Goal: Task Accomplishment & Management: Use online tool/utility

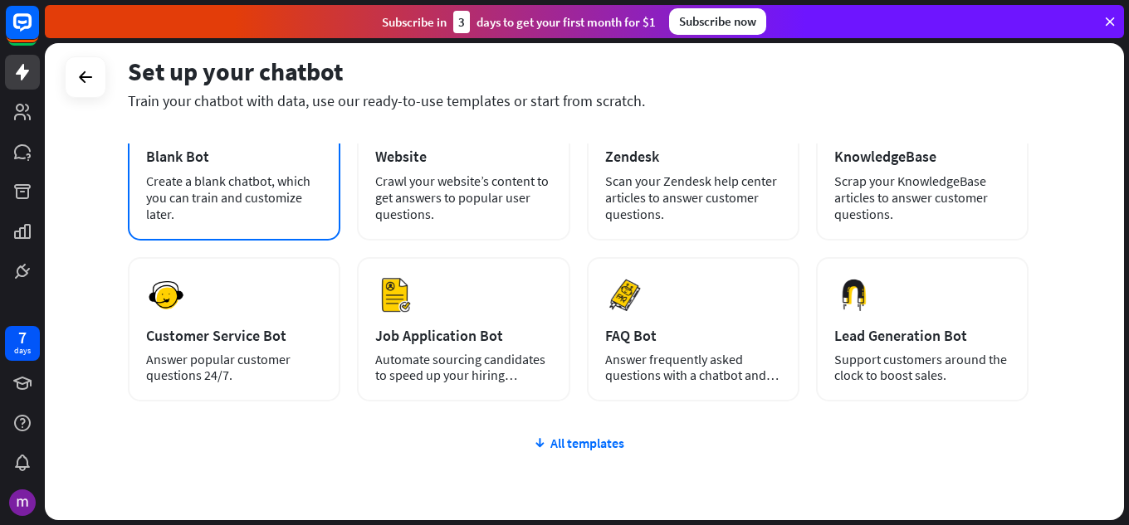
scroll to position [166, 0]
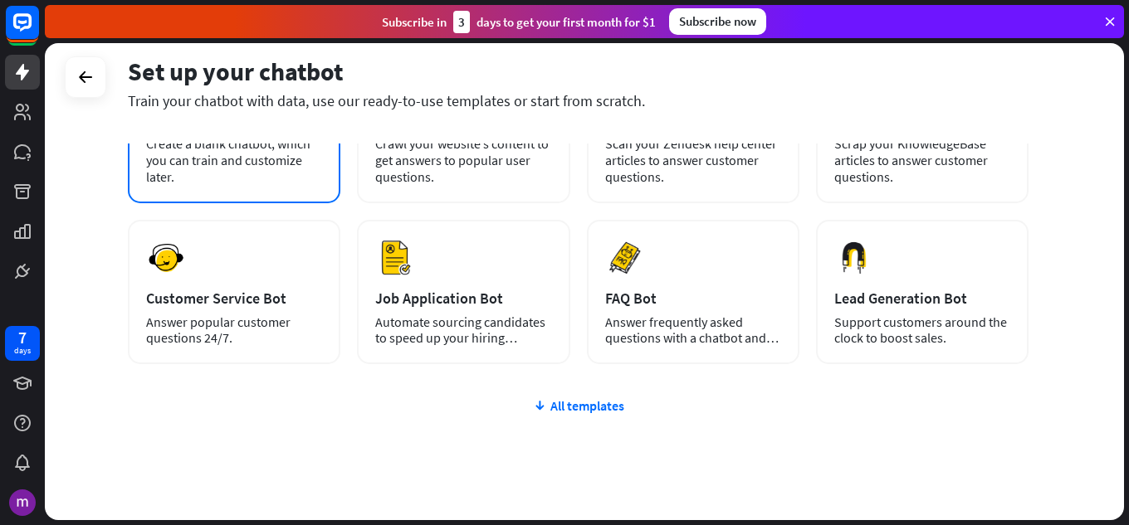
click at [221, 178] on div "Create a blank chatbot, which you can train and customize later." at bounding box center [234, 160] width 176 height 50
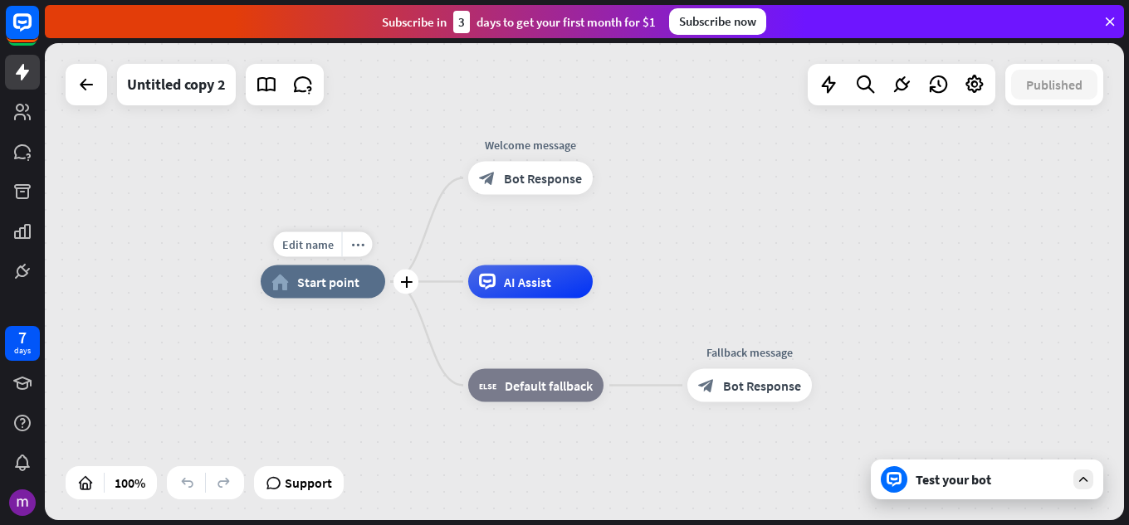
click at [349, 290] on span "Start point" at bounding box center [328, 282] width 62 height 17
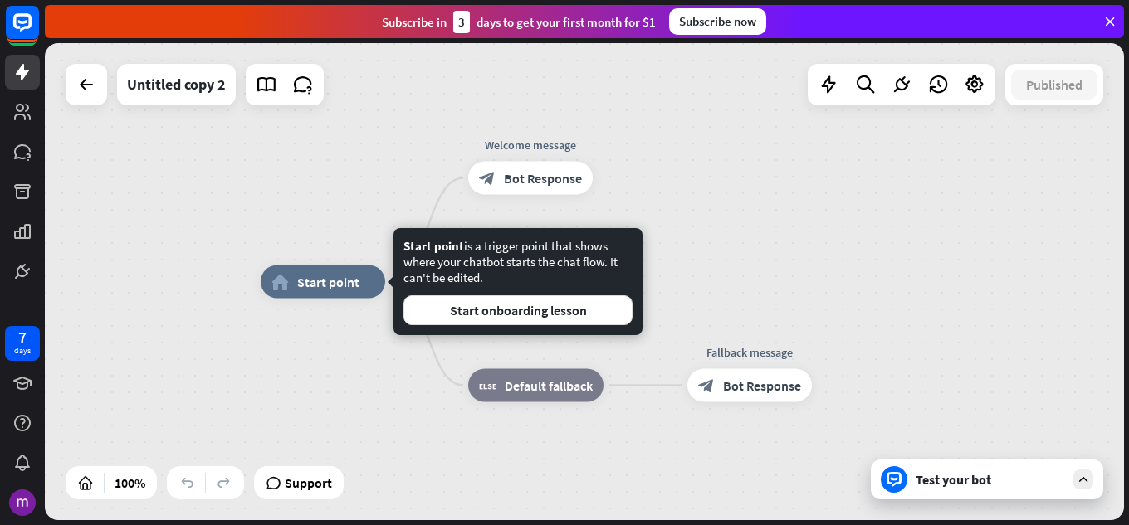
click at [297, 109] on div "Edit name more_horiz home_2 Start point Welcome message block_bot_response Bot …" at bounding box center [584, 281] width 1079 height 477
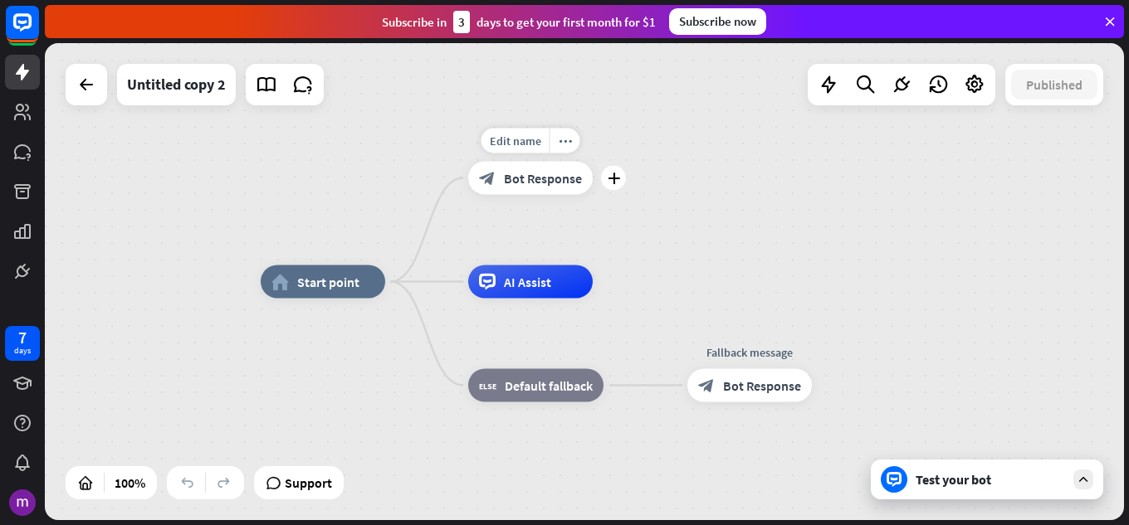
click at [543, 175] on span "Bot Response" at bounding box center [543, 178] width 78 height 17
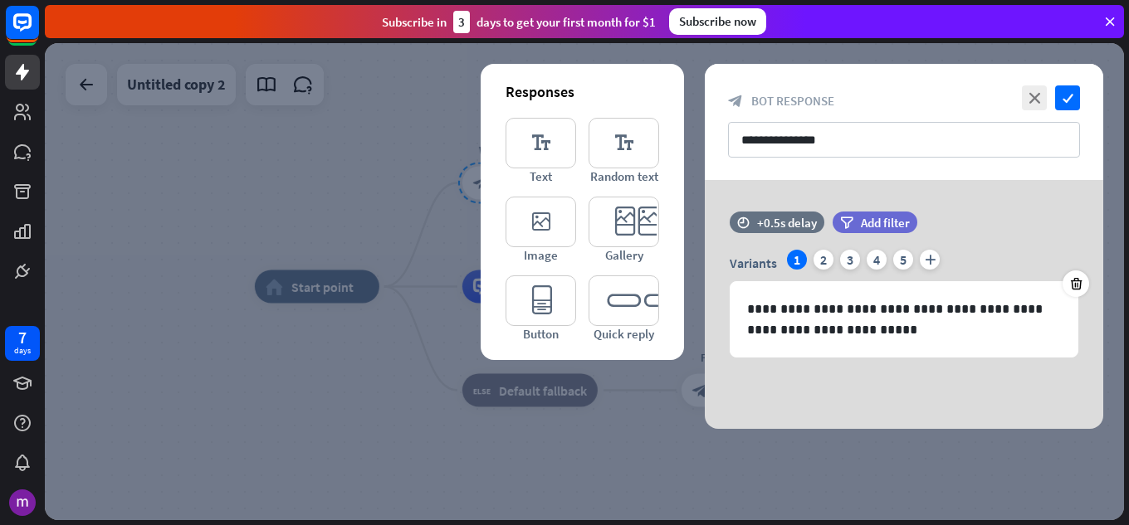
click at [543, 175] on div at bounding box center [584, 281] width 1079 height 477
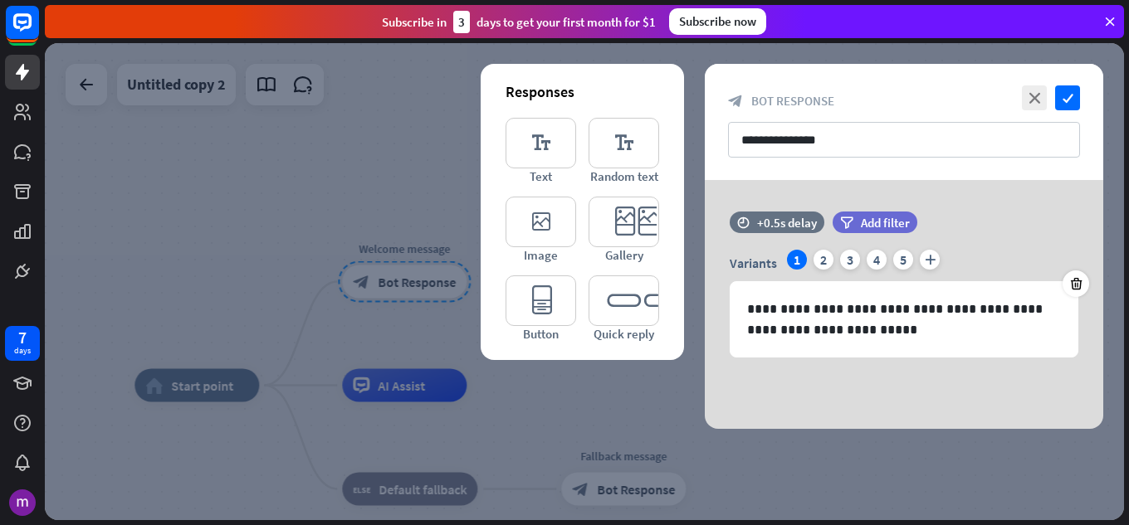
click at [1092, 79] on div "**********" at bounding box center [904, 122] width 398 height 116
click at [1077, 100] on icon "check" at bounding box center [1067, 98] width 25 height 25
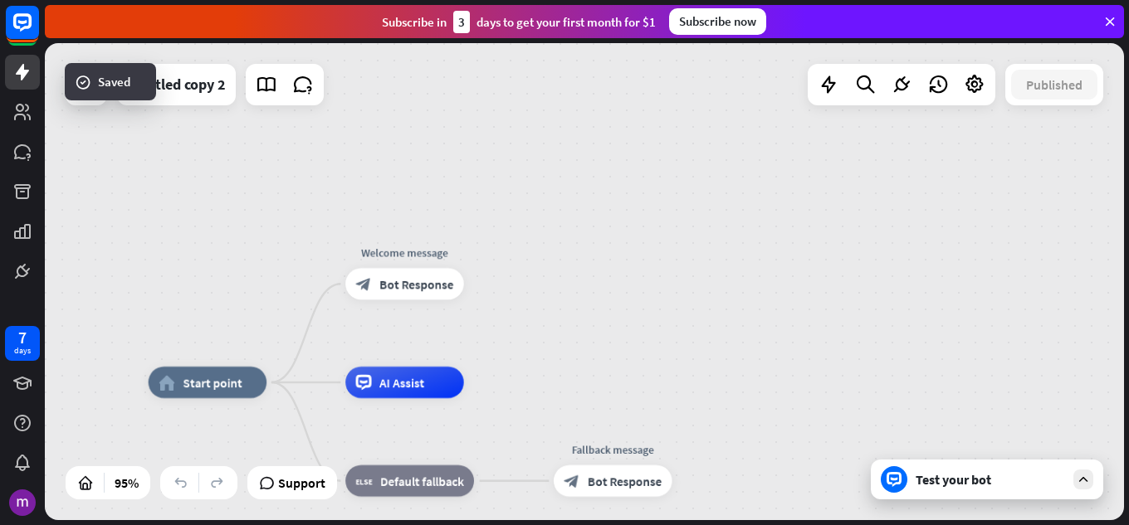
drag, startPoint x: 566, startPoint y: 393, endPoint x: 638, endPoint y: 235, distance: 173.9
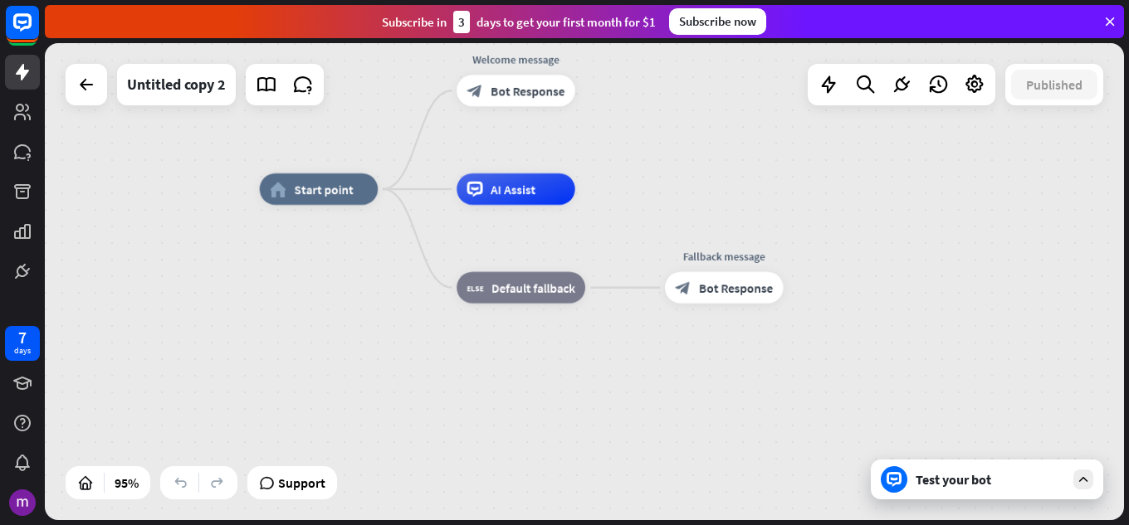
drag, startPoint x: 542, startPoint y: 426, endPoint x: 599, endPoint y: 367, distance: 82.2
click at [598, 369] on div "home_2 Start point Welcome message block_bot_response Bot Response AI Assist bl…" at bounding box center [772, 415] width 1025 height 453
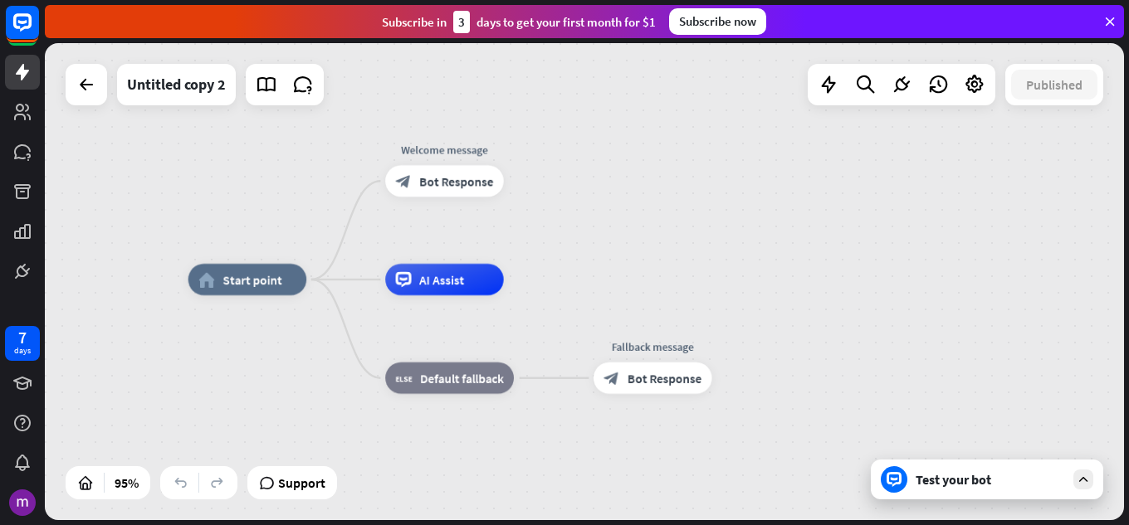
drag, startPoint x: 599, startPoint y: 367, endPoint x: 512, endPoint y: 479, distance: 142.0
click at [512, 479] on div "home_2 Start point Welcome message block_bot_response Bot Response AI Assist bl…" at bounding box center [700, 506] width 1025 height 453
click at [234, 75] on div "Untitled copy 2" at bounding box center [176, 85] width 119 height 42
click at [184, 66] on div "Untitled copy 2" at bounding box center [176, 85] width 99 height 42
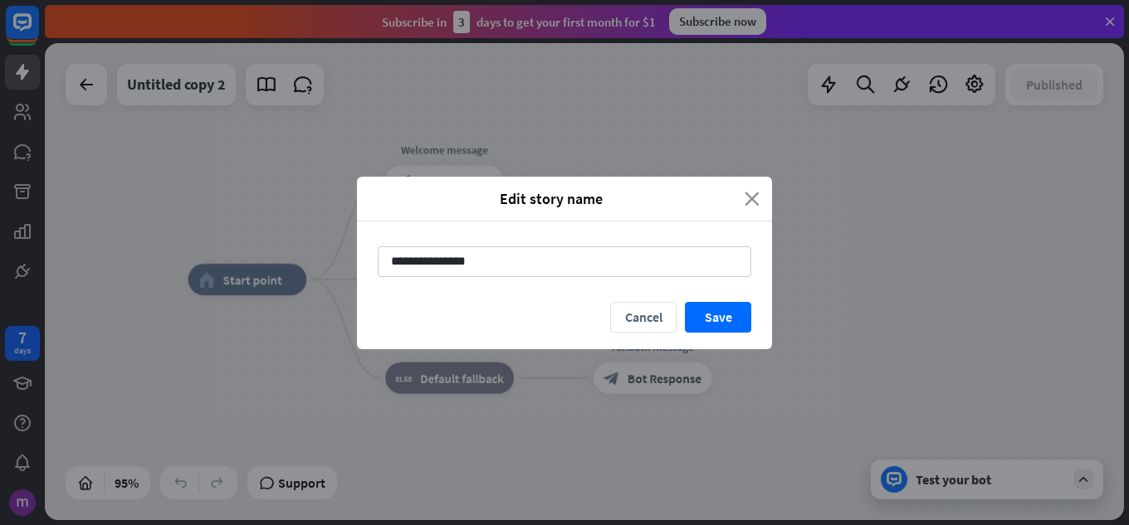
click at [751, 193] on icon "close" at bounding box center [752, 198] width 15 height 19
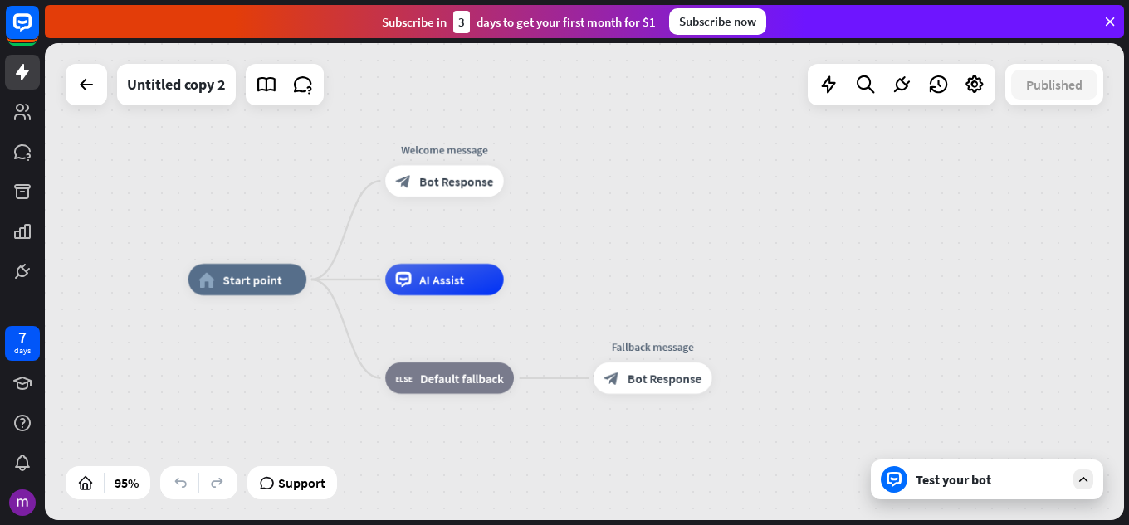
click at [894, 103] on div at bounding box center [902, 85] width 188 height 42
drag, startPoint x: 94, startPoint y: 92, endPoint x: 120, endPoint y: 145, distance: 59.0
click at [120, 145] on div "home_2 Start point Welcome message block_bot_response Bot Response AI Assist bl…" at bounding box center [584, 281] width 1079 height 477
click at [218, 291] on div "home_2 Start point" at bounding box center [247, 280] width 118 height 32
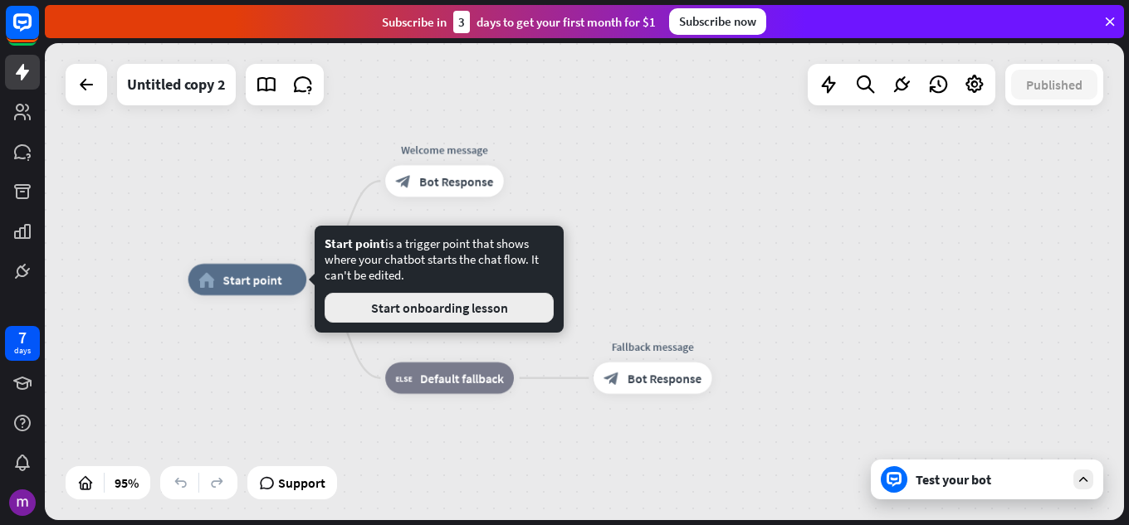
click at [455, 296] on button "Start onboarding lesson" at bounding box center [439, 308] width 229 height 30
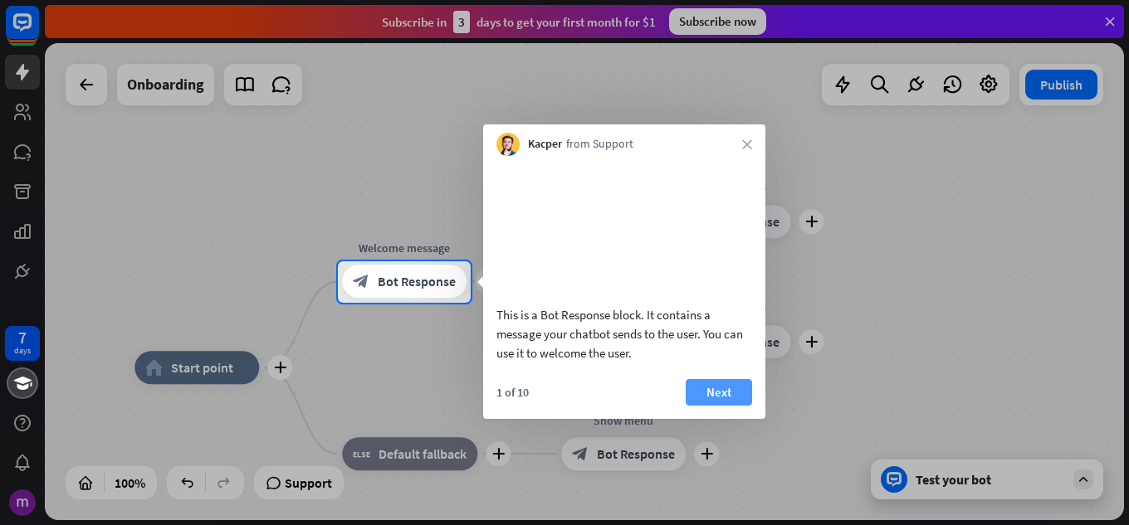
click at [711, 406] on button "Next" at bounding box center [719, 392] width 66 height 27
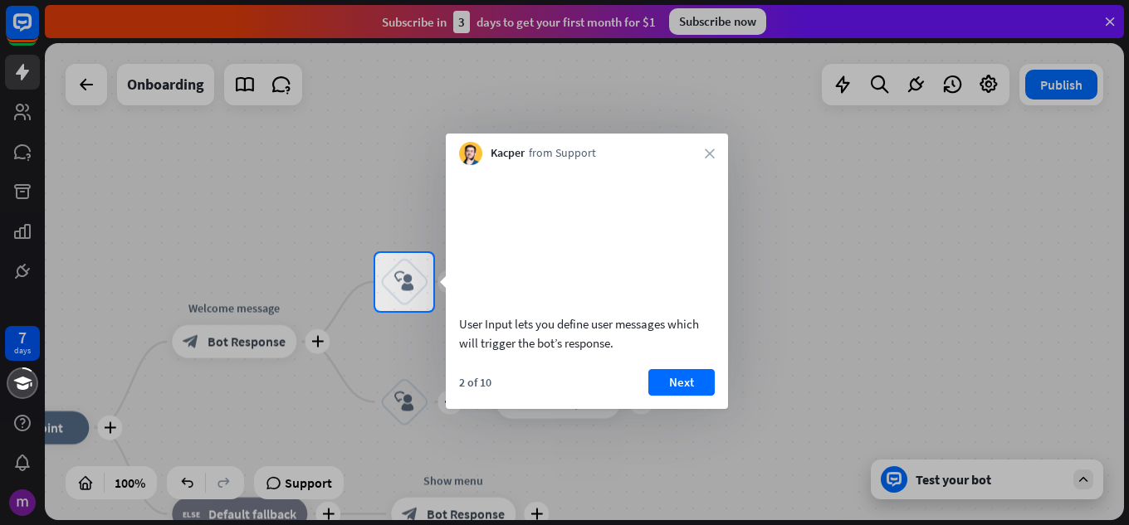
click at [691, 396] on button "Next" at bounding box center [681, 382] width 66 height 27
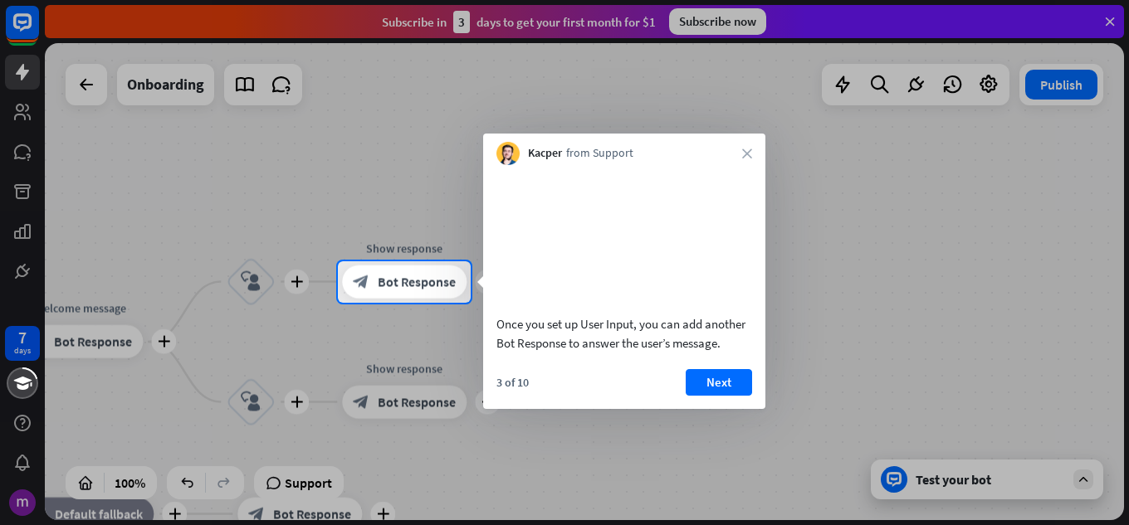
click at [691, 396] on button "Next" at bounding box center [719, 382] width 66 height 27
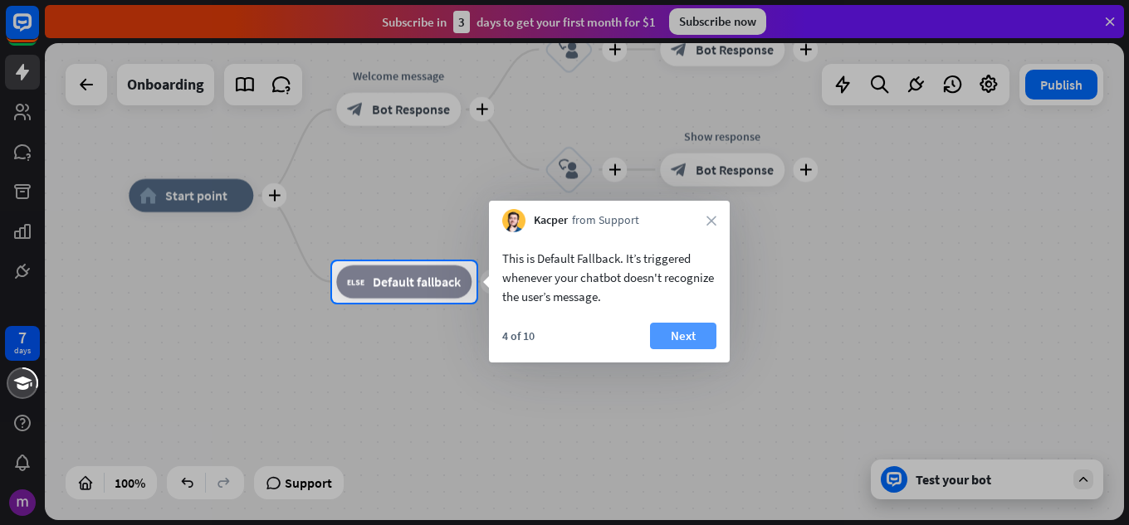
click at [701, 340] on button "Next" at bounding box center [683, 336] width 66 height 27
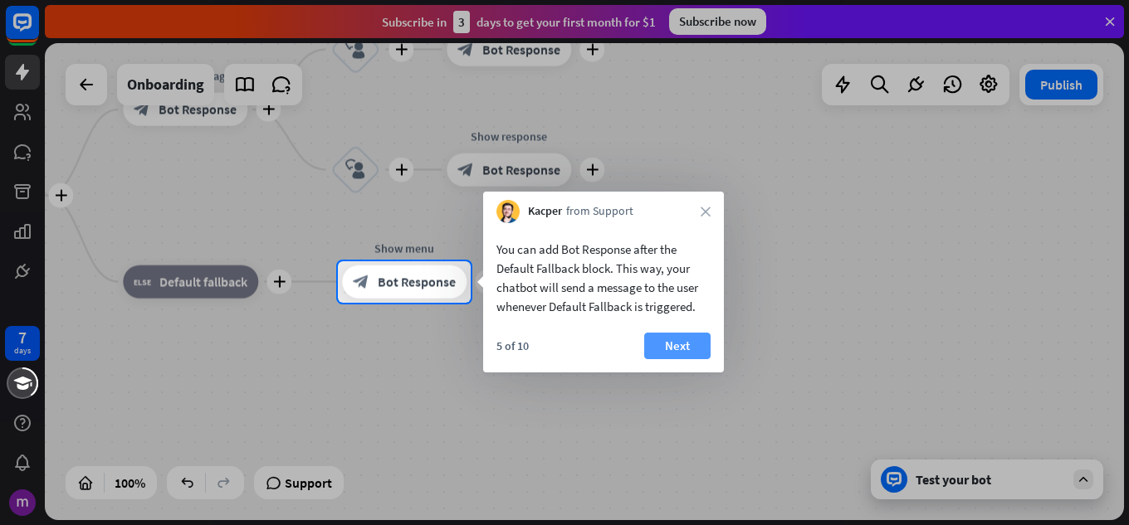
click at [681, 348] on button "Next" at bounding box center [677, 346] width 66 height 27
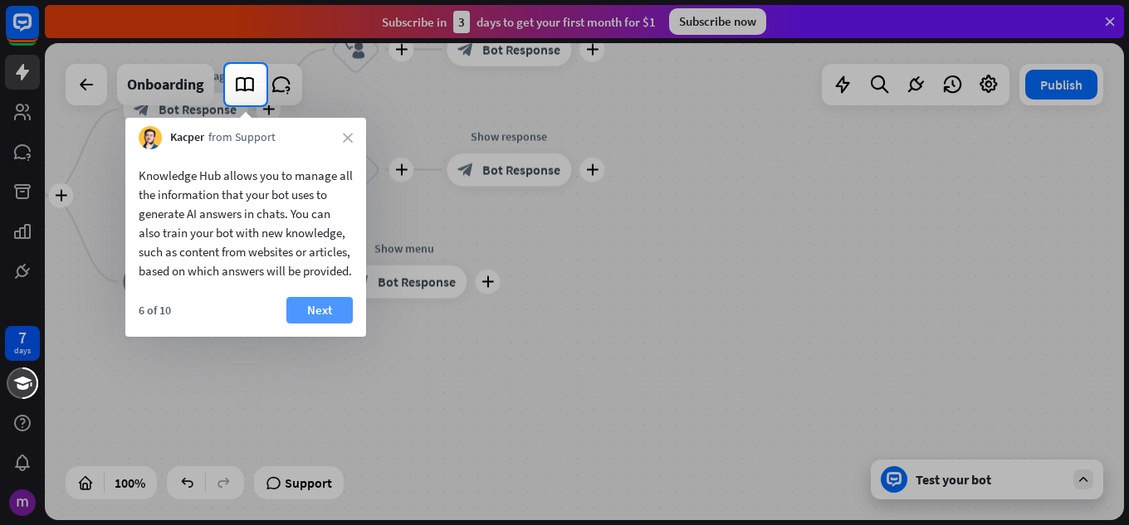
click at [314, 324] on button "Next" at bounding box center [319, 310] width 66 height 27
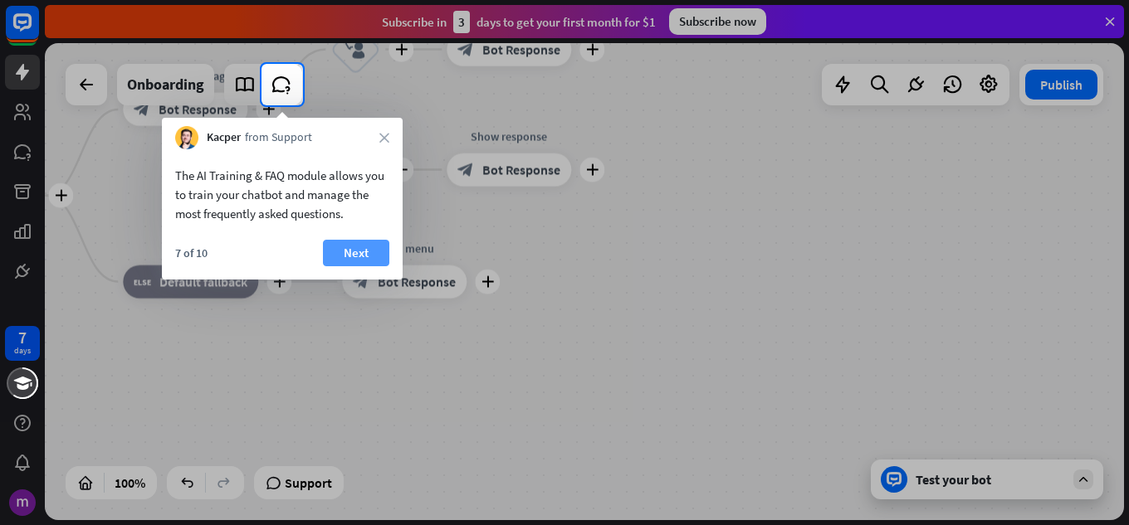
click at [371, 254] on button "Next" at bounding box center [356, 253] width 66 height 27
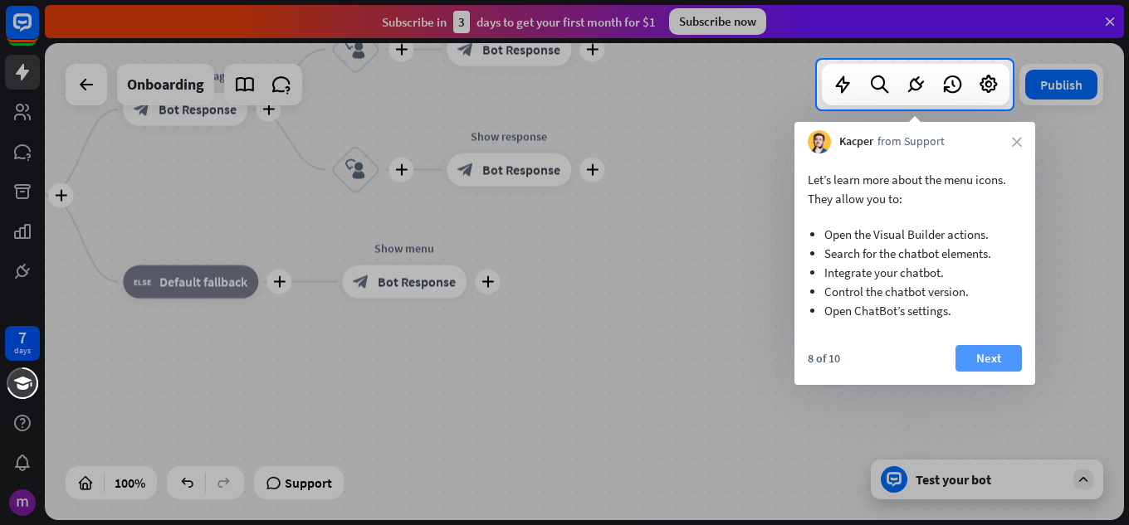
click at [996, 360] on button "Next" at bounding box center [988, 358] width 66 height 27
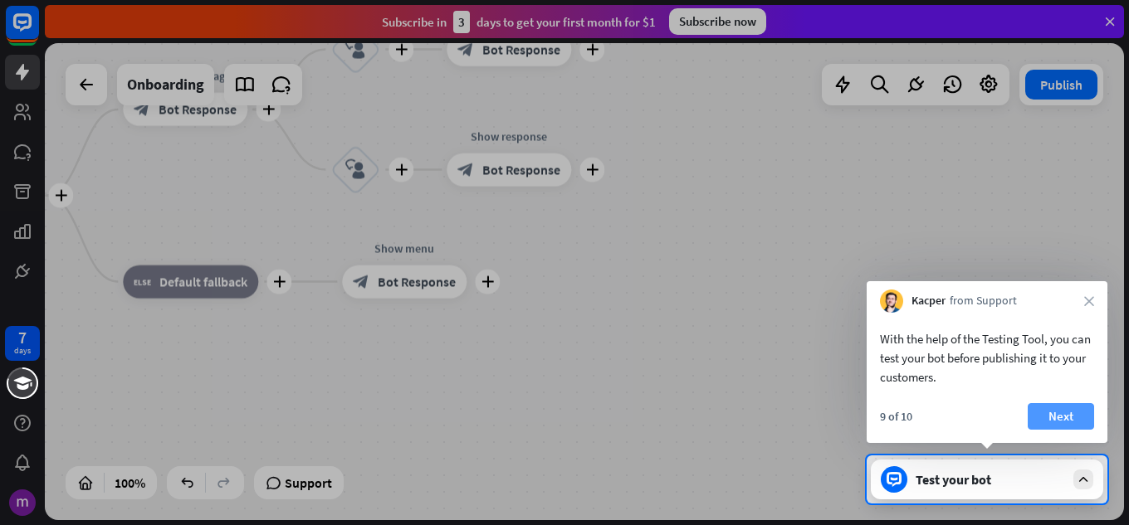
click at [1077, 424] on button "Next" at bounding box center [1061, 416] width 66 height 27
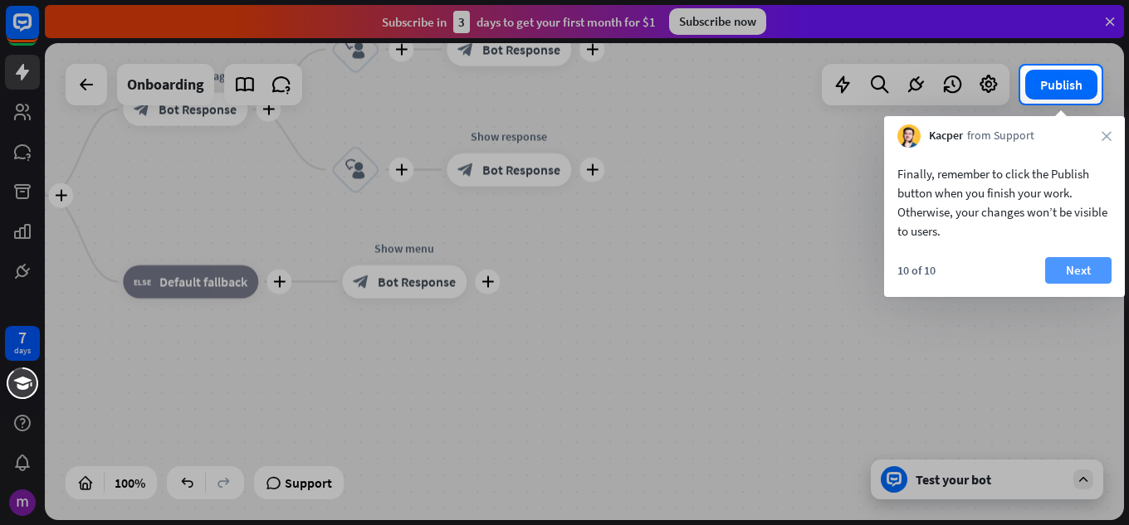
click at [1071, 259] on button "Next" at bounding box center [1078, 270] width 66 height 27
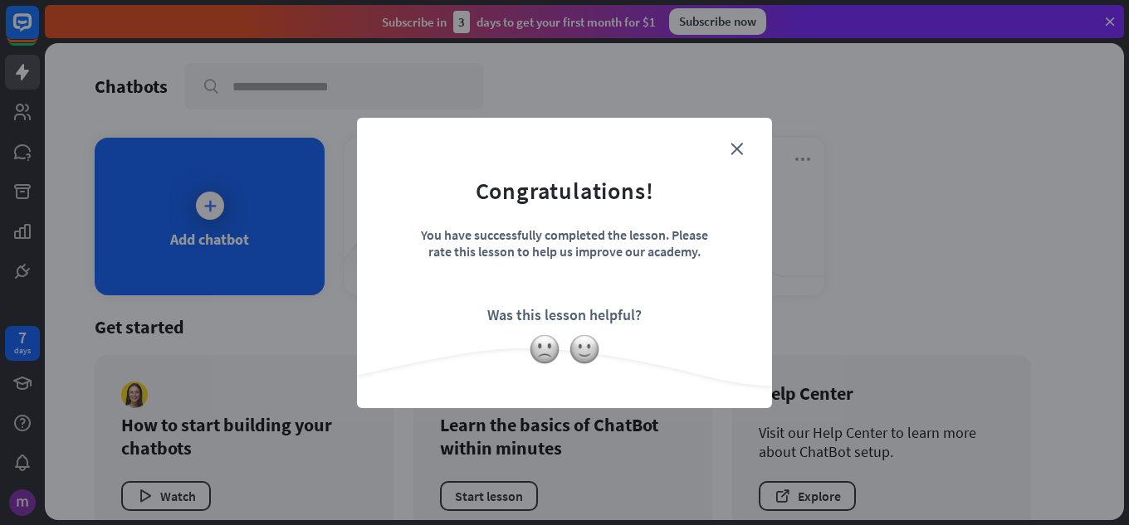
click at [702, 159] on form "Congratulations! You have successfully completed the lesson. Please rate this l…" at bounding box center [565, 238] width 374 height 198
click at [581, 344] on img at bounding box center [585, 350] width 32 height 32
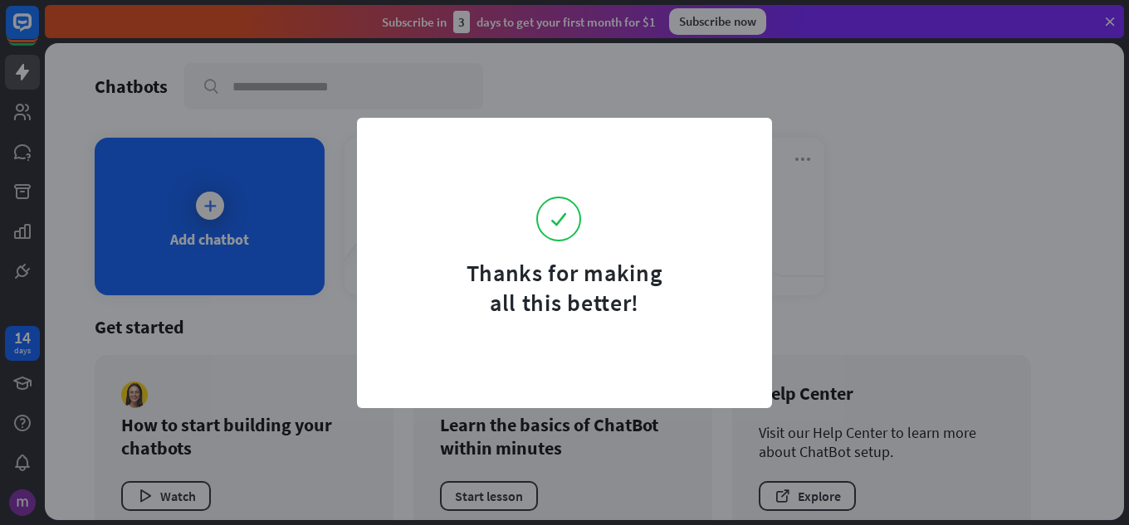
click at [638, 330] on div "Thanks for making all this better!" at bounding box center [564, 263] width 415 height 291
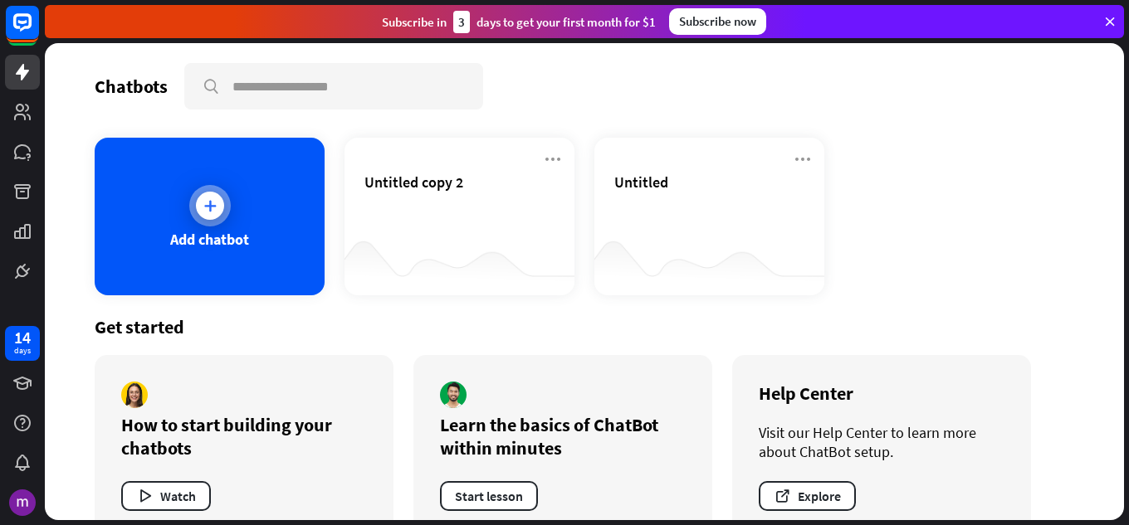
click at [252, 241] on div "Add chatbot" at bounding box center [210, 217] width 230 height 158
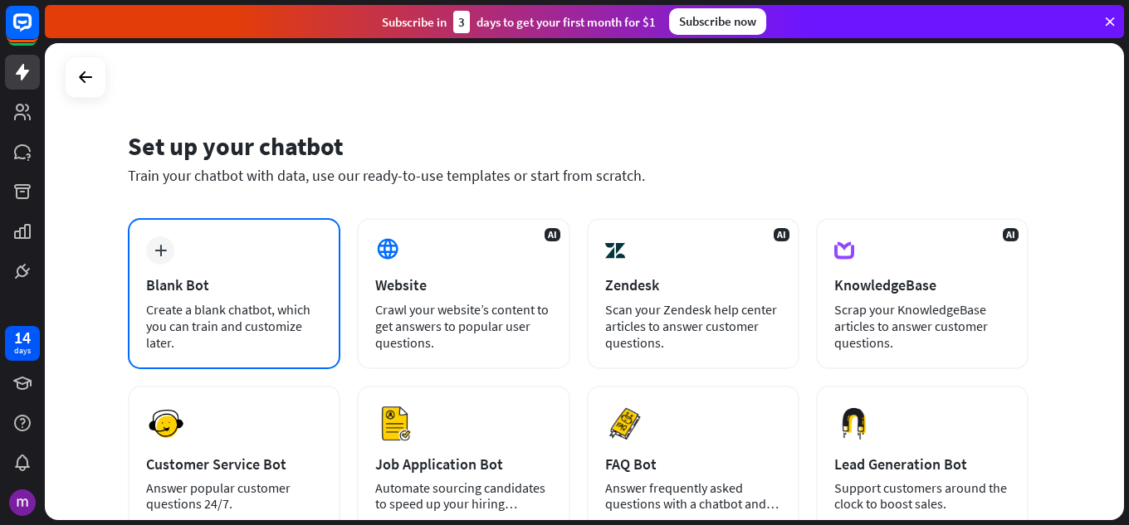
click at [236, 247] on div "plus Blank Bot Create a blank chatbot, which you can train and customize later." at bounding box center [234, 293] width 213 height 151
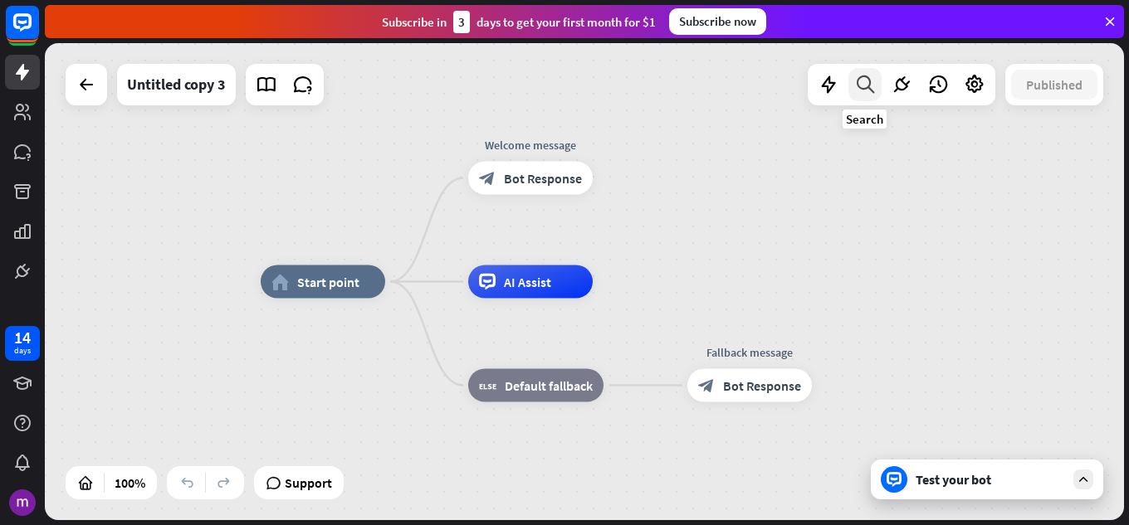
click at [872, 88] on icon at bounding box center [865, 85] width 22 height 22
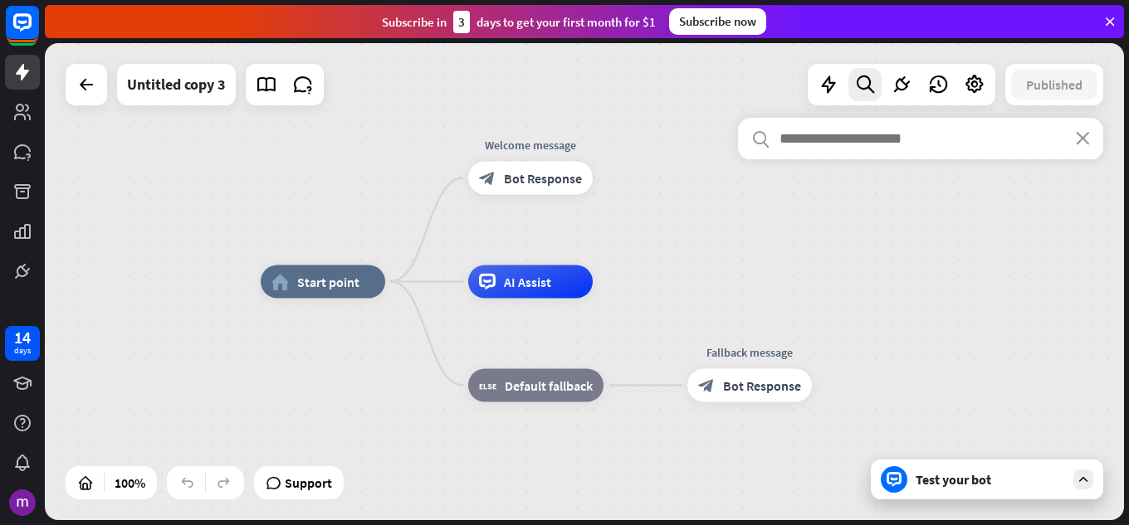
click at [731, 173] on div "home_2 Start point Welcome message block_bot_response Bot Response AI Assist bl…" at bounding box center [584, 281] width 1079 height 477
click at [1083, 145] on input "text" at bounding box center [920, 139] width 365 height 42
click at [1058, 296] on div "search close" at bounding box center [920, 309] width 365 height 382
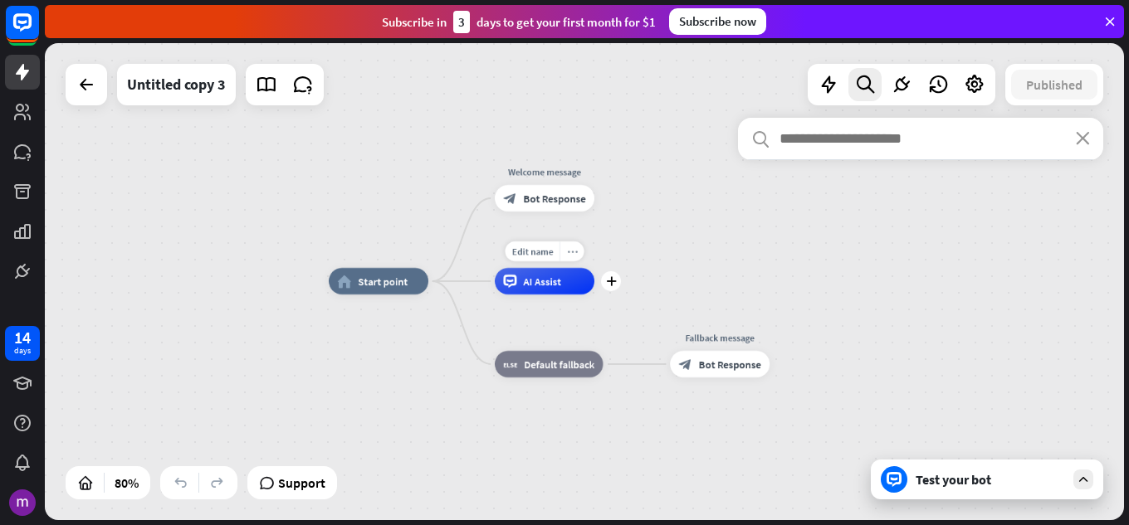
drag, startPoint x: 579, startPoint y: 249, endPoint x: 564, endPoint y: 241, distance: 16.4
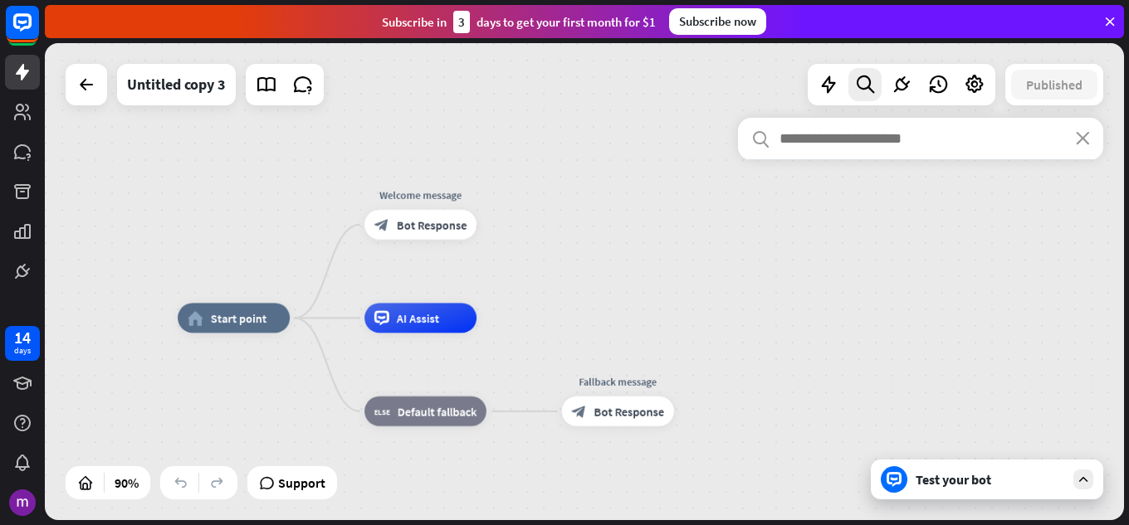
drag, startPoint x: 698, startPoint y: 343, endPoint x: 530, endPoint y: 315, distance: 170.0
click at [530, 315] on div "home_2 Start point Welcome message block_bot_response Bot Response AI Assist bl…" at bounding box center [584, 281] width 1079 height 477
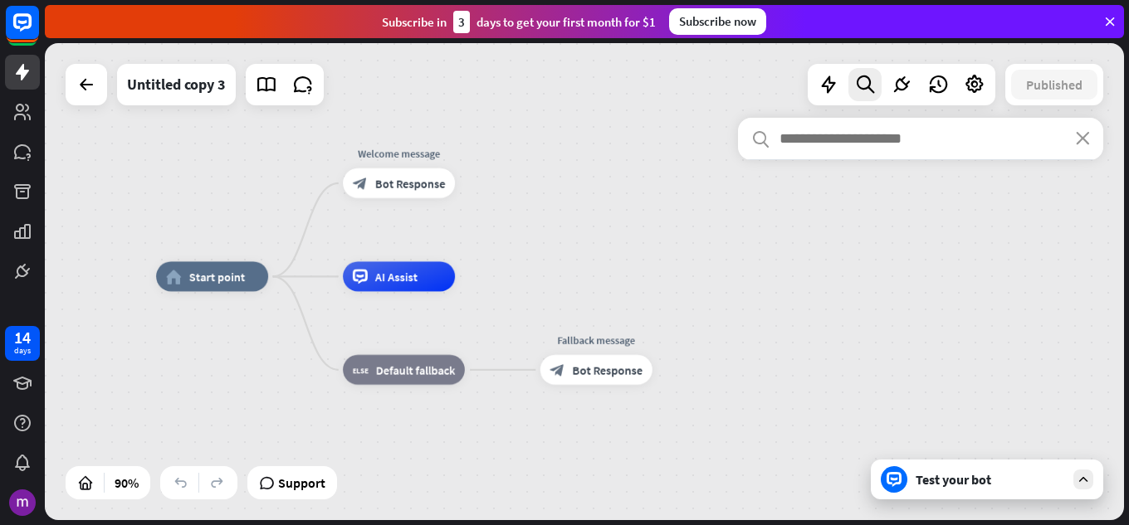
drag, startPoint x: 507, startPoint y: 274, endPoint x: 507, endPoint y: 263, distance: 10.8
click at [507, 263] on div "home_2 Start point Welcome message block_bot_response Bot Response AI Assist bl…" at bounding box center [584, 281] width 1079 height 477
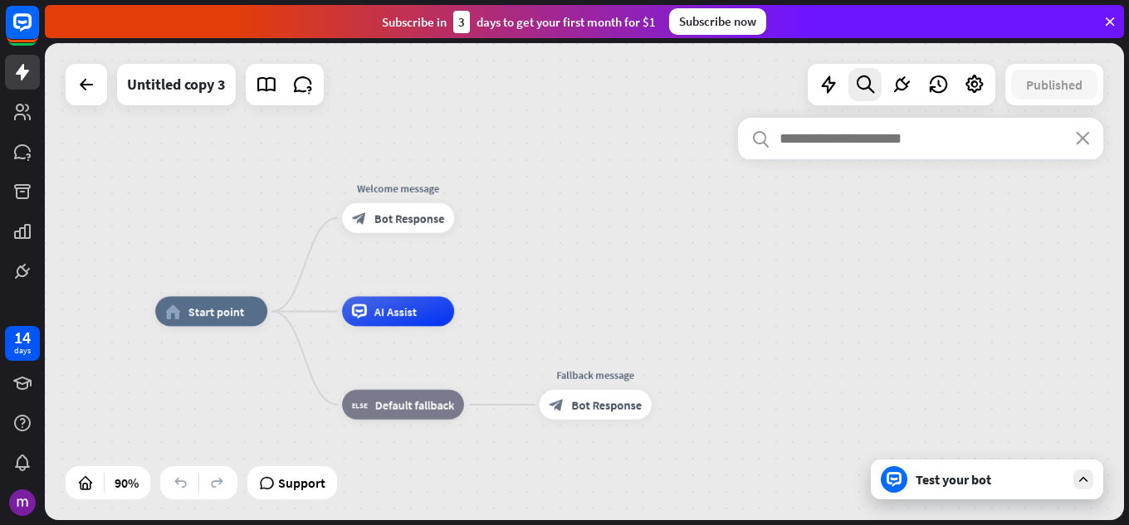
drag, startPoint x: 507, startPoint y: 263, endPoint x: 491, endPoint y: 408, distance: 146.2
click at [491, 408] on div "home_2 Start point Welcome message block_bot_response Bot Response AI Assist bl…" at bounding box center [584, 281] width 1079 height 477
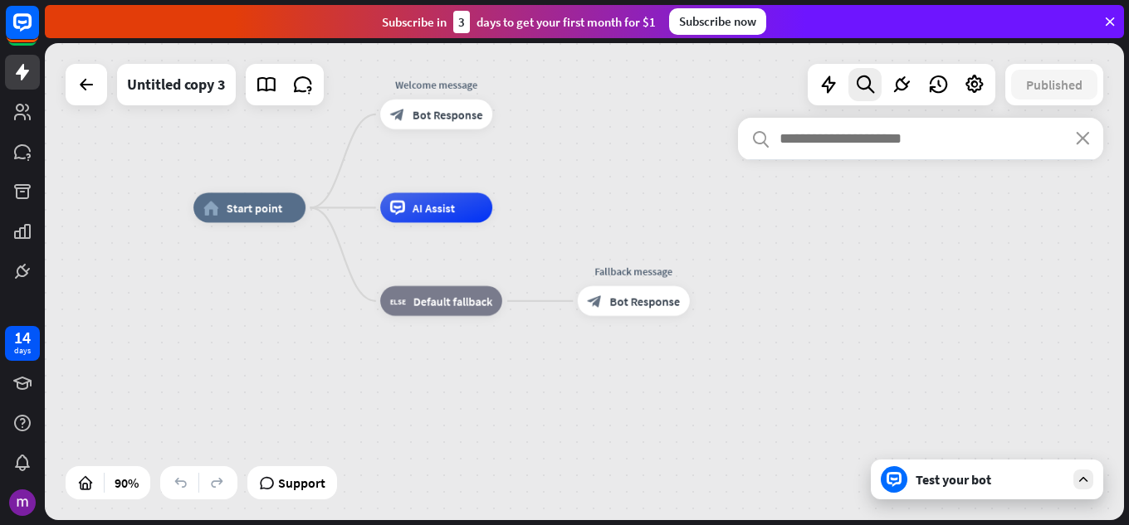
drag, startPoint x: 491, startPoint y: 408, endPoint x: 545, endPoint y: 200, distance: 215.4
click at [545, 200] on div "home_2 Start point Welcome message block_bot_response Bot Response AI Assist bl…" at bounding box center [584, 281] width 1079 height 477
click at [911, 86] on icon at bounding box center [902, 85] width 22 height 22
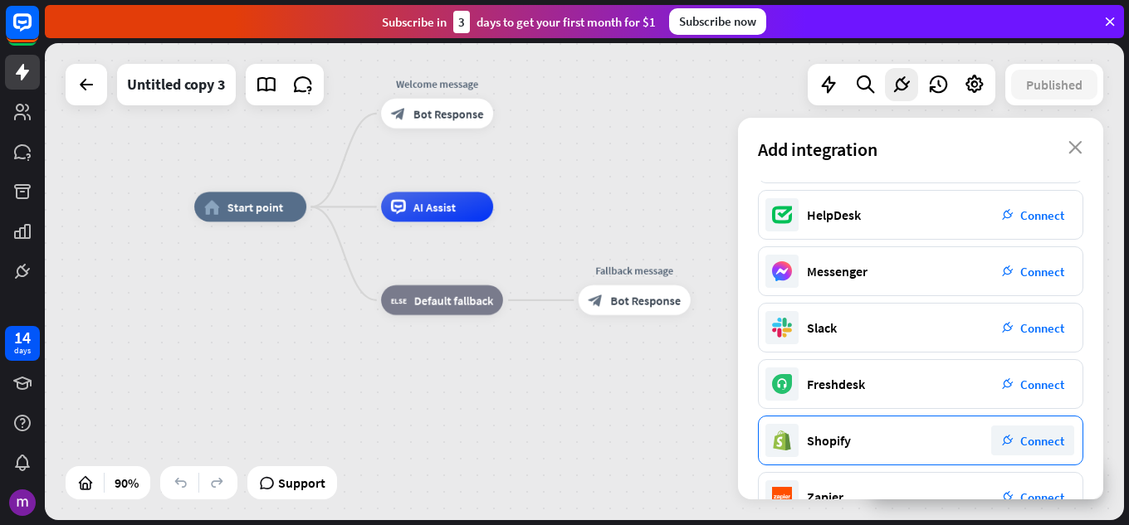
scroll to position [66, 0]
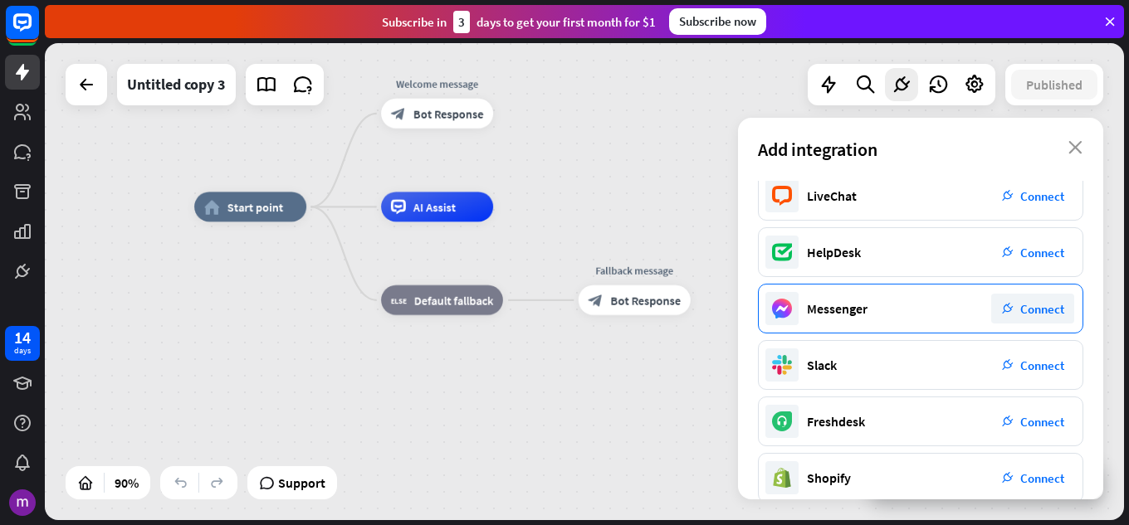
click at [863, 310] on div "Messenger" at bounding box center [837, 308] width 61 height 17
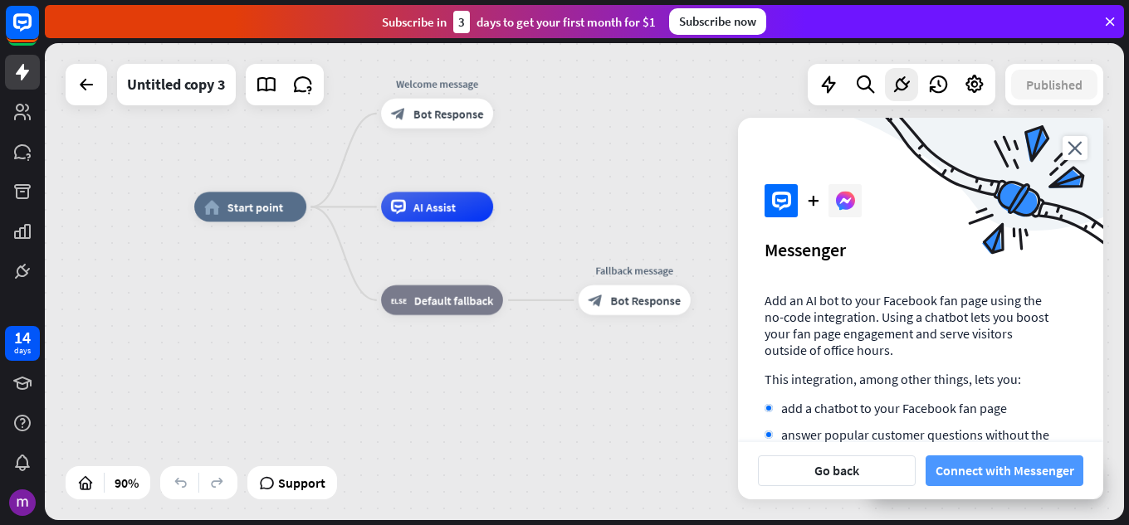
click at [962, 461] on button "Connect with Messenger" at bounding box center [1005, 471] width 158 height 31
click at [857, 92] on icon at bounding box center [865, 85] width 22 height 22
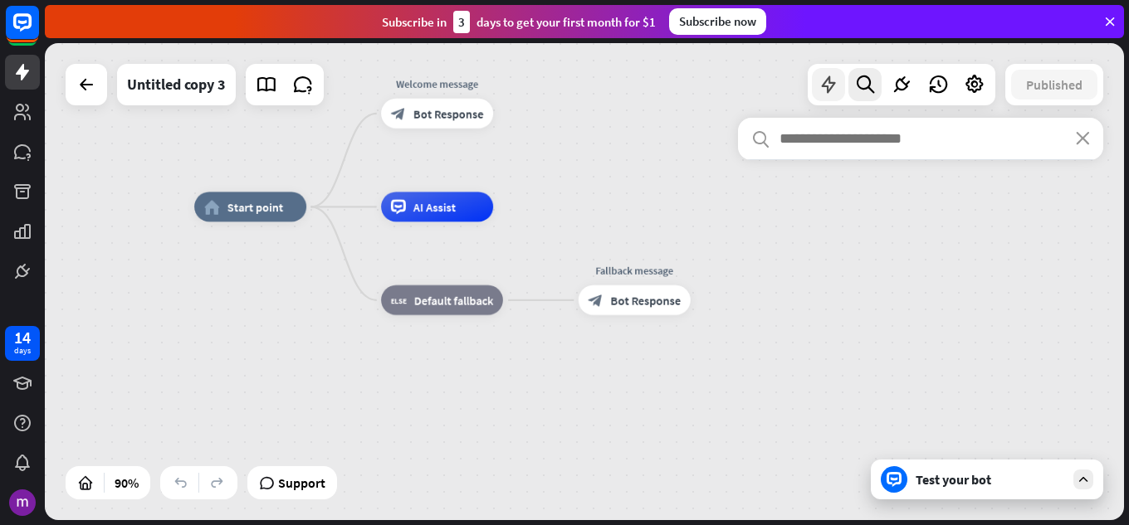
click at [830, 90] on icon at bounding box center [829, 85] width 22 height 22
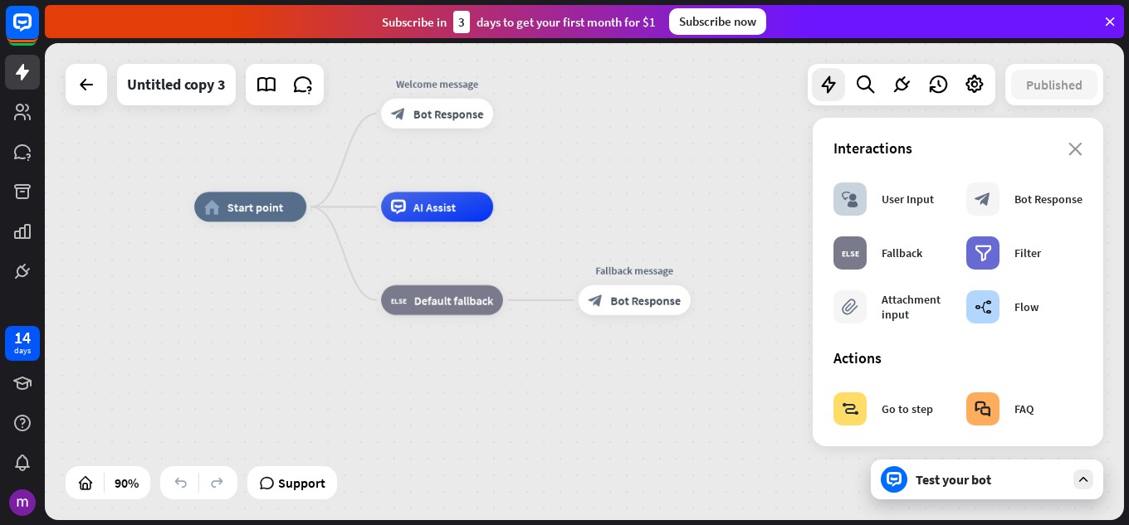
click at [684, 86] on div "home_2 Start point Welcome message block_bot_response Bot Response AI Assist bl…" at bounding box center [584, 281] width 1079 height 477
click at [970, 82] on icon at bounding box center [975, 85] width 22 height 22
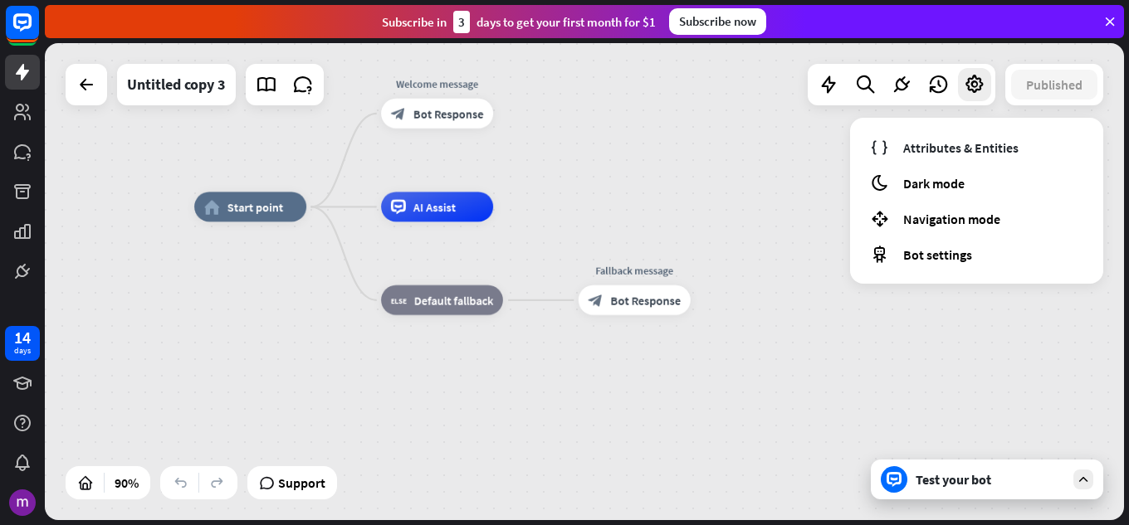
click at [857, 205] on div "Attributes & Entities moon Dark mode Navigation mode Bot settings" at bounding box center [976, 201] width 253 height 166
click at [879, 191] on icon "moon" at bounding box center [879, 182] width 19 height 19
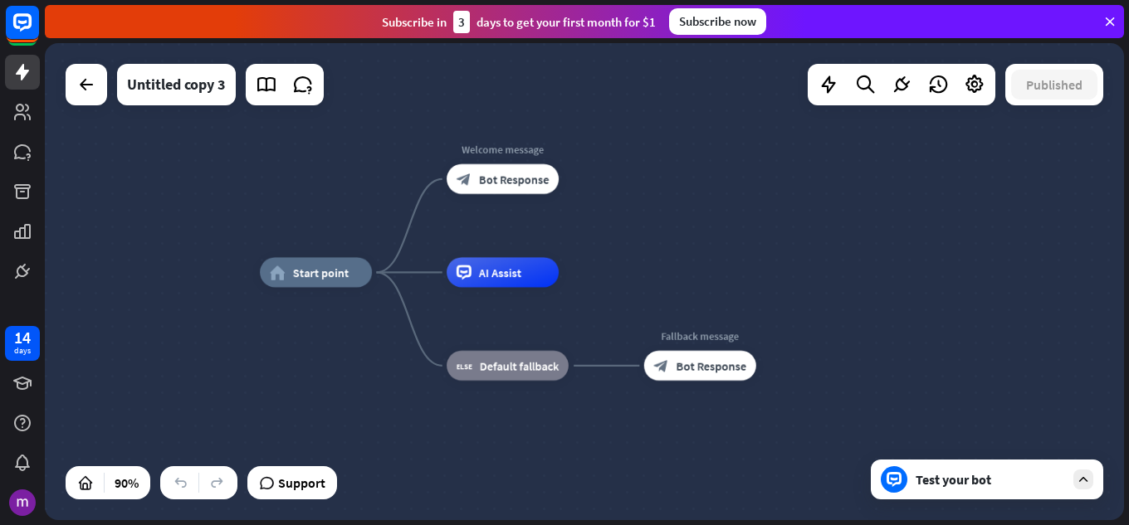
drag, startPoint x: 861, startPoint y: 198, endPoint x: 926, endPoint y: 263, distance: 92.7
click at [926, 263] on div "home_2 Start point Welcome message block_bot_response Bot Response AI Assist bl…" at bounding box center [584, 281] width 1079 height 477
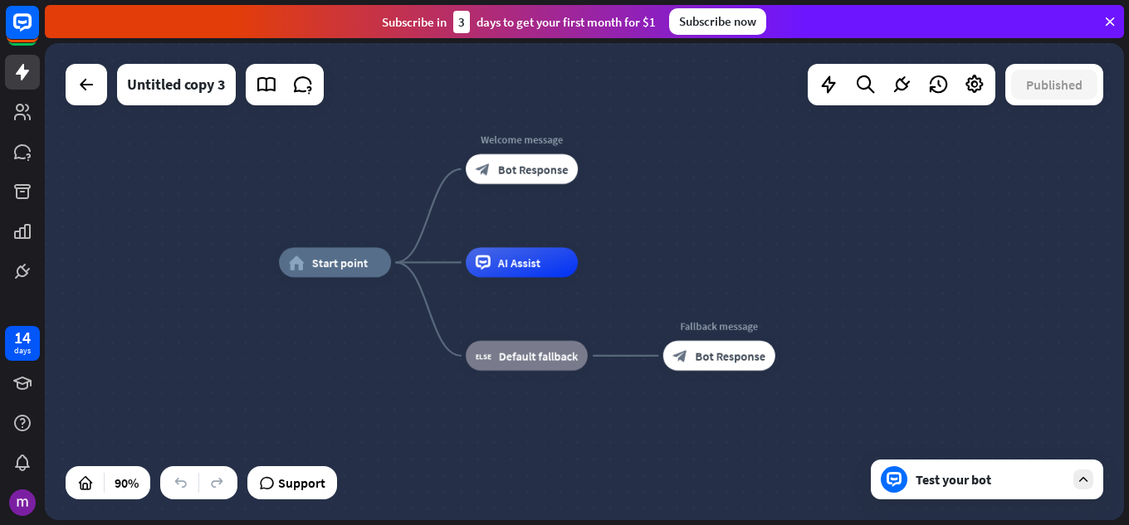
drag, startPoint x: 630, startPoint y: 194, endPoint x: 649, endPoint y: 184, distance: 21.5
click at [649, 184] on div "home_2 Start point Welcome message block_bot_response Bot Response AI Assist bl…" at bounding box center [584, 281] width 1079 height 477
click at [299, 486] on span "Support" at bounding box center [301, 483] width 47 height 27
click at [720, 170] on div "home_2 Start point Welcome message block_bot_response Bot Response AI Assist bl…" at bounding box center [584, 281] width 1079 height 477
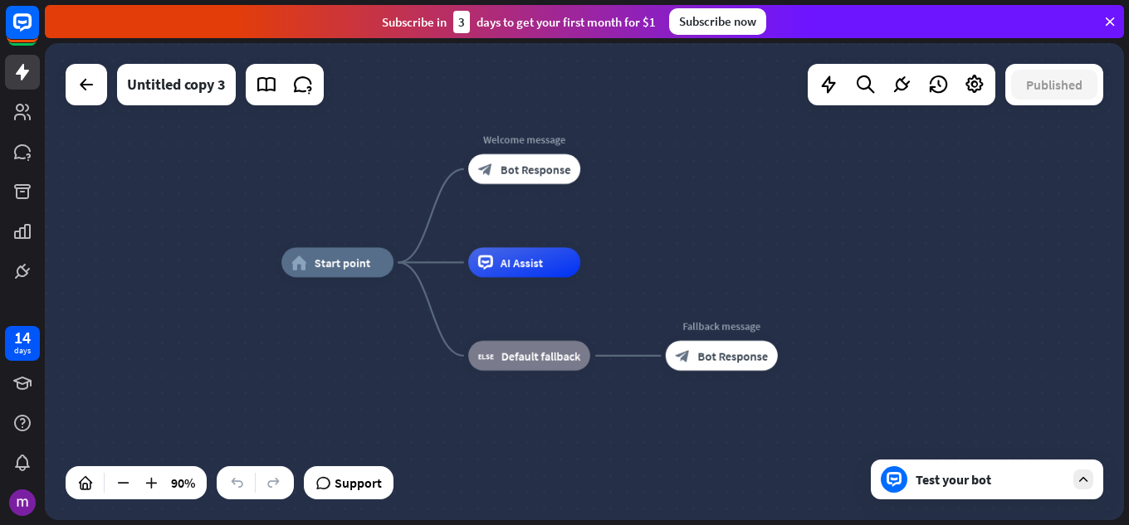
click at [97, 495] on div "90%" at bounding box center [136, 483] width 141 height 33
click at [88, 489] on icon at bounding box center [85, 483] width 17 height 17
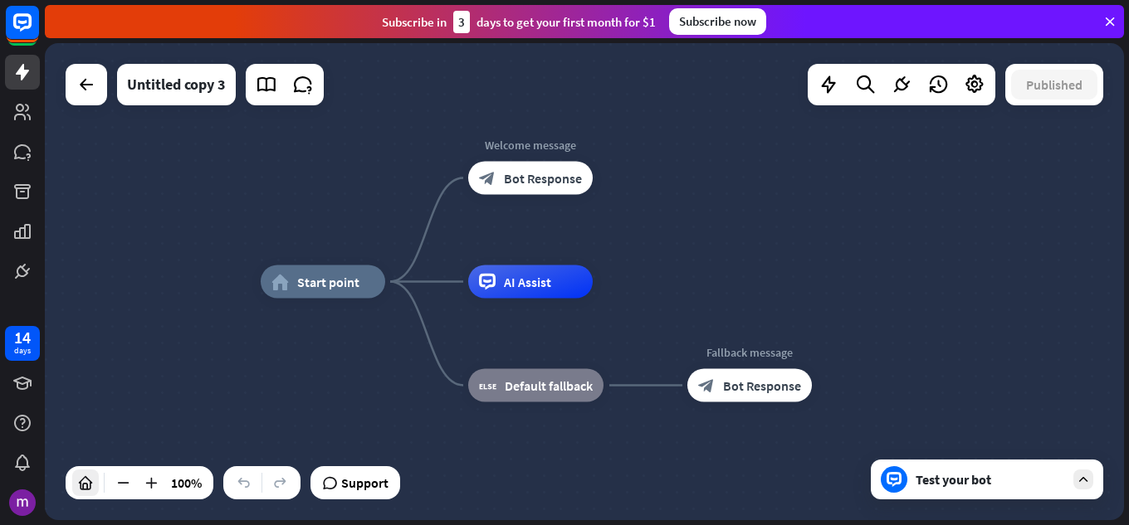
click at [90, 490] on icon at bounding box center [85, 483] width 17 height 17
drag, startPoint x: 92, startPoint y: 489, endPoint x: 76, endPoint y: 494, distance: 16.5
click at [76, 494] on div at bounding box center [85, 483] width 27 height 27
click at [92, 486] on icon at bounding box center [85, 483] width 17 height 17
click at [89, 488] on icon at bounding box center [85, 483] width 17 height 17
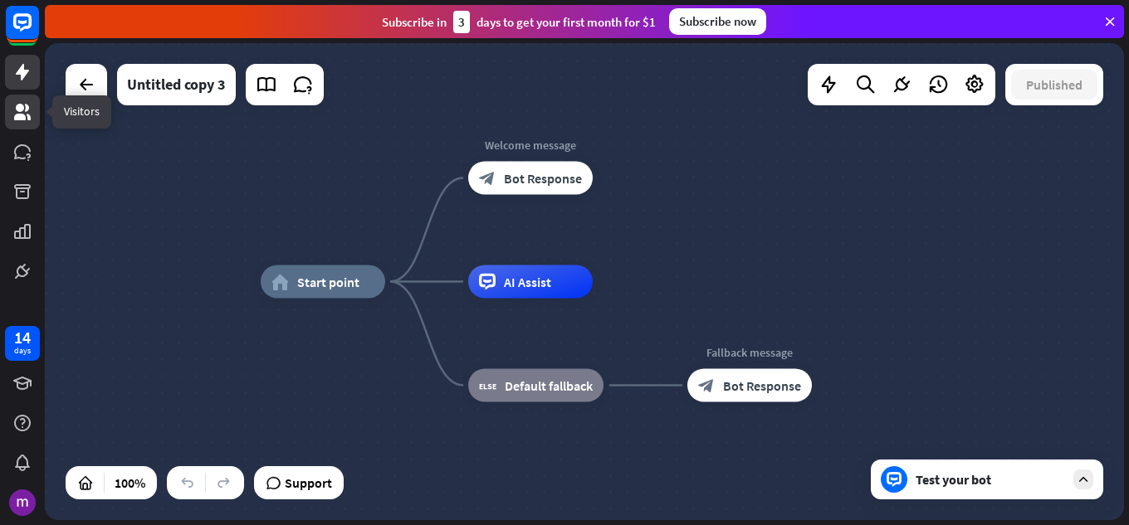
click at [33, 115] on link at bounding box center [22, 112] width 35 height 35
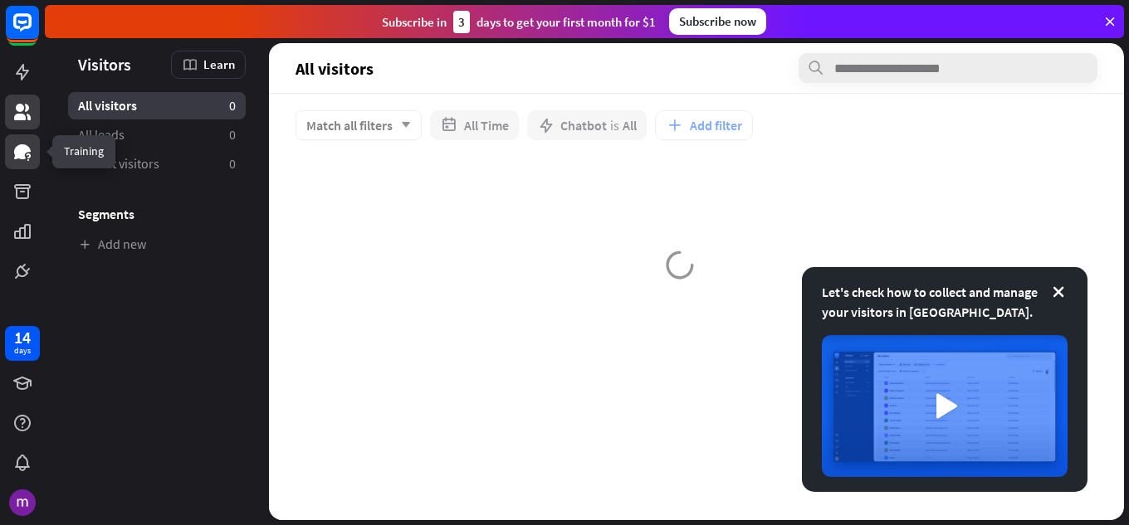
click at [37, 144] on link at bounding box center [22, 151] width 35 height 35
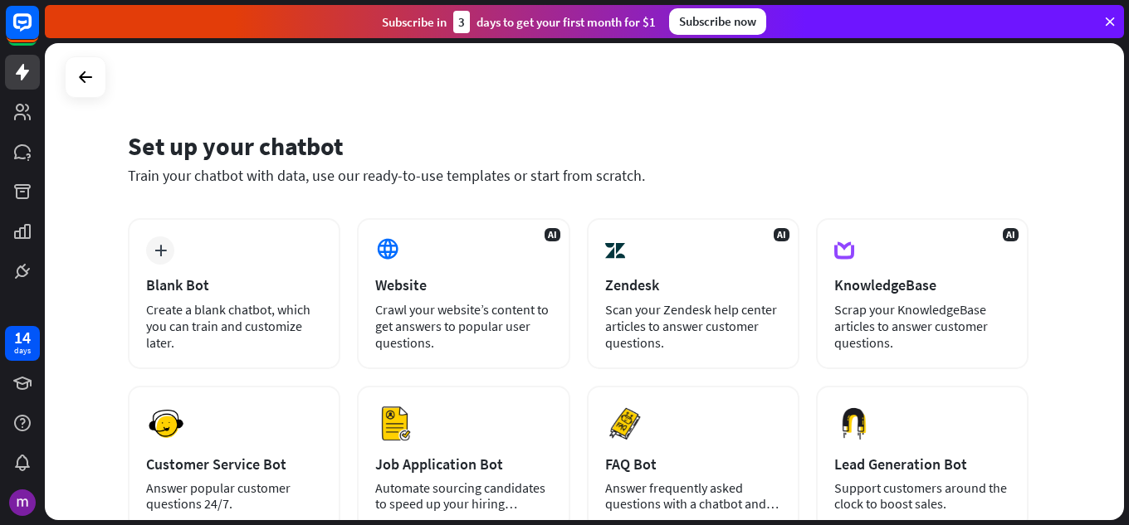
click at [735, 208] on div "Set up your chatbot Train your chatbot with data, use our ready-to-use template…" at bounding box center [578, 168] width 901 height 100
click at [751, 168] on div "Train your chatbot with data, use our ready-to-use templates or start from scra…" at bounding box center [578, 175] width 901 height 19
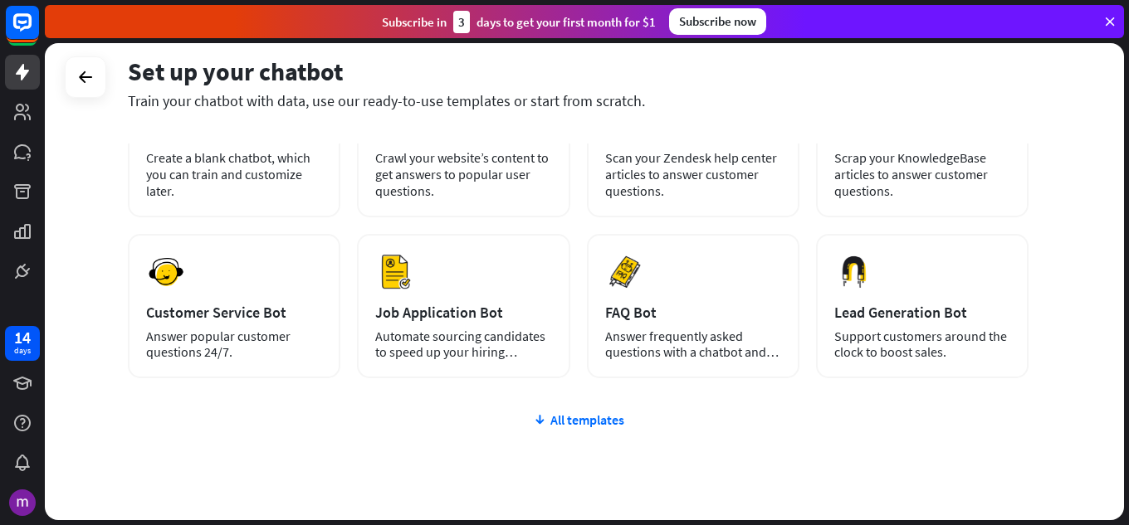
scroll to position [209, 0]
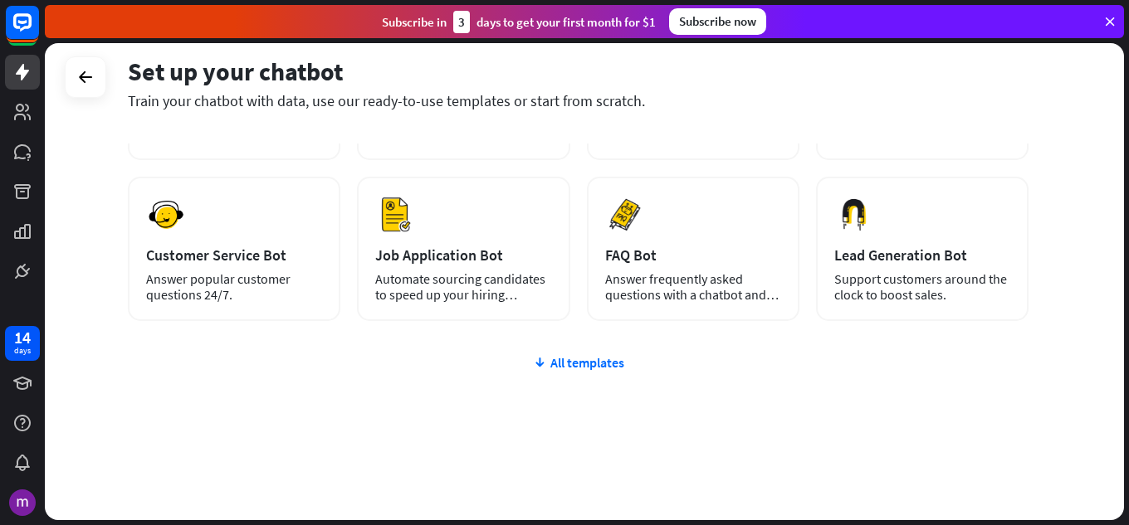
click at [545, 377] on div "plus Blank Bot Create a blank chatbot, which you can train and customize later.…" at bounding box center [578, 264] width 901 height 511
click at [563, 369] on div "All templates" at bounding box center [578, 362] width 901 height 17
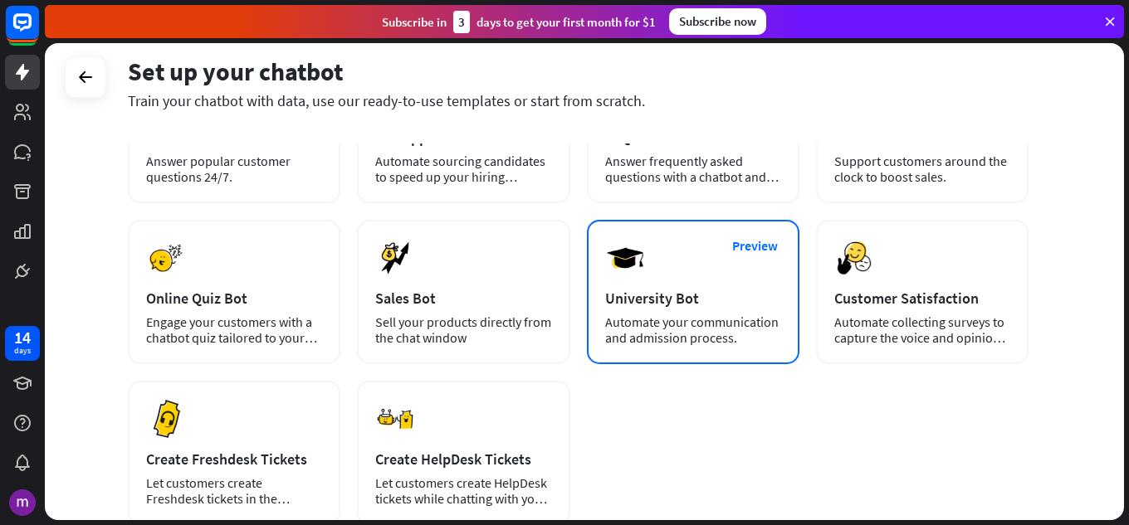
scroll to position [365, 0]
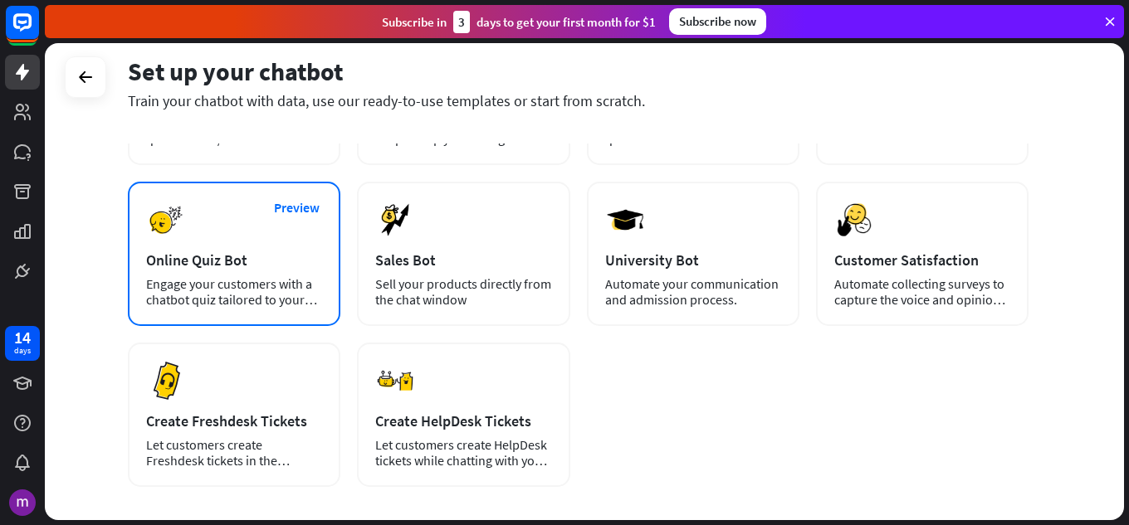
click at [338, 234] on div "Preview Online Quiz Bot Engage your customers with a chatbot quiz tailored to y…" at bounding box center [234, 254] width 213 height 144
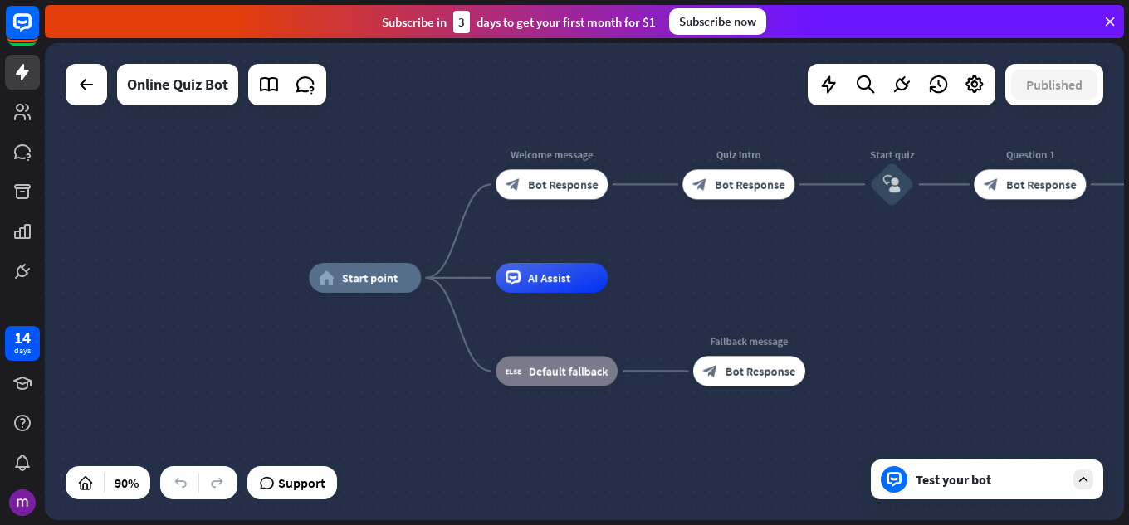
click at [924, 491] on div "Test your bot" at bounding box center [987, 480] width 232 height 40
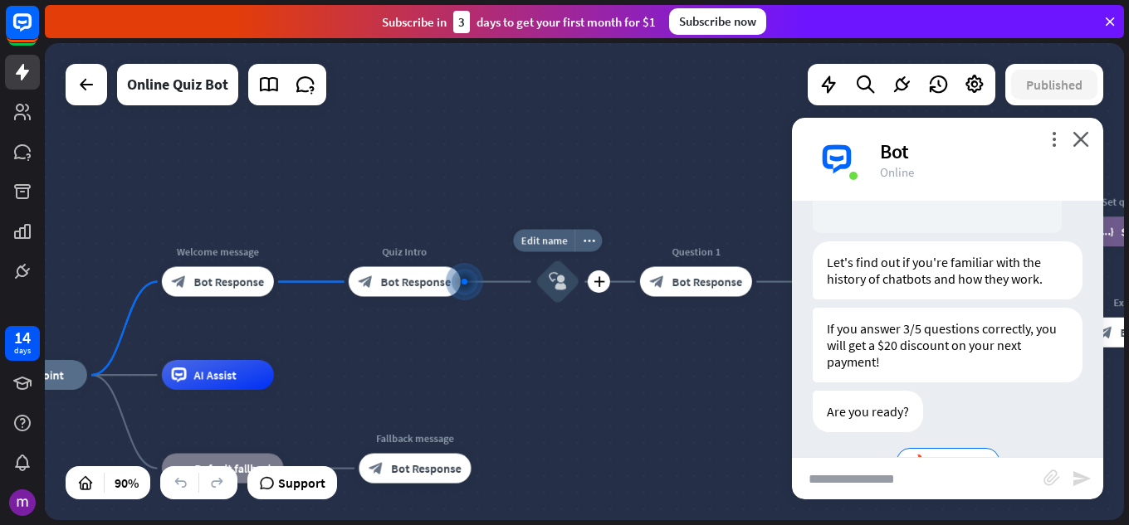
scroll to position [310, 0]
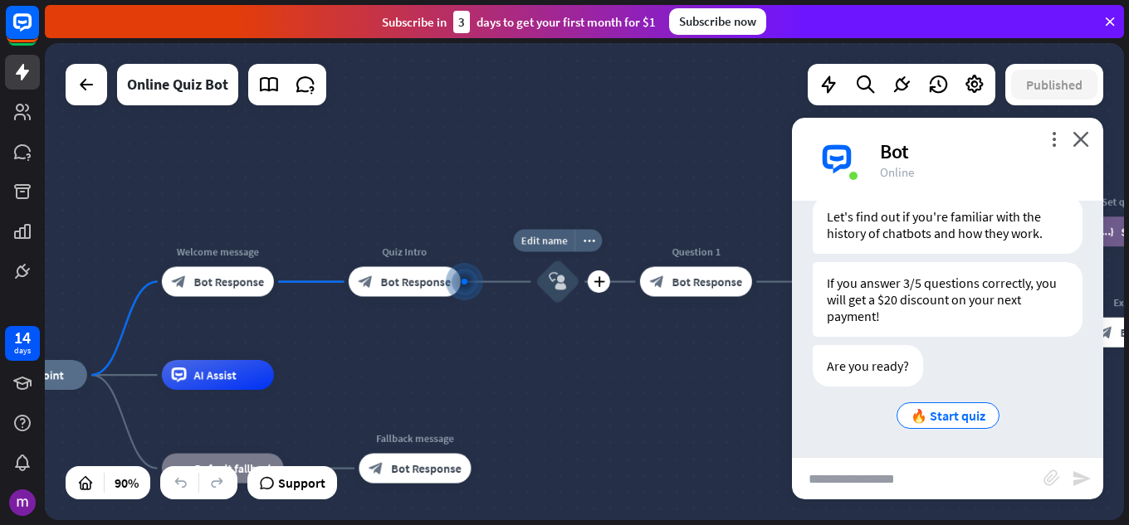
click at [554, 295] on div "block_user_input" at bounding box center [557, 282] width 45 height 45
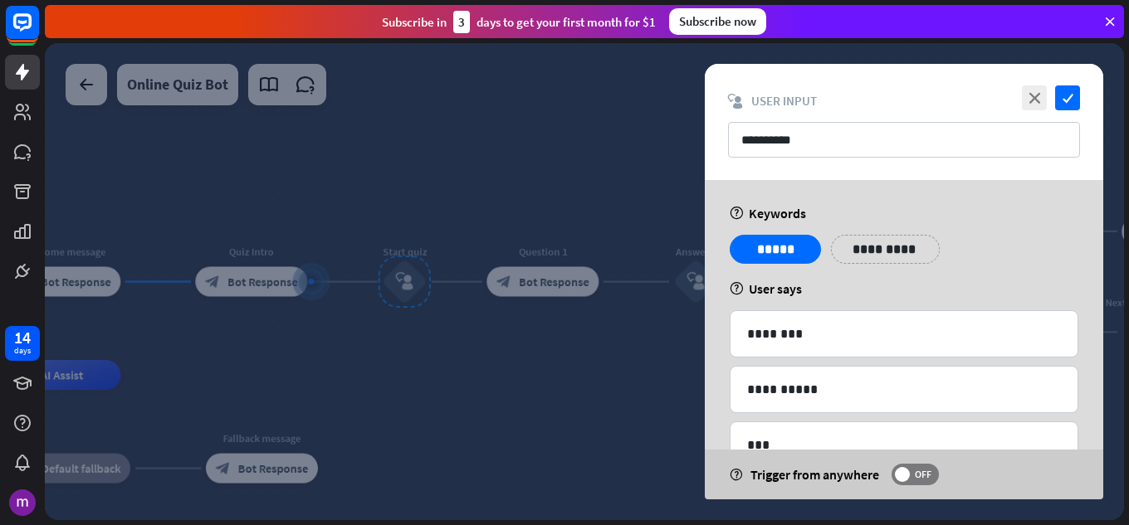
click at [631, 330] on div at bounding box center [584, 281] width 1079 height 477
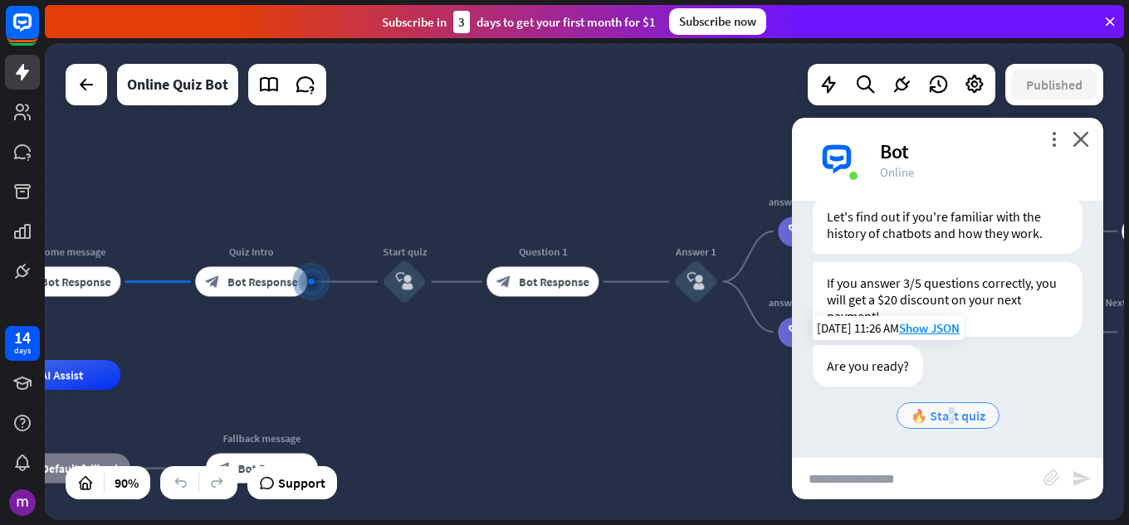
click at [941, 415] on span "🔥 Start quiz" at bounding box center [948, 416] width 75 height 17
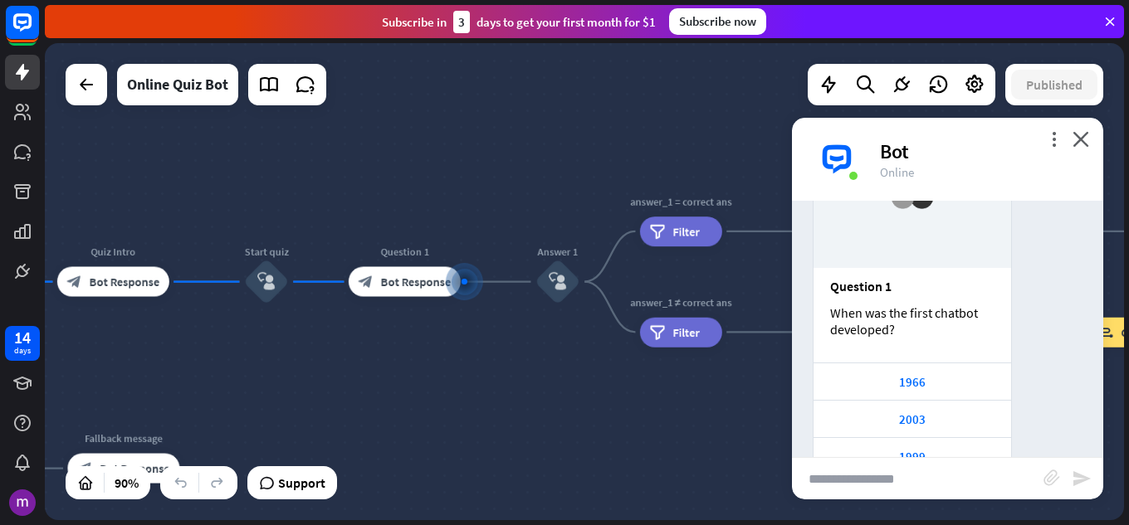
scroll to position [773, 0]
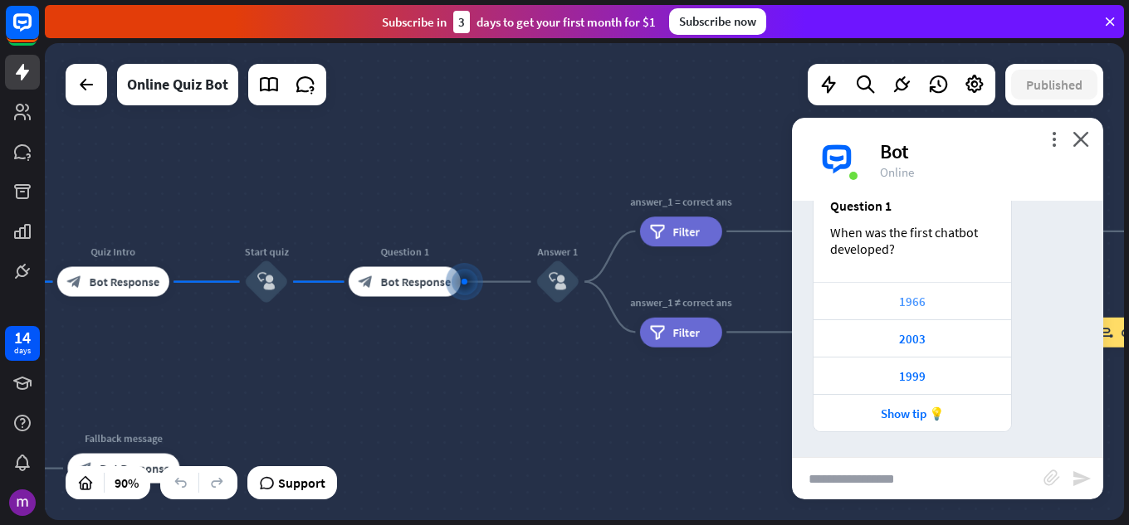
click at [934, 306] on div "1966" at bounding box center [912, 302] width 181 height 16
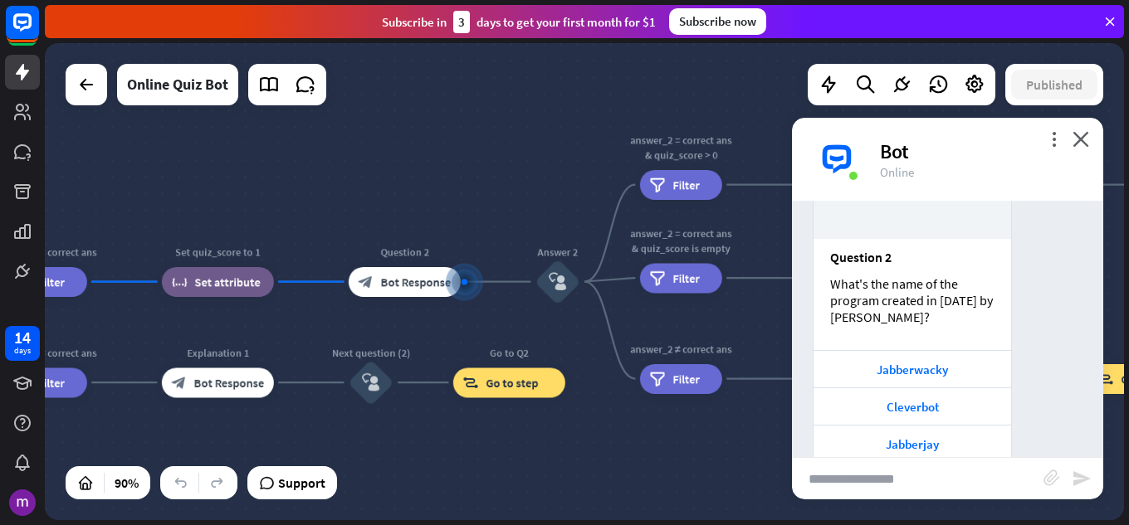
scroll to position [1297, 0]
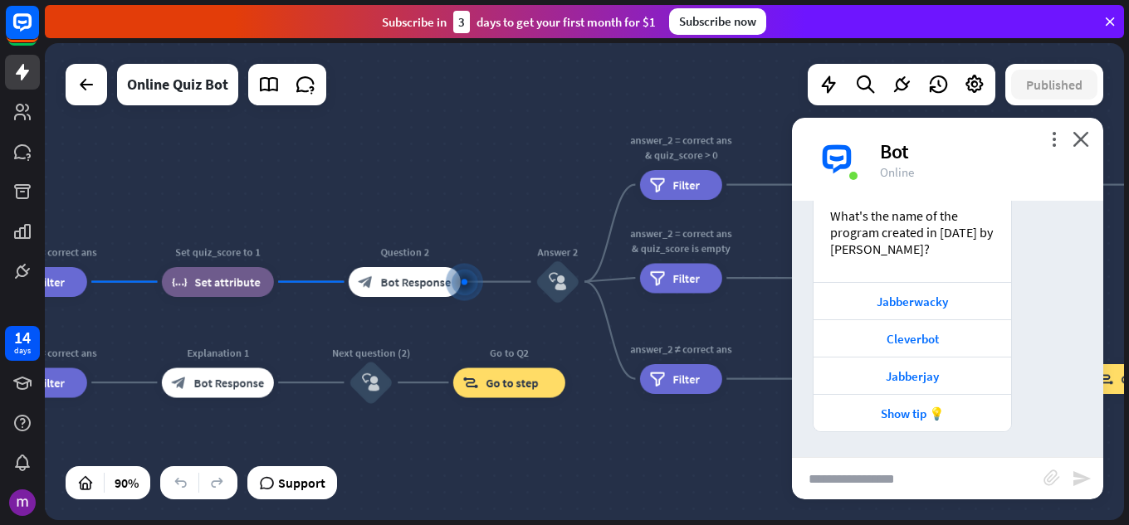
drag, startPoint x: 905, startPoint y: 338, endPoint x: 1020, endPoint y: 314, distance: 117.9
click at [1020, 314] on div at bounding box center [1026, 230] width 14 height 403
click at [925, 416] on div "Show tip 💡" at bounding box center [912, 414] width 181 height 16
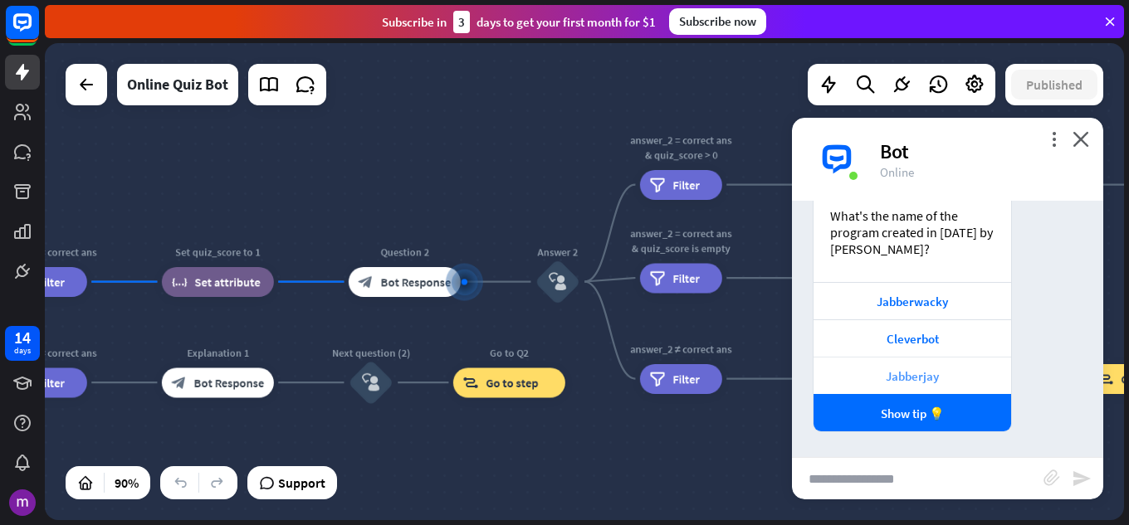
click at [949, 376] on div "Jabberjay" at bounding box center [912, 377] width 181 height 16
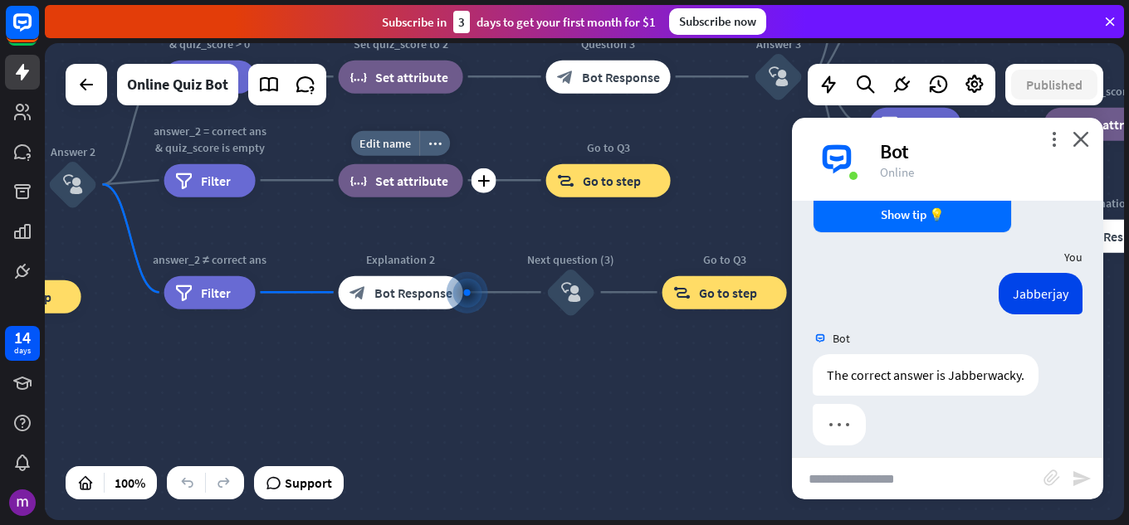
scroll to position [1510, 0]
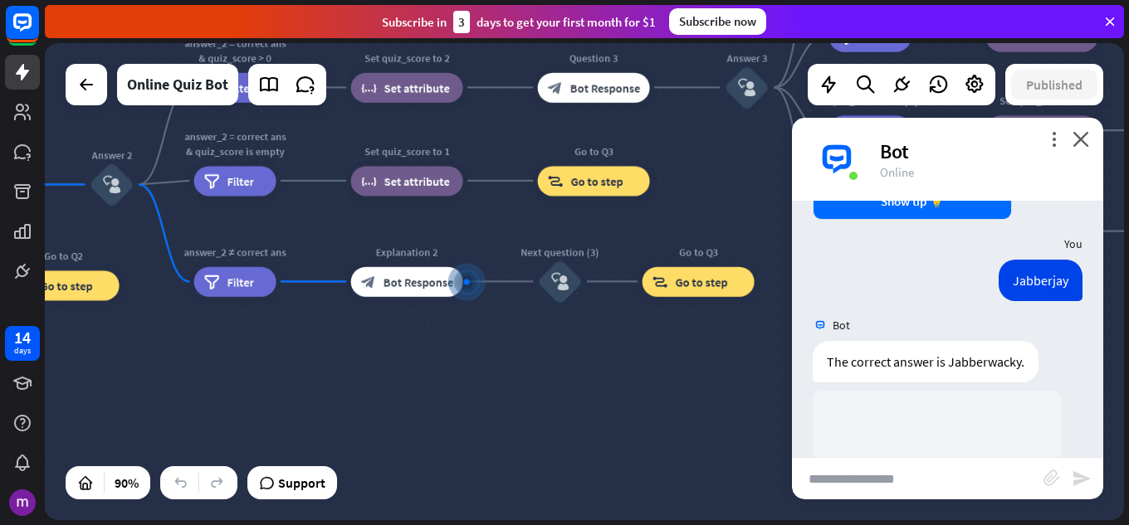
drag, startPoint x: 536, startPoint y: 242, endPoint x: 723, endPoint y: 460, distance: 286.7
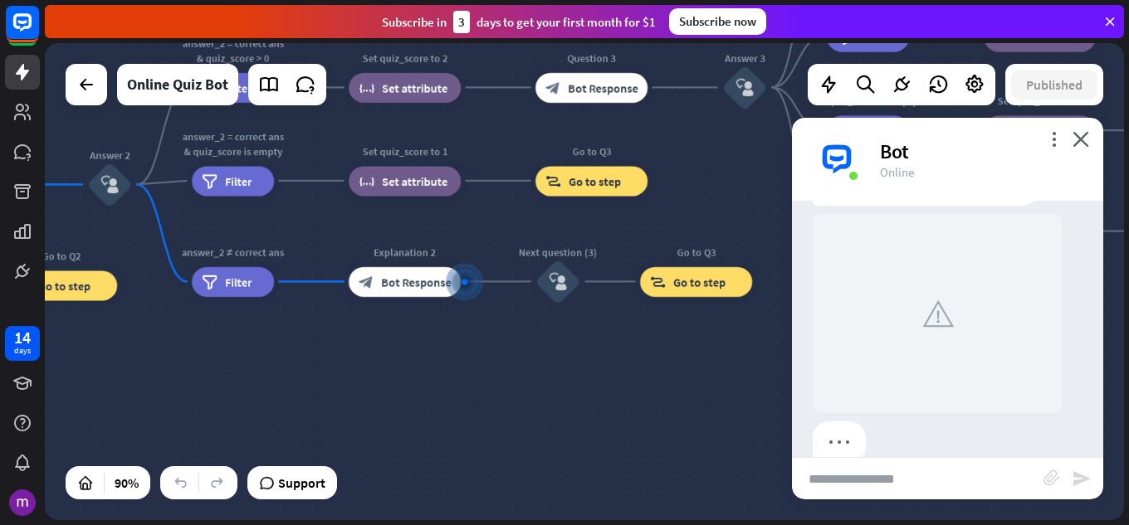
scroll to position [1717, 0]
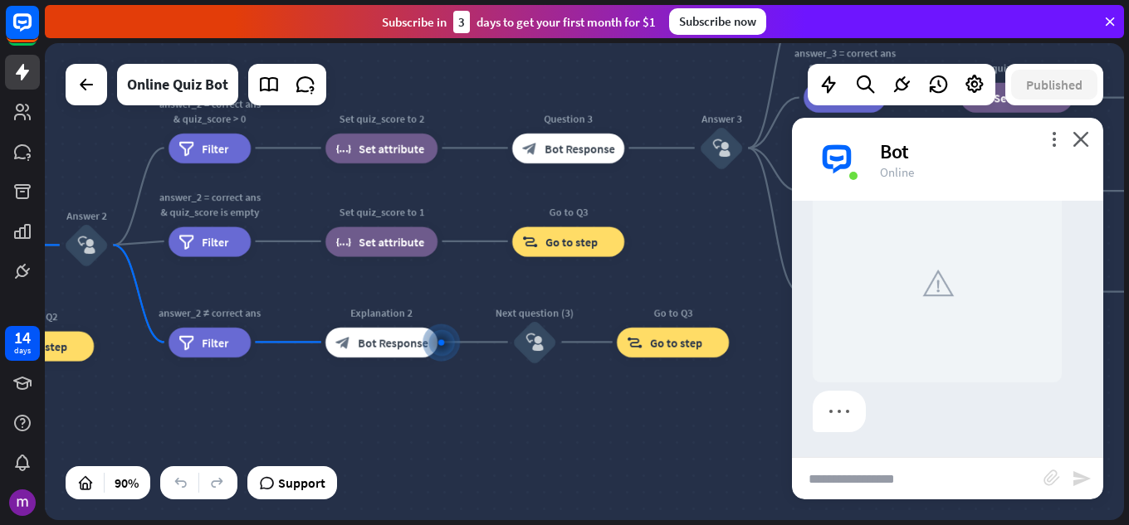
drag, startPoint x: 719, startPoint y: 443, endPoint x: 696, endPoint y: 504, distance: 64.9
click at [696, 504] on div "home_2 Start point Welcome message block_bot_response Bot Response Quiz Intro b…" at bounding box center [584, 281] width 1079 height 477
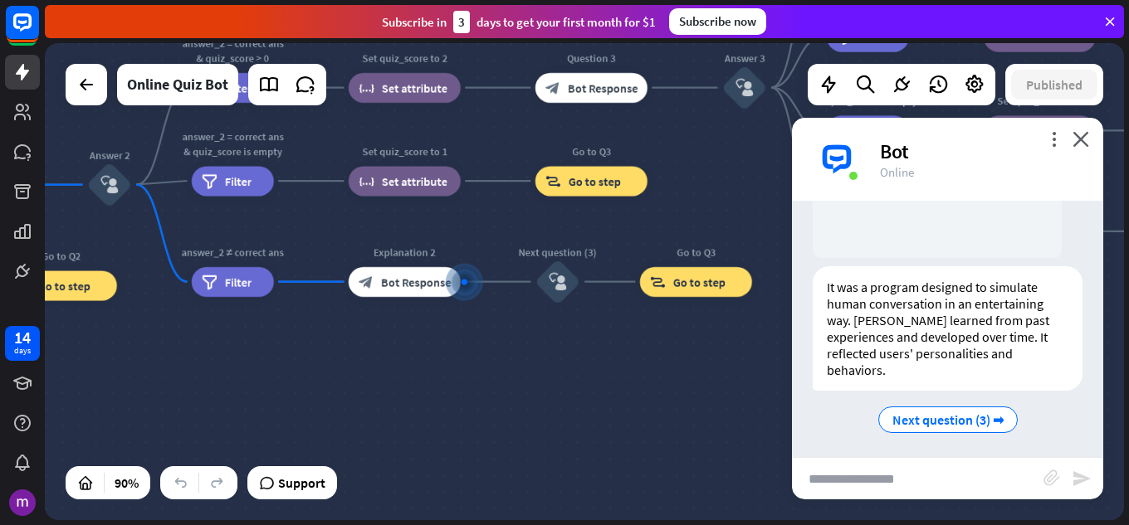
scroll to position [1846, 0]
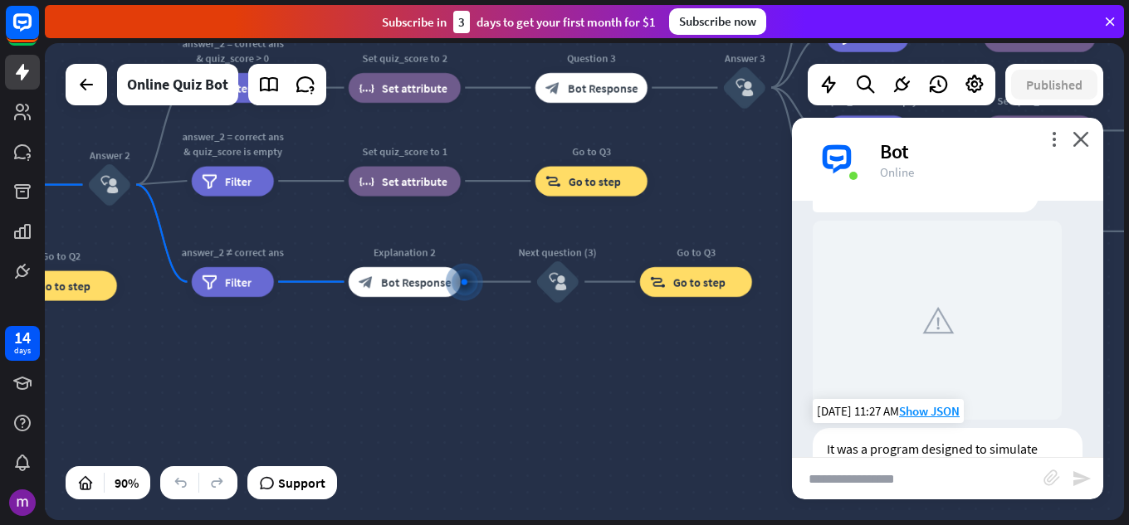
click at [966, 320] on div at bounding box center [937, 320] width 249 height 199
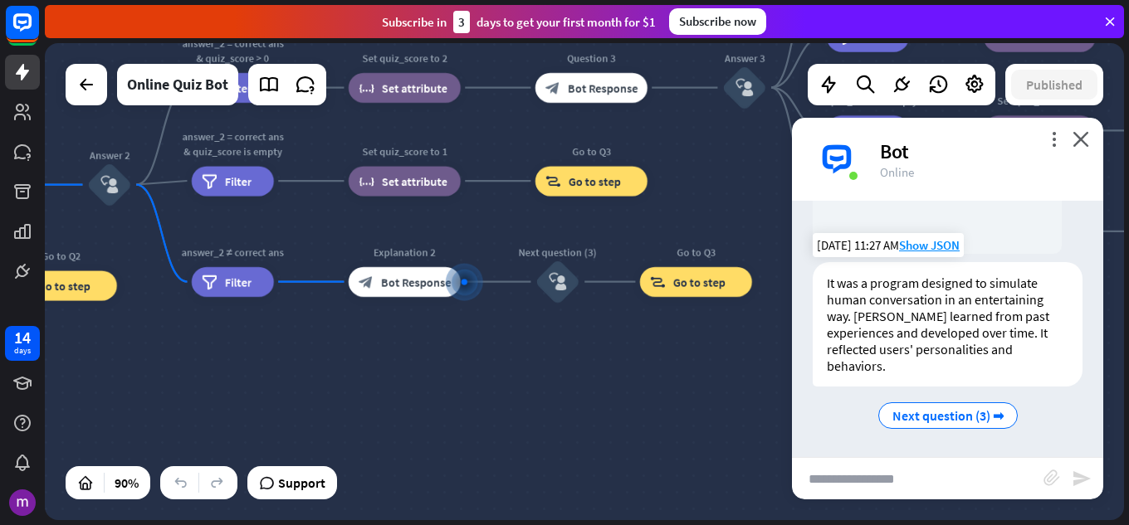
click at [966, 320] on div "It was a program designed to simulate human conversation in an entertaining way…" at bounding box center [948, 324] width 270 height 125
click at [933, 421] on span "Next question (3) ➡" at bounding box center [947, 416] width 111 height 17
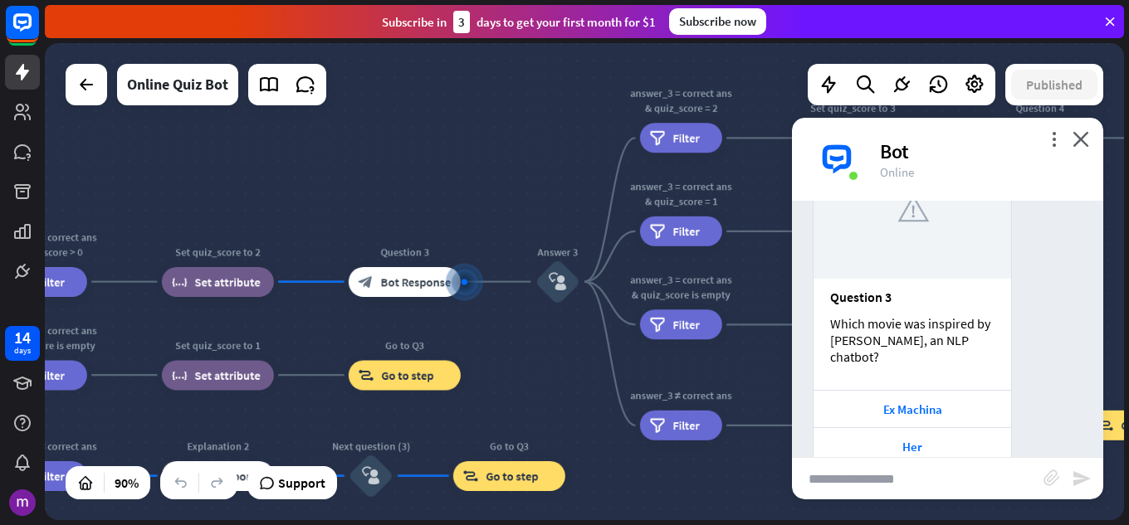
scroll to position [2309, 0]
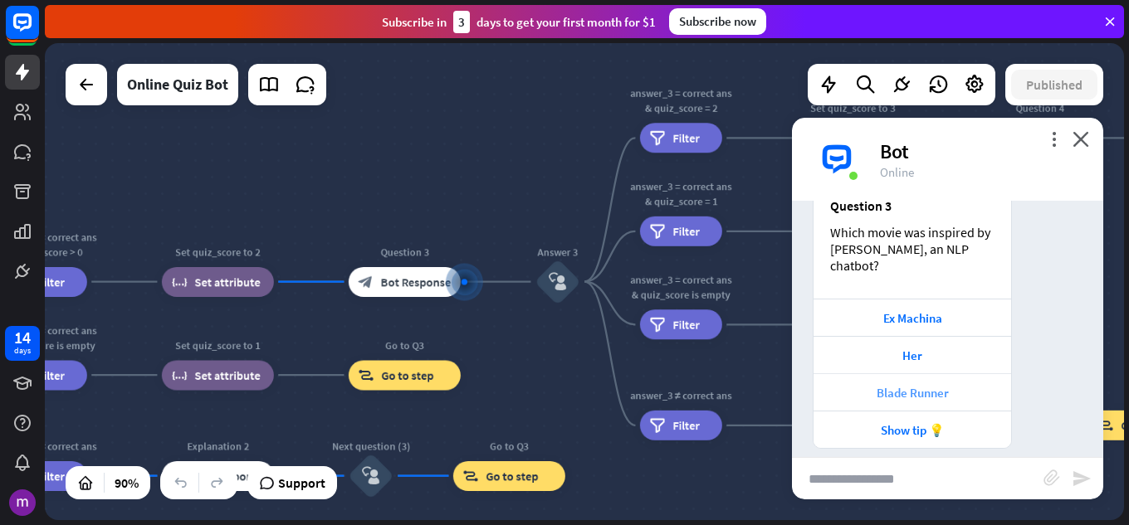
click at [953, 385] on div "Blade Runner" at bounding box center [912, 393] width 181 height 16
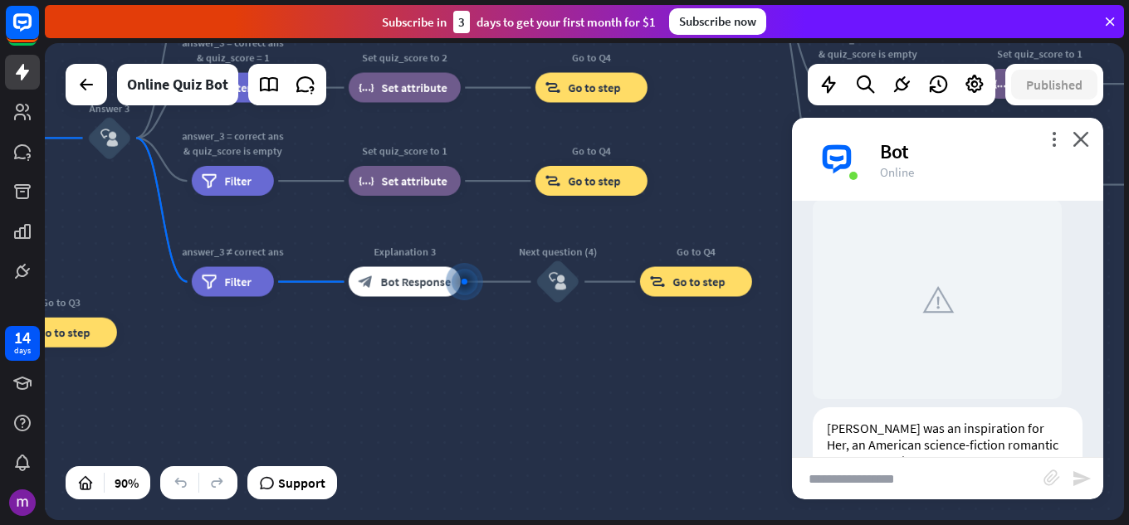
scroll to position [2791, 0]
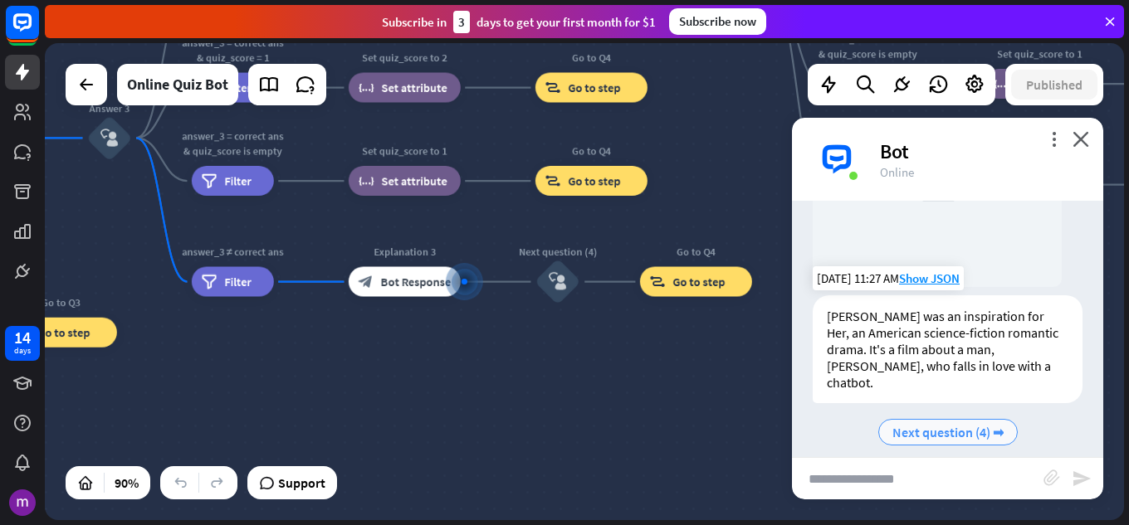
click at [909, 424] on span "Next question (4) ➡" at bounding box center [947, 432] width 111 height 17
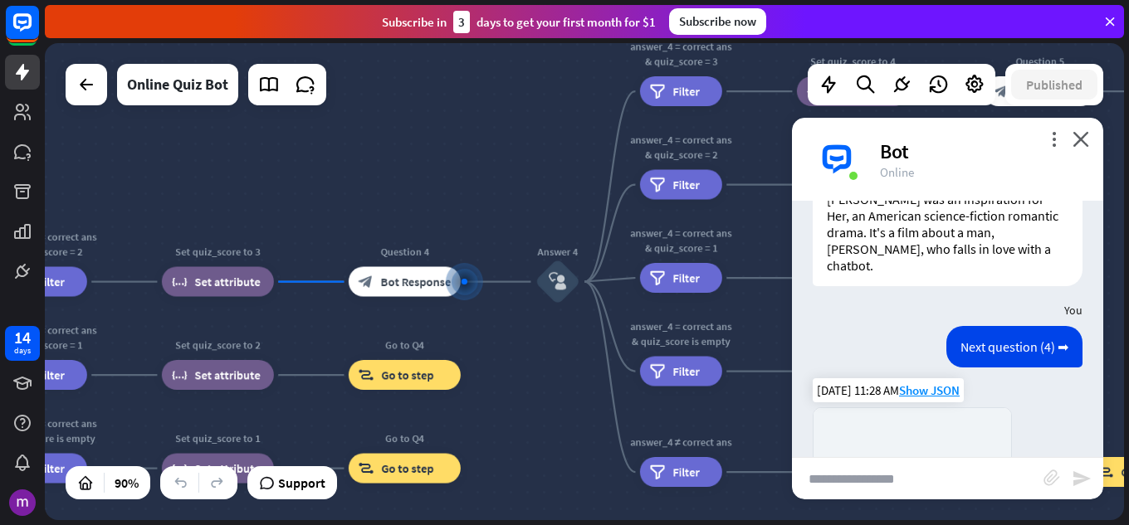
scroll to position [3253, 0]
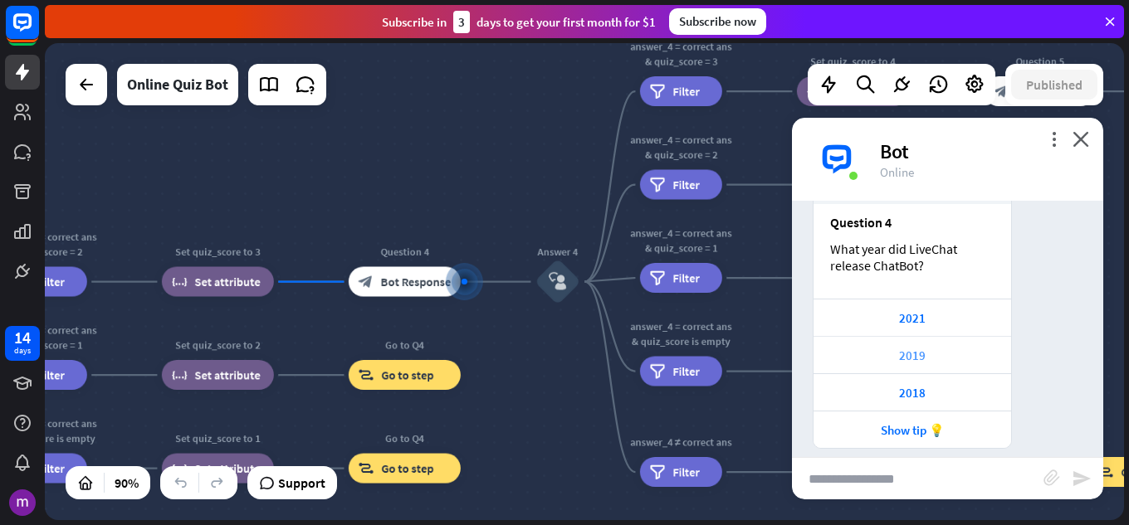
click at [975, 348] on div "2019" at bounding box center [912, 356] width 181 height 16
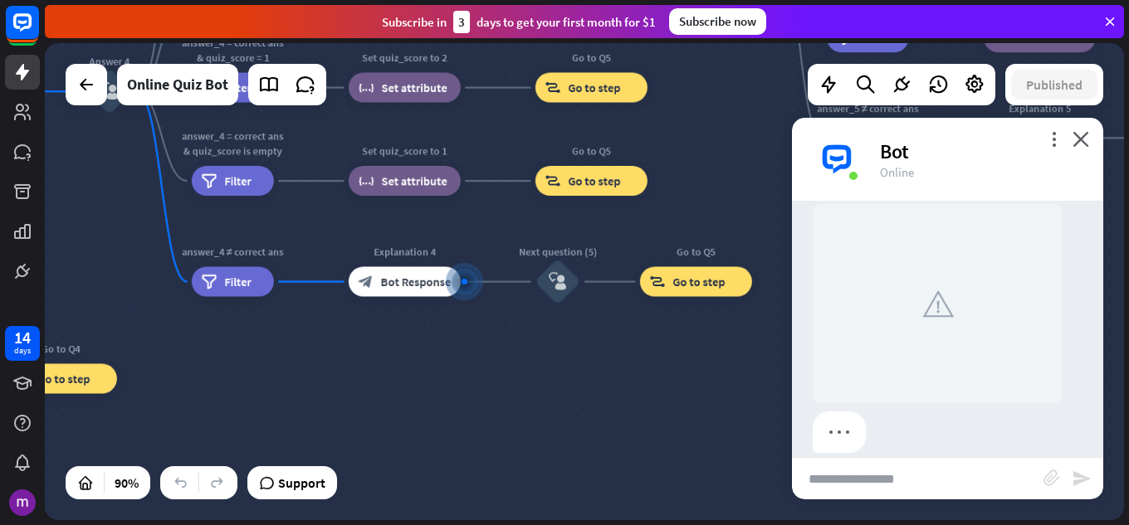
scroll to position [3623, 0]
click at [944, 328] on div at bounding box center [937, 299] width 249 height 199
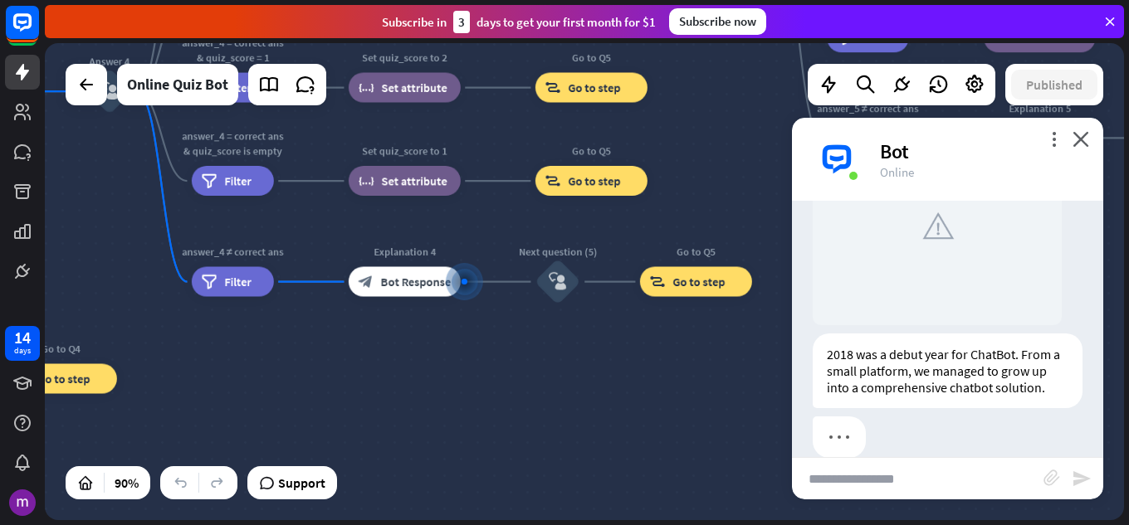
scroll to position [3706, 0]
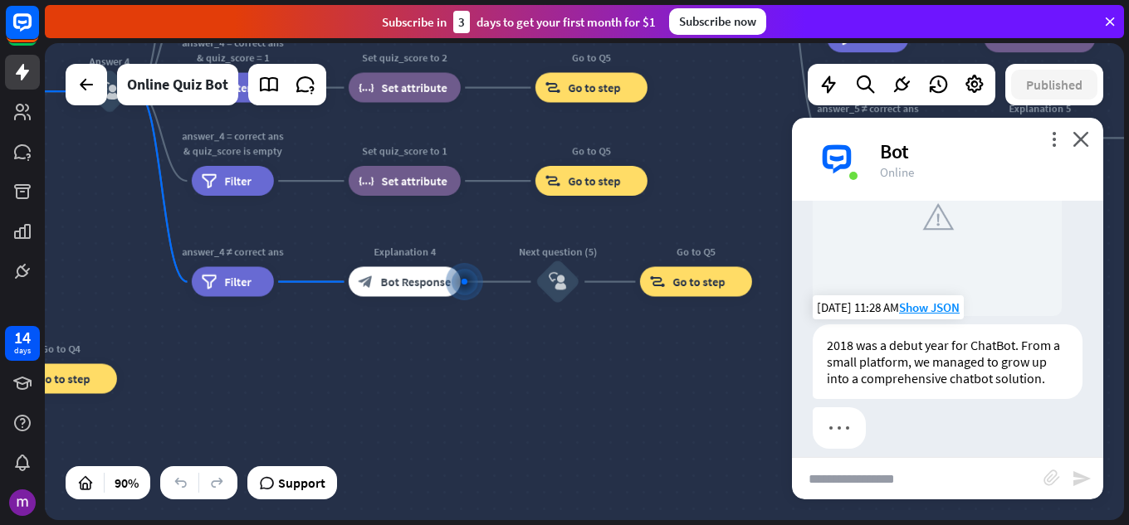
drag, startPoint x: 944, startPoint y: 328, endPoint x: 1004, endPoint y: 310, distance: 63.3
click at [1004, 325] on div "2018 was a debut year for ChatBot. From a small platform, we managed to grow up…" at bounding box center [948, 362] width 270 height 75
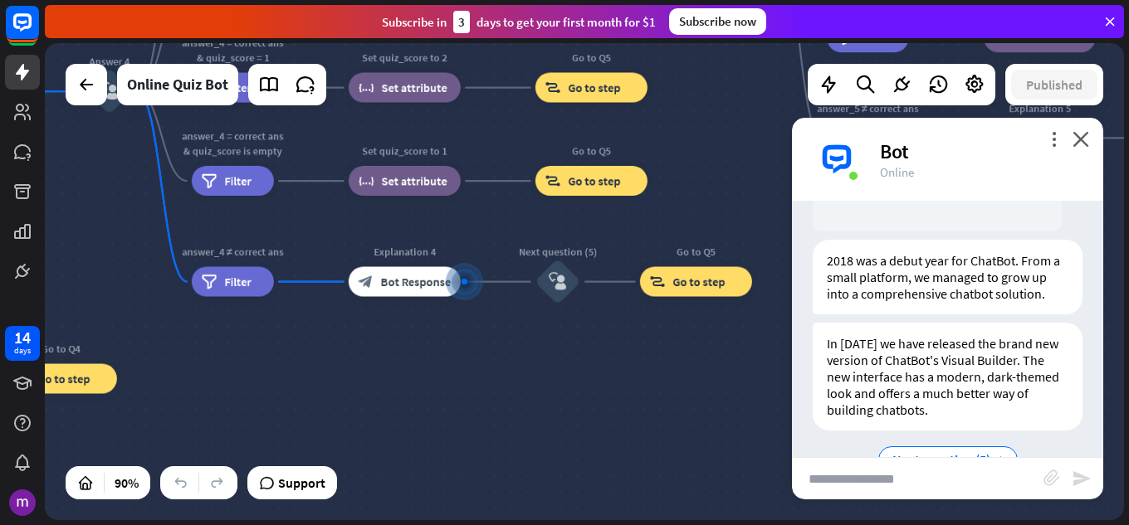
scroll to position [3818, 0]
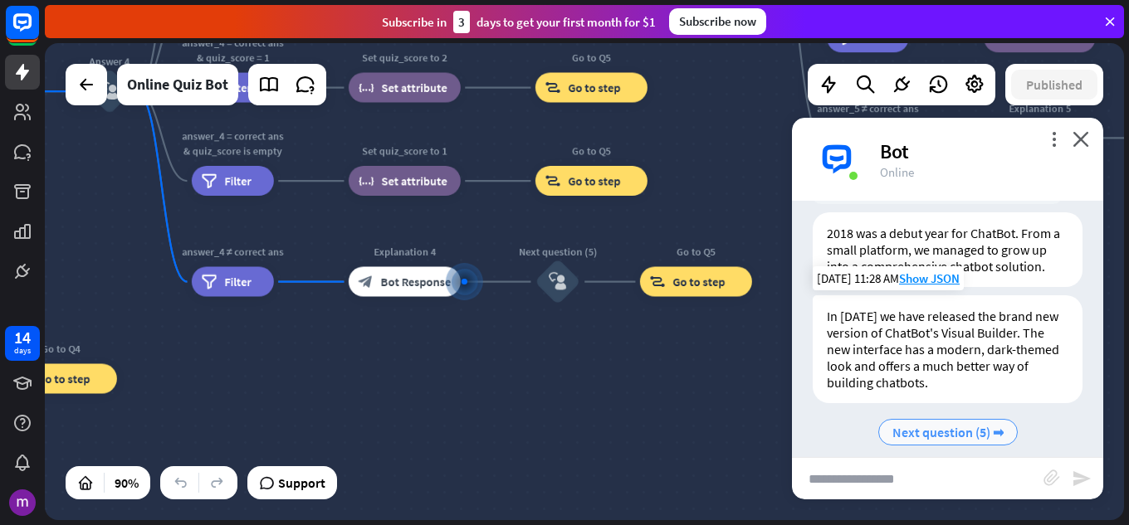
click at [980, 424] on span "Next question (5) ➡" at bounding box center [947, 432] width 111 height 17
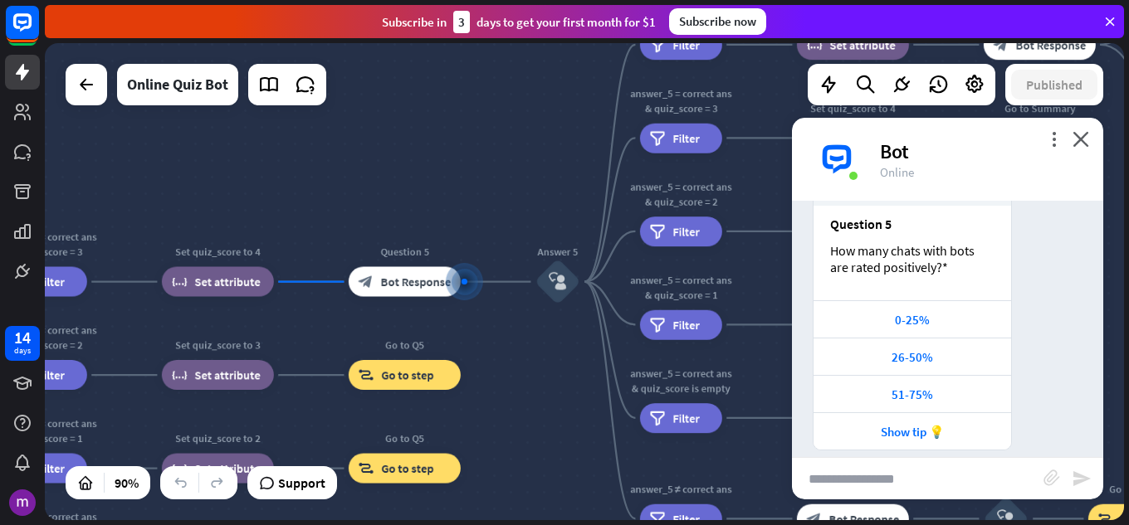
scroll to position [4331, 0]
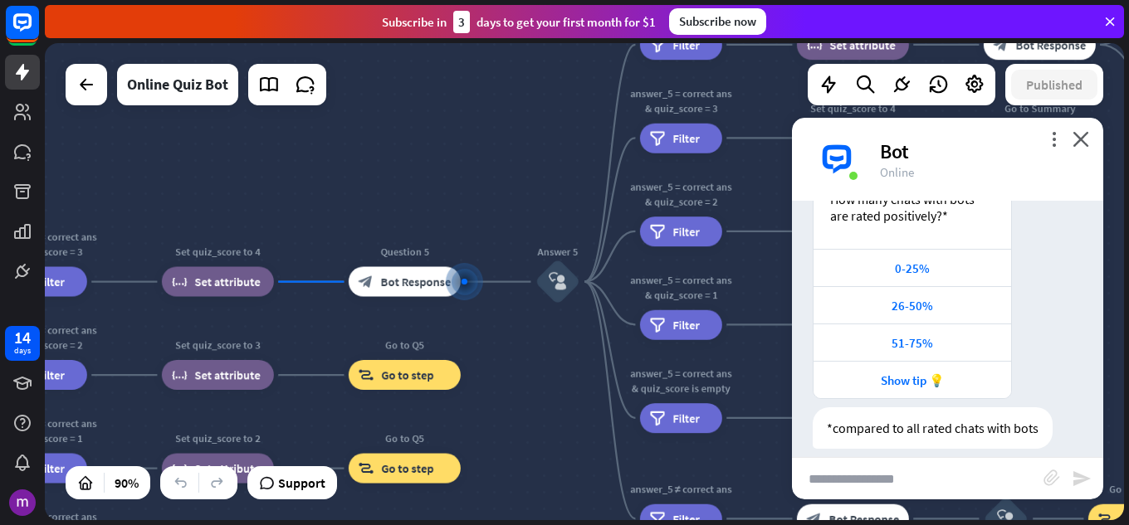
click at [1084, 147] on div "more_vert close Bot Online" at bounding box center [947, 159] width 311 height 83
click at [1041, 124] on div "more_vert close Bot Online" at bounding box center [947, 159] width 311 height 83
drag, startPoint x: 1082, startPoint y: 144, endPoint x: 1073, endPoint y: 148, distance: 9.3
click at [1073, 148] on div "more_vert close Bot Online" at bounding box center [947, 159] width 311 height 83
click at [1073, 148] on div "Bot" at bounding box center [981, 152] width 203 height 26
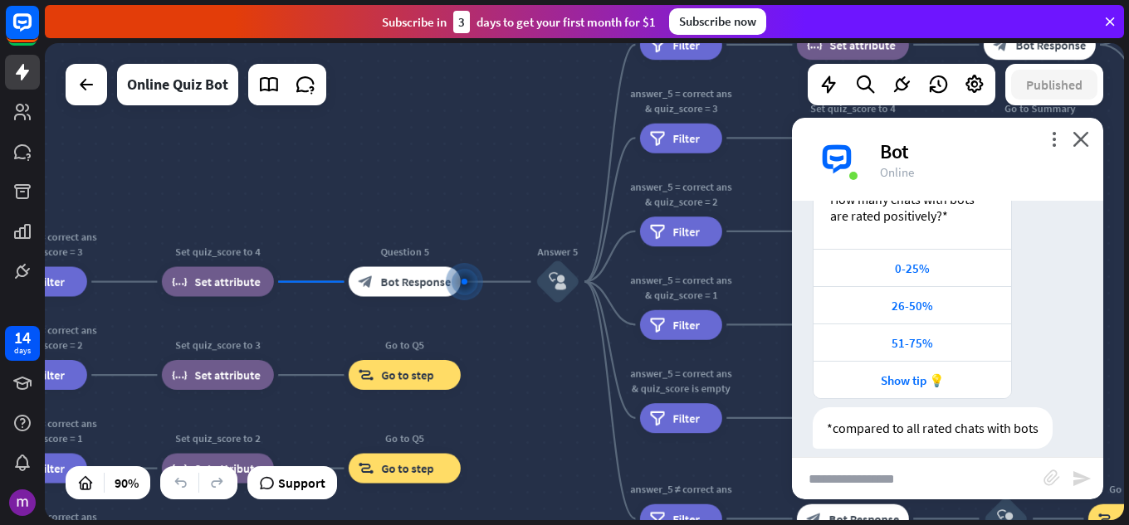
click at [1073, 148] on div "Bot" at bounding box center [981, 152] width 203 height 26
click at [1079, 145] on icon "close" at bounding box center [1080, 139] width 17 height 16
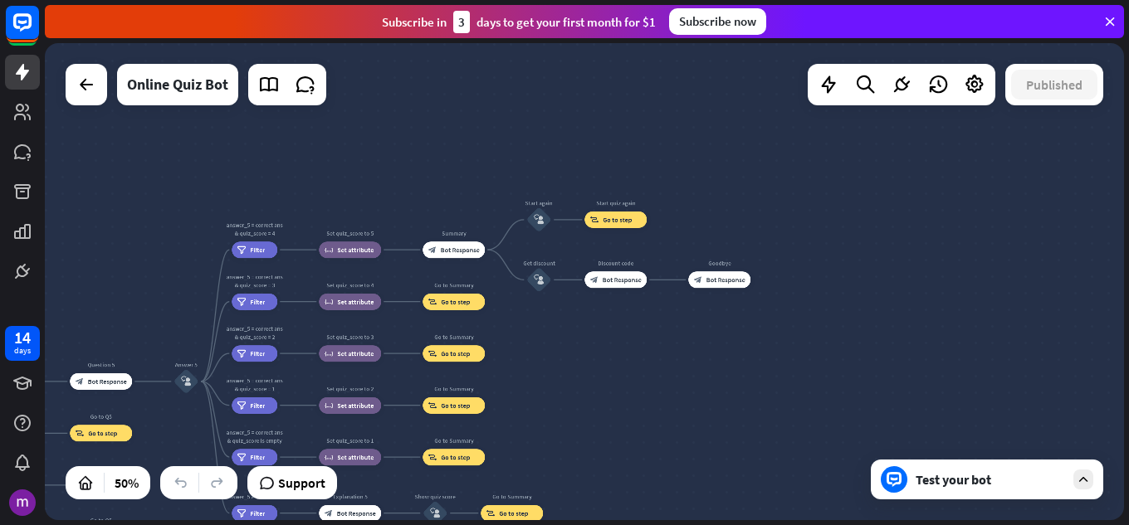
drag, startPoint x: 1086, startPoint y: 301, endPoint x: 572, endPoint y: 384, distance: 520.4
click at [572, 384] on div "home_2 Start point Welcome message block_bot_response Bot Response Quiz Intro b…" at bounding box center [584, 281] width 1079 height 477
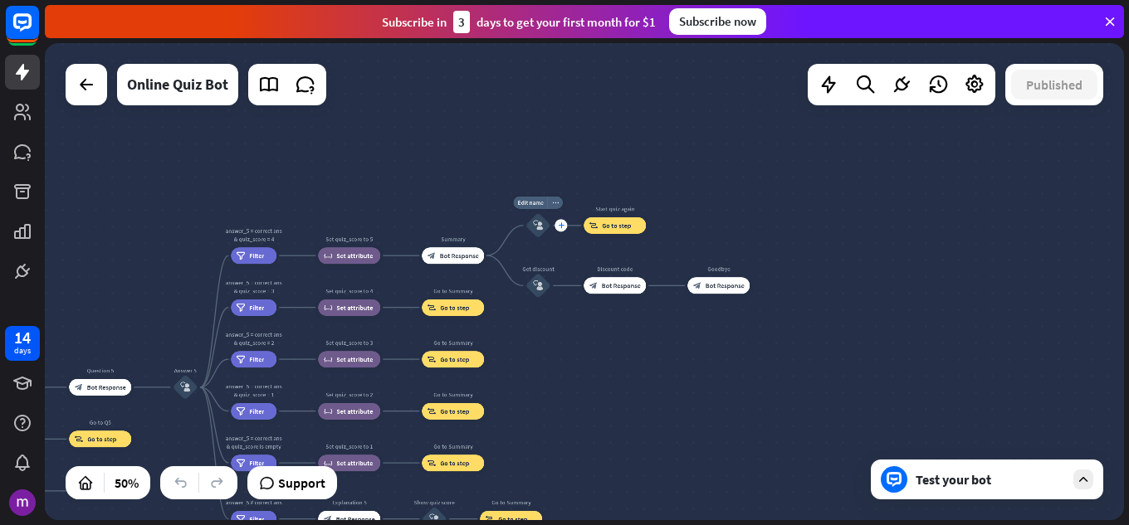
click at [561, 219] on div "plus" at bounding box center [561, 225] width 12 height 12
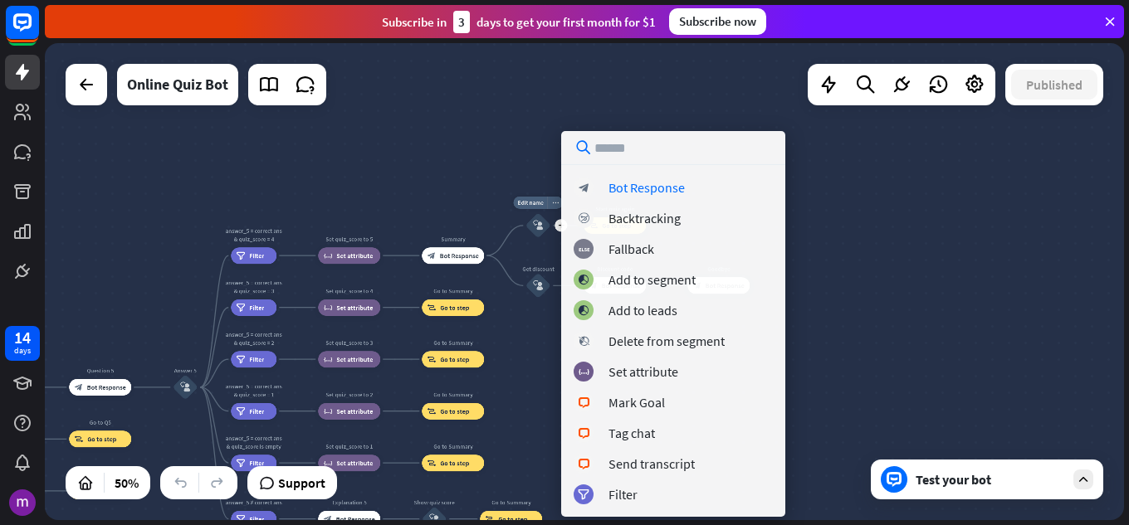
click at [537, 230] on icon "block_user_input" at bounding box center [538, 226] width 10 height 10
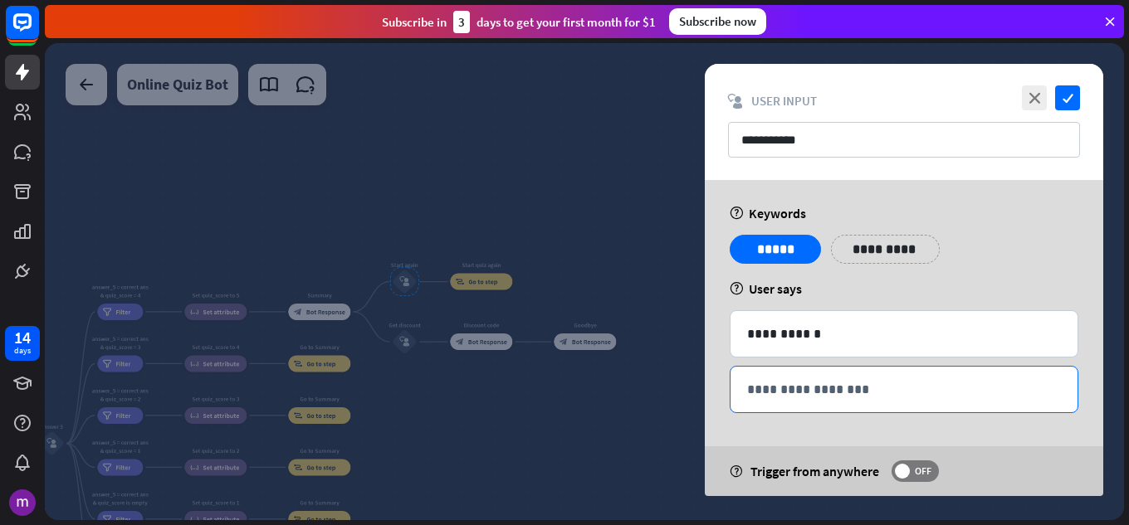
click at [799, 384] on p "**********" at bounding box center [904, 389] width 314 height 21
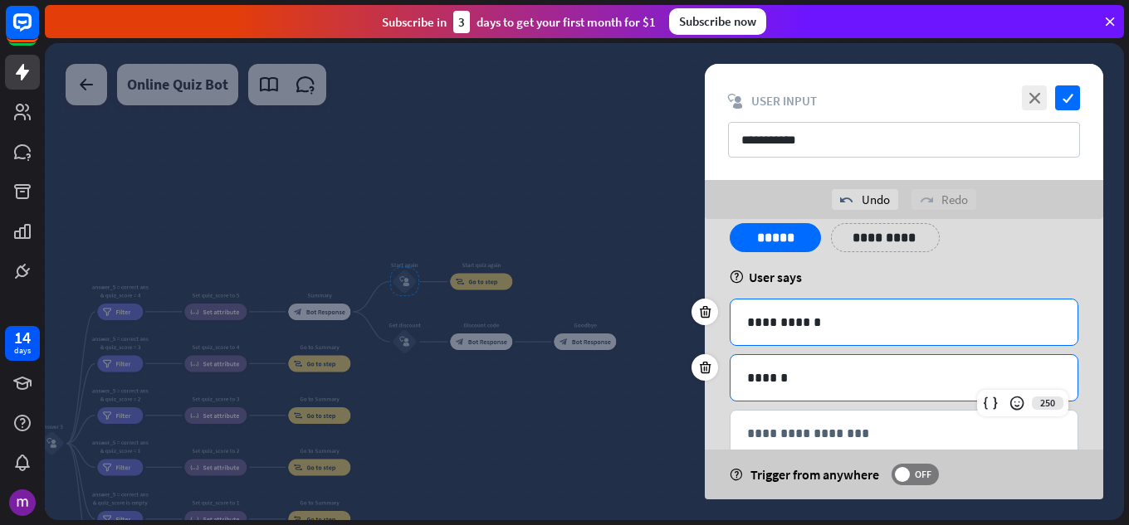
scroll to position [91, 0]
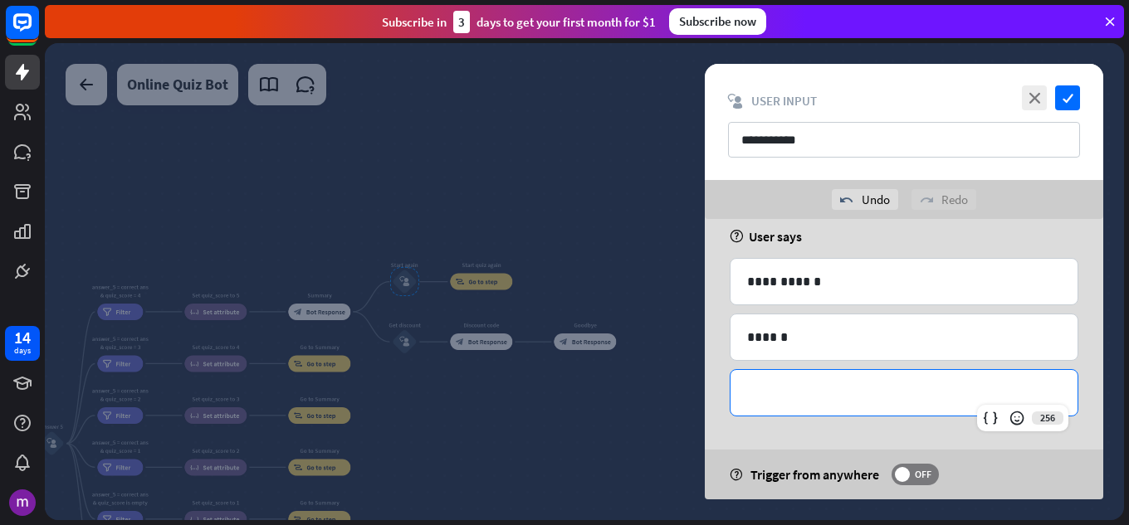
click at [866, 405] on div "**********" at bounding box center [903, 393] width 347 height 46
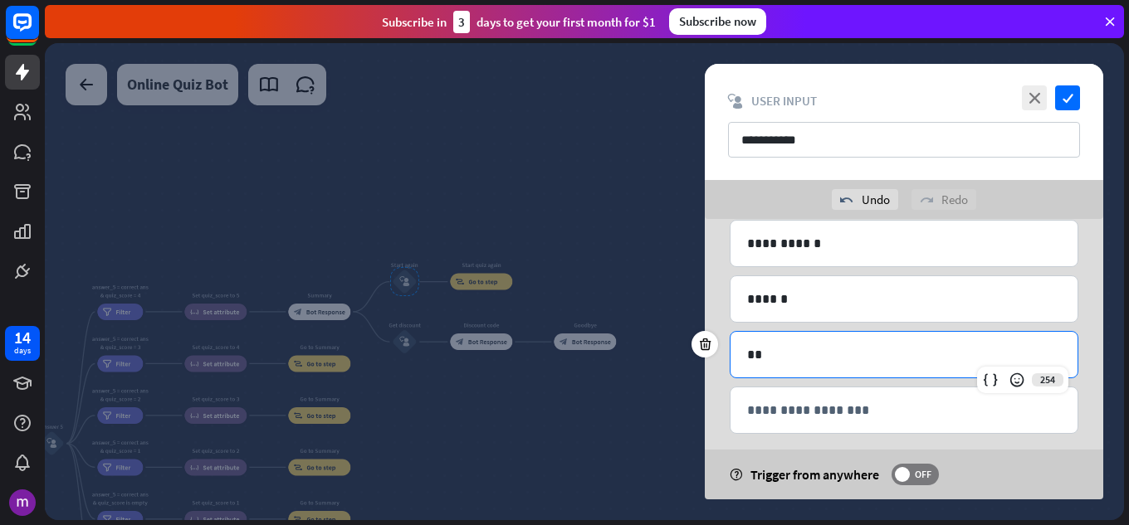
scroll to position [147, 0]
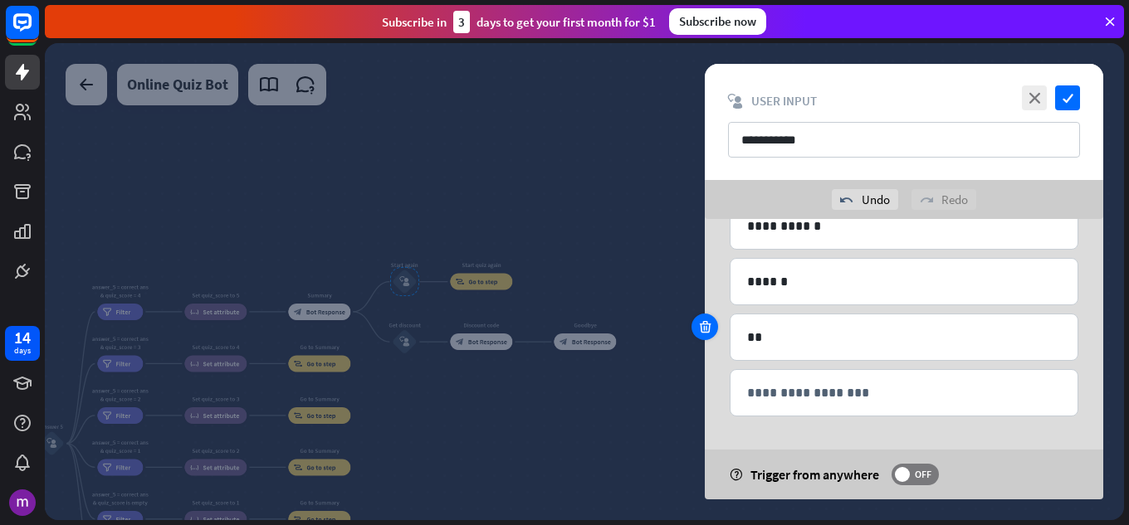
click at [709, 319] on div at bounding box center [704, 327] width 27 height 27
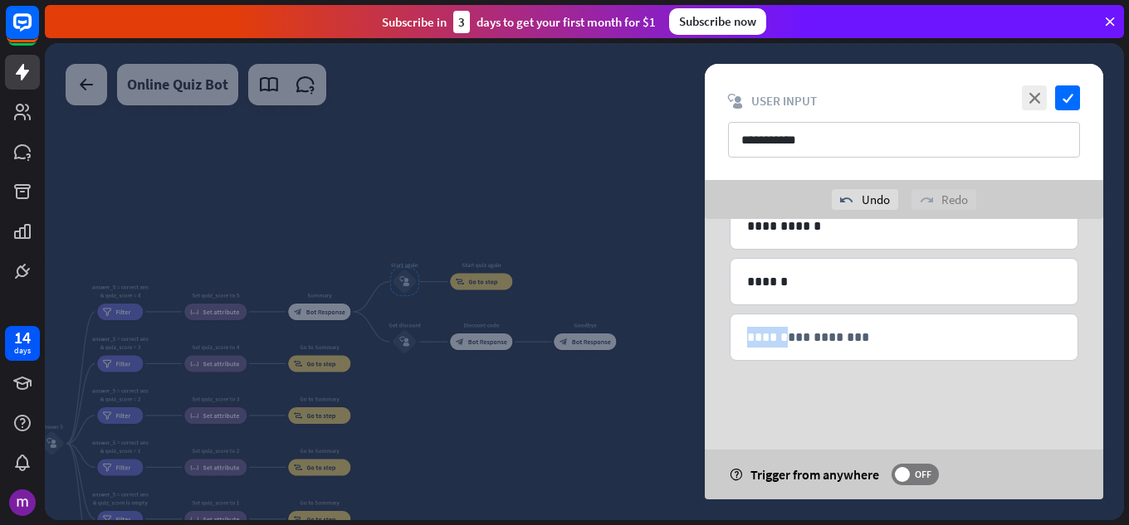
click at [709, 319] on div "**********" at bounding box center [904, 286] width 398 height 428
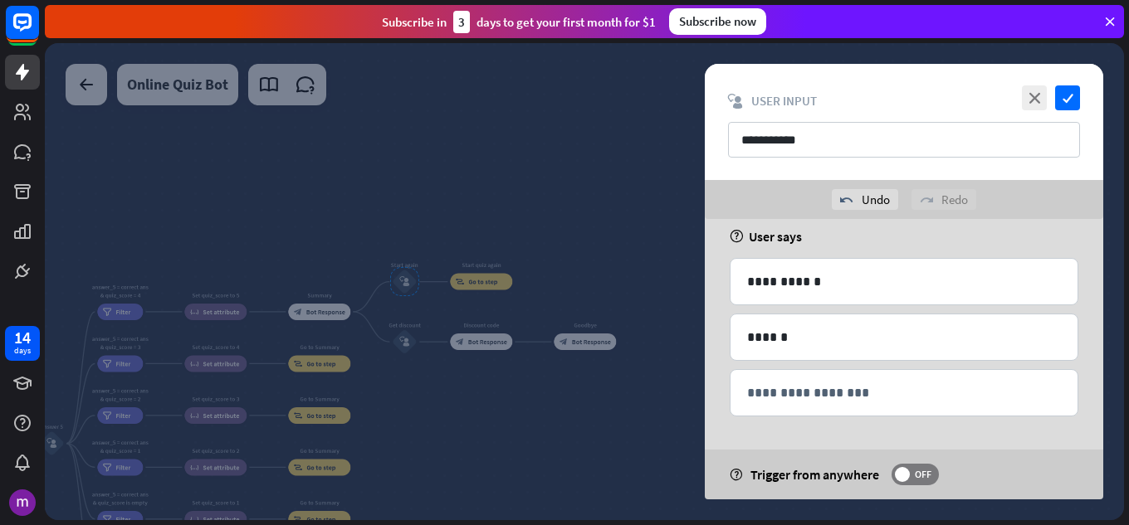
click at [709, 319] on div at bounding box center [704, 327] width 27 height 27
click at [709, 319] on div "**********" at bounding box center [904, 314] width 398 height 372
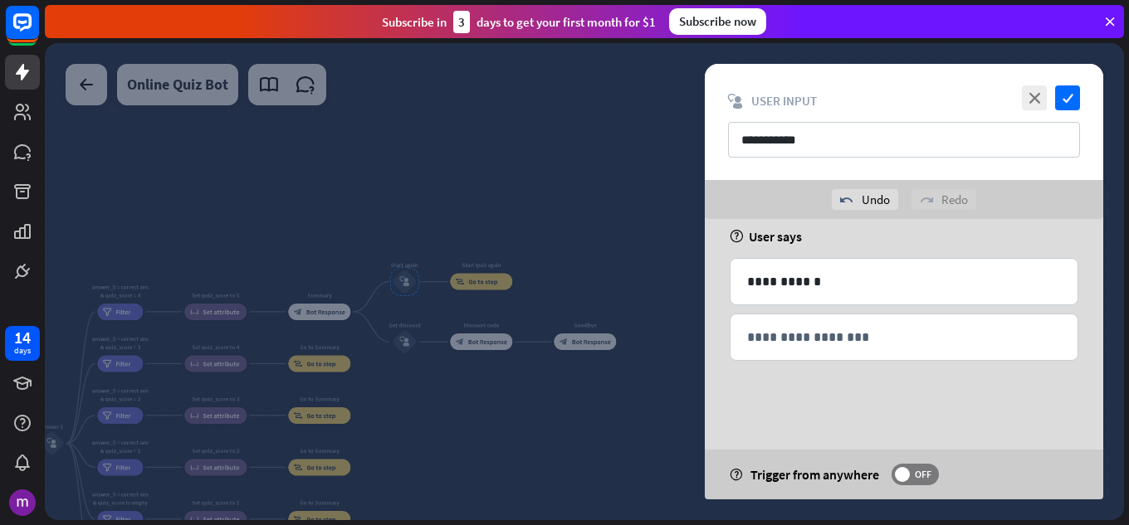
scroll to position [36, 0]
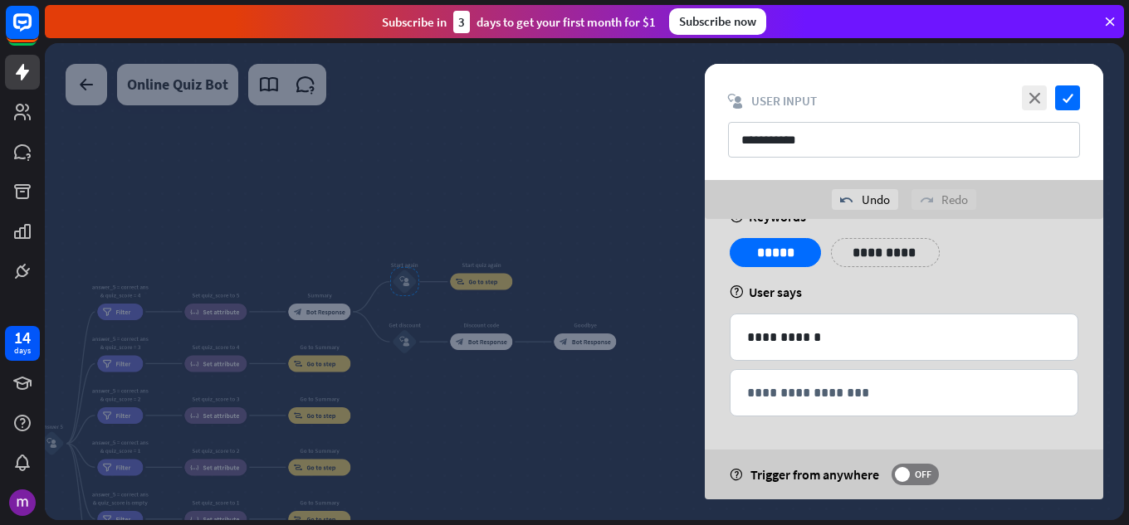
click at [709, 319] on div at bounding box center [704, 327] width 27 height 27
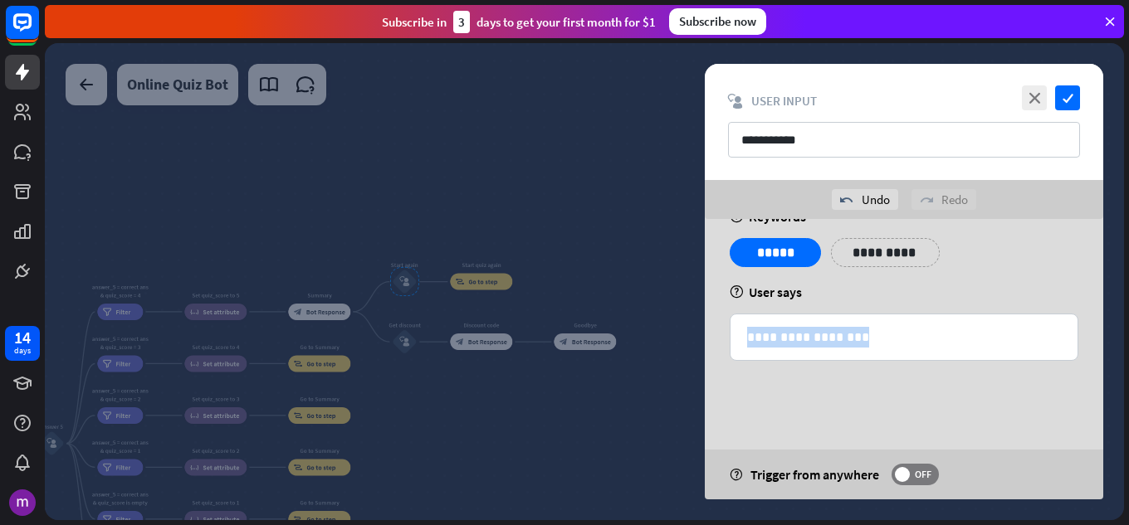
click at [709, 319] on div "**********" at bounding box center [904, 341] width 398 height 316
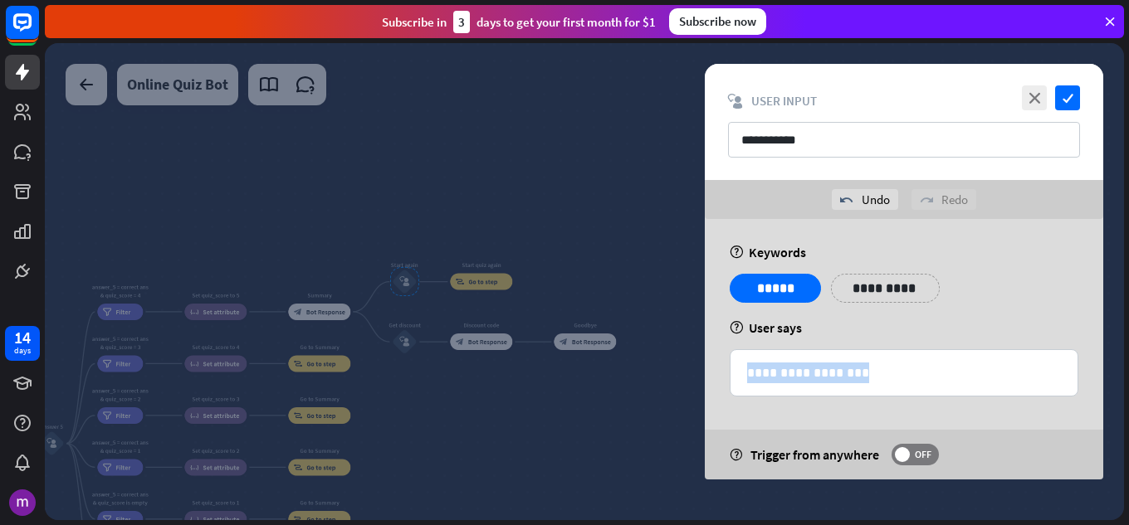
scroll to position [0, 0]
click at [709, 319] on div "**********" at bounding box center [904, 349] width 398 height 261
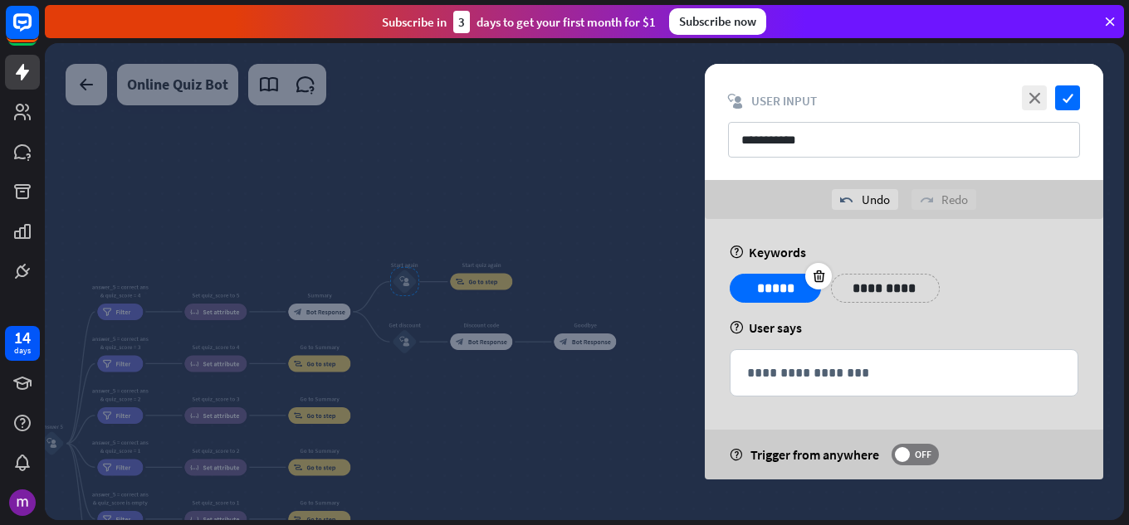
click at [786, 280] on p "*****" at bounding box center [775, 288] width 66 height 21
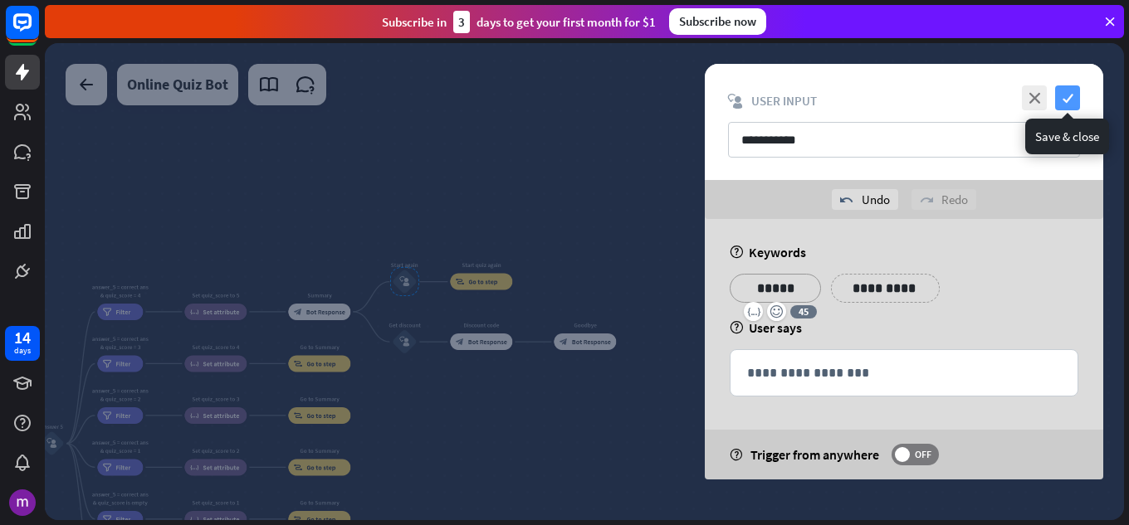
click at [1075, 94] on icon "check" at bounding box center [1067, 98] width 25 height 25
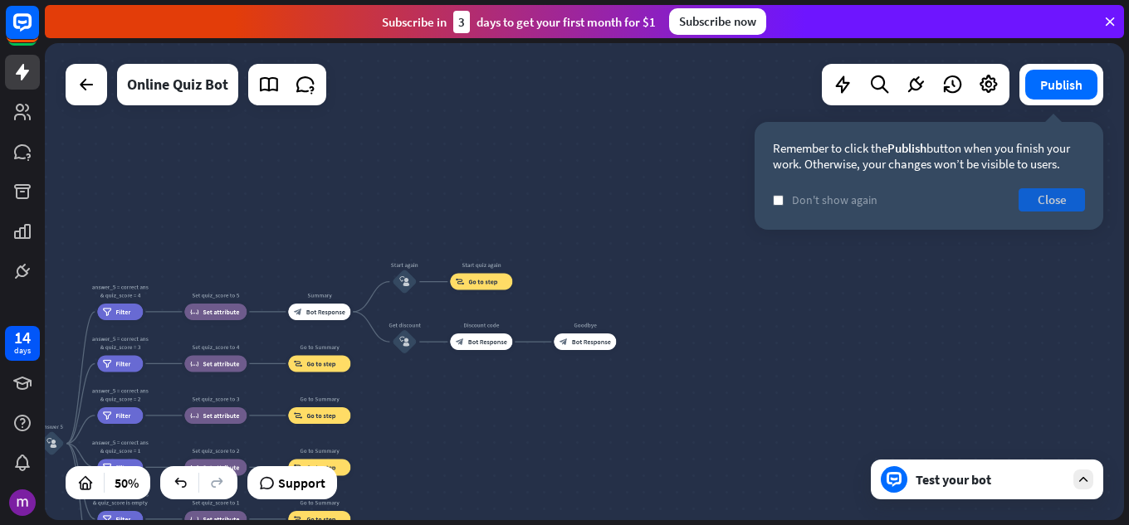
click at [1075, 198] on button "Close" at bounding box center [1052, 199] width 66 height 23
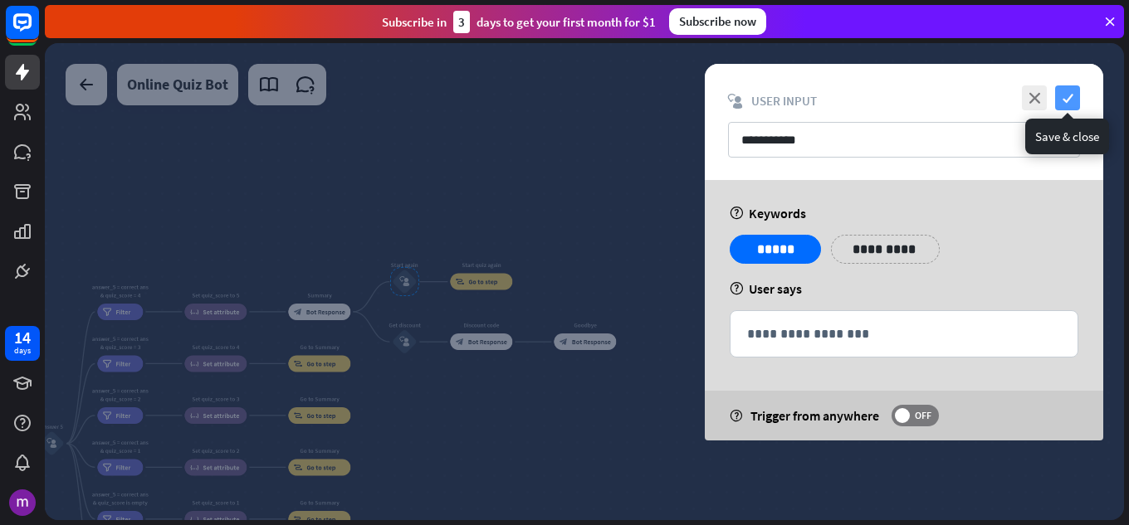
click at [1062, 103] on icon "check" at bounding box center [1067, 98] width 25 height 25
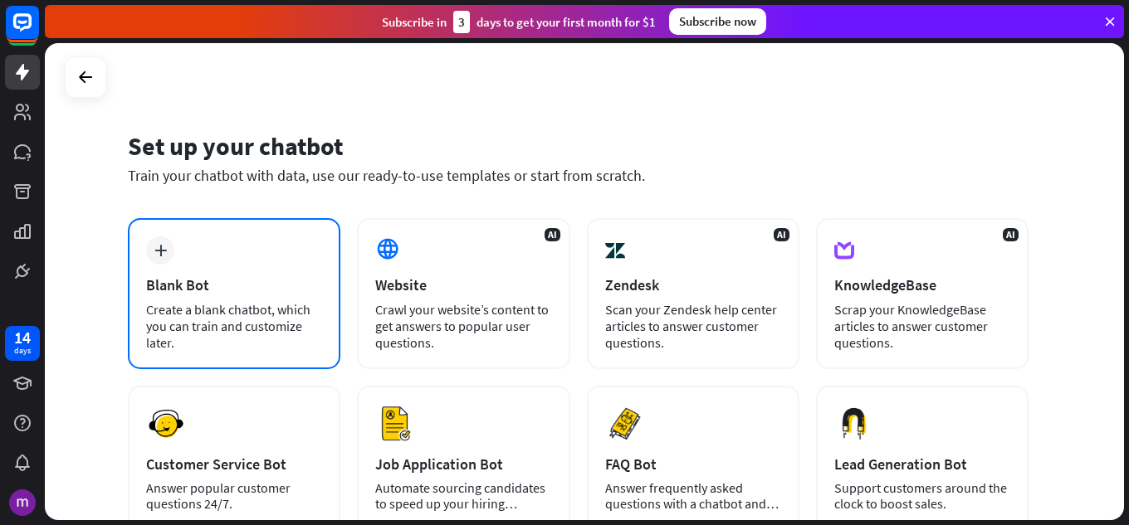
click at [281, 281] on div "Blank Bot" at bounding box center [234, 285] width 176 height 19
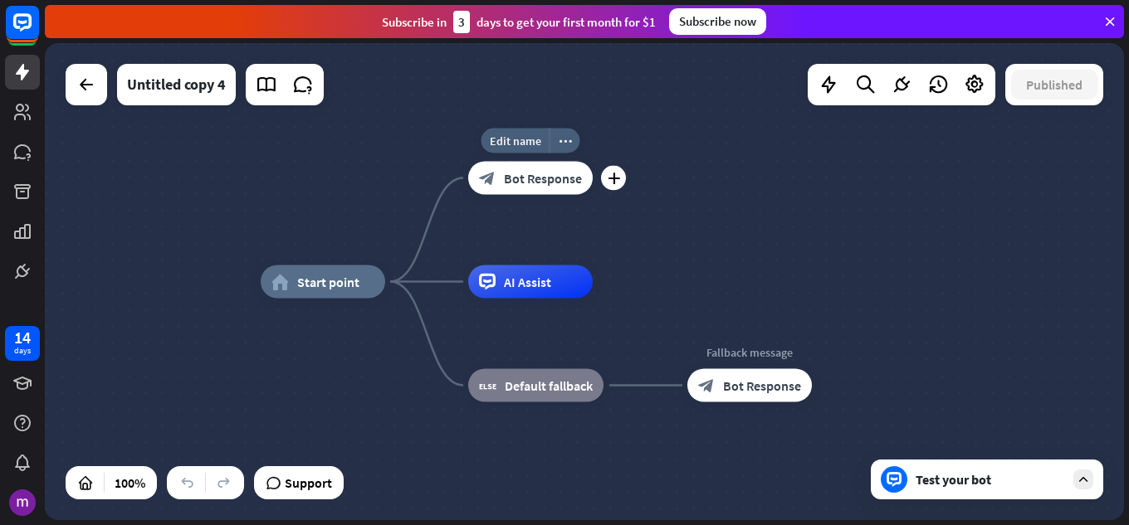
click at [554, 172] on span "Bot Response" at bounding box center [543, 178] width 78 height 17
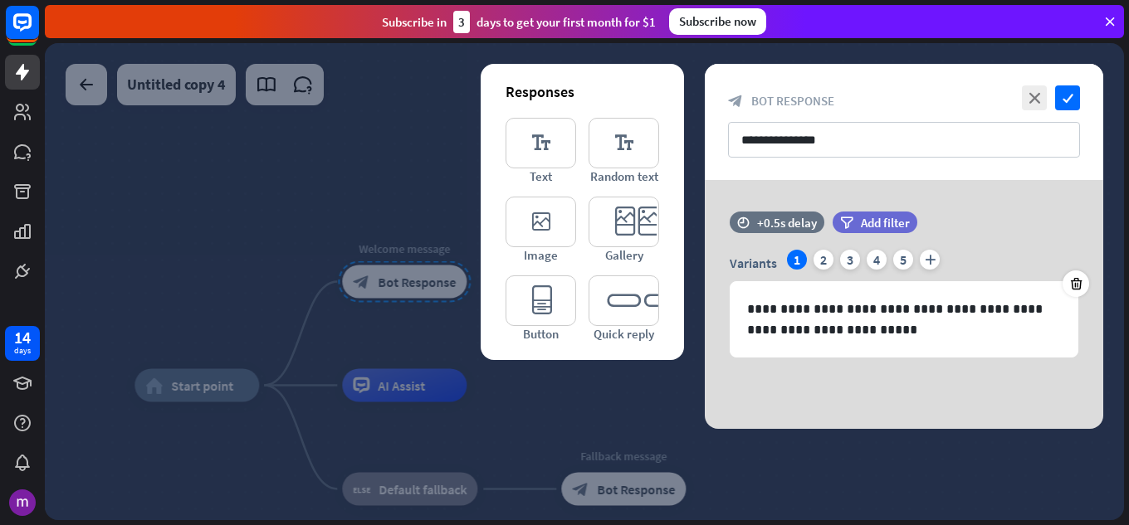
click at [487, 443] on div at bounding box center [584, 281] width 1079 height 477
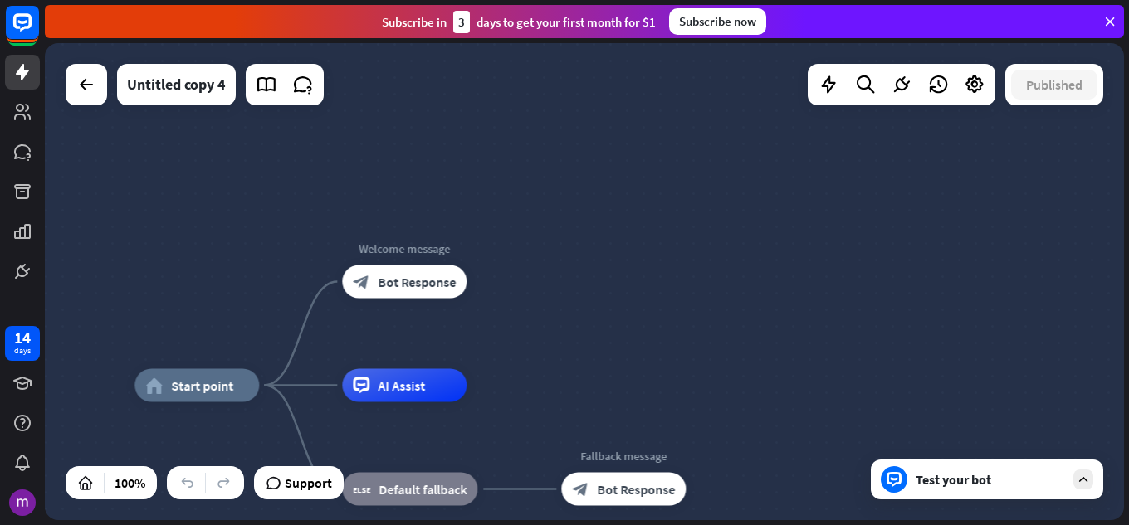
click at [1013, 488] on div "Test your bot" at bounding box center [987, 480] width 232 height 40
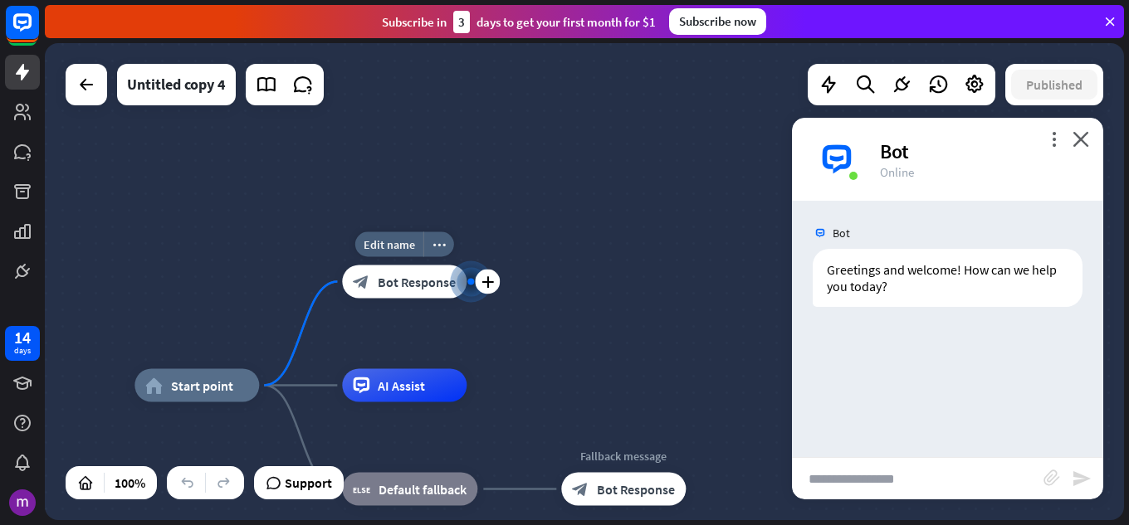
click at [474, 283] on div at bounding box center [470, 282] width 7 height 7
click at [492, 274] on div "plus" at bounding box center [487, 282] width 25 height 25
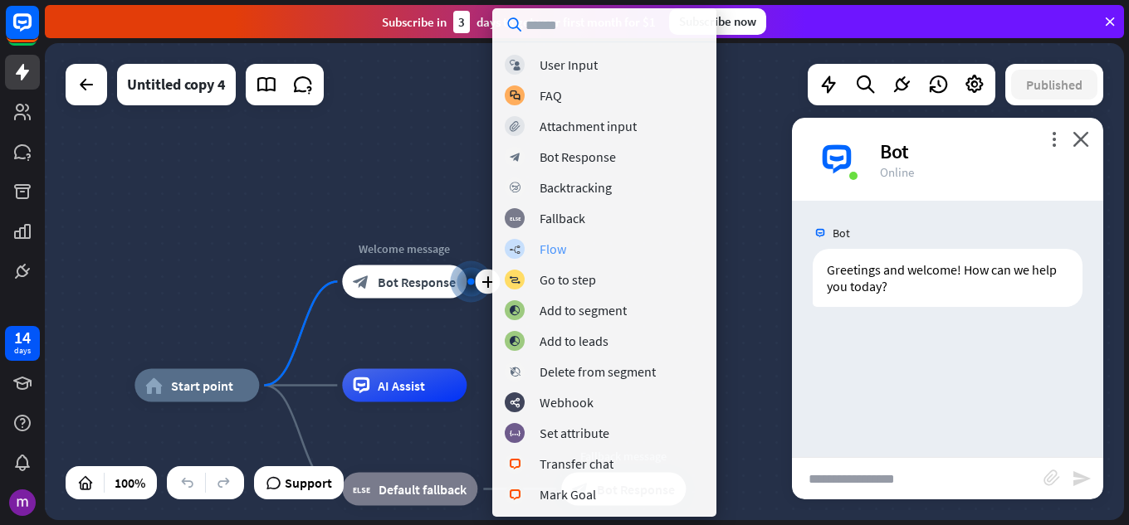
click at [564, 257] on div "builder_tree Flow" at bounding box center [604, 249] width 199 height 20
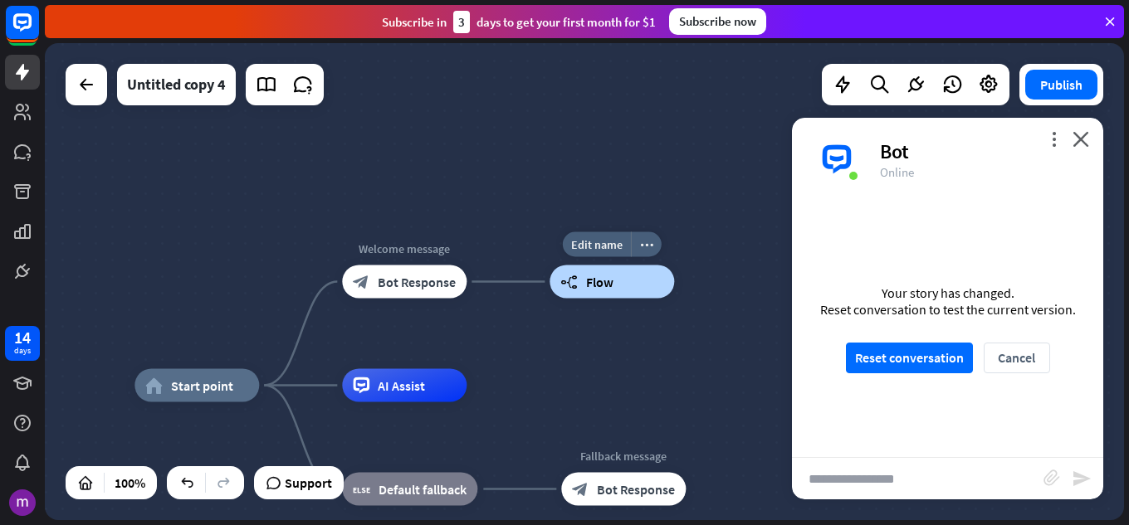
click at [582, 277] on div "builder_tree Flow" at bounding box center [612, 282] width 125 height 33
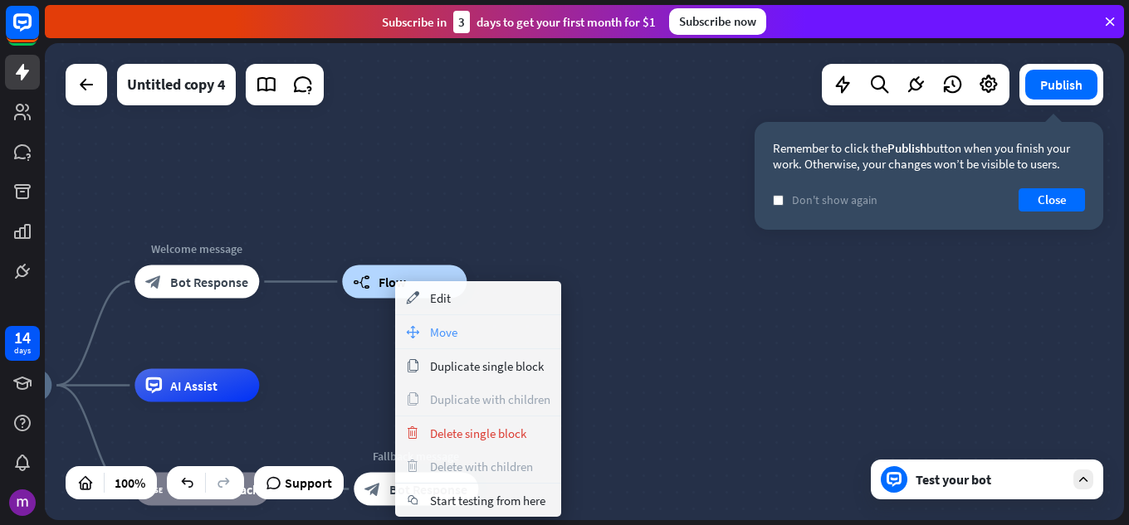
click at [438, 334] on span "Move" at bounding box center [443, 333] width 27 height 16
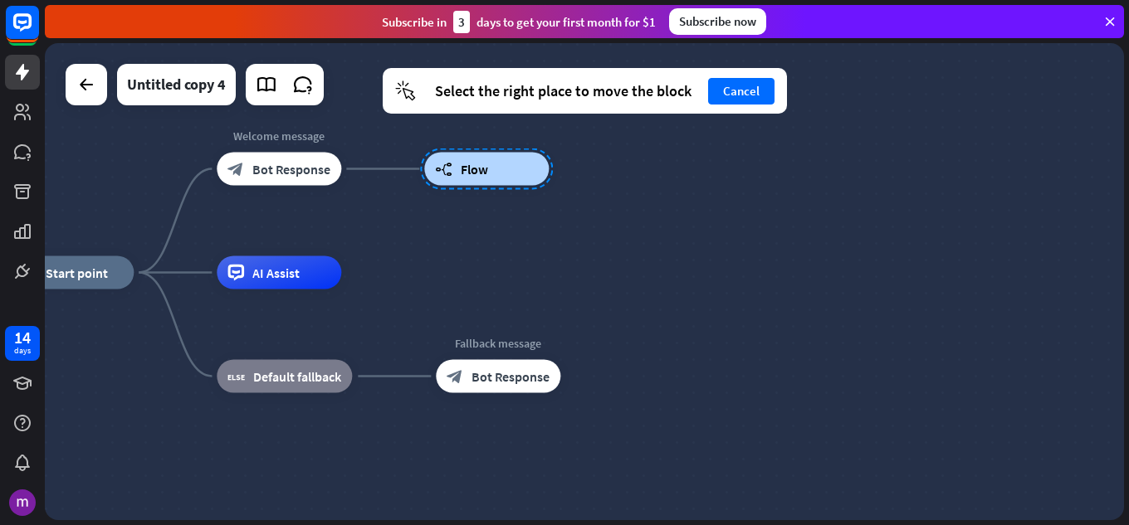
drag, startPoint x: 389, startPoint y: 283, endPoint x: 471, endPoint y: 170, distance: 139.6
click at [471, 170] on div at bounding box center [486, 170] width 133 height 42
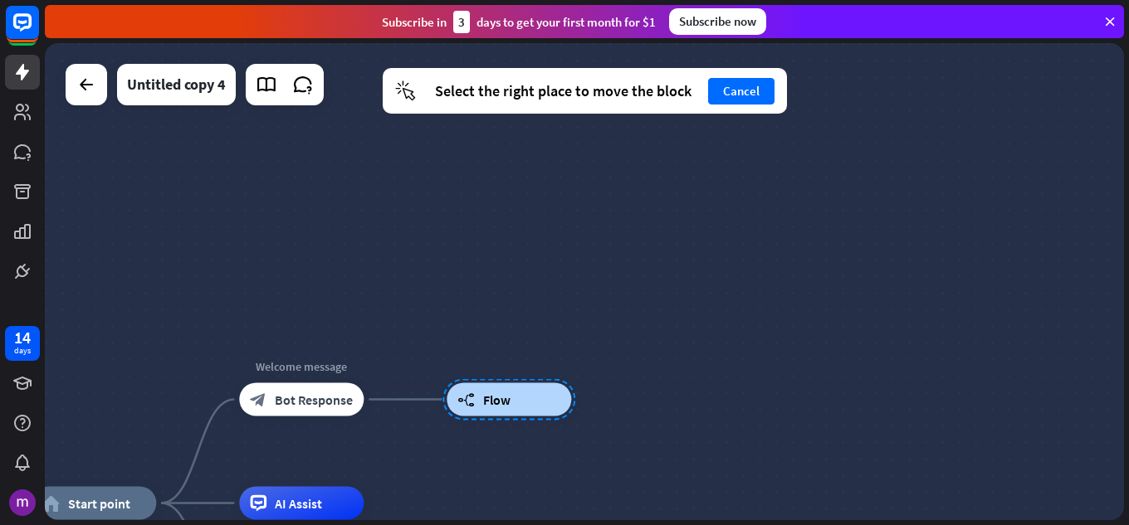
drag, startPoint x: 460, startPoint y: 177, endPoint x: 479, endPoint y: 383, distance: 206.7
click at [480, 388] on div at bounding box center [508, 400] width 133 height 42
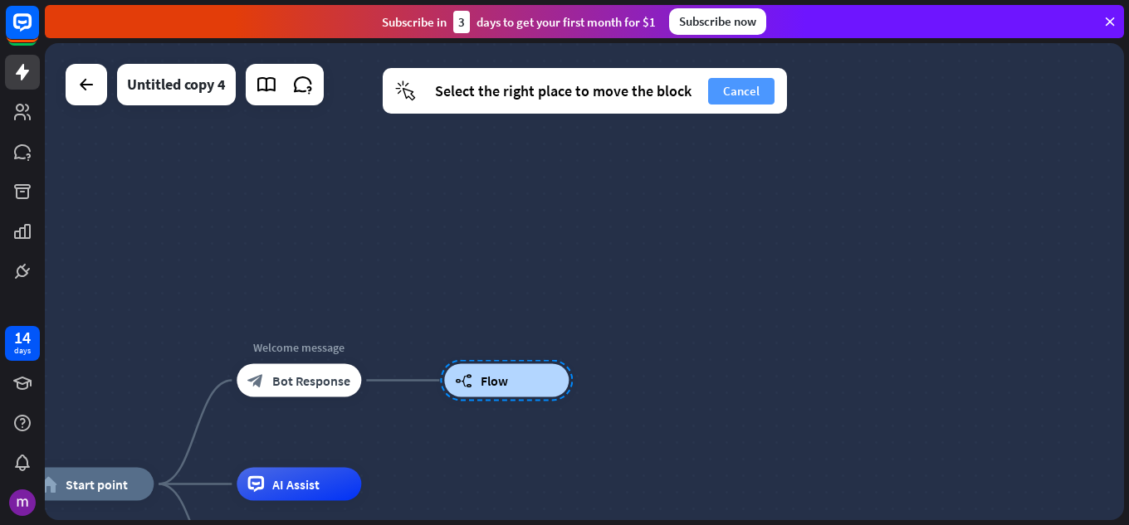
click at [736, 91] on button "Cancel" at bounding box center [741, 91] width 66 height 27
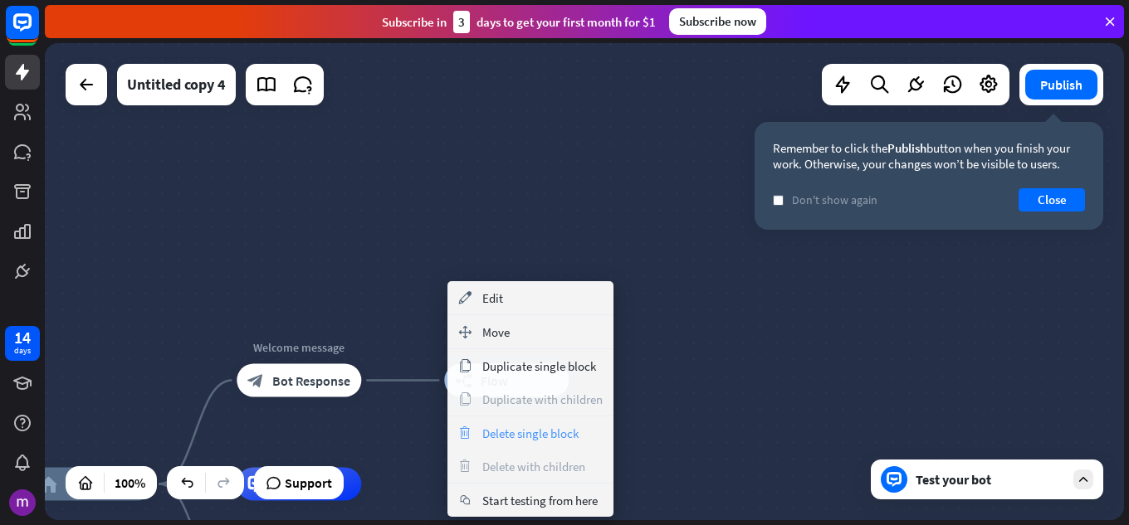
click at [530, 441] on span "Delete single block" at bounding box center [530, 434] width 96 height 16
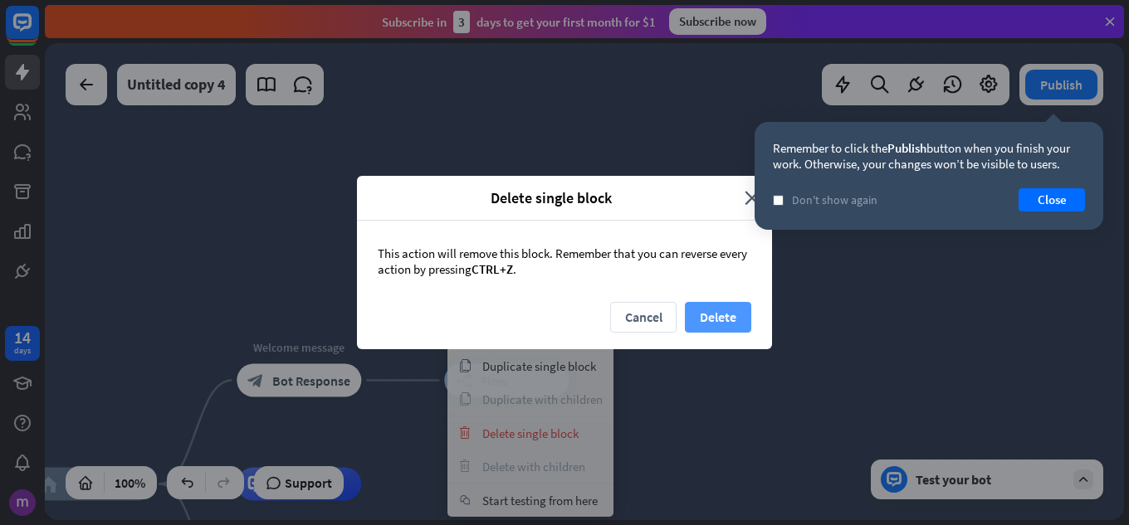
click at [724, 322] on button "Delete" at bounding box center [718, 317] width 66 height 31
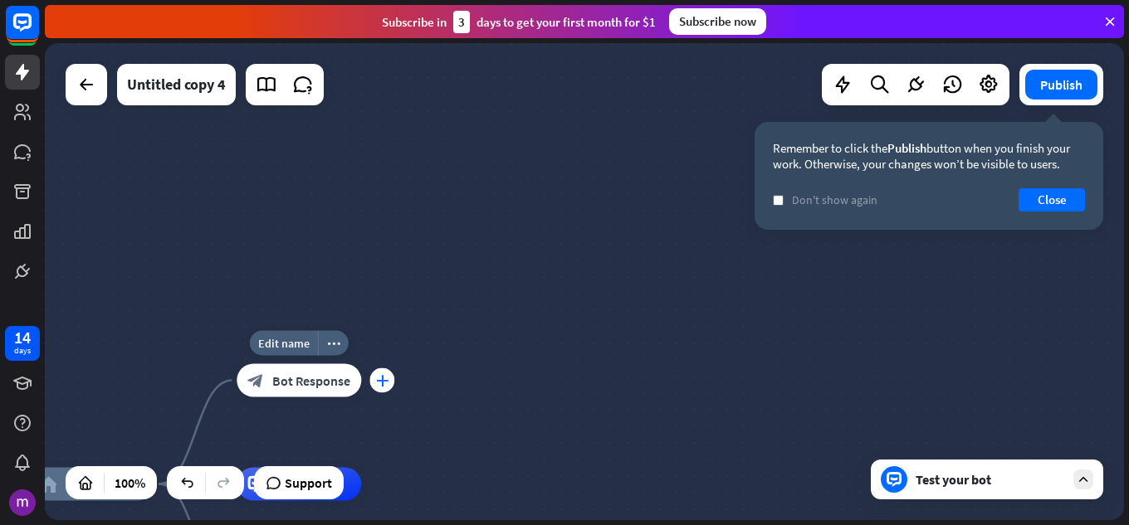
click at [390, 376] on div "plus" at bounding box center [381, 381] width 25 height 25
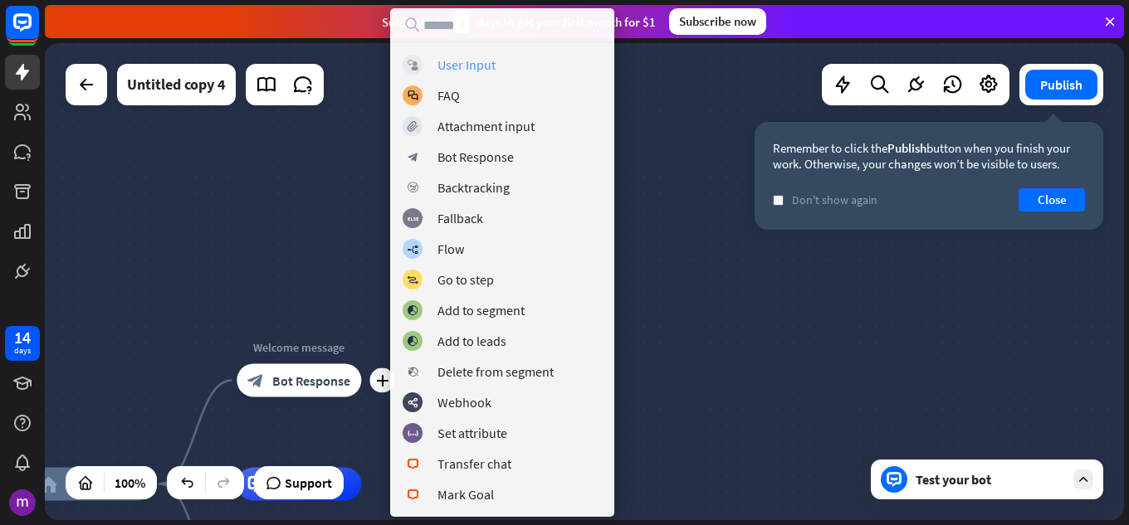
click at [491, 66] on div "User Input" at bounding box center [466, 64] width 58 height 17
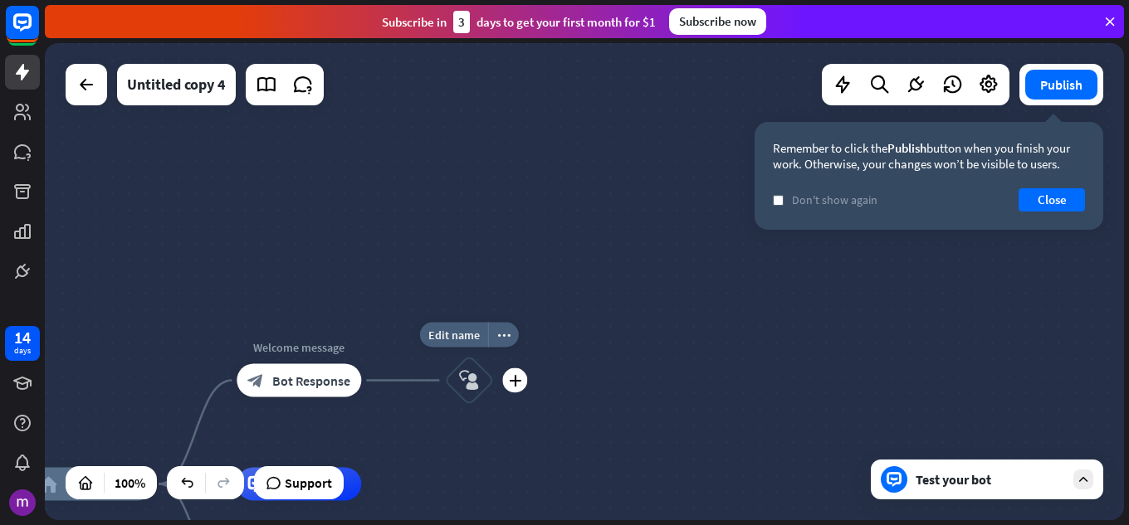
click at [476, 384] on icon "block_user_input" at bounding box center [469, 381] width 20 height 20
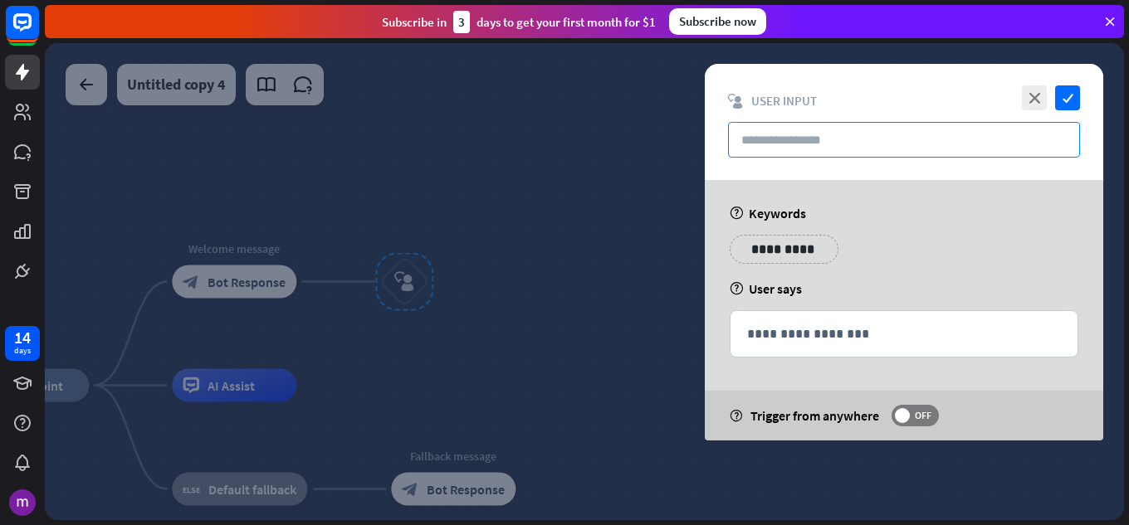
click at [811, 149] on input "text" at bounding box center [904, 140] width 352 height 36
click at [776, 266] on div "**********" at bounding box center [904, 256] width 359 height 42
click at [774, 257] on p "**********" at bounding box center [784, 249] width 84 height 21
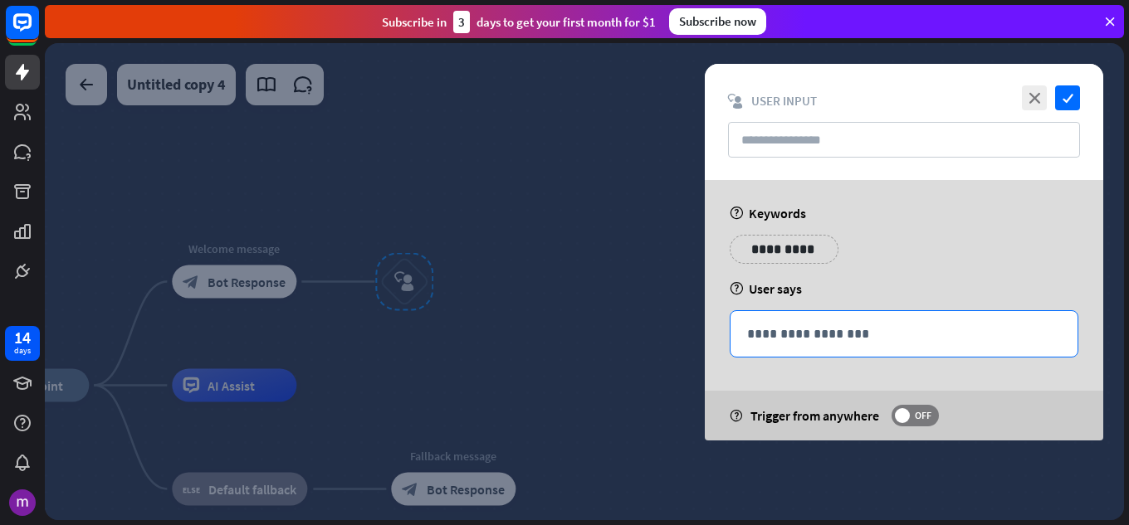
click at [812, 312] on div "**********" at bounding box center [904, 310] width 398 height 261
click at [953, 279] on div "**********" at bounding box center [904, 310] width 398 height 261
click at [793, 342] on p "**********" at bounding box center [904, 334] width 314 height 21
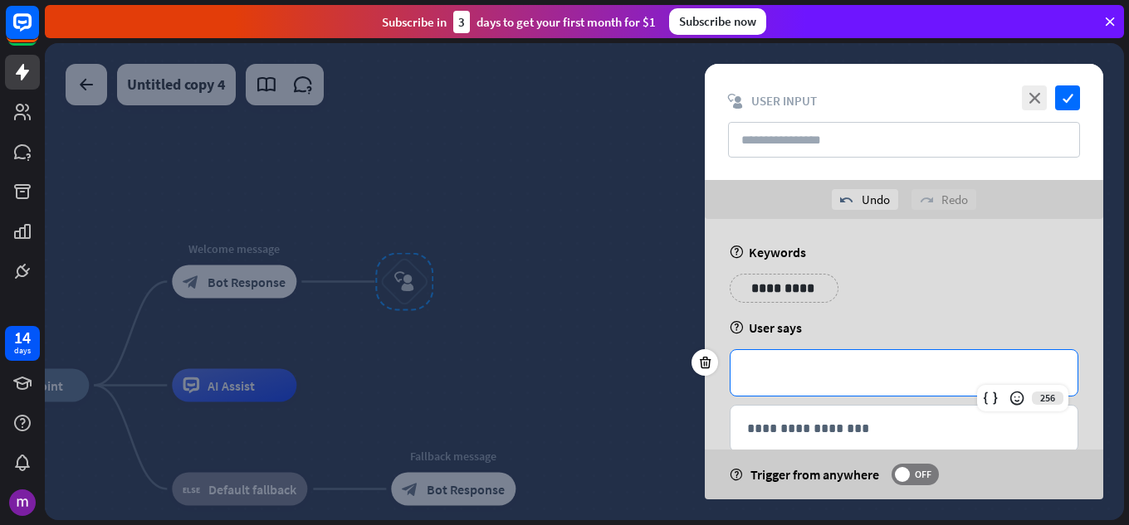
click at [365, 301] on div at bounding box center [584, 281] width 1079 height 477
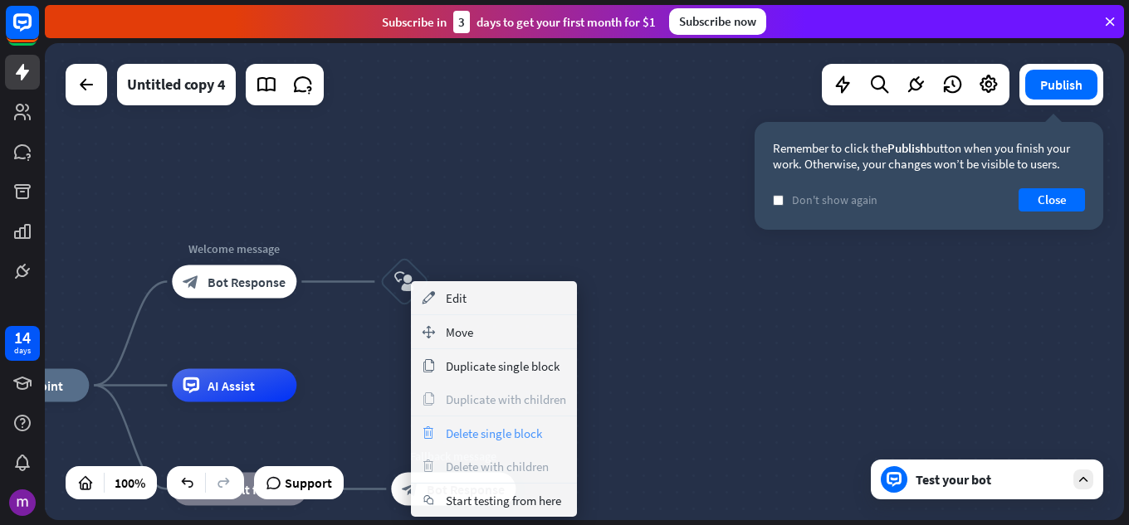
click at [473, 430] on span "Delete single block" at bounding box center [494, 434] width 96 height 16
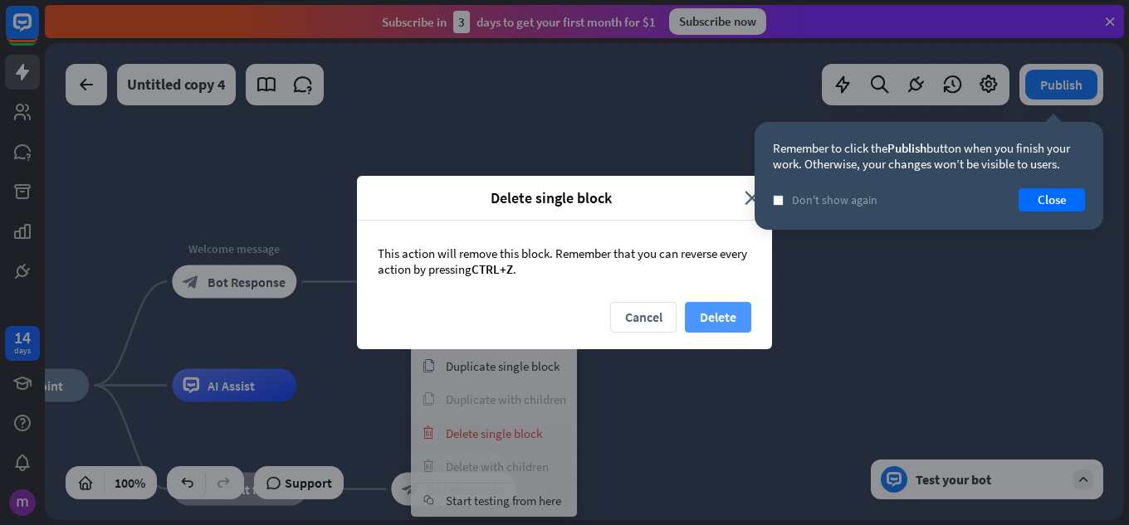
click at [706, 315] on button "Delete" at bounding box center [718, 317] width 66 height 31
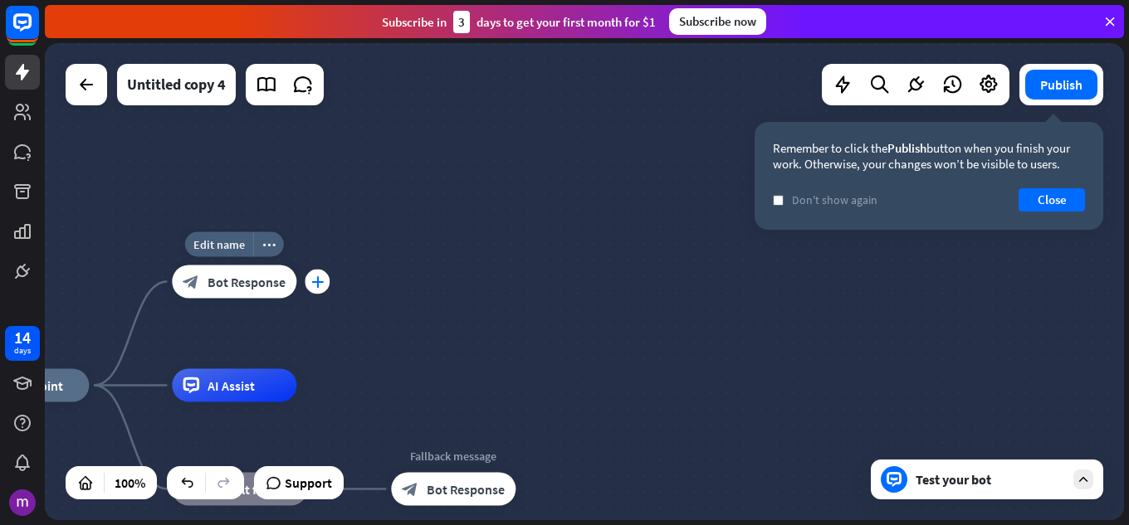
click at [312, 284] on icon "plus" at bounding box center [317, 282] width 12 height 12
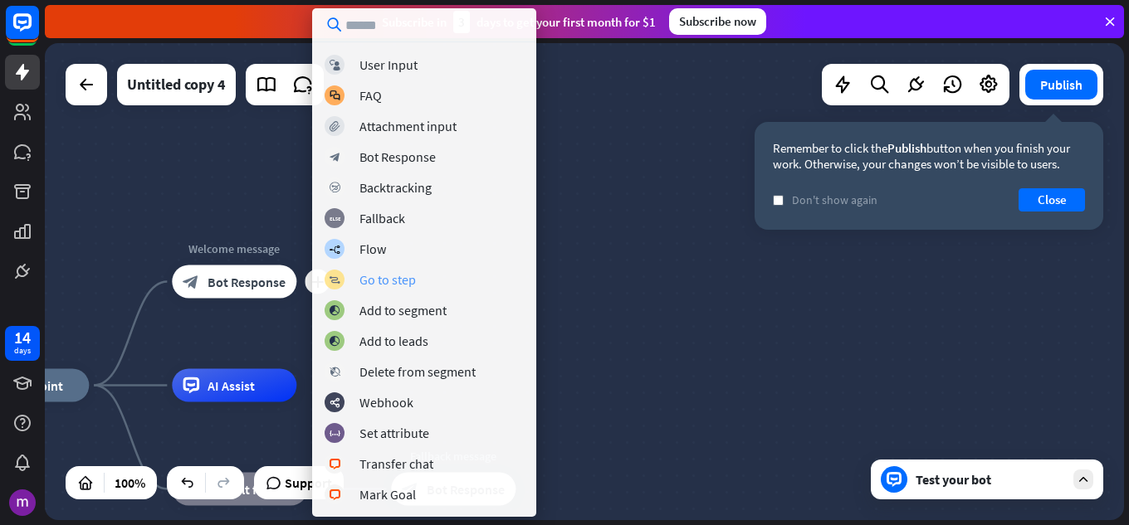
click at [438, 279] on div "block_goto Go to step" at bounding box center [424, 280] width 199 height 20
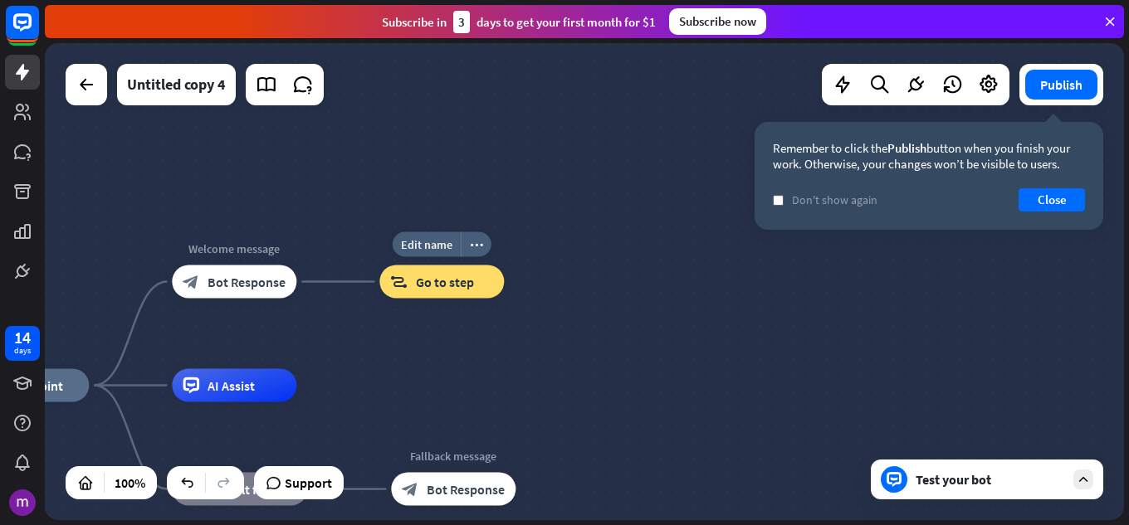
click at [457, 295] on div "block_goto Go to step" at bounding box center [441, 282] width 125 height 33
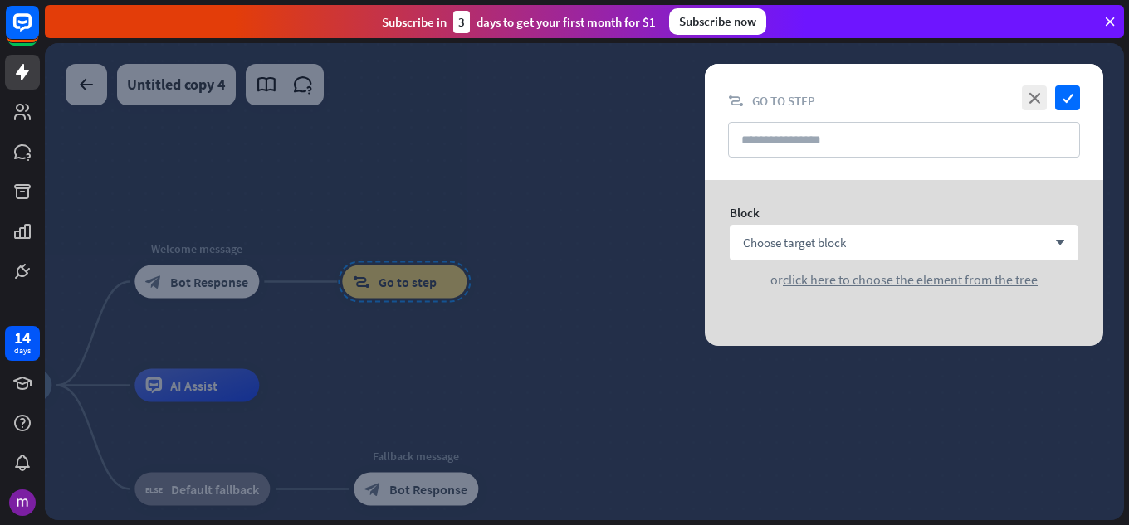
drag, startPoint x: 457, startPoint y: 294, endPoint x: 331, endPoint y: 265, distance: 129.5
click at [1056, 87] on icon "check" at bounding box center [1067, 98] width 25 height 25
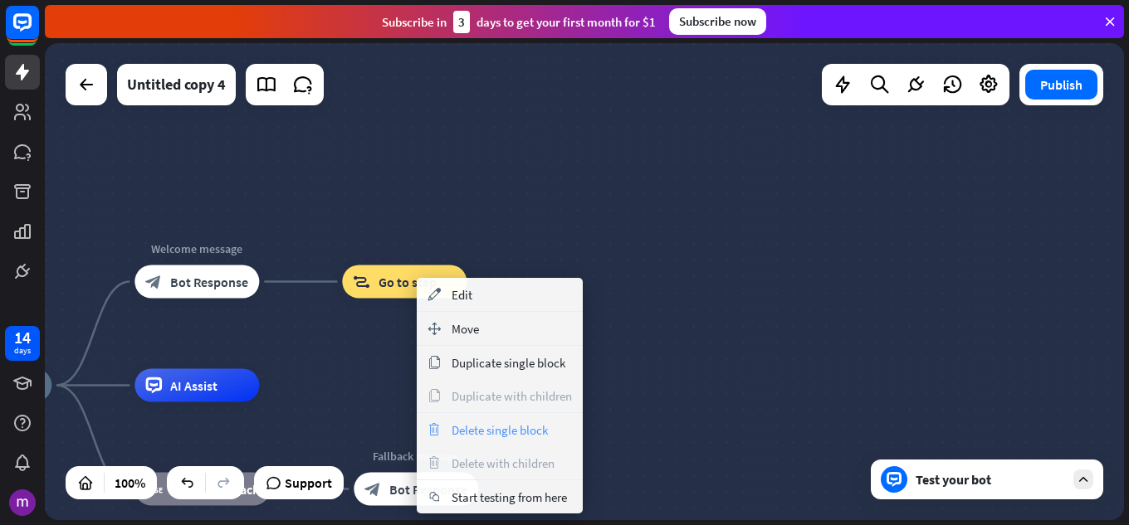
click at [505, 435] on span "Delete single block" at bounding box center [500, 431] width 96 height 16
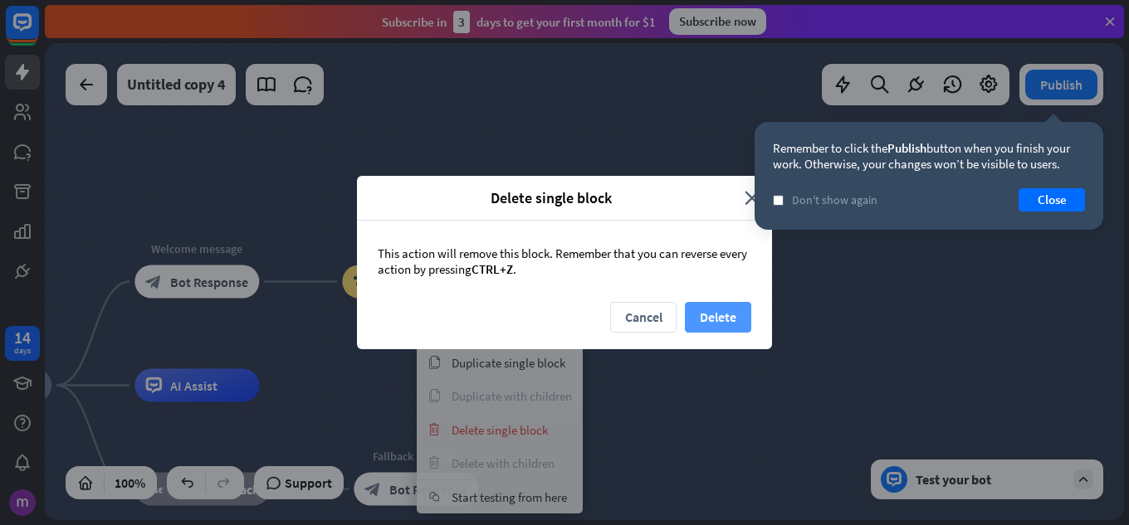
click at [716, 308] on button "Delete" at bounding box center [718, 317] width 66 height 31
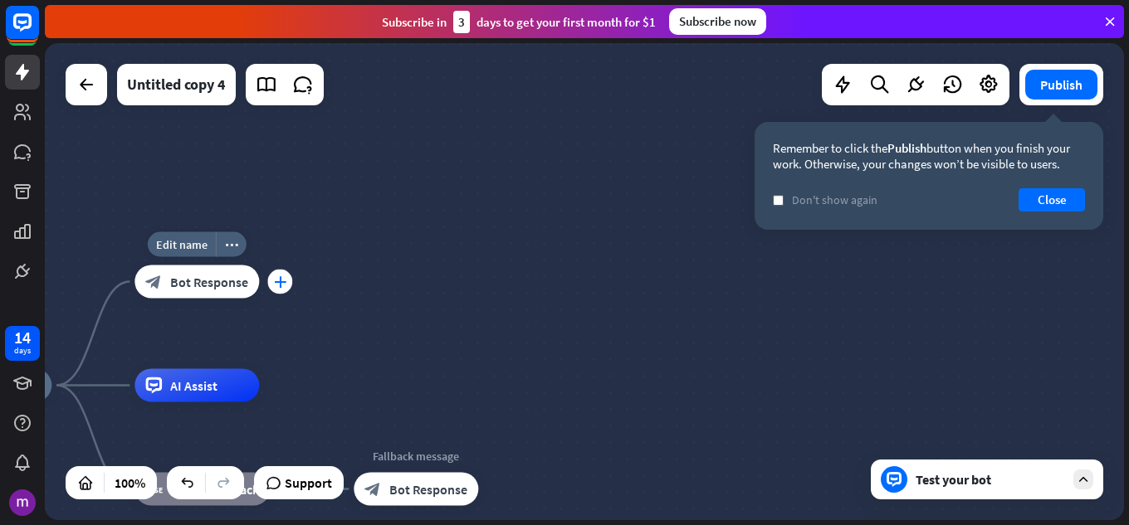
click at [290, 288] on div "plus" at bounding box center [279, 282] width 25 height 25
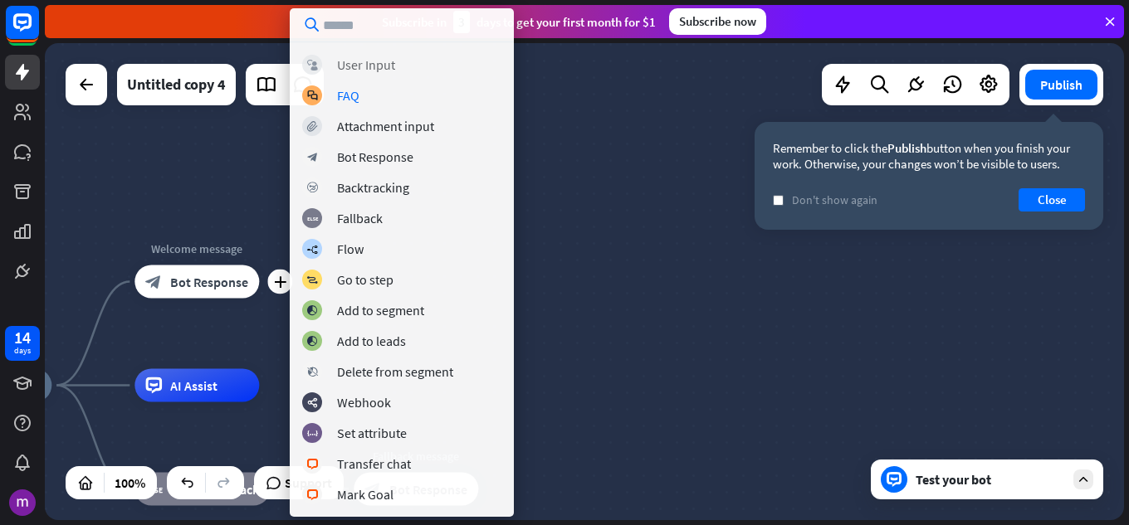
click at [405, 67] on div "block_user_input User Input" at bounding box center [401, 65] width 199 height 20
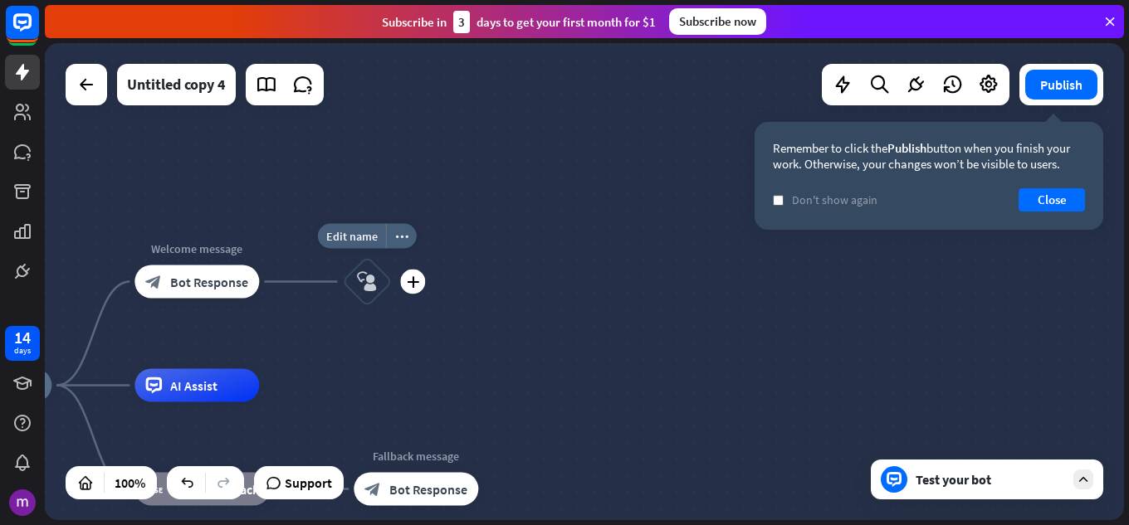
click at [355, 307] on div "Edit name more_horiz plus block_user_input" at bounding box center [367, 282] width 50 height 50
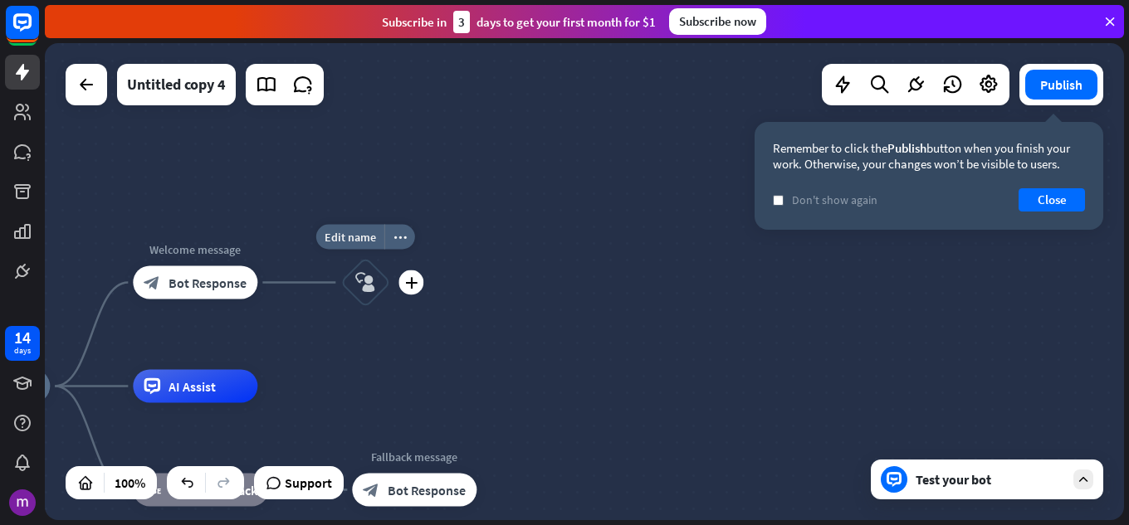
click at [380, 301] on div "block_user_input" at bounding box center [365, 283] width 50 height 50
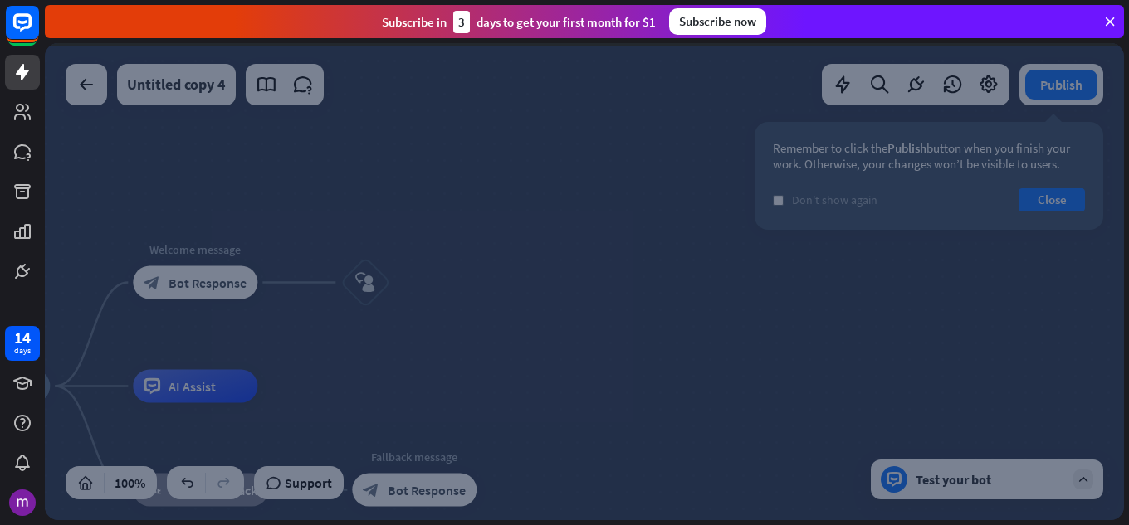
click at [349, 261] on div at bounding box center [584, 281] width 1079 height 477
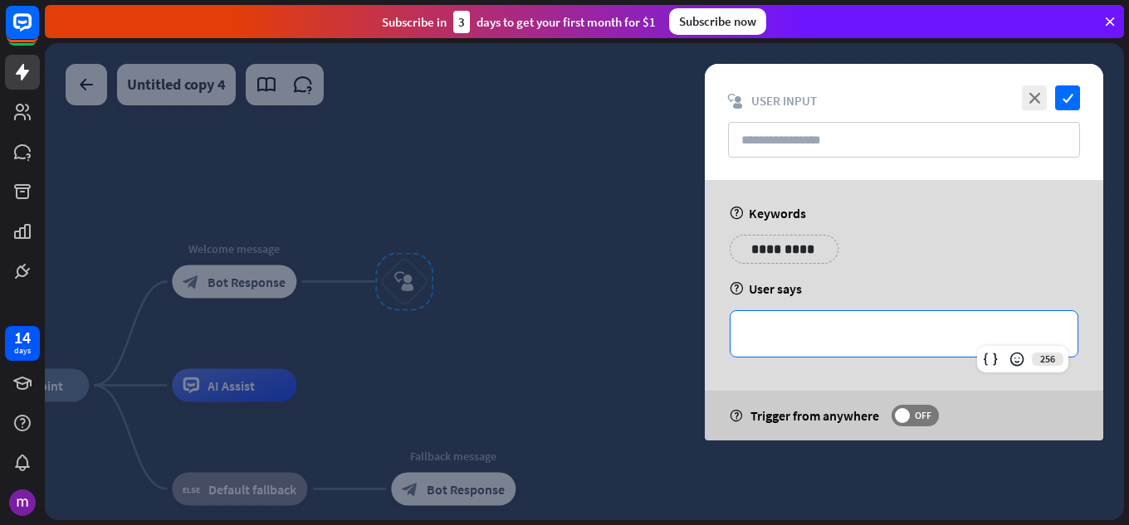
click at [816, 341] on p "**********" at bounding box center [904, 334] width 314 height 21
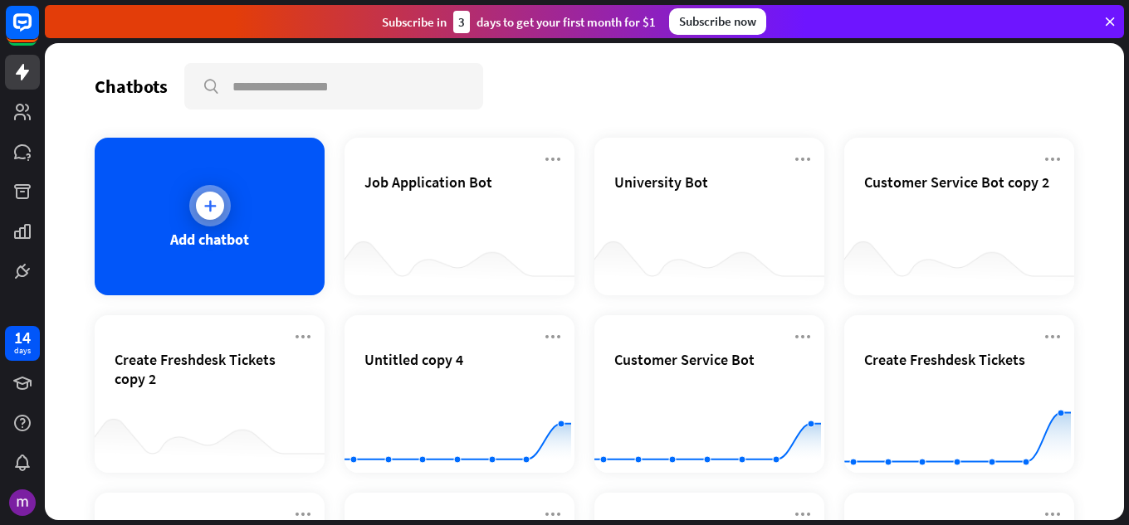
click at [167, 191] on div "Add chatbot" at bounding box center [210, 217] width 230 height 158
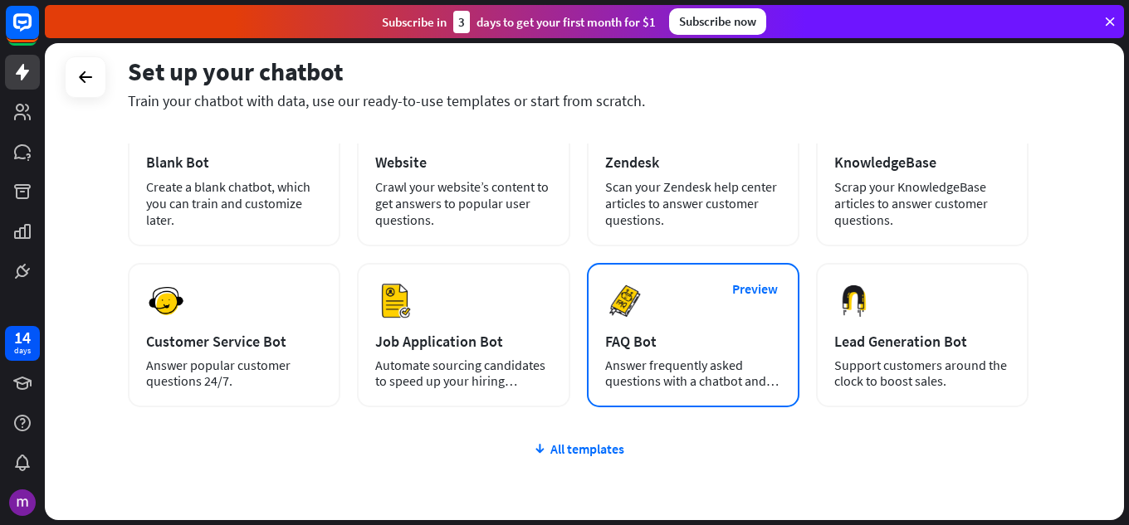
scroll to position [83, 0]
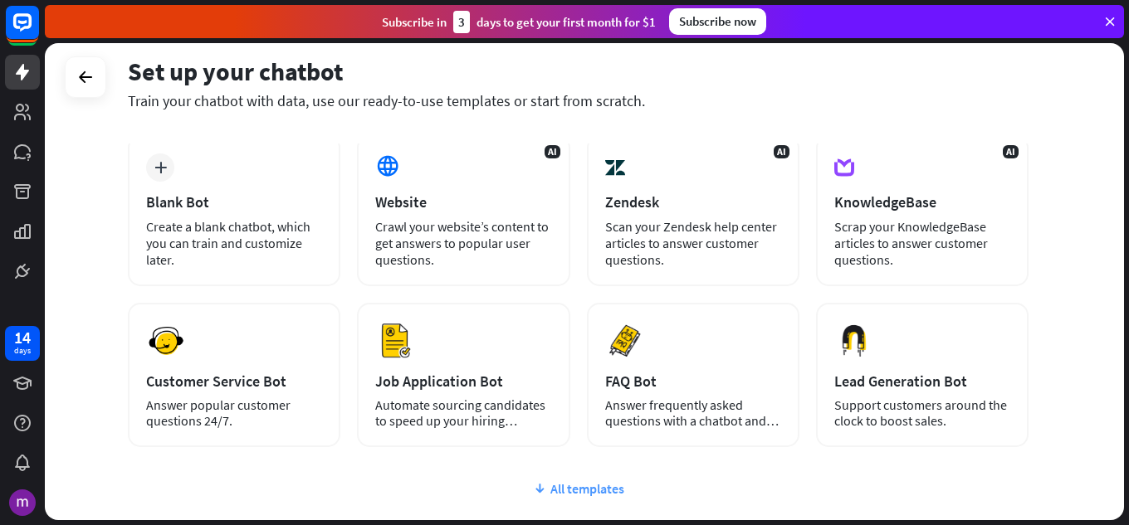
click at [565, 492] on div "All templates" at bounding box center [578, 489] width 901 height 17
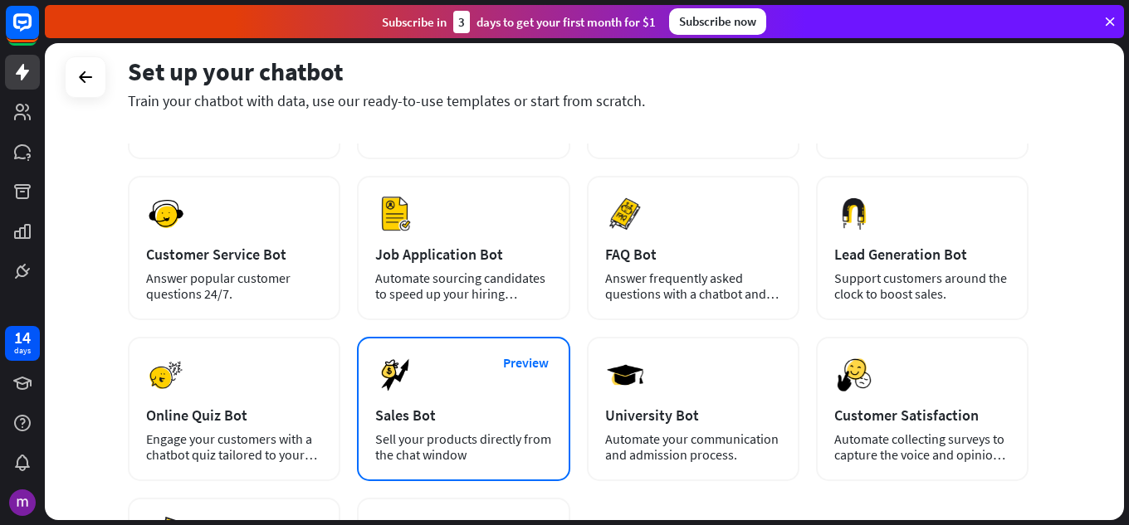
scroll to position [249, 0]
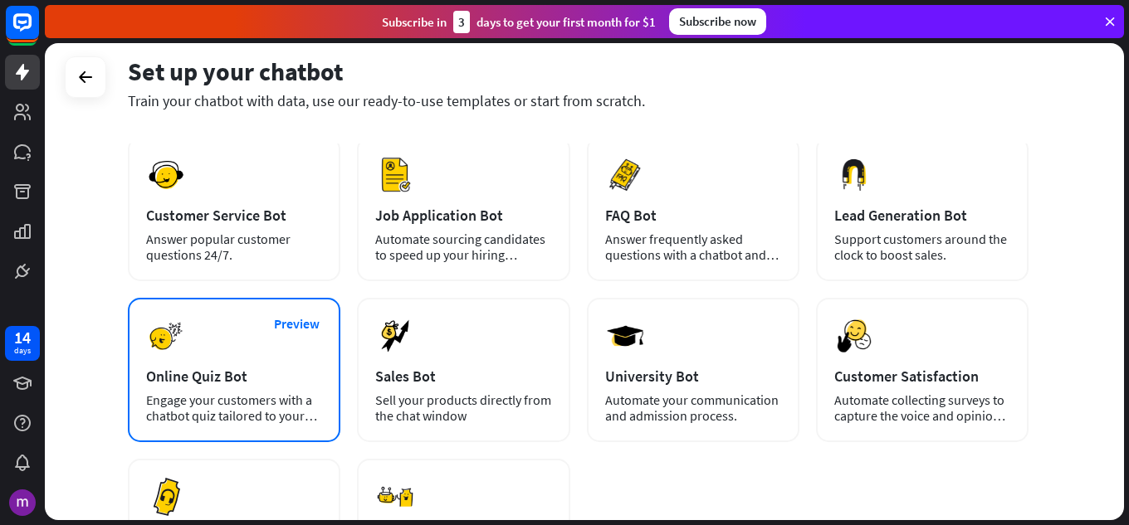
click at [252, 327] on div "Preview Online Quiz Bot Engage your customers with a chatbot quiz tailored to y…" at bounding box center [234, 370] width 213 height 144
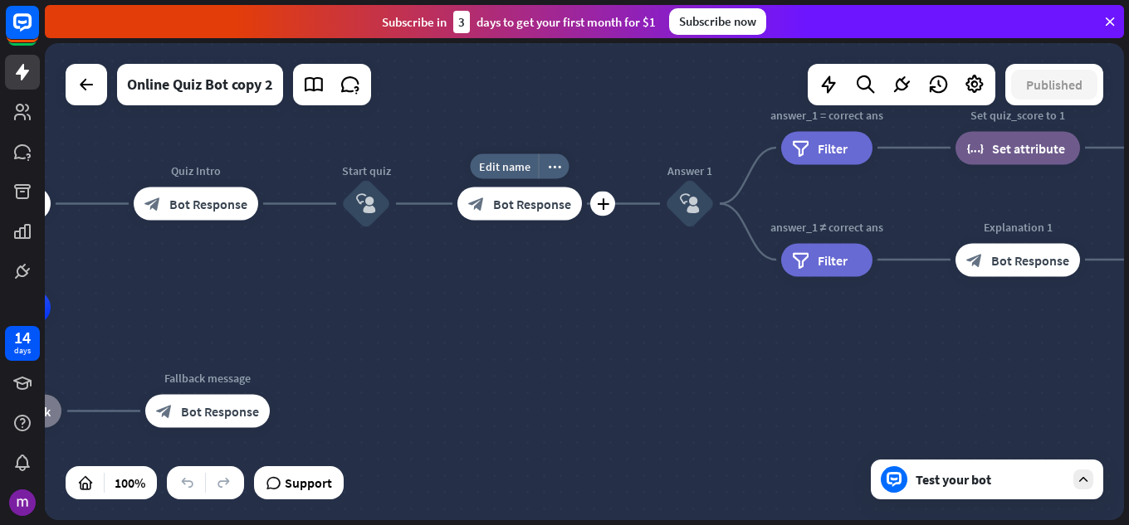
drag, startPoint x: 973, startPoint y: 187, endPoint x: 403, endPoint y: 221, distance: 570.5
click at [457, 221] on div "Edit name more_horiz plus block_bot_response Bot Response" at bounding box center [519, 204] width 125 height 33
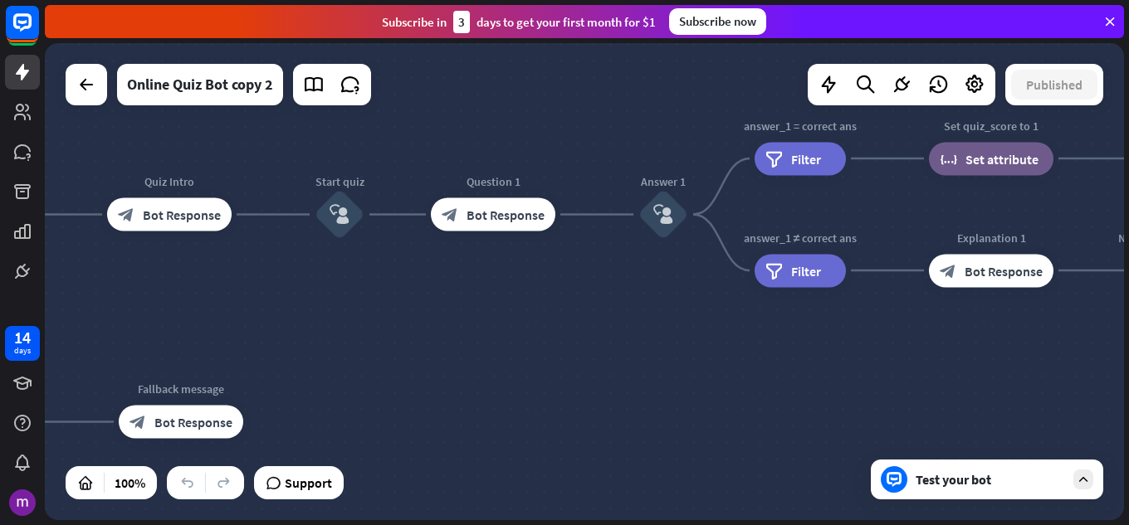
click at [994, 476] on div "Test your bot" at bounding box center [990, 479] width 149 height 17
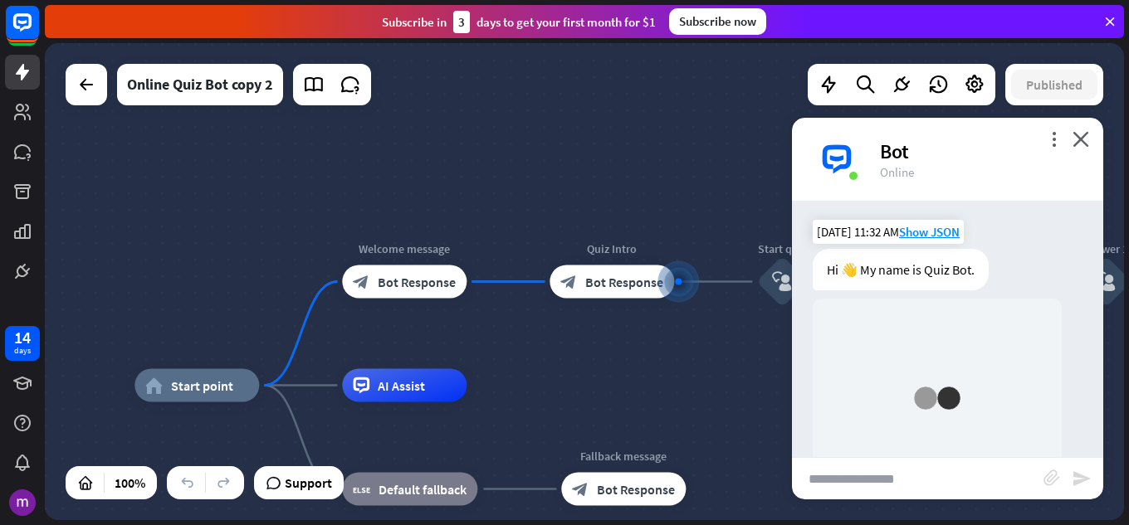
click at [924, 271] on div "Hi 👋 My name is Quiz Bot." at bounding box center [901, 270] width 176 height 42
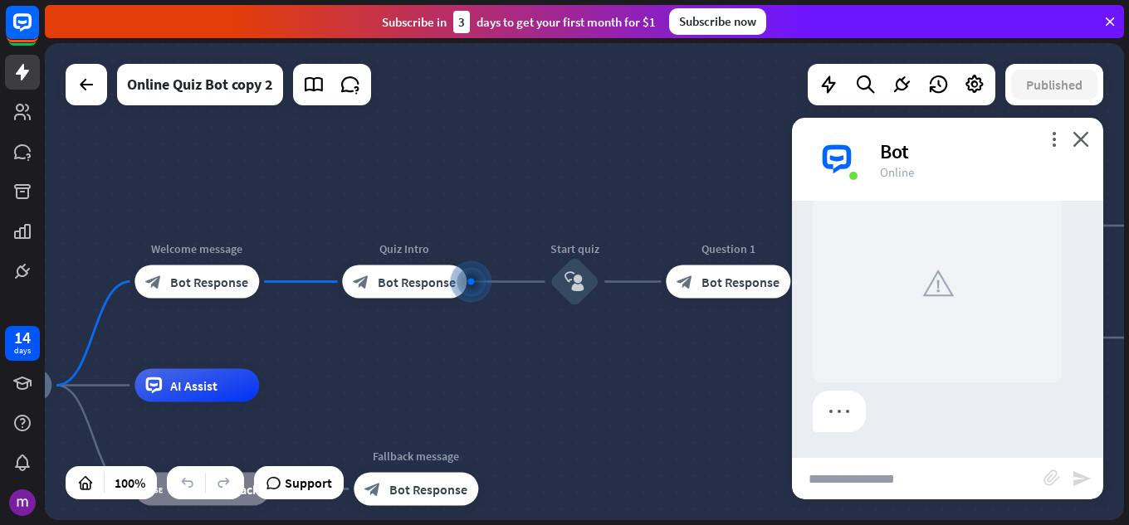
scroll to position [115, 0]
click at [227, 266] on div "Edit name more_horiz plus Welcome message block_bot_response Bot Response" at bounding box center [196, 282] width 125 height 33
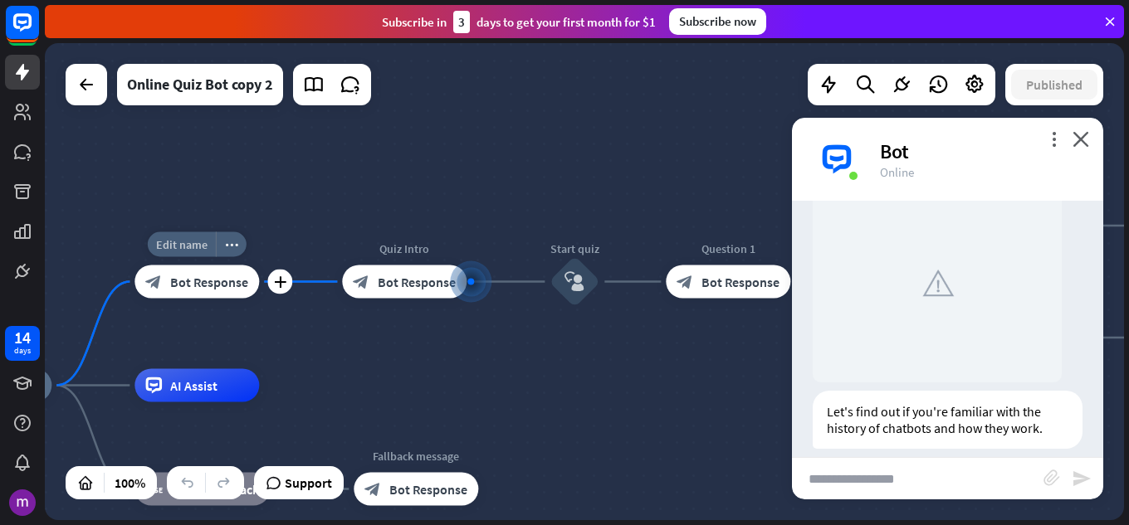
click at [193, 249] on span "Edit name" at bounding box center [181, 244] width 51 height 15
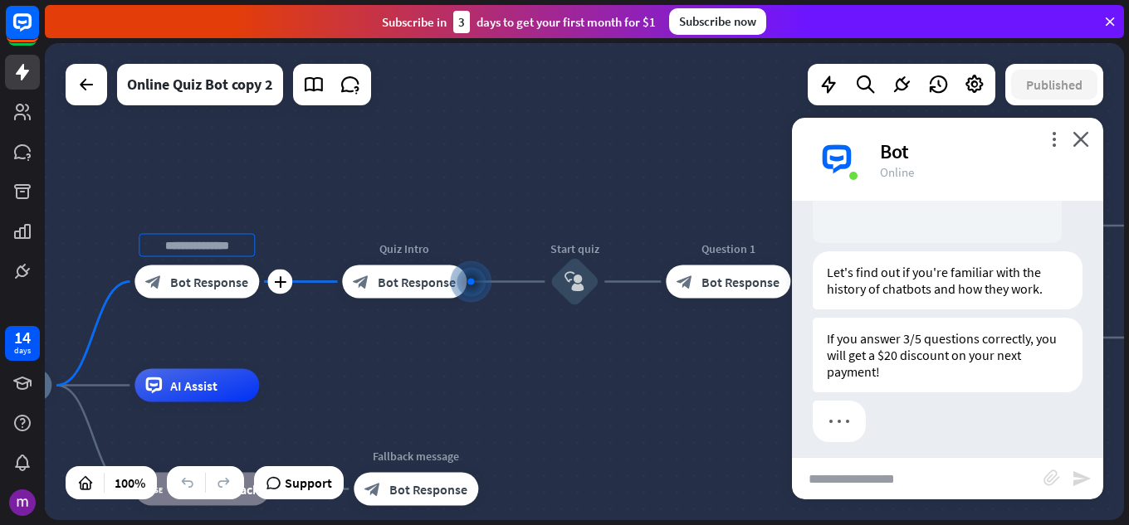
scroll to position [265, 0]
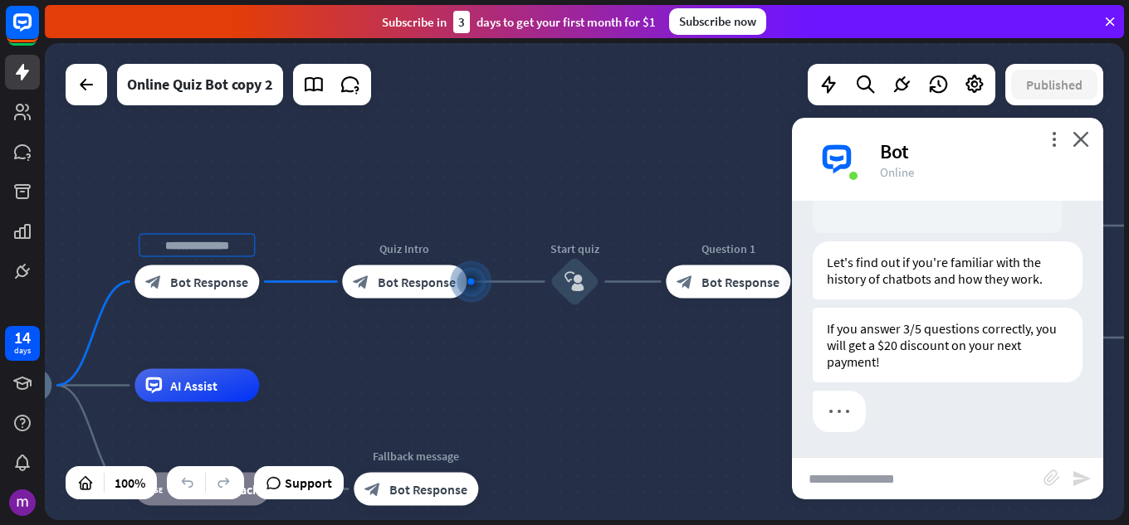
click at [429, 334] on div "**********" at bounding box center [584, 281] width 1079 height 477
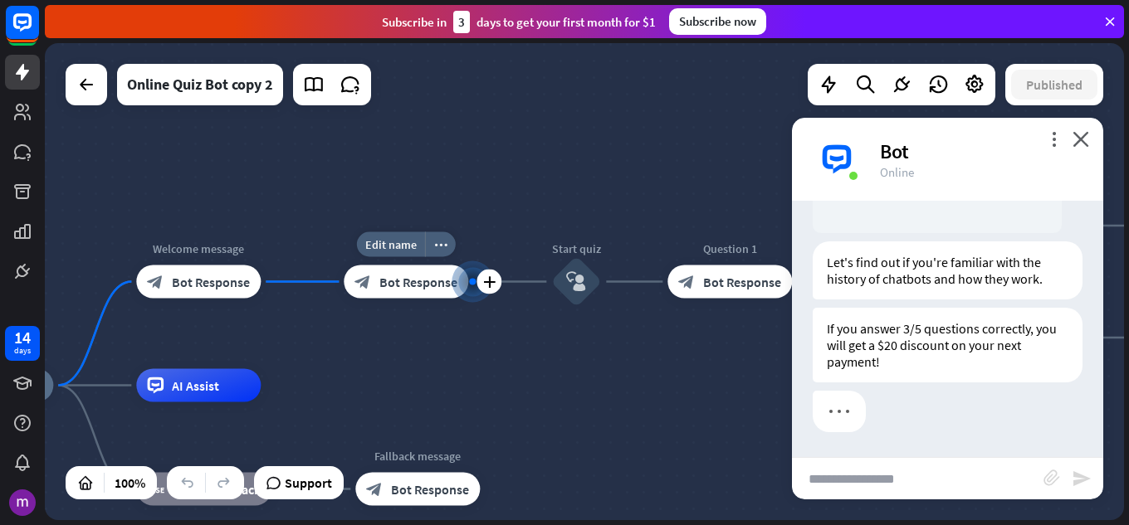
click at [431, 299] on div "Edit name more_horiz plus Quiz Intro block_bot_response Bot Response" at bounding box center [406, 282] width 125 height 33
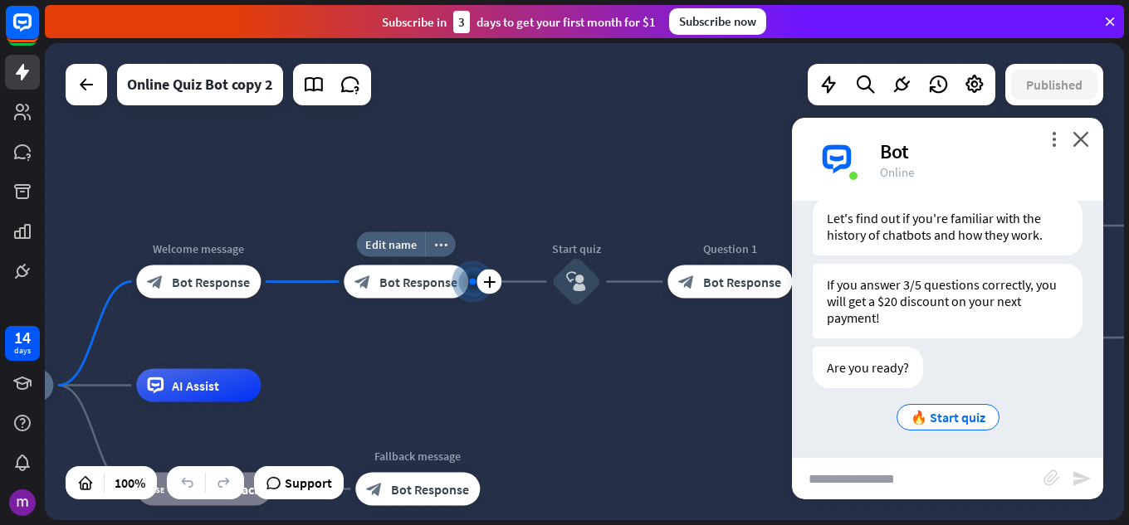
click at [432, 295] on div "block_bot_response Bot Response" at bounding box center [406, 282] width 125 height 33
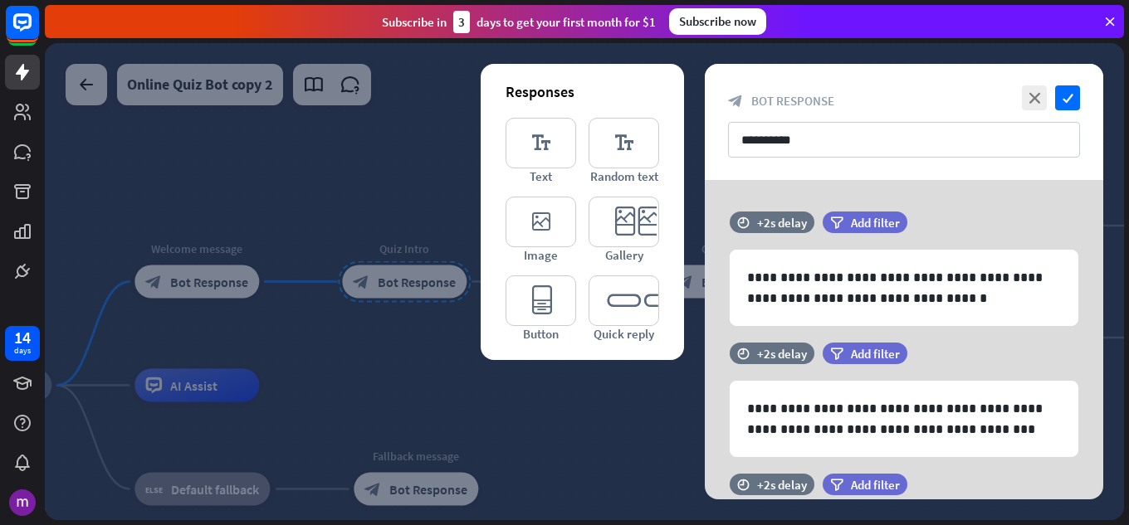
click at [522, 408] on div at bounding box center [584, 281] width 1079 height 477
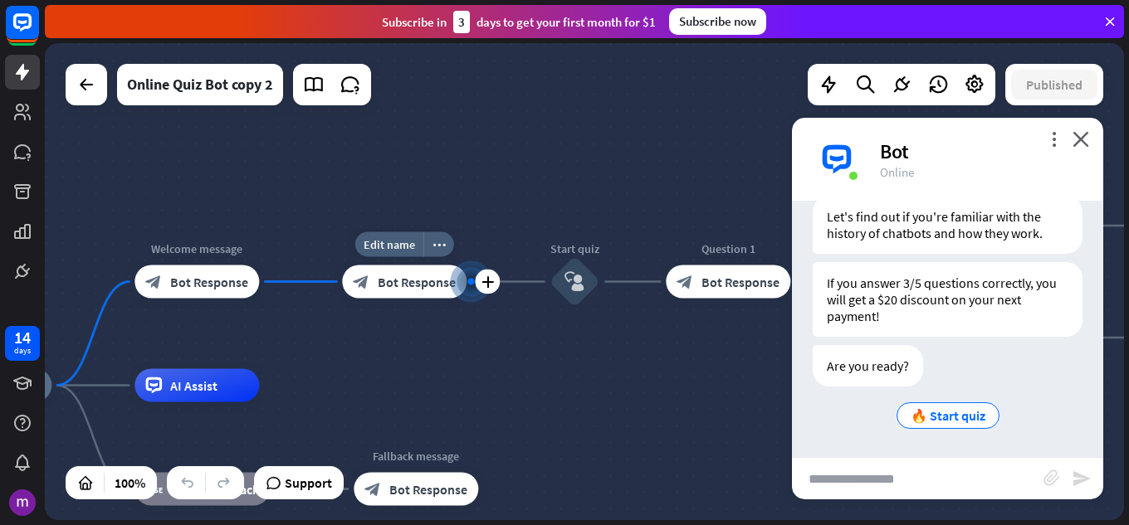
click at [405, 293] on div "block_bot_response Bot Response" at bounding box center [404, 282] width 125 height 33
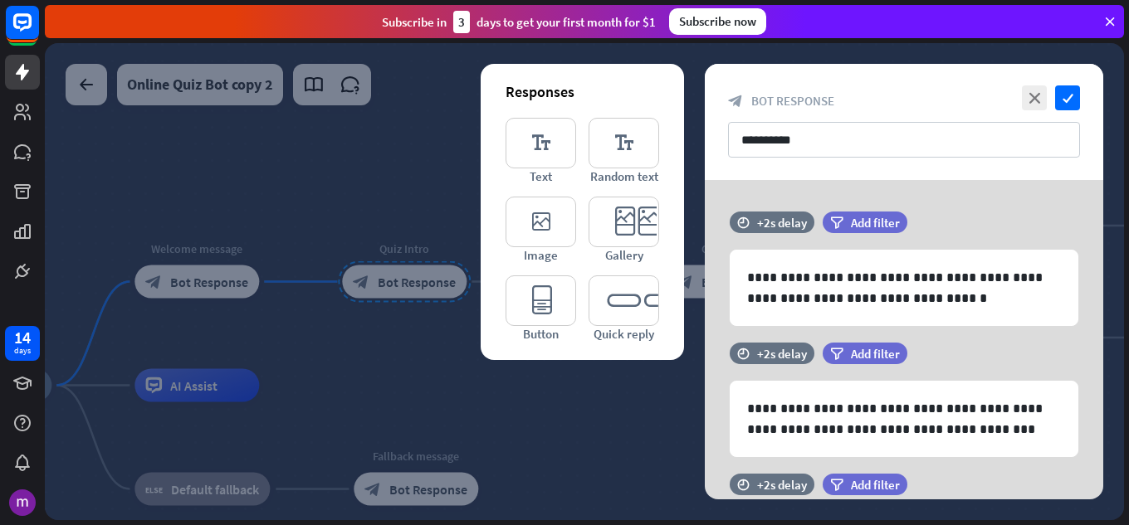
click at [392, 263] on div at bounding box center [584, 281] width 1079 height 477
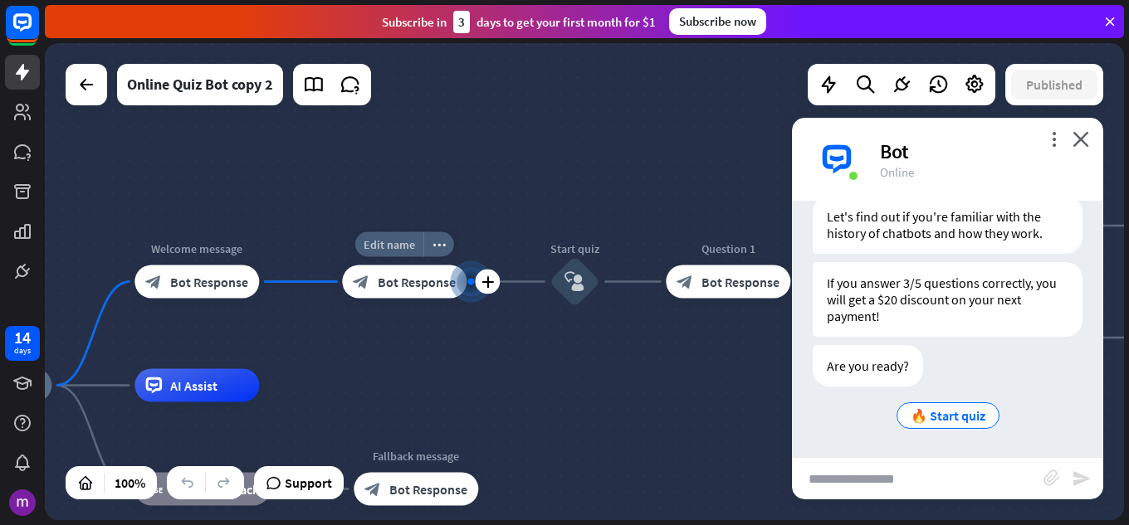
click at [399, 247] on span "Edit name" at bounding box center [389, 244] width 51 height 15
type input "******"
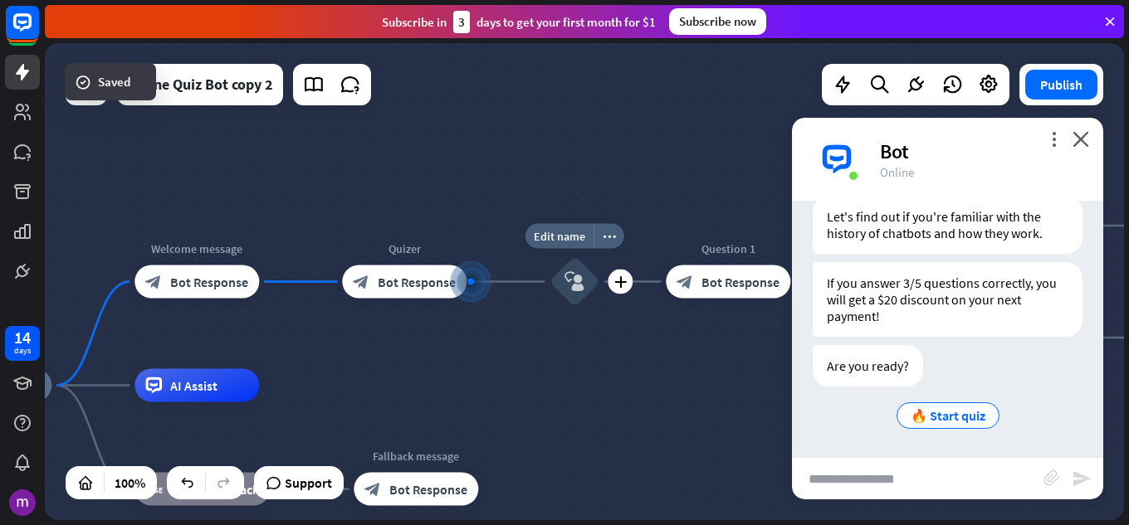
click at [568, 301] on div "block_user_input" at bounding box center [575, 282] width 50 height 50
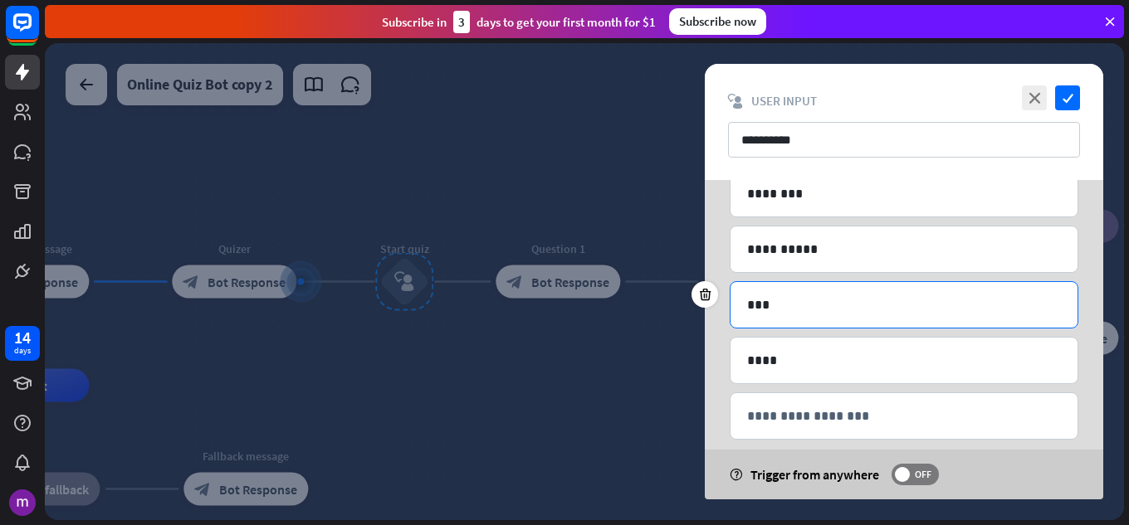
scroll to position [164, 0]
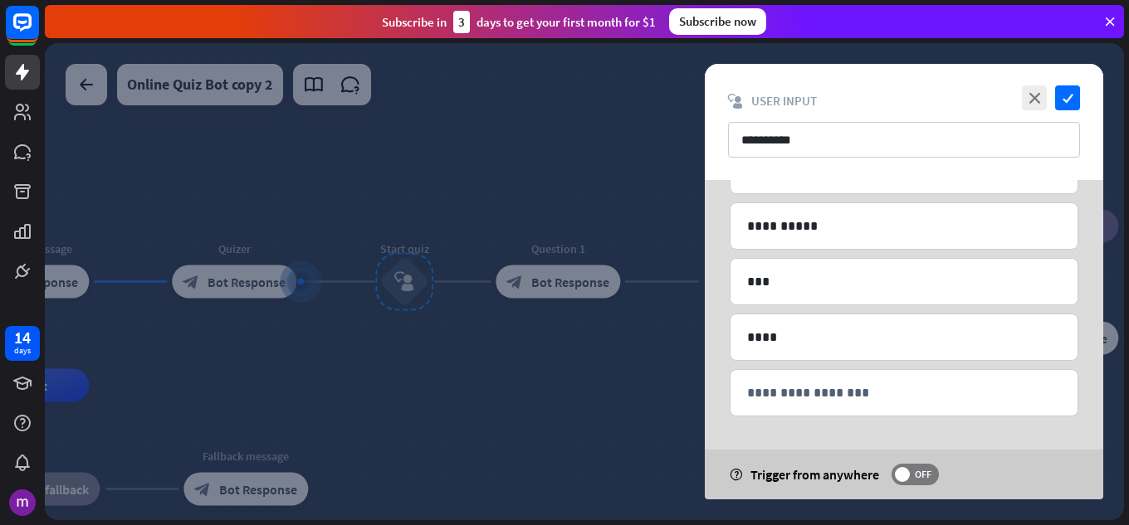
click at [359, 354] on div at bounding box center [584, 281] width 1079 height 477
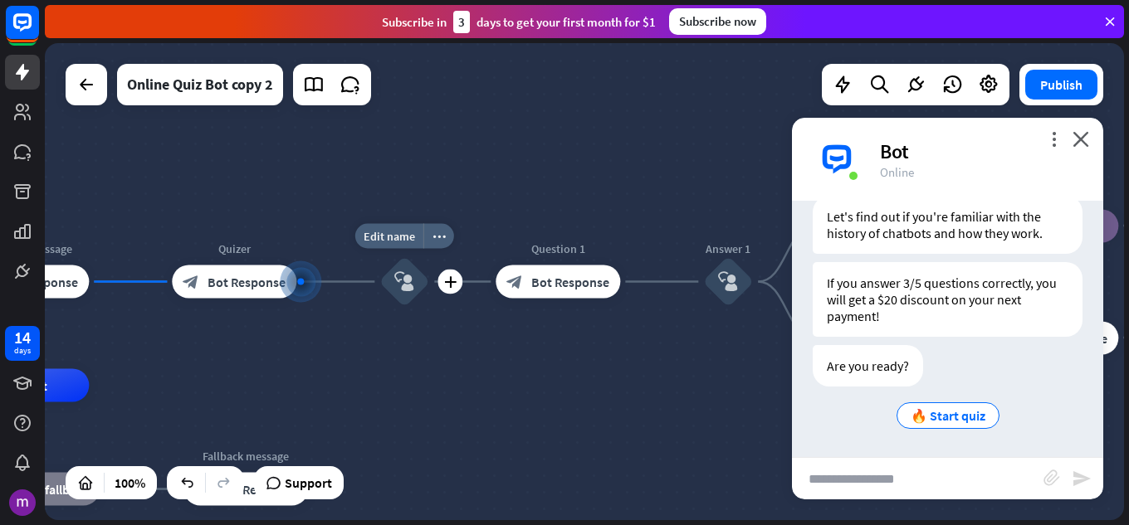
click at [385, 290] on div "block_user_input" at bounding box center [404, 282] width 50 height 50
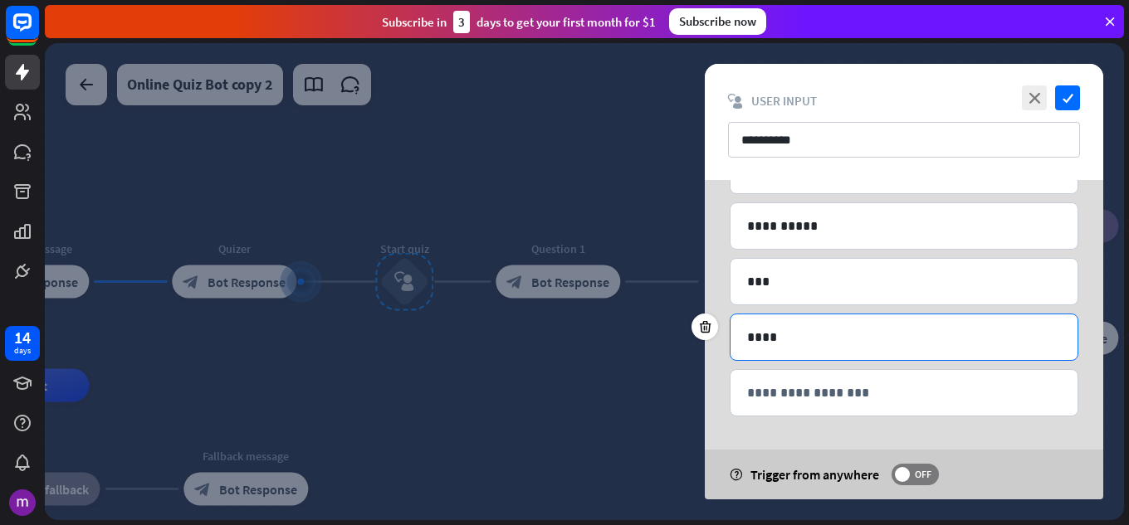
scroll to position [81, 0]
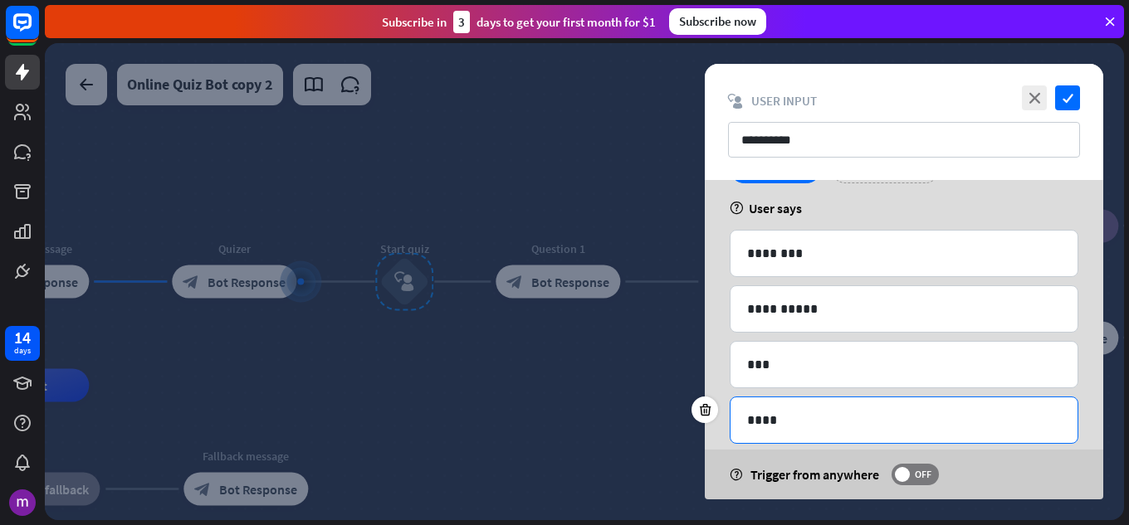
click at [835, 432] on div "****" at bounding box center [903, 421] width 347 height 46
click at [796, 424] on p "****" at bounding box center [904, 420] width 314 height 21
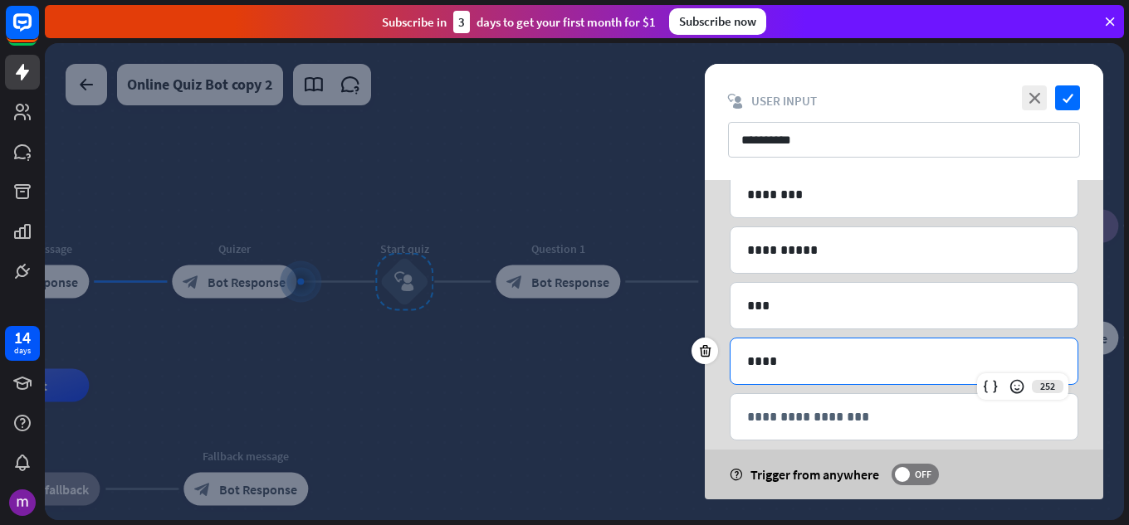
scroll to position [164, 0]
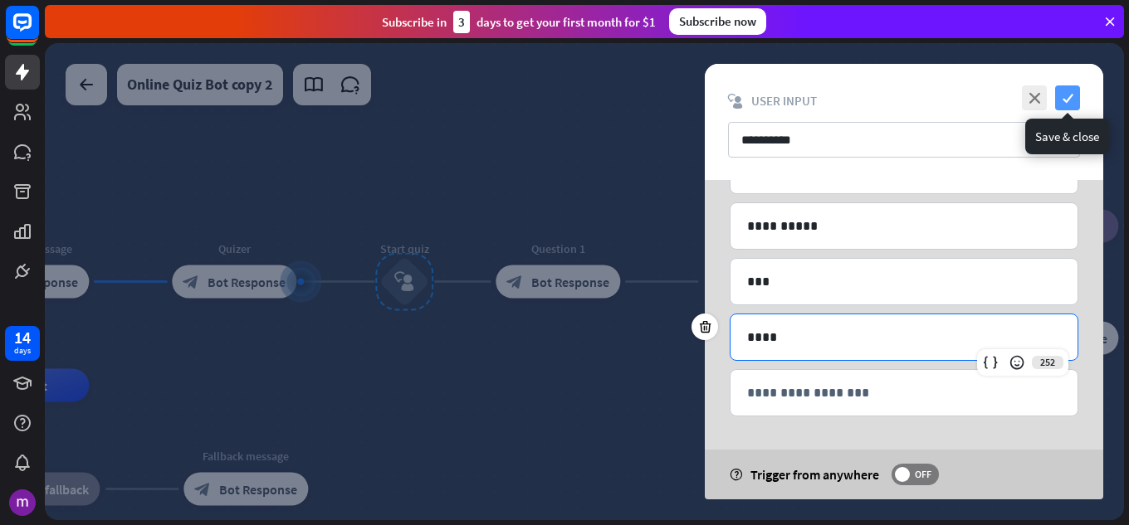
click at [1063, 91] on icon "check" at bounding box center [1067, 98] width 25 height 25
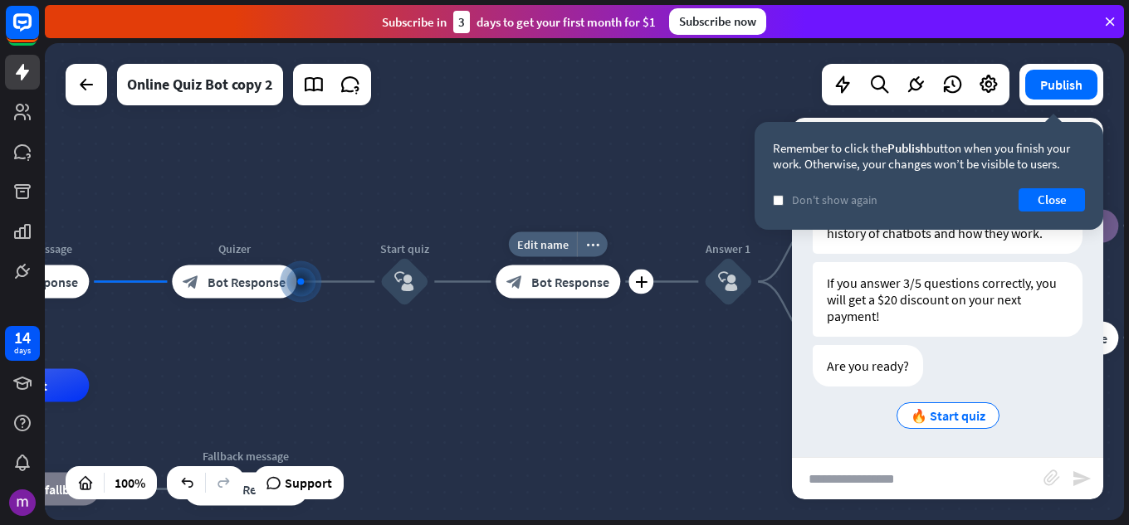
click at [555, 275] on span "Bot Response" at bounding box center [570, 282] width 78 height 17
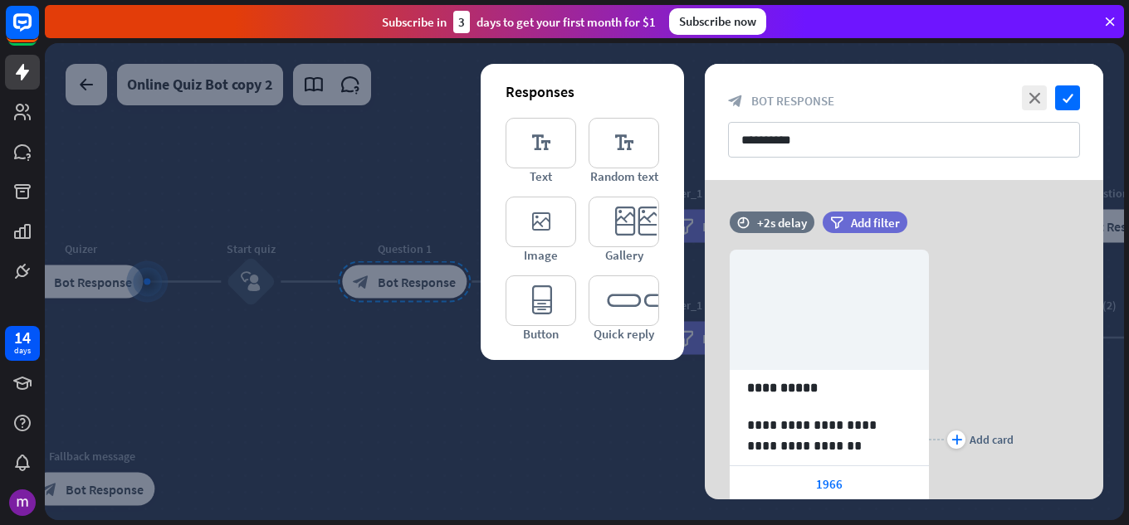
click at [480, 380] on div at bounding box center [584, 281] width 1079 height 477
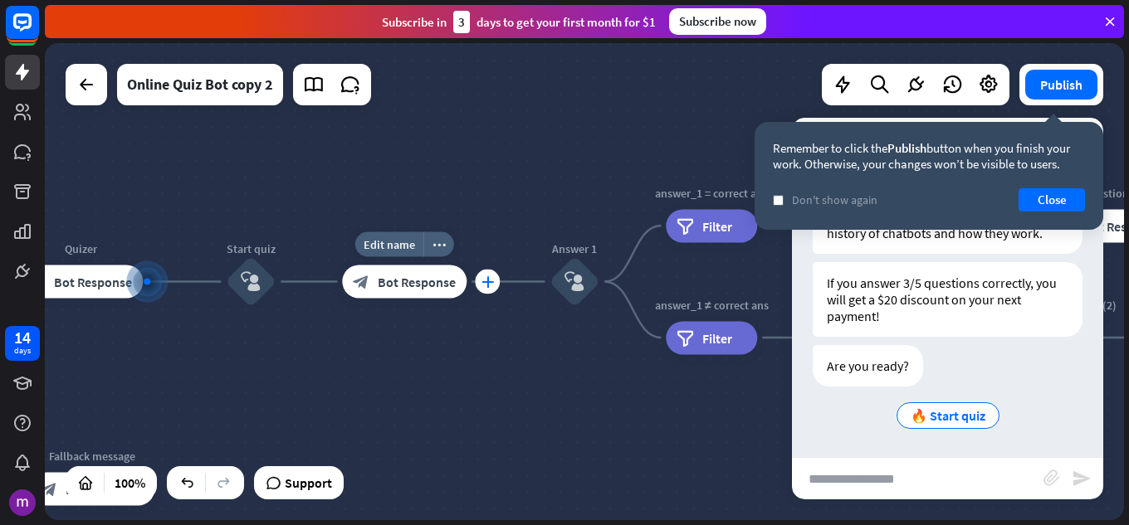
click at [490, 290] on div "plus" at bounding box center [487, 282] width 25 height 25
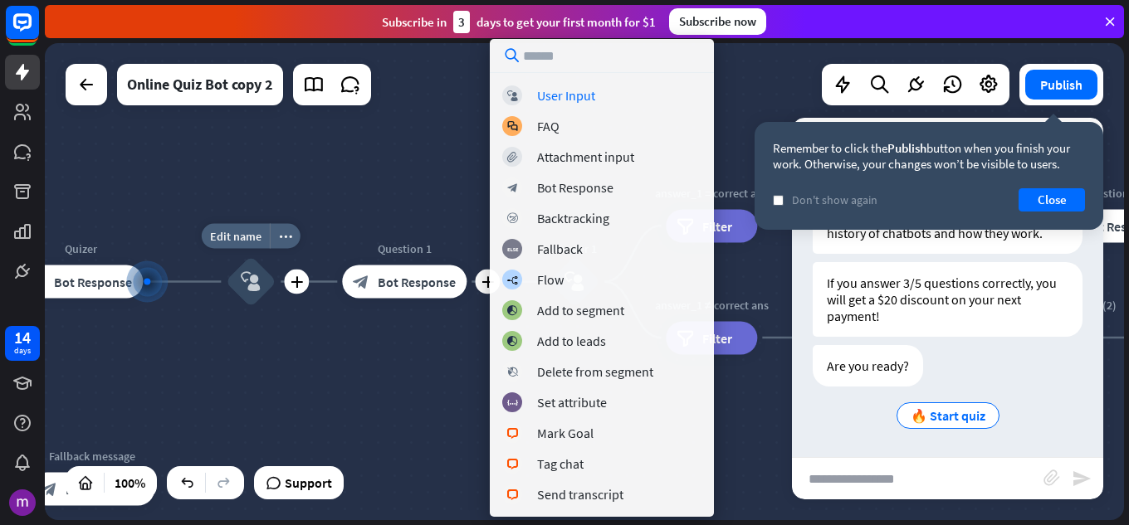
click at [251, 300] on div "block_user_input" at bounding box center [251, 282] width 50 height 50
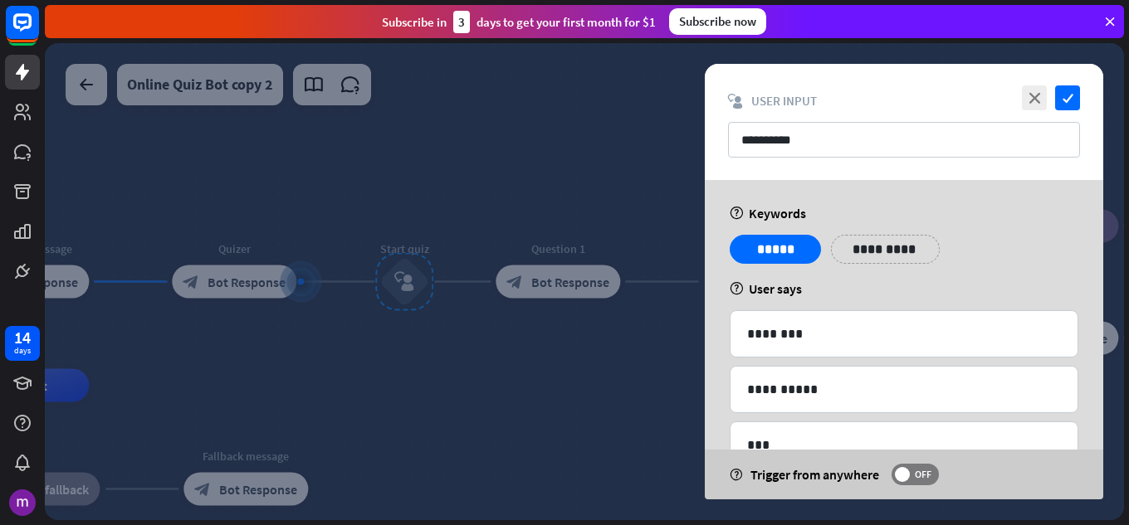
click at [367, 373] on div at bounding box center [584, 281] width 1079 height 477
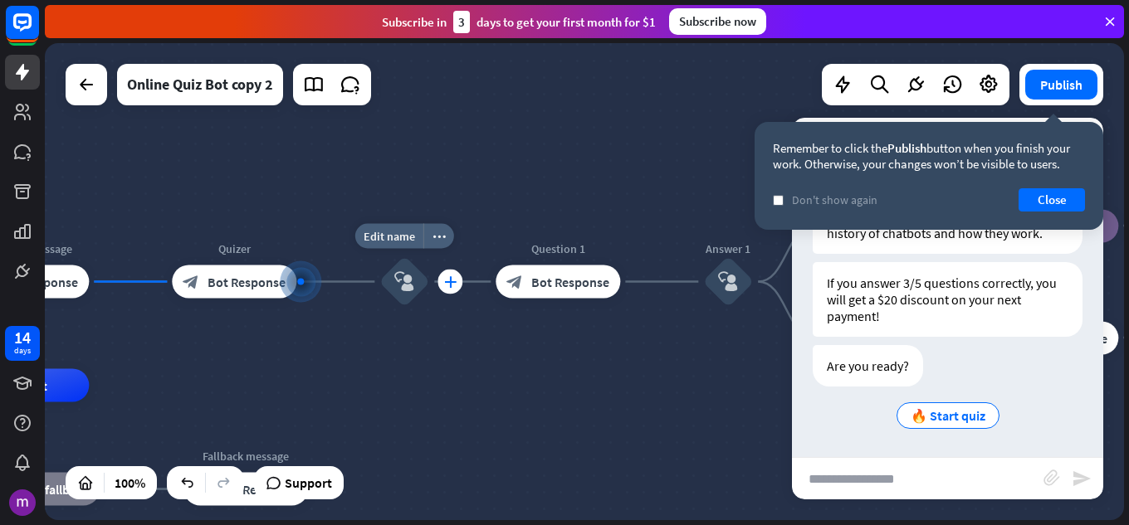
click at [446, 278] on icon "plus" at bounding box center [450, 282] width 12 height 12
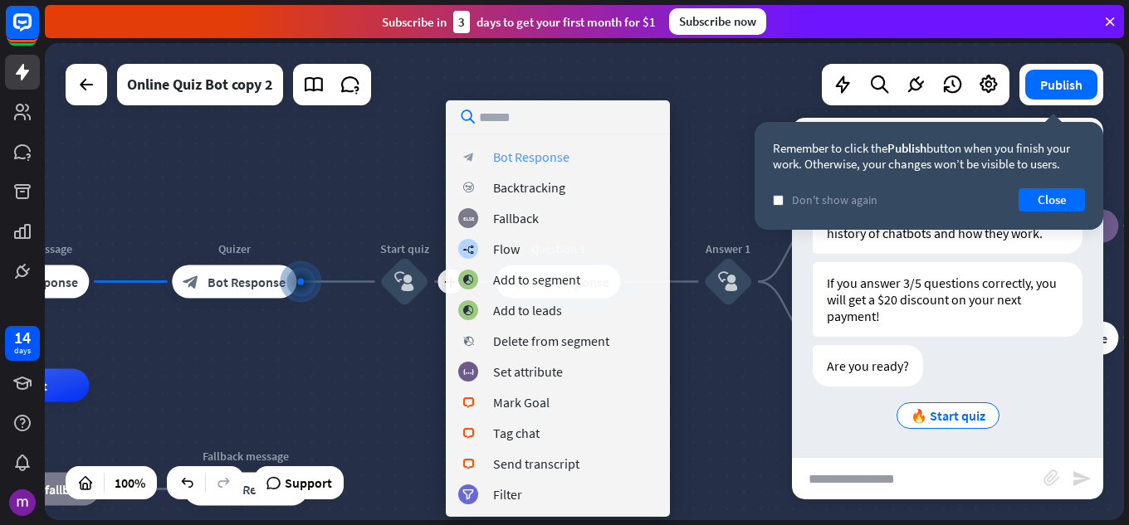
click at [561, 149] on div "Bot Response" at bounding box center [531, 157] width 76 height 17
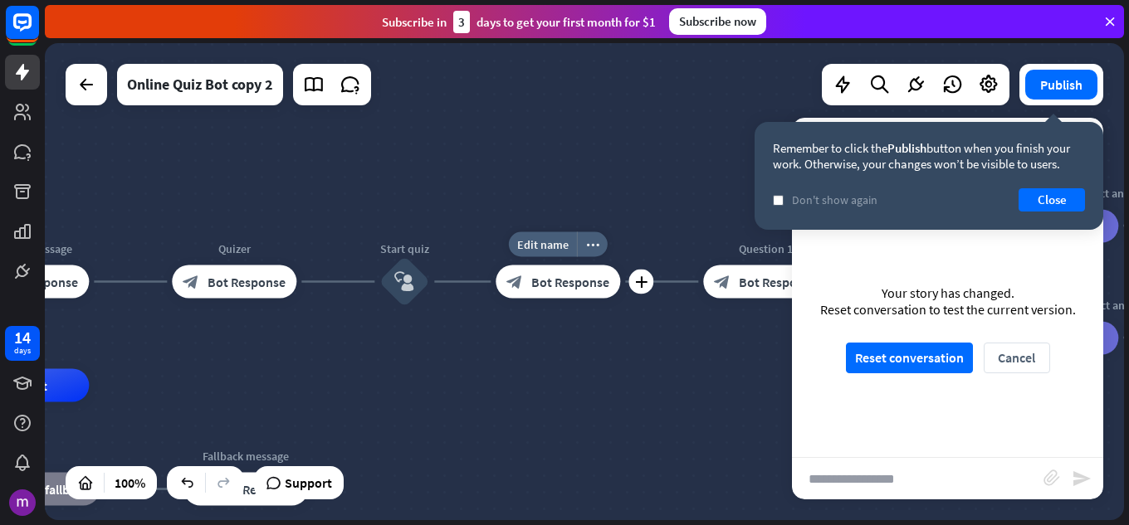
click at [593, 286] on span "Bot Response" at bounding box center [570, 282] width 78 height 17
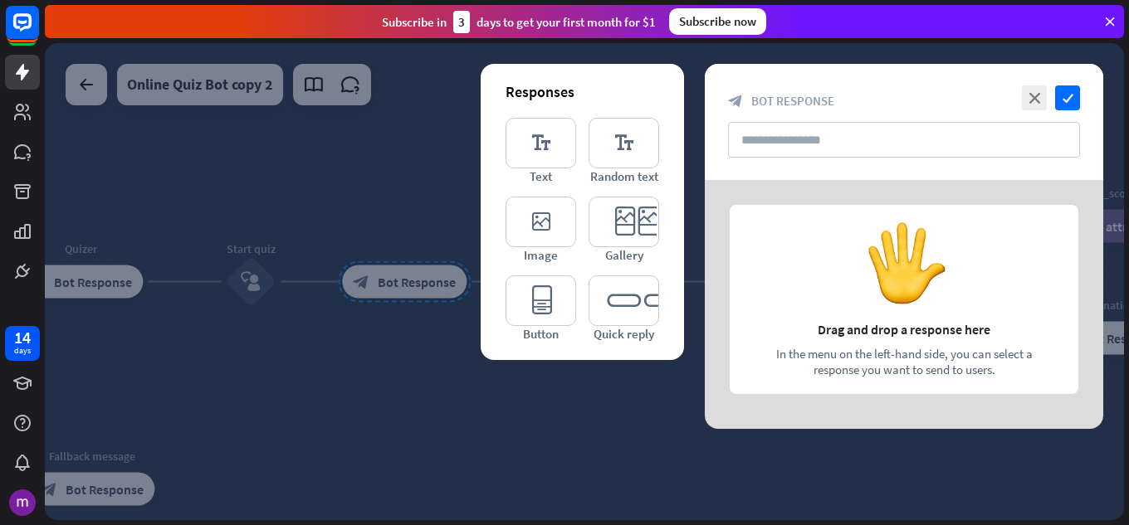
click at [503, 357] on div "Responses editor_text Text editor_text Random text editor_image Image editor_ca…" at bounding box center [582, 212] width 203 height 296
click at [363, 366] on div at bounding box center [584, 281] width 1079 height 477
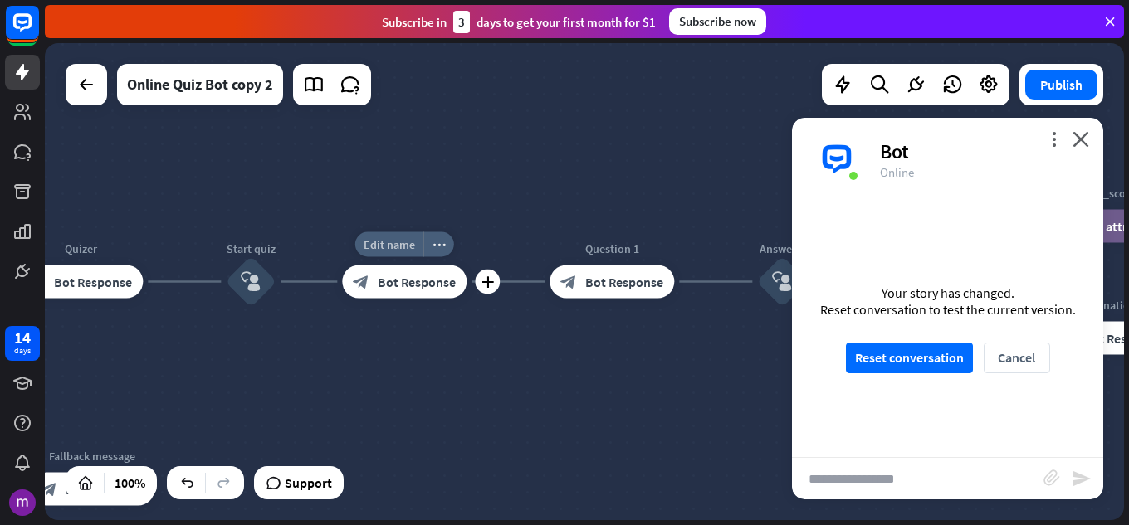
click at [403, 240] on span "Edit name" at bounding box center [389, 244] width 51 height 15
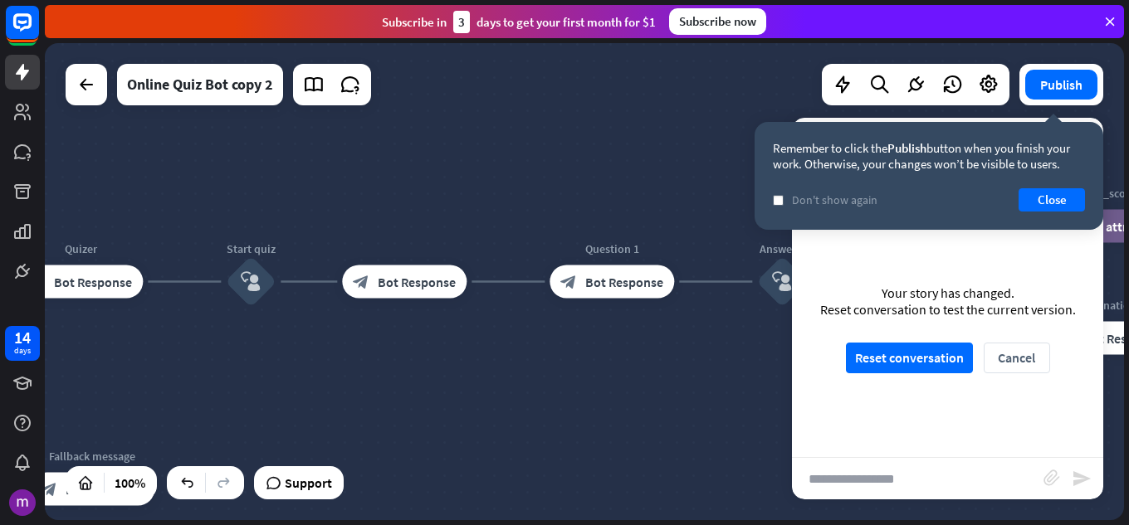
click at [440, 354] on div "home_2 Start point Welcome message block_bot_response Bot Response Quizer block…" at bounding box center [584, 281] width 1079 height 477
click at [445, 287] on span "Bot Response" at bounding box center [417, 282] width 78 height 17
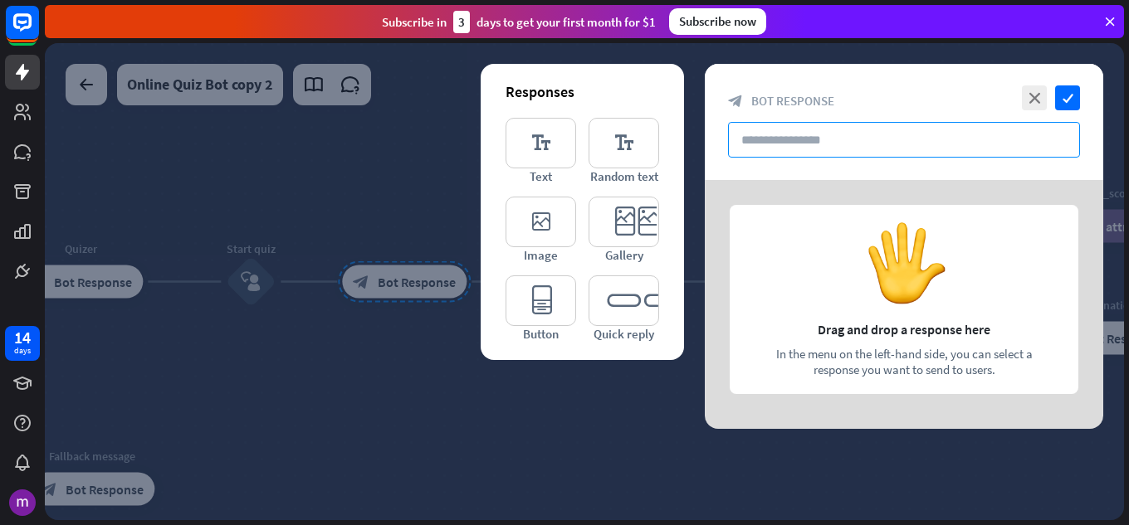
click at [771, 154] on input "text" at bounding box center [904, 140] width 352 height 36
type input "*"
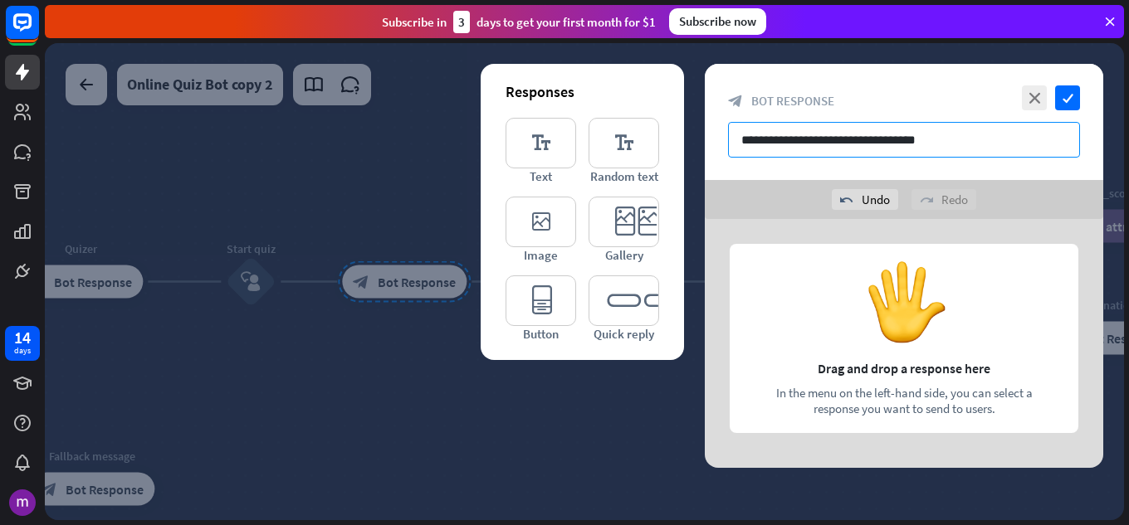
type input "**********"
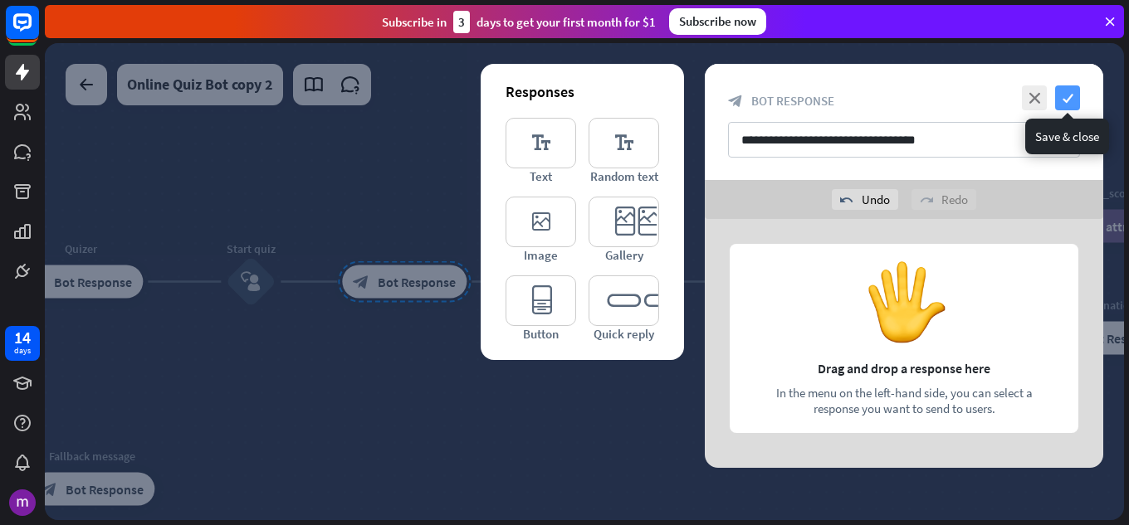
click at [1057, 95] on icon "check" at bounding box center [1067, 98] width 25 height 25
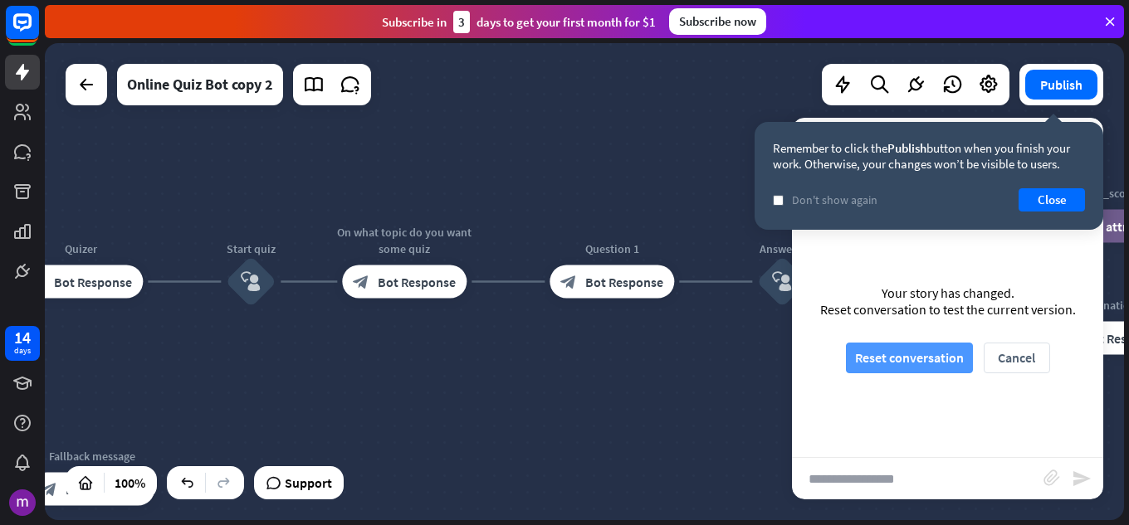
click at [919, 363] on button "Reset conversation" at bounding box center [909, 358] width 127 height 31
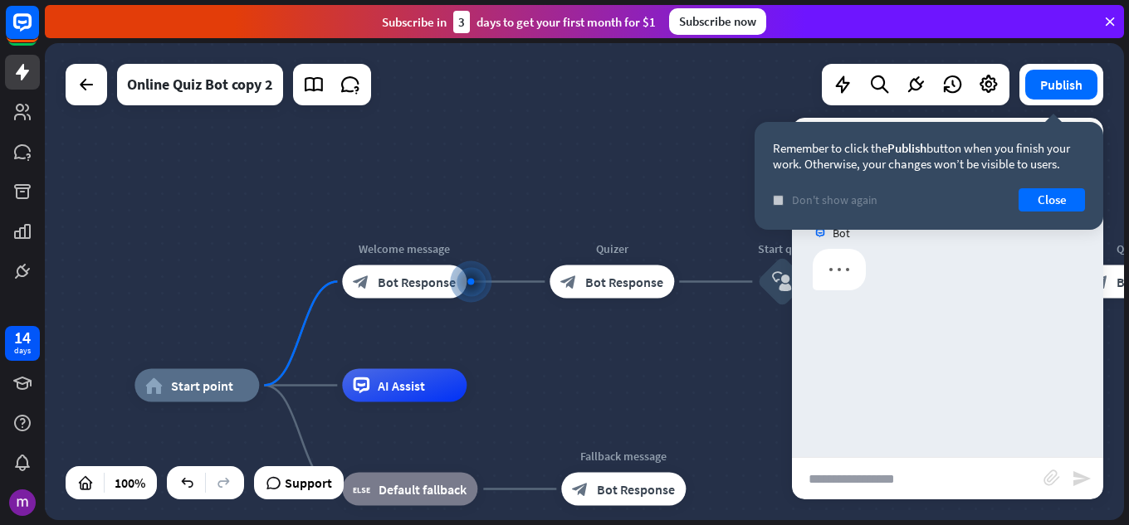
click at [838, 198] on span "Don't show again" at bounding box center [835, 200] width 86 height 15
click at [1071, 194] on button "Close" at bounding box center [1052, 199] width 66 height 23
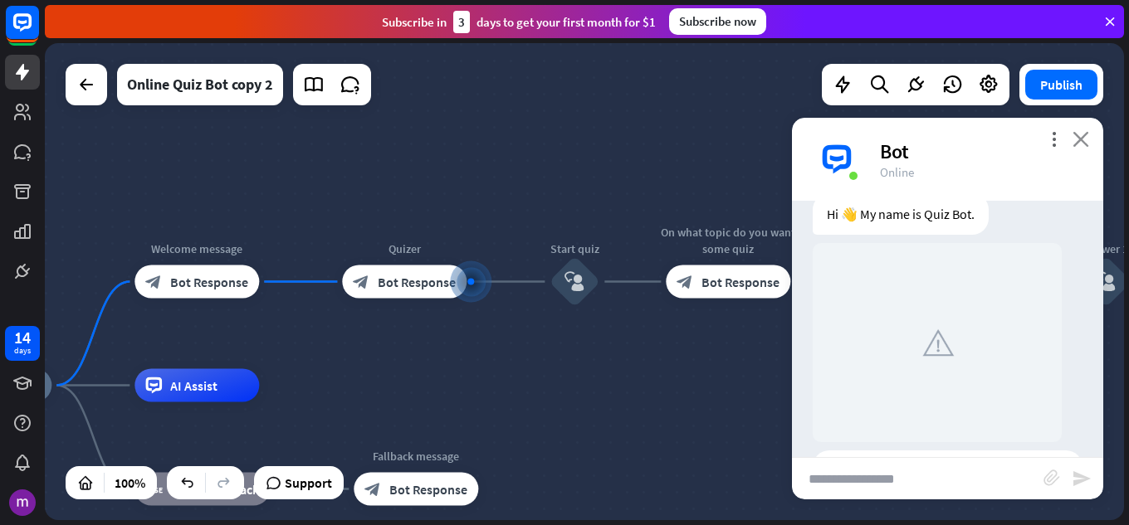
scroll to position [83, 0]
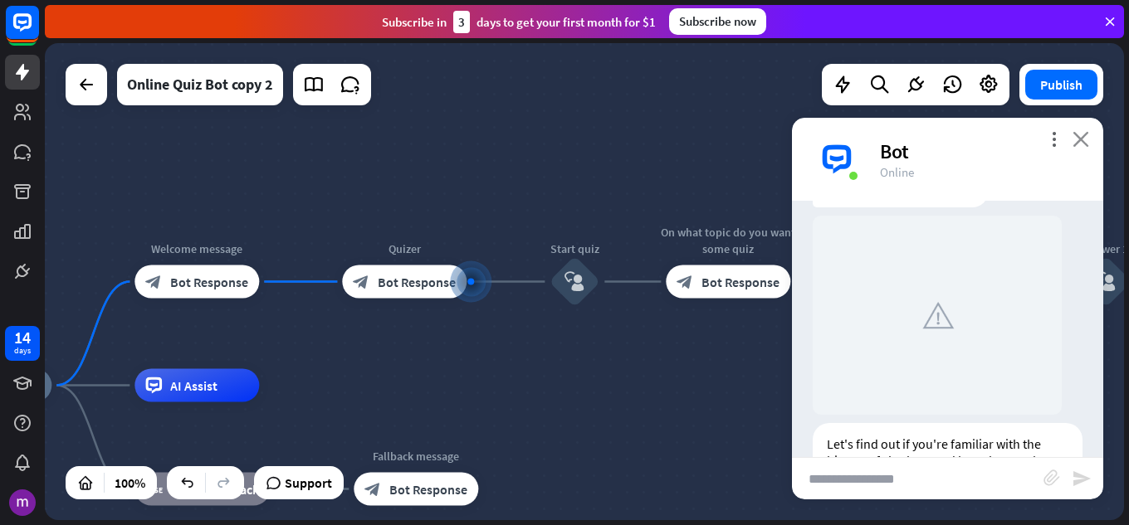
click at [1080, 131] on icon "close" at bounding box center [1080, 139] width 17 height 16
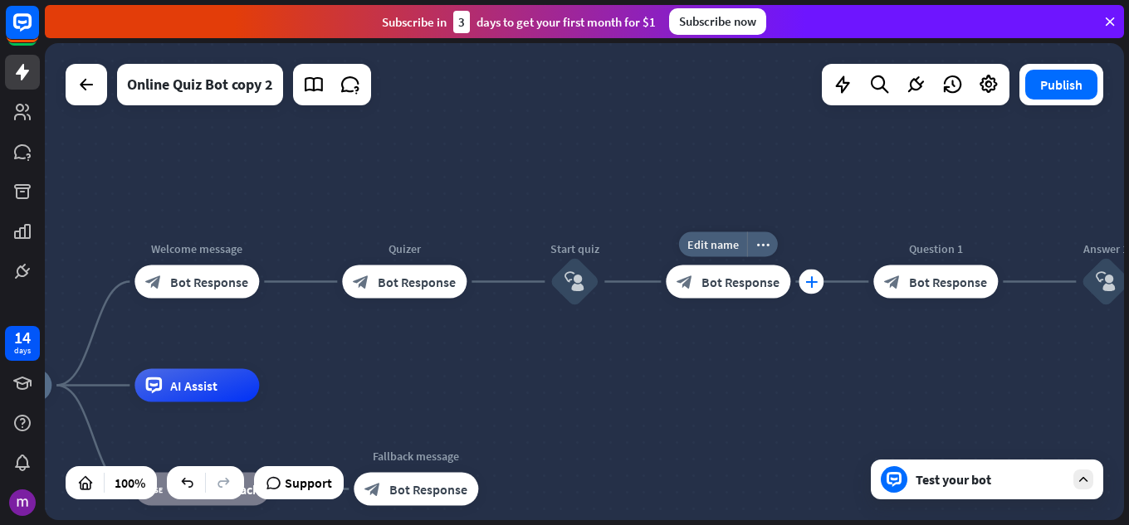
click at [817, 288] on div "plus" at bounding box center [811, 282] width 25 height 25
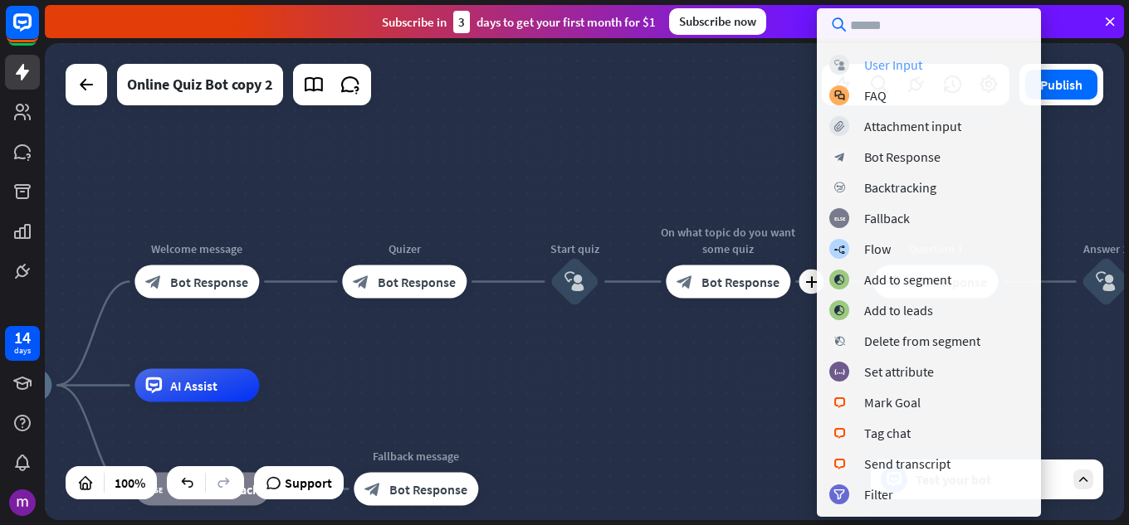
click at [902, 66] on div "User Input" at bounding box center [893, 64] width 58 height 17
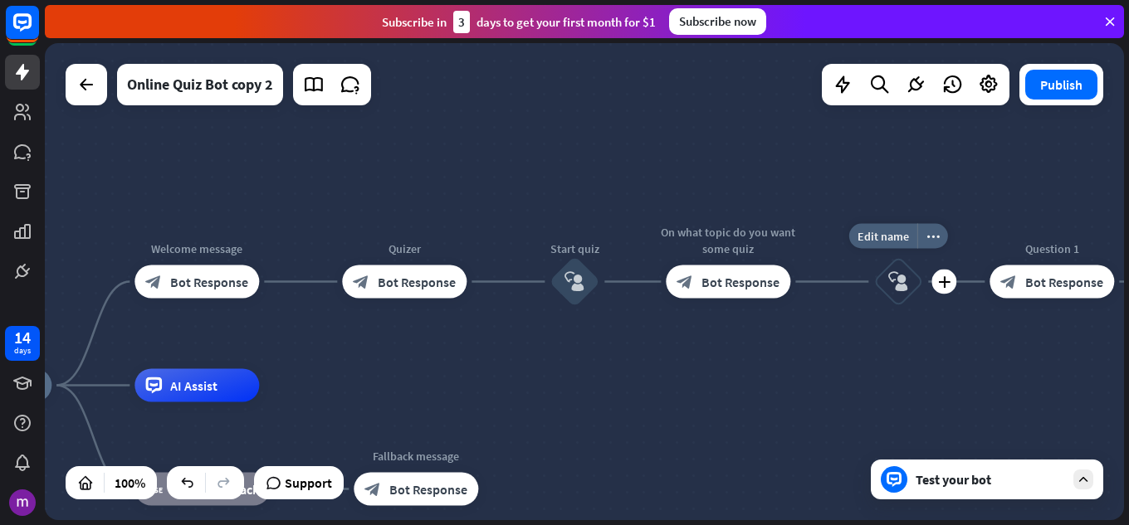
click at [882, 286] on div "block_user_input" at bounding box center [898, 282] width 50 height 50
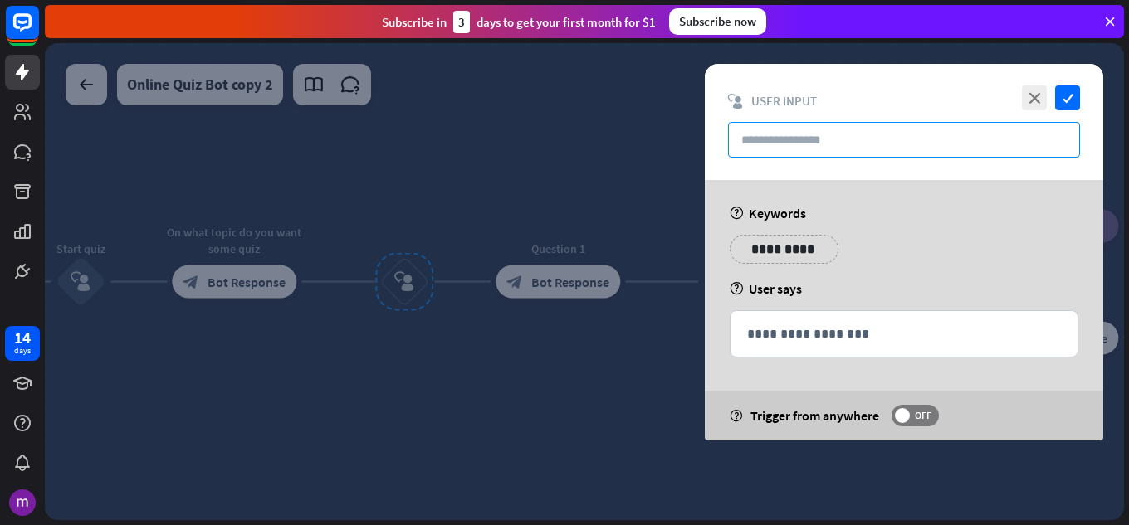
click at [735, 138] on input "text" at bounding box center [904, 140] width 352 height 36
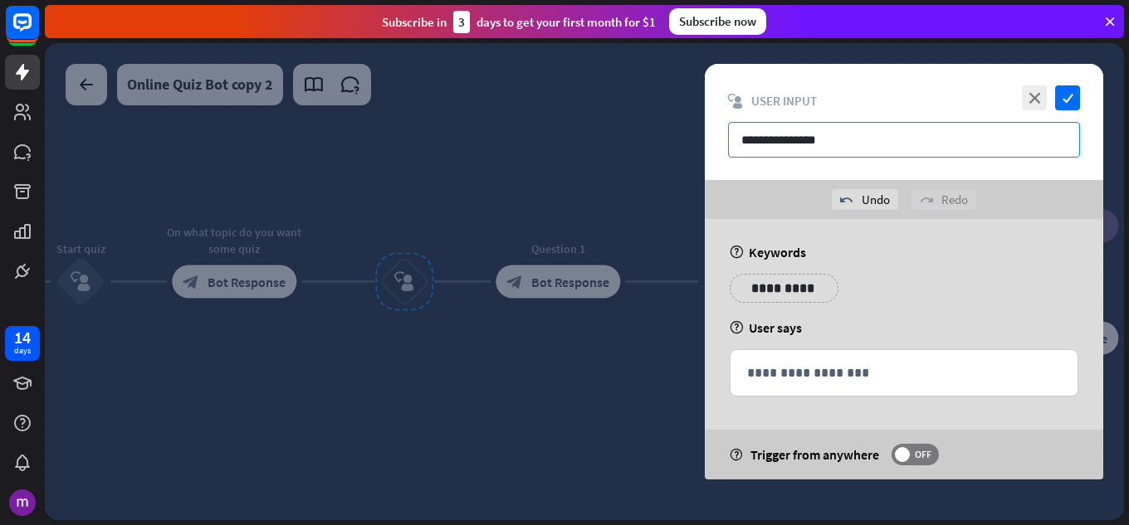
type input "**********"
click at [499, 92] on div at bounding box center [584, 281] width 1079 height 477
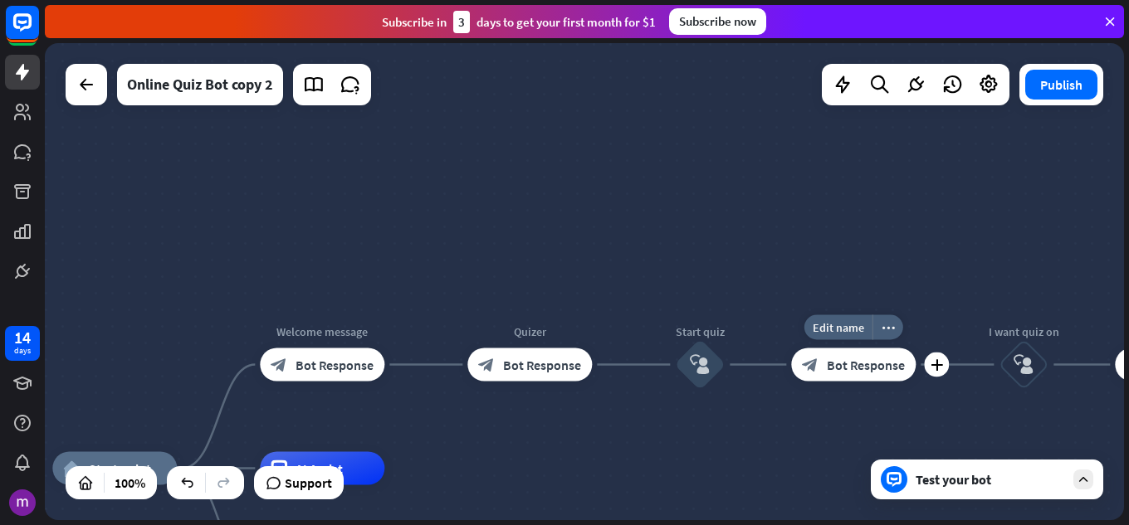
drag, startPoint x: 182, startPoint y: 336, endPoint x: 862, endPoint y: 385, distance: 681.6
click at [861, 382] on div "Edit name more_horiz plus On what topic do you want some quiz block_bot_respons…" at bounding box center [853, 365] width 125 height 33
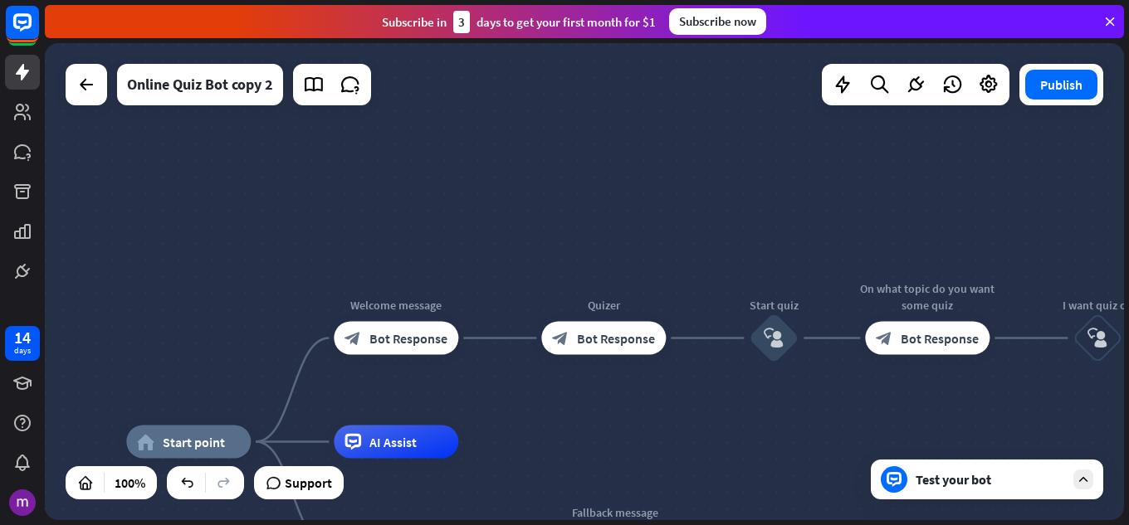
drag, startPoint x: 329, startPoint y: 252, endPoint x: 627, endPoint y: 72, distance: 347.8
click at [623, 76] on div "home_2 Start point Edit name more_horiz Welcome message block_bot_response Bot …" at bounding box center [584, 281] width 1079 height 477
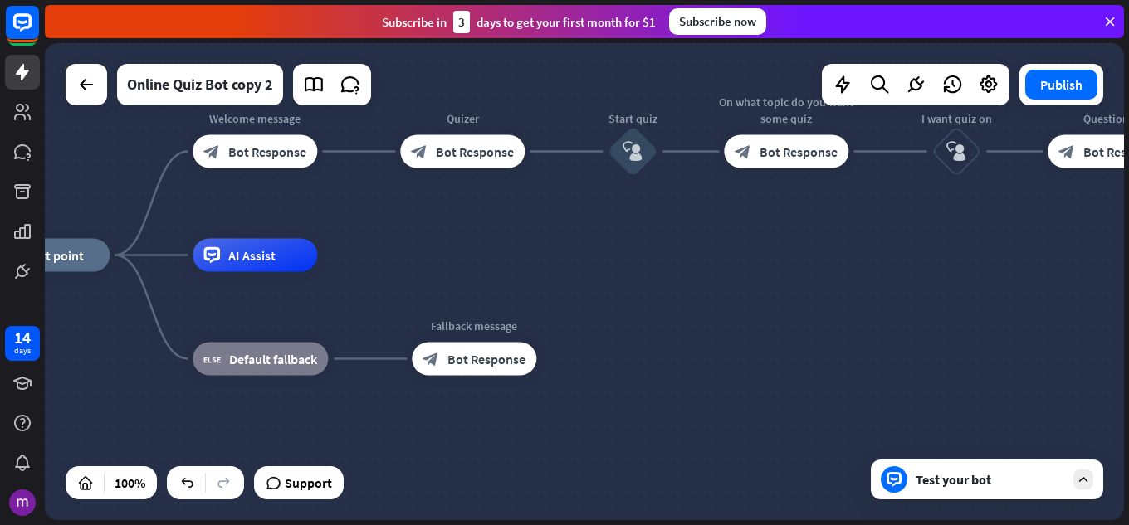
drag, startPoint x: 469, startPoint y: 384, endPoint x: 44, endPoint y: 371, distance: 425.2
click at [49, 375] on div "home_2 Start point Welcome message block_bot_response Bot Response Quizer block…" at bounding box center [524, 494] width 1079 height 477
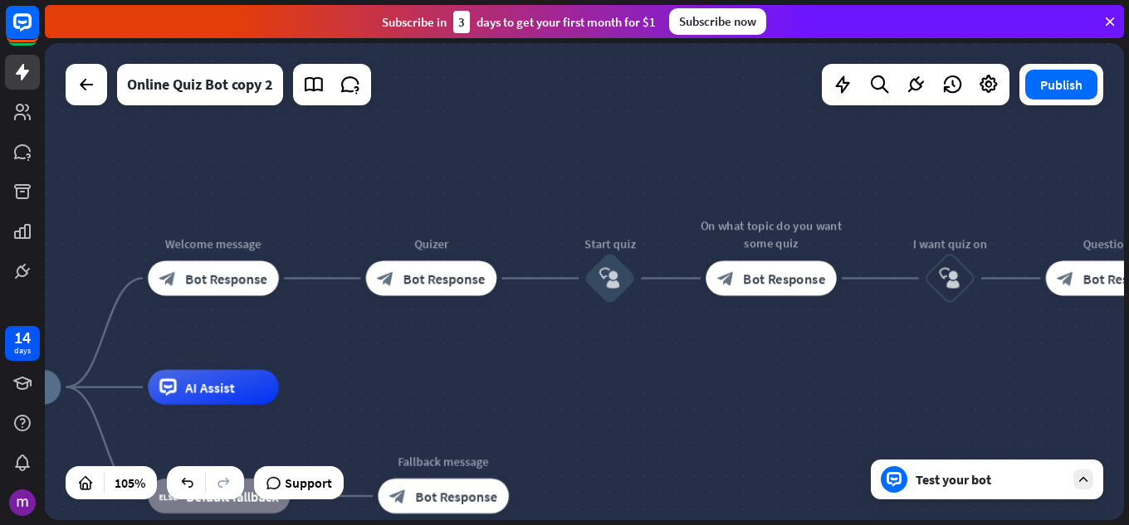
drag, startPoint x: 810, startPoint y: 309, endPoint x: 765, endPoint y: 397, distance: 98.8
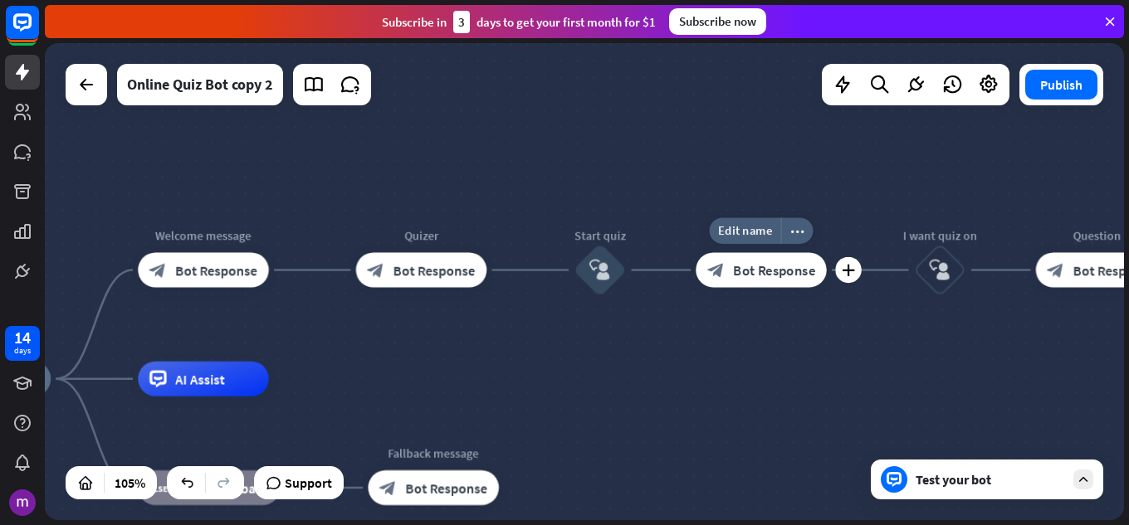
click at [750, 268] on span "Bot Response" at bounding box center [774, 269] width 82 height 17
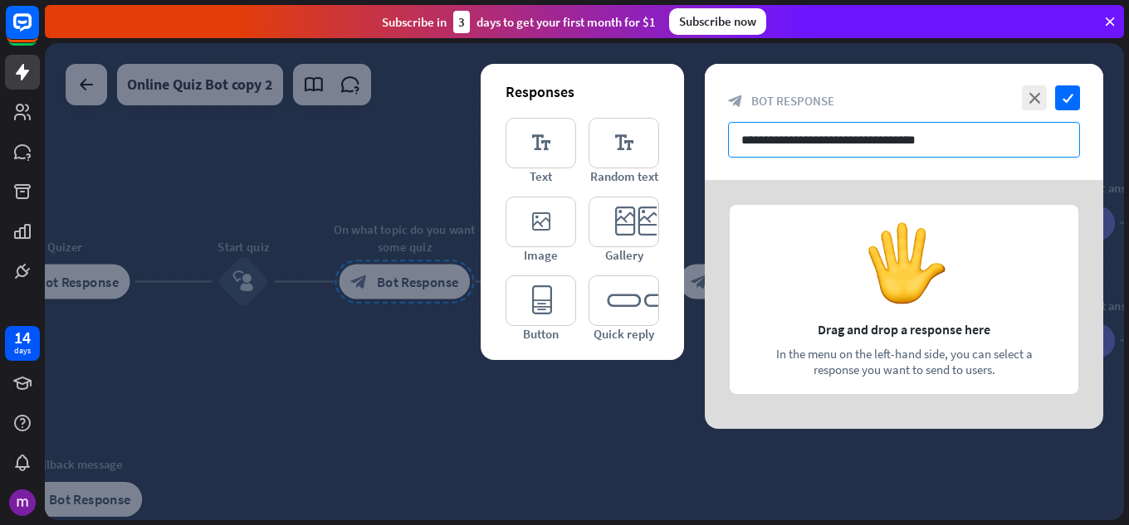
drag, startPoint x: 740, startPoint y: 139, endPoint x: 948, endPoint y: 139, distance: 208.4
click at [948, 139] on input "**********" at bounding box center [904, 140] width 352 height 36
click at [453, 374] on div at bounding box center [584, 281] width 1079 height 477
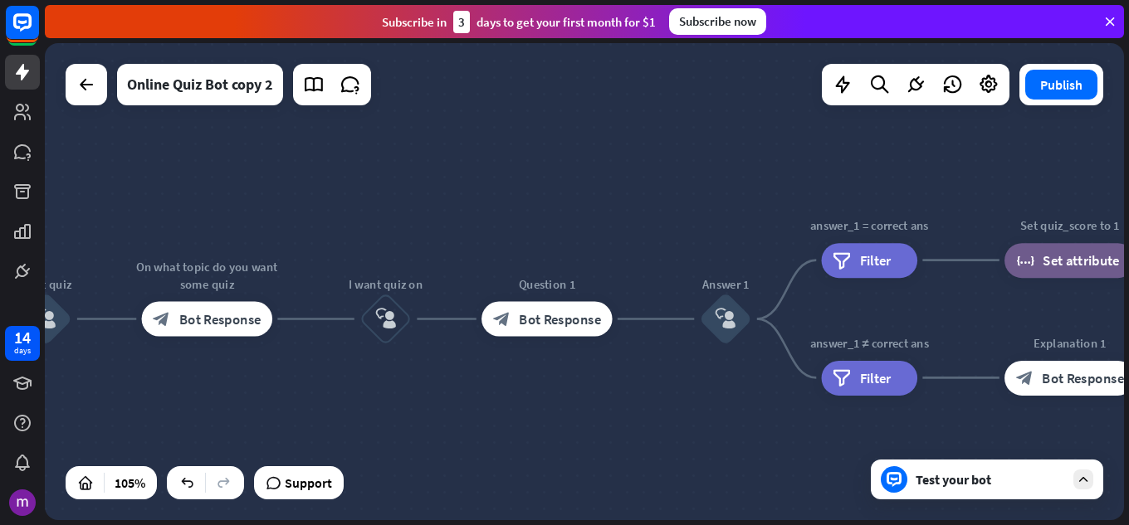
drag, startPoint x: 870, startPoint y: 406, endPoint x: 679, endPoint y: 421, distance: 191.5
click at [672, 441] on div "home_2 Start point Welcome message block_bot_response Bot Response Quizer block…" at bounding box center [584, 281] width 1079 height 477
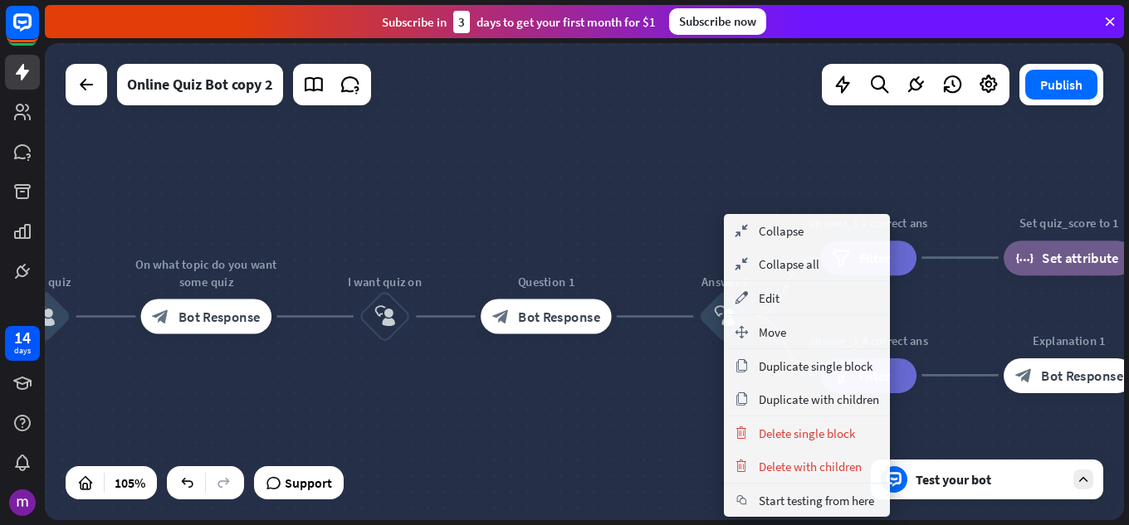
click at [627, 457] on div "home_2 Start point Welcome message block_bot_response Bot Response Quizer block…" at bounding box center [584, 281] width 1079 height 477
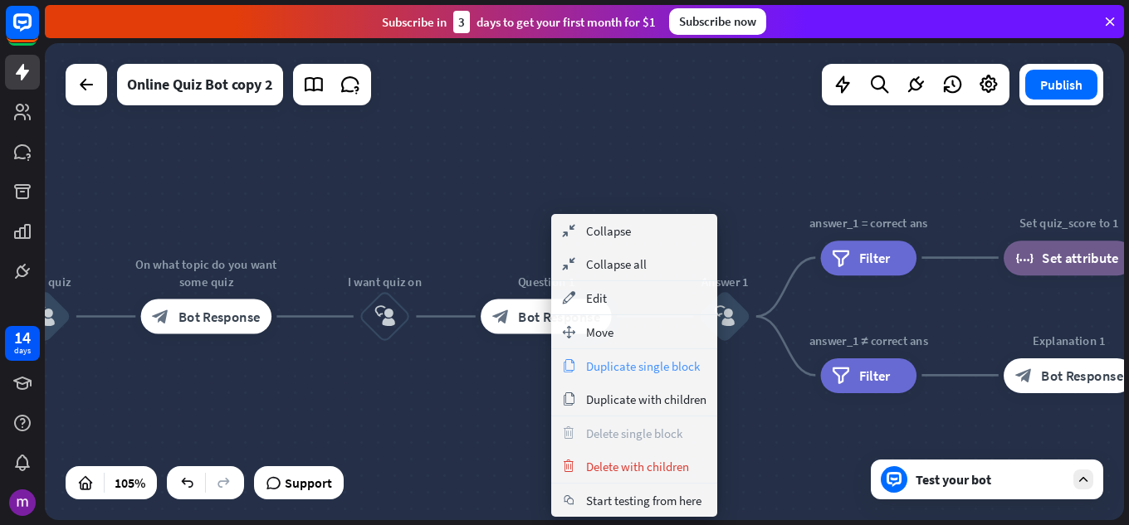
click at [638, 369] on span "Duplicate single block" at bounding box center [643, 367] width 114 height 16
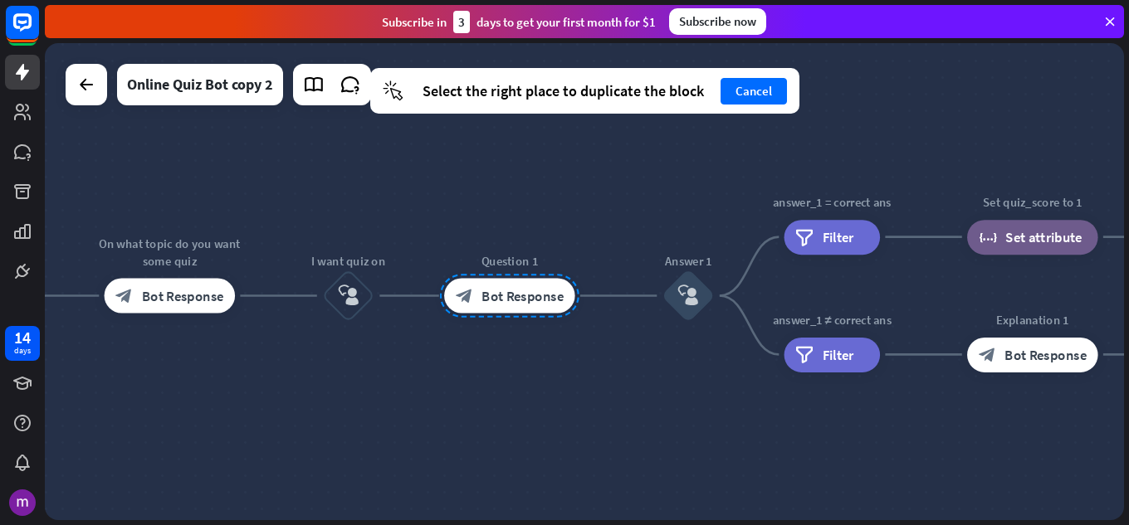
drag, startPoint x: 684, startPoint y: 227, endPoint x: 657, endPoint y: 212, distance: 30.5
click at [657, 212] on div "home_2 Start point Welcome message block_bot_response Bot Response Quizer block…" at bounding box center [584, 281] width 1079 height 477
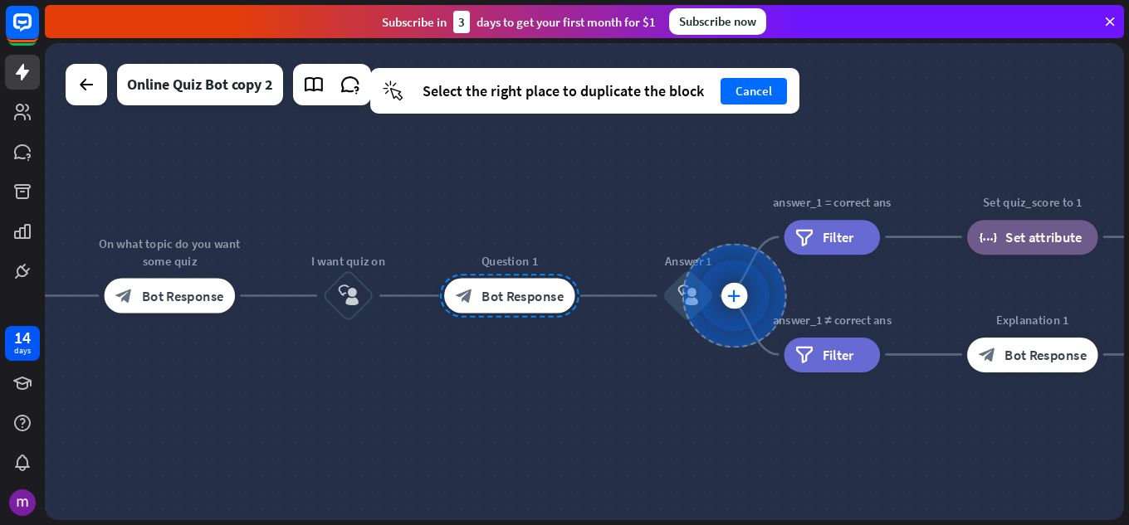
click at [694, 298] on div at bounding box center [734, 296] width 105 height 105
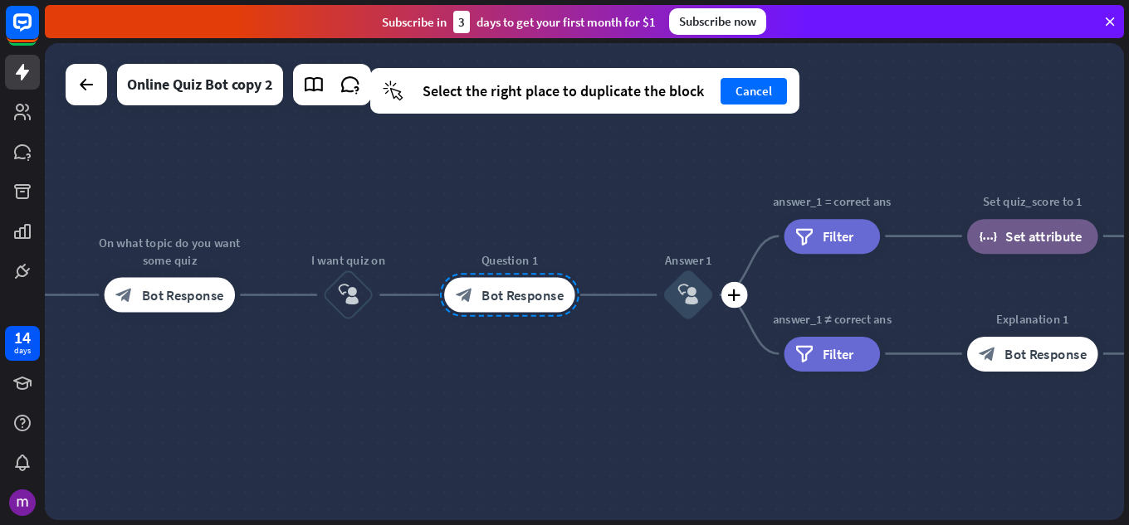
click at [676, 305] on div "block_user_input" at bounding box center [688, 295] width 52 height 52
click at [677, 304] on div "block_user_input" at bounding box center [688, 295] width 52 height 52
click at [537, 293] on div at bounding box center [509, 295] width 139 height 44
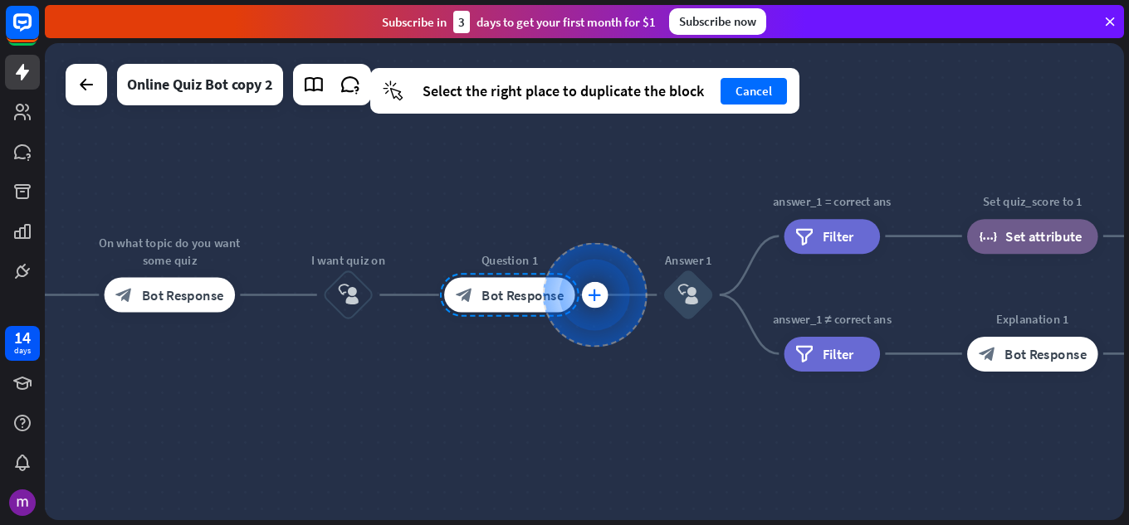
click at [584, 289] on div "plus" at bounding box center [594, 295] width 27 height 27
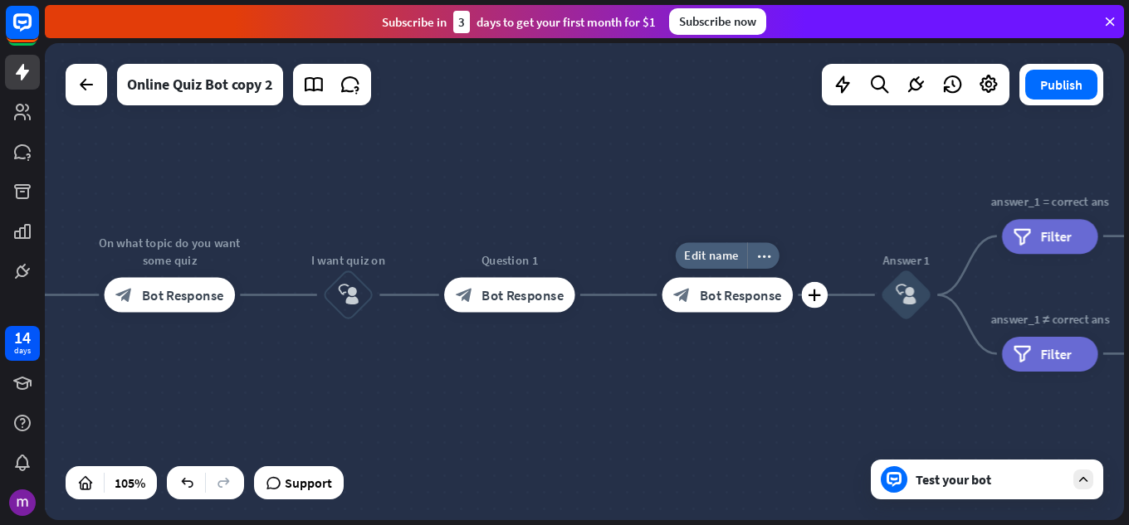
click at [756, 305] on div "block_bot_response Bot Response" at bounding box center [727, 295] width 131 height 35
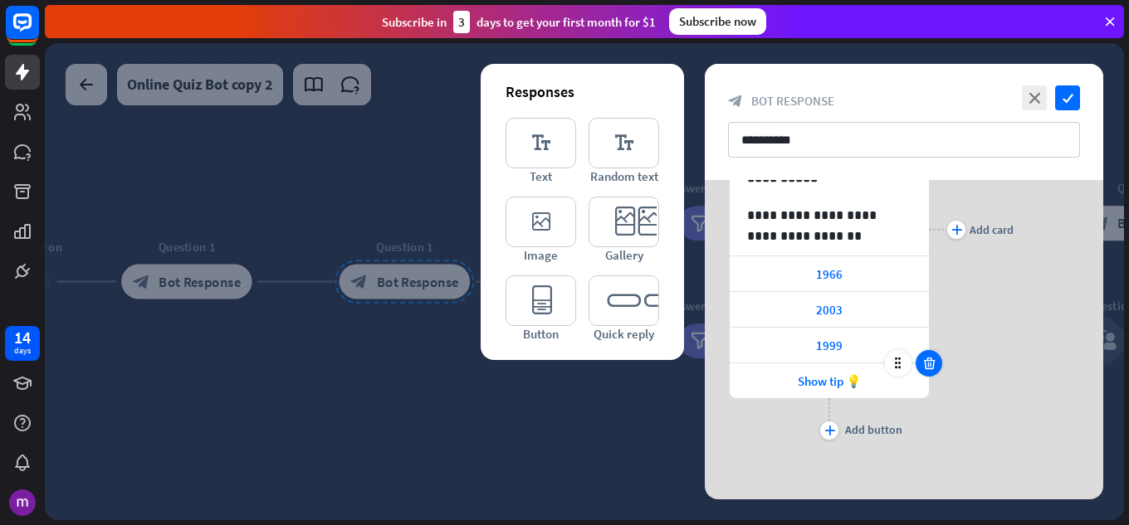
scroll to position [213, 0]
click at [500, 408] on div at bounding box center [584, 281] width 1079 height 477
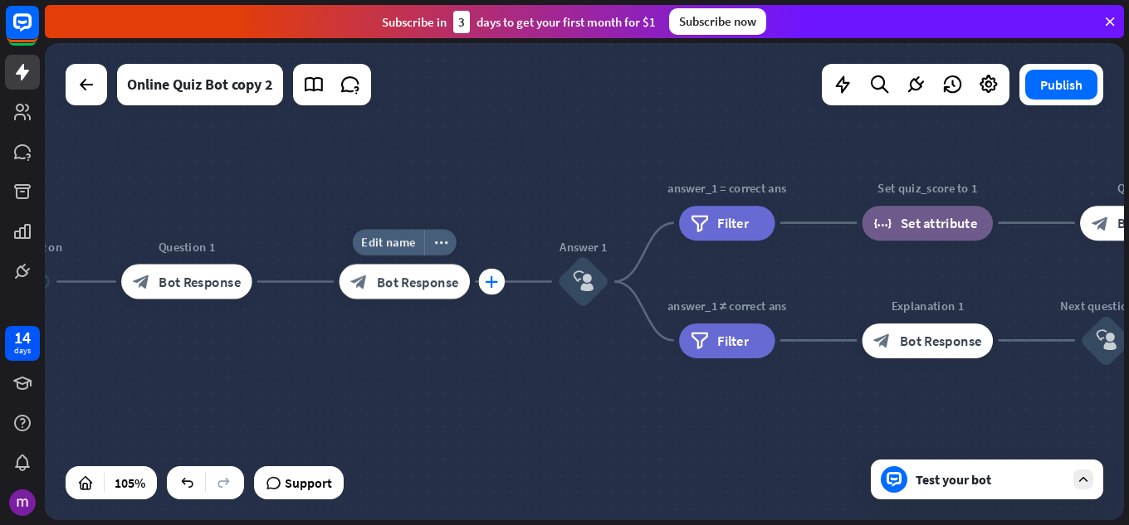
click at [490, 281] on icon "plus" at bounding box center [491, 282] width 13 height 12
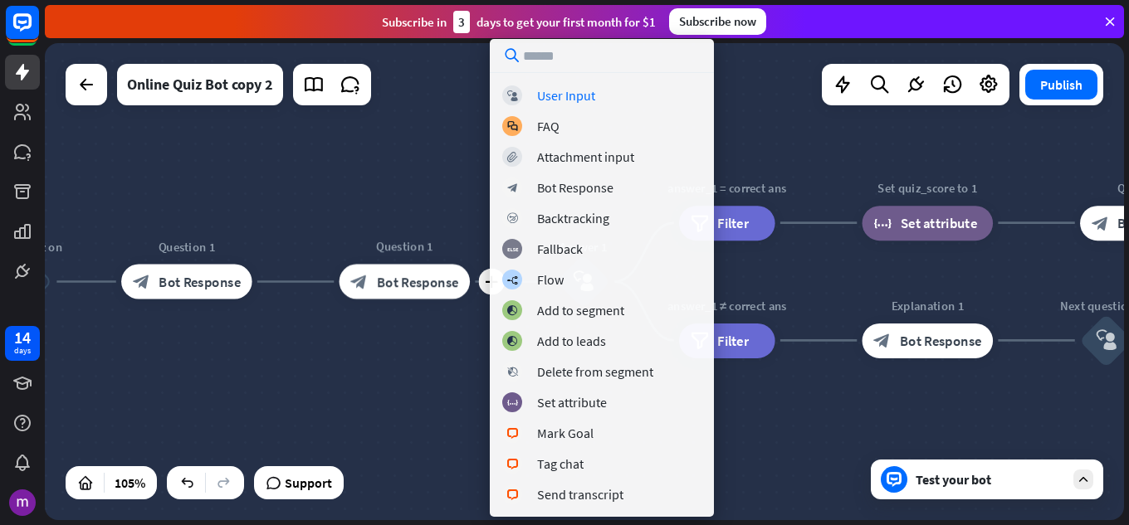
click at [460, 349] on div "home_2 Start point Welcome message block_bot_response Bot Response Quizer block…" at bounding box center [584, 281] width 1079 height 477
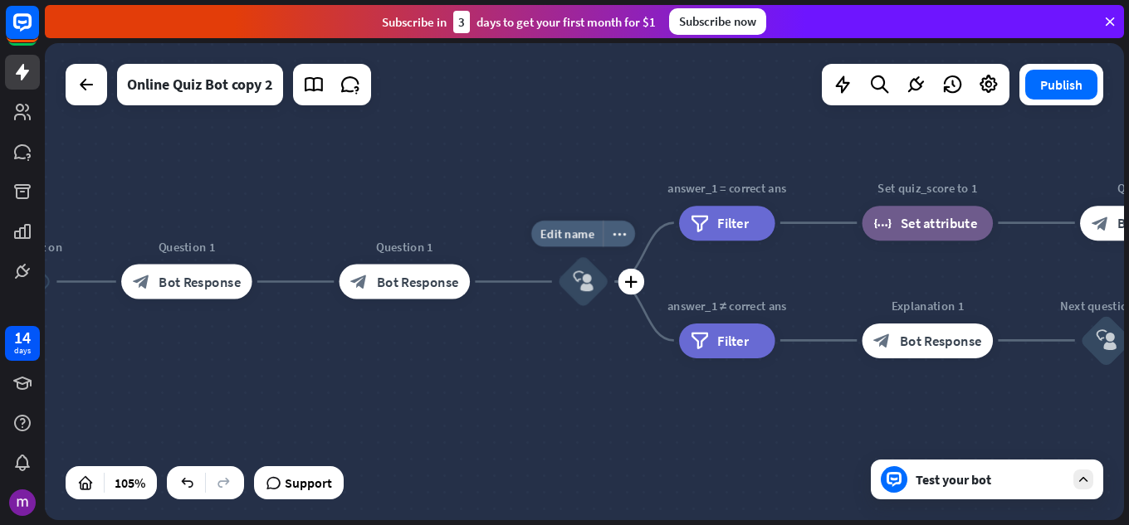
click at [569, 286] on div "block_user_input" at bounding box center [583, 282] width 52 height 52
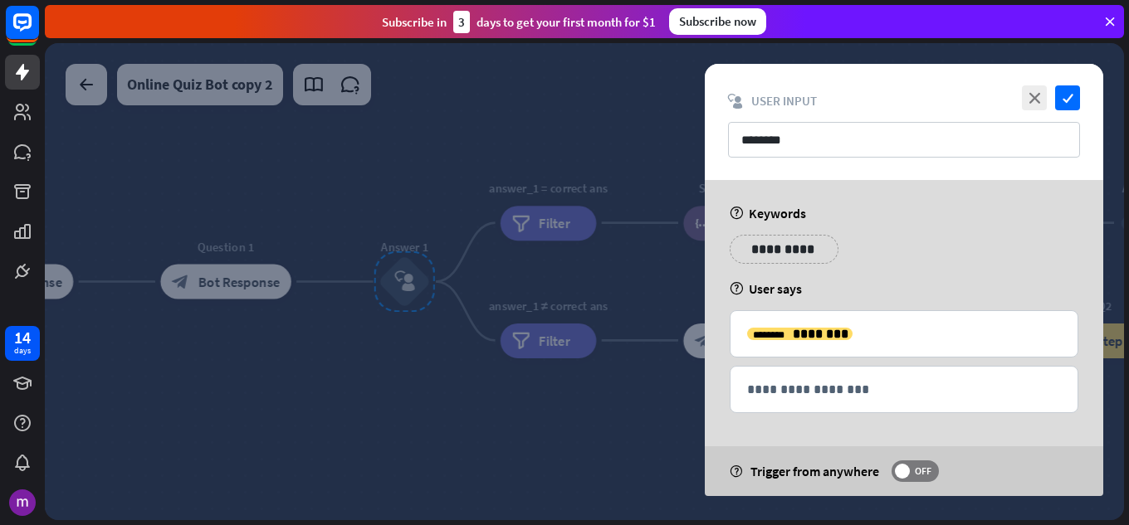
click at [530, 392] on div at bounding box center [584, 281] width 1079 height 477
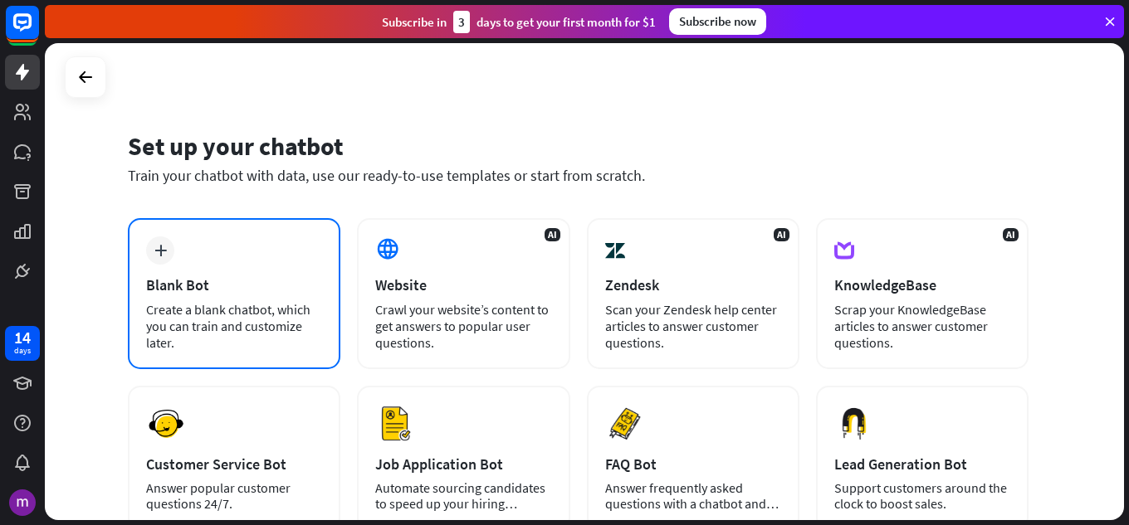
click at [199, 271] on div "plus Blank Bot Create a blank chatbot, which you can train and customize later." at bounding box center [234, 293] width 213 height 151
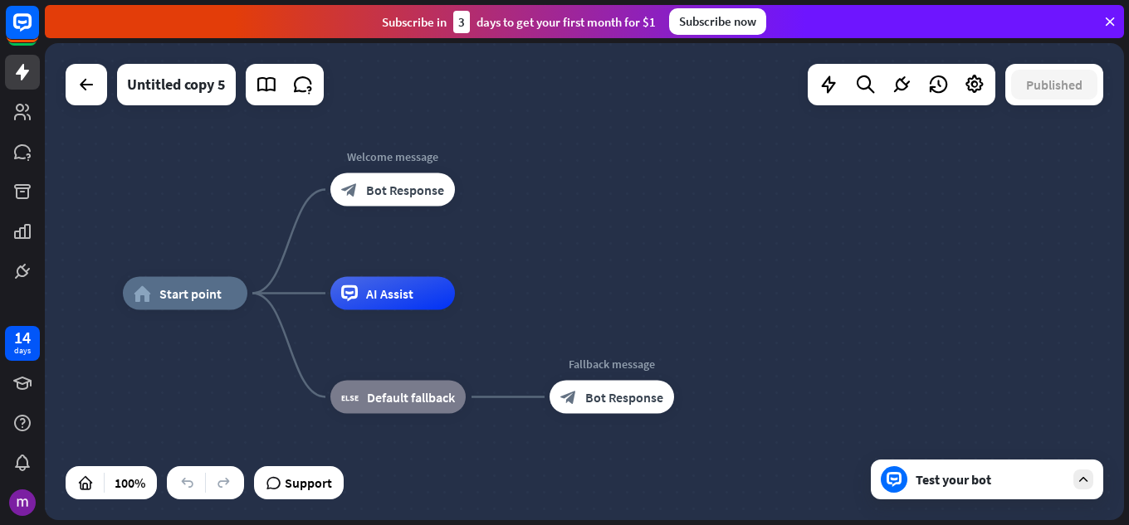
drag, startPoint x: 718, startPoint y: 235, endPoint x: 579, endPoint y: 247, distance: 139.1
click at [579, 247] on div "home_2 Start point Welcome message block_bot_response Bot Response AI Assist bl…" at bounding box center [584, 281] width 1079 height 477
click at [469, 188] on icon "plus" at bounding box center [475, 190] width 12 height 12
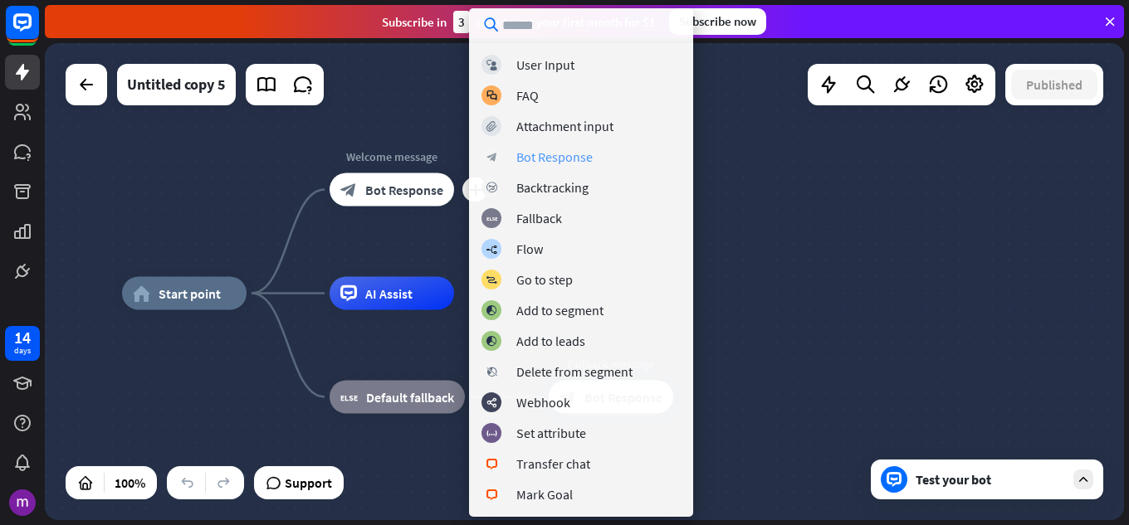
click at [564, 153] on div "Bot Response" at bounding box center [554, 157] width 76 height 17
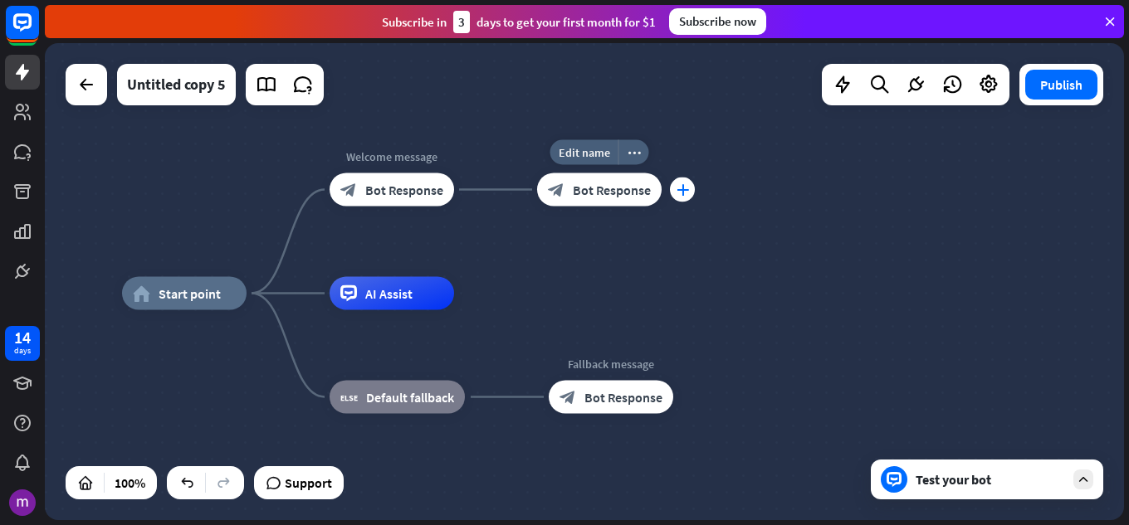
click at [688, 192] on div "plus" at bounding box center [682, 190] width 25 height 25
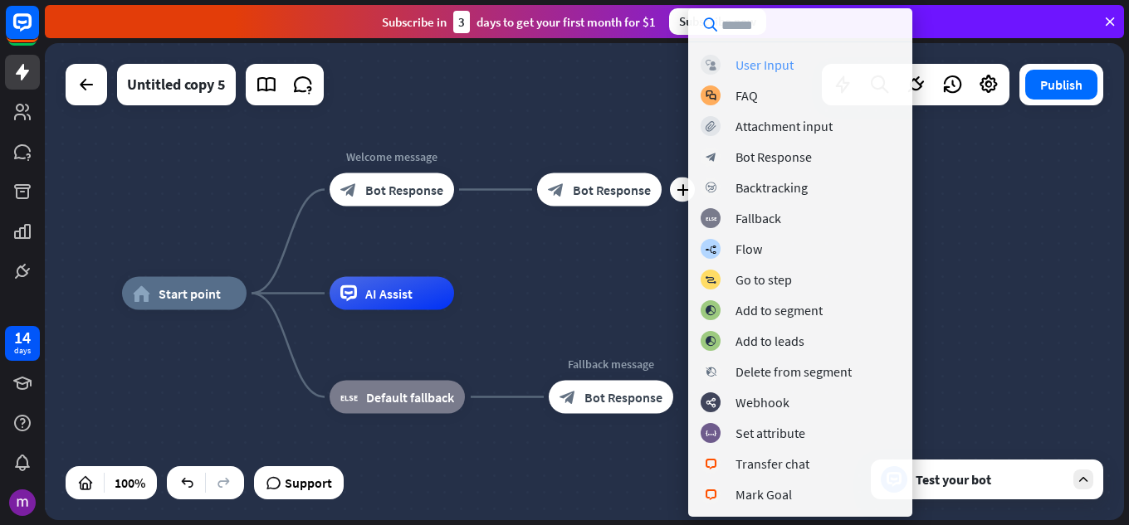
click at [770, 66] on div "User Input" at bounding box center [764, 64] width 58 height 17
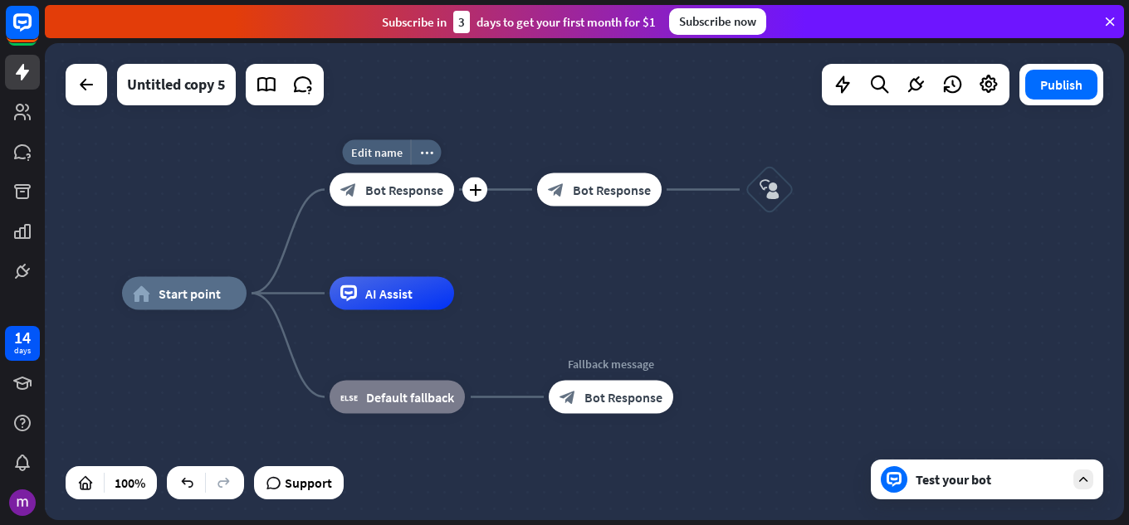
drag, startPoint x: 738, startPoint y: 194, endPoint x: 401, endPoint y: 227, distance: 338.7
click at [401, 294] on div "home_2 Start point Edit name more_horiz plus Welcome message block_bot_response…" at bounding box center [661, 532] width 1079 height 477
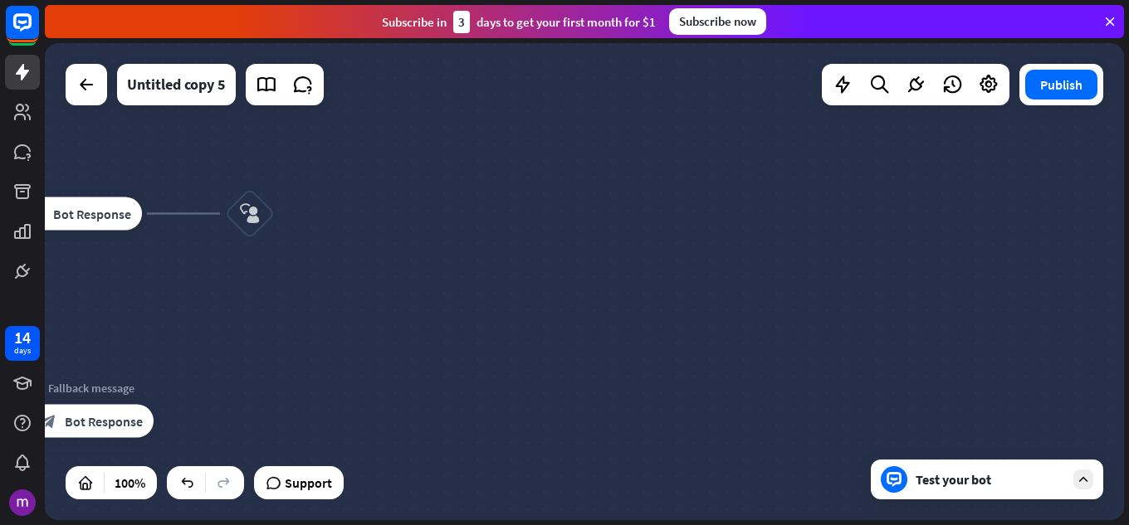
drag, startPoint x: 898, startPoint y: 271, endPoint x: 366, endPoint y: 280, distance: 532.2
click at [381, 295] on div "home_2 Start point Welcome message block_bot_response Bot Response block_bot_re…" at bounding box center [584, 281] width 1079 height 477
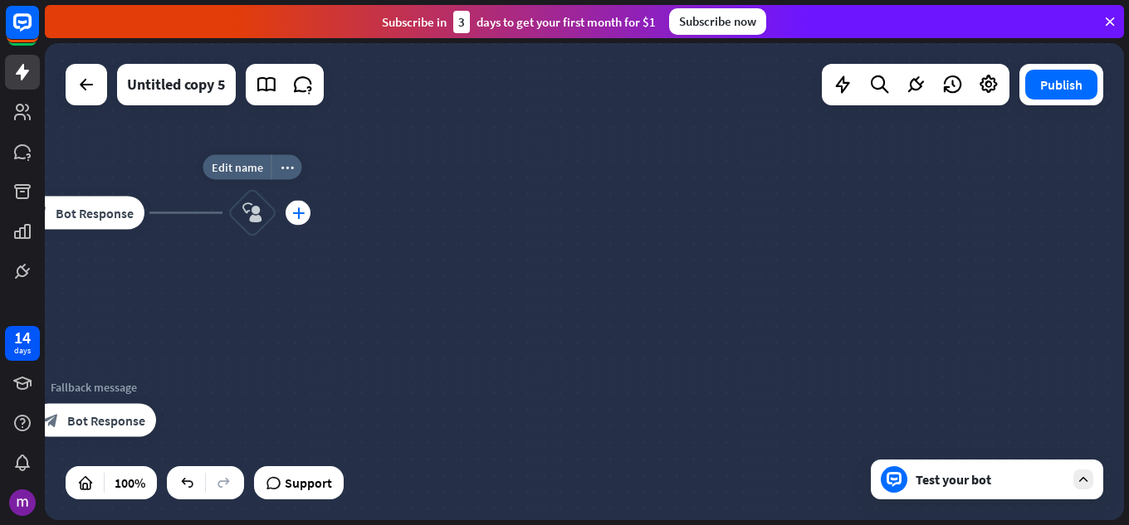
click at [299, 222] on div "plus" at bounding box center [298, 213] width 25 height 25
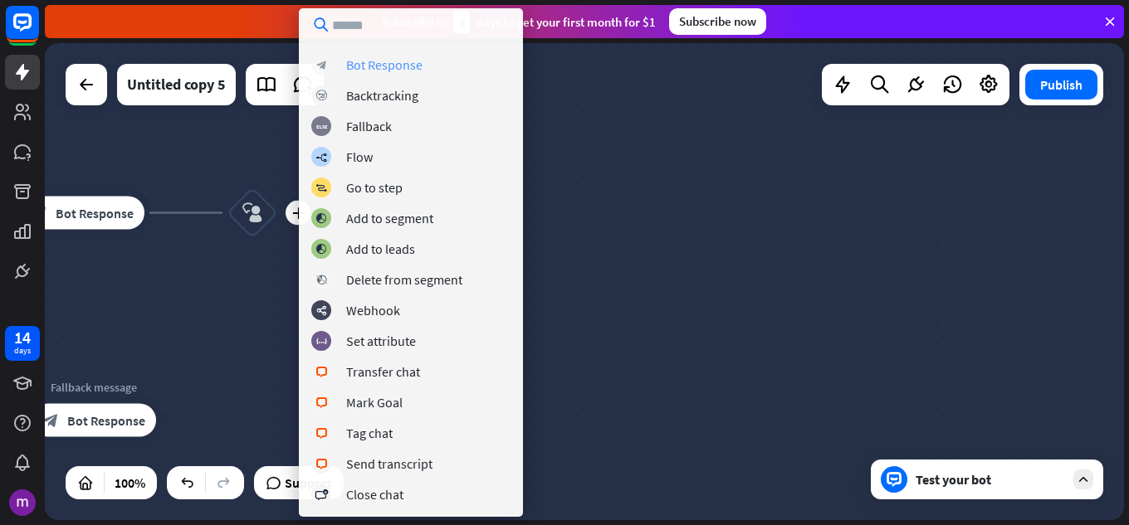
click at [420, 71] on div "Bot Response" at bounding box center [384, 64] width 76 height 17
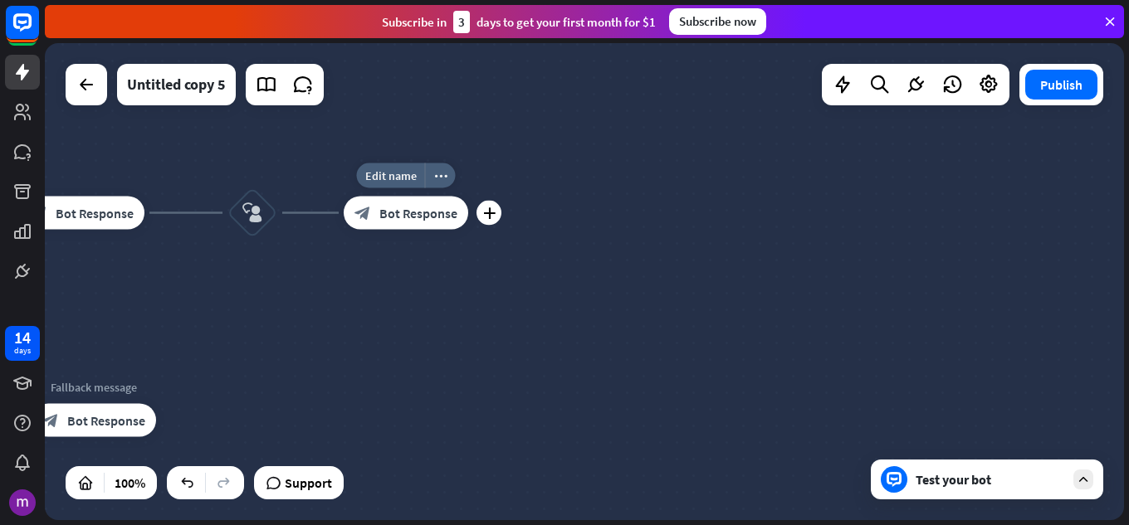
click at [479, 216] on div "plus" at bounding box center [488, 213] width 25 height 25
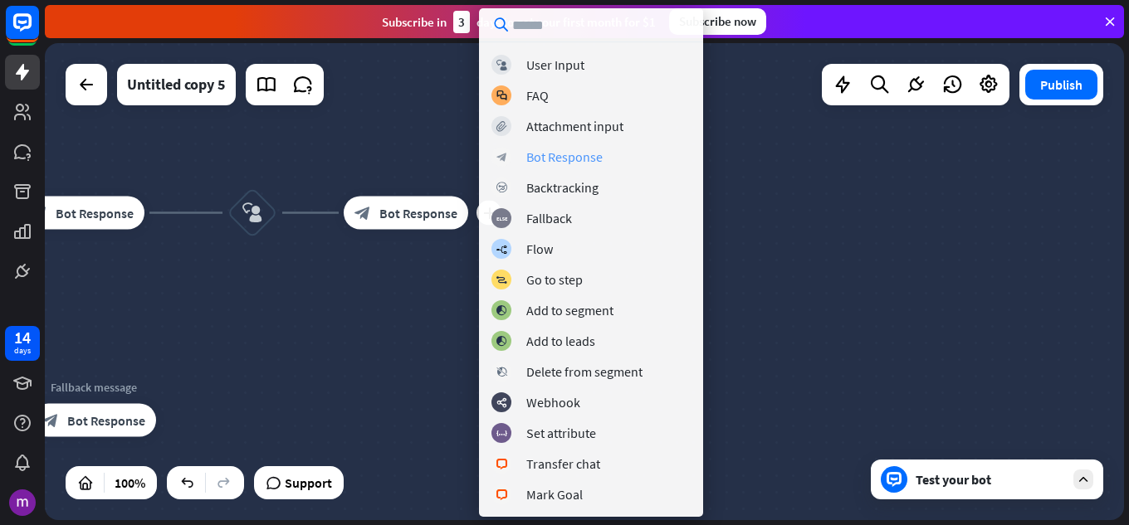
click at [597, 159] on div "Bot Response" at bounding box center [564, 157] width 76 height 17
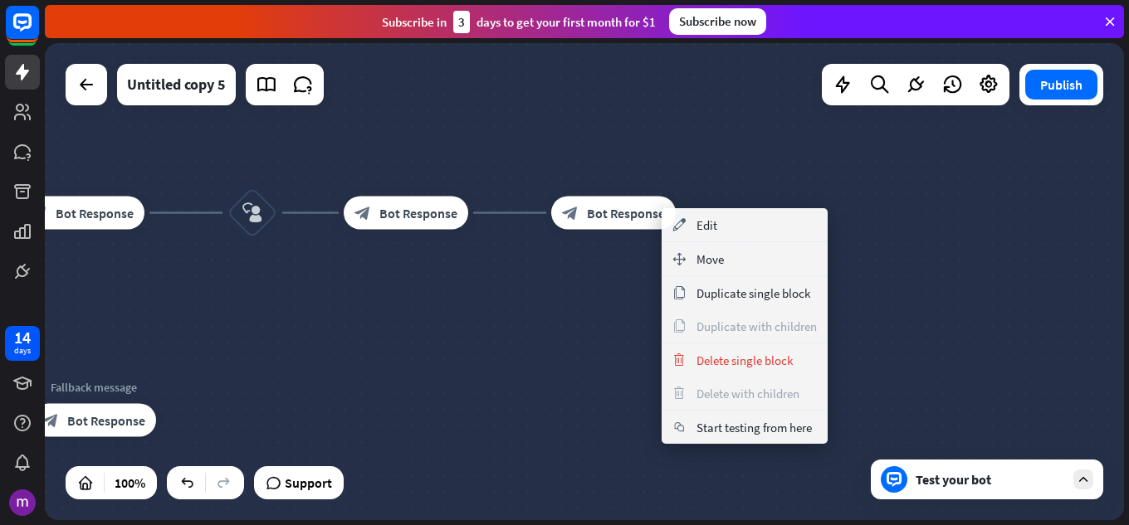
click at [977, 283] on div "home_2 Start point Welcome message block_bot_response Bot Response block_bot_re…" at bounding box center [584, 281] width 1079 height 477
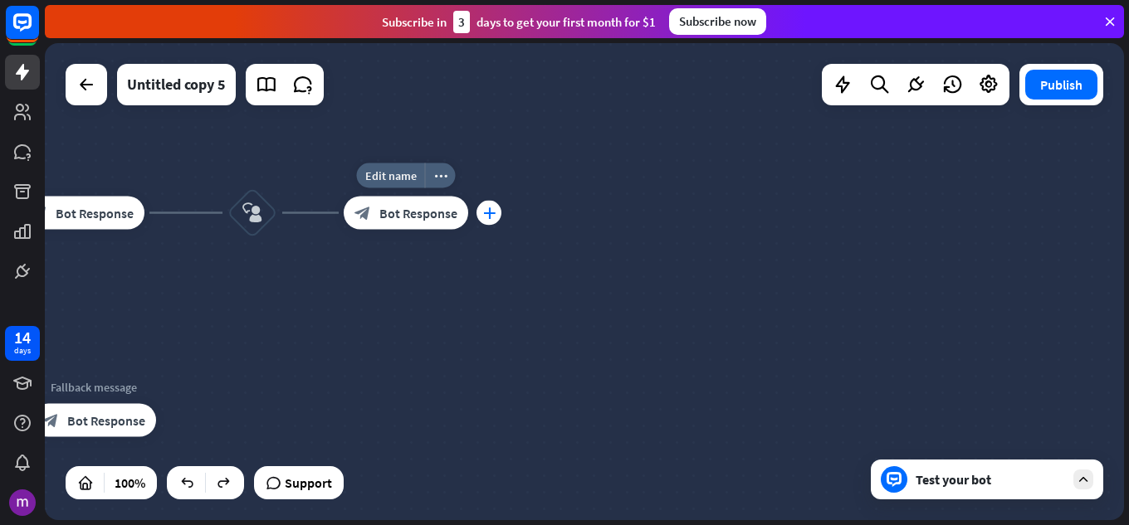
click at [487, 210] on icon "plus" at bounding box center [489, 214] width 12 height 12
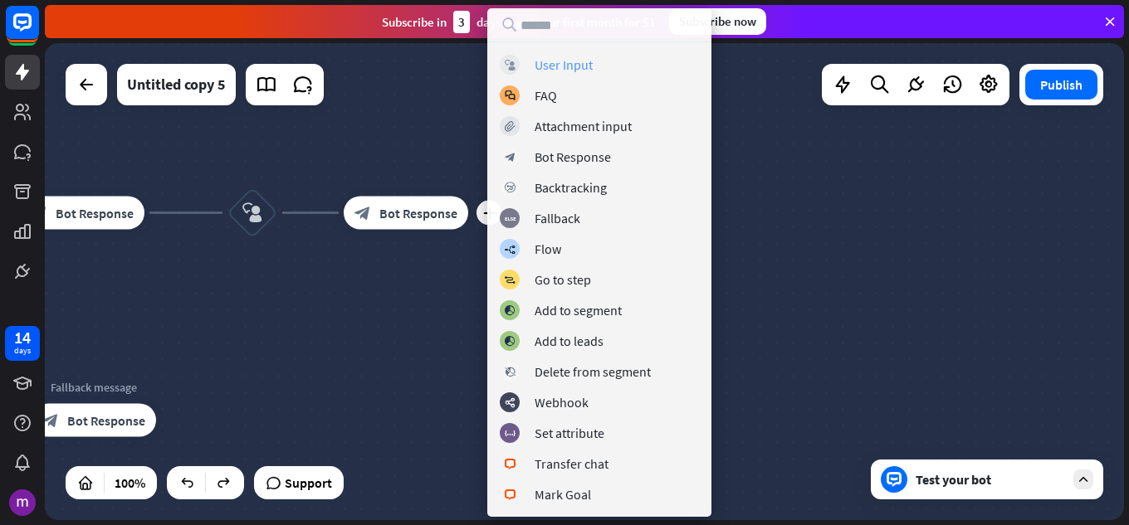
click at [591, 66] on div "User Input" at bounding box center [564, 64] width 58 height 17
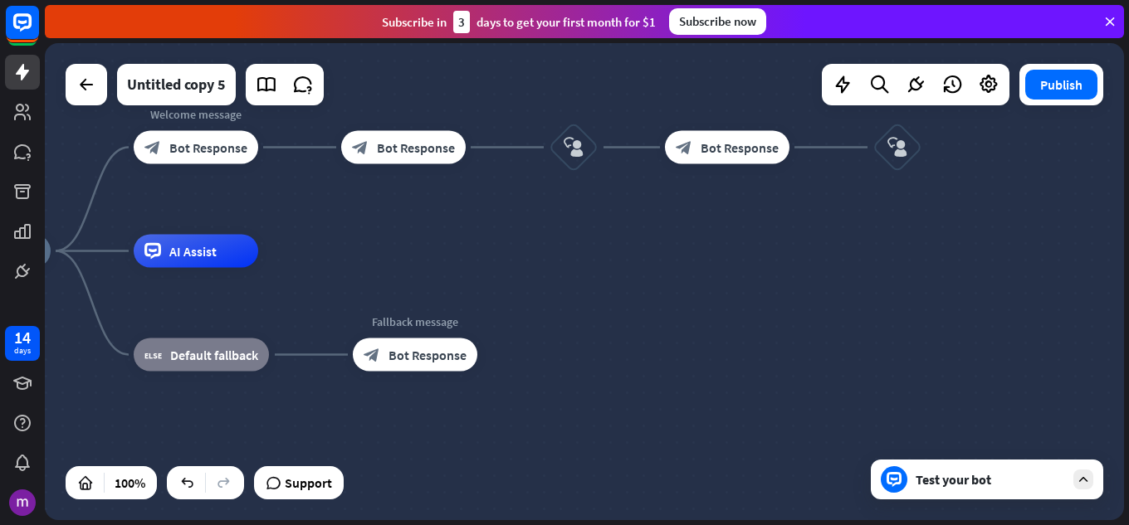
drag, startPoint x: 536, startPoint y: 298, endPoint x: 592, endPoint y: 279, distance: 58.8
click at [719, 252] on div "home_2 Start point Welcome message block_bot_response Bot Response block_bot_re…" at bounding box center [465, 490] width 1079 height 477
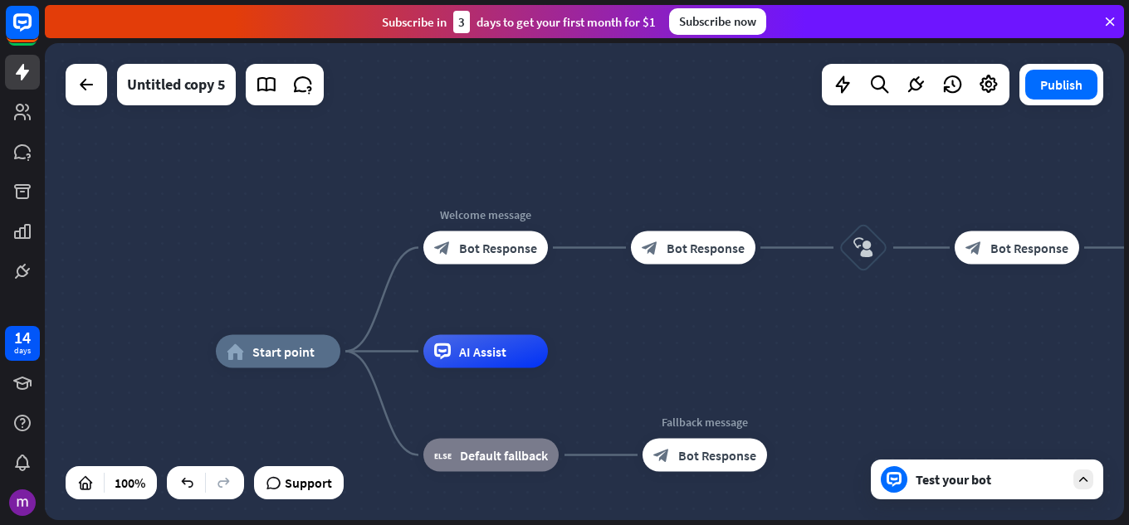
drag, startPoint x: 563, startPoint y: 279, endPoint x: 750, endPoint y: 388, distance: 216.1
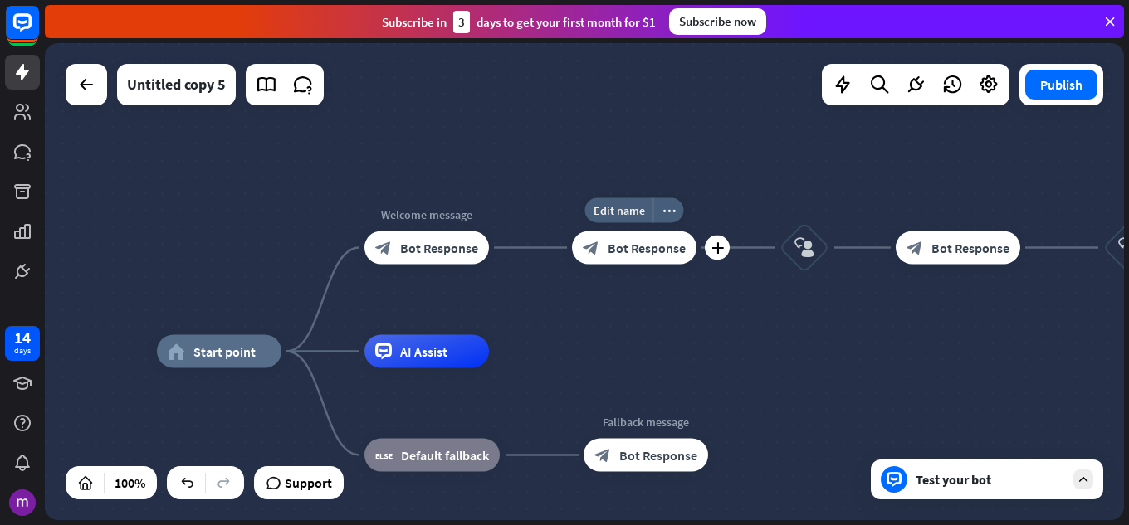
click at [625, 250] on span "Bot Response" at bounding box center [647, 248] width 78 height 17
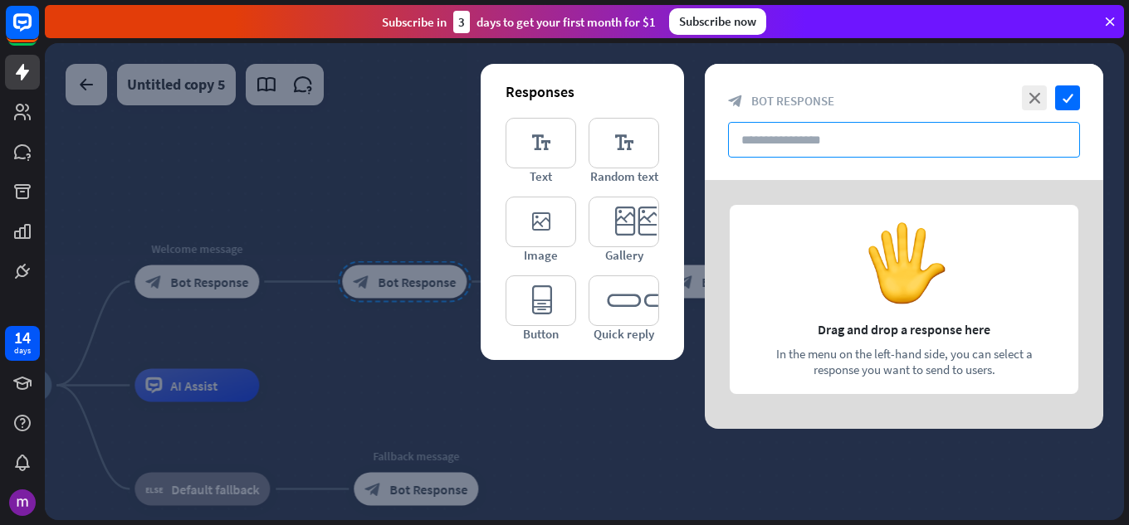
click at [811, 129] on input "text" at bounding box center [904, 140] width 352 height 36
click at [926, 266] on div at bounding box center [904, 304] width 398 height 249
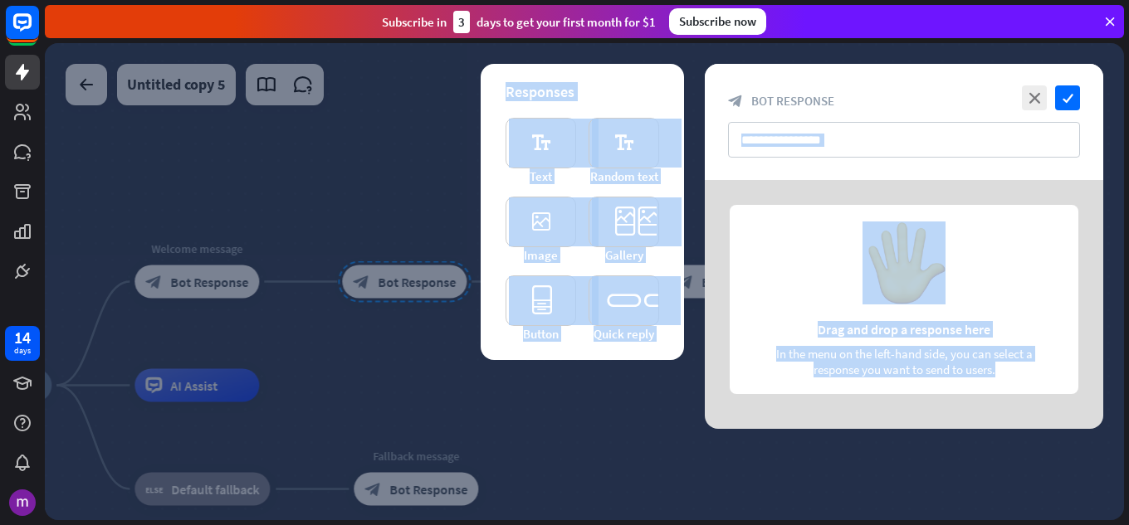
drag, startPoint x: 912, startPoint y: 271, endPoint x: 823, endPoint y: 161, distance: 142.2
click at [823, 161] on div "close check block_bot_response Bot Response Responses editor_text Text editor_t…" at bounding box center [904, 246] width 398 height 365
click at [971, 299] on div at bounding box center [904, 304] width 398 height 249
click at [938, 255] on div at bounding box center [904, 304] width 398 height 249
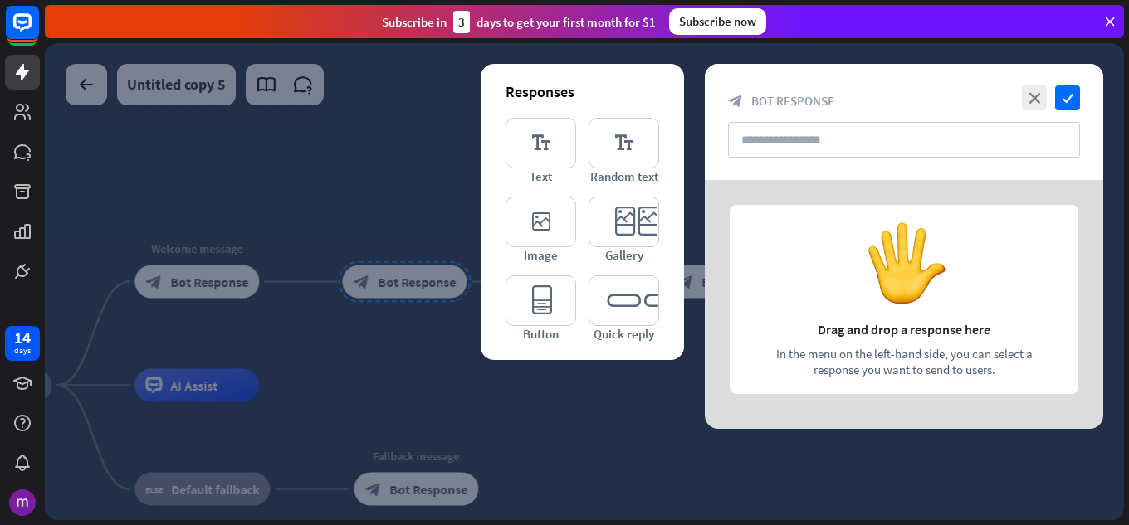
click at [920, 250] on div at bounding box center [904, 304] width 398 height 249
click at [852, 148] on input "text" at bounding box center [904, 140] width 352 height 36
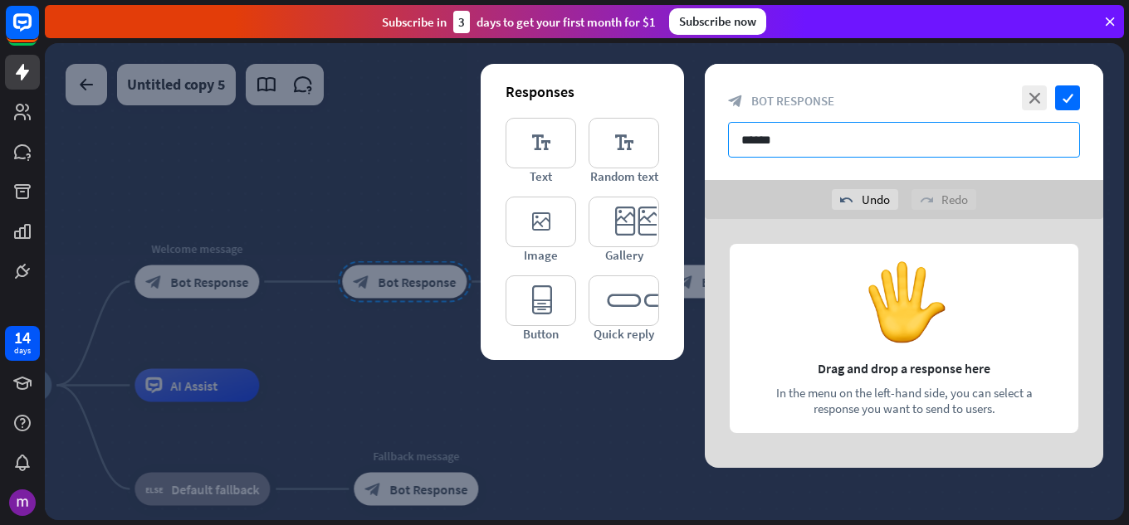
type input "******"
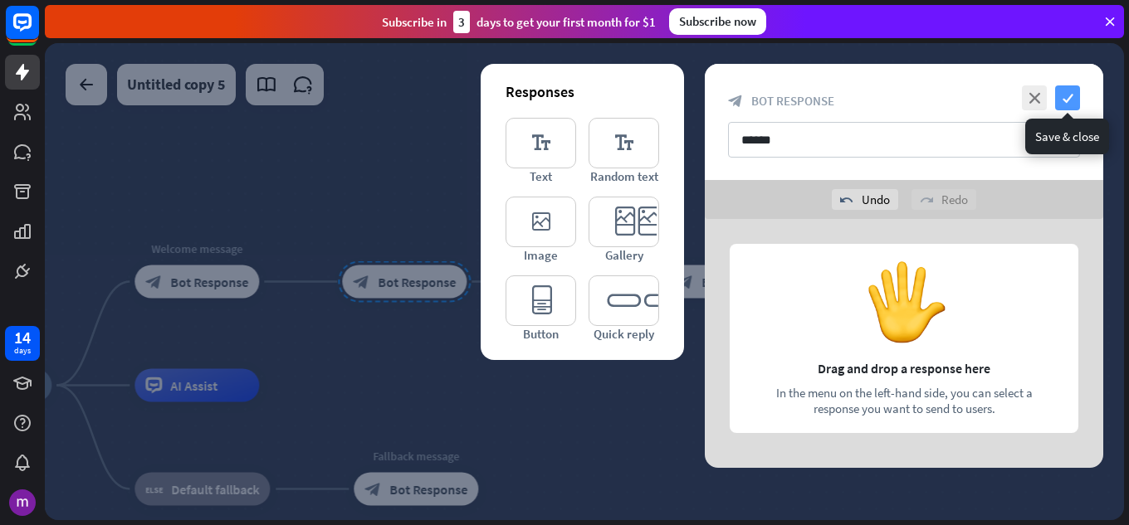
click at [1065, 99] on icon "check" at bounding box center [1067, 98] width 25 height 25
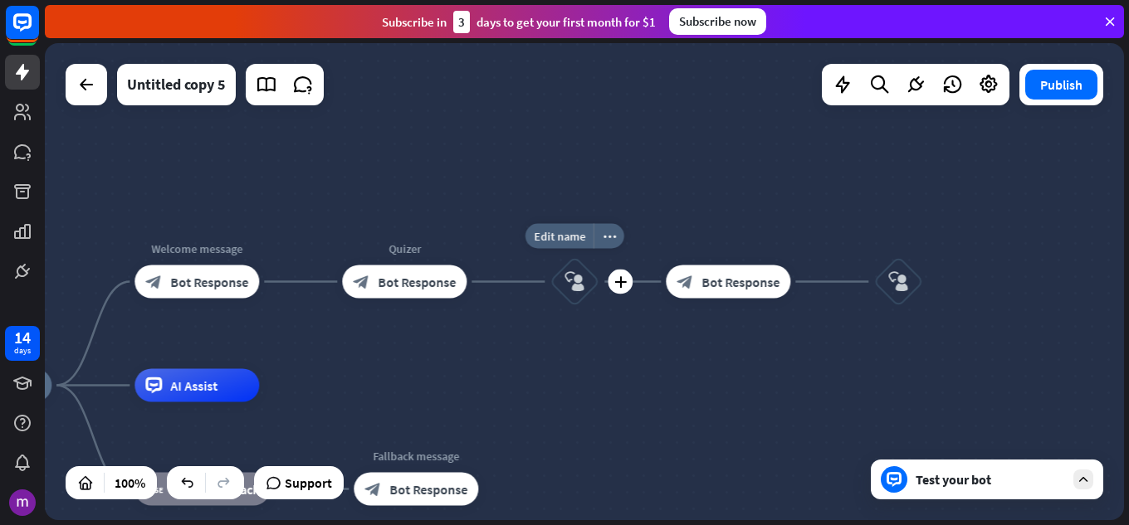
click at [588, 293] on div "block_user_input" at bounding box center [575, 282] width 50 height 50
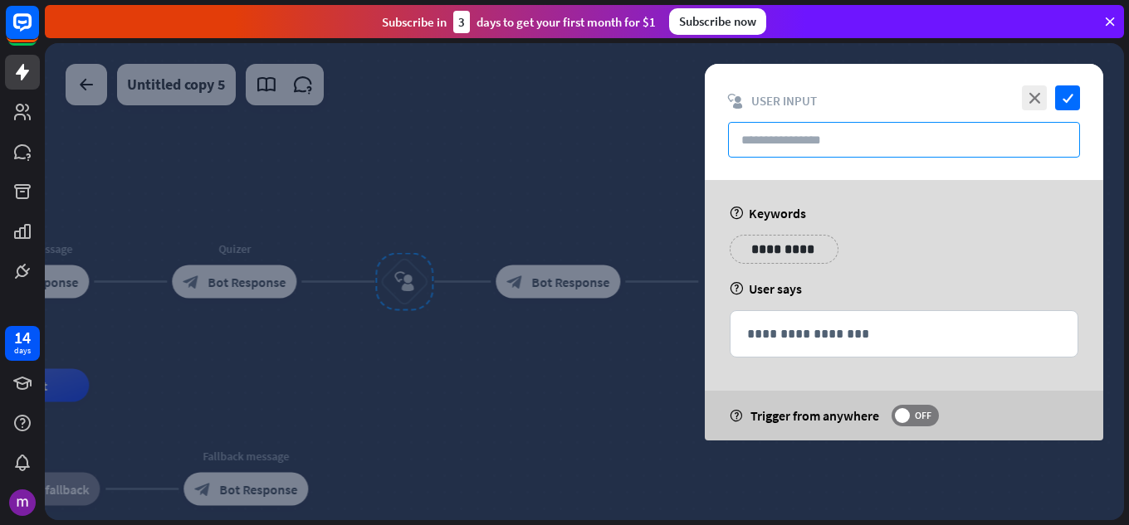
click at [833, 148] on input "text" at bounding box center [904, 140] width 352 height 36
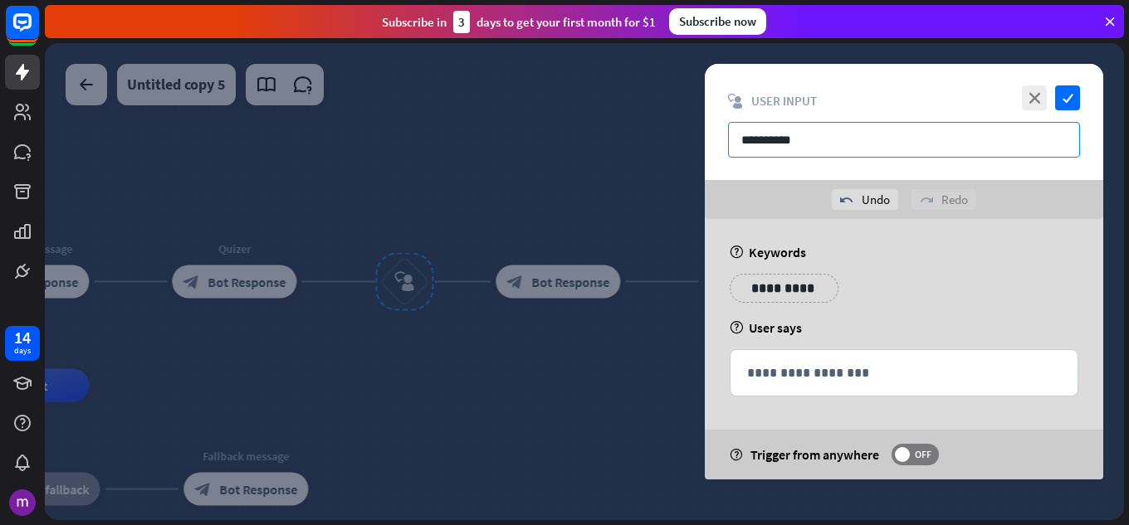
type input "**********"
click at [595, 181] on div at bounding box center [584, 281] width 1079 height 477
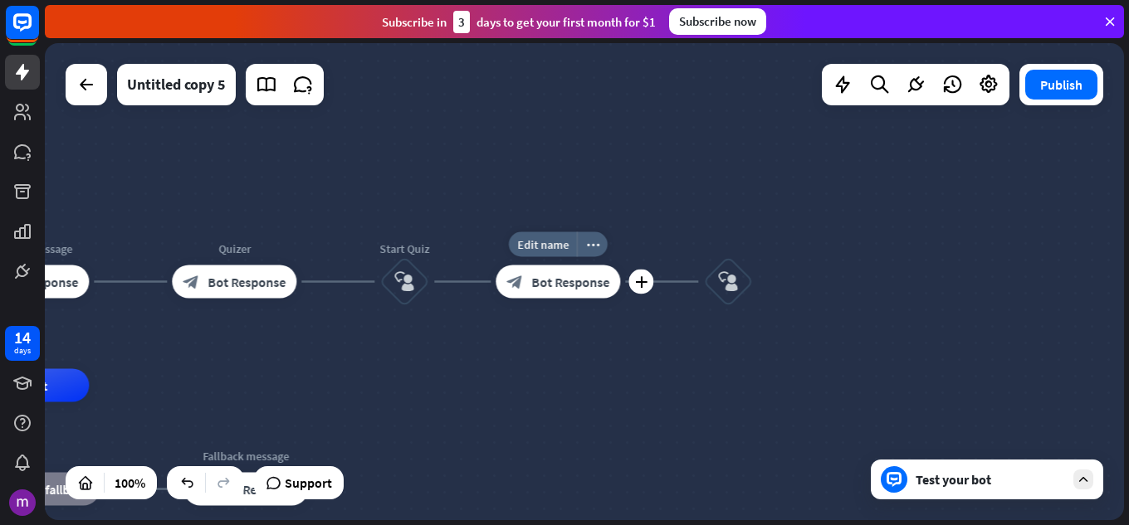
click at [565, 283] on span "Bot Response" at bounding box center [570, 282] width 78 height 17
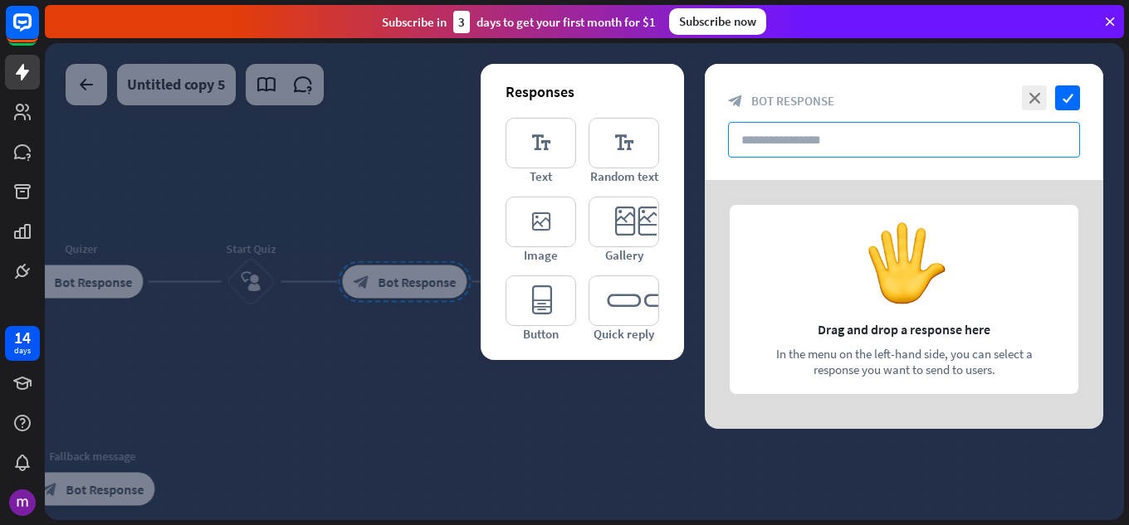
paste input "**********"
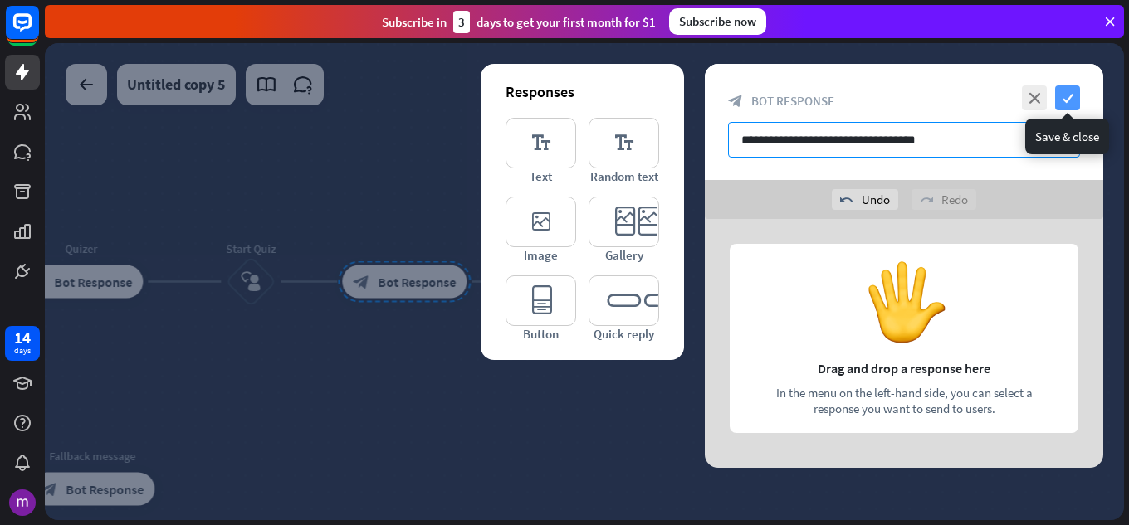
type input "**********"
click at [1068, 97] on icon "check" at bounding box center [1067, 98] width 25 height 25
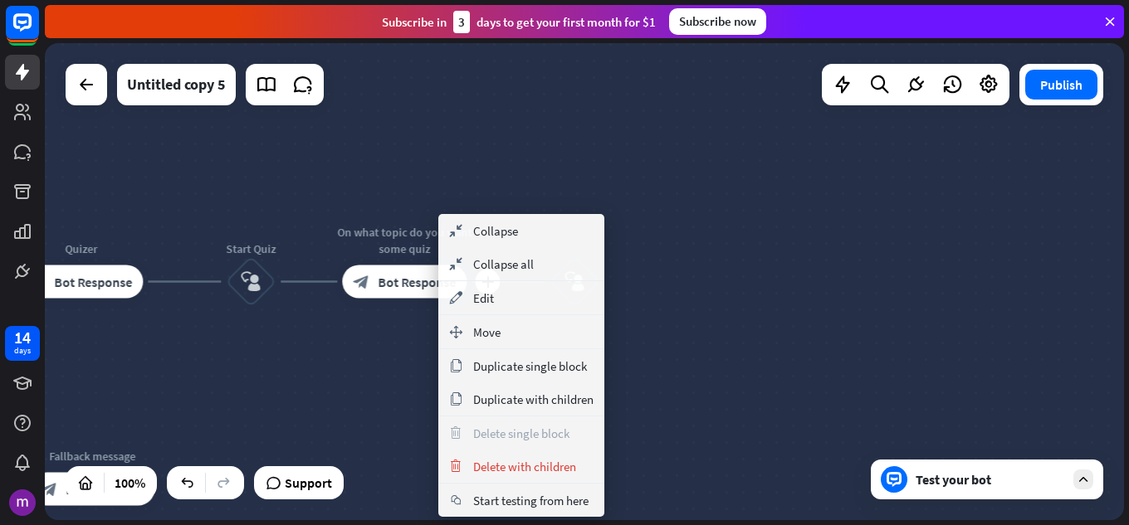
click at [374, 299] on div "plus On what topic do you want some quiz block_bot_response Bot Response" at bounding box center [404, 282] width 125 height 33
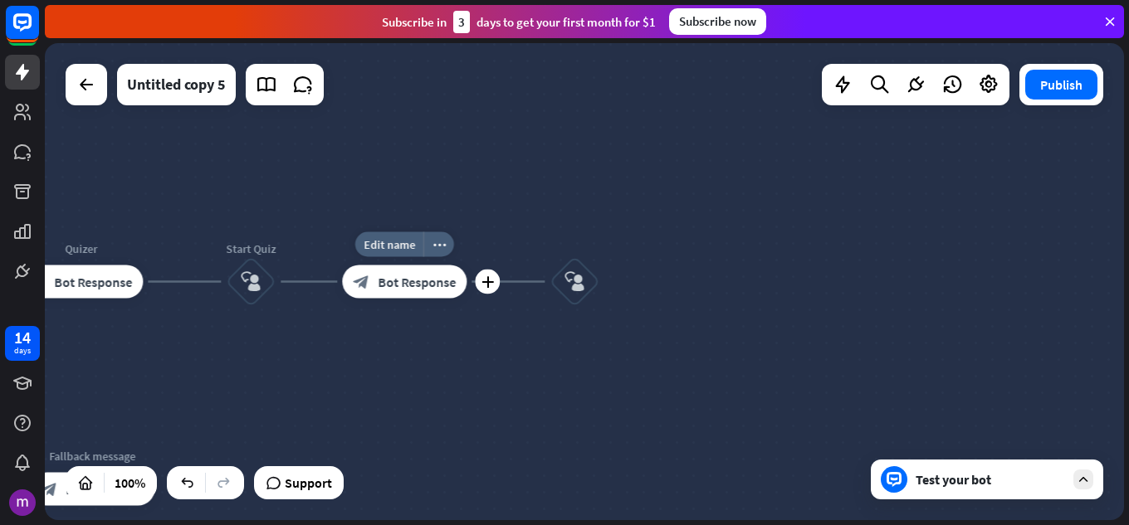
click at [418, 286] on span "Bot Response" at bounding box center [417, 282] width 78 height 17
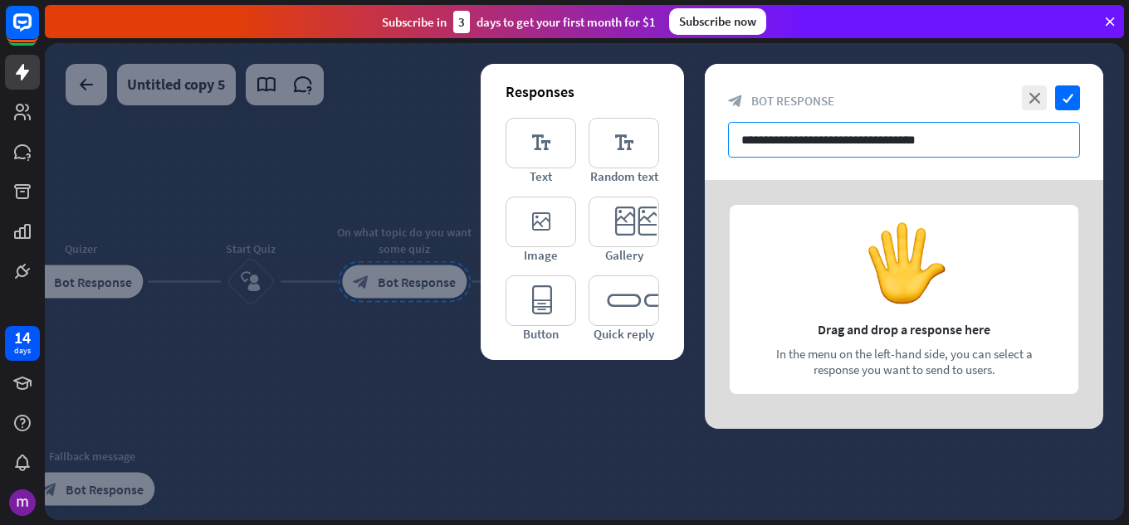
click at [911, 134] on input "**********" at bounding box center [904, 140] width 352 height 36
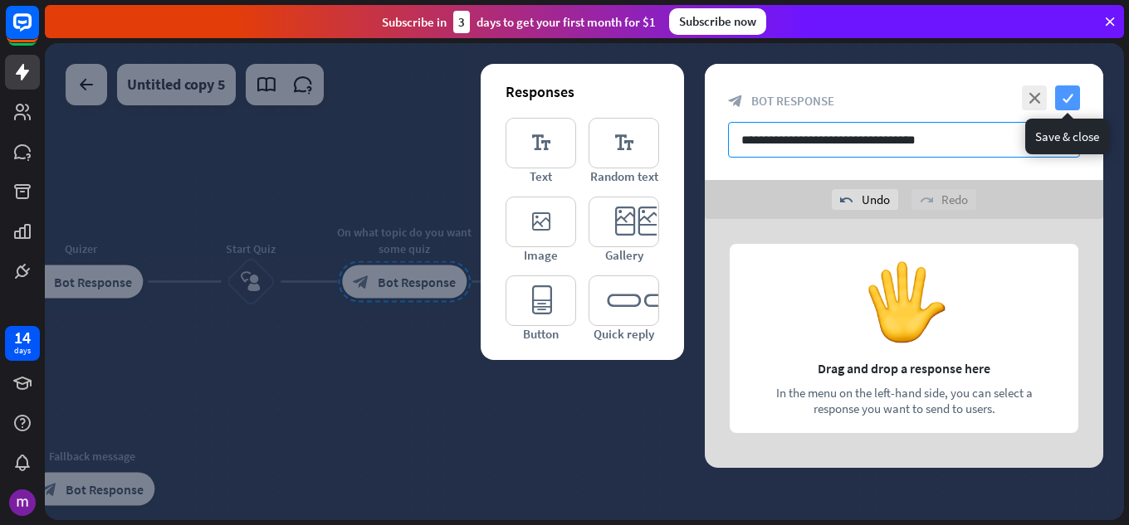
type input "**********"
click at [1069, 100] on icon "check" at bounding box center [1067, 98] width 25 height 25
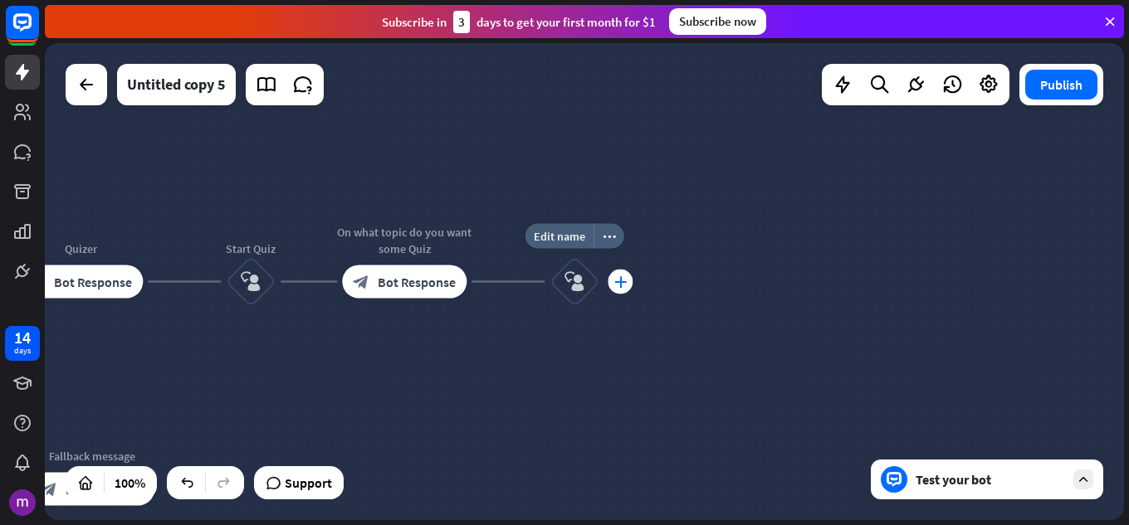
click at [621, 286] on icon "plus" at bounding box center [620, 282] width 12 height 12
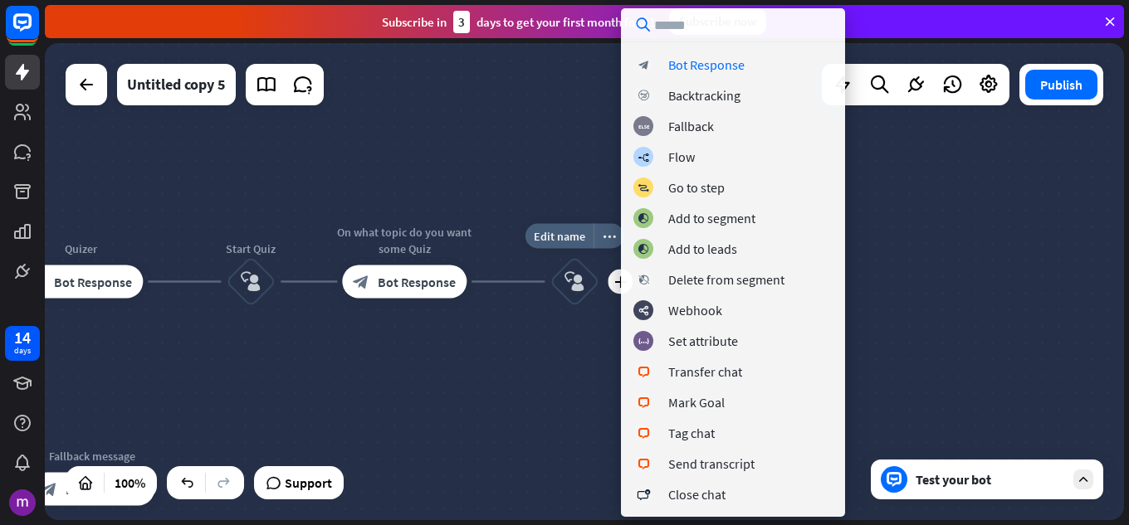
click at [580, 260] on div "block_user_input" at bounding box center [575, 282] width 50 height 50
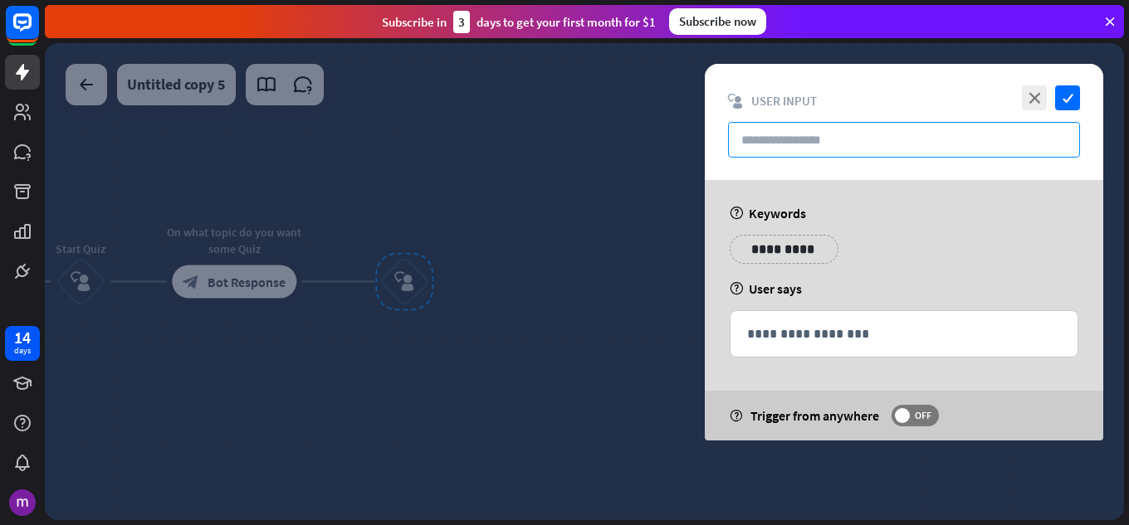
click at [755, 140] on input "text" at bounding box center [904, 140] width 352 height 36
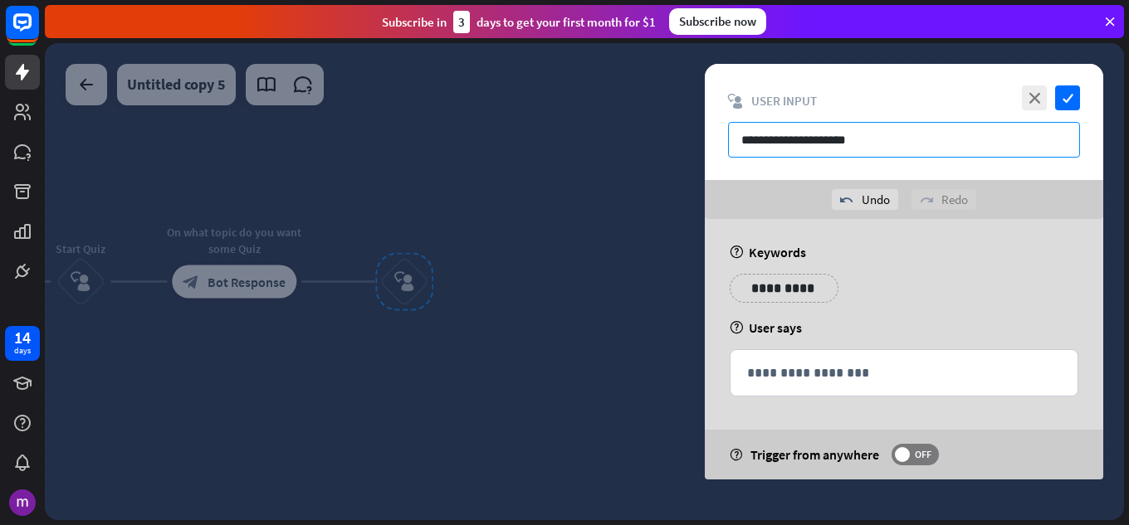
click at [744, 134] on input "**********" at bounding box center [904, 140] width 352 height 36
click at [842, 128] on input "**********" at bounding box center [904, 140] width 352 height 36
click at [866, 130] on input "**********" at bounding box center [904, 140] width 352 height 36
type input "**********"
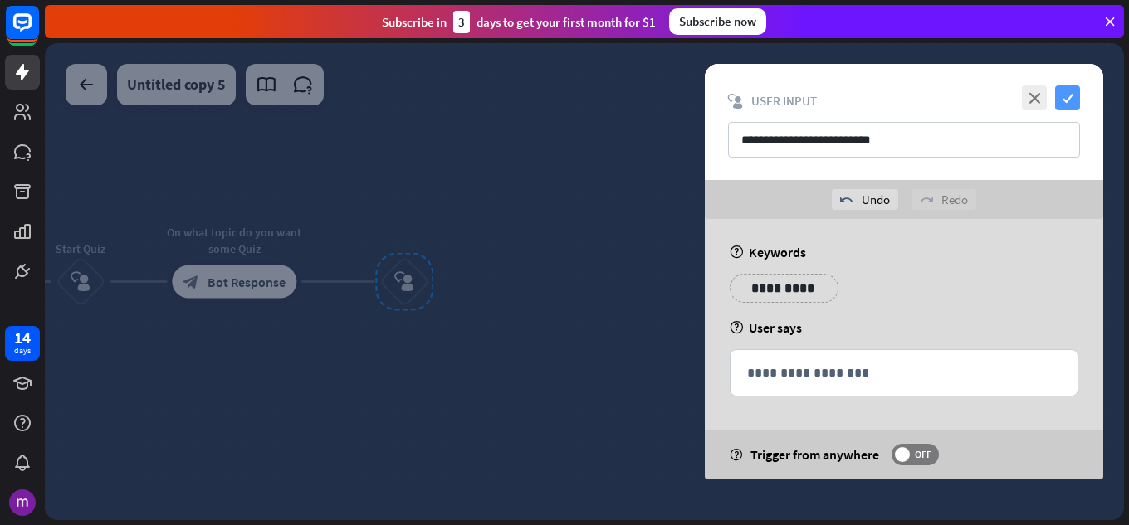
click at [1070, 99] on icon "check" at bounding box center [1067, 98] width 25 height 25
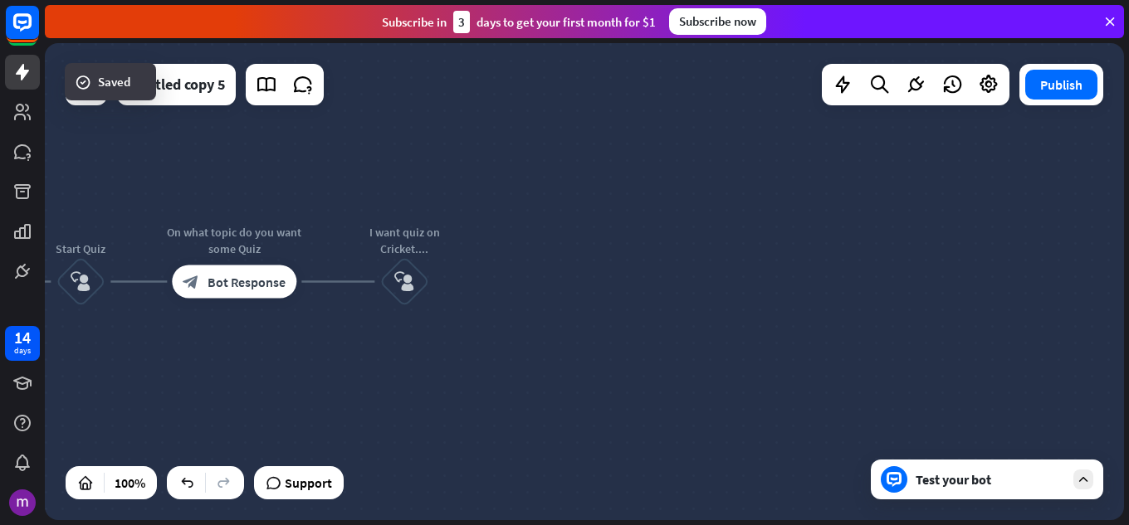
click at [1033, 476] on div "Test your bot" at bounding box center [990, 479] width 149 height 17
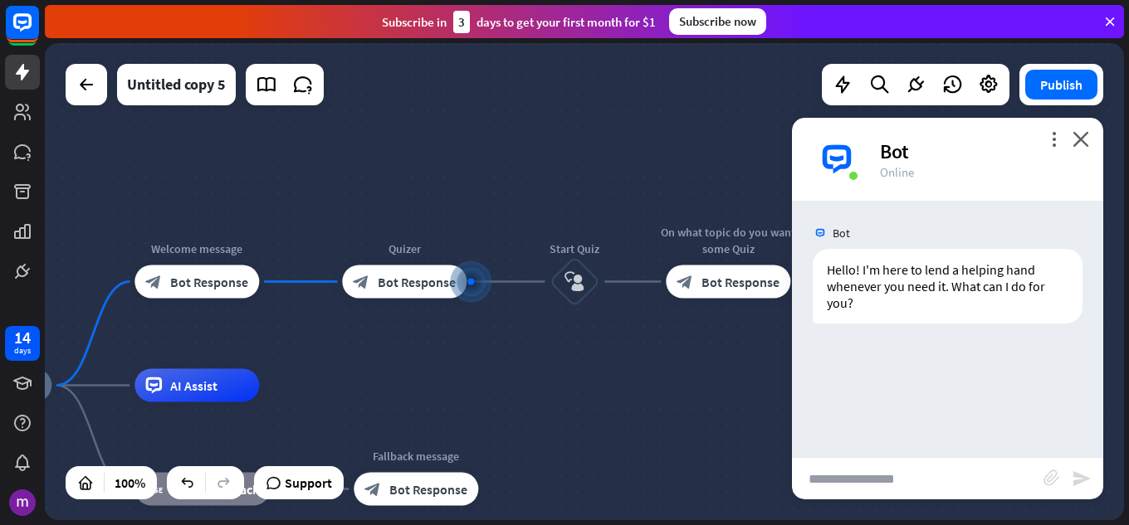
click at [882, 388] on div "Bot Hello! I'm here to lend a helping hand whenever you need it. What can I do …" at bounding box center [947, 329] width 311 height 257
click at [439, 287] on span "Bot Response" at bounding box center [417, 282] width 78 height 17
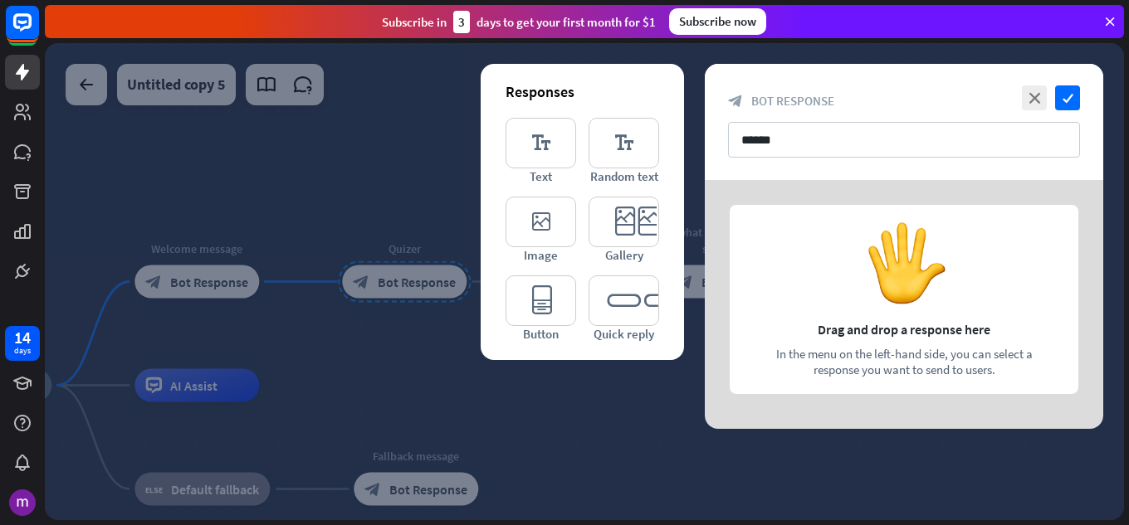
click at [580, 459] on div at bounding box center [584, 281] width 1079 height 477
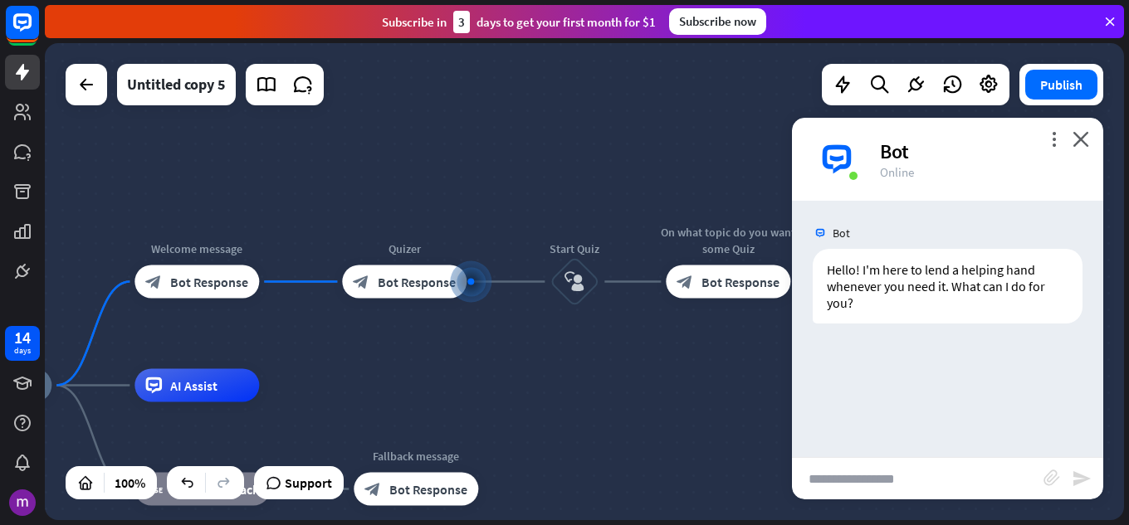
click at [932, 379] on div "Bot Hello! I'm here to lend a helping hand whenever you need it. What can I do …" at bounding box center [947, 329] width 311 height 257
click at [911, 296] on div "Hello! I'm here to lend a helping hand whenever you need it. What can I do for …" at bounding box center [948, 286] width 270 height 75
click at [890, 471] on input "text" at bounding box center [918, 479] width 252 height 42
type input "**********"
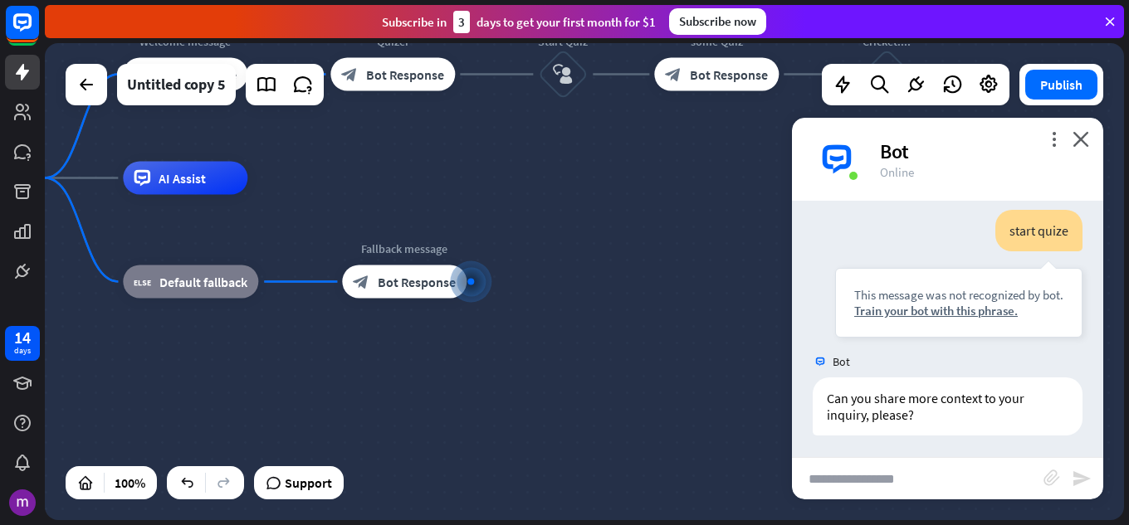
scroll to position [157, 0]
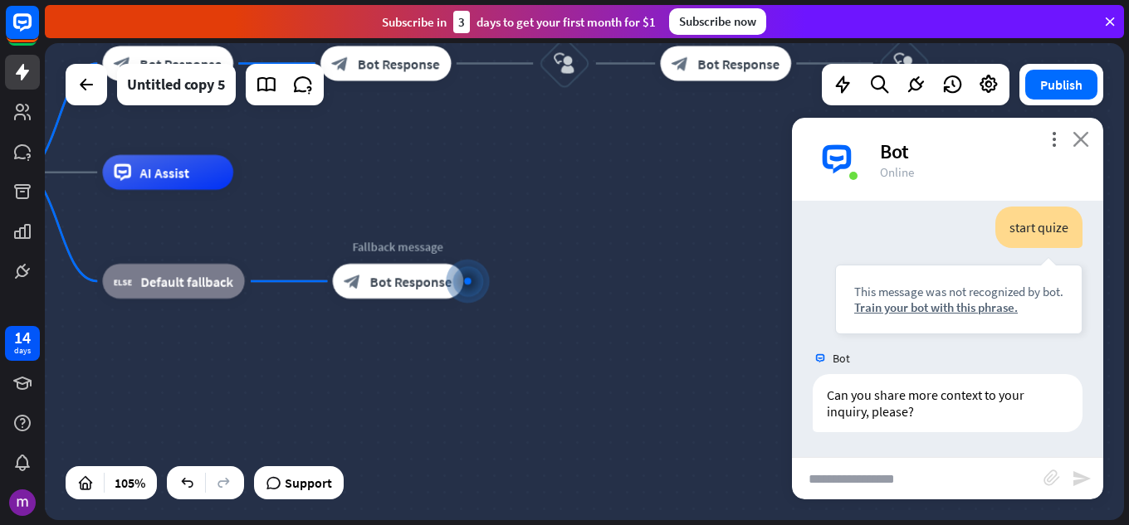
click at [1084, 134] on icon "close" at bounding box center [1080, 139] width 17 height 16
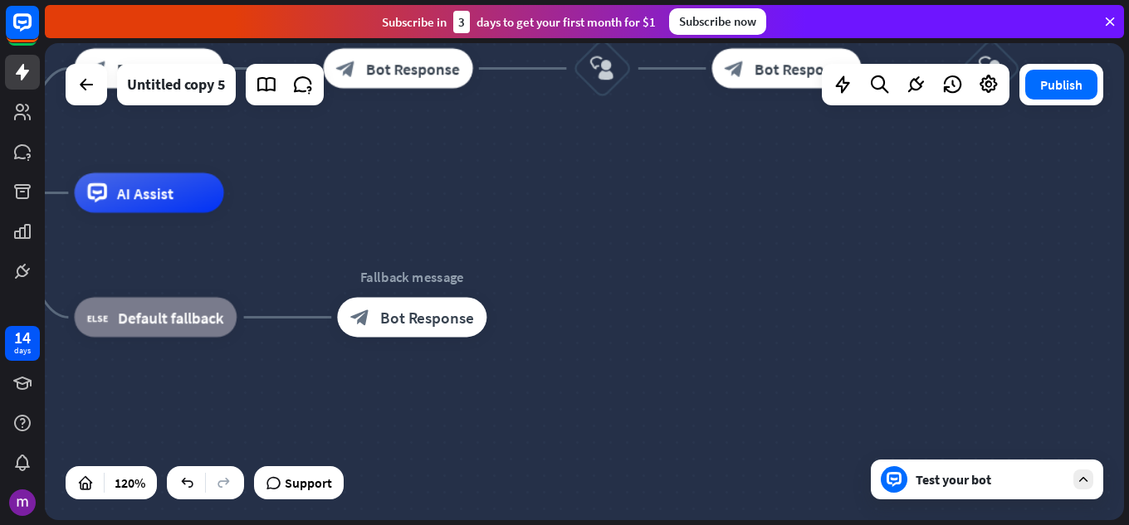
drag, startPoint x: 494, startPoint y: 220, endPoint x: 533, endPoint y: 423, distance: 206.3
click at [486, 337] on div "Edit name more_horiz Fallback message block_bot_response Bot Response" at bounding box center [411, 317] width 149 height 40
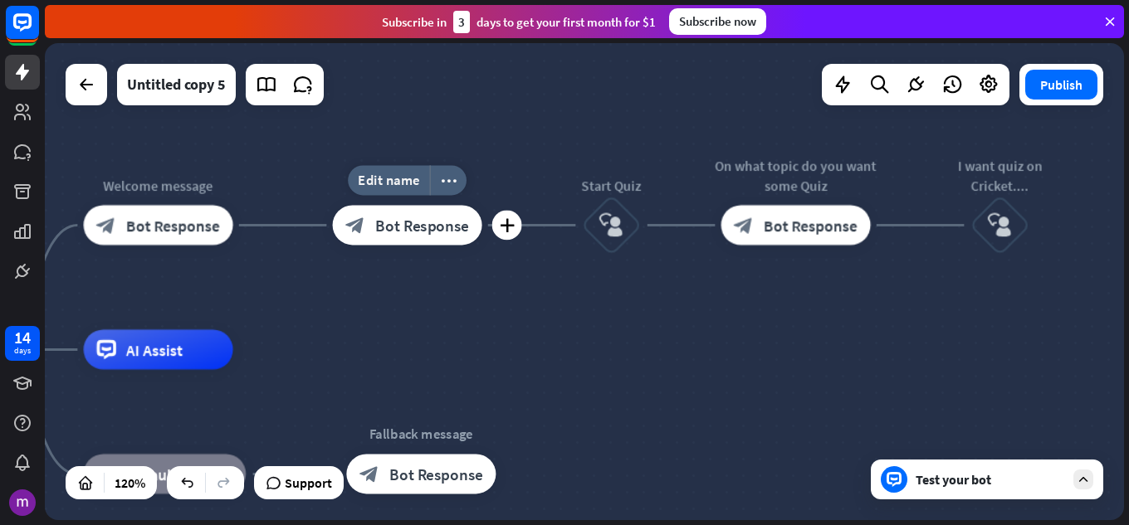
click at [468, 226] on div "block_bot_response Bot Response" at bounding box center [407, 225] width 149 height 40
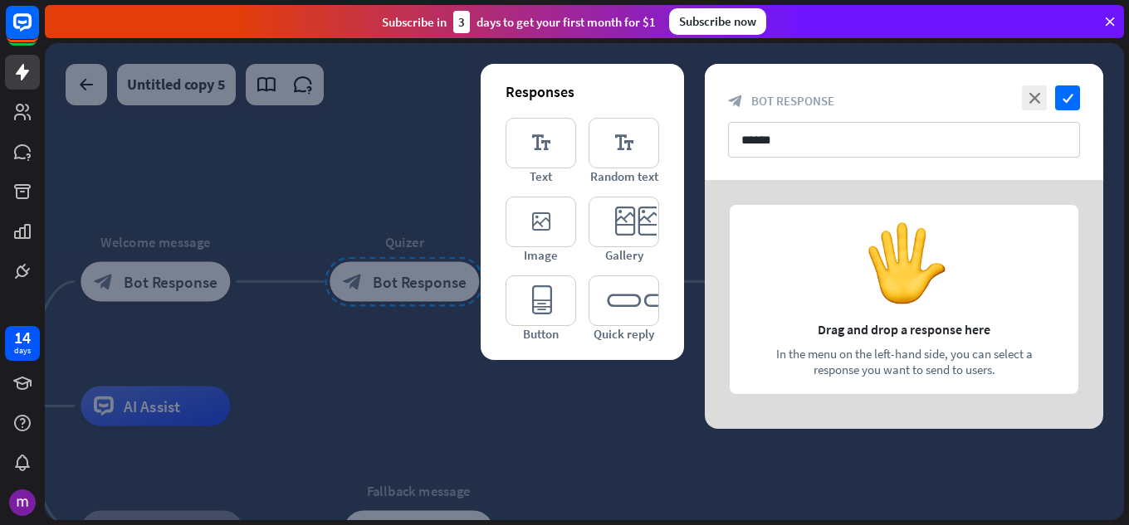
click at [679, 405] on div at bounding box center [584, 281] width 1079 height 477
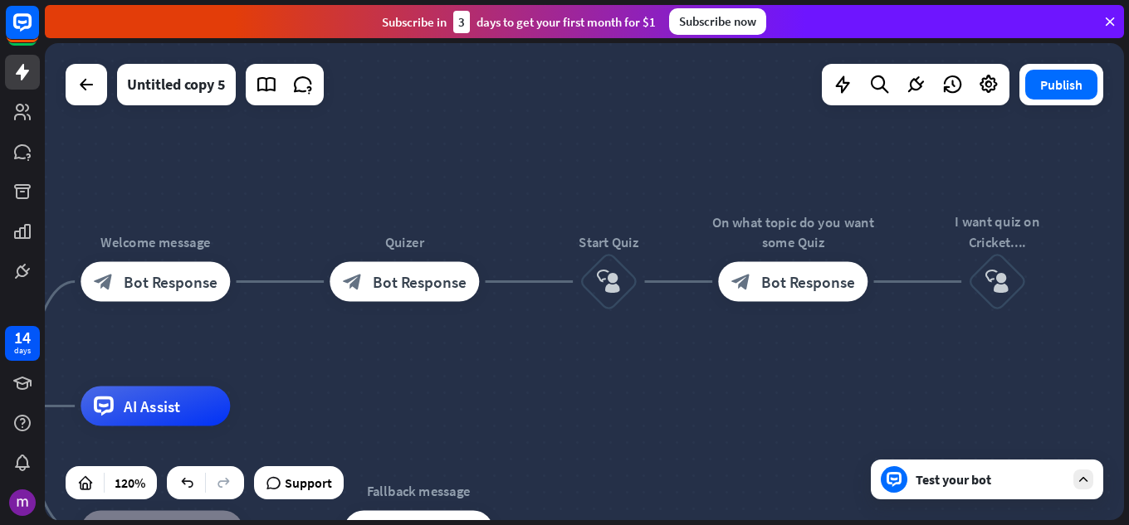
click at [919, 469] on div "Test your bot" at bounding box center [987, 480] width 232 height 40
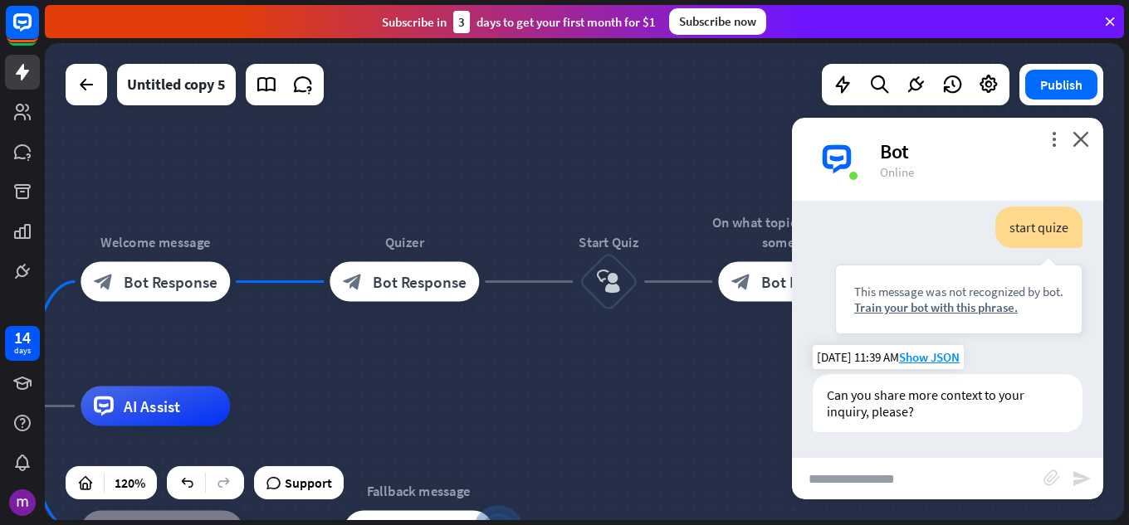
drag, startPoint x: 1092, startPoint y: 490, endPoint x: 865, endPoint y: 423, distance: 236.4
click at [1090, 491] on div "block_attachment send" at bounding box center [947, 478] width 311 height 42
click at [853, 480] on input "text" at bounding box center [918, 479] width 252 height 42
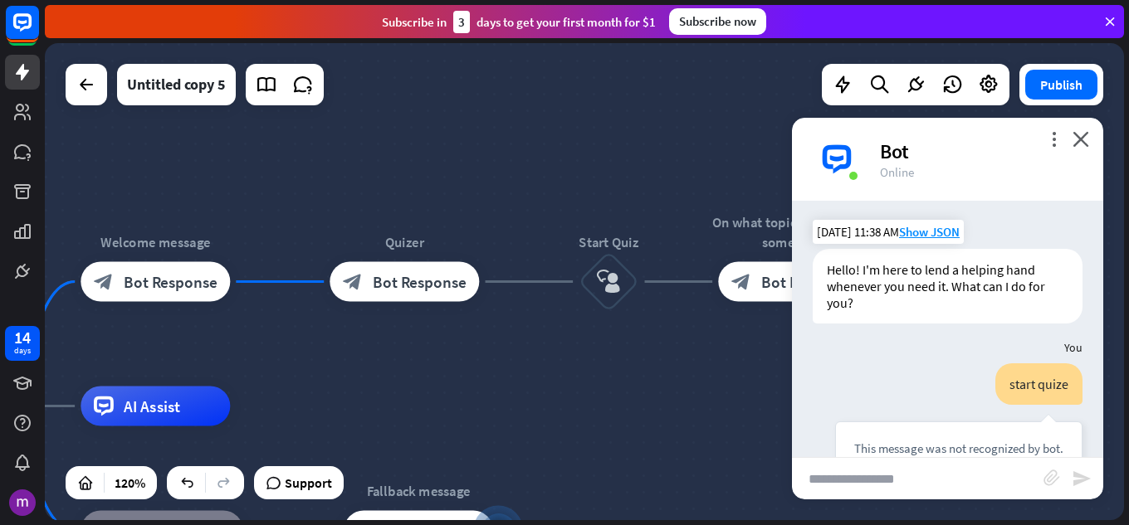
click at [951, 253] on div "Hello! I'm here to lend a helping hand whenever you need it. What can I do for …" at bounding box center [948, 286] width 270 height 75
click at [955, 307] on div "Hello! I'm here to lend a helping hand whenever you need it. What can I do for …" at bounding box center [948, 286] width 270 height 75
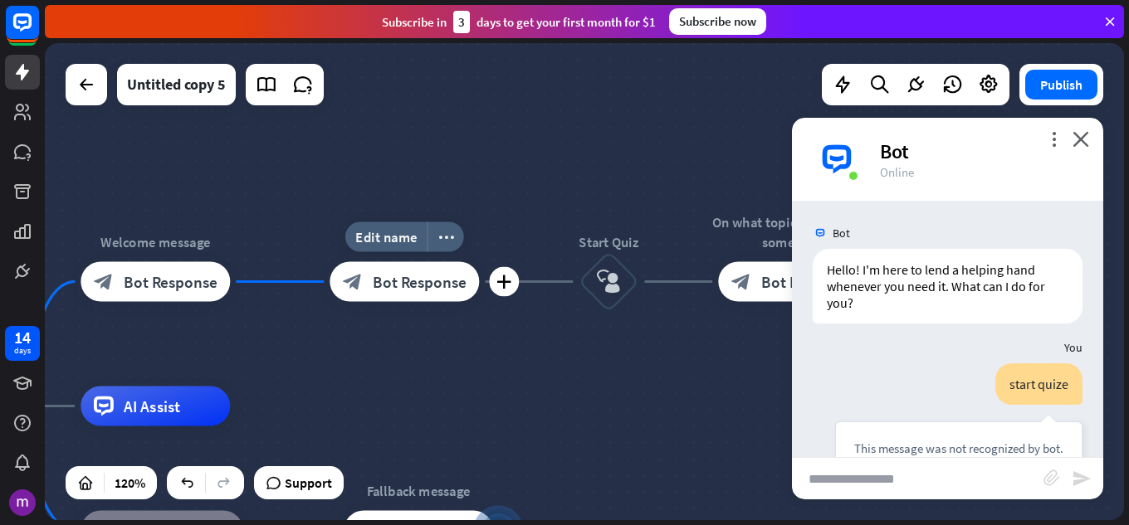
click at [462, 285] on span "Bot Response" at bounding box center [420, 282] width 94 height 20
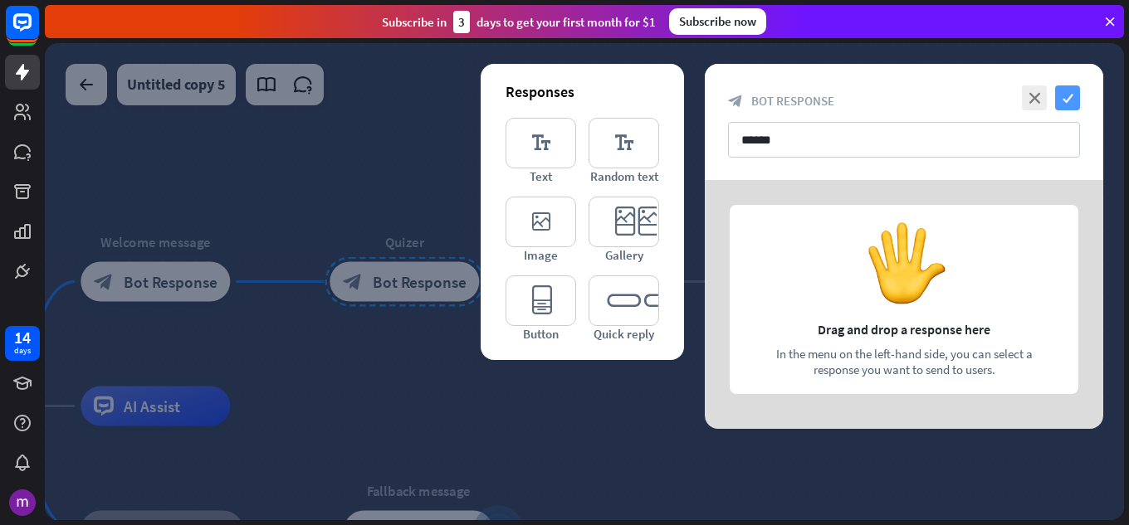
click at [1077, 91] on icon "check" at bounding box center [1067, 98] width 25 height 25
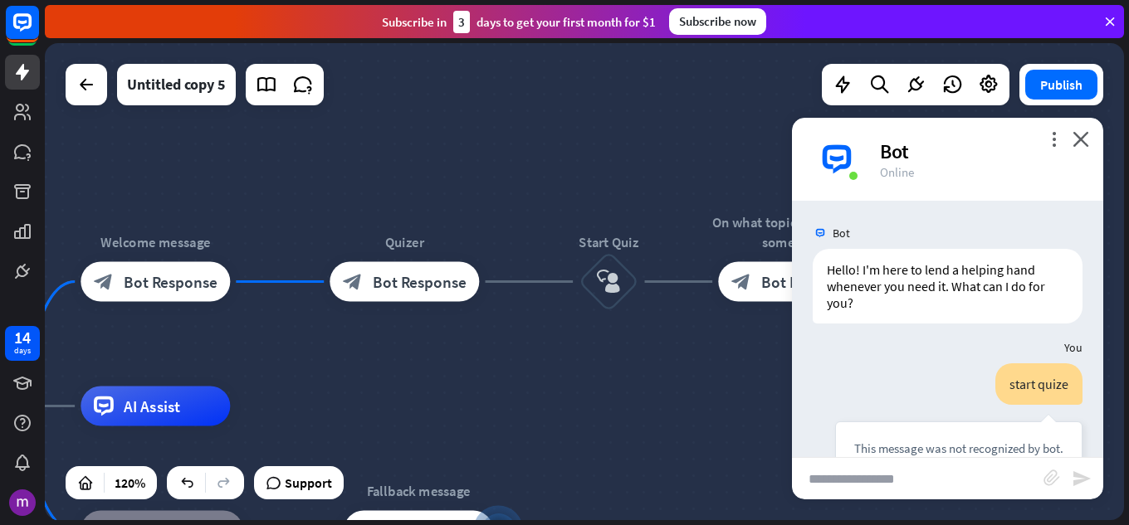
click at [496, 397] on div "home_2 Start point Welcome message block_bot_response Bot Response Quizer block…" at bounding box center [584, 281] width 1079 height 477
click at [1116, 28] on icon at bounding box center [1109, 21] width 15 height 15
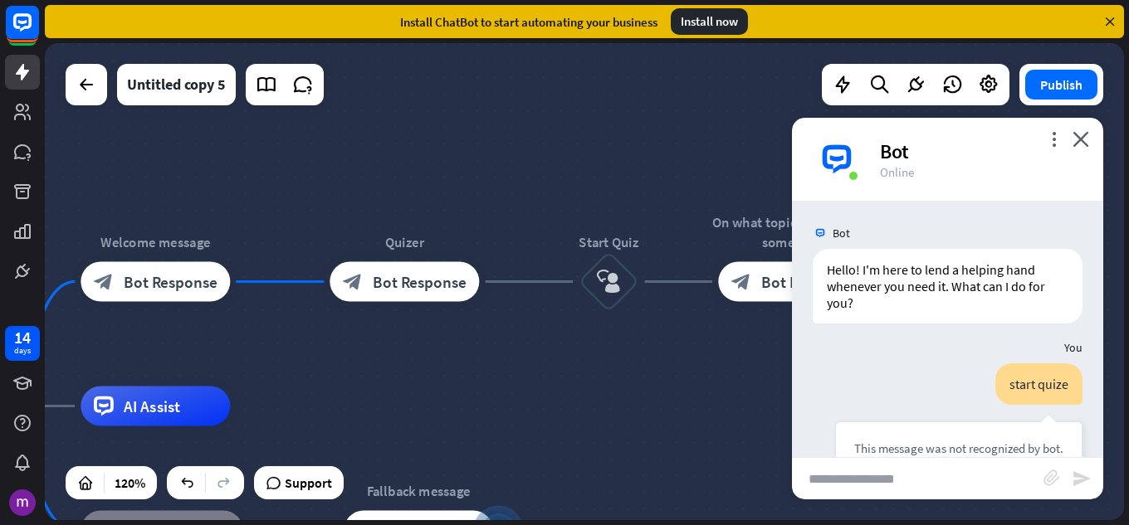
click at [1091, 129] on div "more_vert close Bot Online" at bounding box center [947, 159] width 311 height 83
click at [1085, 141] on icon "close" at bounding box center [1080, 139] width 17 height 16
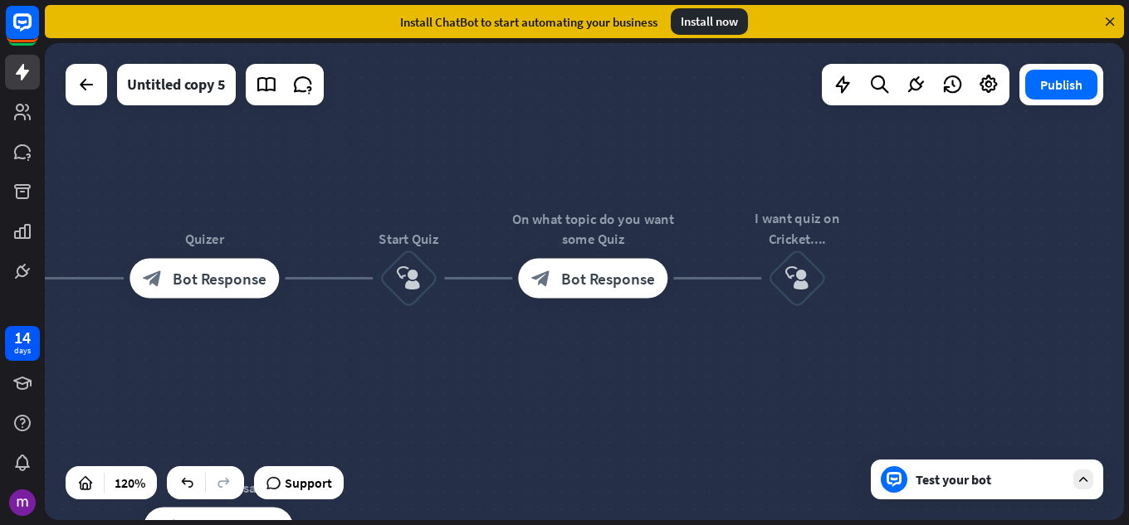
drag, startPoint x: 857, startPoint y: 373, endPoint x: 662, endPoint y: 366, distance: 195.2
click at [661, 367] on div "home_2 Start point Welcome message block_bot_response Bot Response Quizer block…" at bounding box center [584, 281] width 1079 height 477
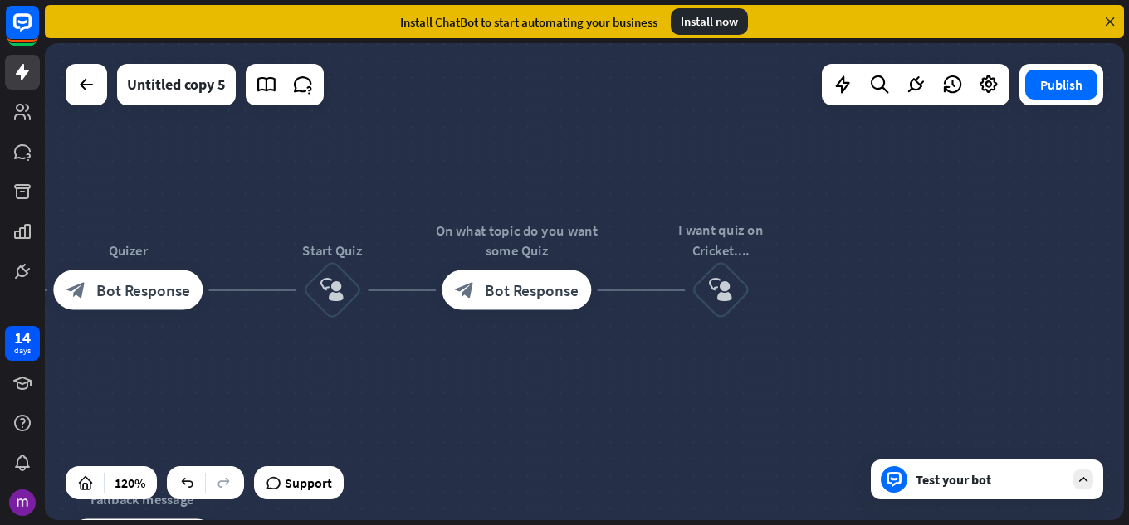
drag, startPoint x: 810, startPoint y: 365, endPoint x: 703, endPoint y: 382, distance: 108.4
click at [703, 382] on div "home_2 Start point Welcome message block_bot_response Bot Response Quizer block…" at bounding box center [584, 281] width 1079 height 477
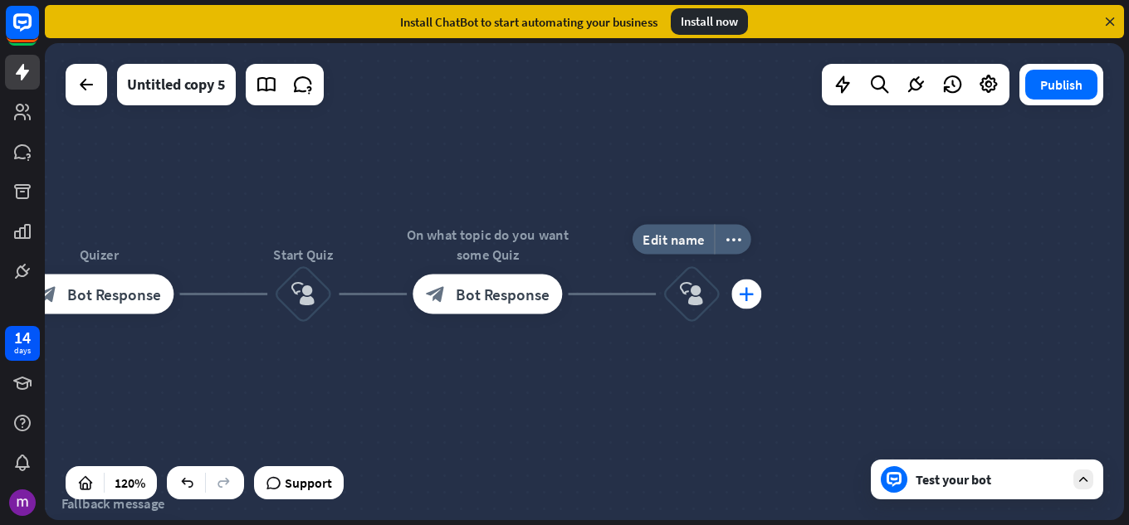
click at [760, 294] on div "plus" at bounding box center [746, 295] width 30 height 30
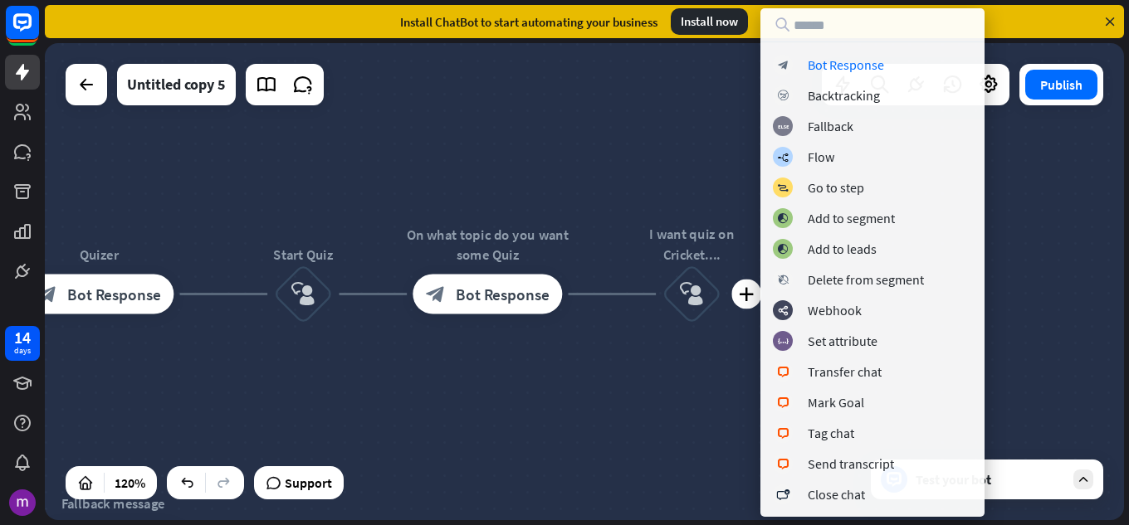
click at [862, 51] on div "block_bot_response Bot Response block_backtracking Backtracking block_fallback …" at bounding box center [872, 262] width 224 height 509
click at [857, 66] on div "Bot Response" at bounding box center [846, 64] width 76 height 17
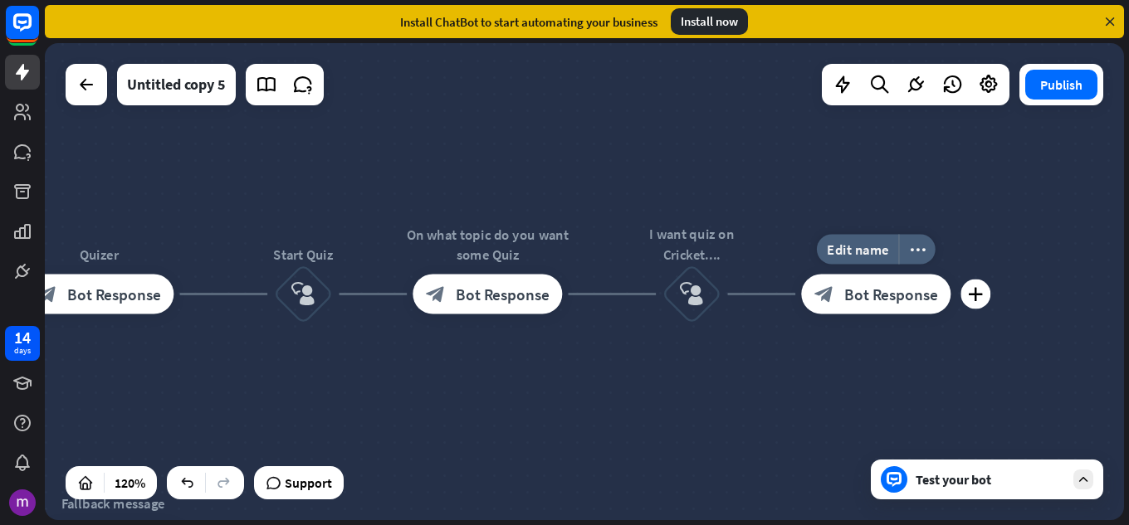
click at [932, 306] on div "block_bot_response Bot Response" at bounding box center [875, 295] width 149 height 40
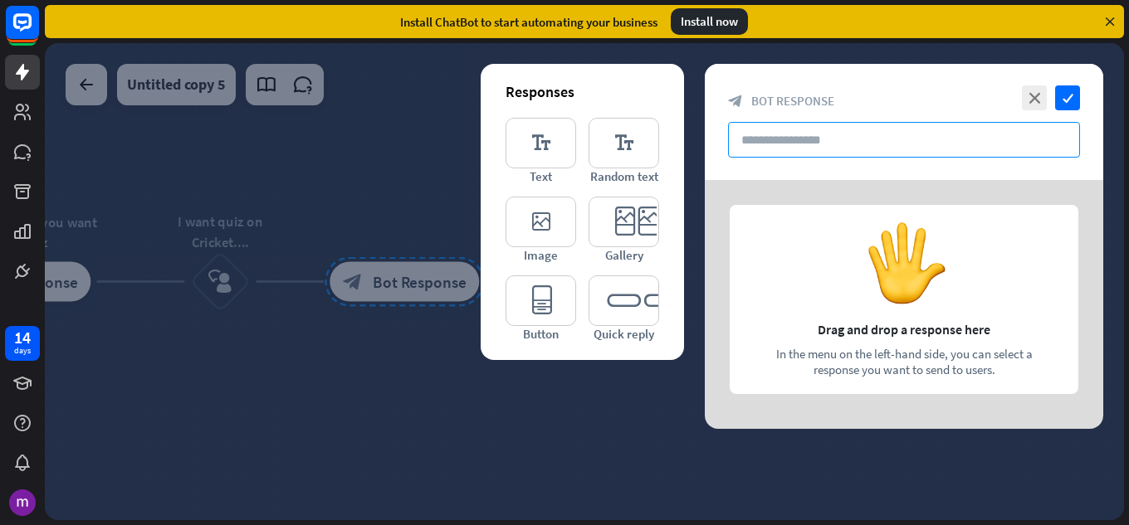
click at [823, 154] on input "text" at bounding box center [904, 140] width 352 height 36
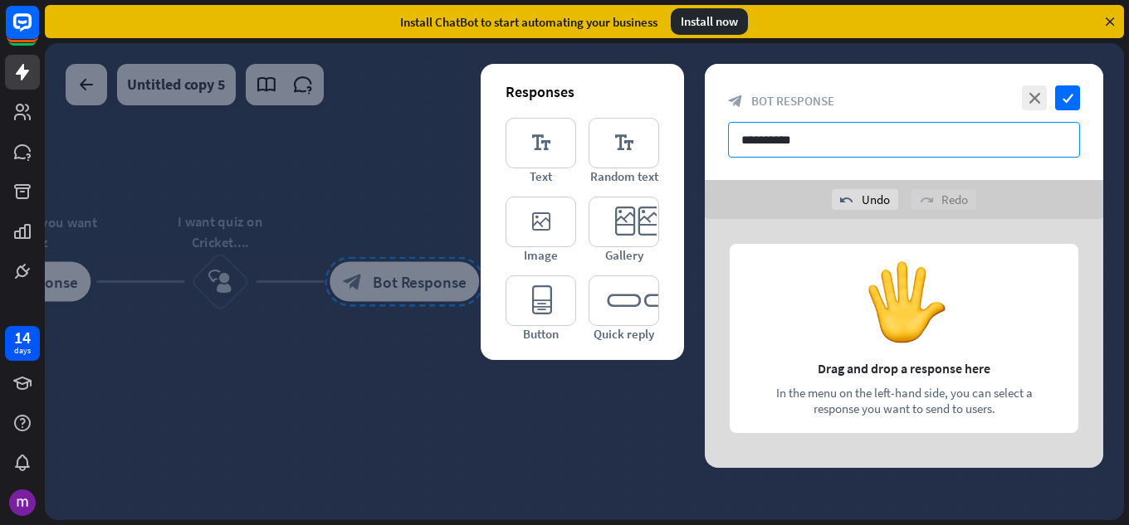
type input "**********"
click at [899, 302] on div at bounding box center [904, 343] width 398 height 249
drag, startPoint x: 899, startPoint y: 302, endPoint x: 1005, endPoint y: 389, distance: 137.4
click at [1041, 408] on div at bounding box center [904, 343] width 398 height 249
drag, startPoint x: 915, startPoint y: 322, endPoint x: 867, endPoint y: 376, distance: 72.3
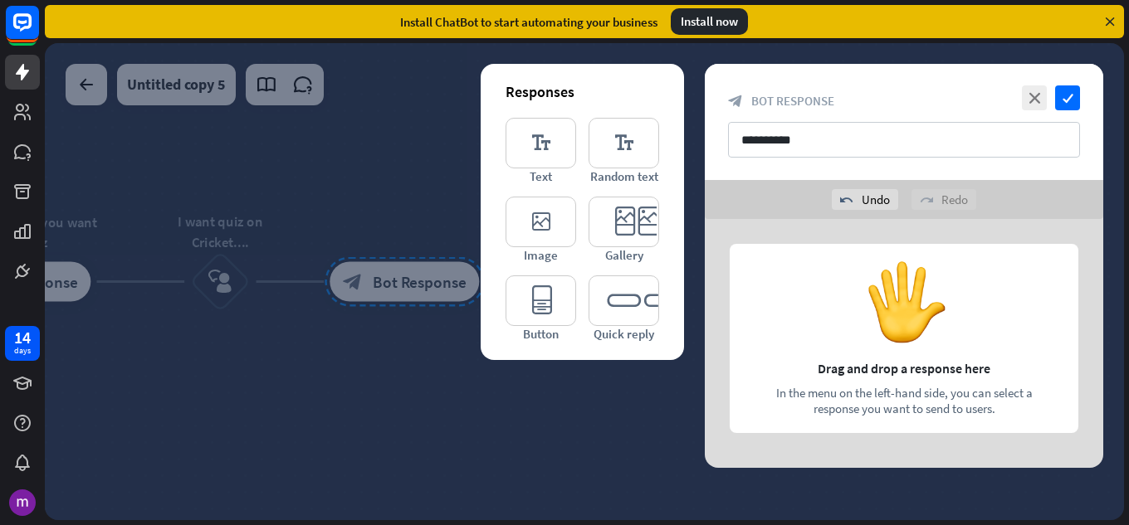
click at [867, 376] on div at bounding box center [904, 343] width 398 height 249
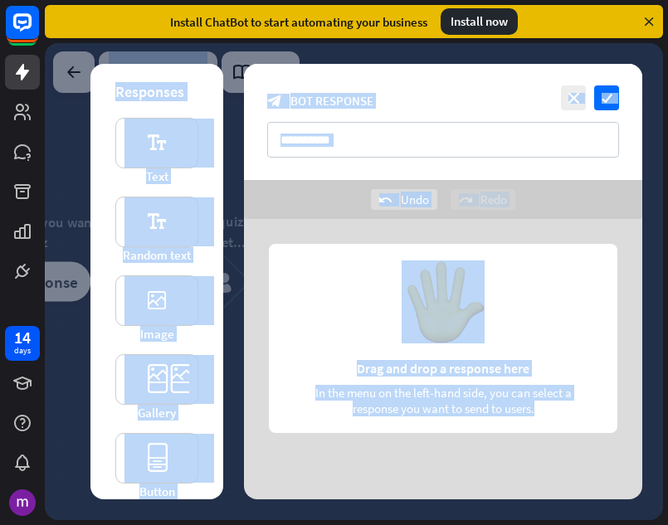
drag, startPoint x: 362, startPoint y: 330, endPoint x: 719, endPoint y: 379, distance: 360.4
click at [668, 379] on html "14 days close Product Help First steps Get started with ChatBot Help Center Fol…" at bounding box center [334, 262] width 668 height 525
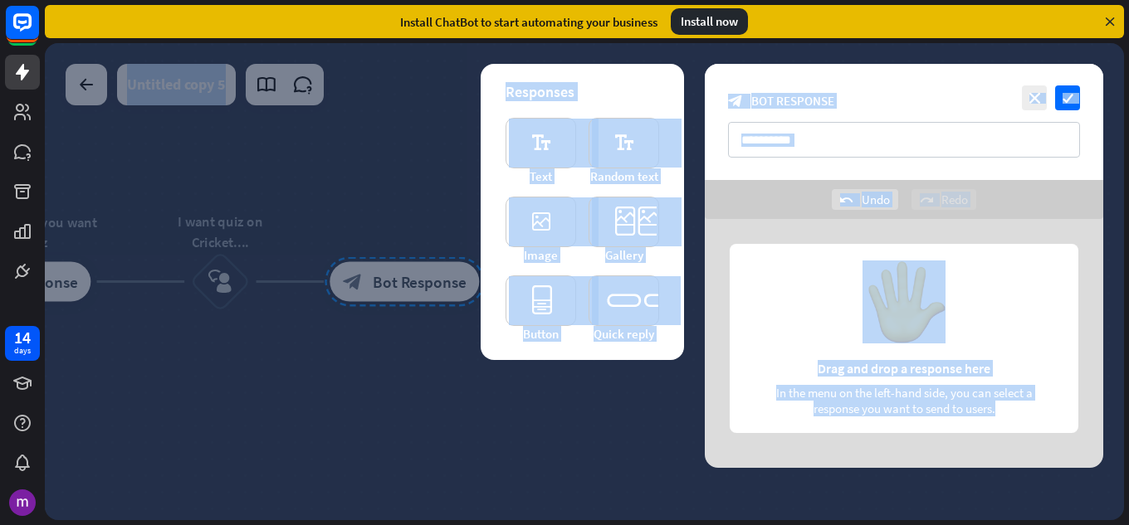
click at [788, 257] on div at bounding box center [904, 343] width 398 height 249
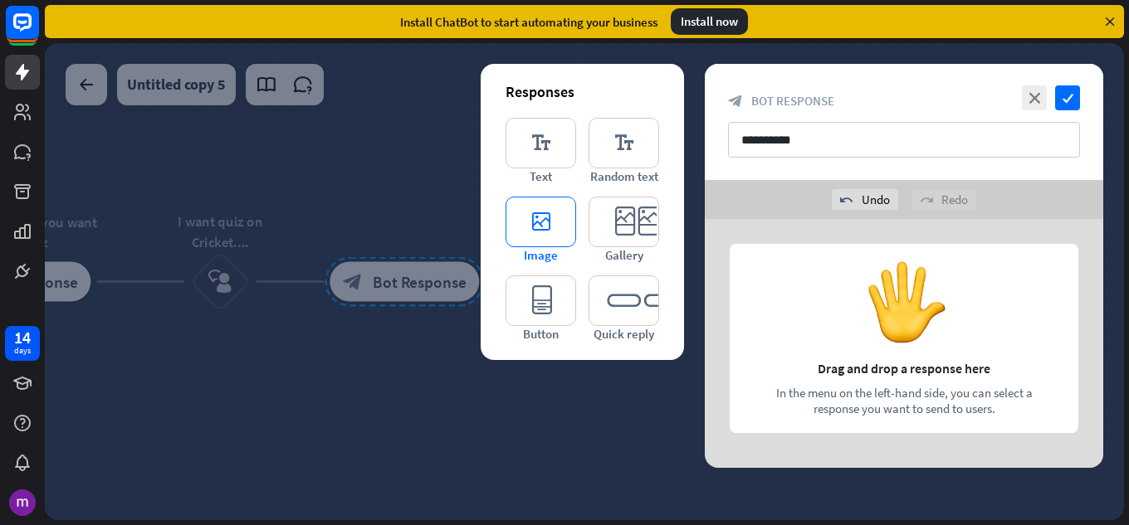
click at [542, 219] on icon "editor_image" at bounding box center [541, 222] width 71 height 51
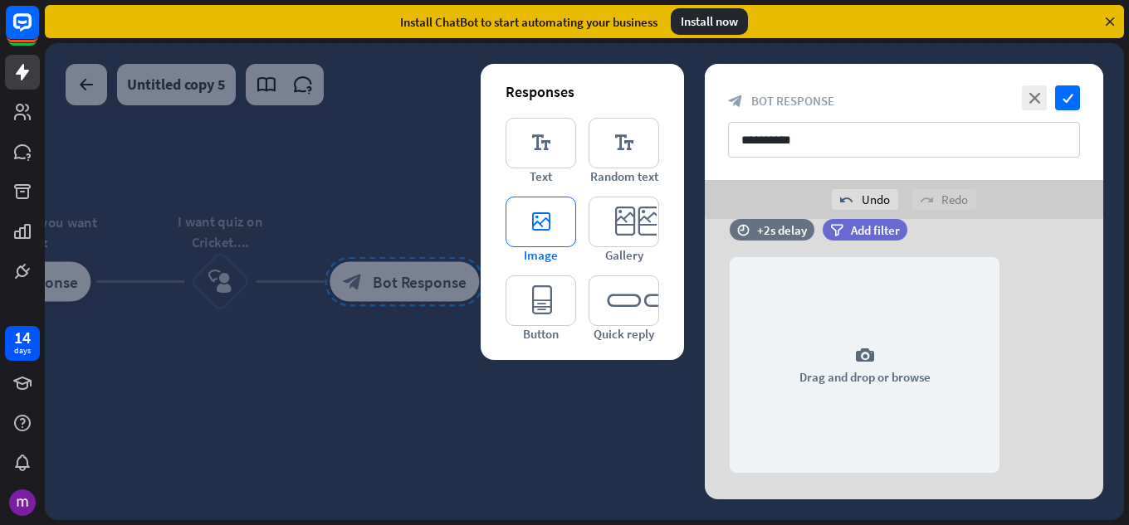
scroll to position [32, 0]
drag, startPoint x: 888, startPoint y: 378, endPoint x: 1053, endPoint y: 381, distance: 164.4
click at [1053, 381] on div "camera Drag and drop or browse" at bounding box center [904, 365] width 398 height 216
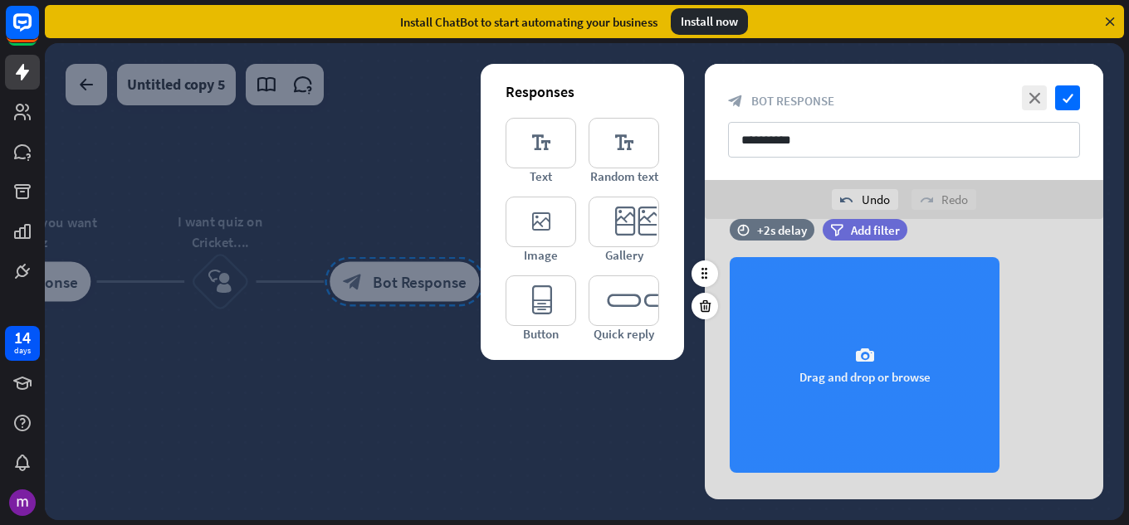
click at [871, 340] on div "camera Drag and drop or browse" at bounding box center [865, 365] width 270 height 216
click at [845, 328] on div "camera Drag and drop or browse" at bounding box center [865, 365] width 270 height 216
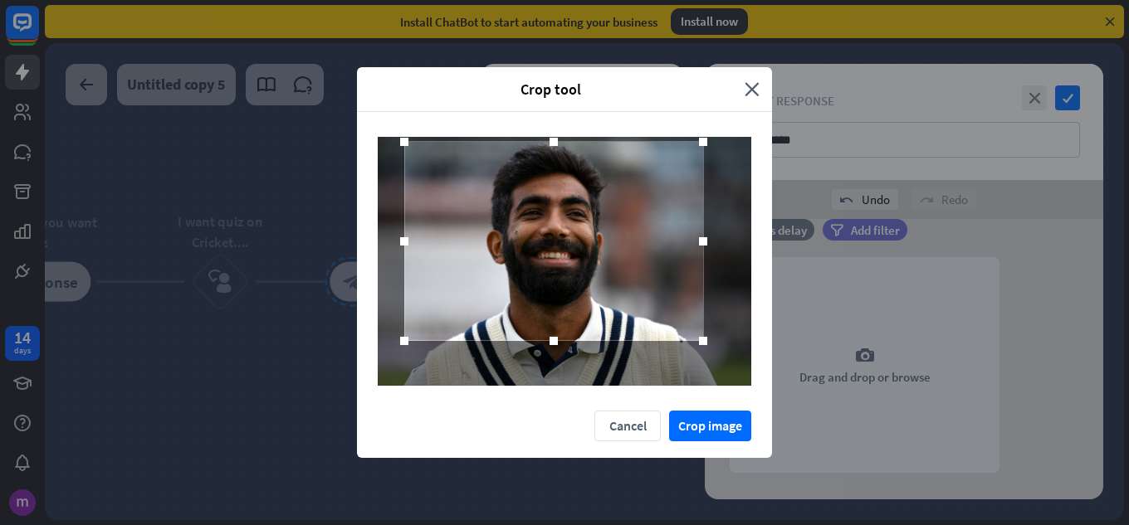
drag, startPoint x: 564, startPoint y: 289, endPoint x: 553, endPoint y: 269, distance: 22.7
click at [553, 269] on div at bounding box center [553, 241] width 299 height 199
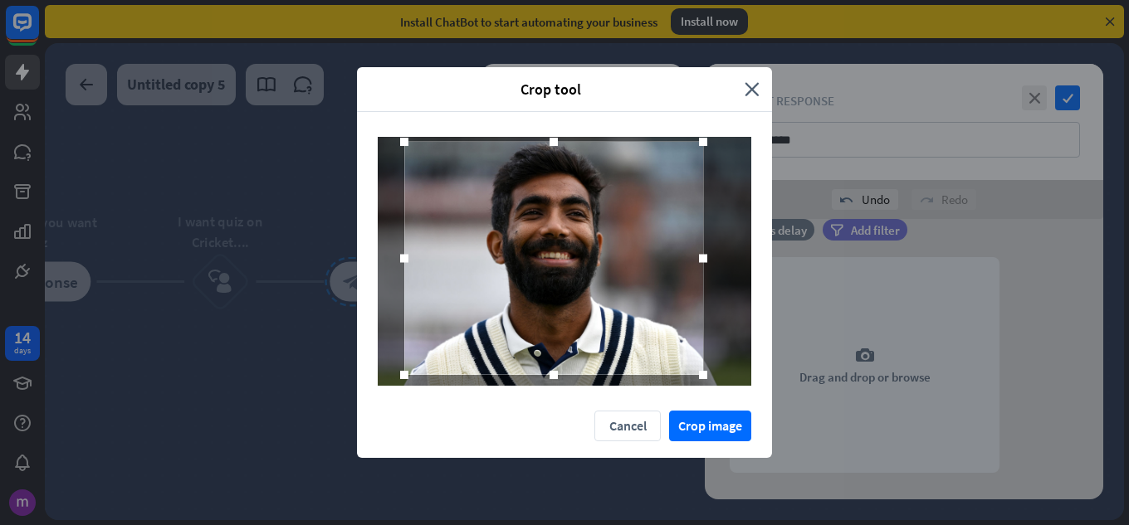
drag, startPoint x: 553, startPoint y: 342, endPoint x: 557, endPoint y: 376, distance: 34.3
click at [557, 376] on div at bounding box center [554, 375] width 8 height 8
click at [701, 424] on button "Crop image" at bounding box center [710, 426] width 82 height 31
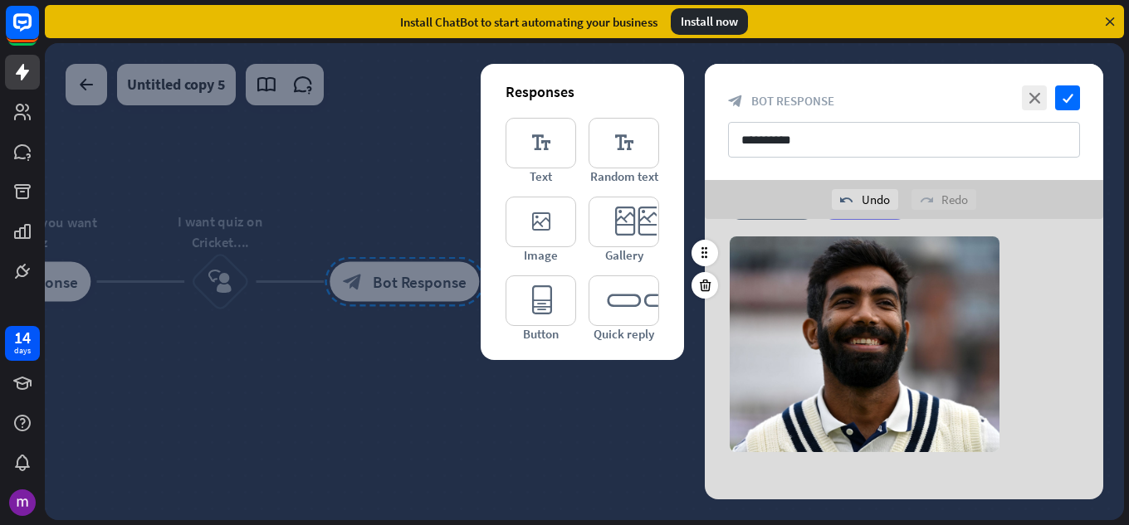
scroll to position [63, 0]
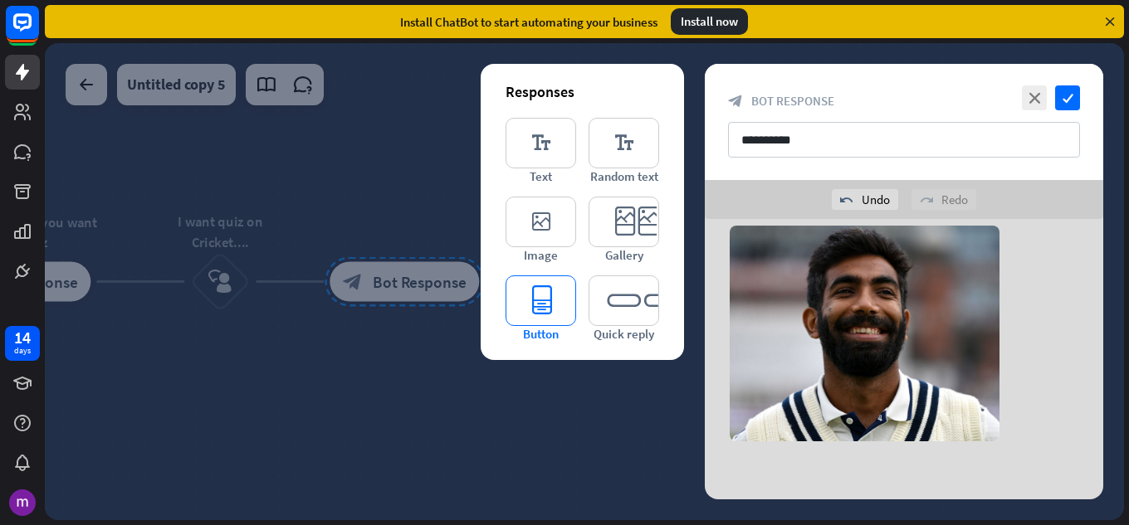
click at [557, 313] on icon "editor_button" at bounding box center [541, 301] width 71 height 51
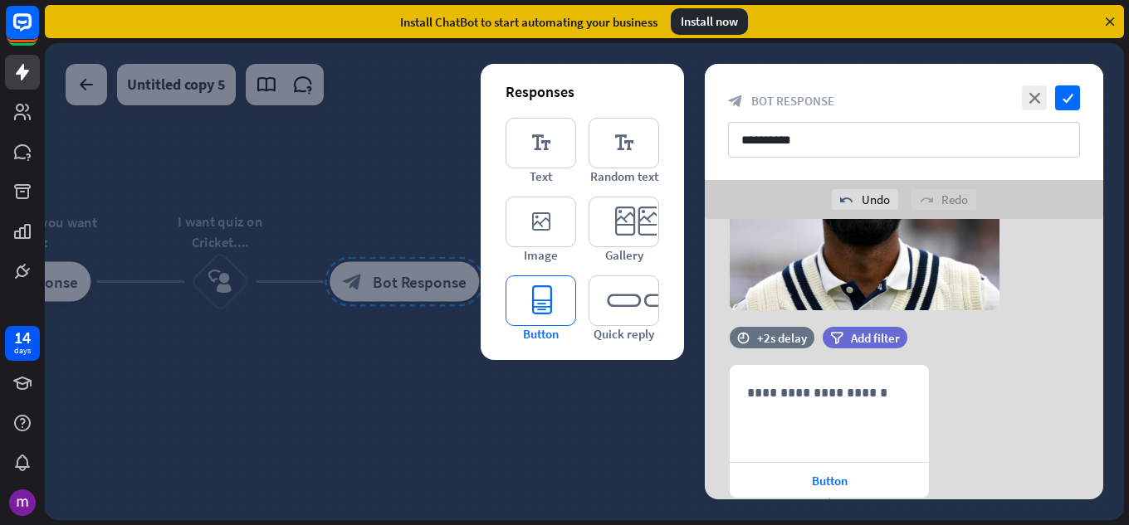
scroll to position [296, 0]
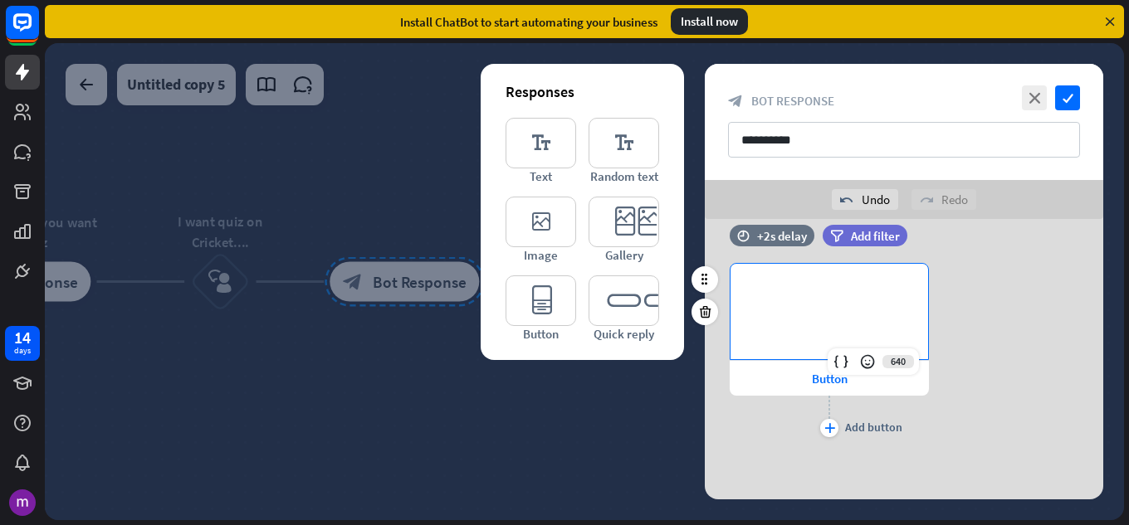
click at [810, 308] on div "**********" at bounding box center [829, 311] width 198 height 95
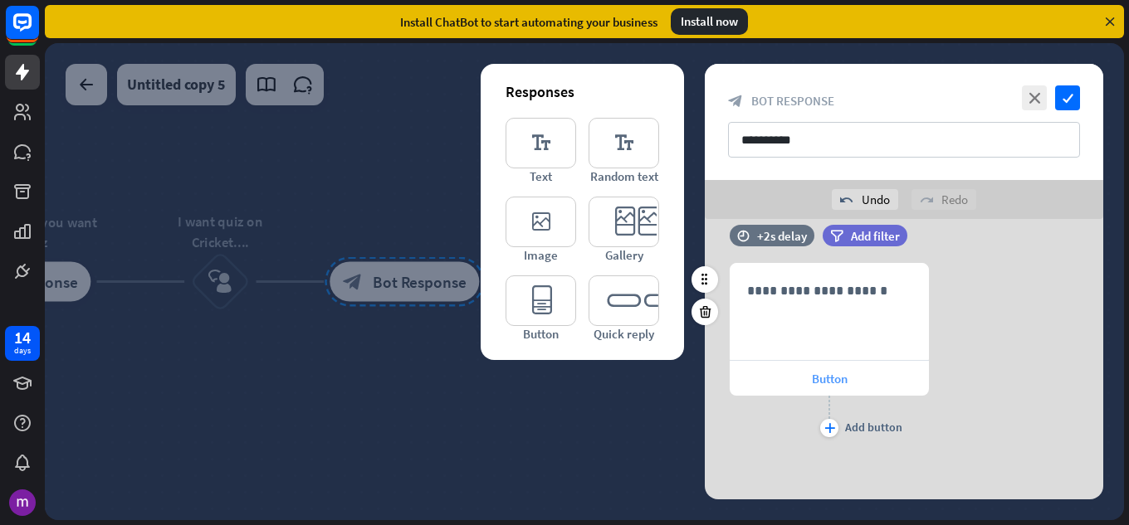
click at [817, 377] on span "Button" at bounding box center [830, 379] width 36 height 16
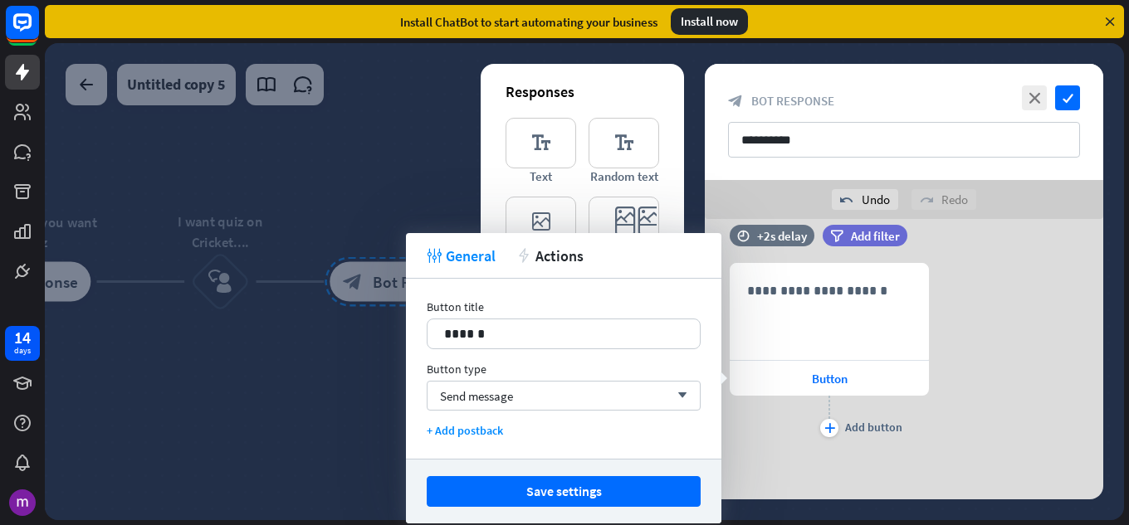
click at [247, 362] on div at bounding box center [584, 281] width 1079 height 477
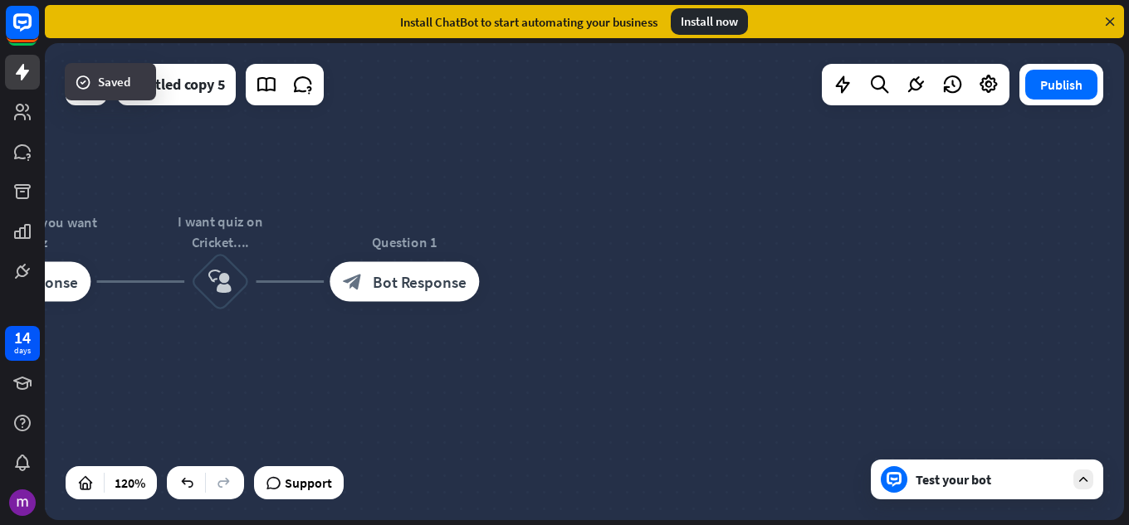
click at [898, 482] on icon at bounding box center [894, 479] width 15 height 15
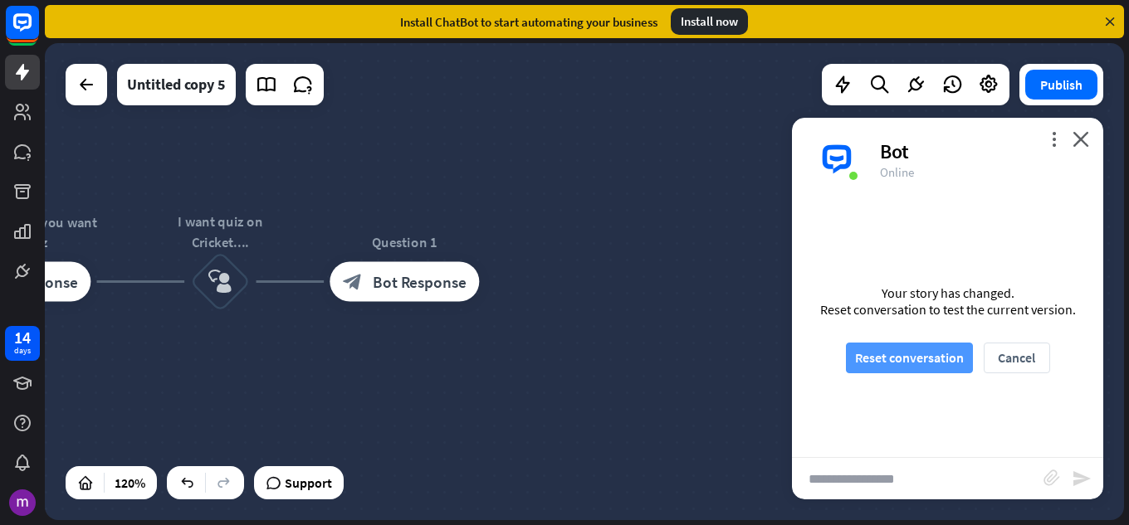
click at [892, 354] on button "Reset conversation" at bounding box center [909, 358] width 127 height 31
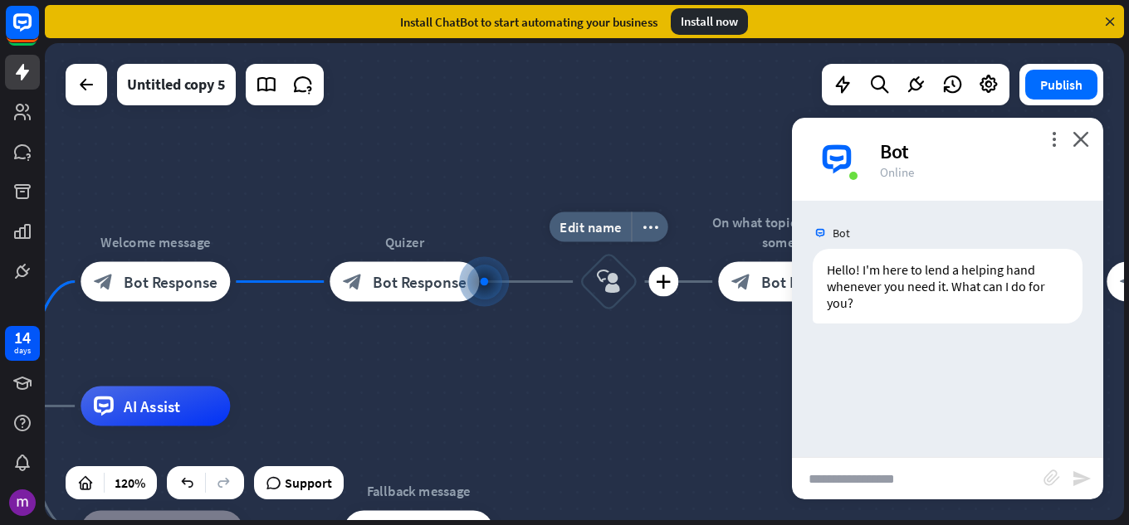
click at [608, 300] on div "block_user_input" at bounding box center [609, 282] width 60 height 60
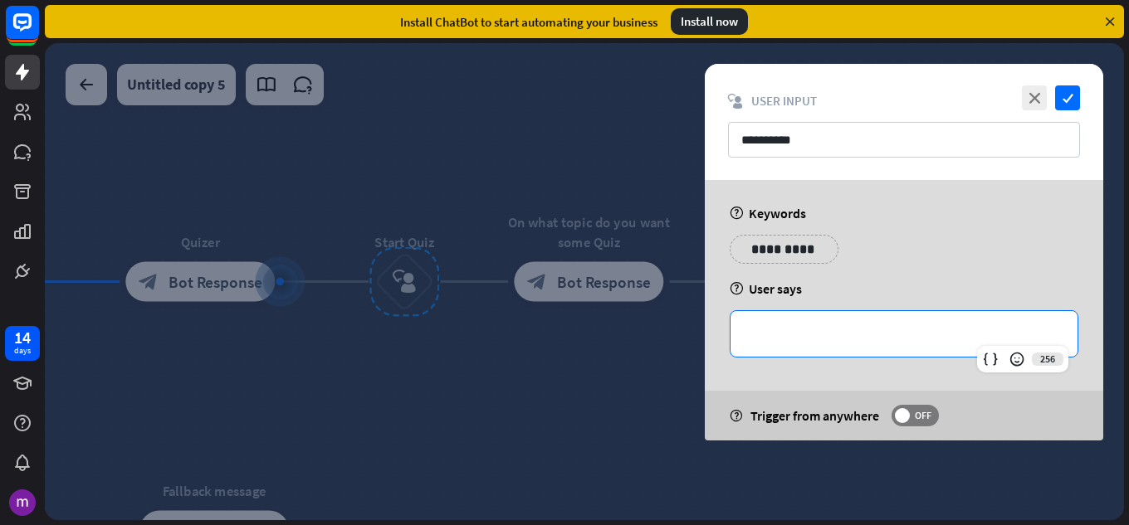
click at [799, 340] on p "**********" at bounding box center [904, 334] width 314 height 21
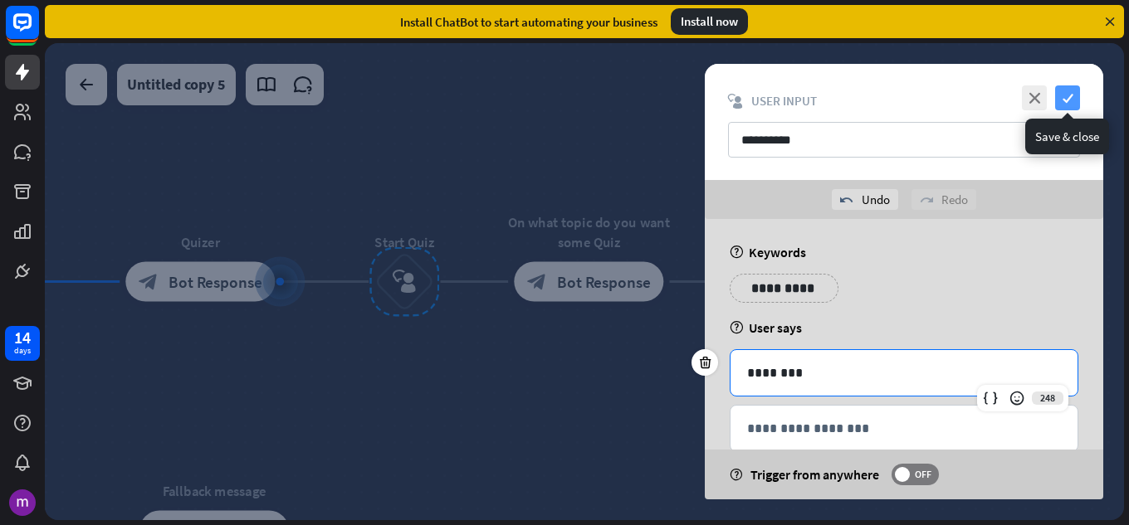
click at [1055, 95] on icon "check" at bounding box center [1067, 98] width 25 height 25
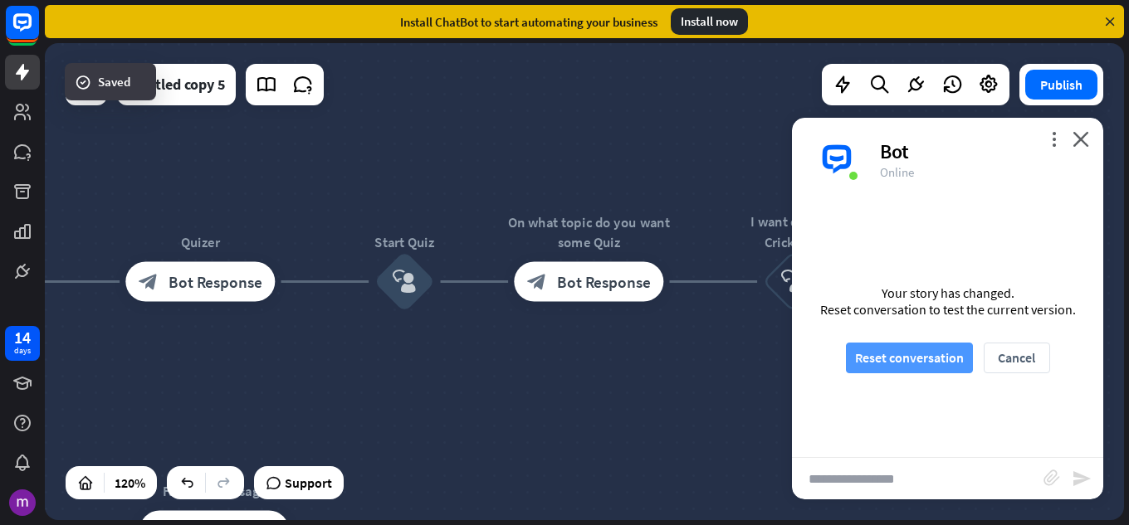
click at [930, 367] on button "Reset conversation" at bounding box center [909, 358] width 127 height 31
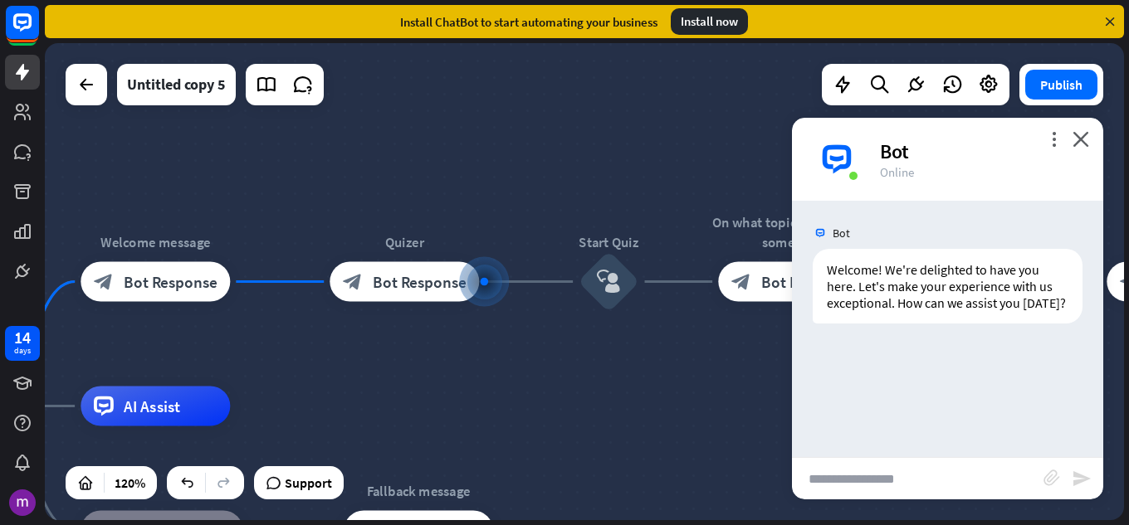
click at [864, 472] on input "text" at bounding box center [918, 479] width 252 height 42
type input "**********"
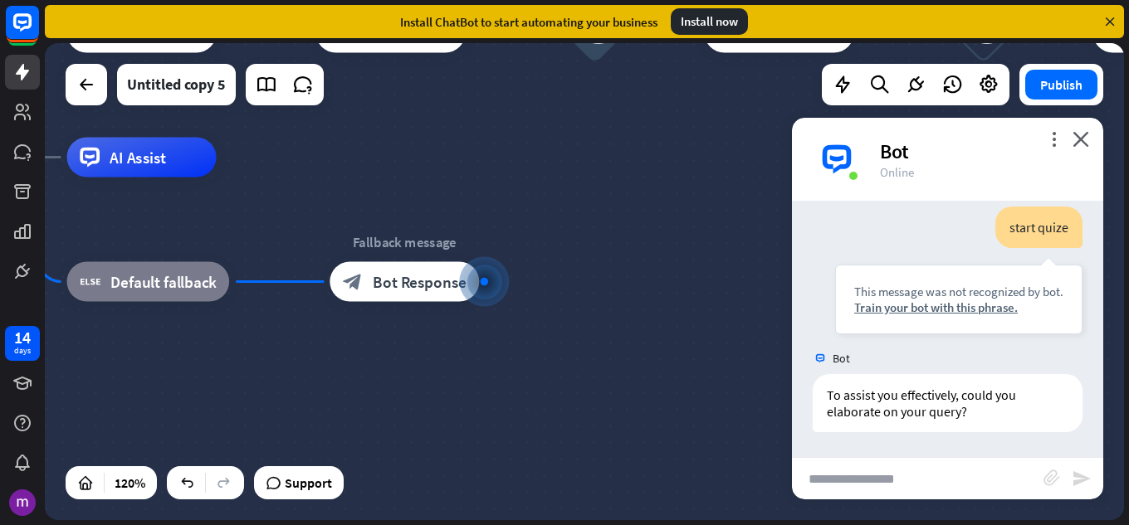
scroll to position [173, 0]
click at [1079, 139] on icon "close" at bounding box center [1080, 139] width 17 height 16
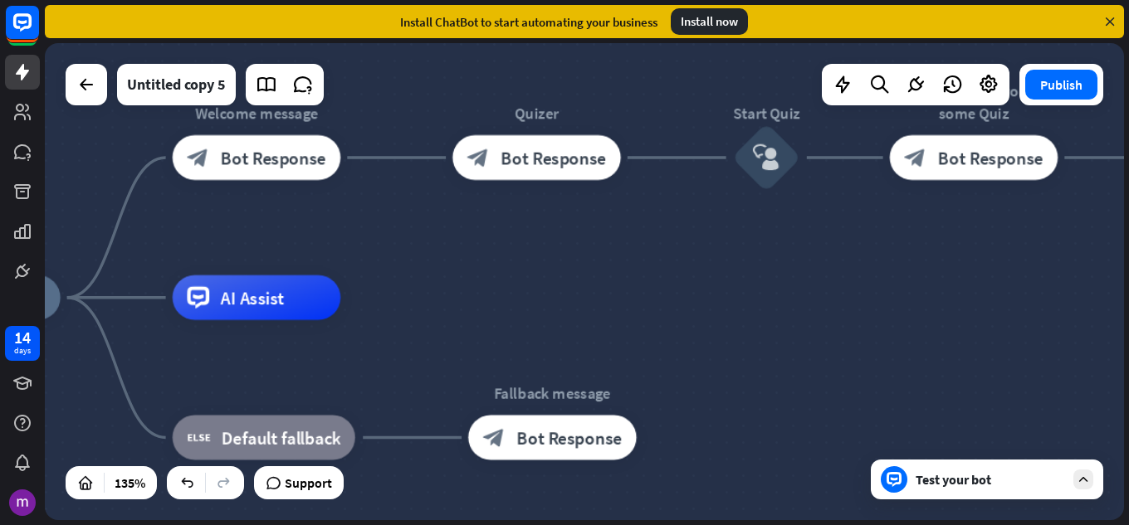
drag, startPoint x: 516, startPoint y: 192, endPoint x: 686, endPoint y: 359, distance: 237.7
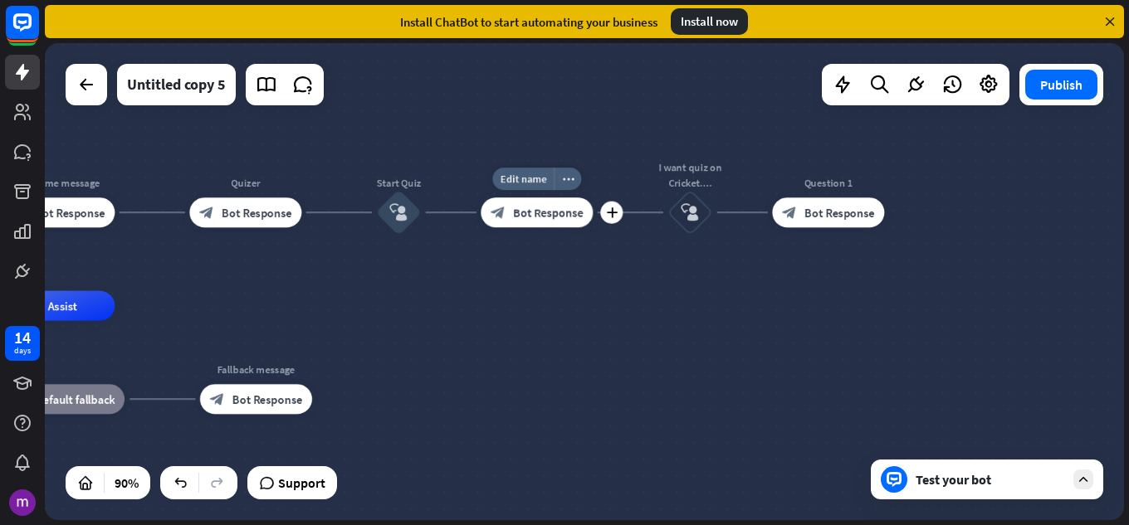
drag, startPoint x: 800, startPoint y: 188, endPoint x: 461, endPoint y: 229, distance: 341.9
click at [481, 227] on div "Edit name more_horiz plus On what topic do you want some Quiz block_bot_respons…" at bounding box center [537, 213] width 112 height 30
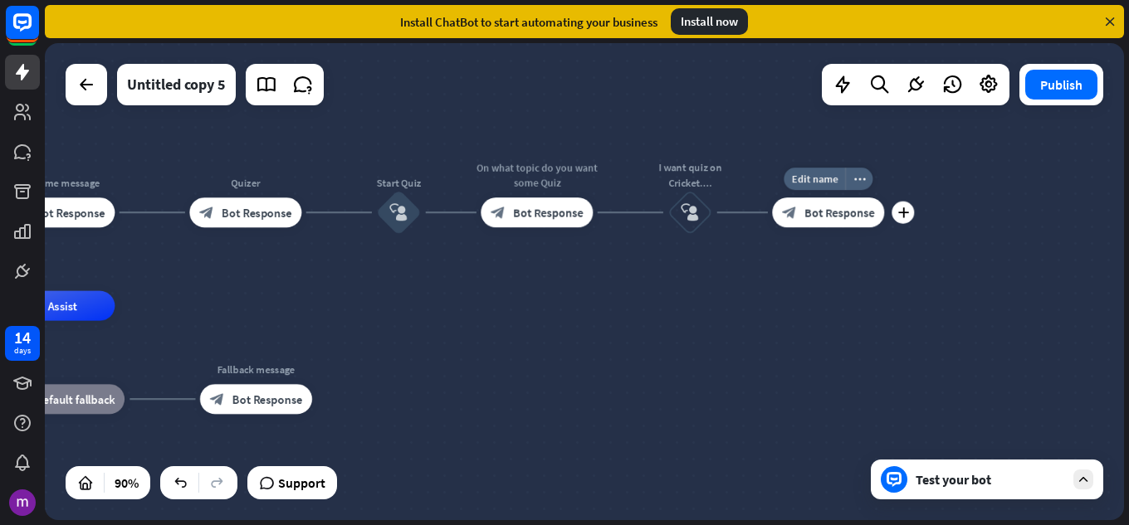
click at [845, 218] on span "Bot Response" at bounding box center [839, 212] width 71 height 15
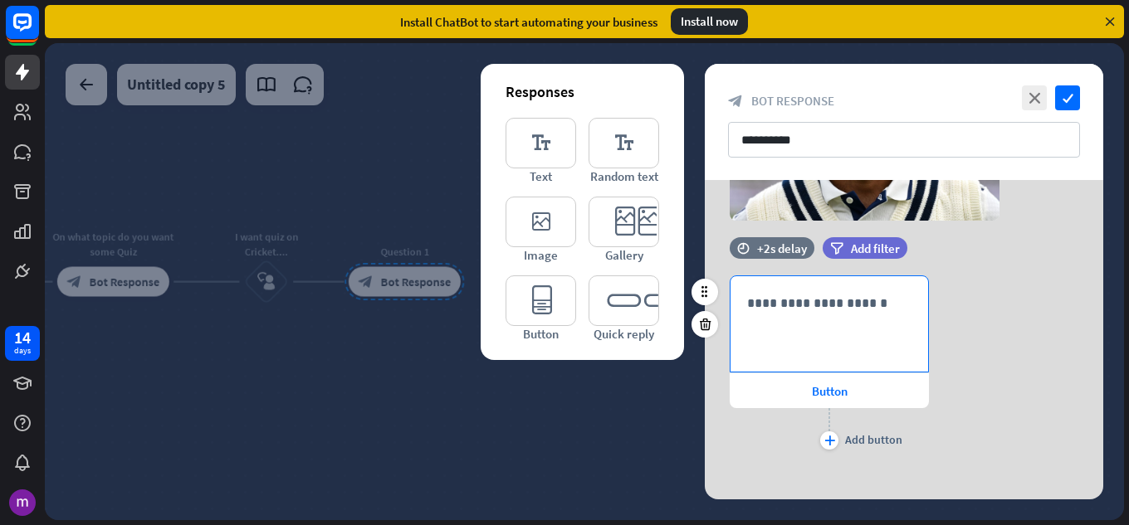
scroll to position [249, 0]
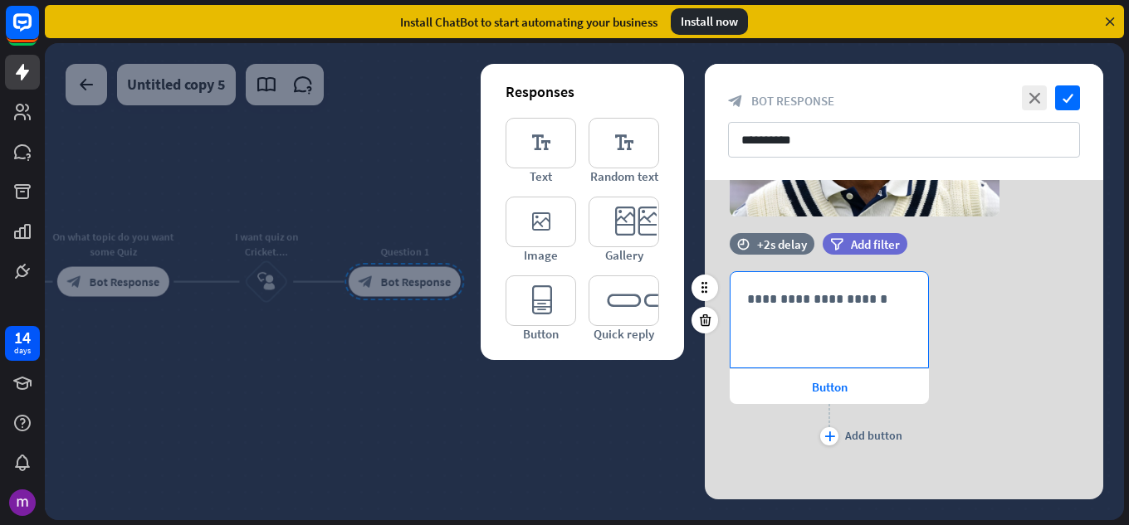
click at [780, 298] on p "**********" at bounding box center [829, 299] width 164 height 21
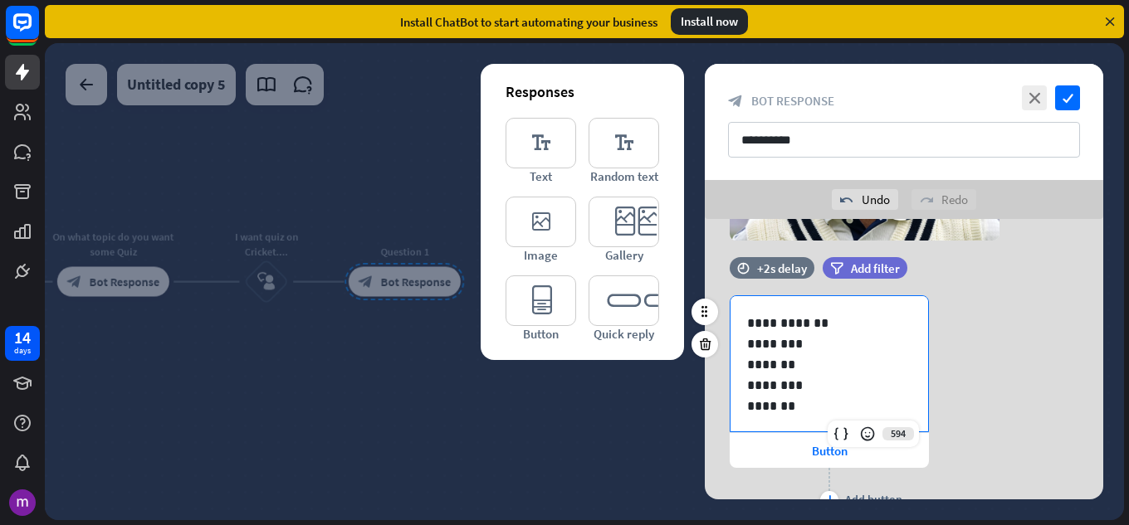
scroll to position [2, 0]
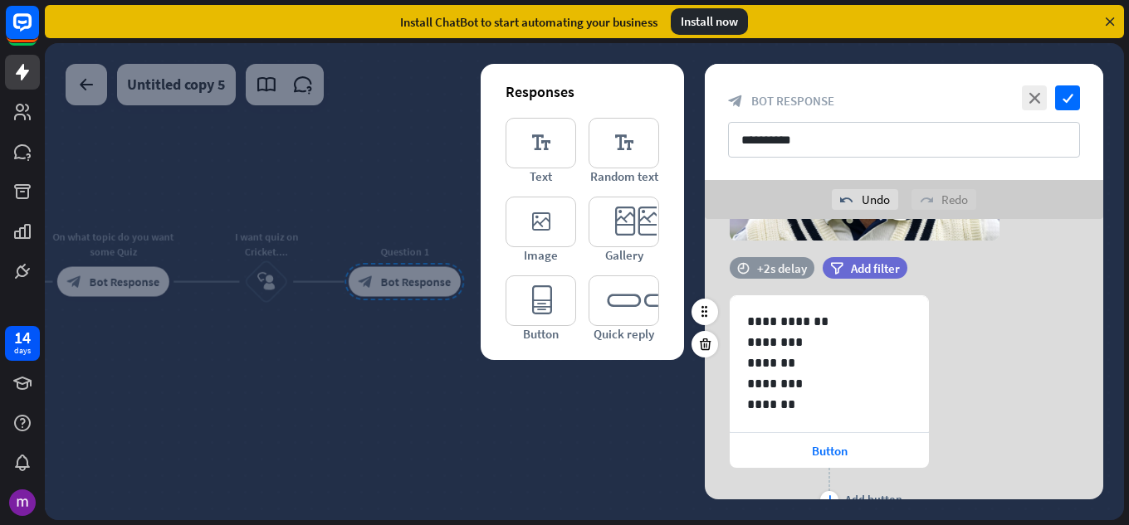
click at [794, 266] on div "+2s delay" at bounding box center [782, 269] width 50 height 16
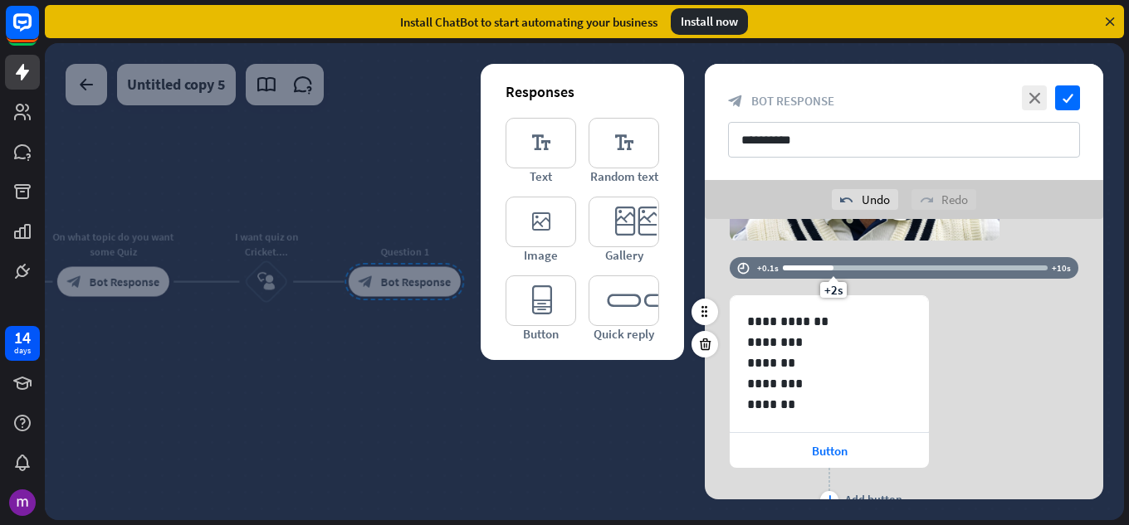
drag, startPoint x: 816, startPoint y: 266, endPoint x: 815, endPoint y: 278, distance: 12.5
click at [815, 278] on div "time +0.1s +2s +10s" at bounding box center [904, 268] width 349 height 22
drag, startPoint x: 826, startPoint y: 271, endPoint x: 818, endPoint y: 268, distance: 8.9
click at [818, 268] on div "+2s" at bounding box center [915, 268] width 265 height 17
drag, startPoint x: 821, startPoint y: 289, endPoint x: 810, endPoint y: 288, distance: 10.8
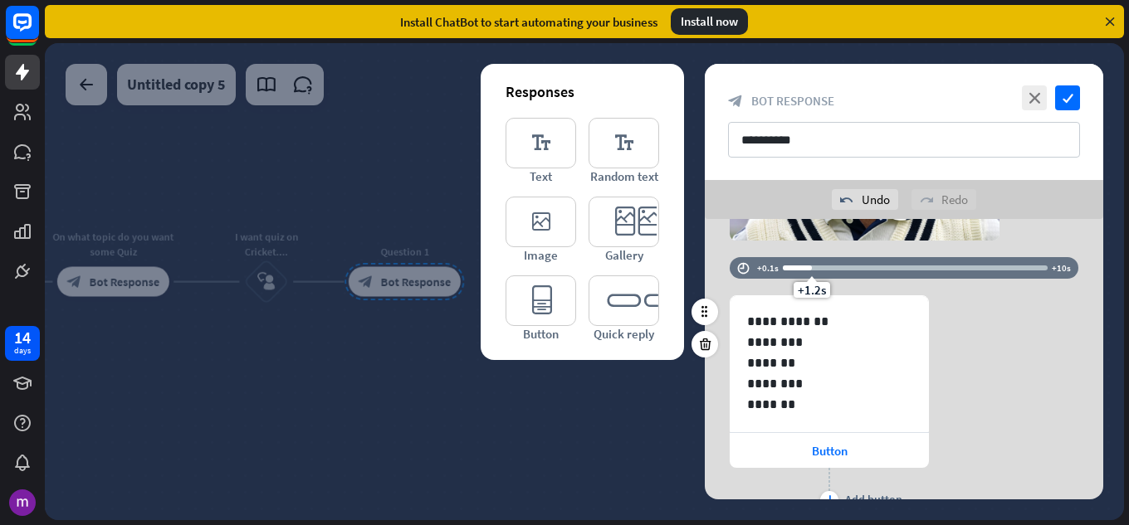
click at [810, 288] on span "+1.2s" at bounding box center [812, 290] width 28 height 16
click at [929, 403] on div "**********" at bounding box center [904, 405] width 398 height 218
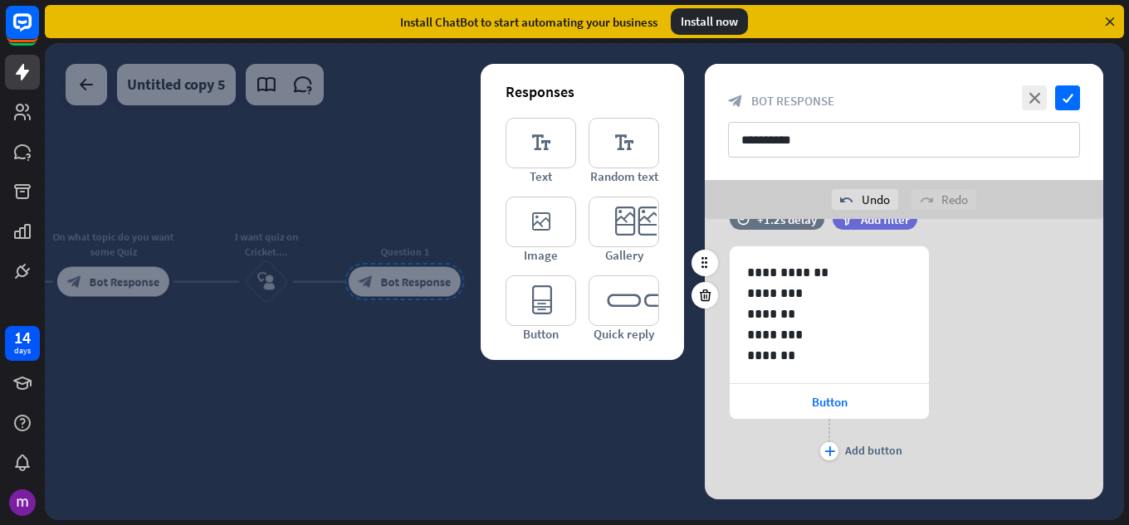
scroll to position [336, 0]
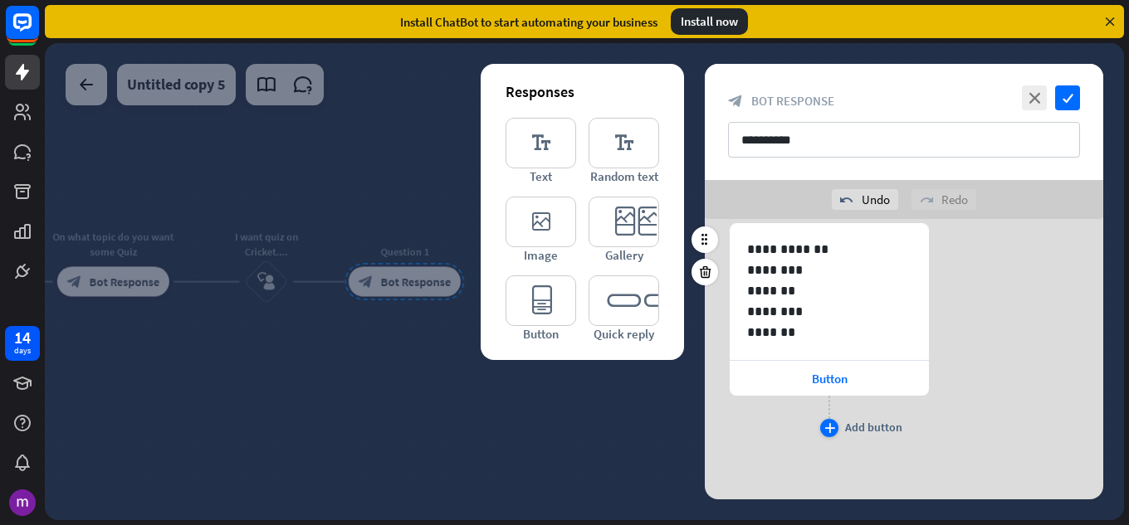
click at [834, 429] on icon "plus" at bounding box center [829, 428] width 11 height 10
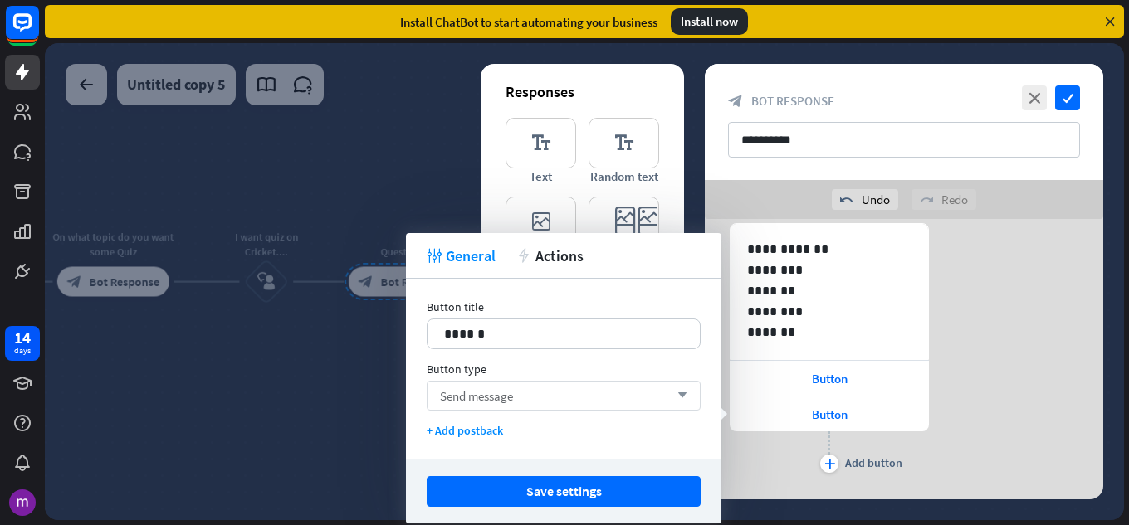
click at [617, 386] on div "Send message arrow_down" at bounding box center [564, 396] width 274 height 30
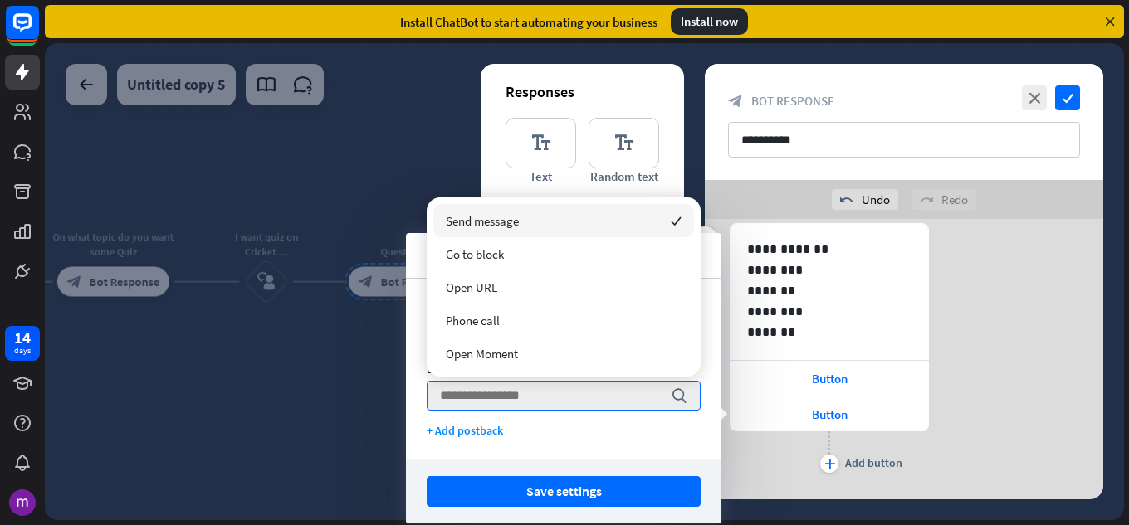
click at [930, 452] on div "**********" at bounding box center [904, 350] width 398 height 254
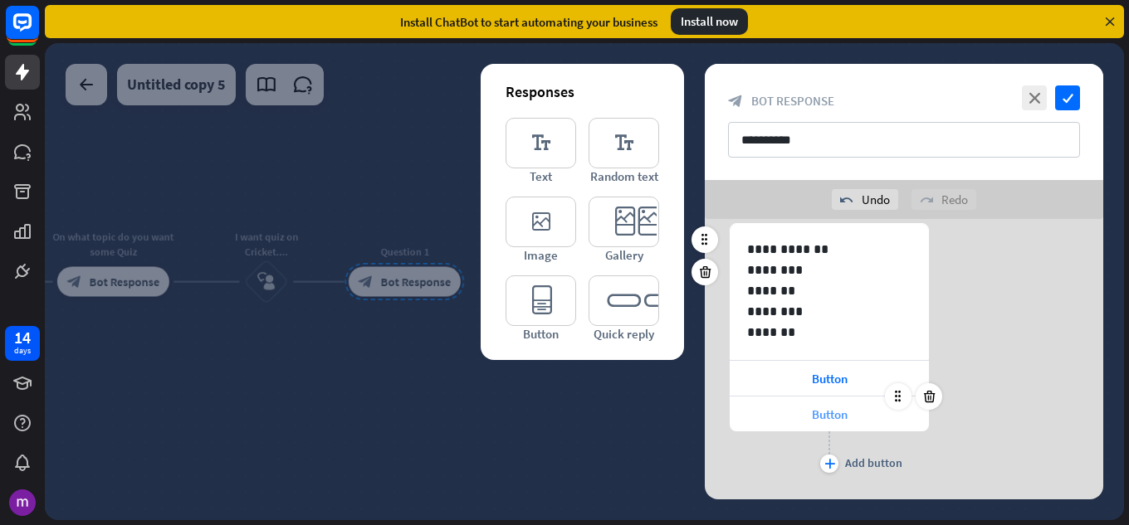
click at [855, 414] on div "Button" at bounding box center [829, 414] width 199 height 35
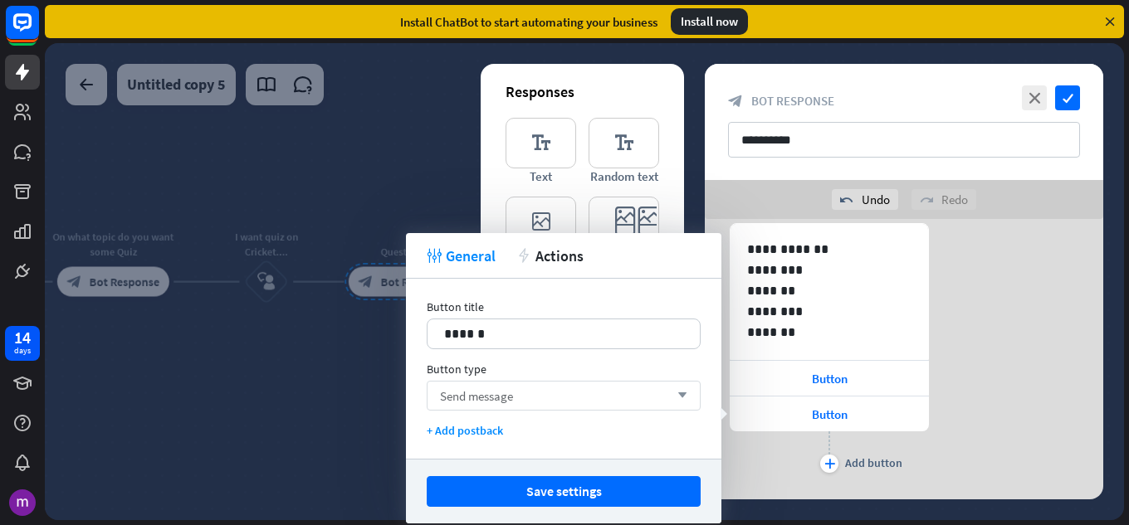
click at [498, 398] on span "Send message" at bounding box center [476, 396] width 73 height 16
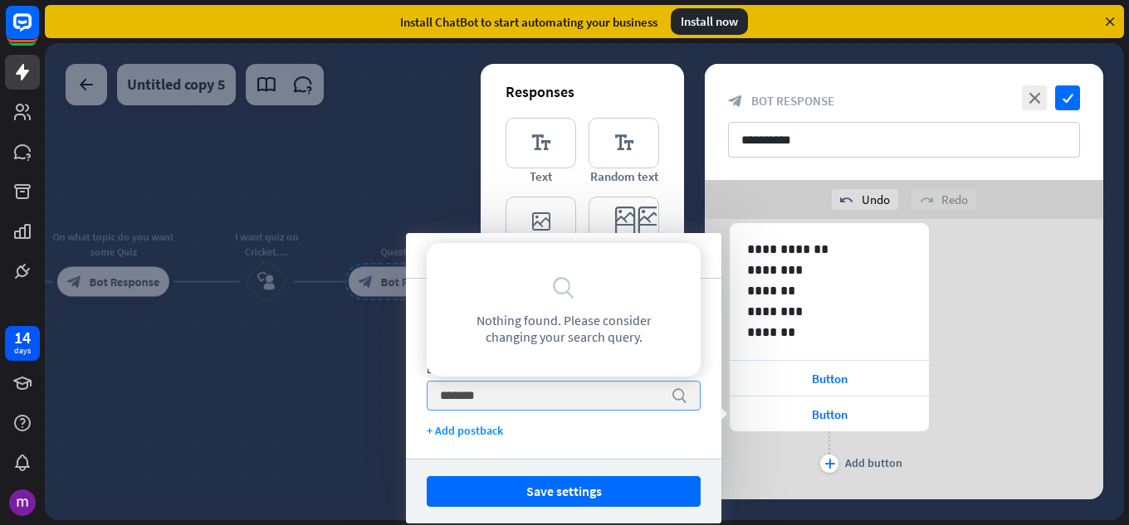
type input "********"
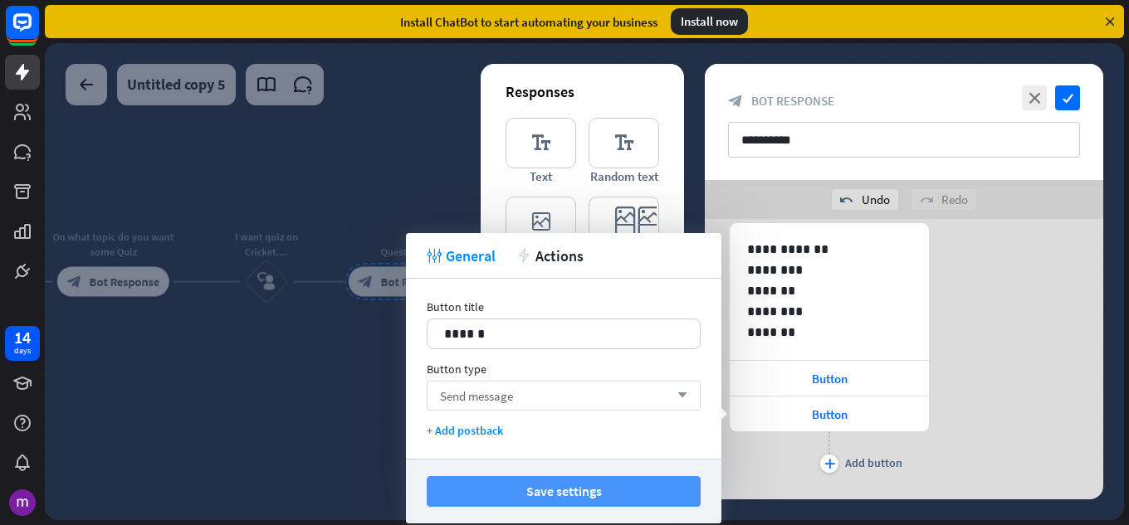
click at [530, 491] on button "Save settings" at bounding box center [564, 491] width 274 height 31
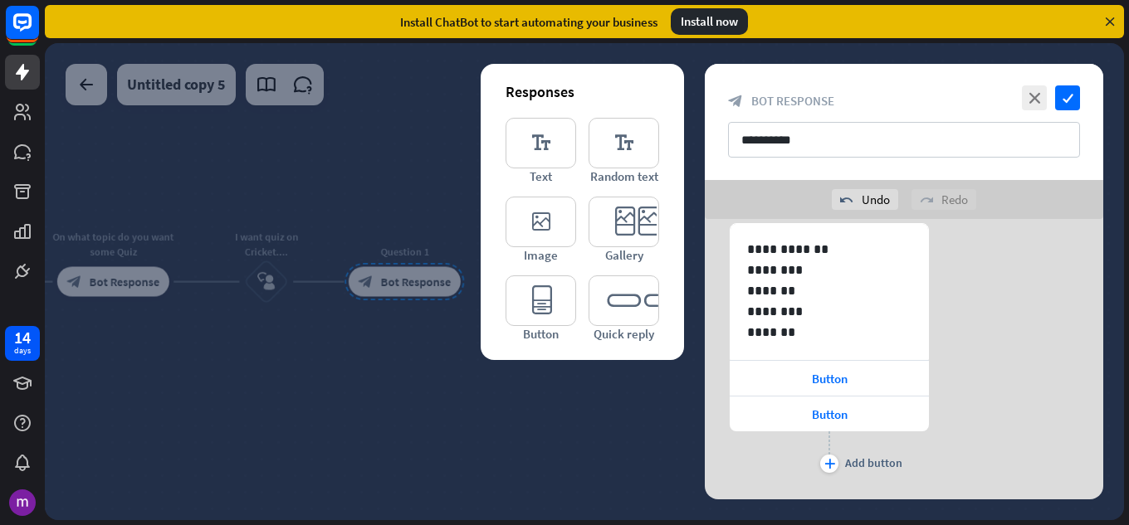
click at [438, 363] on div at bounding box center [584, 281] width 1079 height 477
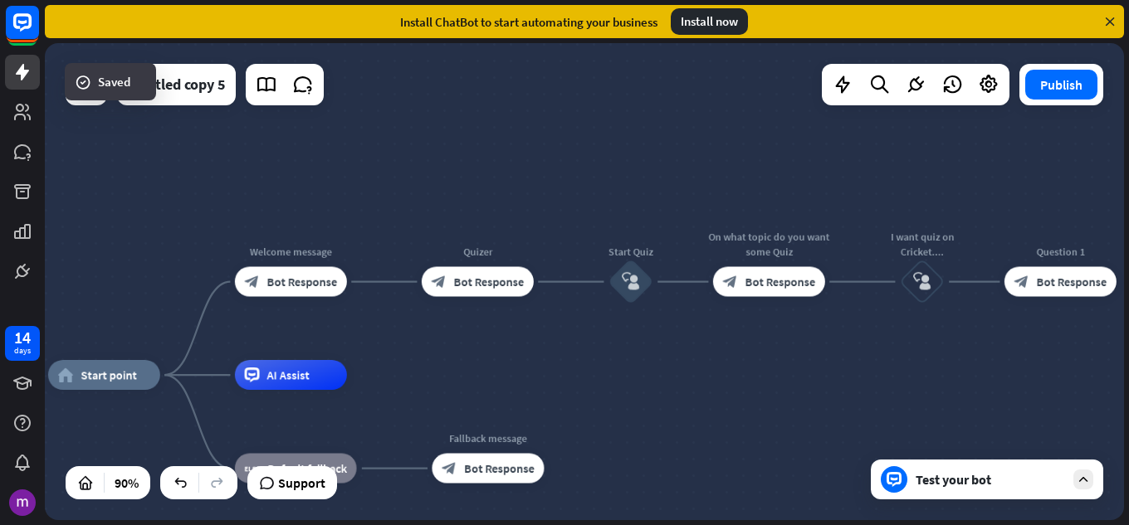
drag, startPoint x: 640, startPoint y: 360, endPoint x: 932, endPoint y: 359, distance: 292.2
click at [943, 354] on div "home_2 Start point Welcome message block_bot_response Bot Response Quizer block…" at bounding box center [584, 281] width 1079 height 477
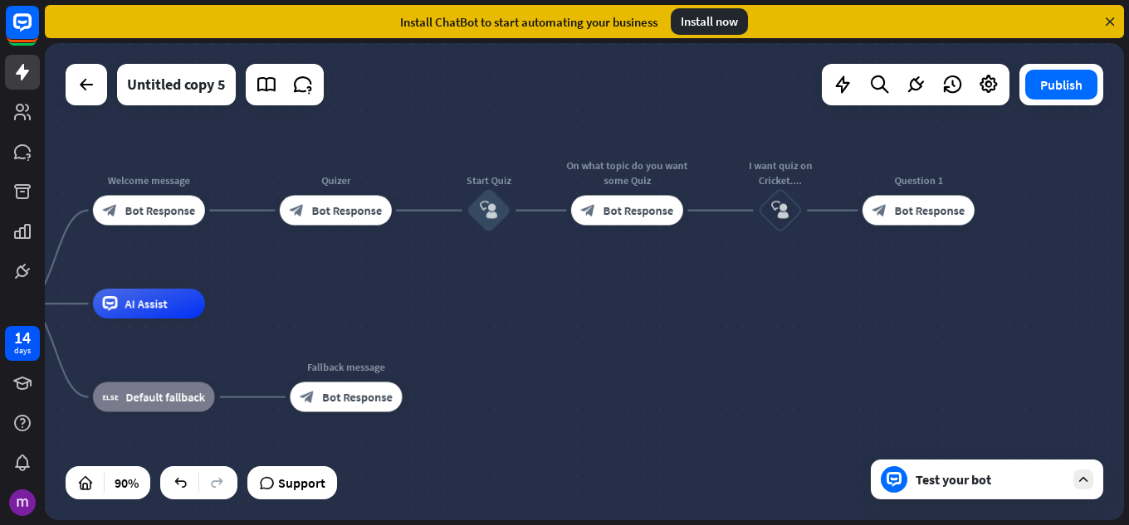
drag, startPoint x: 782, startPoint y: 385, endPoint x: 529, endPoint y: 320, distance: 261.5
click at [530, 320] on div "home_2 Start point Welcome message block_bot_response Bot Response Quizer block…" at bounding box center [391, 519] width 971 height 430
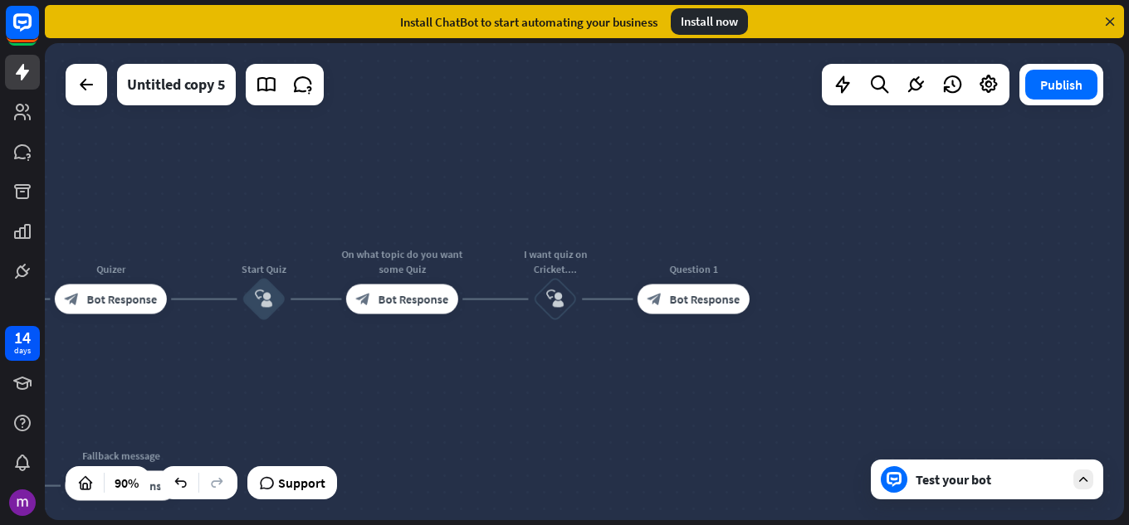
drag, startPoint x: 1029, startPoint y: 376, endPoint x: 830, endPoint y: 450, distance: 212.5
click at [843, 456] on div "home_2 Start point Welcome message block_bot_response Bot Response Quizer block…" at bounding box center [584, 281] width 1079 height 477
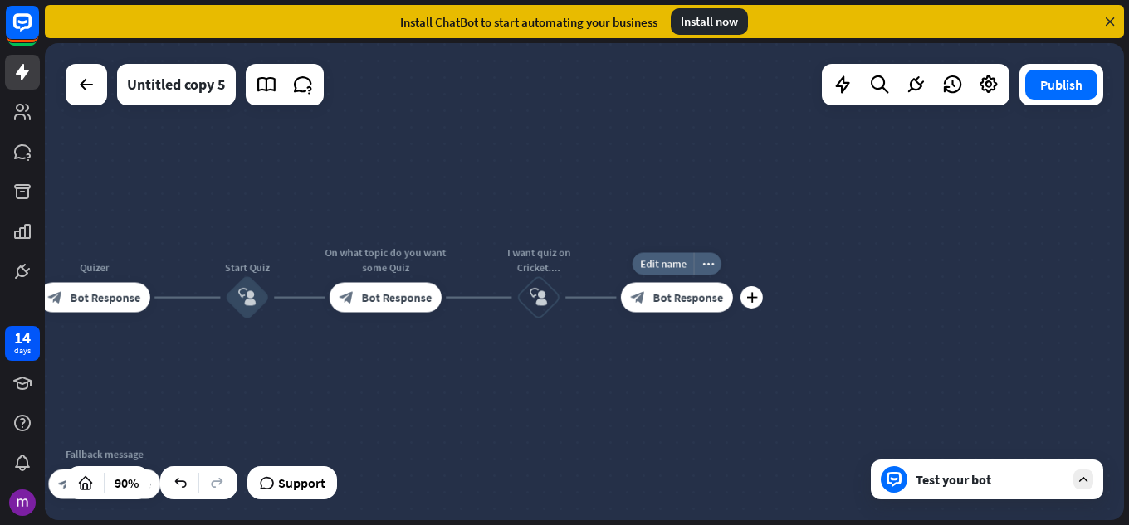
click at [696, 284] on div "block_bot_response Bot Response" at bounding box center [677, 298] width 112 height 30
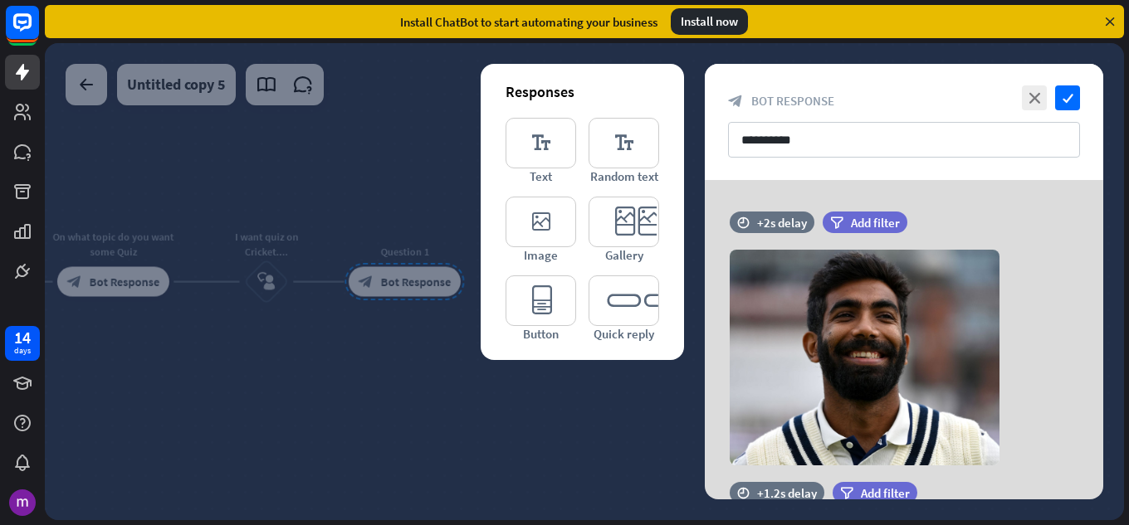
click at [606, 431] on div at bounding box center [584, 281] width 1079 height 477
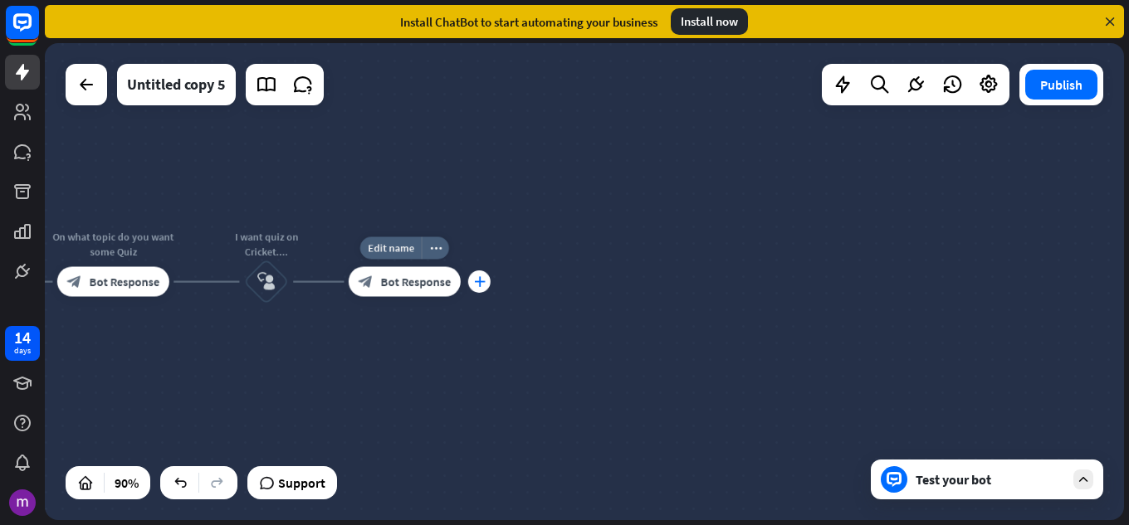
click at [484, 284] on icon "plus" at bounding box center [480, 281] width 12 height 11
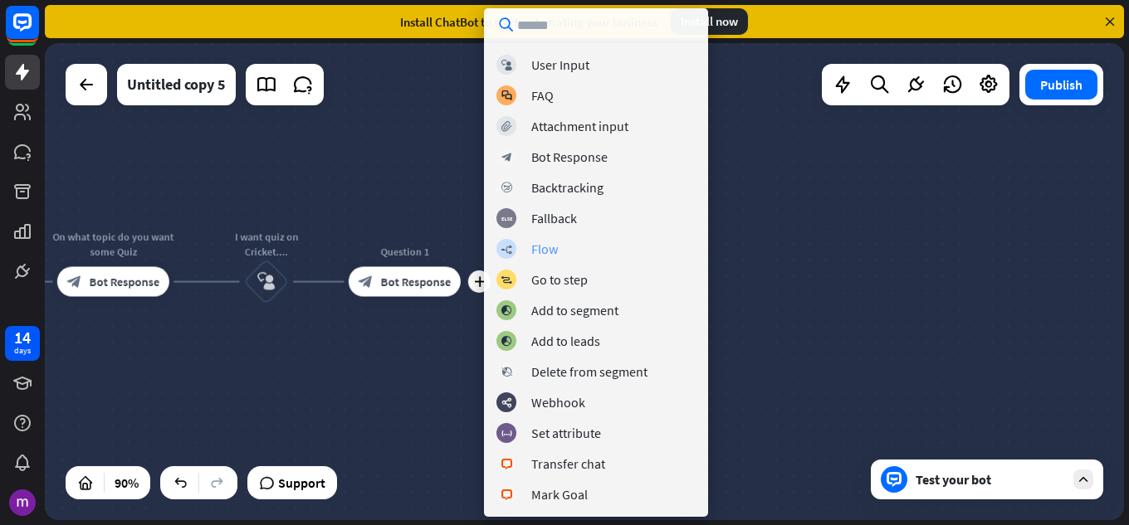
click at [610, 254] on div "builder_tree Flow" at bounding box center [595, 249] width 199 height 20
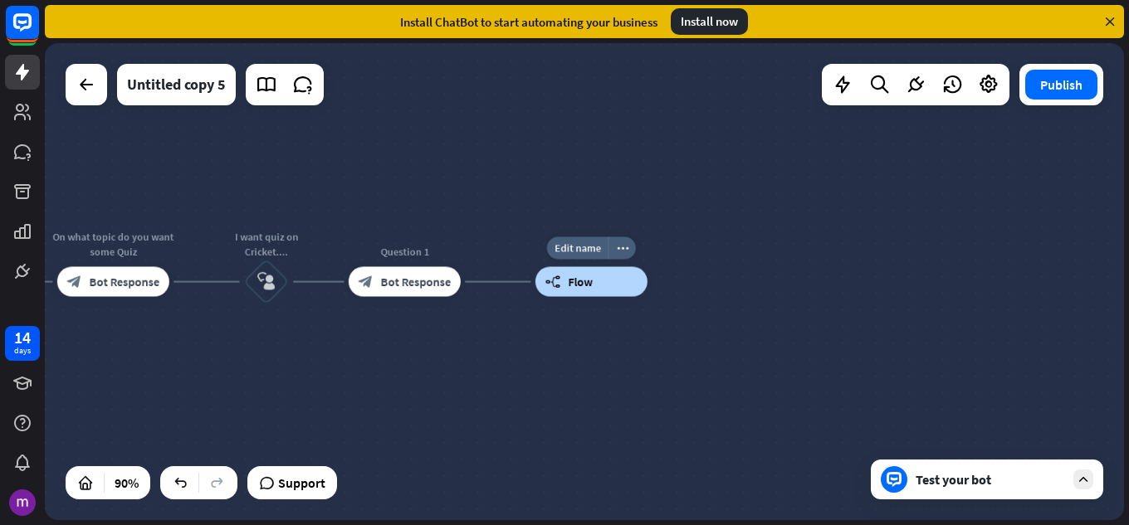
click at [589, 294] on div "builder_tree Flow" at bounding box center [591, 282] width 112 height 30
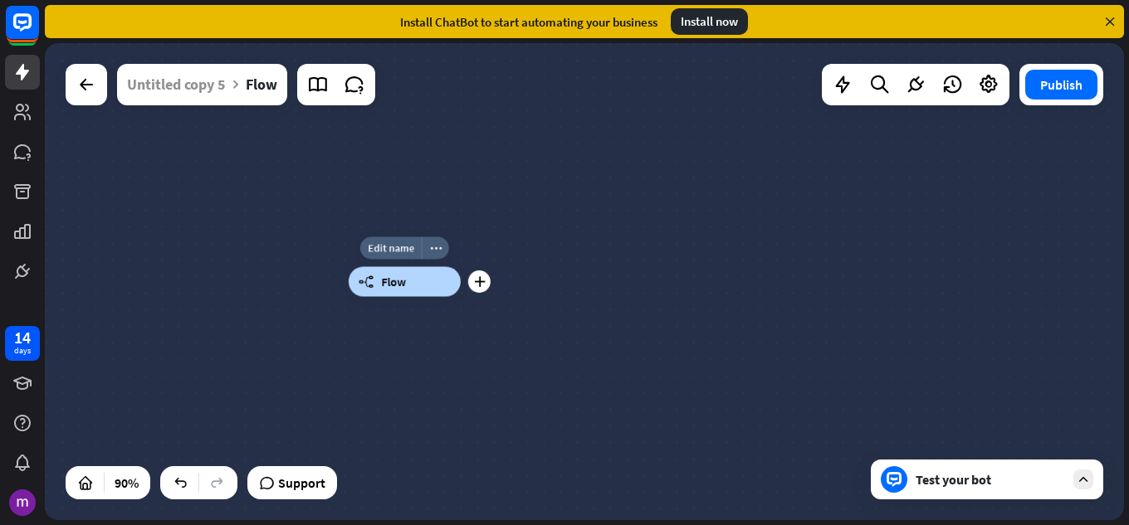
click at [408, 283] on div "builder_tree Flow" at bounding box center [405, 282] width 112 height 30
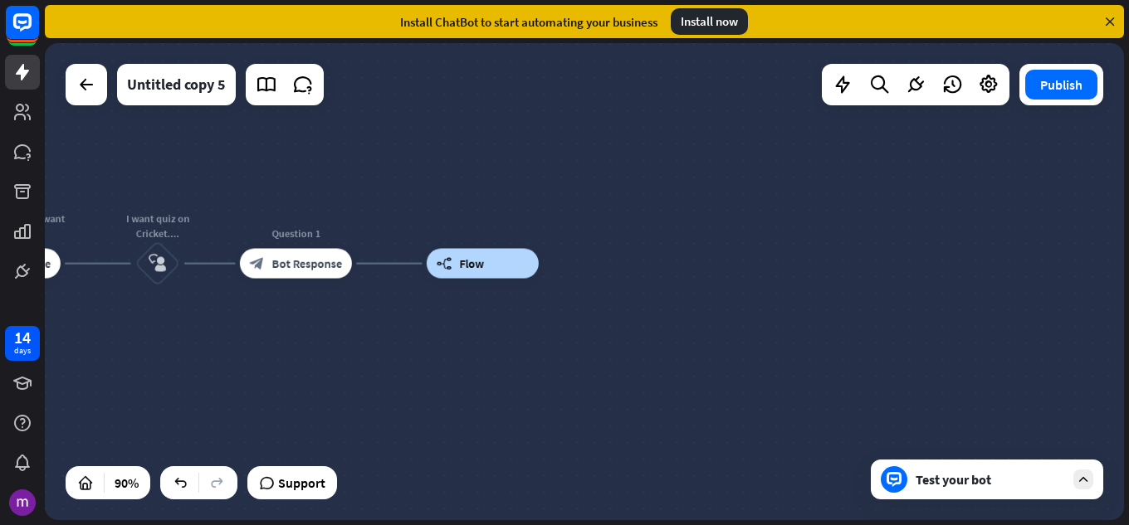
drag, startPoint x: 610, startPoint y: 413, endPoint x: 865, endPoint y: 344, distance: 263.8
click at [865, 344] on div "home_2 Start point Welcome message block_bot_response Bot Response Quizer block…" at bounding box center [584, 281] width 1079 height 477
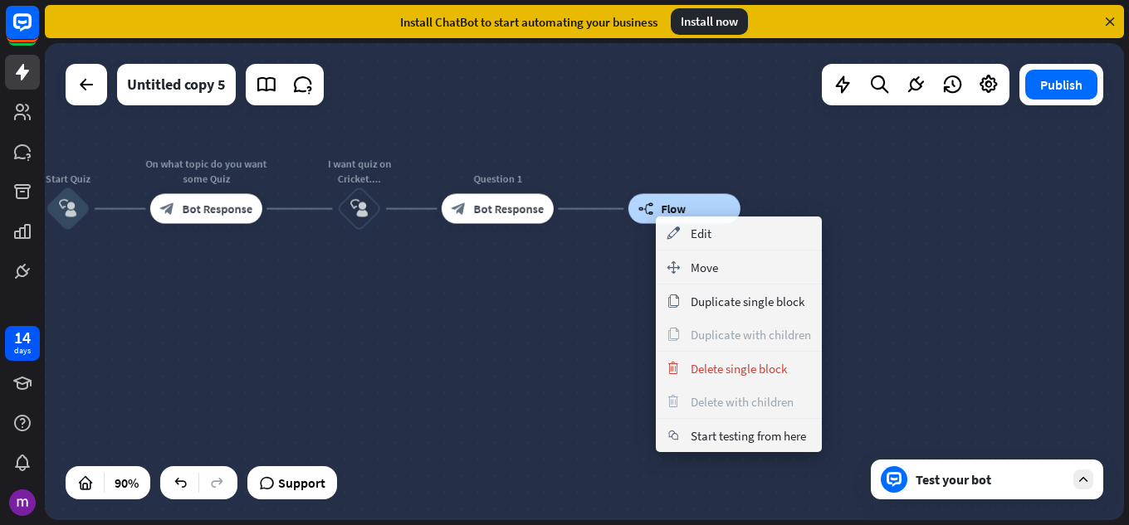
click at [1126, 317] on div "home_2 Start point Welcome message block_bot_response Bot Response Quizer block…" at bounding box center [587, 284] width 1084 height 482
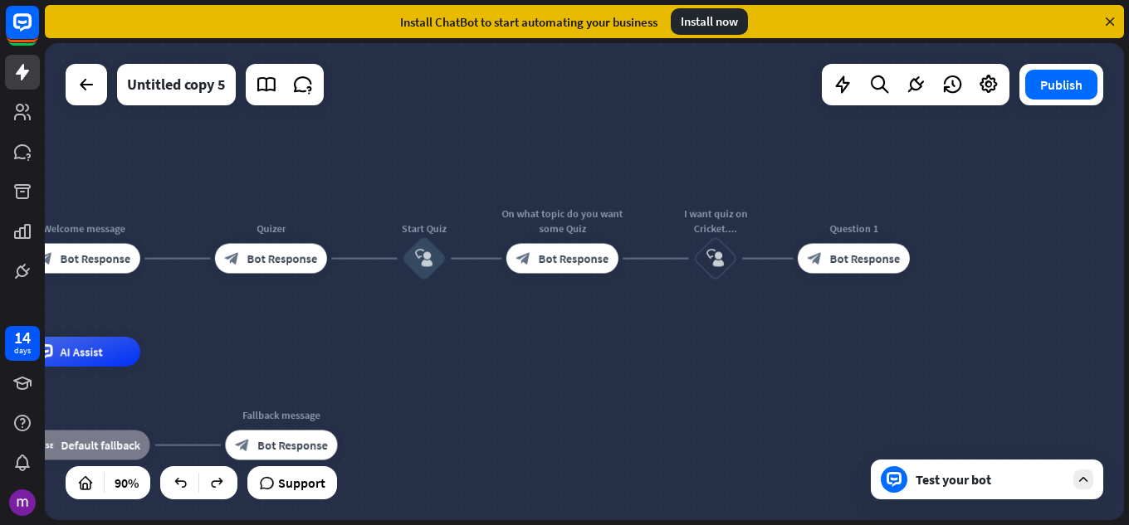
drag, startPoint x: 379, startPoint y: 308, endPoint x: 862, endPoint y: 362, distance: 486.9
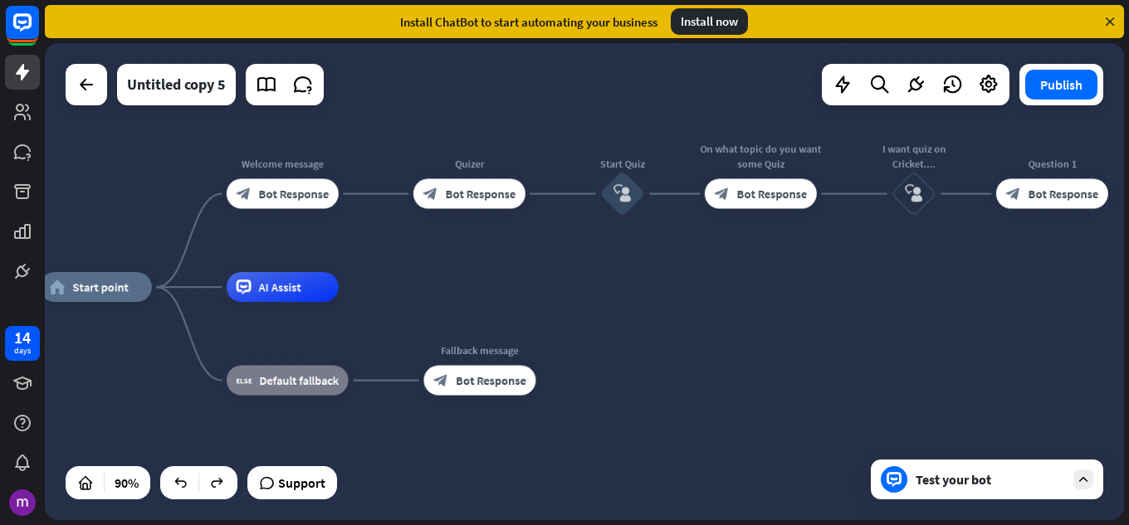
drag, startPoint x: 693, startPoint y: 387, endPoint x: 775, endPoint y: 328, distance: 101.1
click at [775, 328] on div "home_2 Start point Welcome message block_bot_response Bot Response Quizer block…" at bounding box center [525, 502] width 971 height 430
click at [329, 293] on div "AI Assist" at bounding box center [283, 287] width 112 height 30
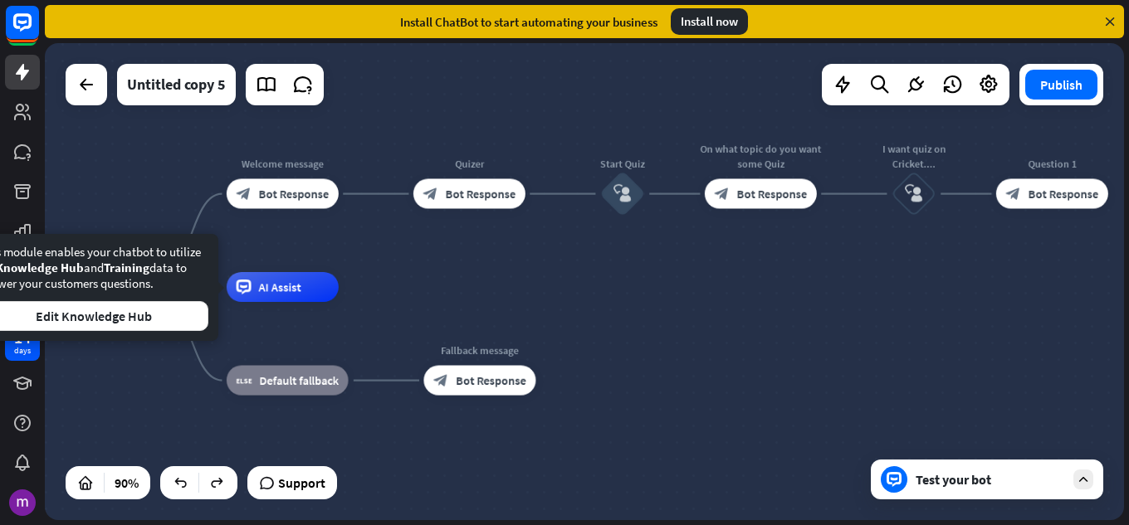
click at [538, 300] on div "home_2 Start point Welcome message block_bot_response Bot Response Quizer block…" at bounding box center [525, 502] width 971 height 430
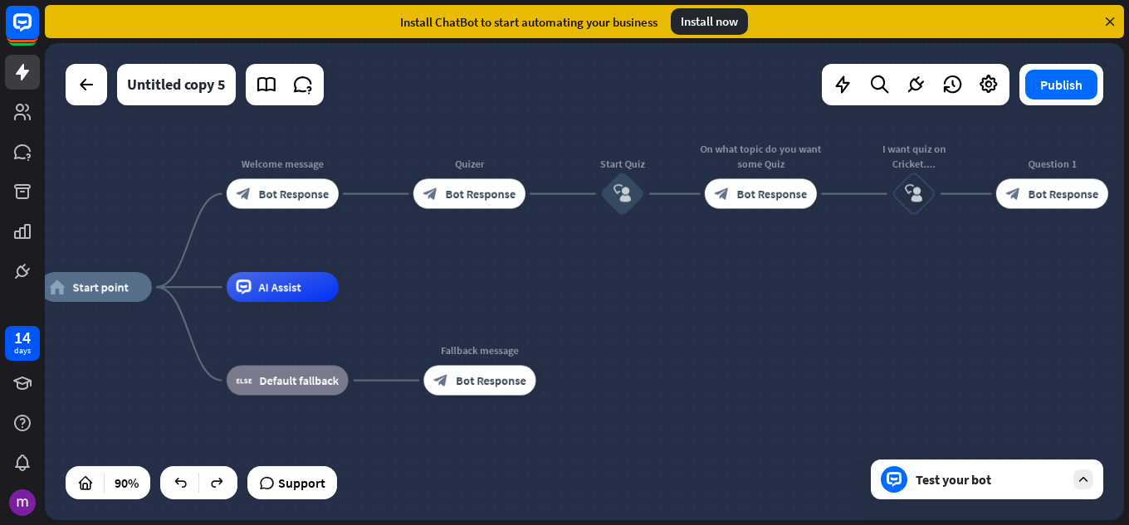
click at [1035, 480] on div "Test your bot" at bounding box center [990, 479] width 149 height 17
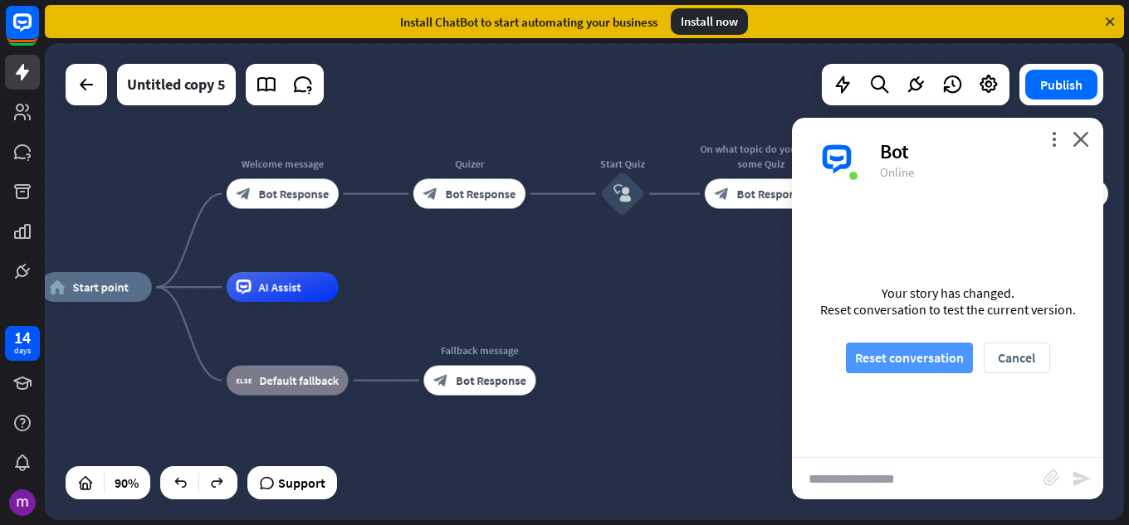
click at [941, 358] on button "Reset conversation" at bounding box center [909, 358] width 127 height 31
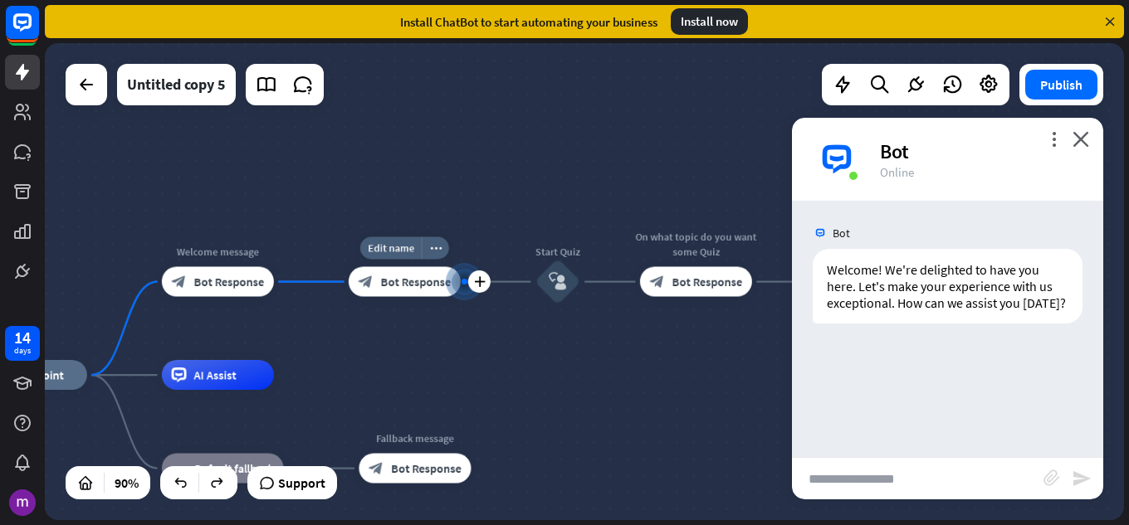
click at [478, 290] on div "plus" at bounding box center [479, 282] width 22 height 22
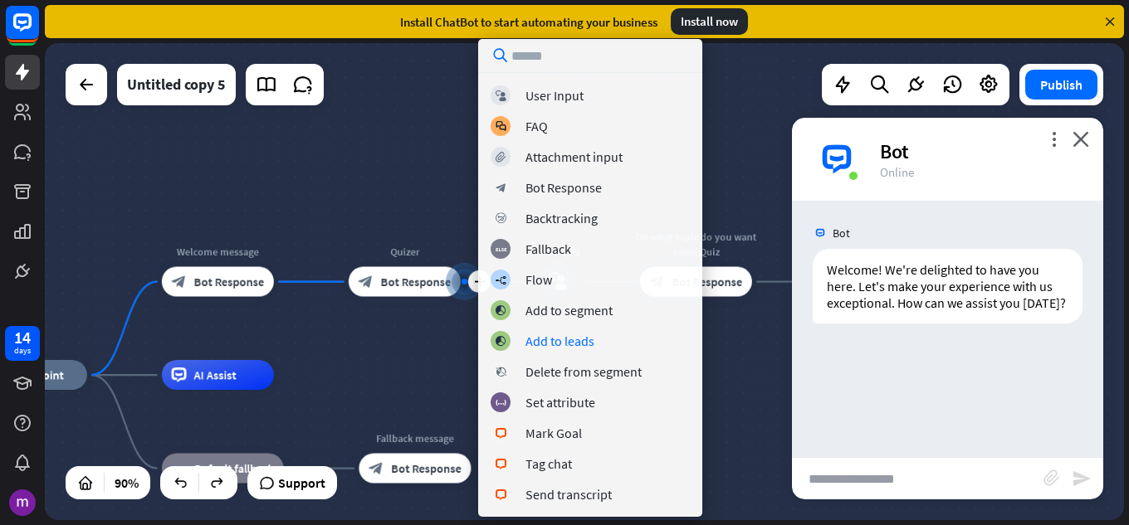
click at [391, 370] on div "home_2 Start point Welcome message block_bot_response Bot Response plus Quizer …" at bounding box center [584, 281] width 1079 height 477
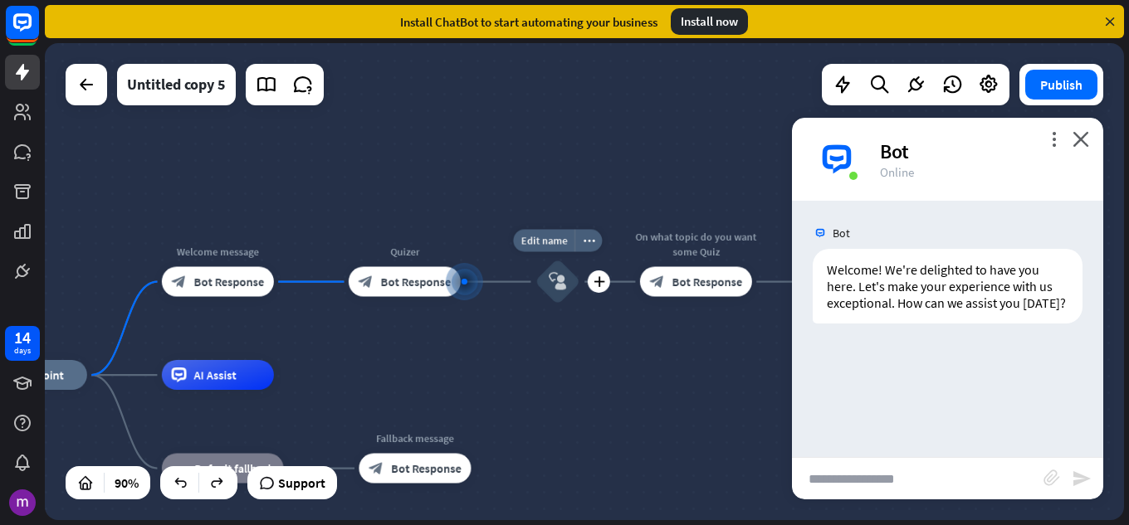
click at [535, 284] on div "Edit name more_horiz plus Start Quiz block_user_input" at bounding box center [557, 282] width 45 height 45
click at [225, 276] on span "Bot Response" at bounding box center [229, 282] width 71 height 15
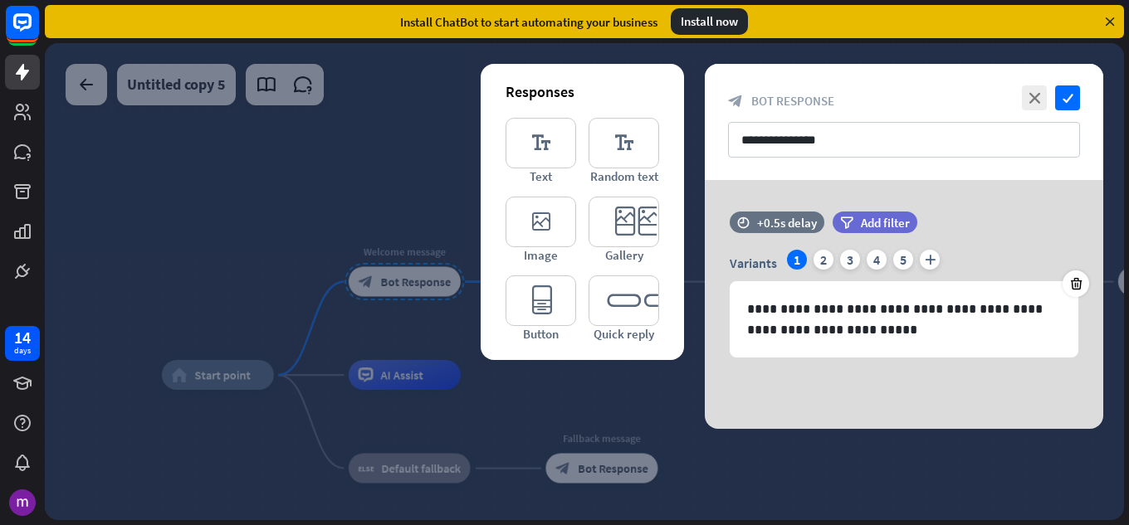
click at [819, 498] on div at bounding box center [584, 281] width 1079 height 477
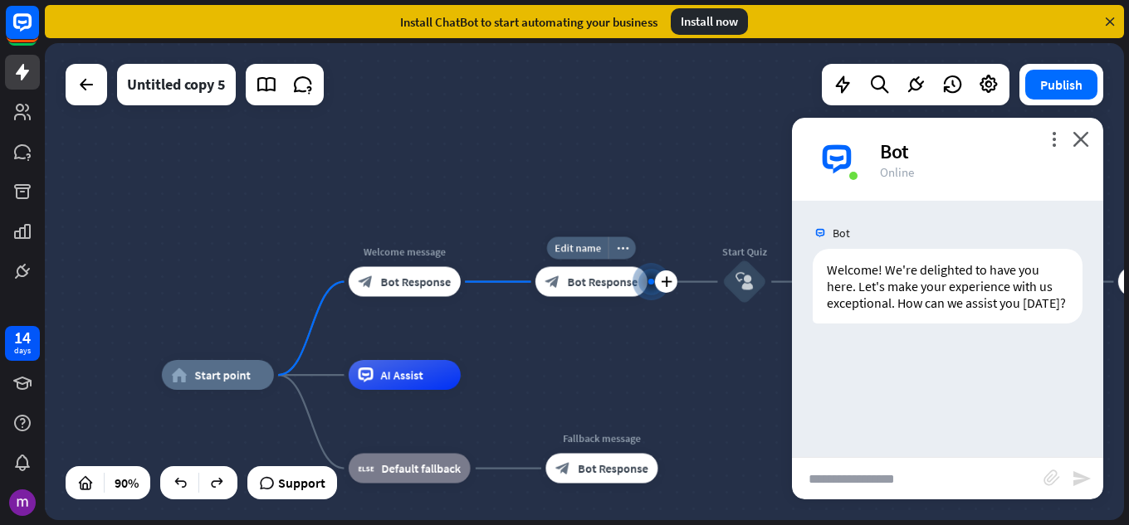
click at [562, 276] on div "block_bot_response Bot Response" at bounding box center [591, 282] width 112 height 30
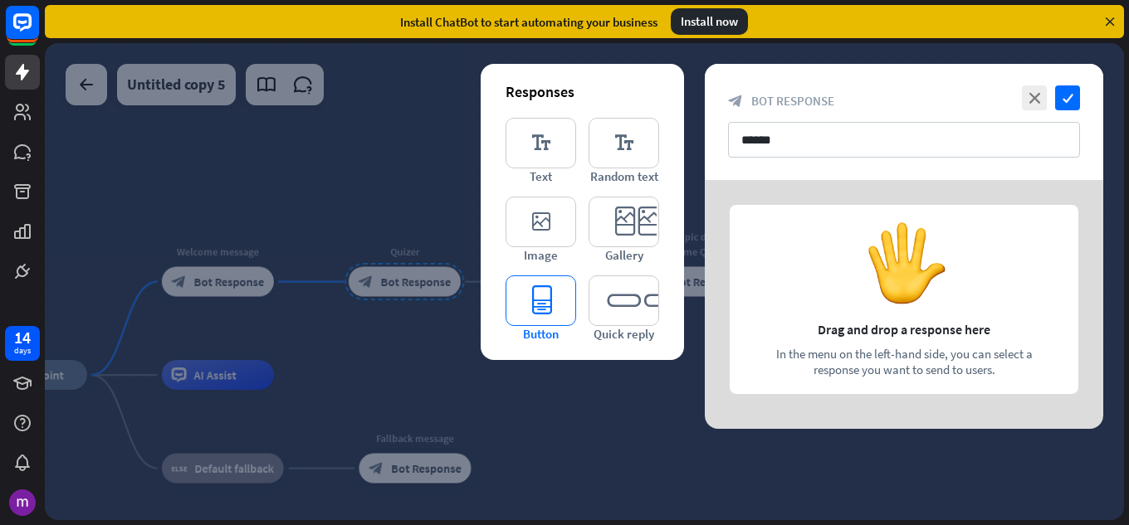
click at [554, 310] on icon "editor_button" at bounding box center [541, 301] width 71 height 51
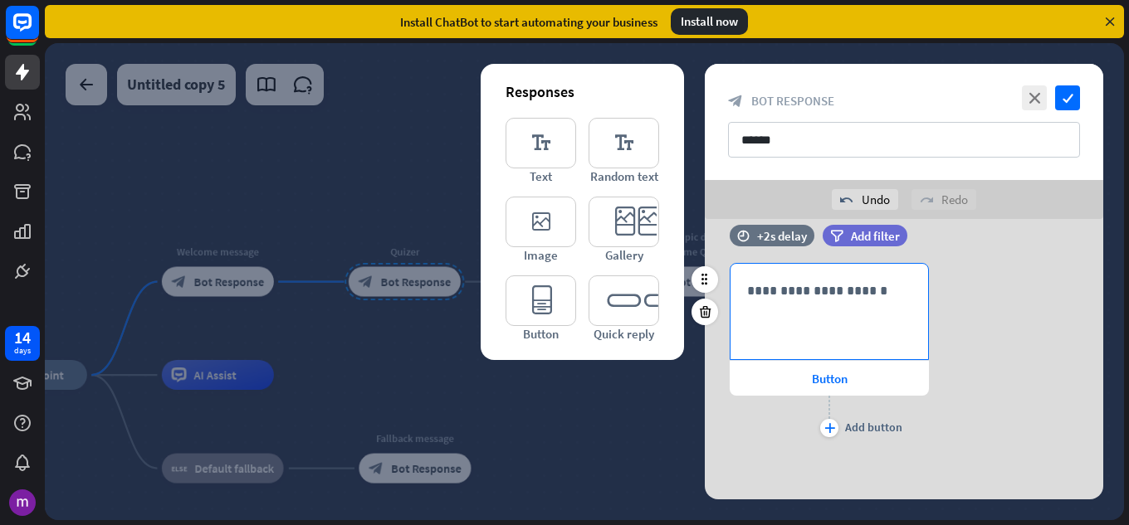
scroll to position [26, 0]
click at [833, 296] on p "**********" at bounding box center [829, 291] width 164 height 21
click at [1012, 310] on div "**********" at bounding box center [904, 352] width 398 height 178
click at [816, 308] on div "**********" at bounding box center [829, 311] width 198 height 95
click at [843, 364] on icon at bounding box center [841, 362] width 17 height 17
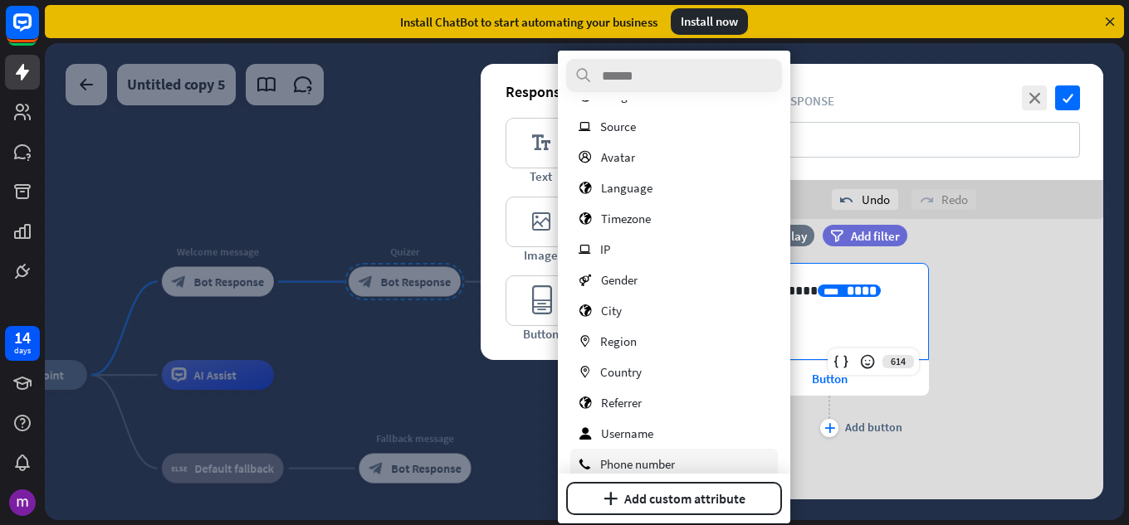
scroll to position [135, 0]
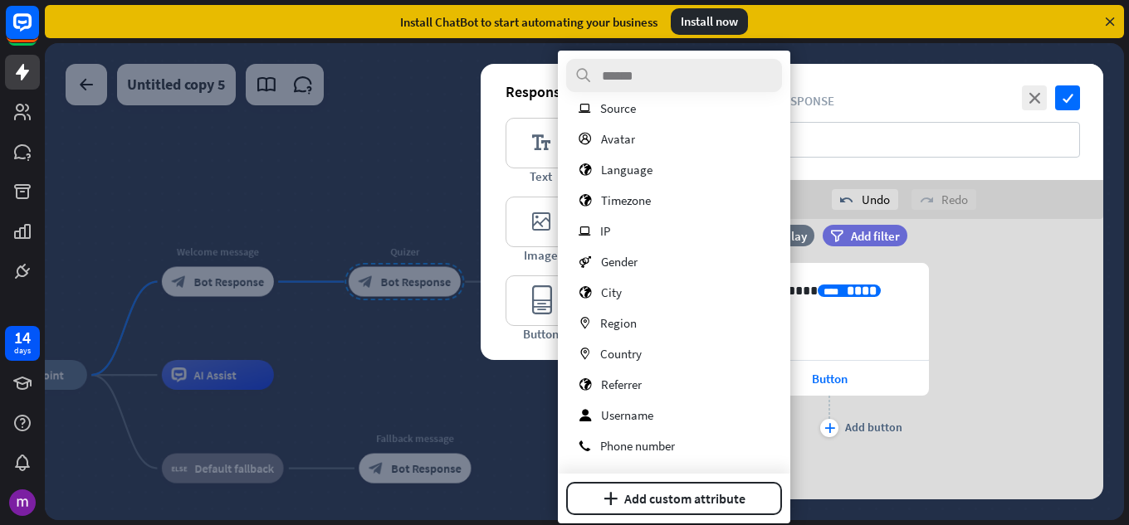
click at [1001, 384] on div "**********" at bounding box center [904, 352] width 398 height 178
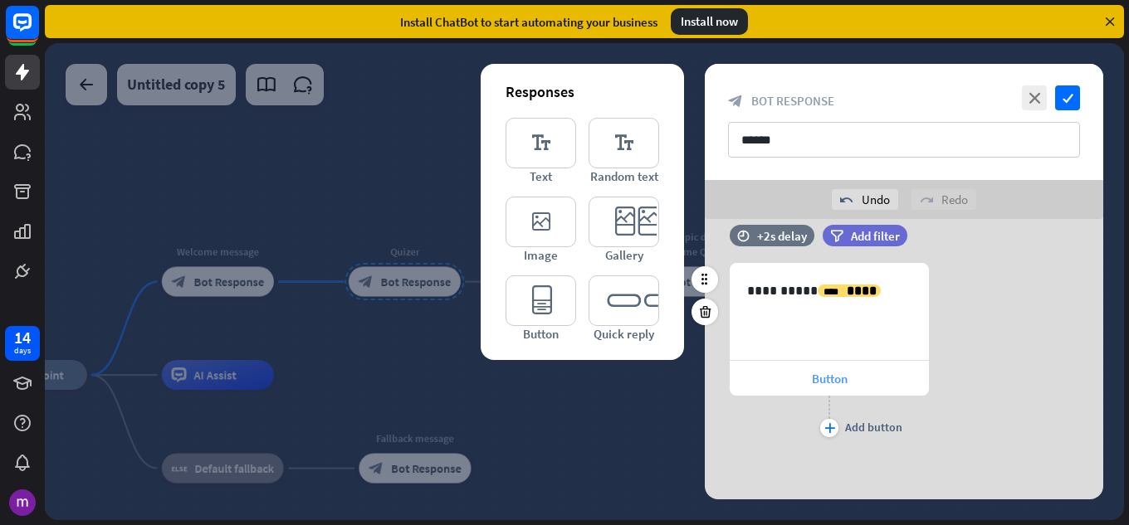
click at [860, 381] on div "Button" at bounding box center [829, 378] width 199 height 35
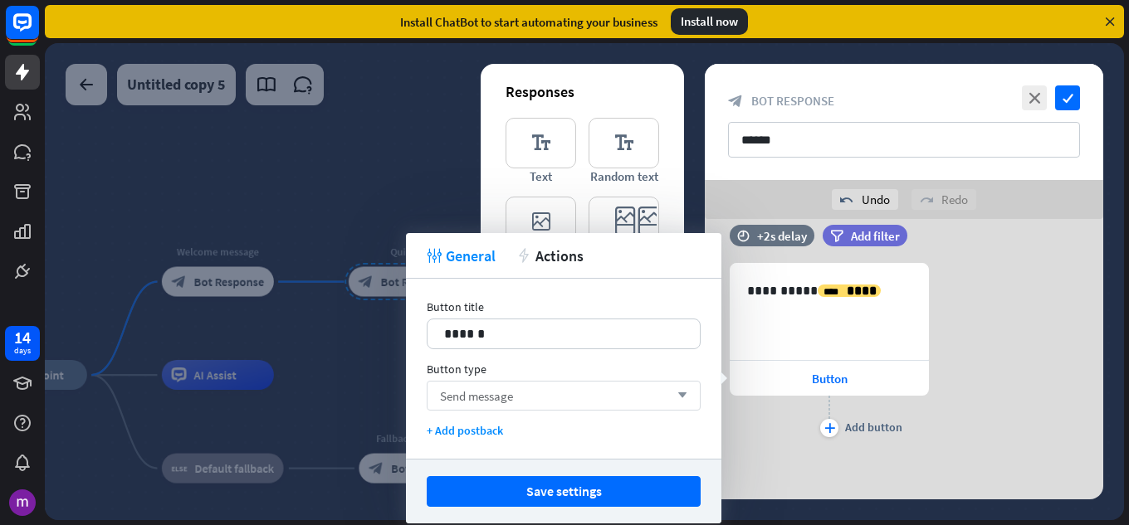
click at [513, 402] on span "Send message" at bounding box center [476, 396] width 73 height 16
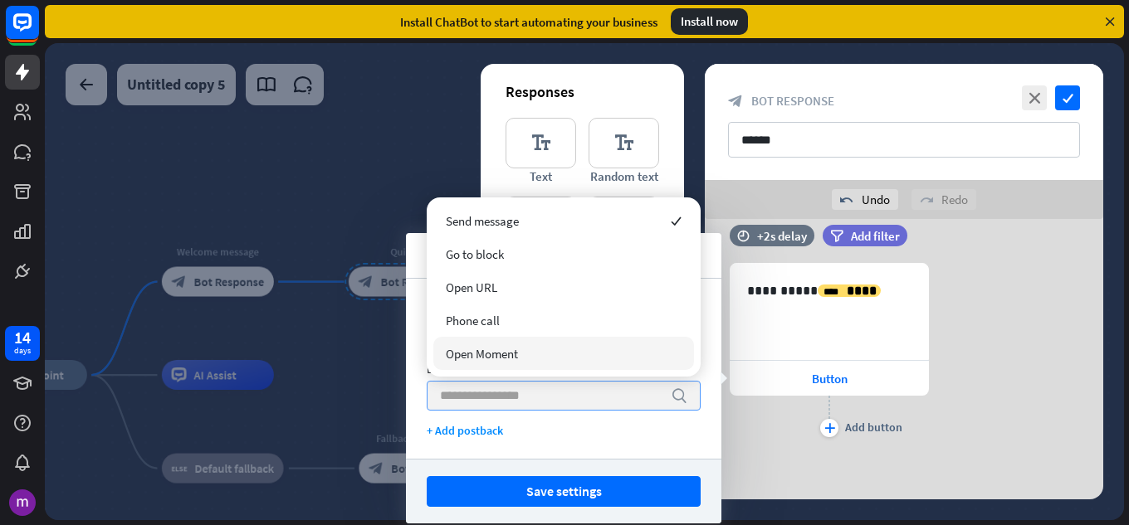
click at [506, 350] on span "Open Moment" at bounding box center [482, 354] width 72 height 16
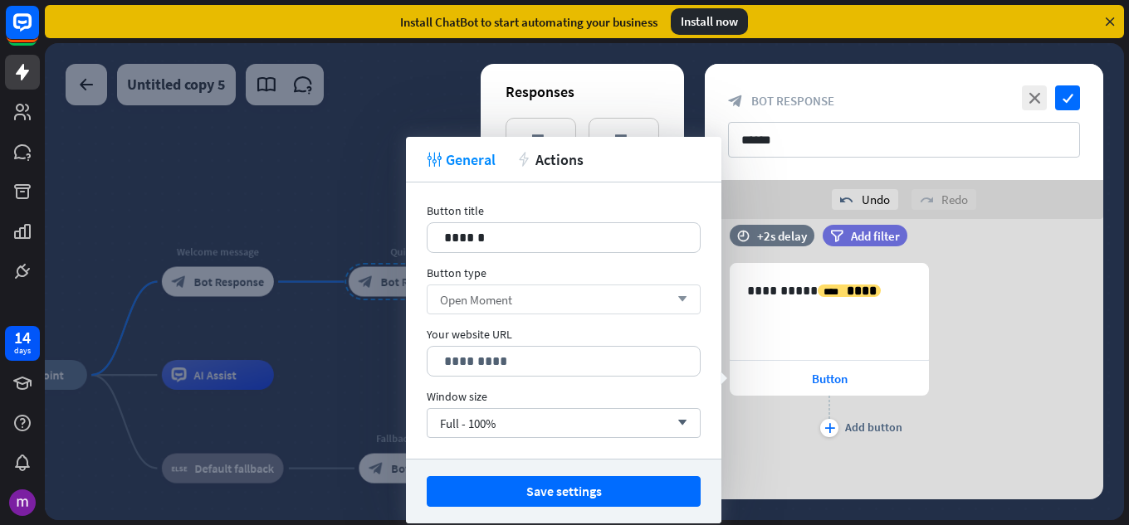
click at [521, 302] on div "Open Moment arrow_down" at bounding box center [564, 300] width 274 height 30
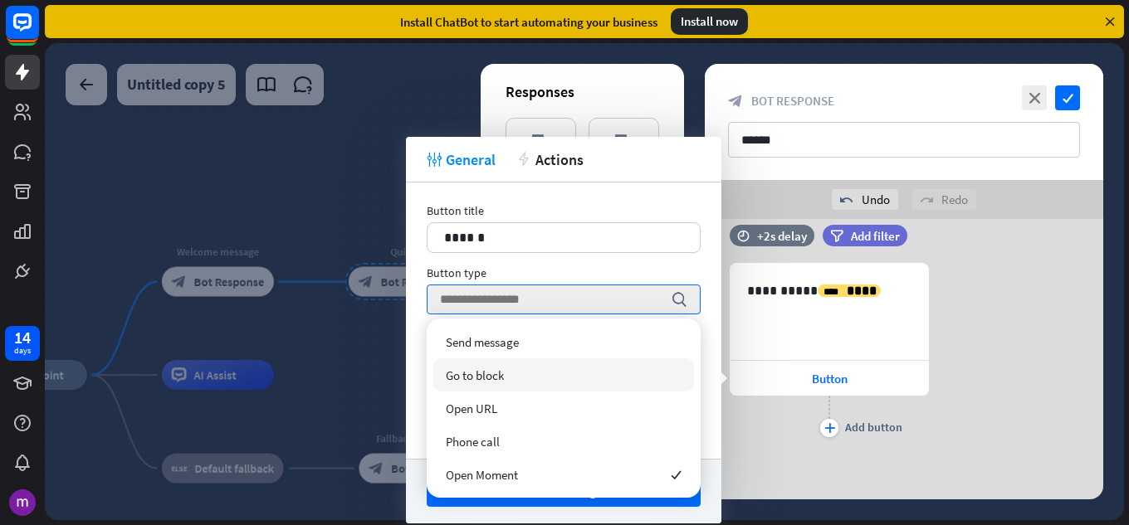
click at [493, 374] on span "Go to block" at bounding box center [475, 376] width 58 height 16
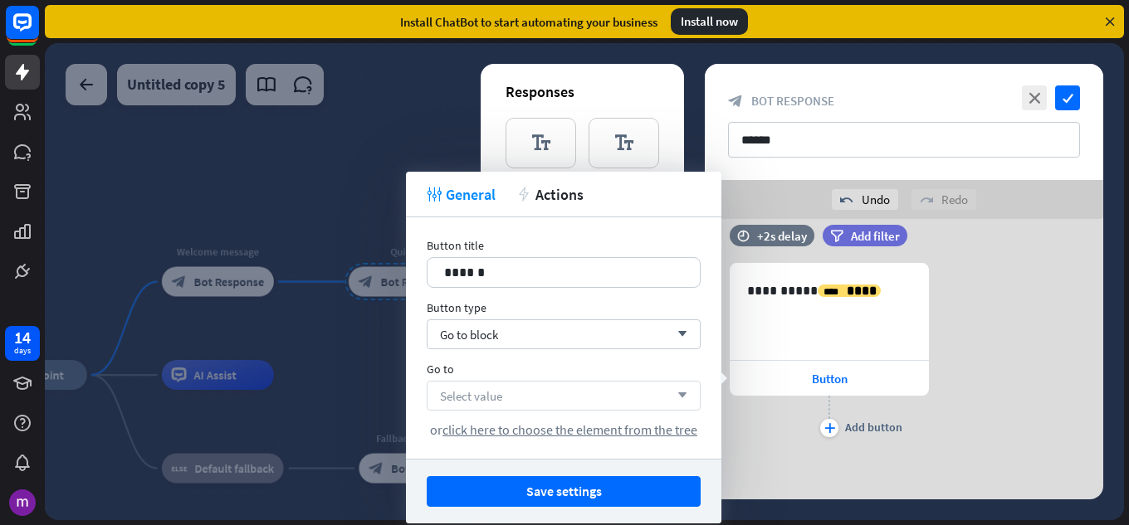
click at [508, 392] on div "Select value arrow_down" at bounding box center [564, 396] width 274 height 30
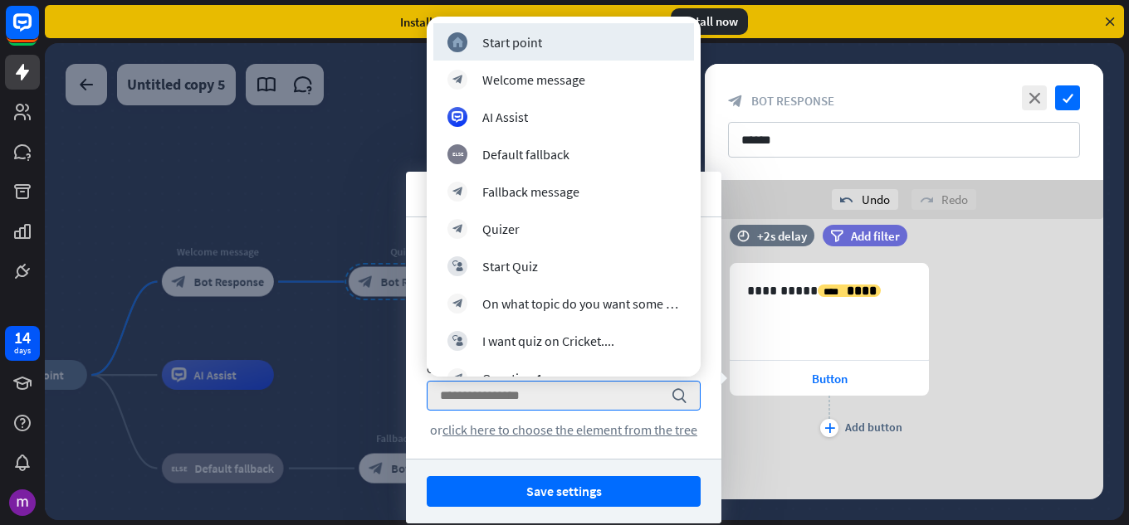
drag, startPoint x: 306, startPoint y: 340, endPoint x: 91, endPoint y: 266, distance: 227.3
click at [91, 266] on div at bounding box center [584, 281] width 1079 height 477
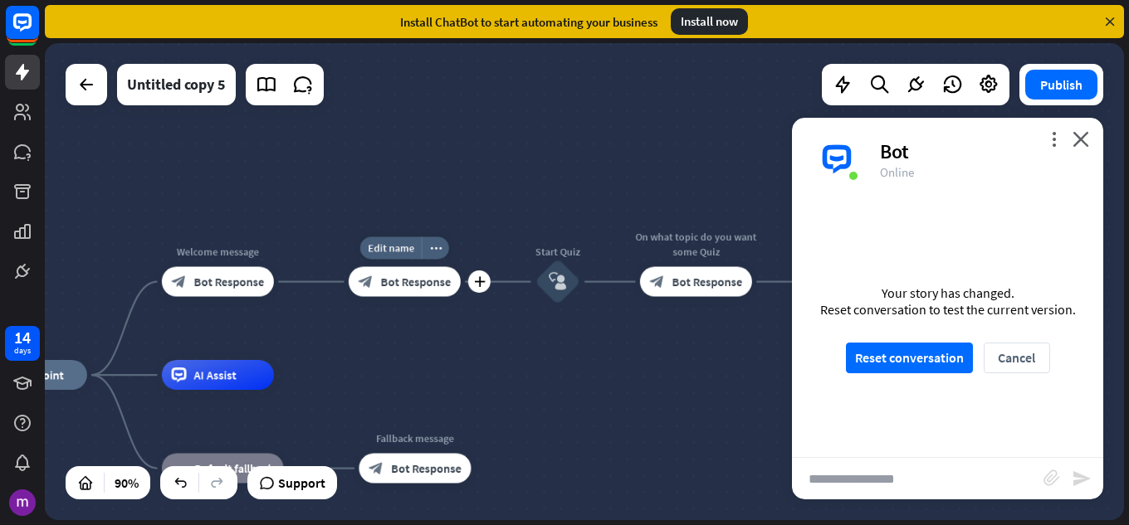
click at [406, 281] on span "Bot Response" at bounding box center [416, 282] width 71 height 15
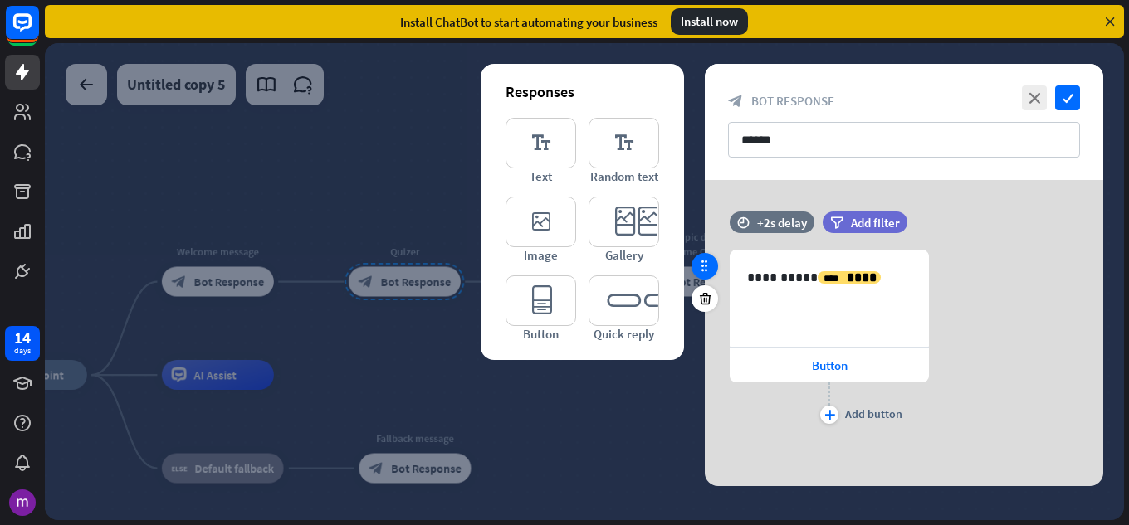
click at [709, 264] on icon at bounding box center [704, 266] width 15 height 15
click at [701, 273] on icon at bounding box center [704, 266] width 15 height 15
click at [799, 359] on div "Button" at bounding box center [829, 365] width 199 height 35
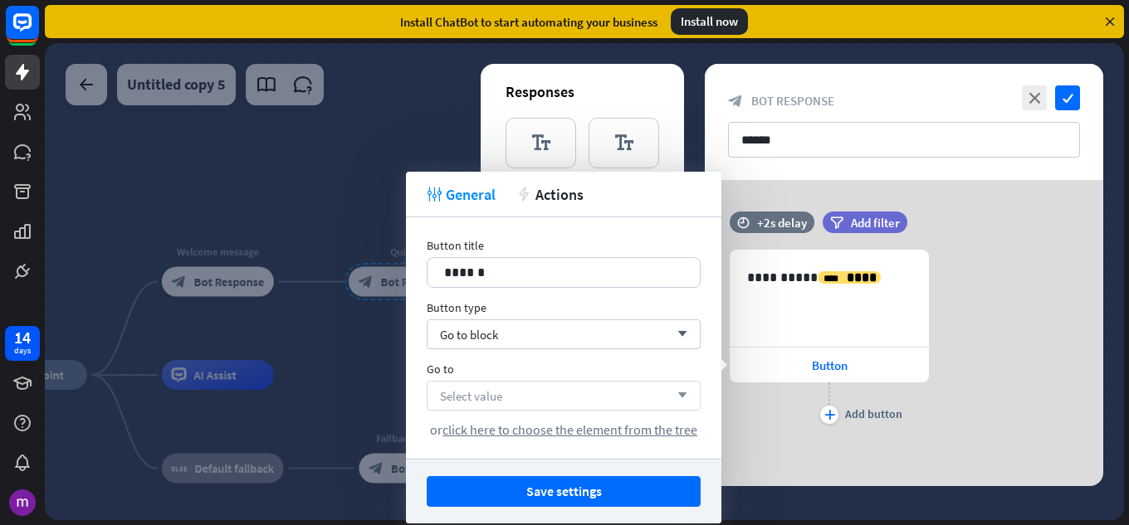
click at [523, 404] on div "Select value arrow_down" at bounding box center [564, 396] width 274 height 30
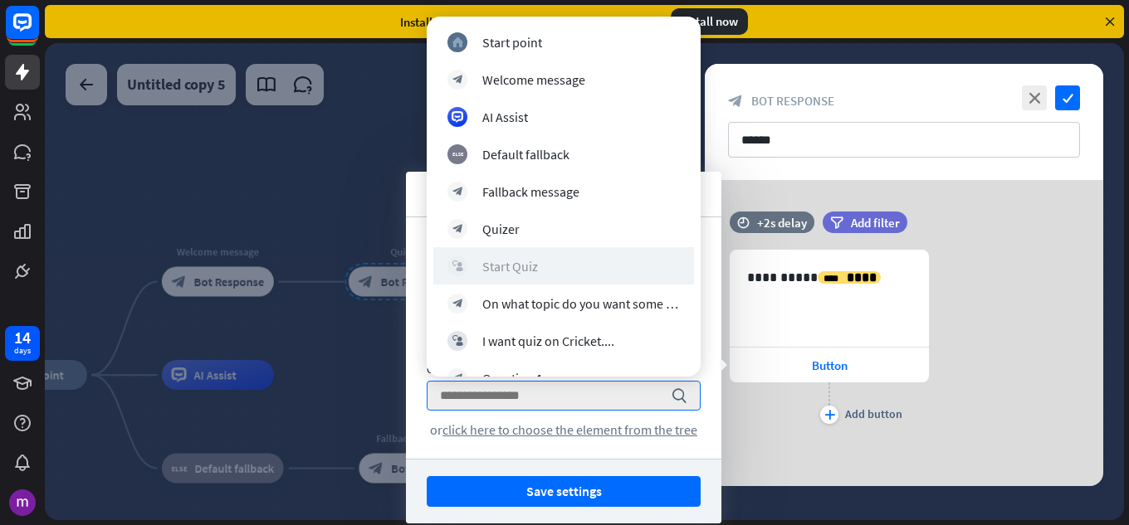
click at [493, 276] on div "block_user_input Start Quiz" at bounding box center [563, 267] width 232 height 20
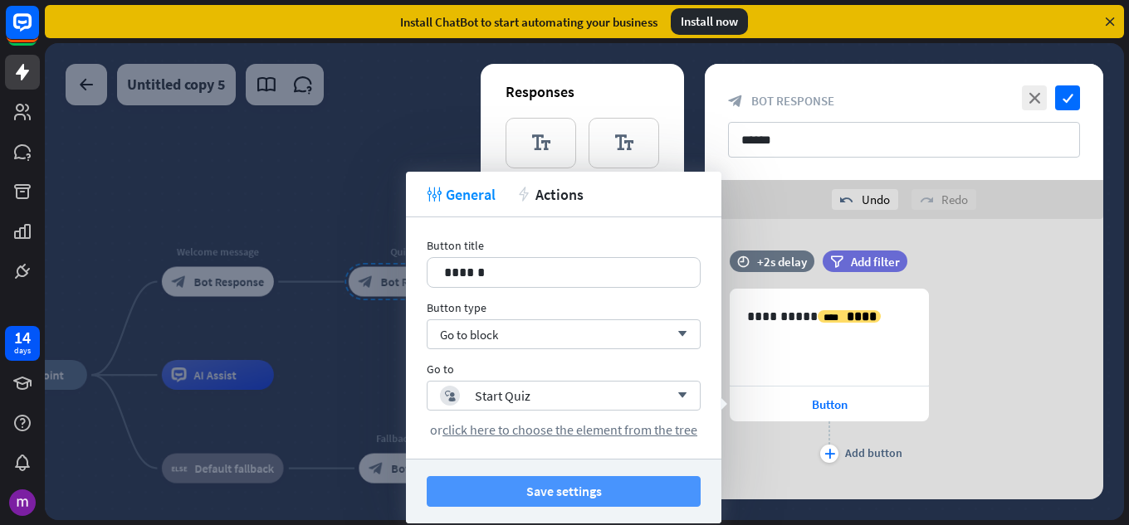
click at [614, 484] on button "Save settings" at bounding box center [564, 491] width 274 height 31
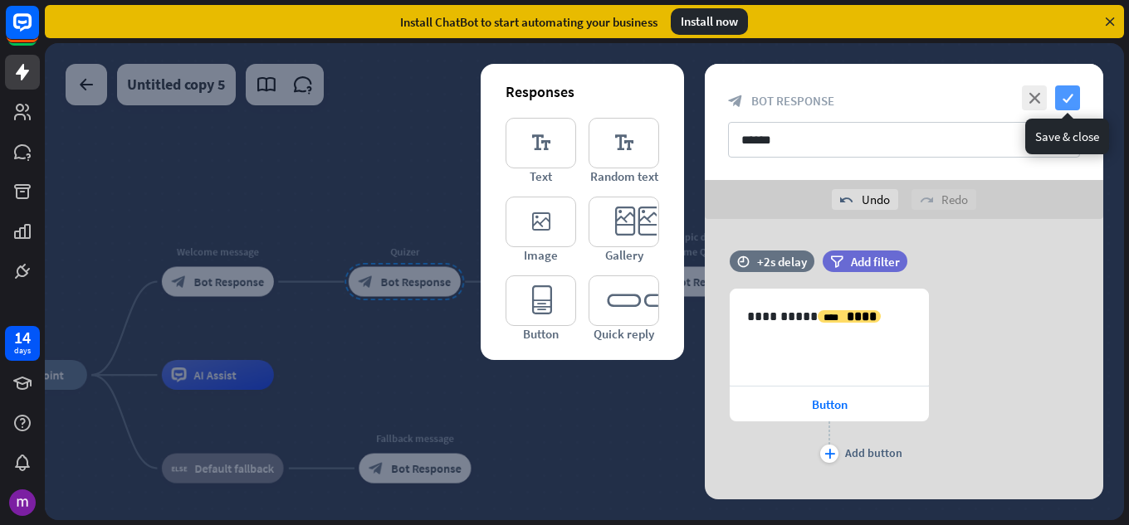
click at [1068, 97] on icon "check" at bounding box center [1067, 98] width 25 height 25
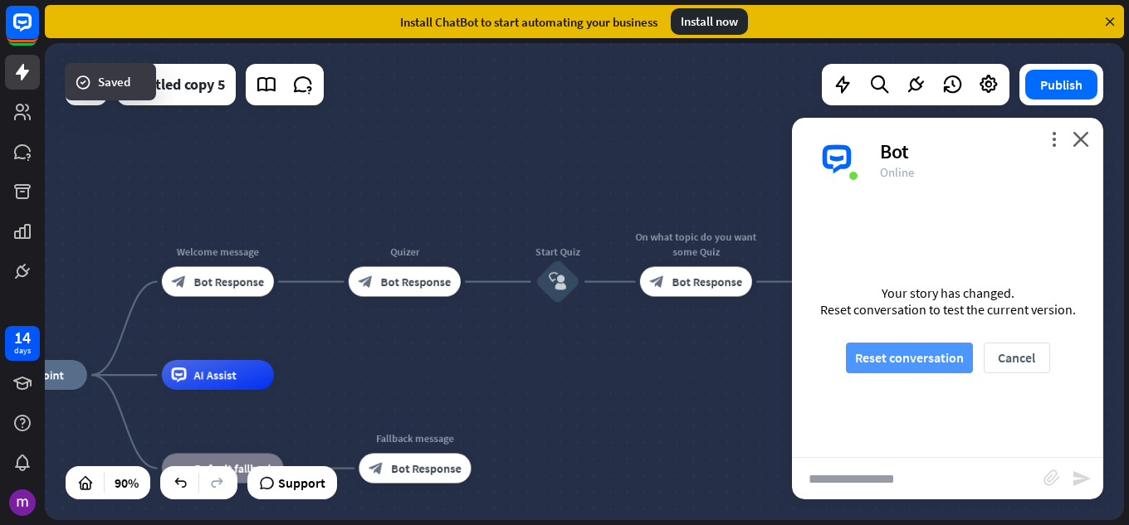
click at [879, 362] on button "Reset conversation" at bounding box center [909, 358] width 127 height 31
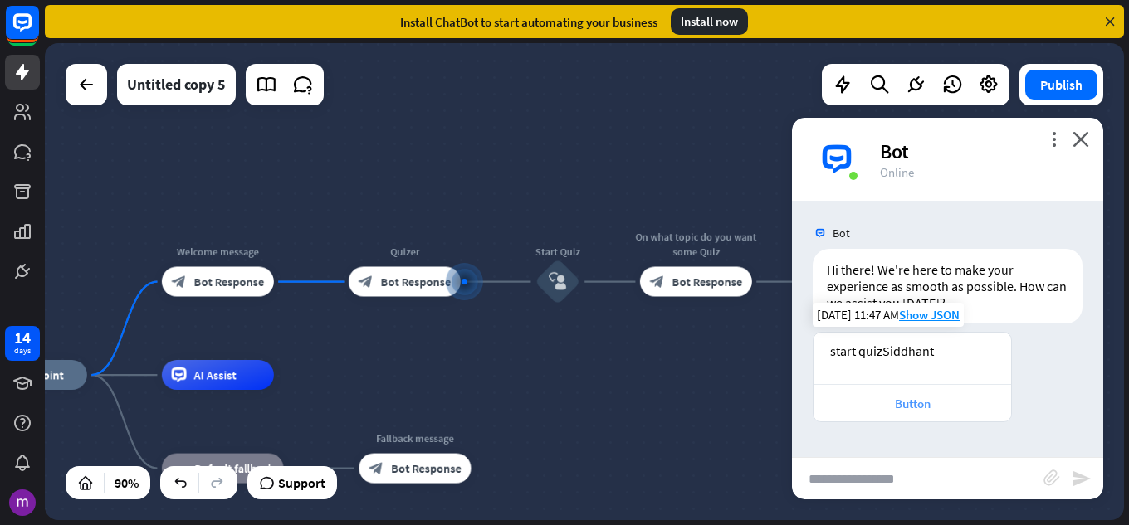
click at [892, 393] on div "Button" at bounding box center [912, 402] width 198 height 37
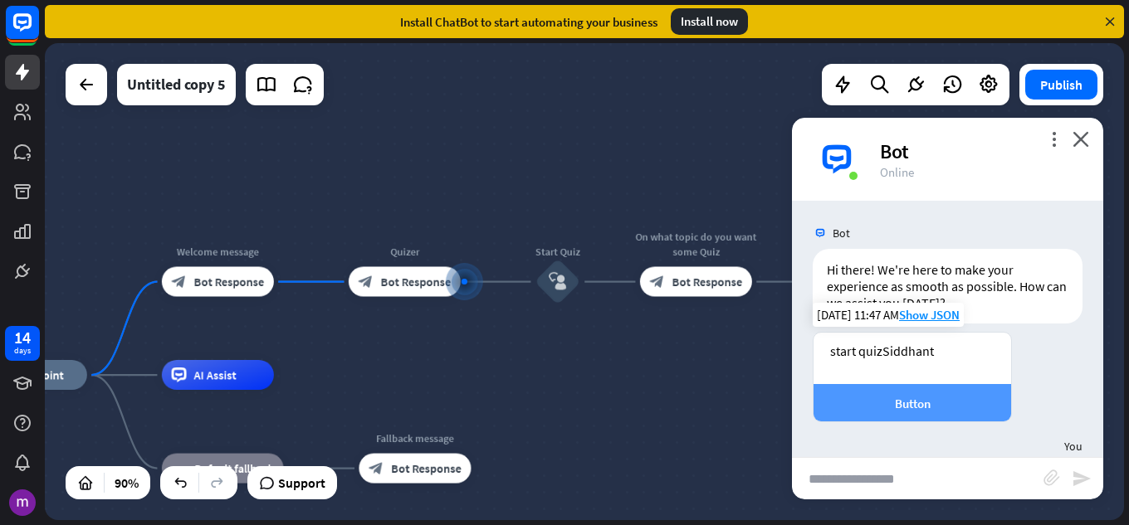
scroll to position [71, 0]
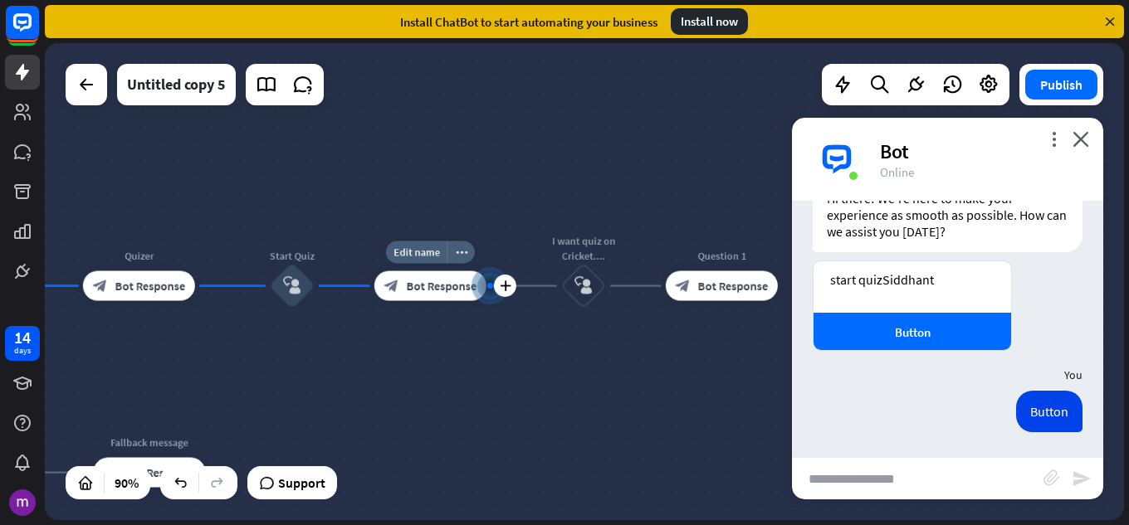
drag, startPoint x: 467, startPoint y: 296, endPoint x: 491, endPoint y: 300, distance: 25.2
click at [490, 286] on div at bounding box center [490, 286] width 0 height 0
click at [486, 361] on div "home_2 Start point Welcome message block_bot_response Bot Response Quizer block…" at bounding box center [584, 281] width 1079 height 477
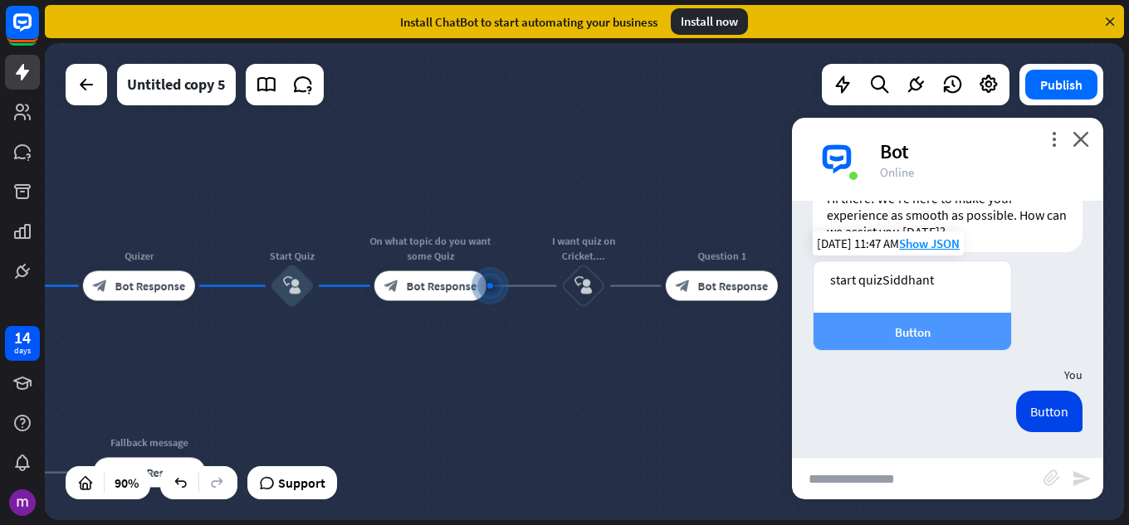
click at [893, 328] on div "Button" at bounding box center [912, 333] width 181 height 16
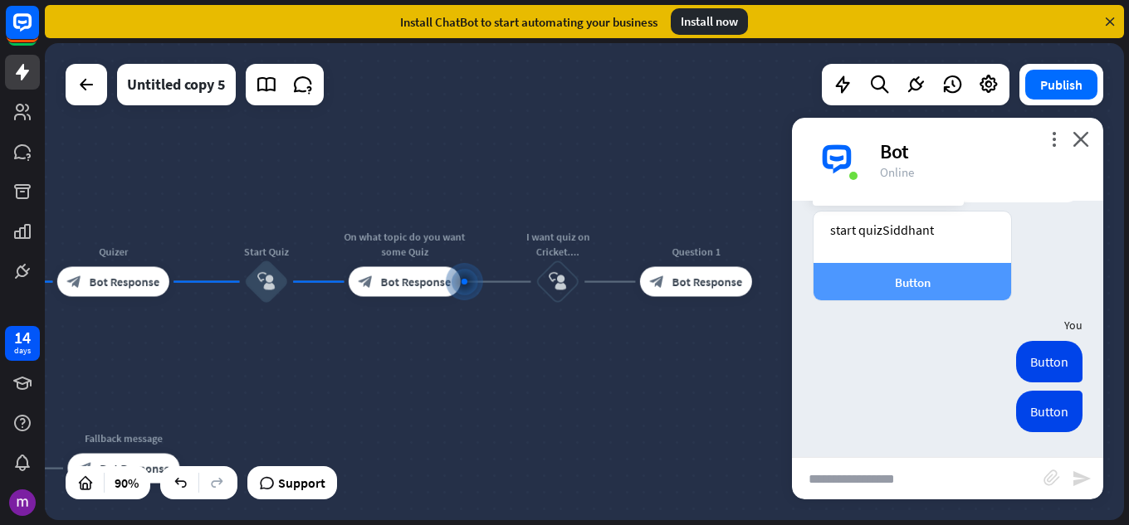
click at [919, 285] on div "Button" at bounding box center [912, 283] width 181 height 16
click at [919, 285] on div "Bot Hi there! We're here to make your experience as smooth as possible. How can…" at bounding box center [947, 329] width 311 height 257
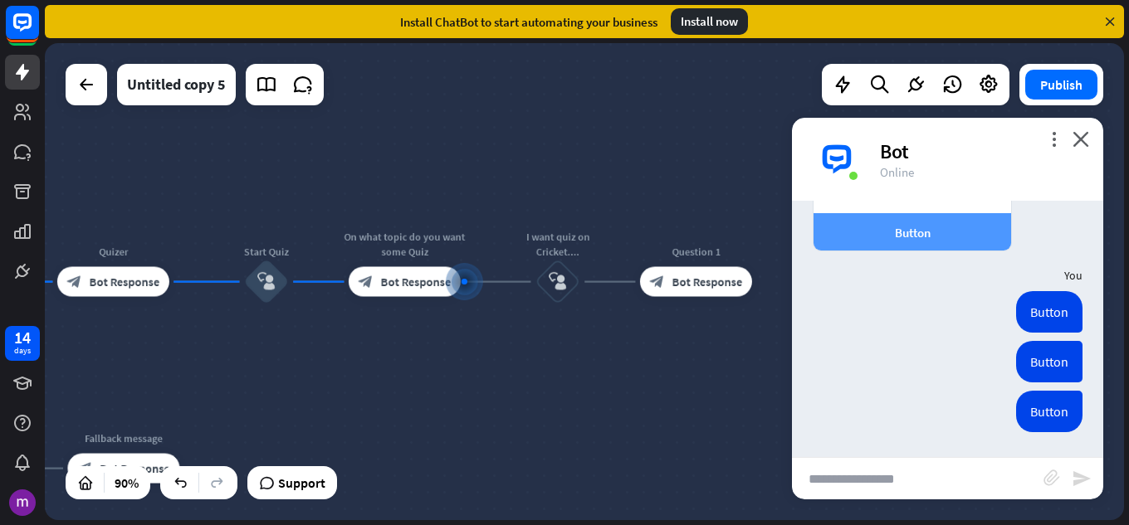
click at [919, 285] on div "You" at bounding box center [947, 276] width 311 height 32
click at [916, 242] on div "Button" at bounding box center [912, 231] width 198 height 37
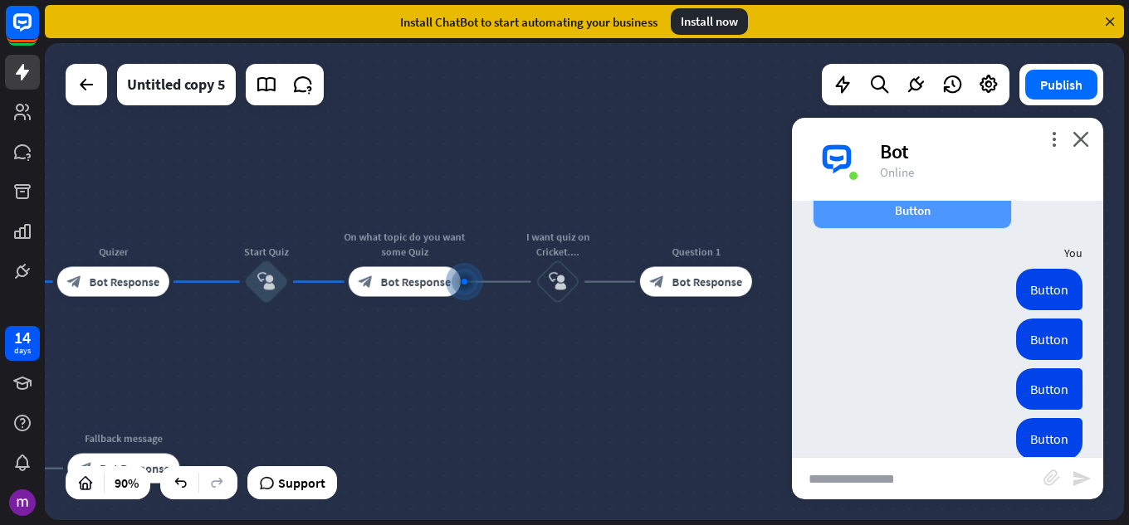
scroll to position [221, 0]
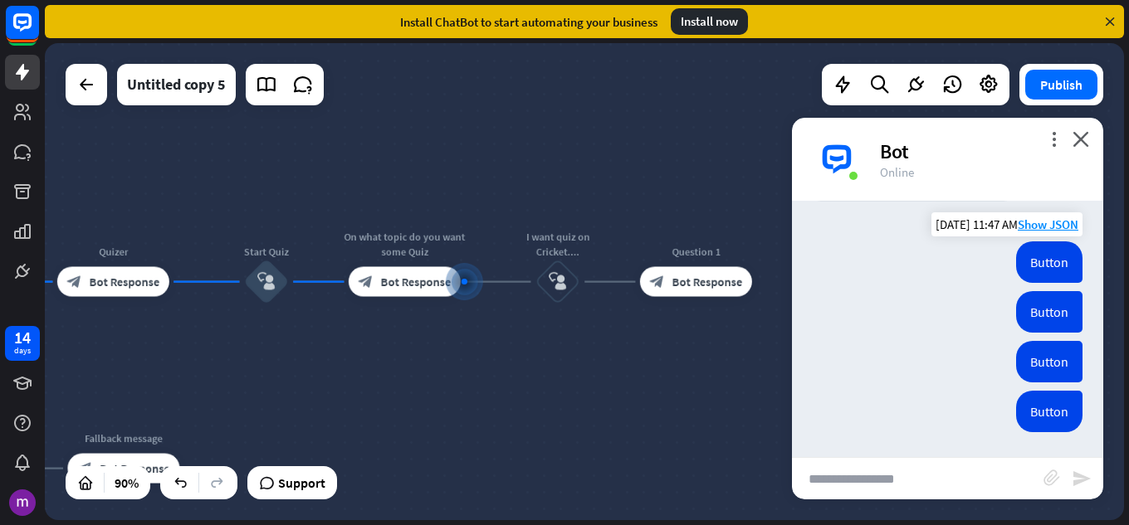
click at [1033, 282] on div "Button" at bounding box center [1049, 263] width 66 height 42
click at [1042, 263] on div "Button" at bounding box center [1049, 263] width 66 height 42
click at [900, 315] on div "Button Today 11:47 AM Show JSON" at bounding box center [947, 316] width 311 height 50
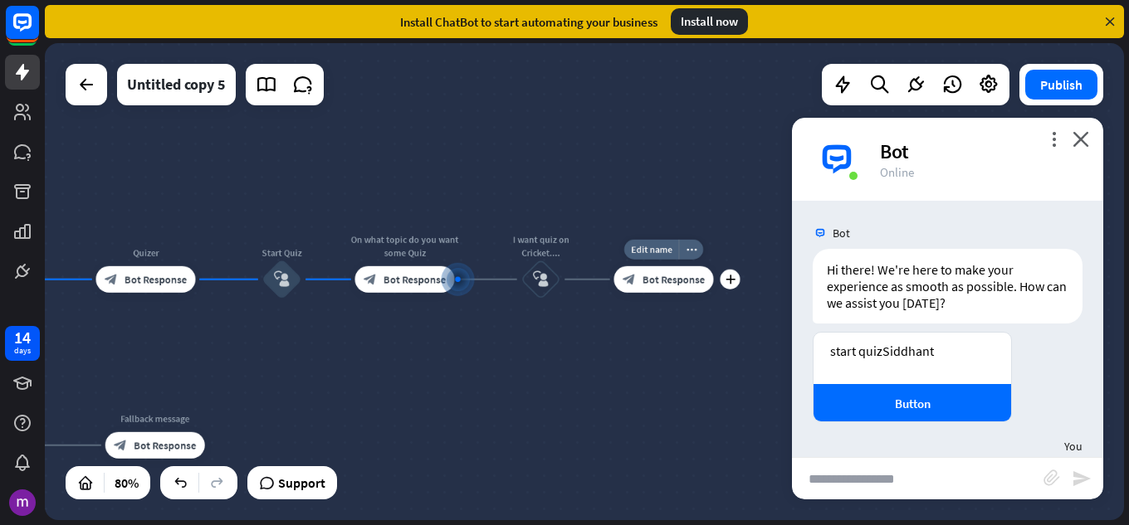
click at [666, 293] on div "Edit name more_horiz plus Question 1 block_bot_response Bot Response" at bounding box center [663, 279] width 100 height 27
click at [682, 293] on div "Edit name more_horiz plus Question 1 block_bot_response Bot Response" at bounding box center [663, 279] width 100 height 27
click at [732, 284] on icon "plus" at bounding box center [730, 279] width 10 height 9
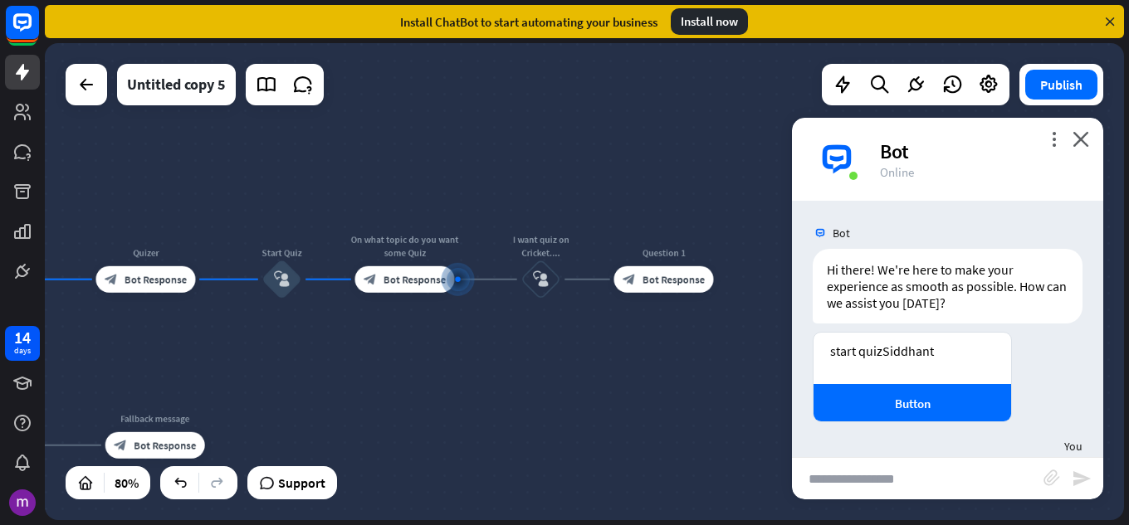
click at [1097, 151] on div "more_vert close Bot Online" at bounding box center [947, 159] width 311 height 83
click at [1082, 136] on icon "close" at bounding box center [1080, 139] width 17 height 16
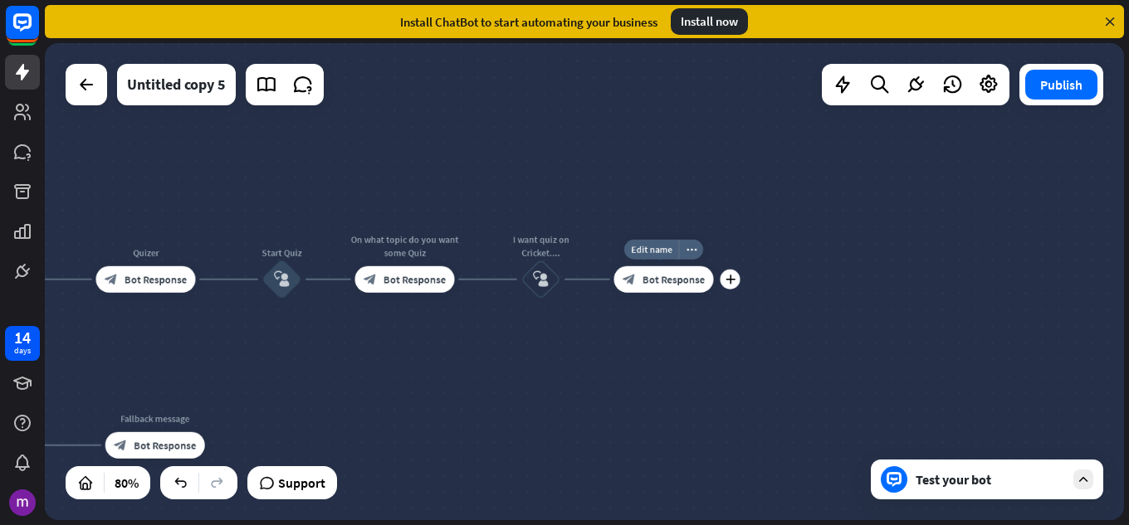
click at [695, 287] on div "block_bot_response Bot Response" at bounding box center [663, 279] width 100 height 27
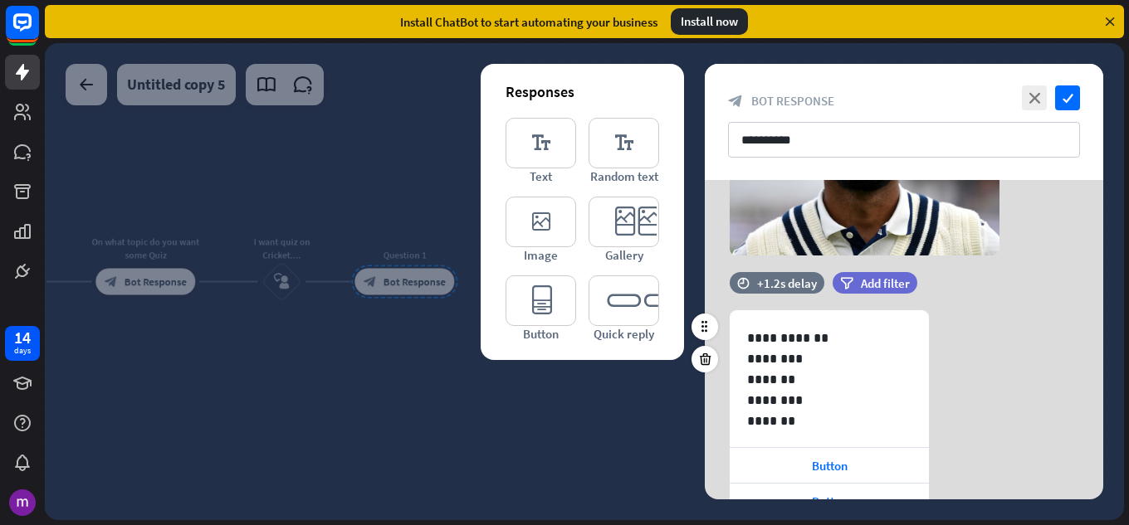
scroll to position [249, 0]
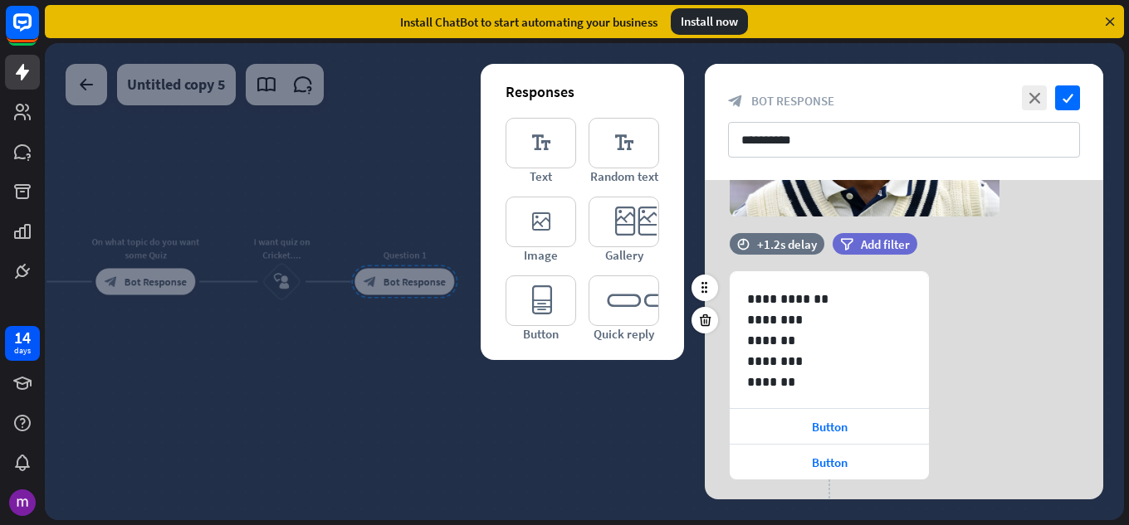
click at [991, 406] on div "**********" at bounding box center [904, 398] width 398 height 254
click at [541, 409] on div at bounding box center [584, 281] width 1079 height 477
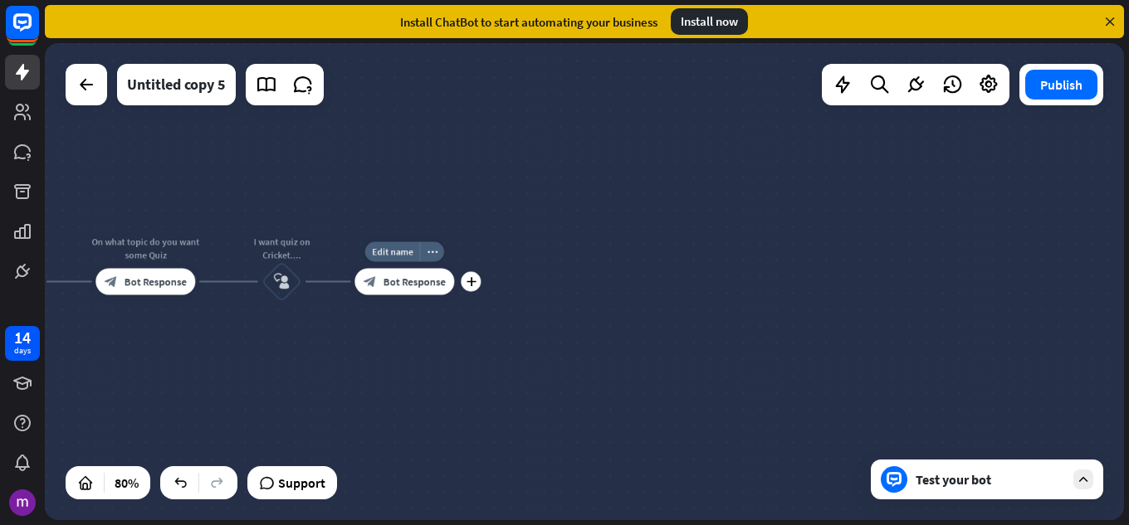
click at [440, 295] on div "block_bot_response Bot Response" at bounding box center [404, 282] width 100 height 27
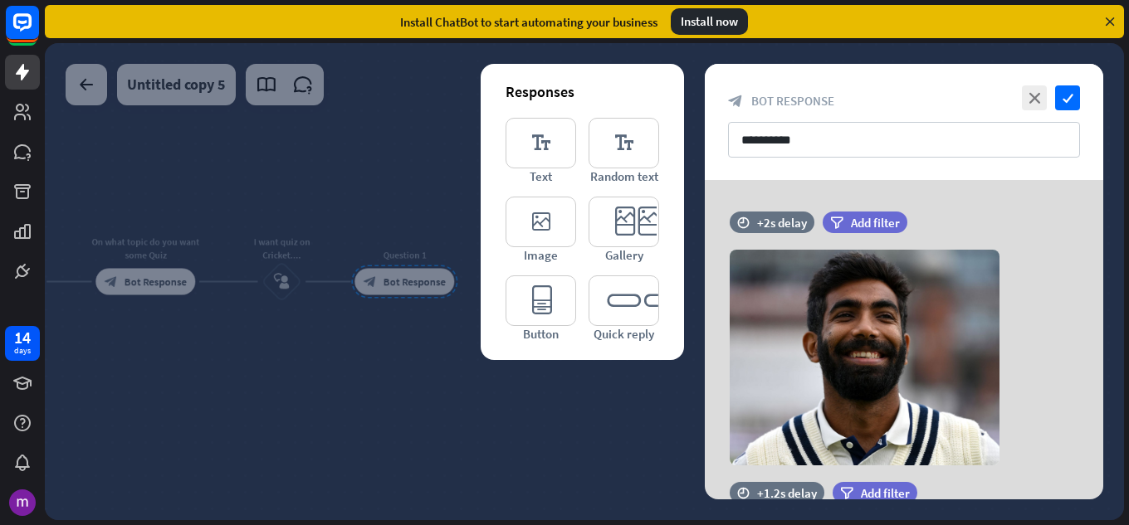
click at [496, 377] on div at bounding box center [584, 281] width 1079 height 477
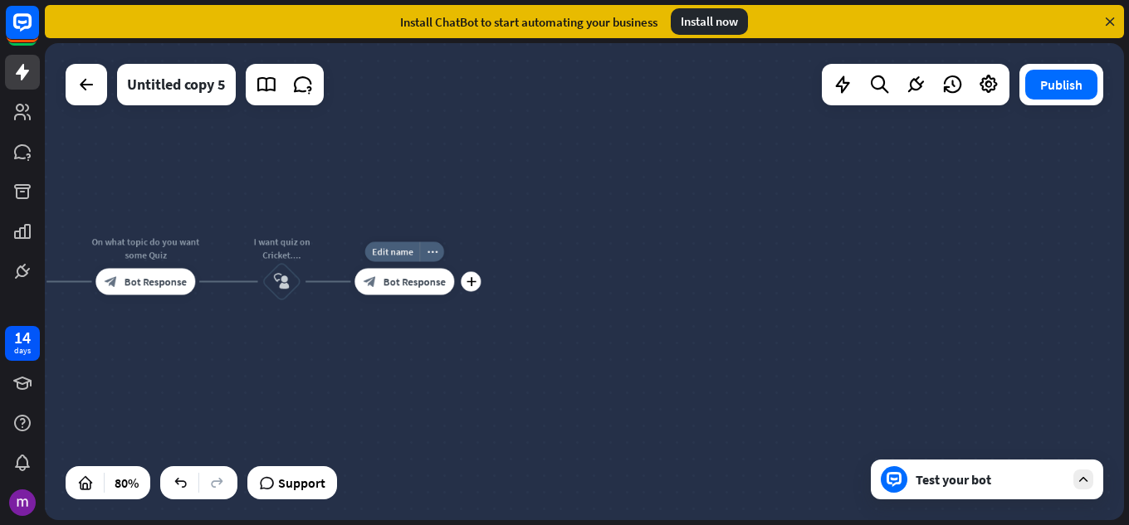
click at [450, 286] on div "block_bot_response Bot Response" at bounding box center [404, 282] width 100 height 27
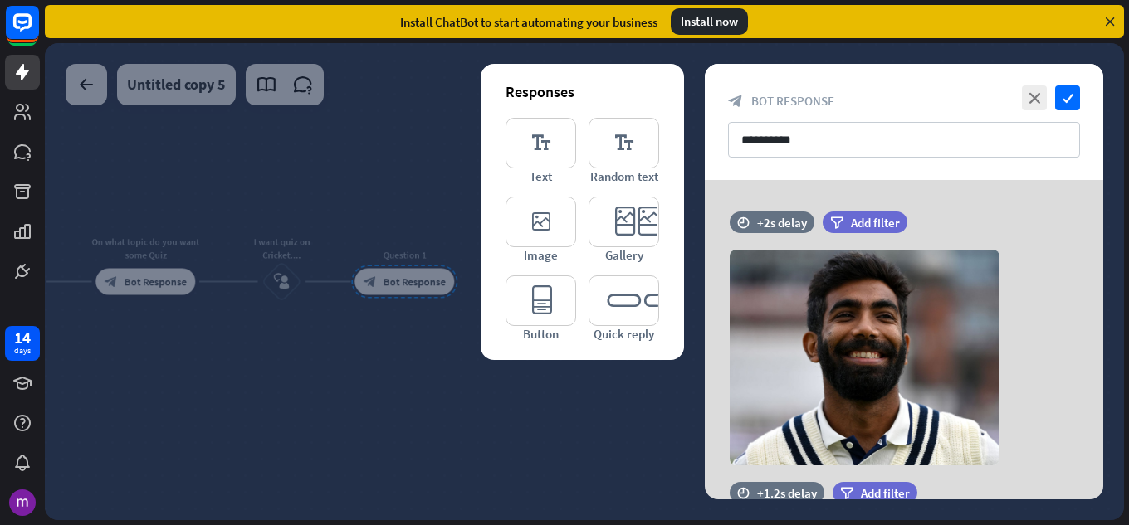
click at [452, 359] on div at bounding box center [584, 281] width 1079 height 477
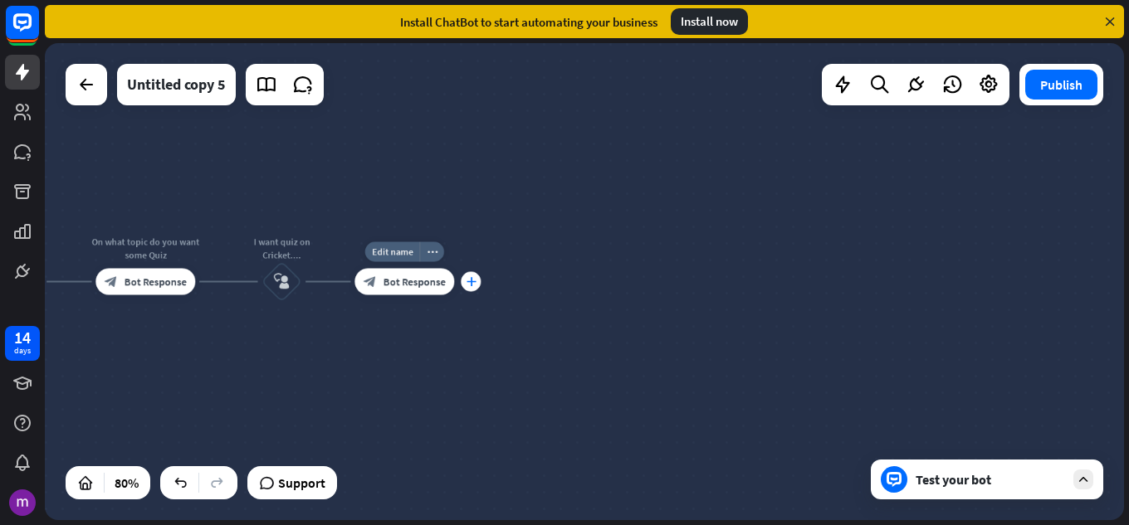
click at [471, 282] on icon "plus" at bounding box center [471, 281] width 10 height 9
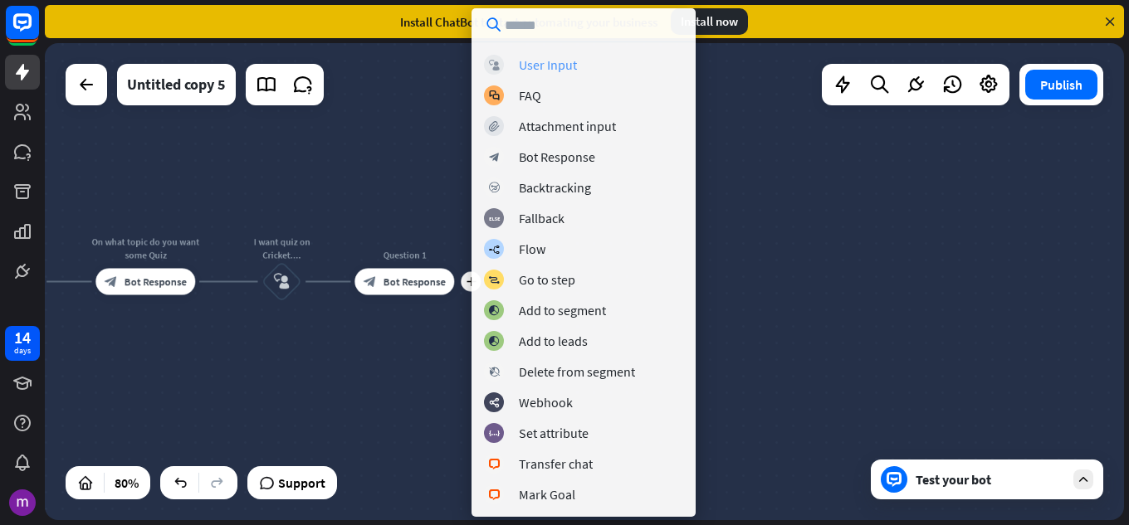
click at [528, 66] on div "User Input" at bounding box center [548, 64] width 58 height 17
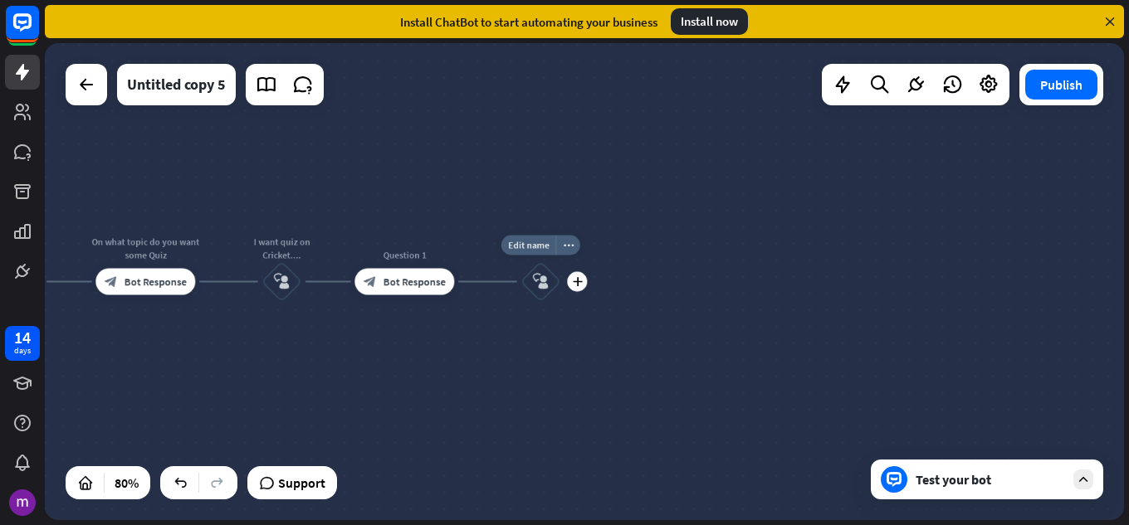
click at [542, 282] on icon "block_user_input" at bounding box center [541, 282] width 16 height 16
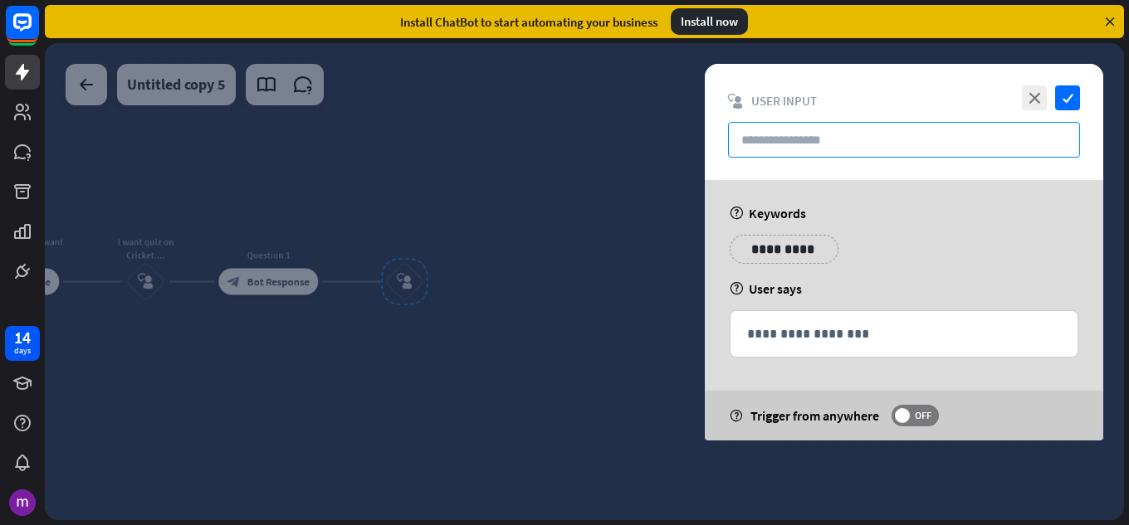
click at [756, 140] on input "text" at bounding box center [904, 140] width 352 height 36
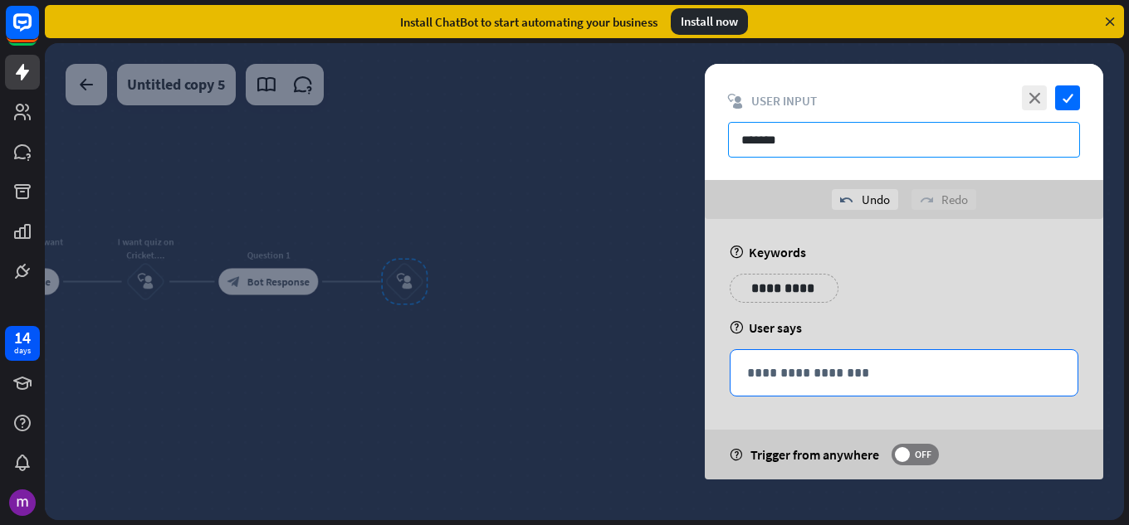
type input "*******"
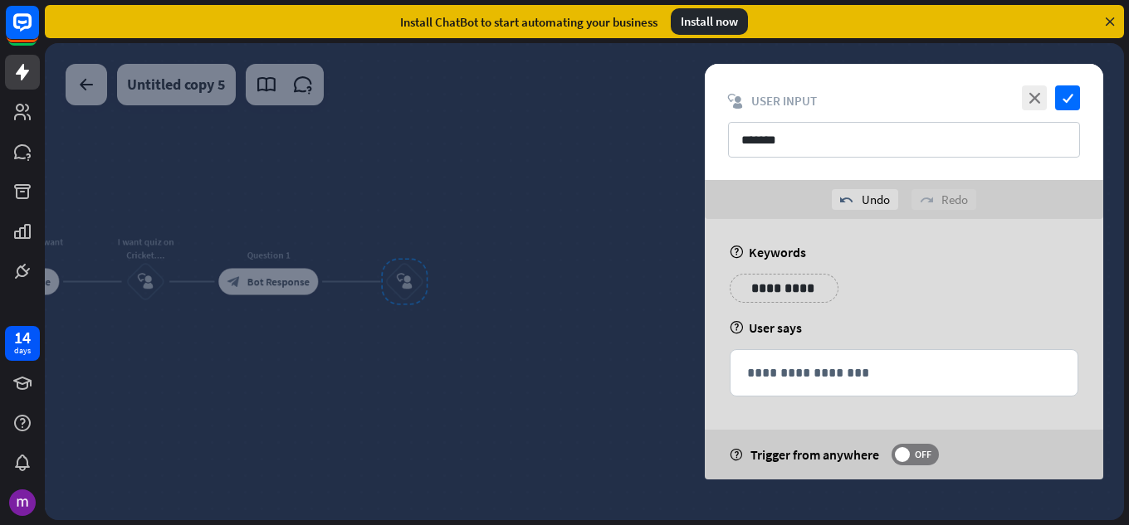
click at [923, 350] on div "**********" at bounding box center [903, 373] width 347 height 46
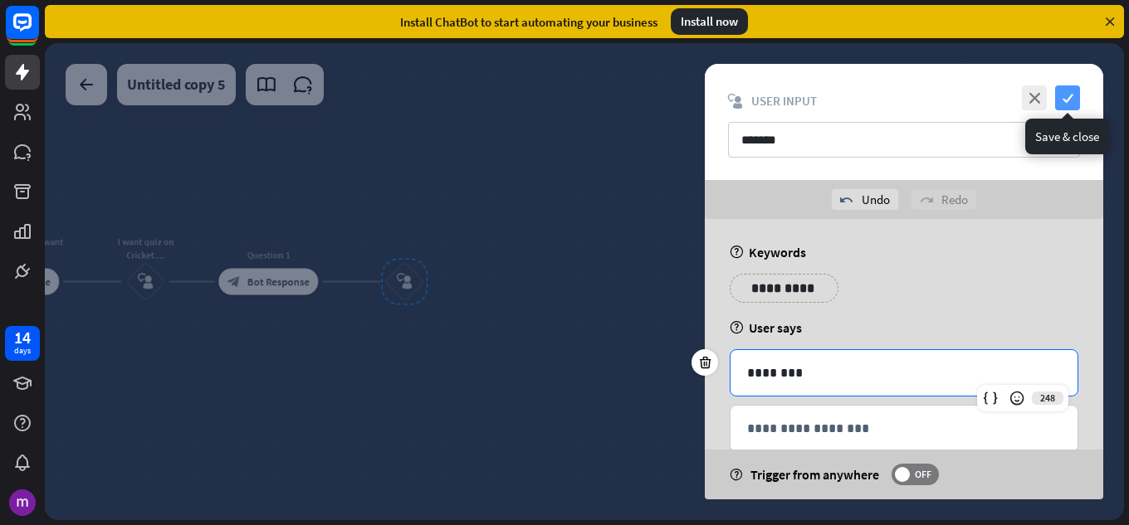
click at [1067, 94] on icon "check" at bounding box center [1067, 98] width 25 height 25
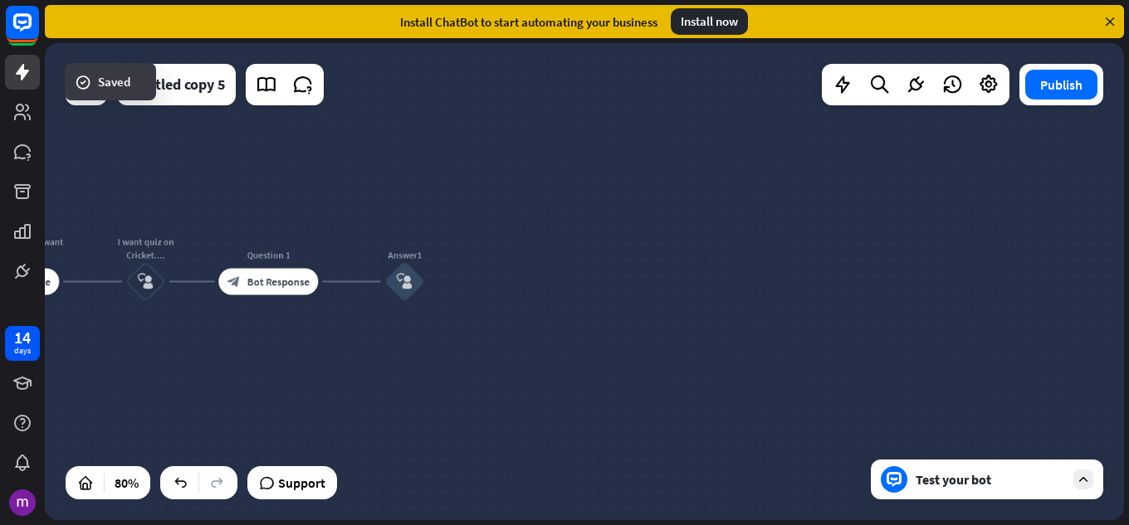
click at [940, 482] on div "Test your bot" at bounding box center [990, 479] width 149 height 17
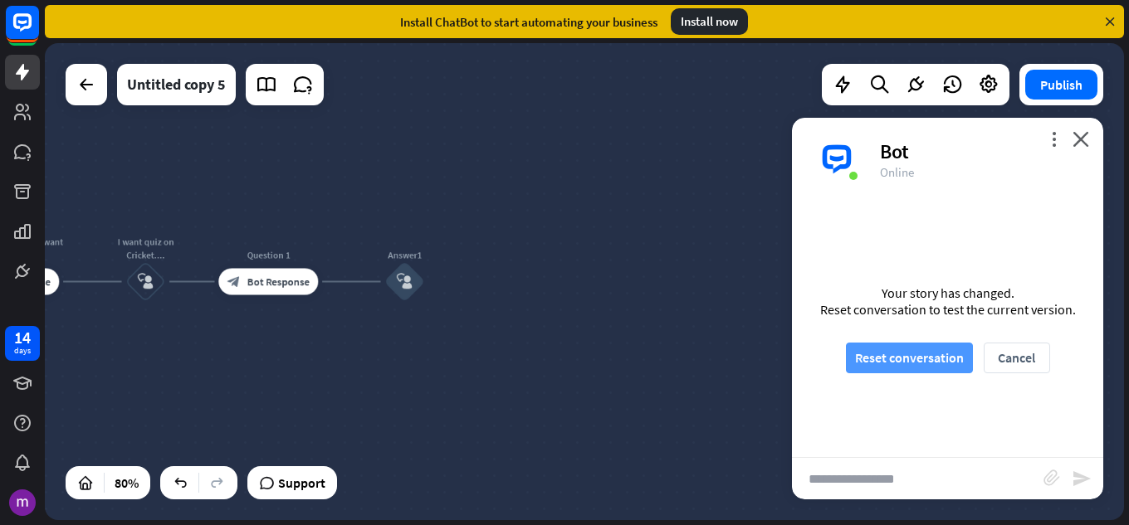
click at [931, 362] on button "Reset conversation" at bounding box center [909, 358] width 127 height 31
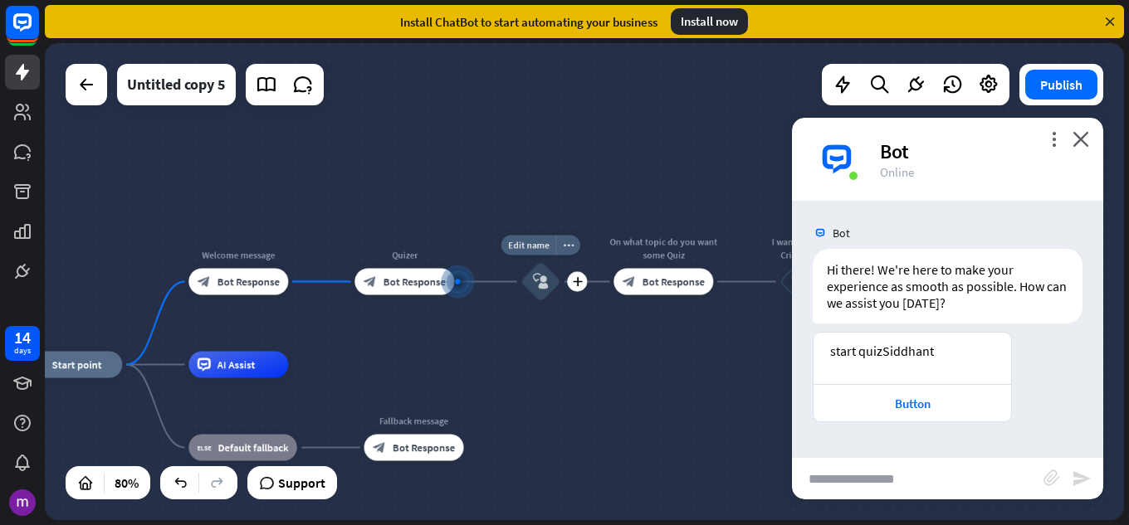
click at [538, 291] on div "block_user_input" at bounding box center [540, 282] width 40 height 40
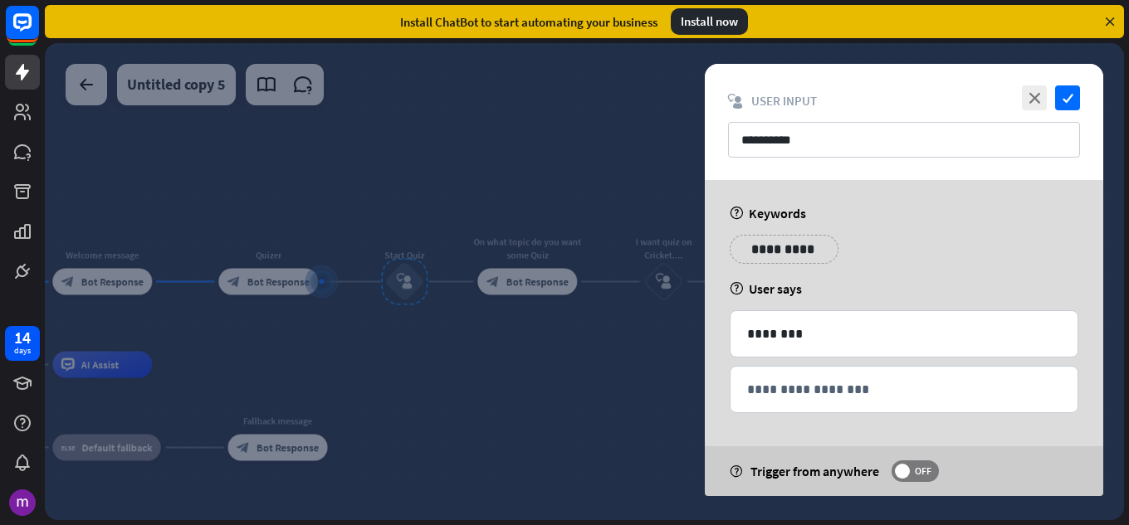
click at [572, 409] on div at bounding box center [584, 281] width 1079 height 477
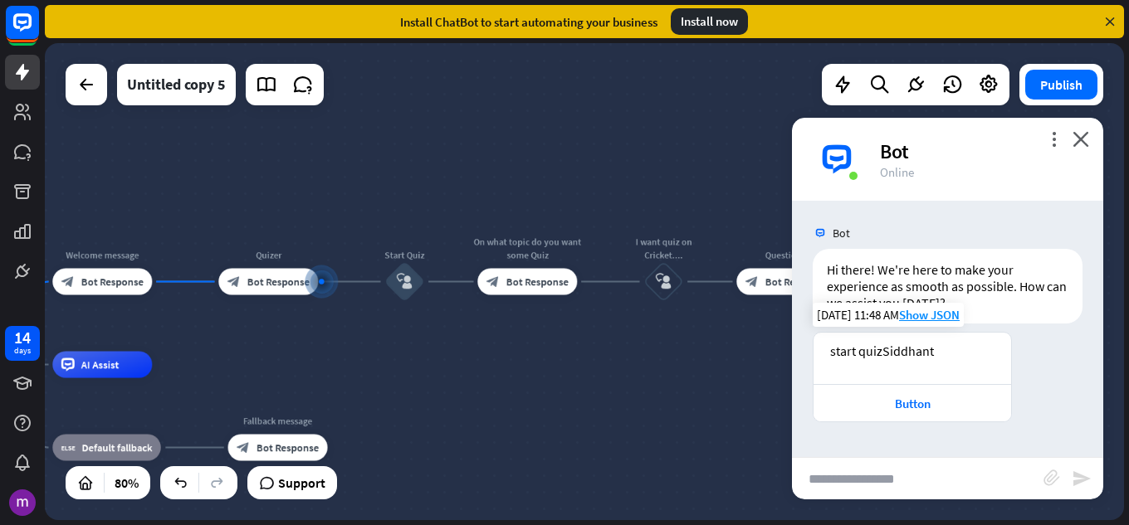
click at [888, 351] on div "start quizSiddhant" at bounding box center [912, 351] width 164 height 17
drag, startPoint x: 933, startPoint y: 355, endPoint x: 880, endPoint y: 355, distance: 53.1
click at [880, 355] on div "start quizSiddhant" at bounding box center [912, 351] width 164 height 17
click at [283, 296] on div "Edit name more_horiz plus Quizer block_bot_response Bot Response" at bounding box center [268, 282] width 100 height 27
click at [134, 296] on div "Edit name more_horiz plus Welcome message block_bot_response Bot Response" at bounding box center [102, 282] width 100 height 27
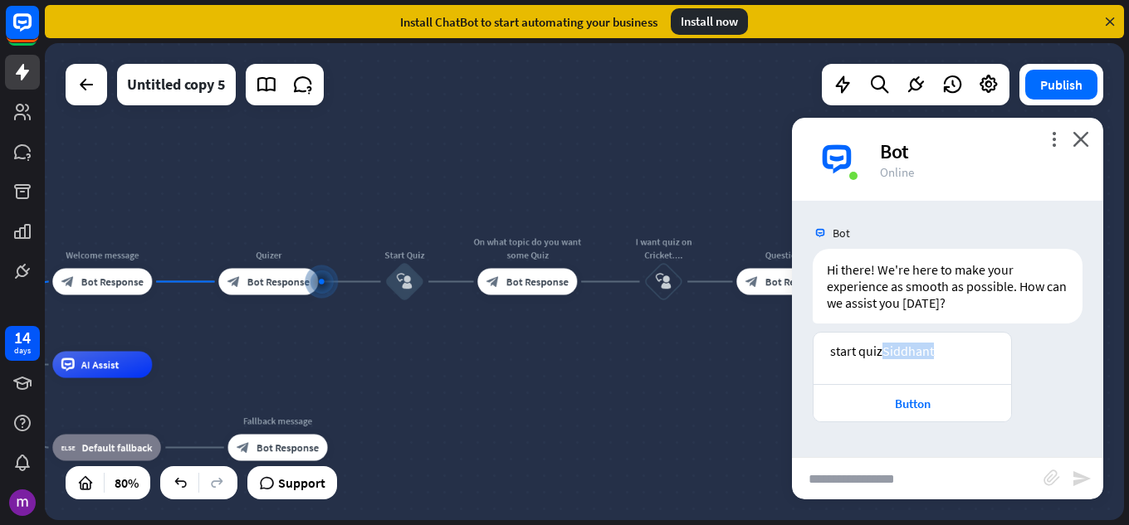
click at [1084, 148] on div "more_vert close Bot Online" at bounding box center [947, 159] width 311 height 83
click at [1073, 141] on icon "close" at bounding box center [1080, 139] width 17 height 16
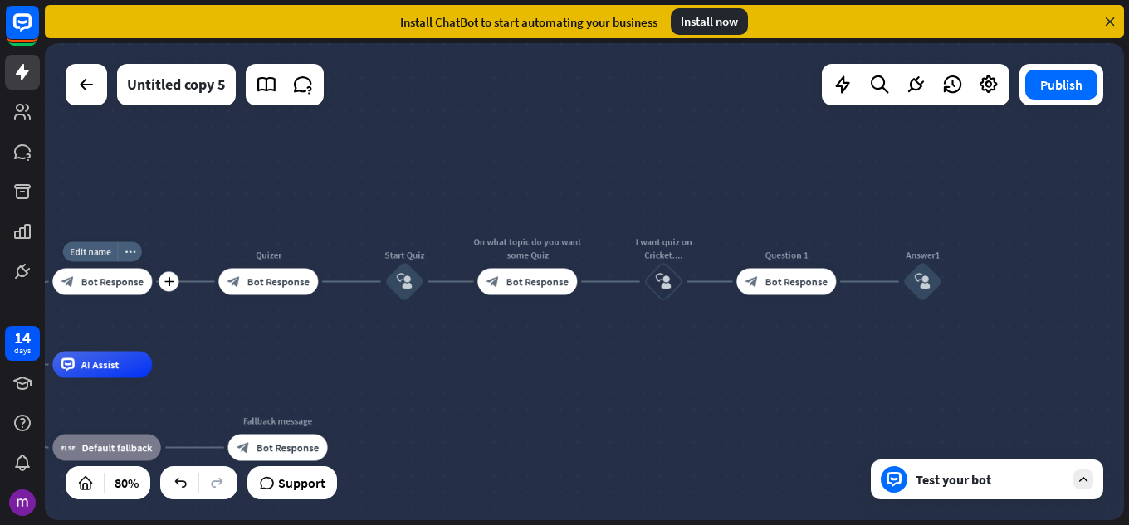
click at [130, 274] on div "block_bot_response Bot Response" at bounding box center [102, 282] width 100 height 27
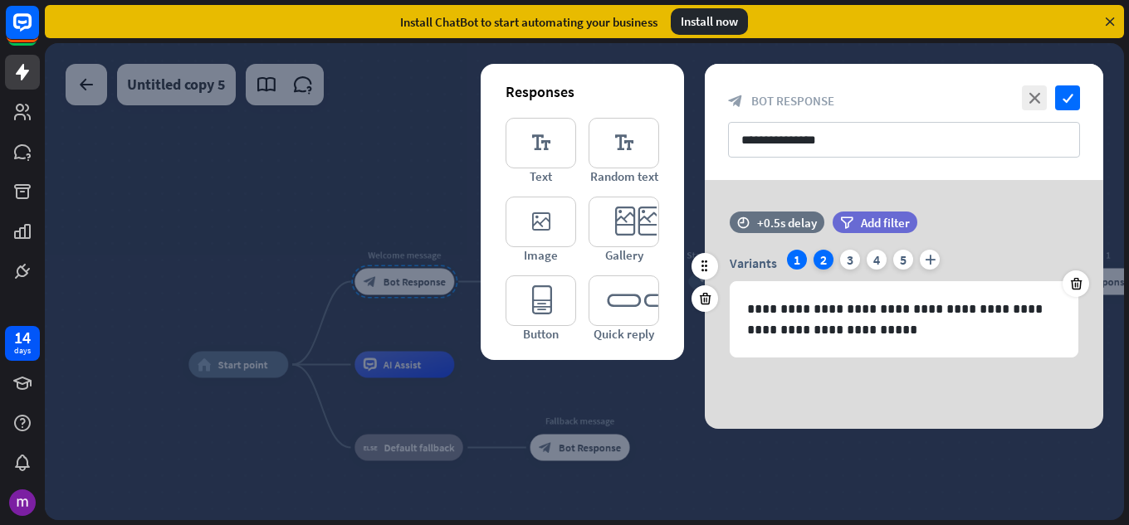
click at [818, 263] on div "2" at bounding box center [823, 260] width 20 height 20
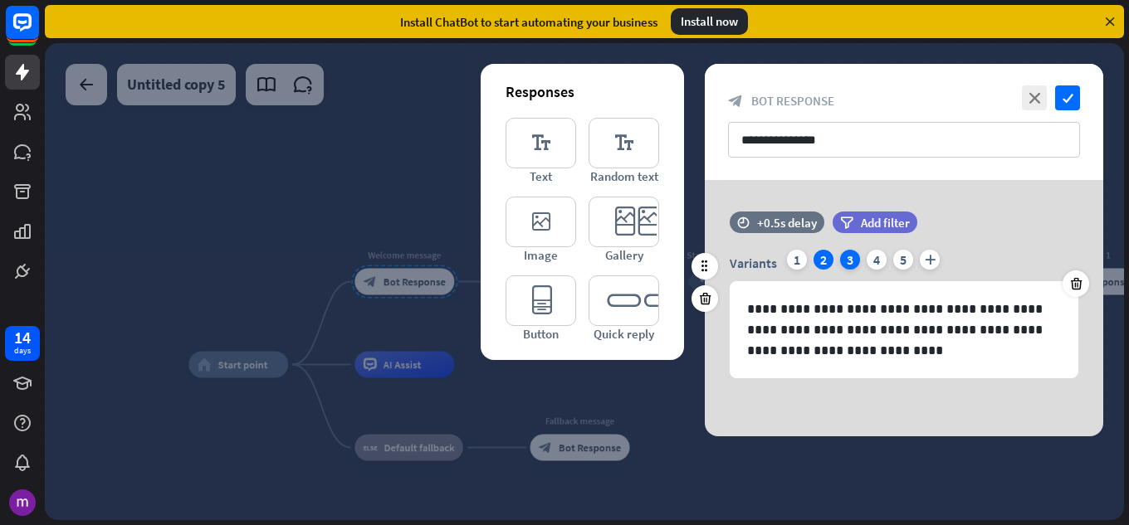
click at [857, 259] on div "3" at bounding box center [850, 260] width 20 height 20
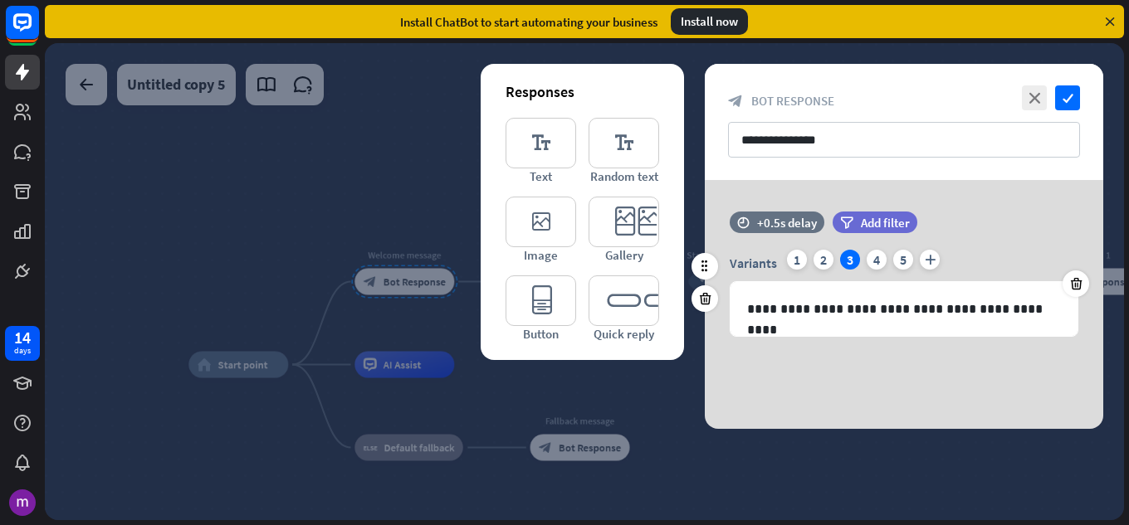
click at [887, 265] on div "Variants 1 2 3 4 5 plus" at bounding box center [904, 263] width 349 height 27
click at [882, 263] on div "4" at bounding box center [877, 260] width 20 height 20
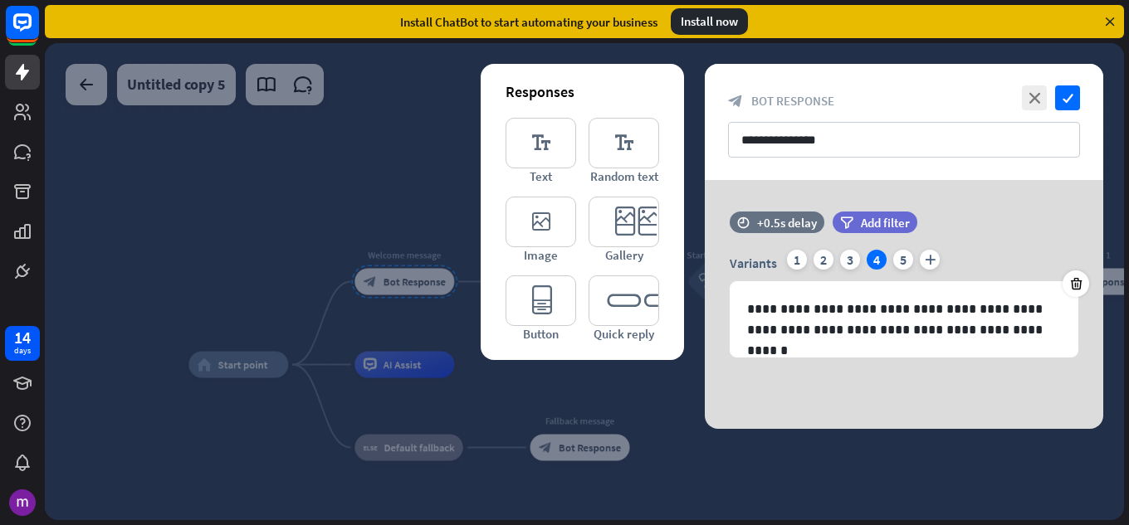
click at [912, 403] on div "**********" at bounding box center [904, 304] width 398 height 249
click at [1060, 99] on icon "check" at bounding box center [1067, 98] width 25 height 25
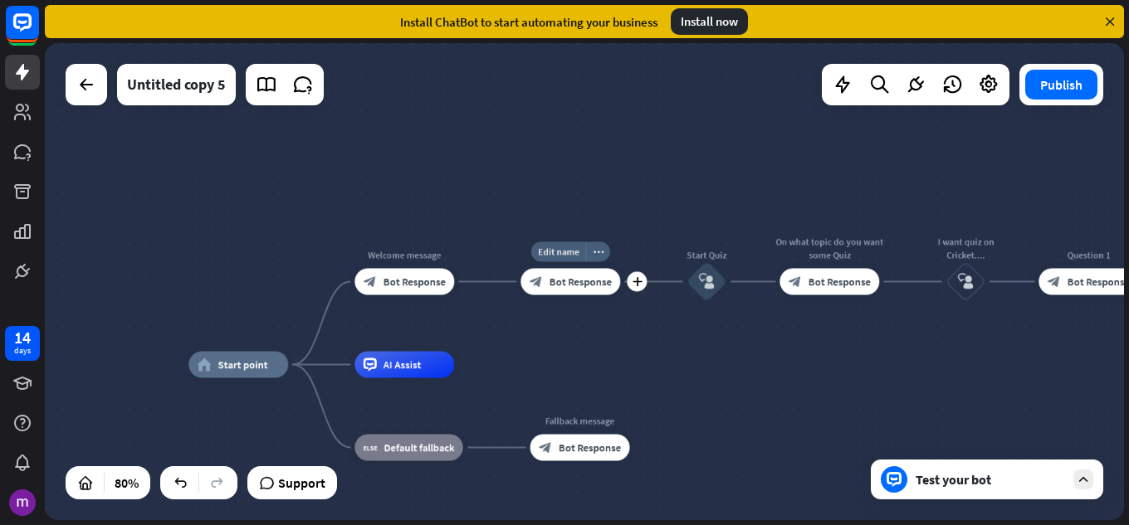
click at [538, 272] on div "block_bot_response Bot Response" at bounding box center [570, 282] width 100 height 27
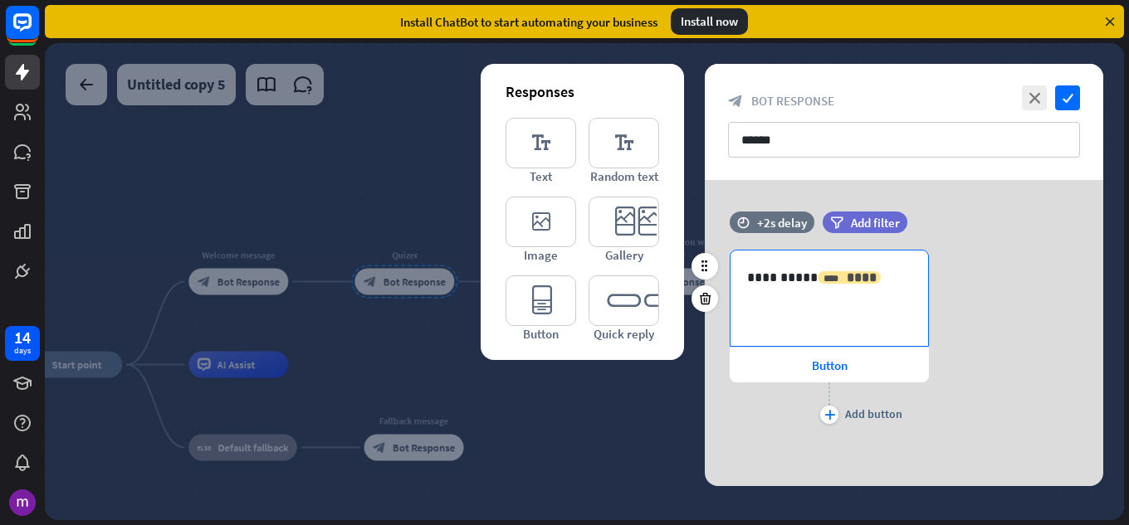
drag, startPoint x: 820, startPoint y: 283, endPoint x: 826, endPoint y: 272, distance: 12.3
click at [821, 283] on div "**** ****" at bounding box center [849, 277] width 63 height 12
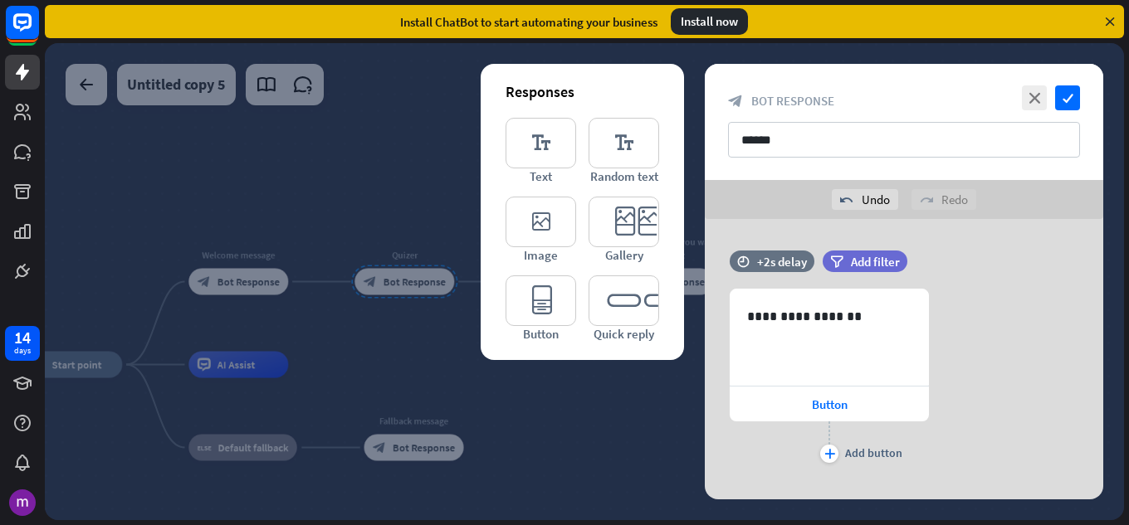
click at [517, 369] on div at bounding box center [584, 281] width 1079 height 477
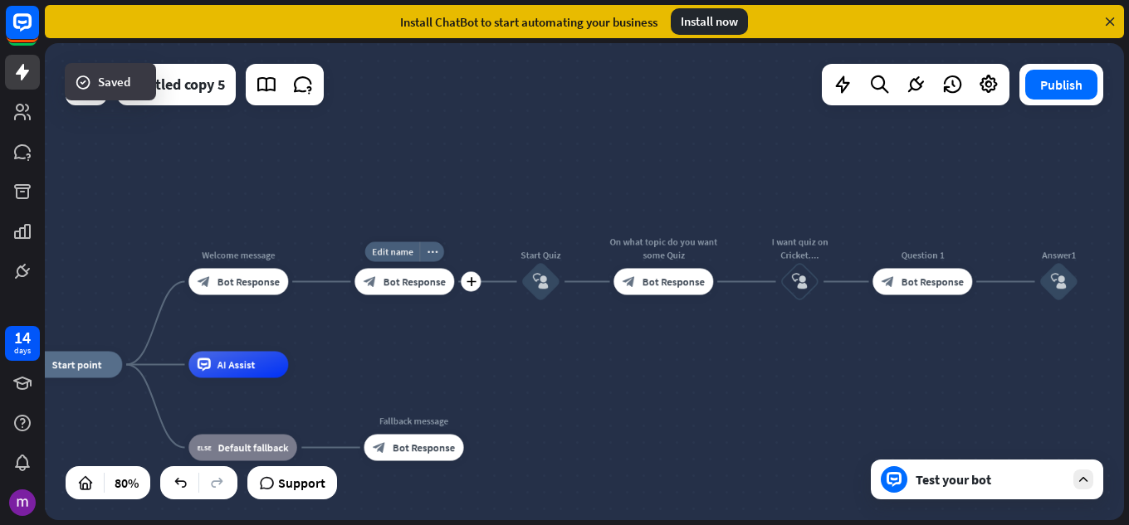
click at [423, 273] on div "block_bot_response Bot Response" at bounding box center [404, 282] width 100 height 27
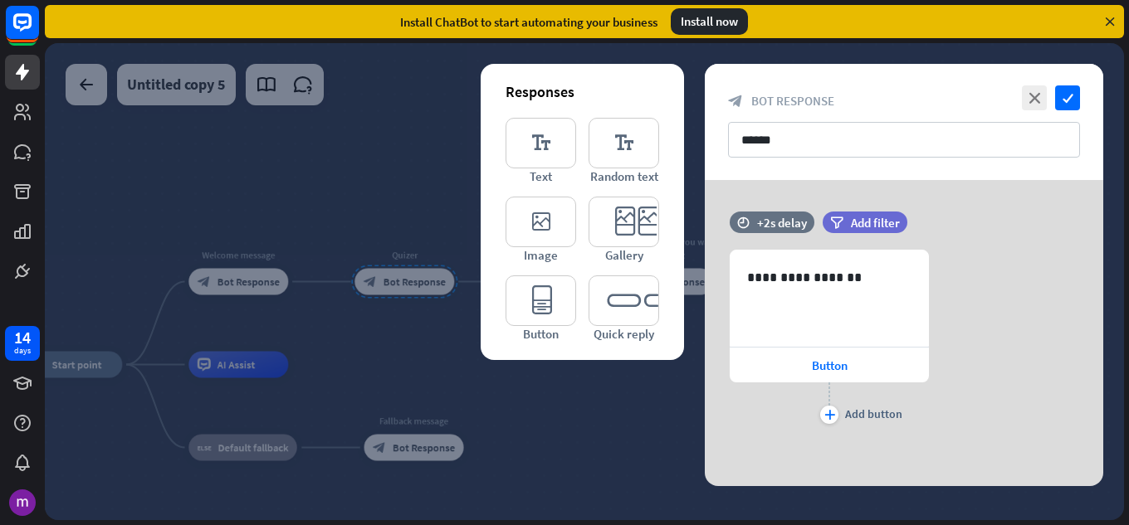
click at [582, 442] on div at bounding box center [584, 281] width 1079 height 477
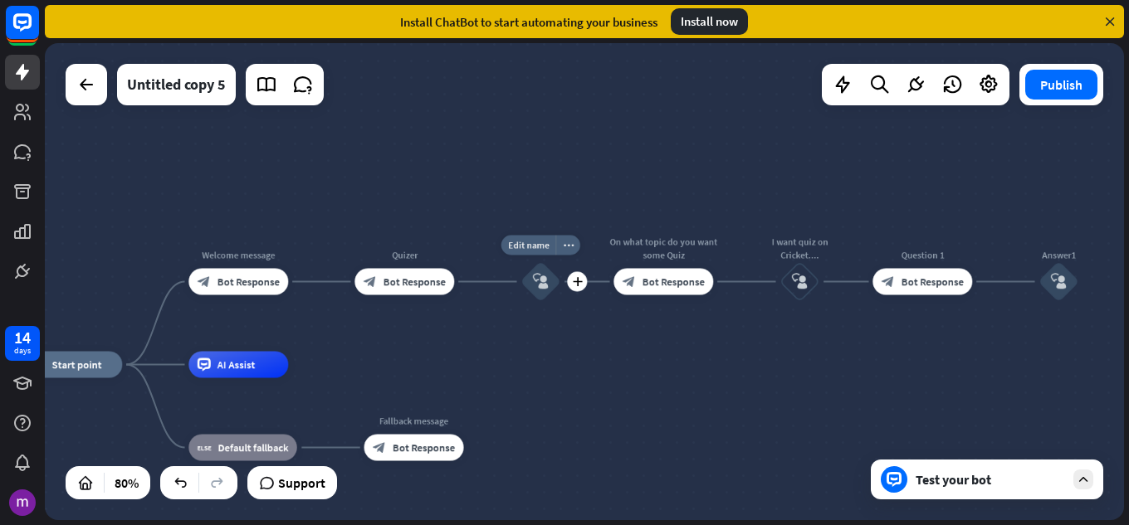
click at [544, 295] on div "block_user_input" at bounding box center [540, 282] width 40 height 40
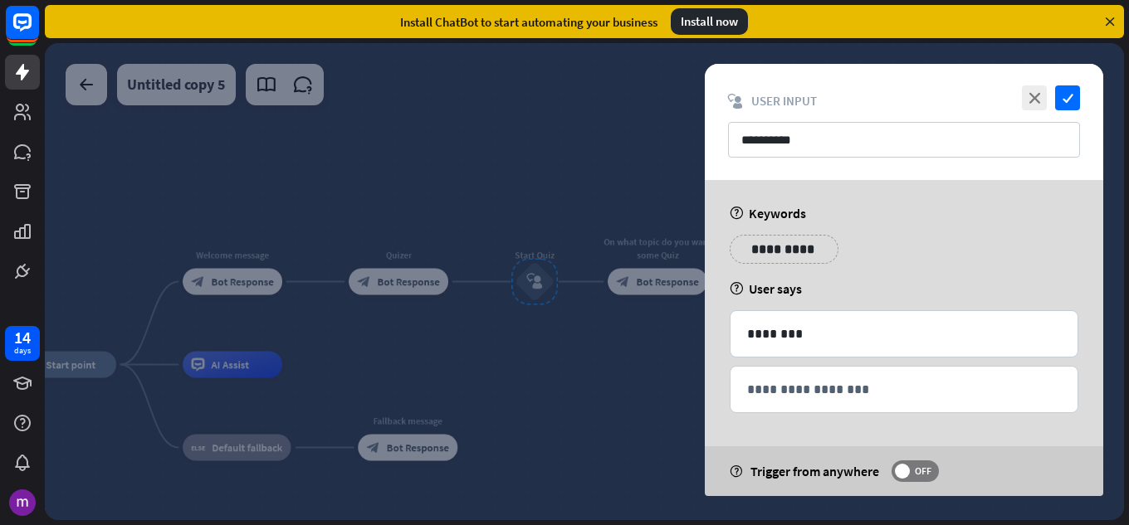
click at [544, 289] on div at bounding box center [584, 281] width 1079 height 477
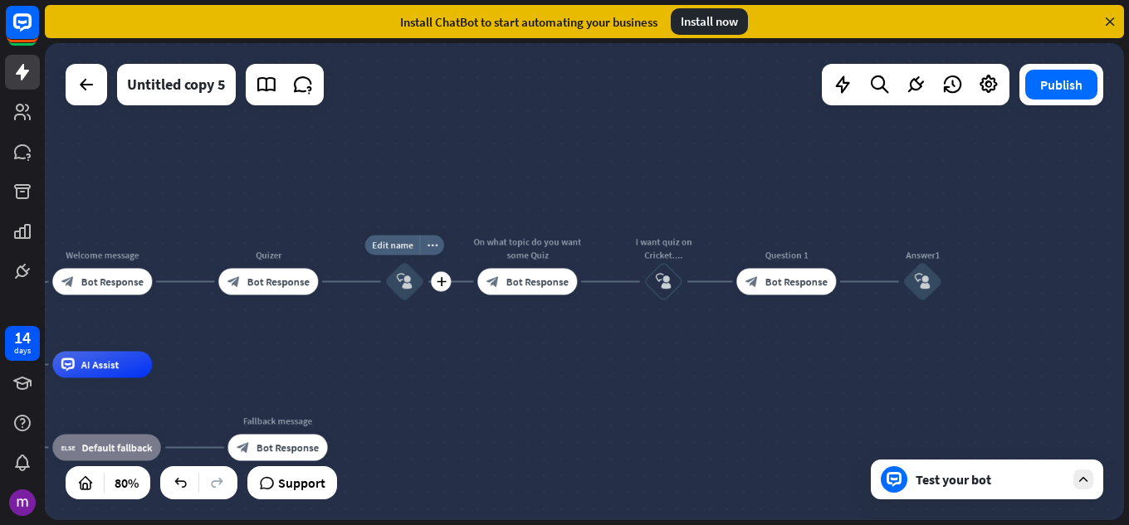
click at [406, 286] on icon "block_user_input" at bounding box center [405, 282] width 16 height 16
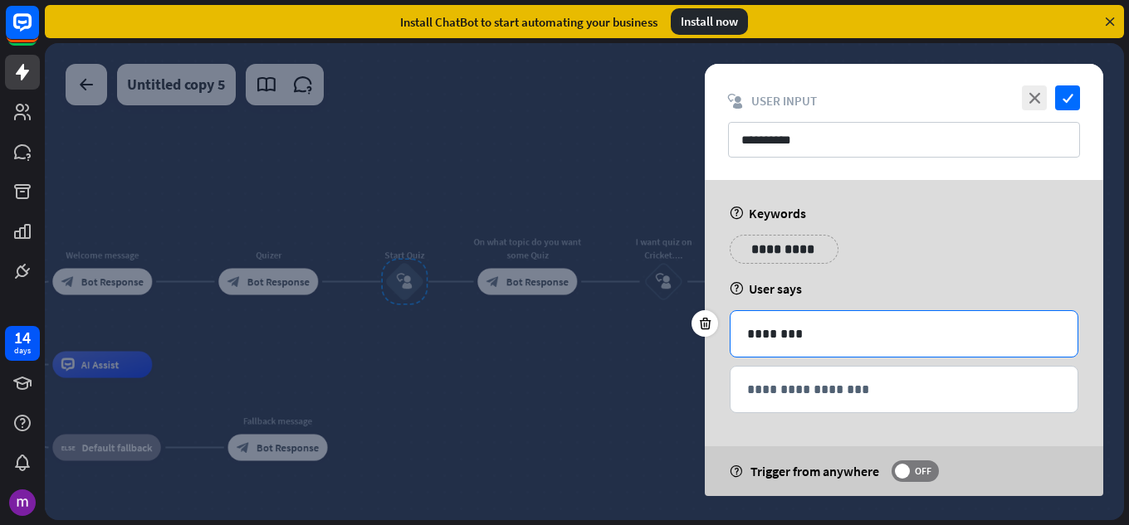
click at [832, 330] on p "********" at bounding box center [904, 334] width 314 height 21
click at [1057, 97] on icon "check" at bounding box center [1067, 98] width 25 height 25
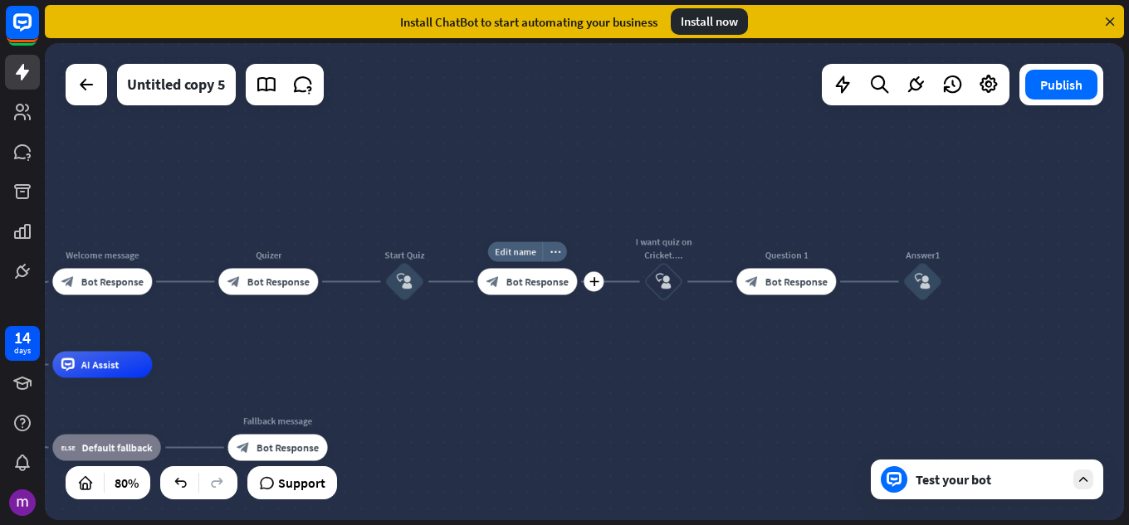
click at [493, 283] on icon "block_bot_response" at bounding box center [492, 282] width 13 height 13
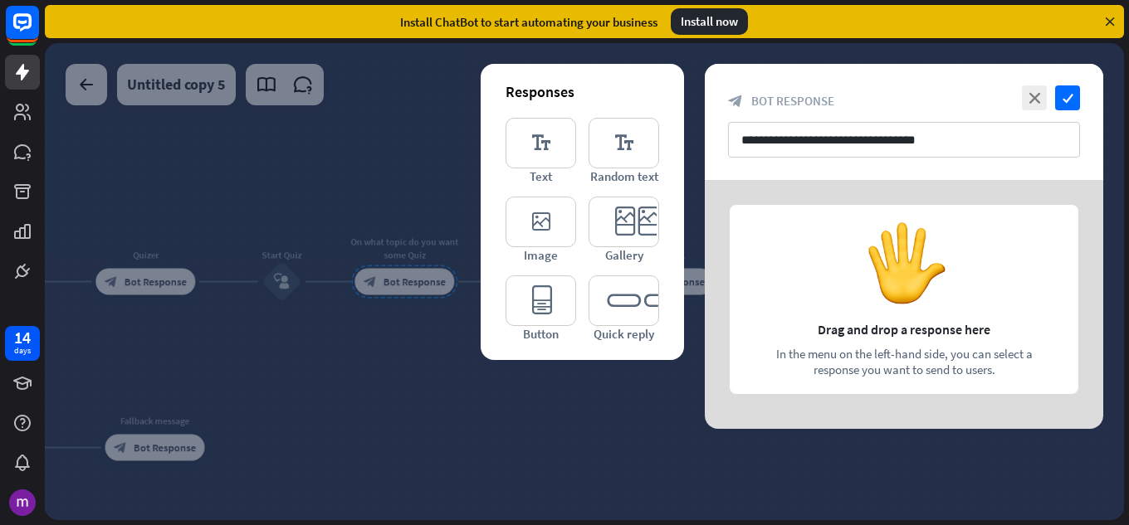
click at [581, 392] on div at bounding box center [584, 281] width 1079 height 477
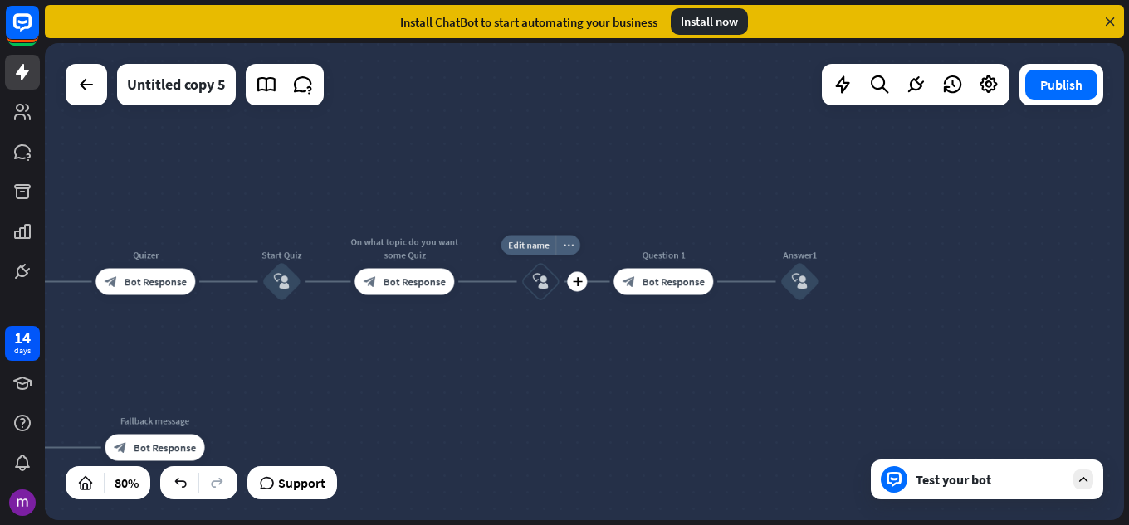
click at [527, 280] on div "block_user_input" at bounding box center [540, 282] width 40 height 40
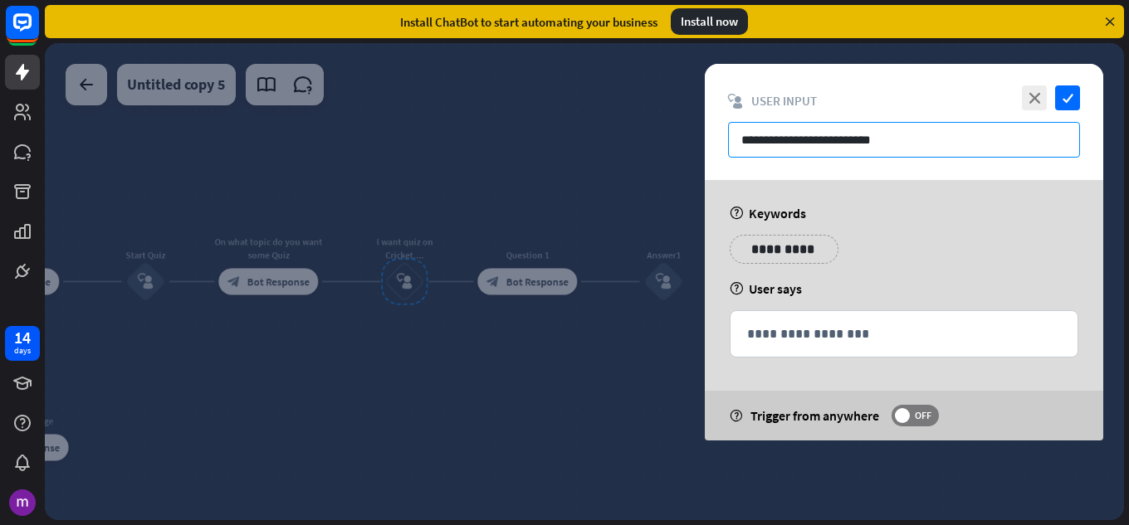
drag, startPoint x: 873, startPoint y: 145, endPoint x: 725, endPoint y: 150, distance: 148.7
click at [725, 150] on div "**********" at bounding box center [904, 122] width 398 height 116
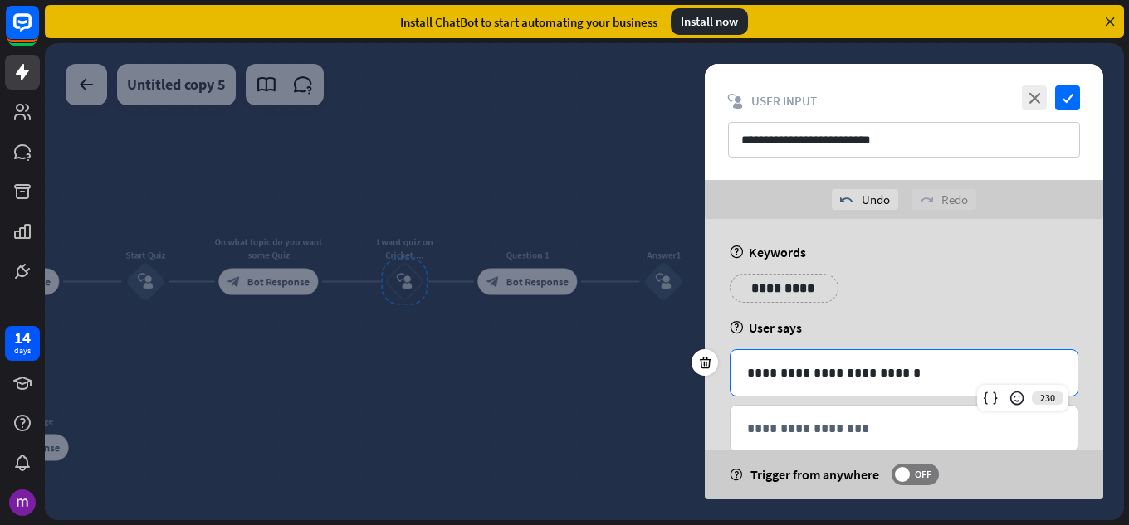
scroll to position [36, 0]
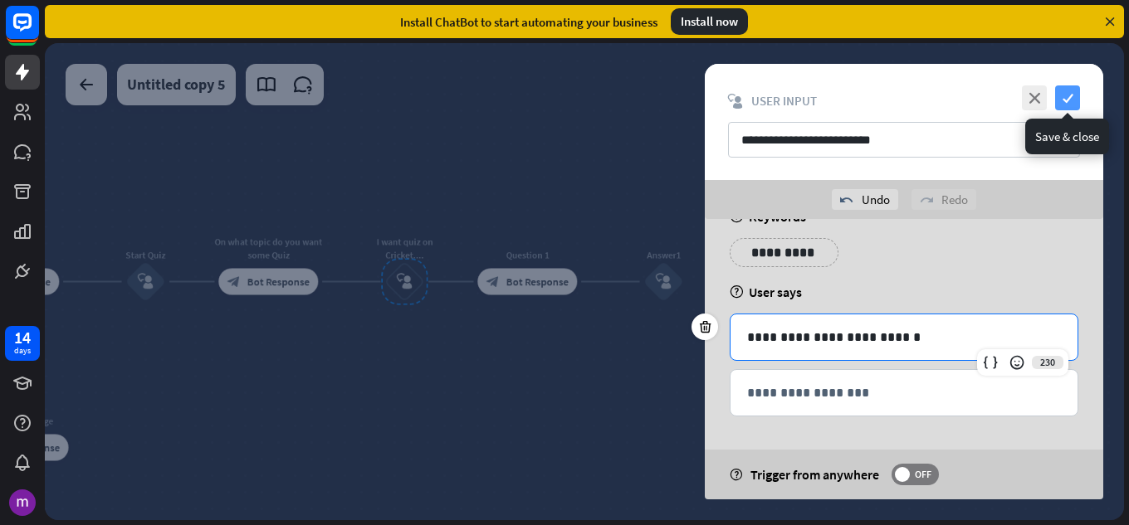
click at [1067, 92] on icon "check" at bounding box center [1067, 98] width 25 height 25
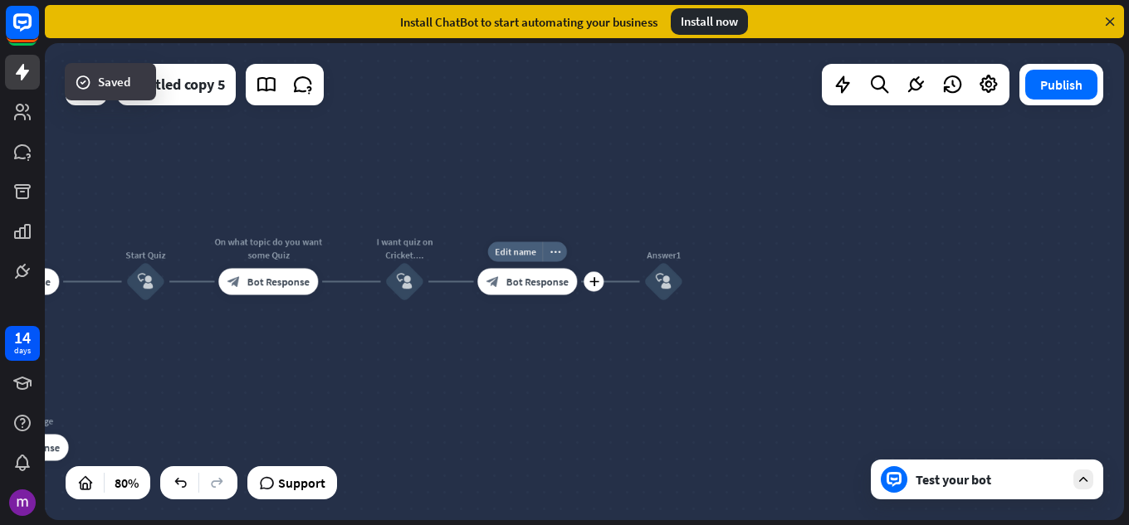
click at [545, 285] on span "Bot Response" at bounding box center [537, 282] width 62 height 13
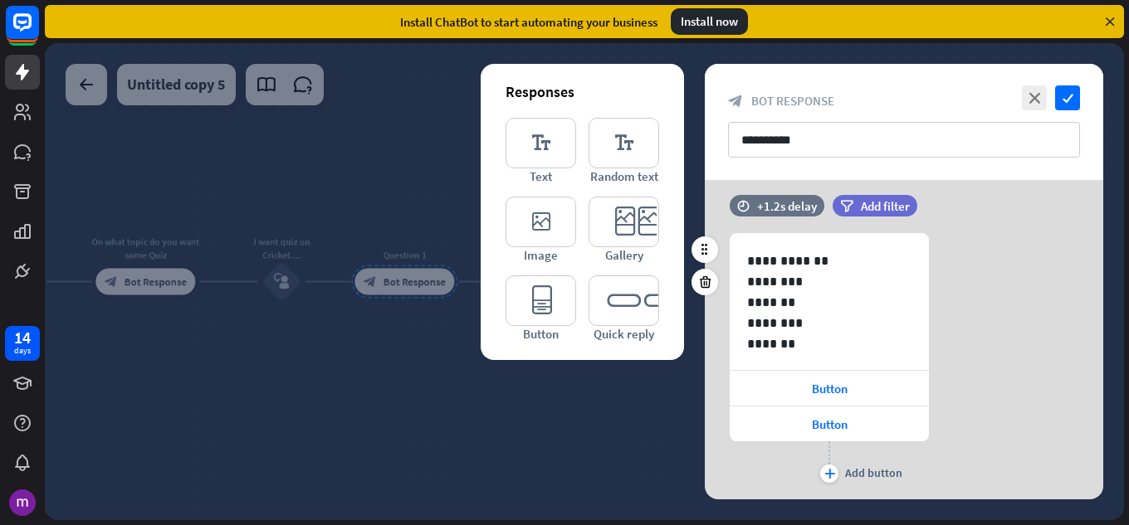
scroll to position [332, 0]
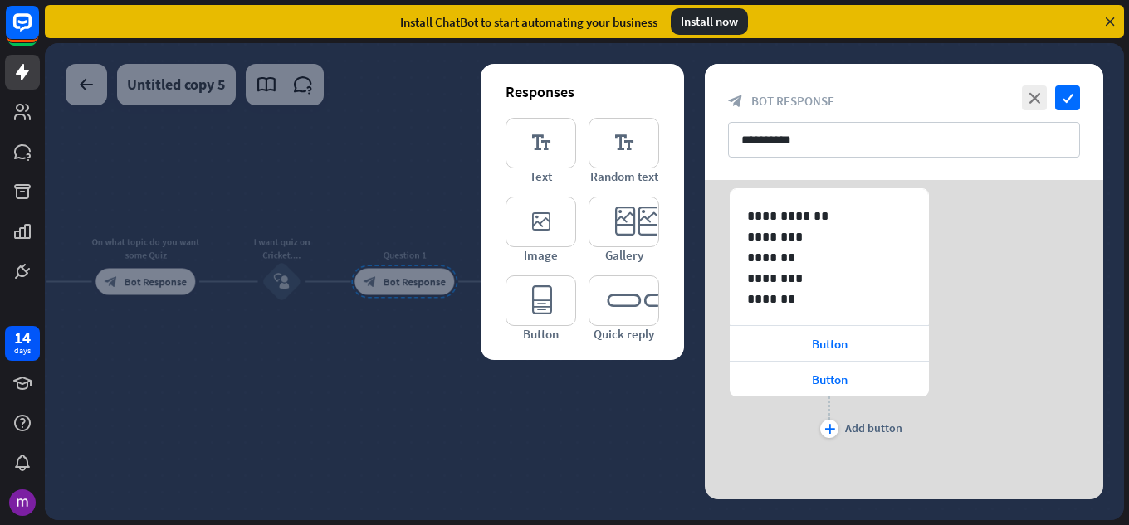
click at [491, 391] on div at bounding box center [584, 281] width 1079 height 477
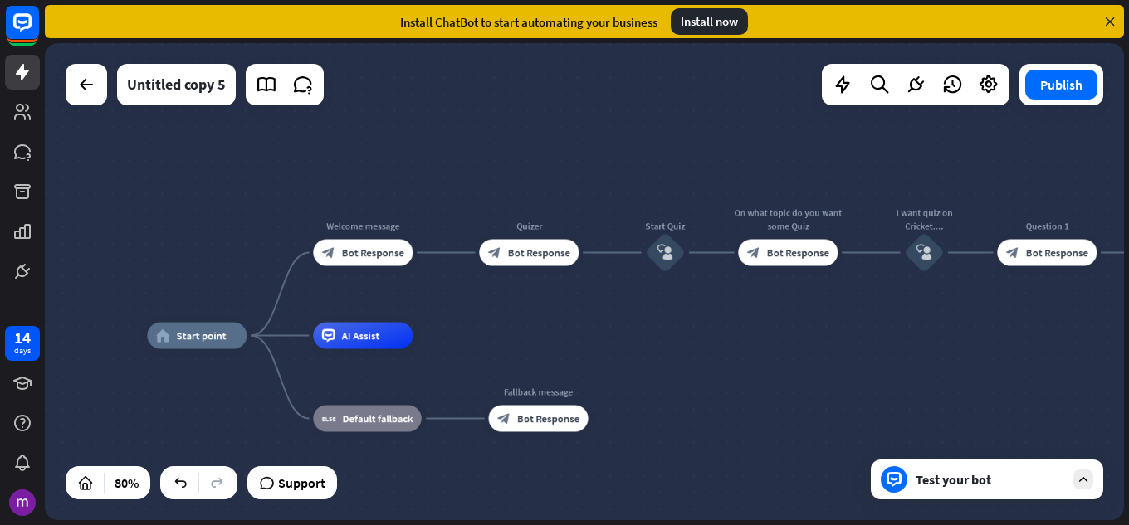
drag, startPoint x: 191, startPoint y: 343, endPoint x: 827, endPoint y: 316, distance: 636.4
click at [834, 314] on div "home_2 Start point Welcome message block_bot_response Bot Response Quizer block…" at bounding box center [584, 281] width 1079 height 477
drag, startPoint x: 711, startPoint y: 350, endPoint x: 750, endPoint y: 310, distance: 56.3
click at [750, 336] on div "home_2 Start point Welcome message block_bot_response Bot Response Quizer block…" at bounding box center [579, 527] width 863 height 382
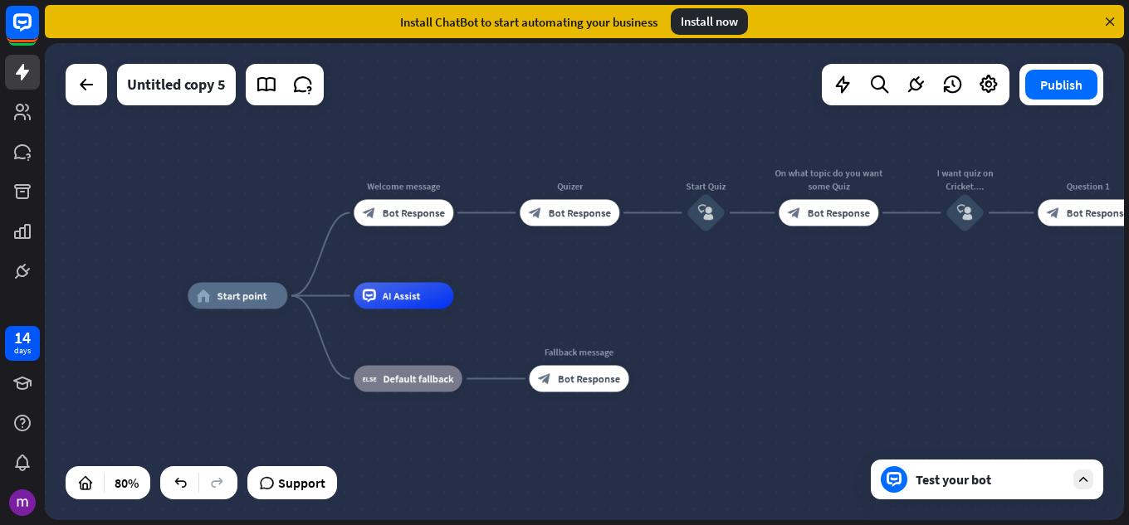
click at [1003, 491] on div "Test your bot" at bounding box center [987, 480] width 232 height 40
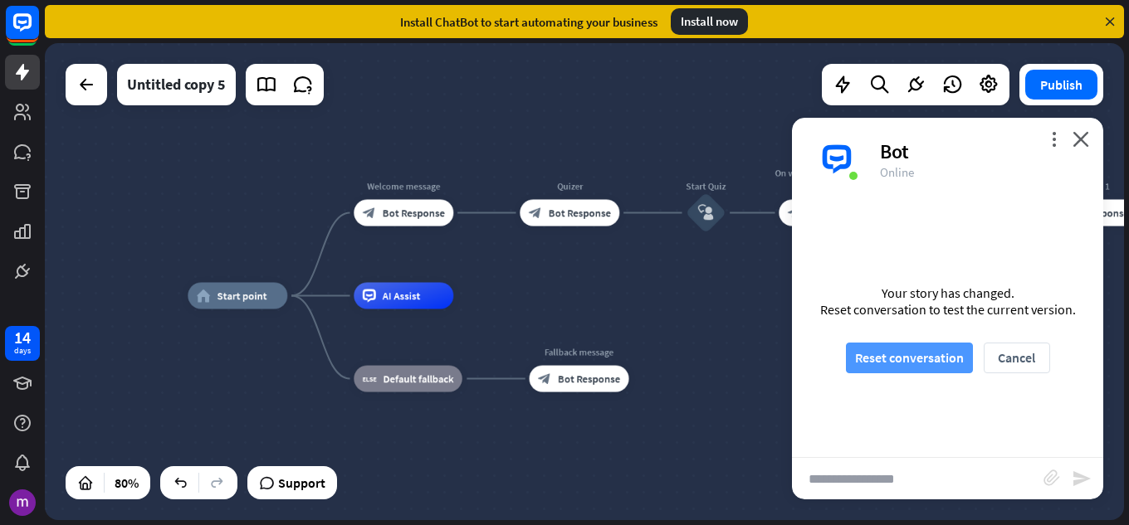
click at [922, 359] on button "Reset conversation" at bounding box center [909, 358] width 127 height 31
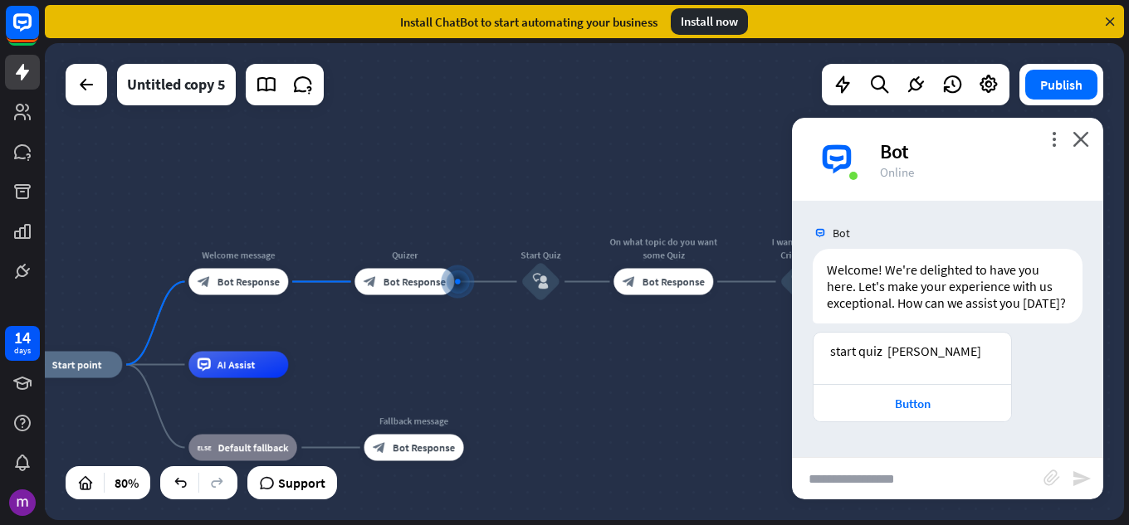
scroll to position [7, 0]
click at [453, 330] on div "home_2 Start point Welcome message block_bot_response Bot Response Edit name mo…" at bounding box center [584, 281] width 1079 height 477
click at [911, 354] on div "start quiz shlok" at bounding box center [912, 351] width 164 height 17
click at [915, 355] on div "start quiz shlok" at bounding box center [912, 351] width 164 height 17
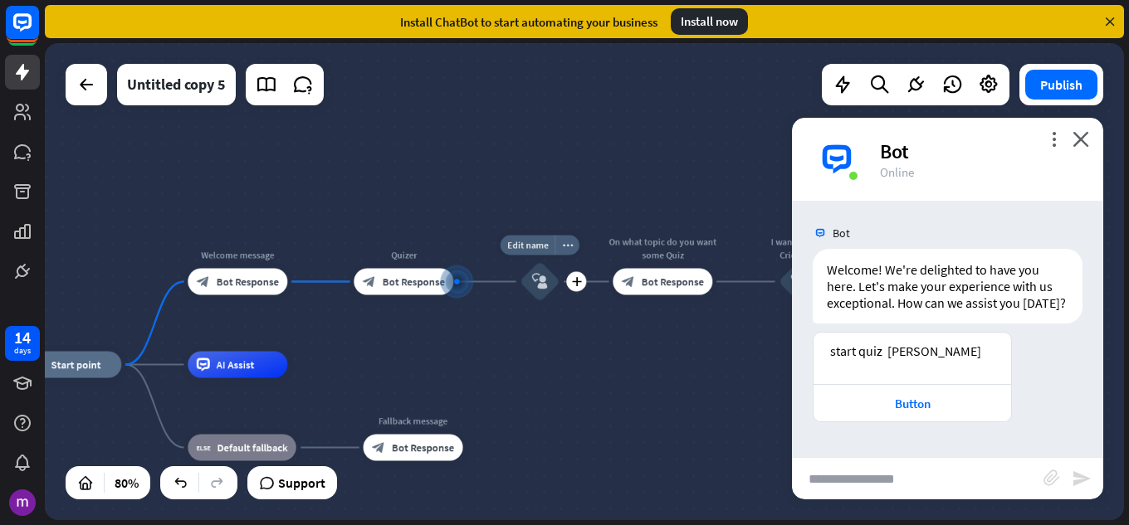
click at [529, 287] on div "block_user_input" at bounding box center [540, 282] width 40 height 40
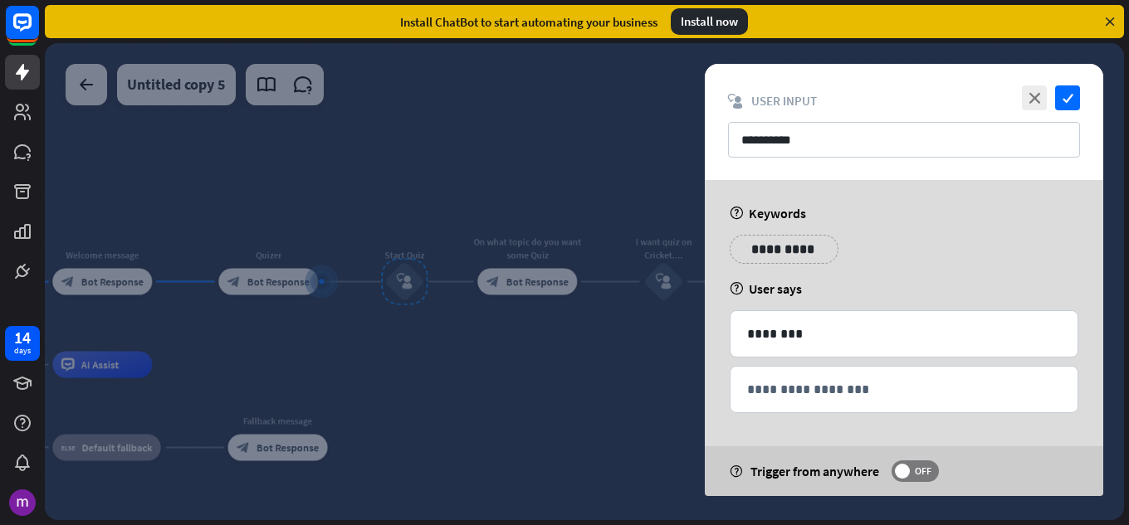
click at [292, 383] on div at bounding box center [584, 281] width 1079 height 477
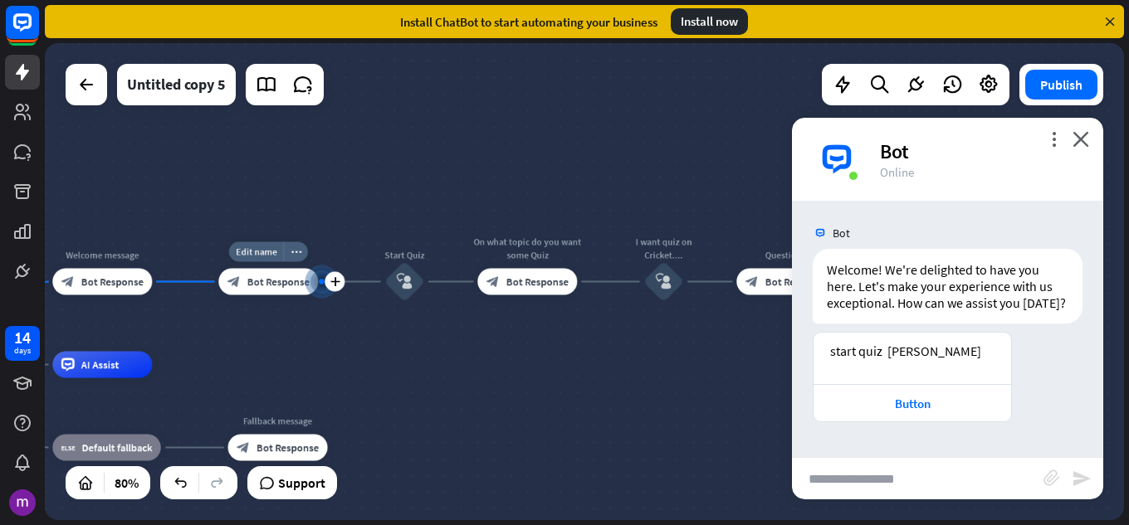
click at [291, 289] on div "block_bot_response Bot Response" at bounding box center [268, 282] width 100 height 27
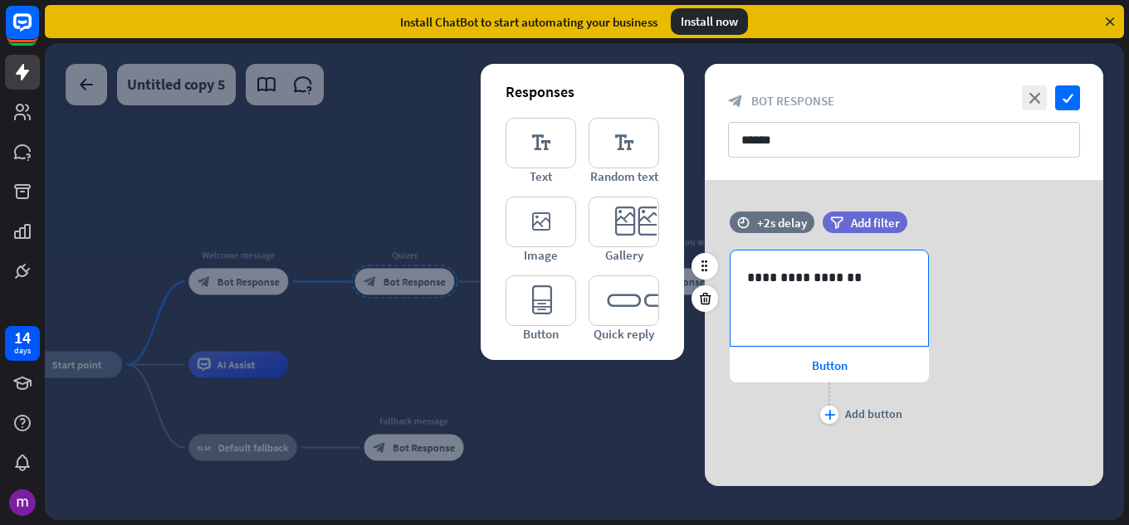
click at [828, 279] on p "**********" at bounding box center [829, 277] width 164 height 21
click at [837, 279] on p "**********" at bounding box center [829, 277] width 164 height 21
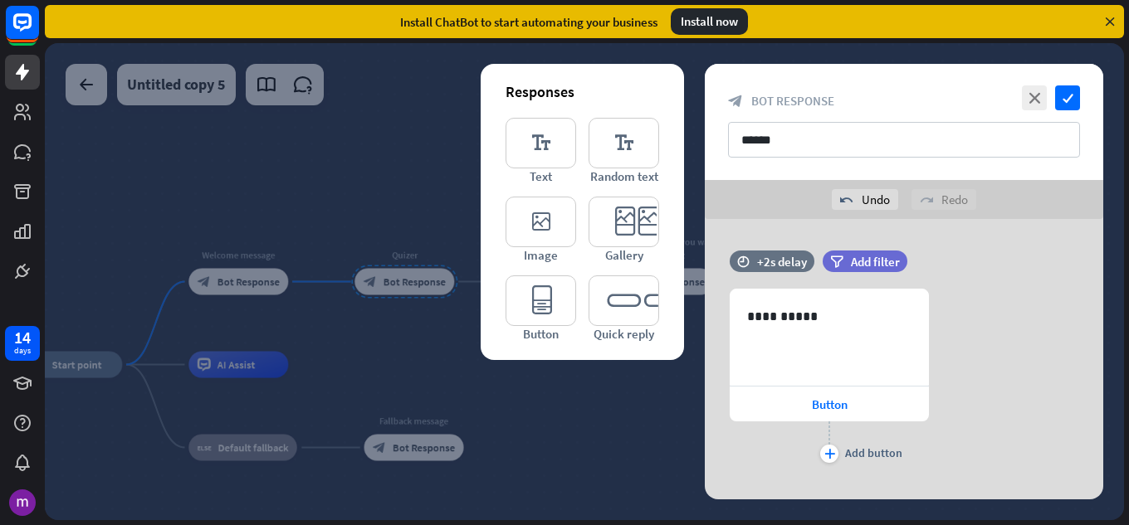
click at [621, 445] on div at bounding box center [584, 281] width 1079 height 477
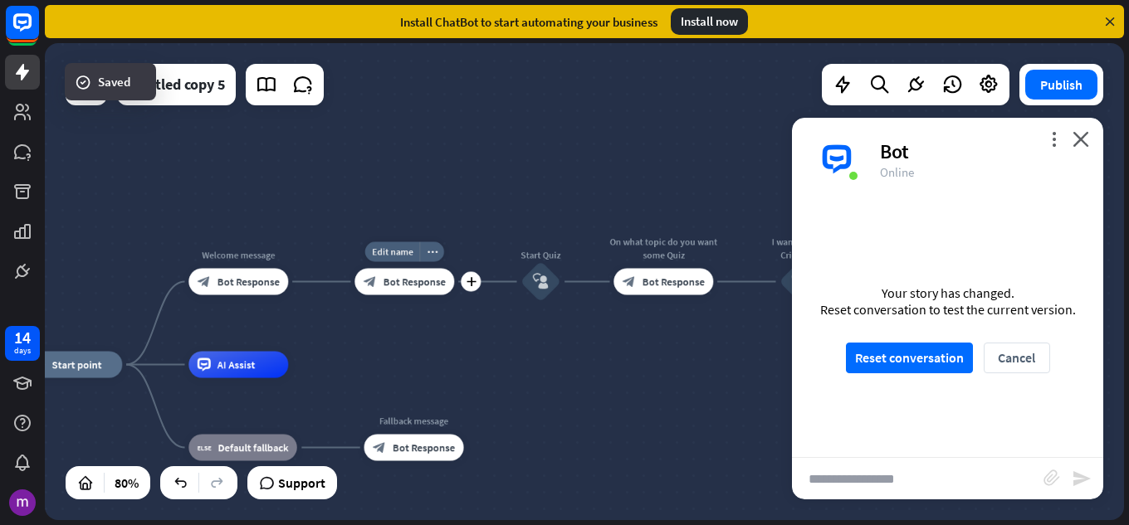
click at [434, 284] on span "Bot Response" at bounding box center [415, 282] width 62 height 13
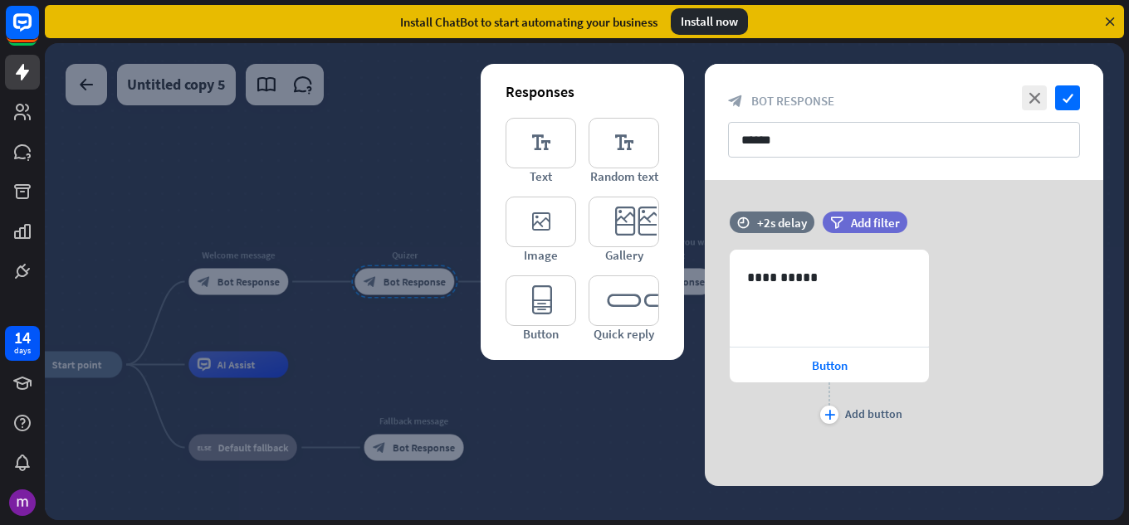
click at [537, 417] on div at bounding box center [584, 281] width 1079 height 477
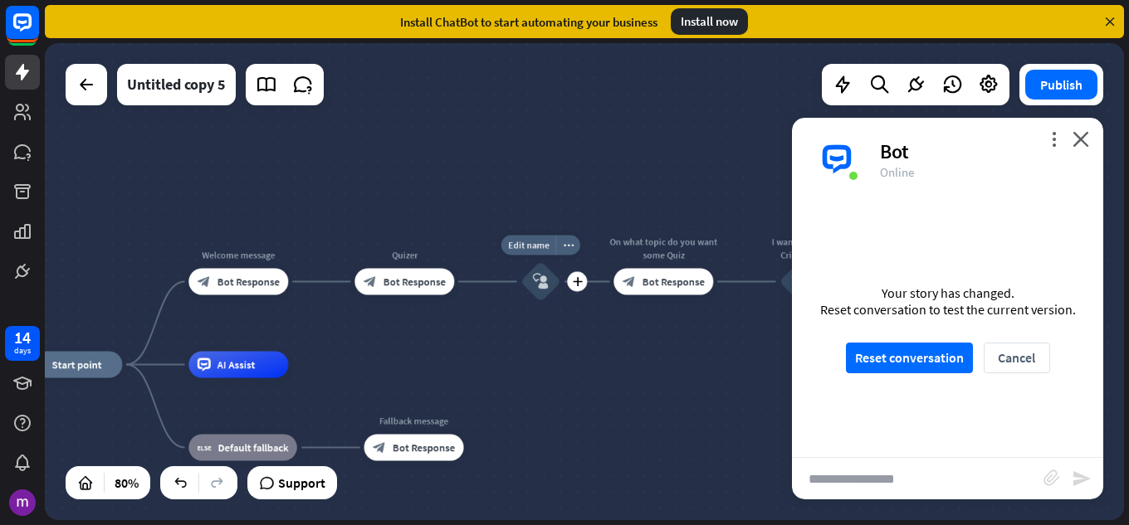
click at [527, 286] on div "block_user_input" at bounding box center [540, 282] width 40 height 40
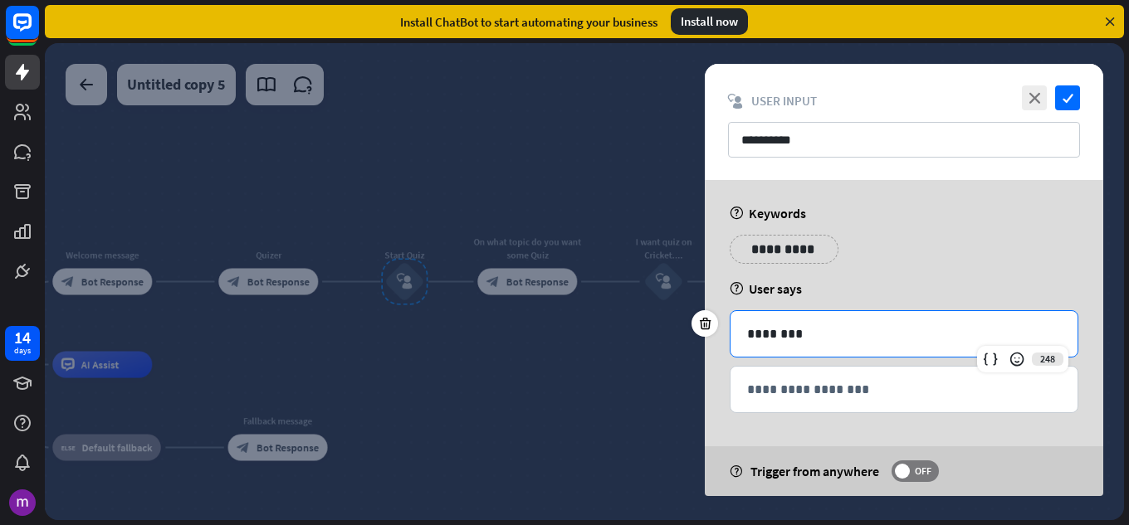
click at [784, 340] on p "********" at bounding box center [904, 334] width 314 height 21
click at [1062, 90] on icon "check" at bounding box center [1067, 98] width 25 height 25
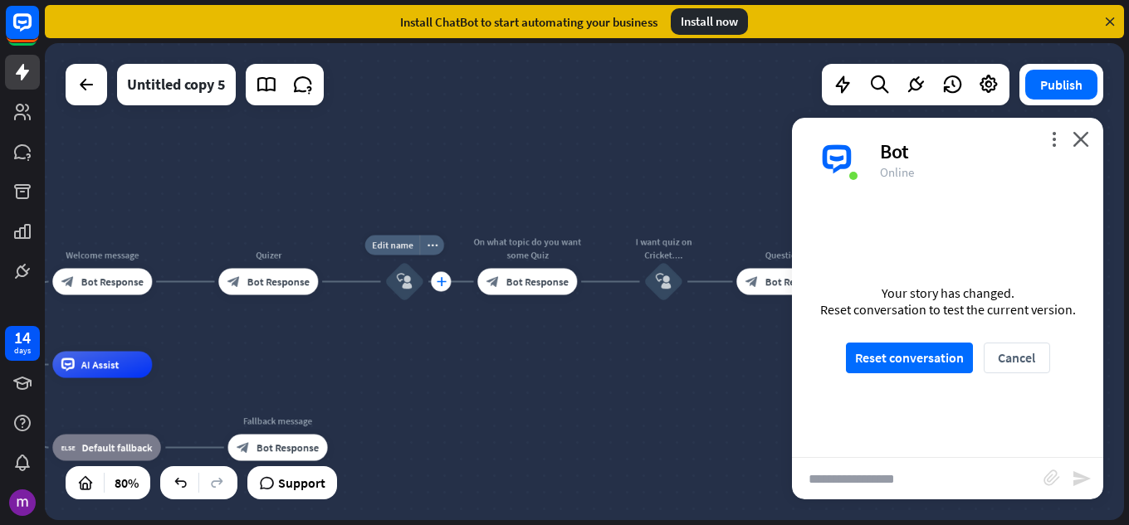
click at [437, 282] on icon "plus" at bounding box center [441, 281] width 10 height 9
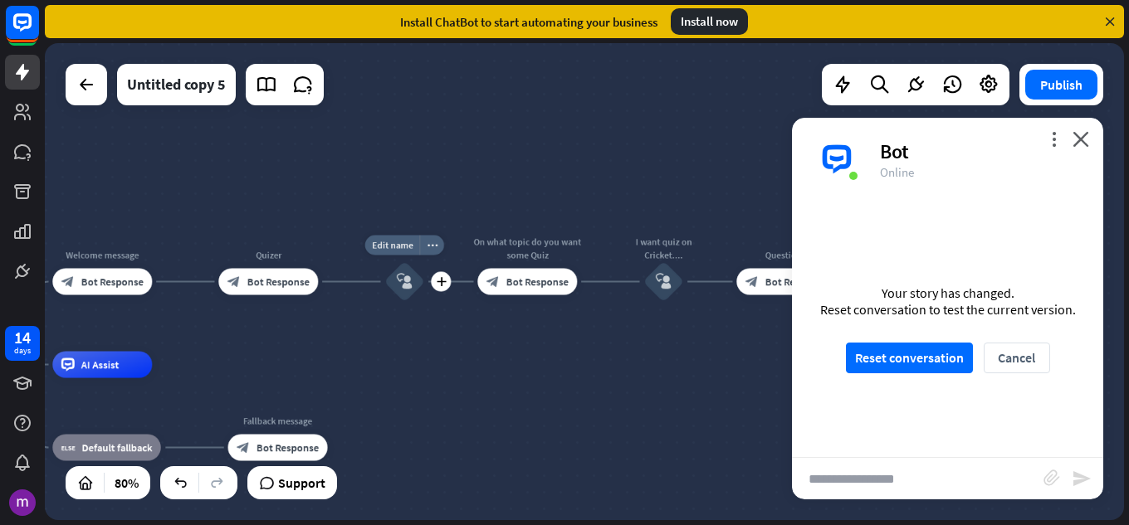
click at [415, 288] on div "block_user_input" at bounding box center [404, 282] width 40 height 40
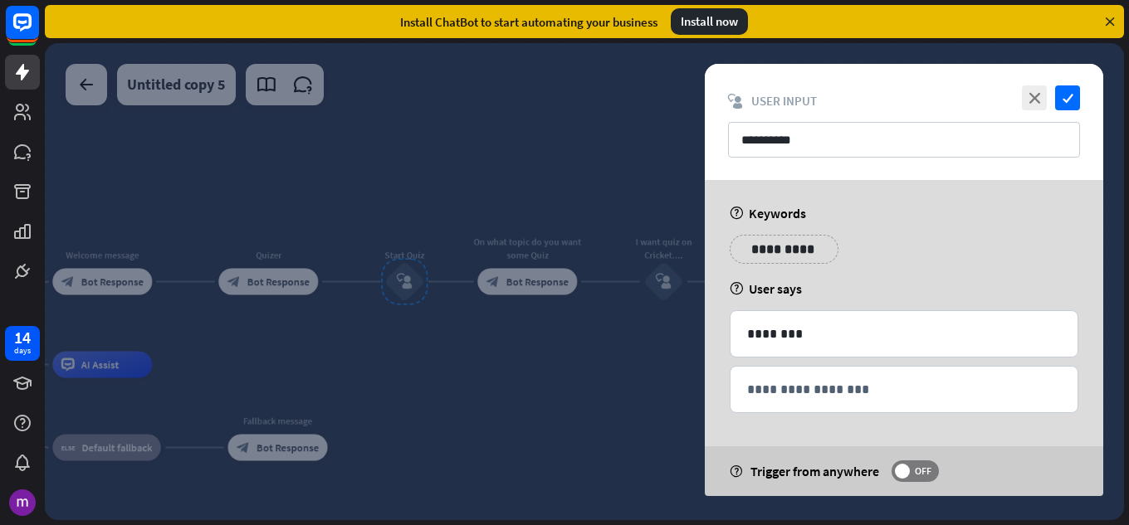
click at [963, 273] on div "**********" at bounding box center [904, 256] width 359 height 42
click at [488, 355] on div at bounding box center [584, 281] width 1079 height 477
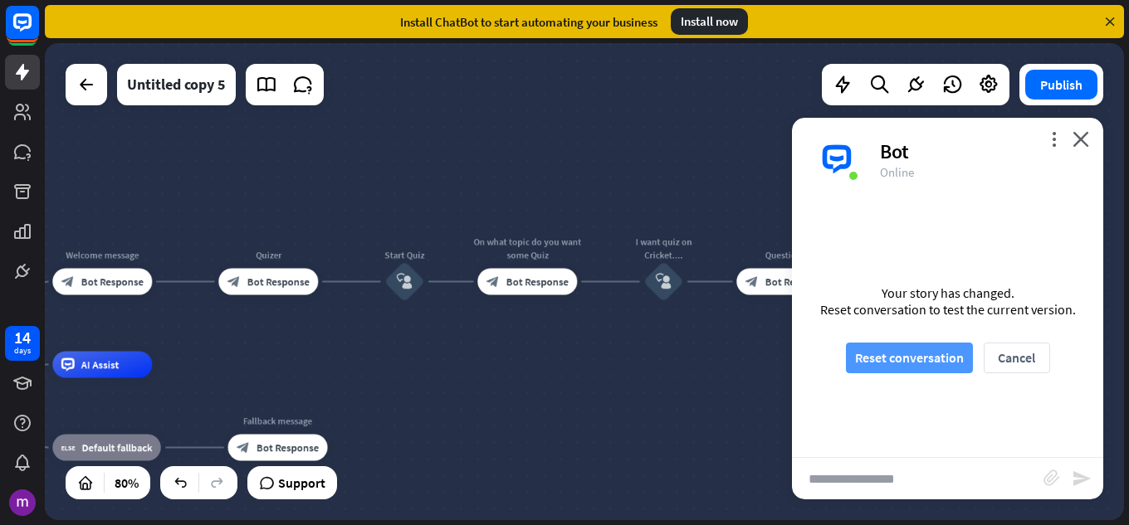
click at [885, 358] on button "Reset conversation" at bounding box center [909, 358] width 127 height 31
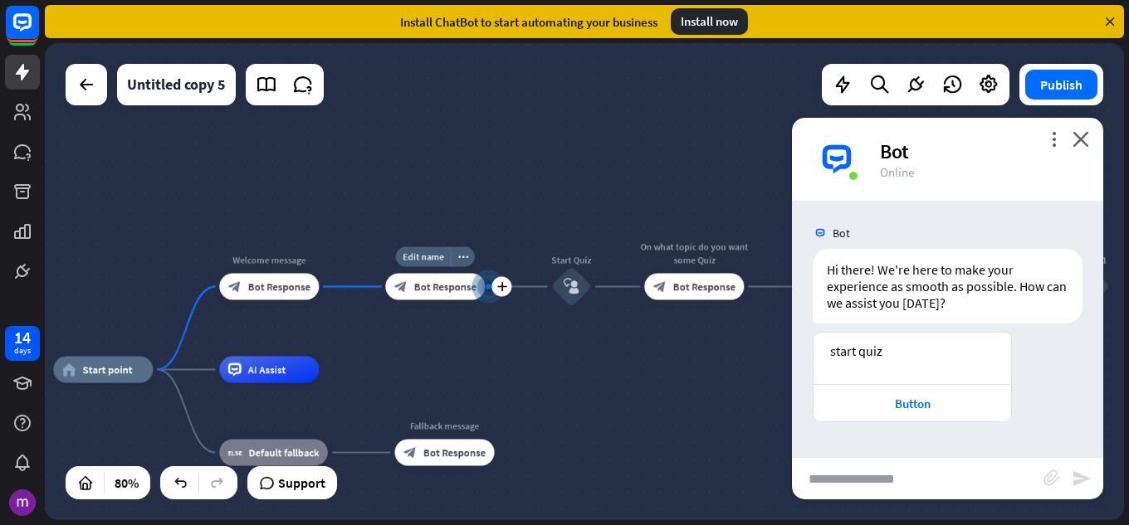
drag, startPoint x: 456, startPoint y: 277, endPoint x: 467, endPoint y: 274, distance: 11.3
click at [481, 280] on div at bounding box center [487, 286] width 13 height 13
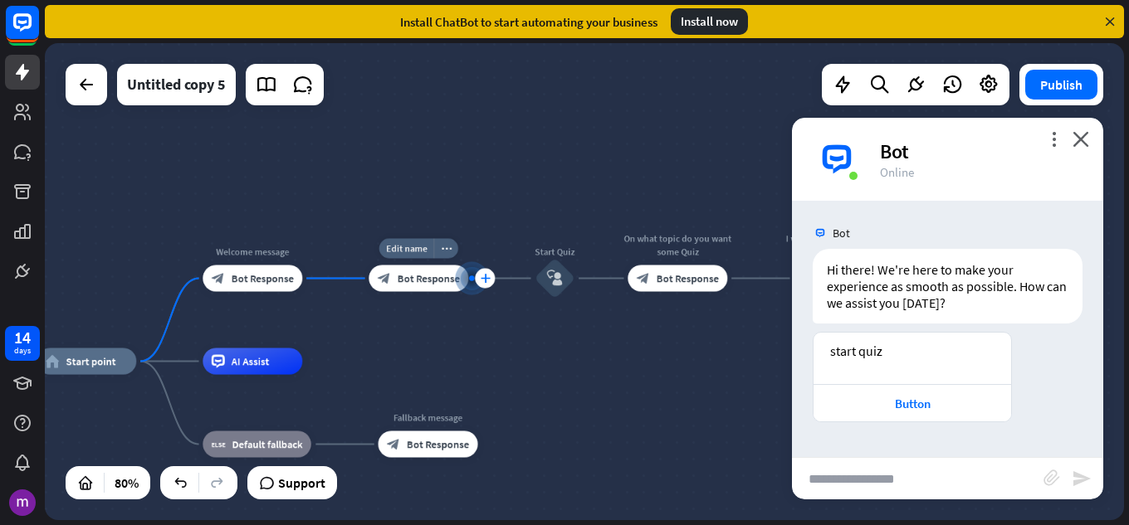
click at [481, 277] on icon "plus" at bounding box center [485, 278] width 10 height 9
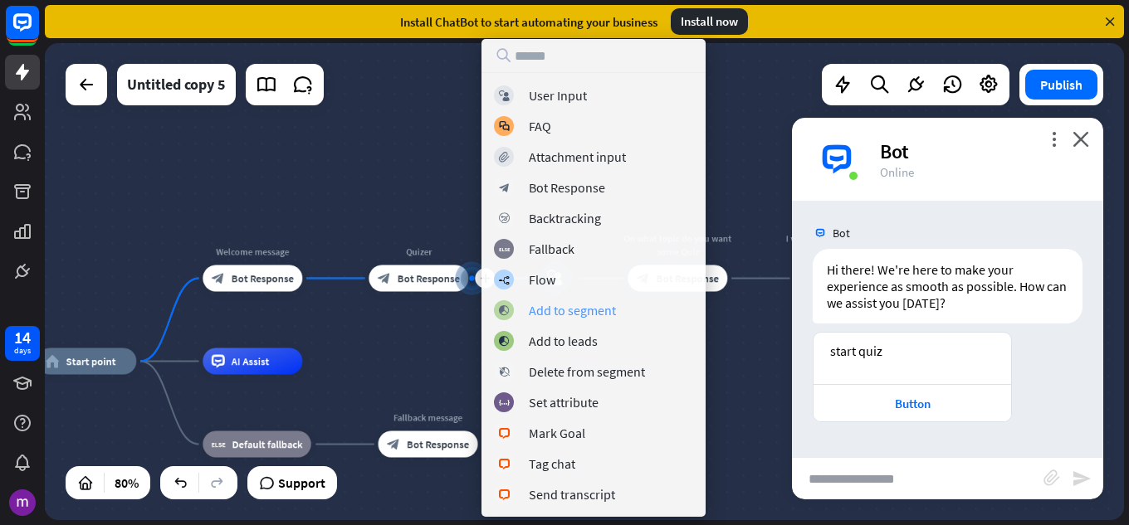
click at [613, 312] on div "Add to segment" at bounding box center [572, 310] width 87 height 17
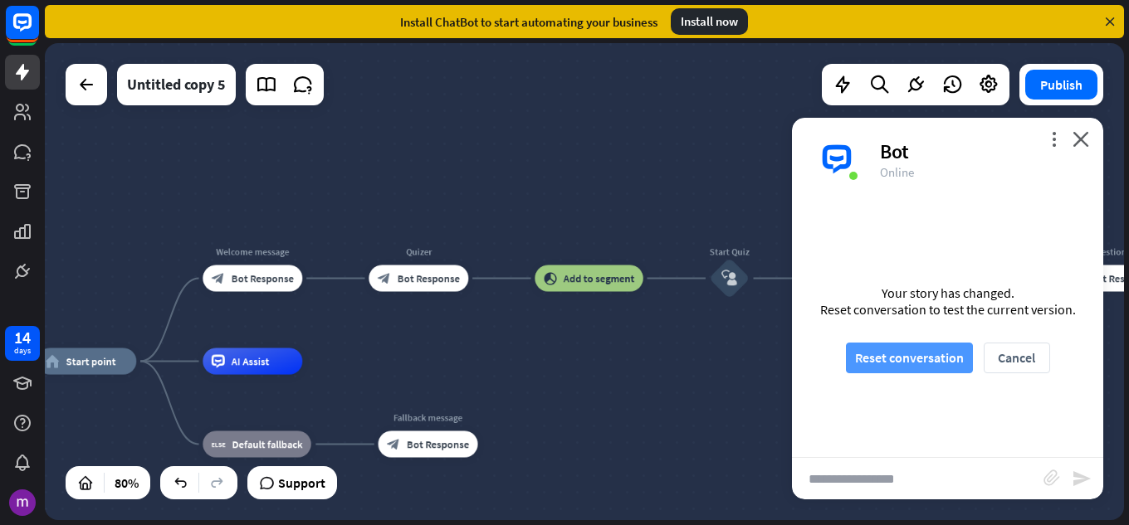
click at [877, 350] on button "Reset conversation" at bounding box center [909, 358] width 127 height 31
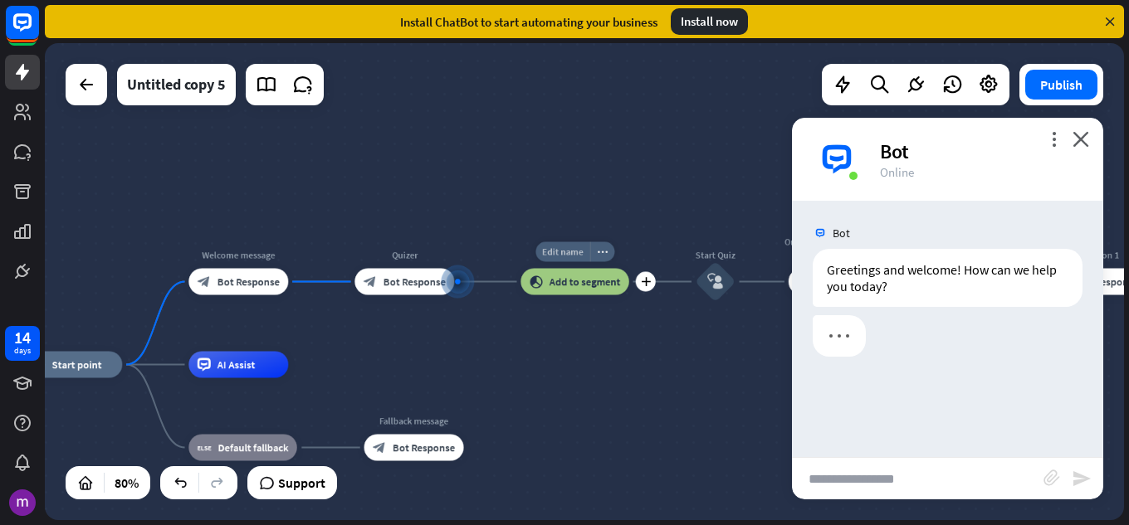
drag, startPoint x: 538, startPoint y: 261, endPoint x: 526, endPoint y: 267, distance: 13.0
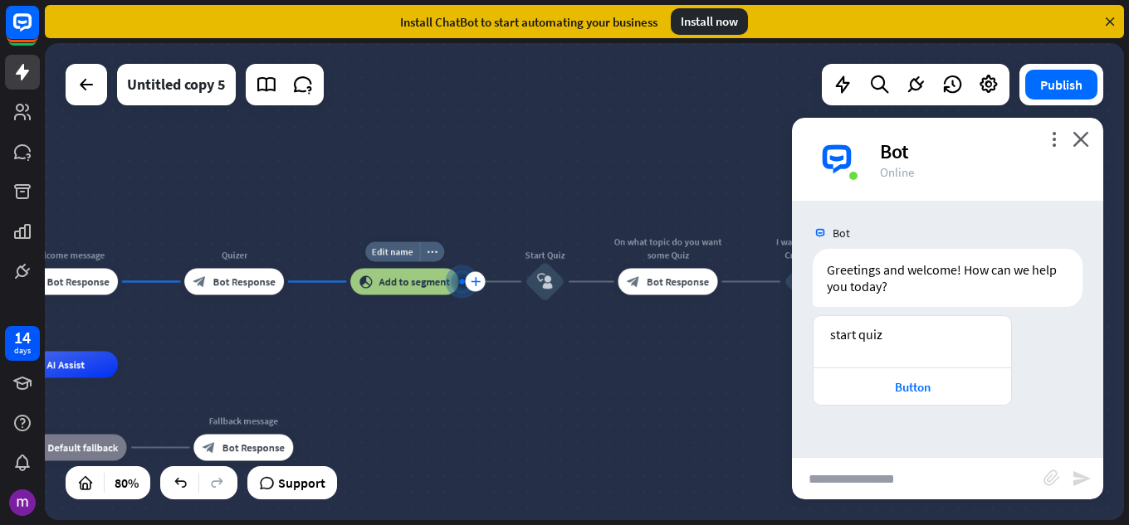
click at [477, 284] on icon "plus" at bounding box center [476, 281] width 10 height 9
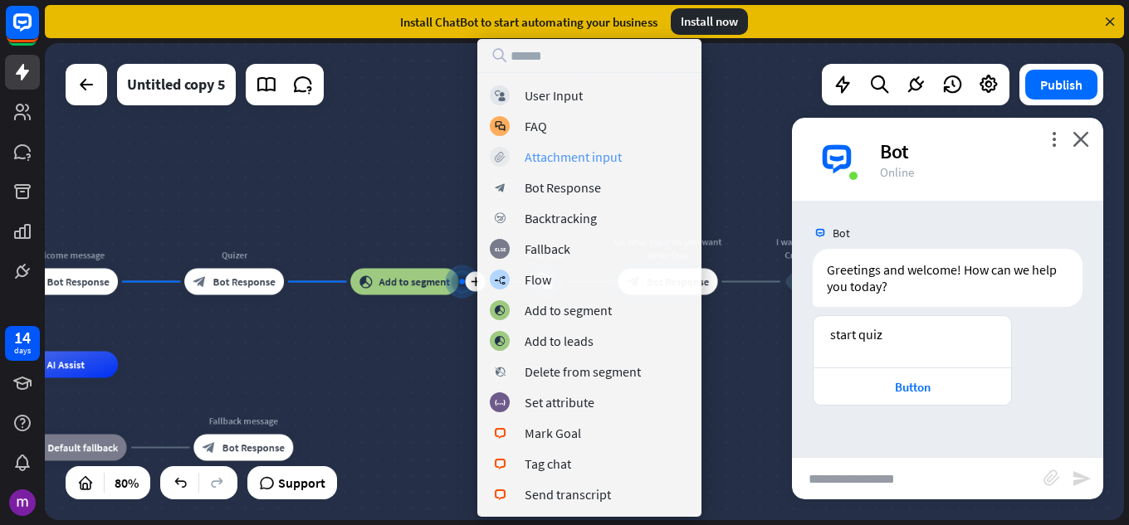
click at [603, 159] on div "Attachment input" at bounding box center [573, 157] width 97 height 17
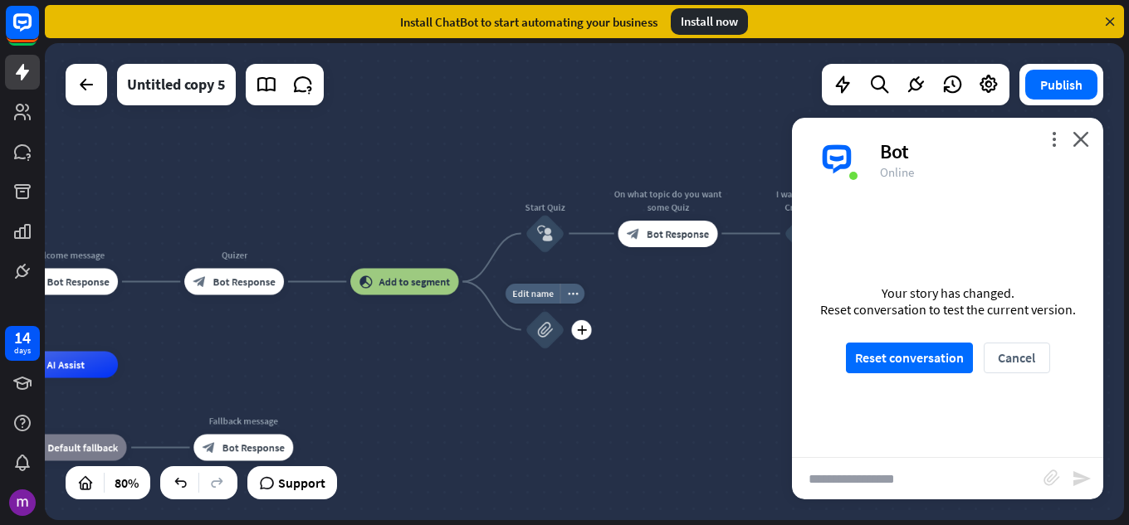
click at [545, 350] on div "Edit name more_horiz plus block_attachment" at bounding box center [545, 330] width 40 height 40
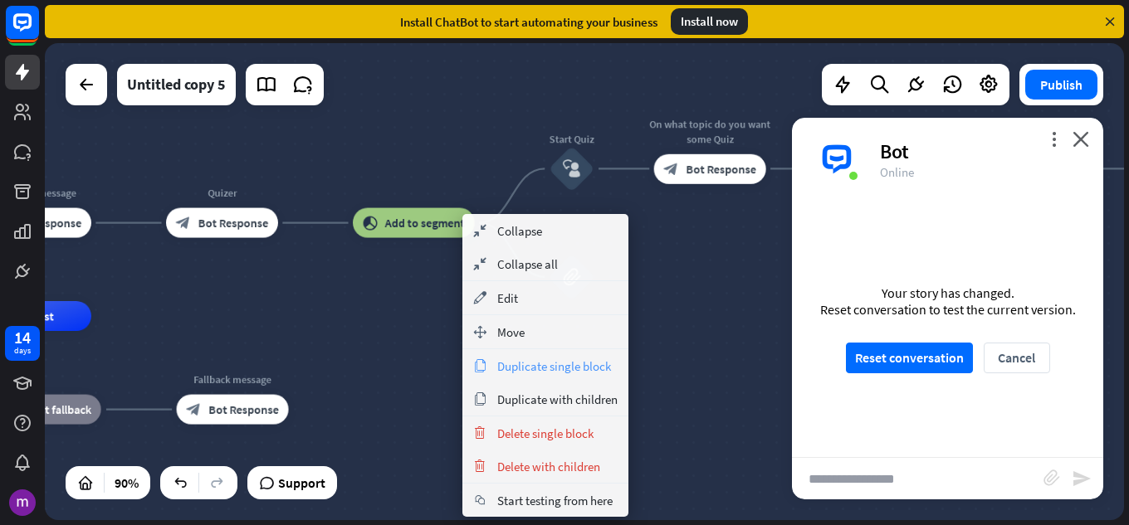
click at [567, 356] on div "copy Duplicate single block" at bounding box center [545, 365] width 166 height 33
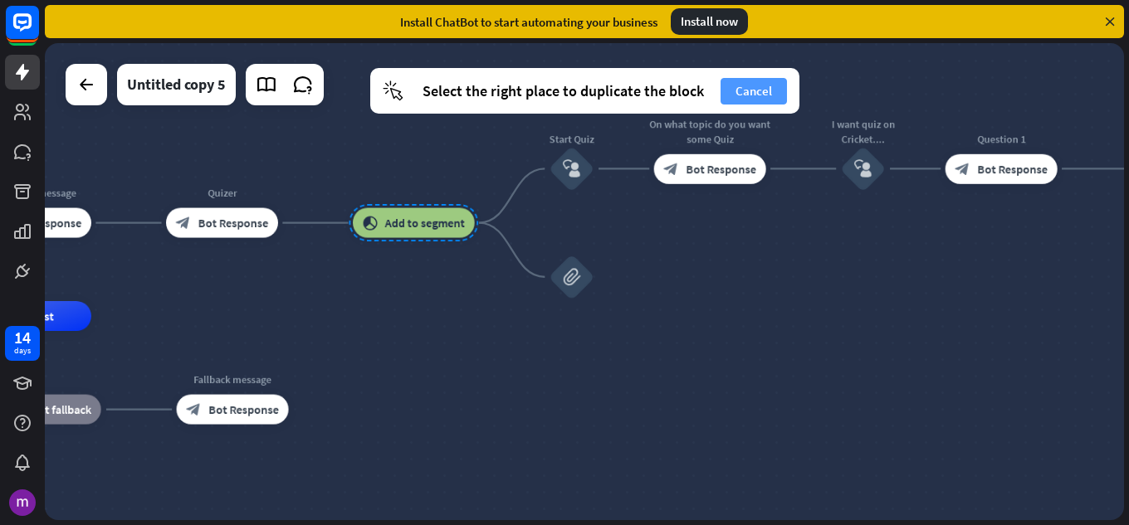
click at [749, 86] on button "Cancel" at bounding box center [754, 91] width 66 height 27
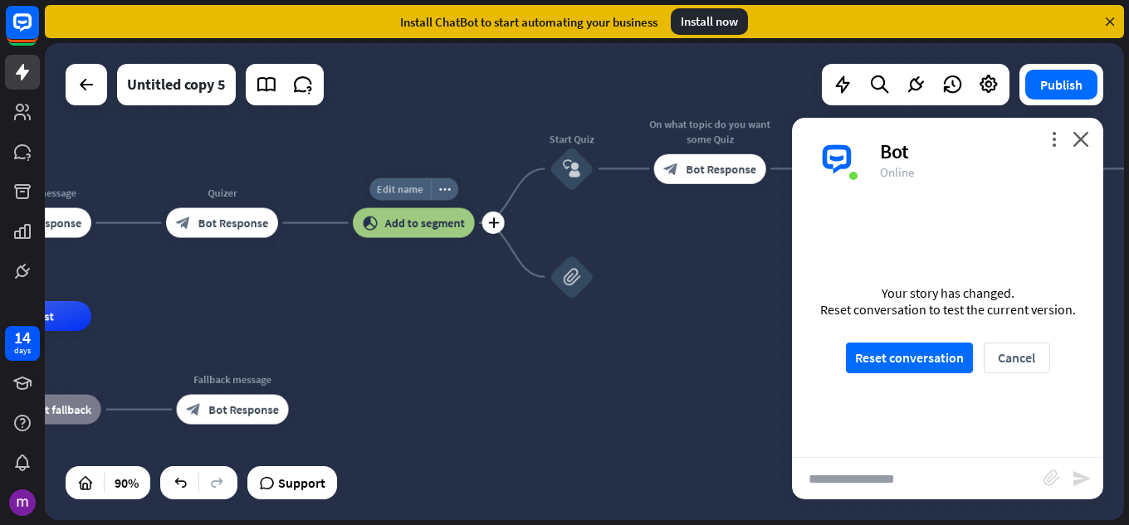
click at [400, 181] on div "Edit name" at bounding box center [399, 189] width 61 height 22
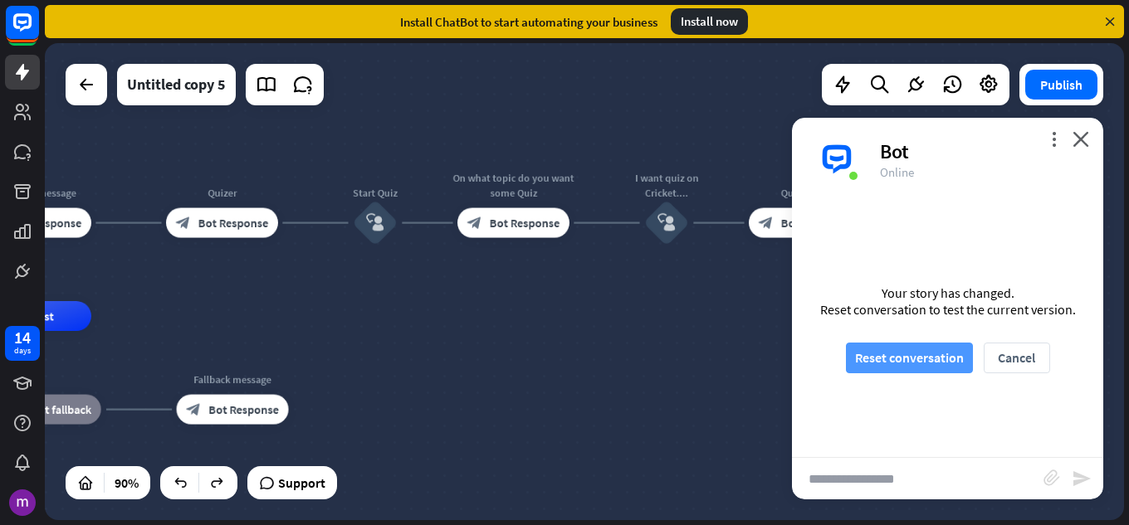
click at [915, 343] on button "Reset conversation" at bounding box center [909, 358] width 127 height 31
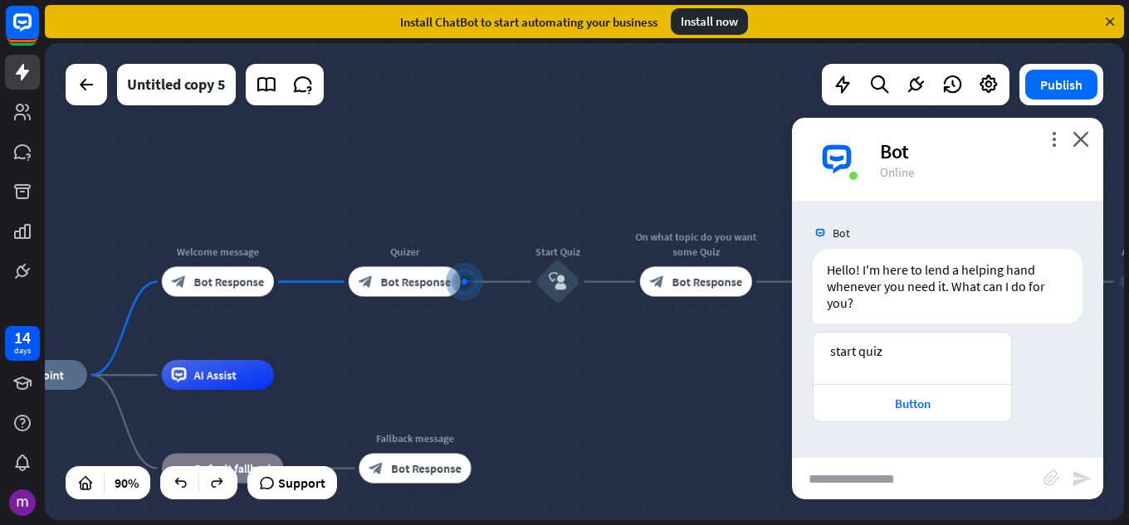
click at [913, 472] on input "text" at bounding box center [918, 479] width 252 height 42
type input "**********"
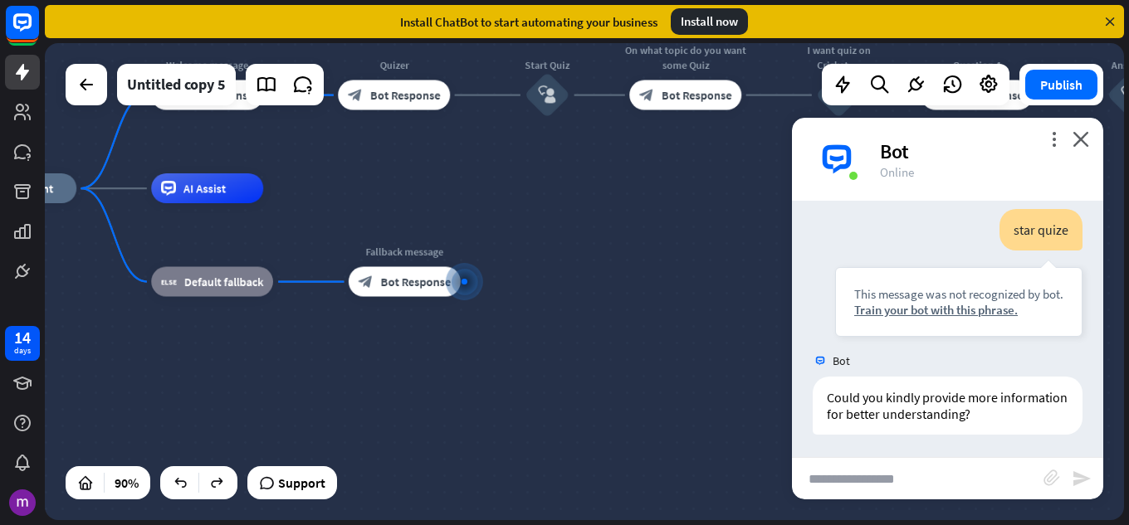
scroll to position [256, 0]
click at [519, 399] on div "home_2 Start point Welcome message block_bot_response Bot Response Quizer block…" at bounding box center [449, 403] width 971 height 430
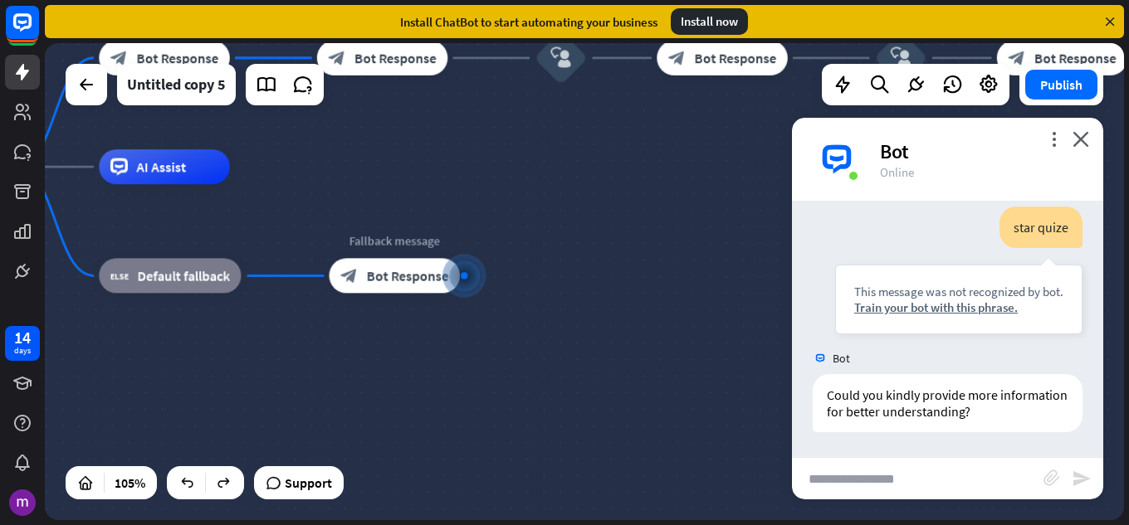
click at [1083, 154] on div "more_vert close Bot Online" at bounding box center [947, 159] width 311 height 83
click at [1075, 147] on div "Bot" at bounding box center [981, 152] width 203 height 26
click at [1092, 139] on div "more_vert close Bot Online" at bounding box center [947, 159] width 311 height 83
click at [1078, 134] on icon "close" at bounding box center [1080, 139] width 17 height 16
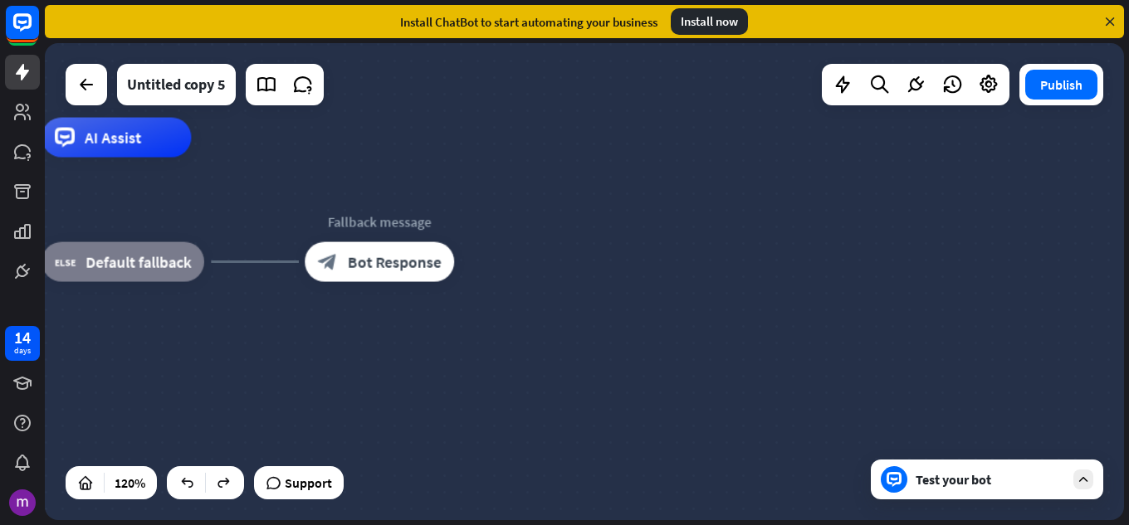
drag, startPoint x: 586, startPoint y: 286, endPoint x: 709, endPoint y: 564, distance: 304.0
click at [709, 525] on html "14 days close Product Help First steps Get started with ChatBot Help Center Fol…" at bounding box center [564, 262] width 1129 height 525
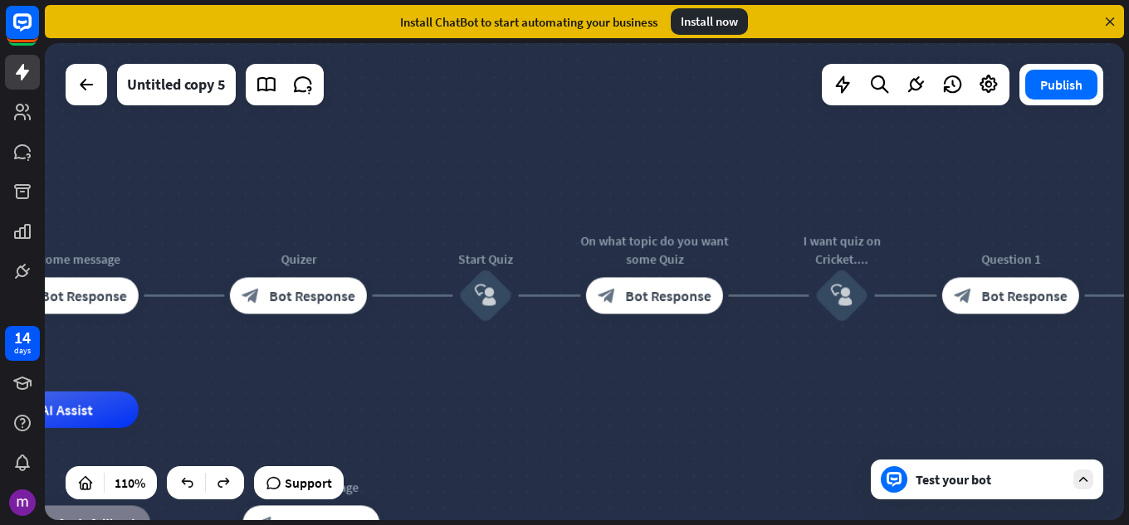
drag, startPoint x: 782, startPoint y: 388, endPoint x: 452, endPoint y: 360, distance: 330.8
click at [452, 360] on div "home_2 Start point Welcome message block_bot_response Bot Response Quizer block…" at bounding box center [584, 281] width 1079 height 477
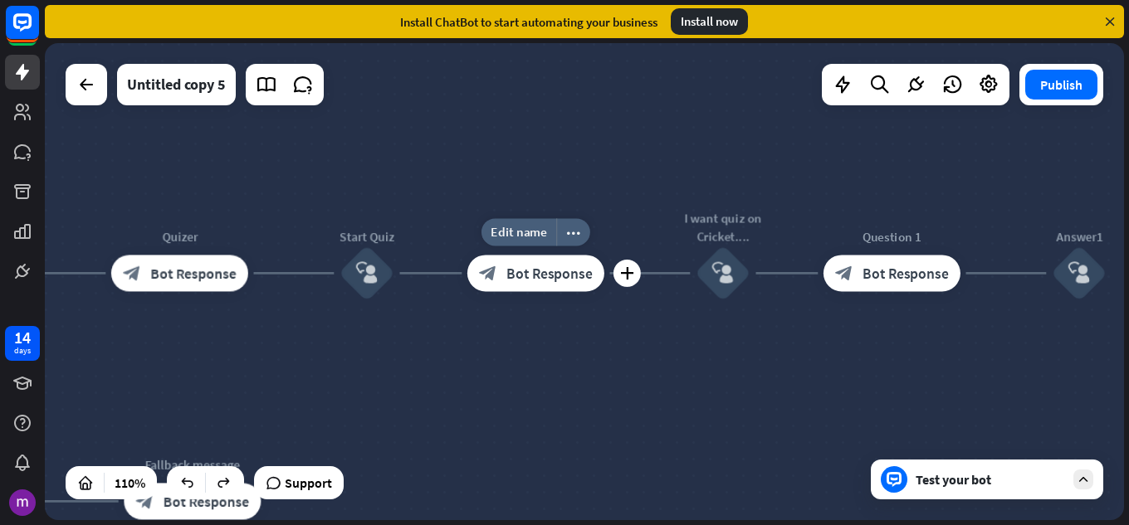
drag, startPoint x: 870, startPoint y: 287, endPoint x: 446, endPoint y: 286, distance: 424.2
drag, startPoint x: 897, startPoint y: 397, endPoint x: 562, endPoint y: 324, distance: 343.2
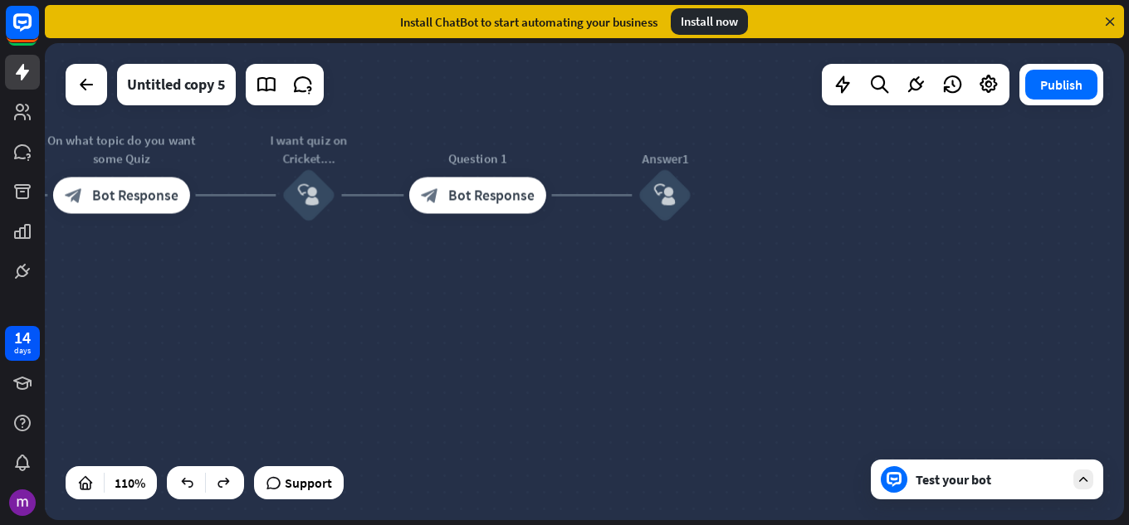
drag, startPoint x: 923, startPoint y: 445, endPoint x: 528, endPoint y: 369, distance: 402.3
click at [519, 372] on div "home_2 Start point Welcome message block_bot_response Bot Response Quizer block…" at bounding box center [584, 281] width 1079 height 477
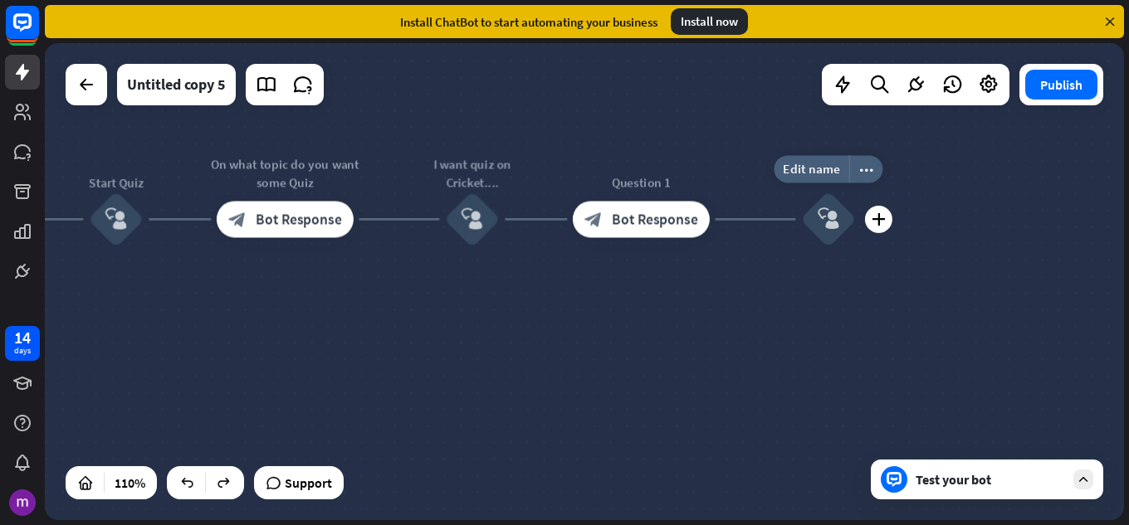
drag, startPoint x: 697, startPoint y: 344, endPoint x: 804, endPoint y: 242, distance: 147.4
click at [803, 243] on div "Edit name more_horiz plus Answer1 block_user_input" at bounding box center [828, 219] width 55 height 55
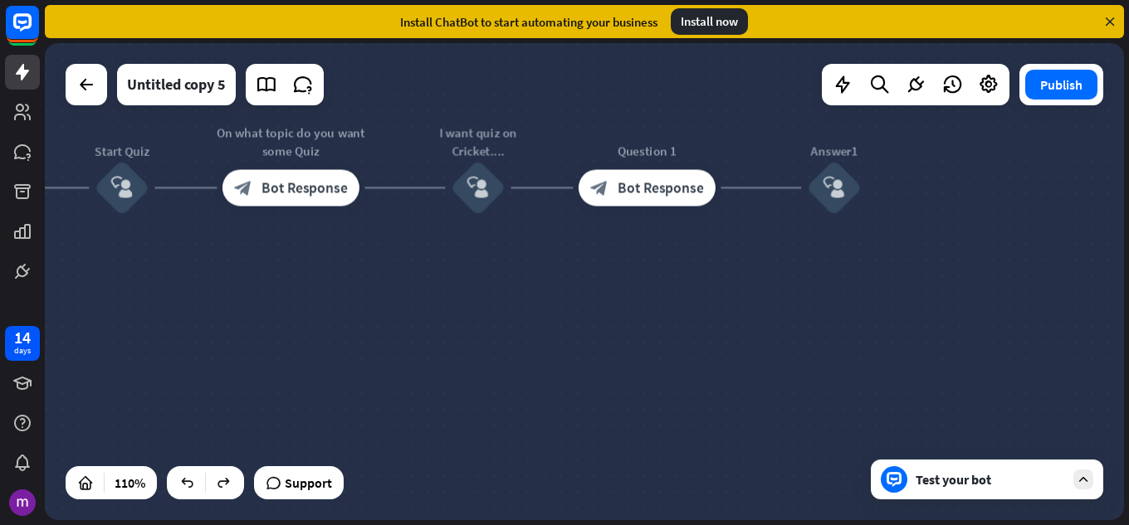
click at [1014, 483] on div "Test your bot" at bounding box center [990, 479] width 149 height 17
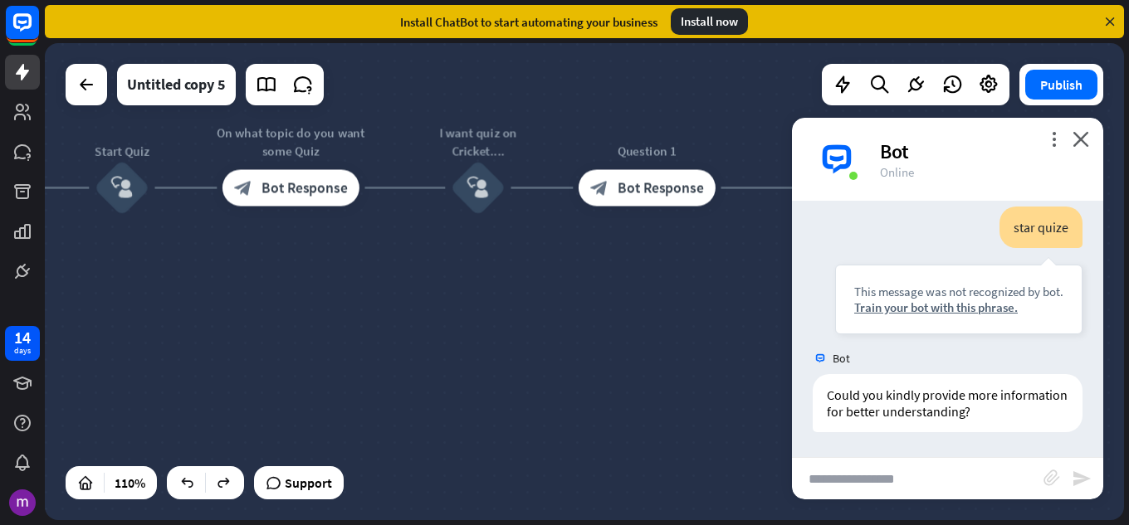
click at [920, 480] on input "text" at bounding box center [918, 479] width 252 height 42
click at [948, 467] on input "text" at bounding box center [918, 479] width 252 height 42
click at [943, 468] on input "text" at bounding box center [918, 479] width 252 height 42
click at [1090, 127] on div "more_vert close Bot Online" at bounding box center [947, 159] width 311 height 83
click at [1084, 129] on div "more_vert close Bot Online" at bounding box center [947, 159] width 311 height 83
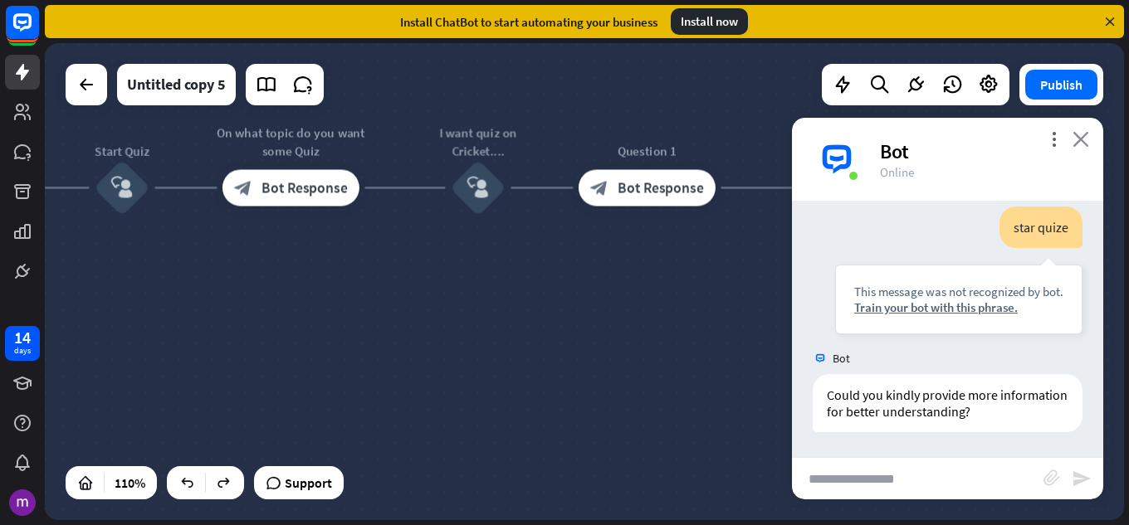
click at [1085, 140] on icon "close" at bounding box center [1080, 139] width 17 height 16
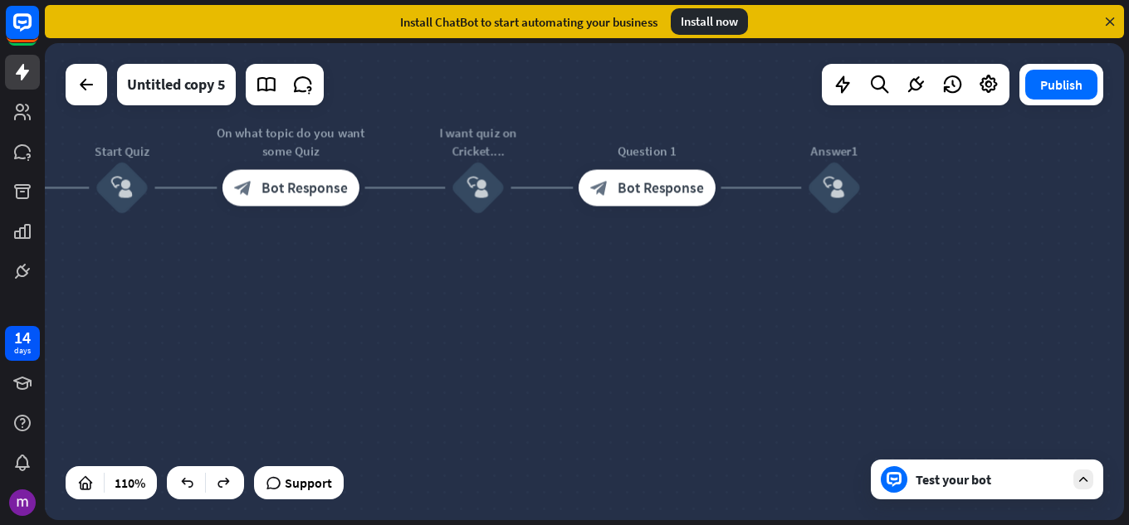
click at [1070, 100] on div "Publish" at bounding box center [1061, 85] width 84 height 42
click at [1076, 84] on button "Publish" at bounding box center [1061, 85] width 72 height 30
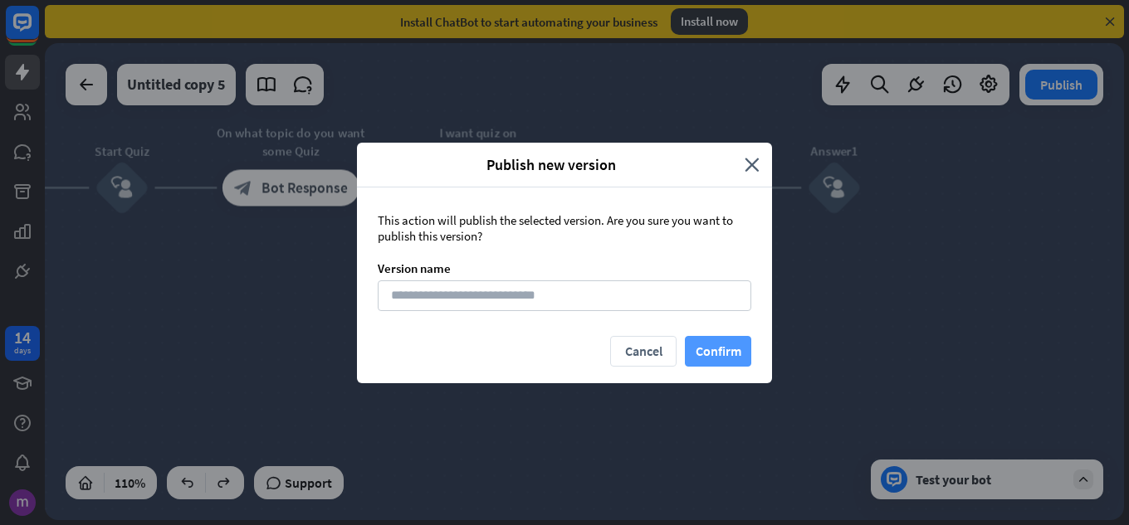
click at [694, 349] on button "Confirm" at bounding box center [718, 351] width 66 height 31
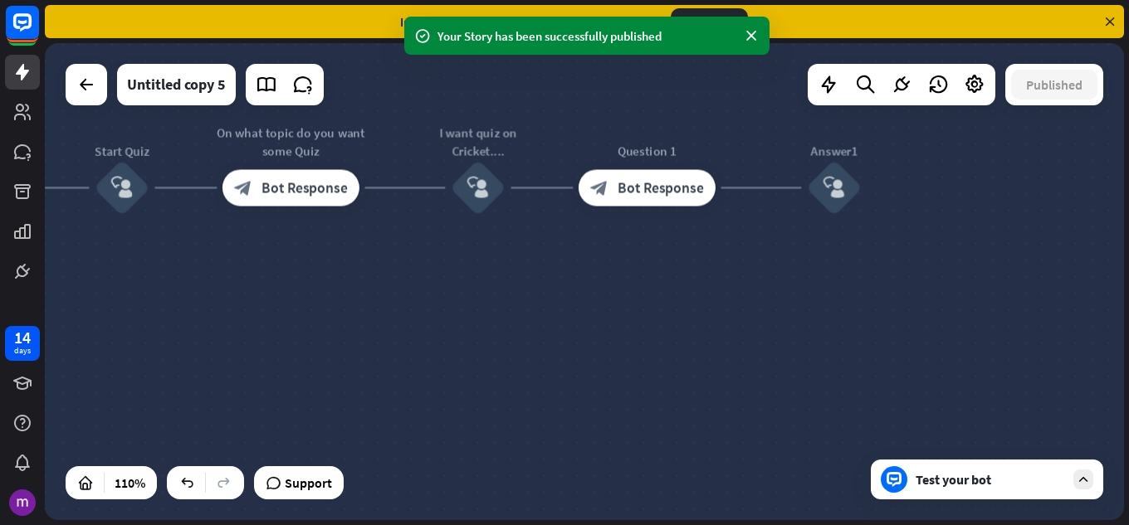
click at [916, 479] on div "Test your bot" at bounding box center [990, 479] width 149 height 17
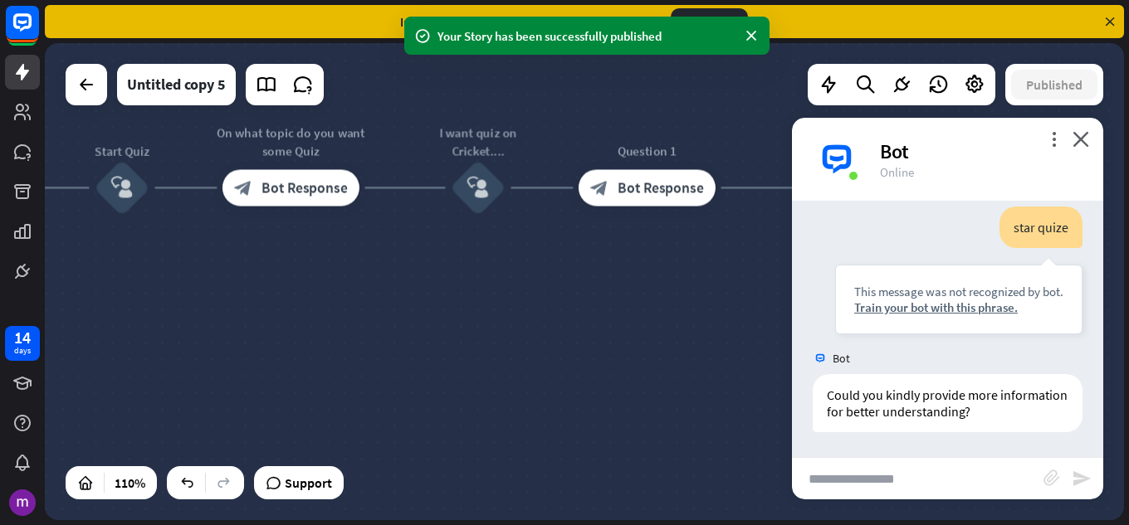
click at [966, 478] on input "text" at bounding box center [918, 479] width 252 height 42
drag, startPoint x: 1097, startPoint y: 136, endPoint x: 1077, endPoint y: 133, distance: 20.2
click at [1087, 135] on div "more_vert close Bot Online" at bounding box center [947, 159] width 311 height 83
click at [1077, 133] on icon "close" at bounding box center [1080, 139] width 17 height 16
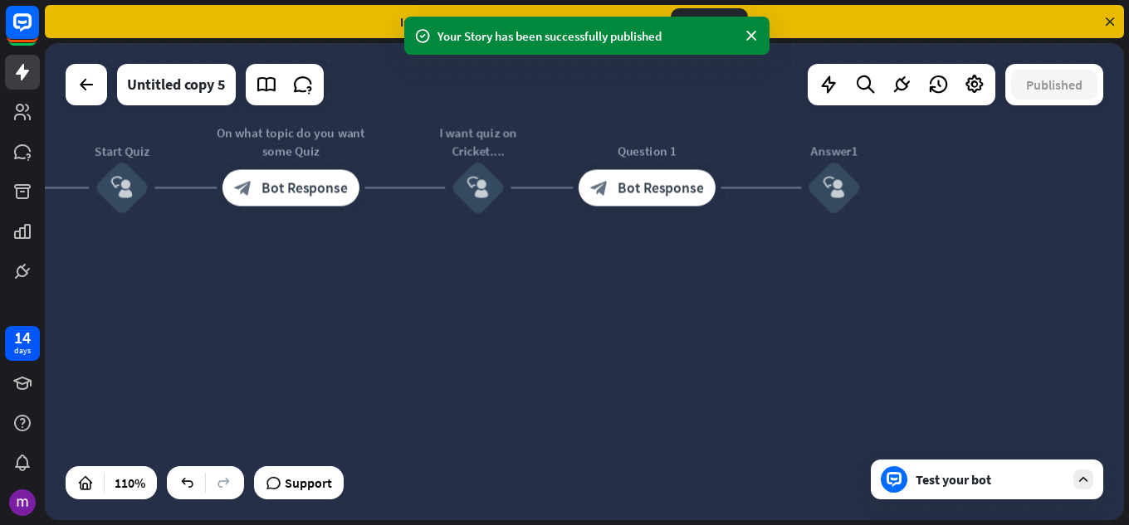
click at [963, 482] on div "Test your bot" at bounding box center [990, 479] width 149 height 17
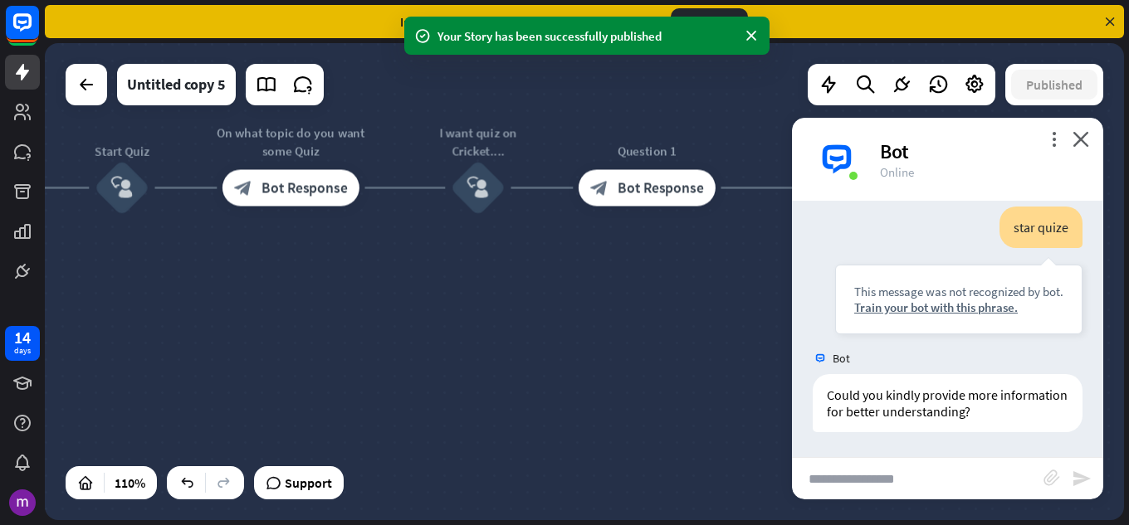
click at [908, 489] on input "text" at bounding box center [918, 479] width 252 height 42
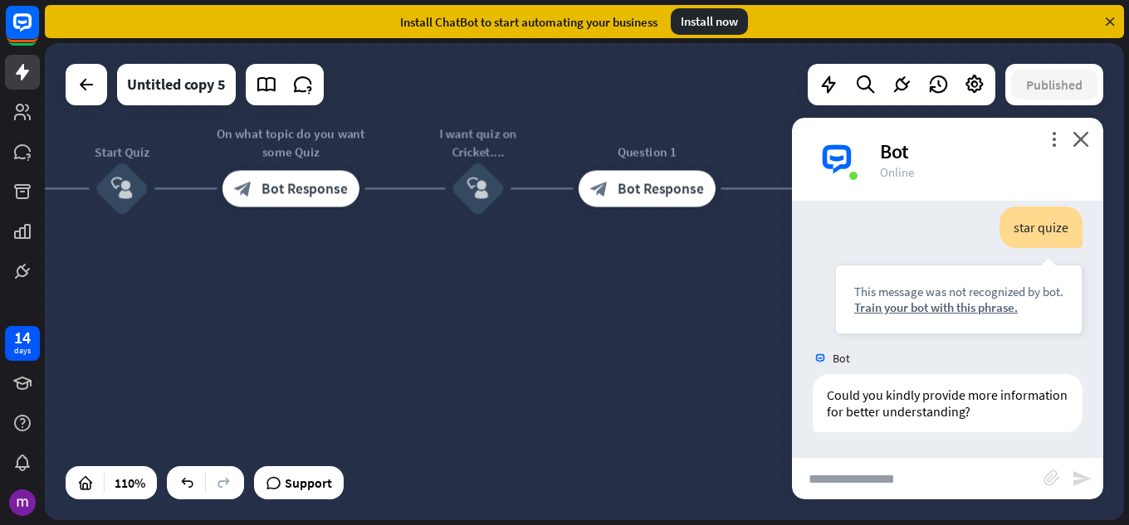
drag, startPoint x: 908, startPoint y: 489, endPoint x: 683, endPoint y: 469, distance: 225.8
click at [683, 469] on div "home_2 Start point Welcome message block_bot_response Bot Response Quizer block…" at bounding box center [584, 281] width 1079 height 477
drag, startPoint x: 664, startPoint y: 434, endPoint x: 1013, endPoint y: 130, distance: 462.4
click at [664, 428] on div "home_2 Start point Welcome message block_bot_response Bot Response Quizer block…" at bounding box center [584, 281] width 1079 height 477
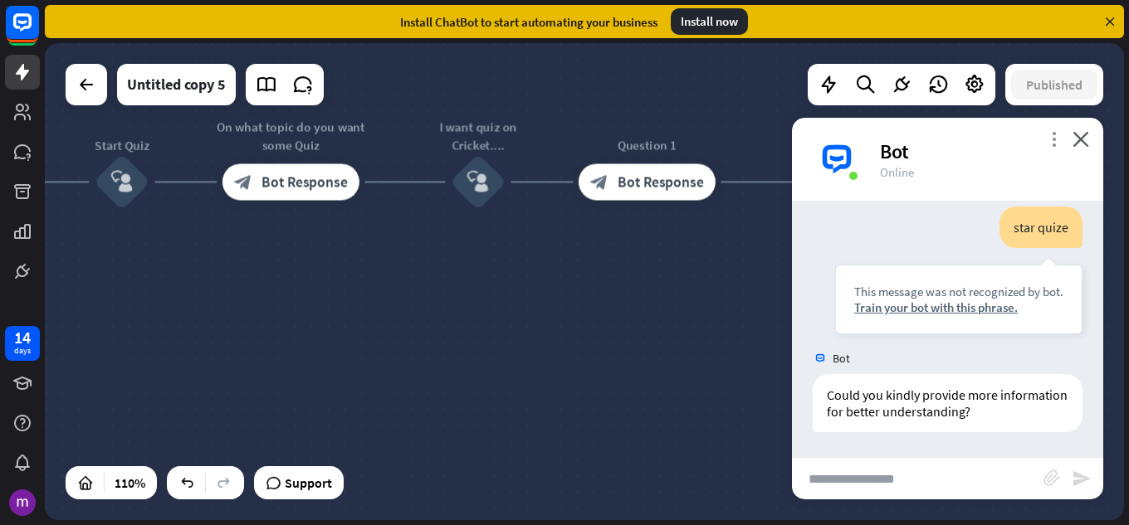
click at [1047, 138] on icon "more_vert" at bounding box center [1054, 139] width 16 height 16
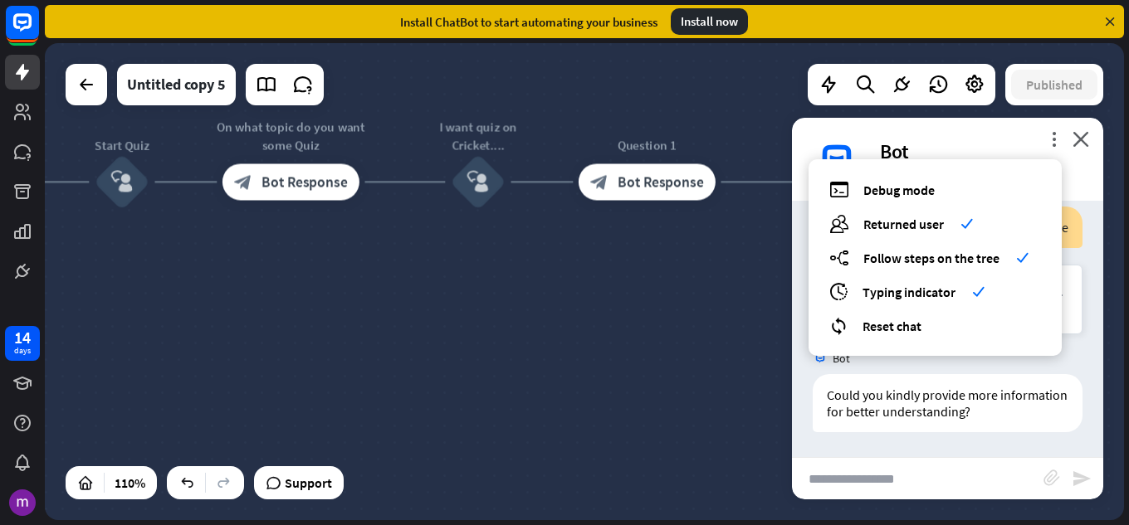
click at [1092, 148] on div "more_vert debug Debug mode users Returned user check builder_tree Follow steps …" at bounding box center [947, 159] width 311 height 83
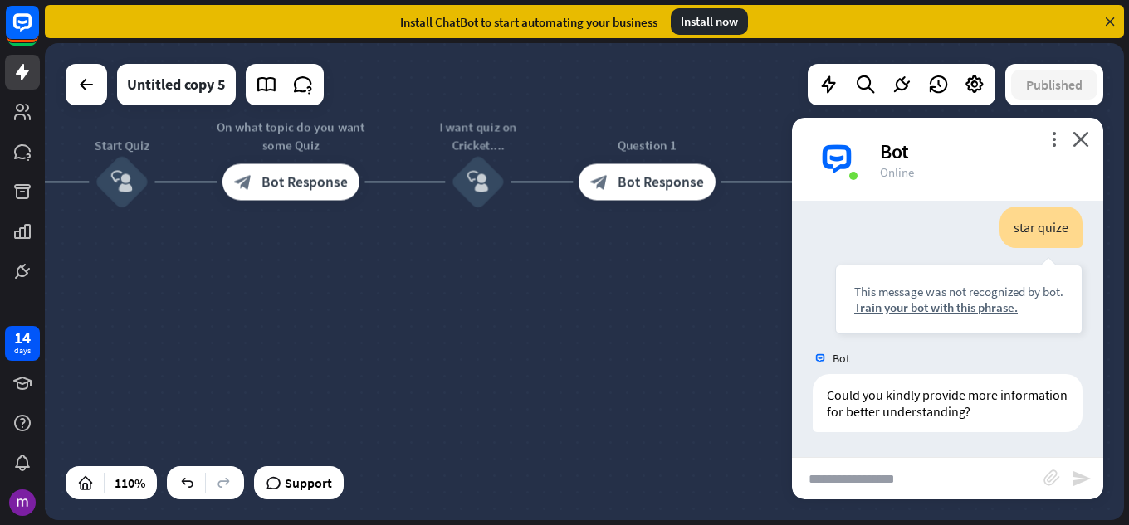
click at [1089, 148] on div "more_vert close Bot Online" at bounding box center [947, 159] width 311 height 83
click at [1090, 142] on div "more_vert close Bot Online" at bounding box center [947, 159] width 311 height 83
click at [1068, 139] on div "Bot" at bounding box center [981, 152] width 203 height 26
drag, startPoint x: 1101, startPoint y: 134, endPoint x: 1076, endPoint y: 125, distance: 26.2
click at [1096, 134] on div "more_vert close Bot Online" at bounding box center [947, 159] width 311 height 83
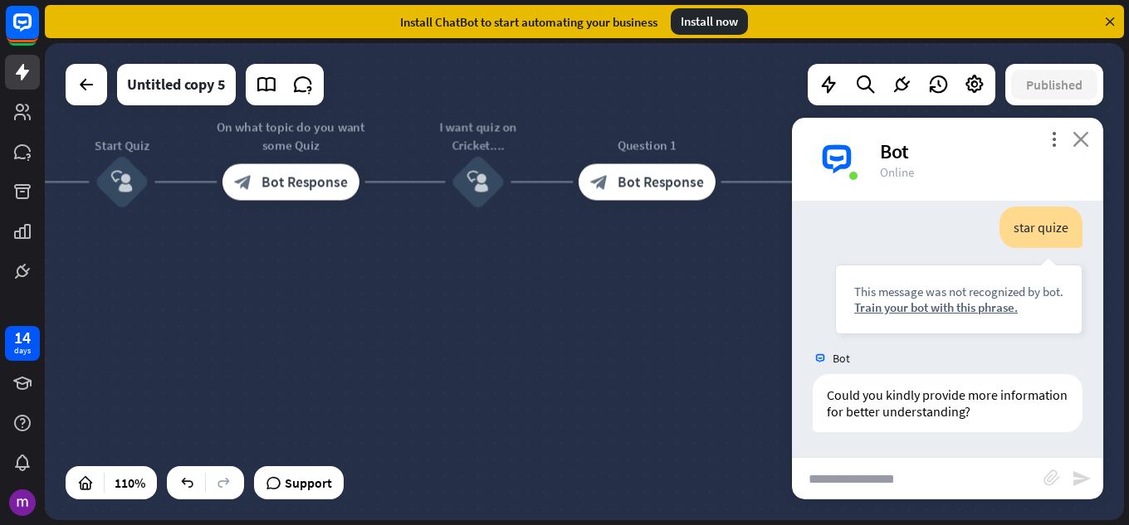
drag, startPoint x: 1075, startPoint y: 125, endPoint x: 1081, endPoint y: 137, distance: 13.0
click at [1077, 131] on div "more_vert close Bot Online" at bounding box center [947, 159] width 311 height 83
click at [1083, 142] on icon "close" at bounding box center [1080, 139] width 17 height 16
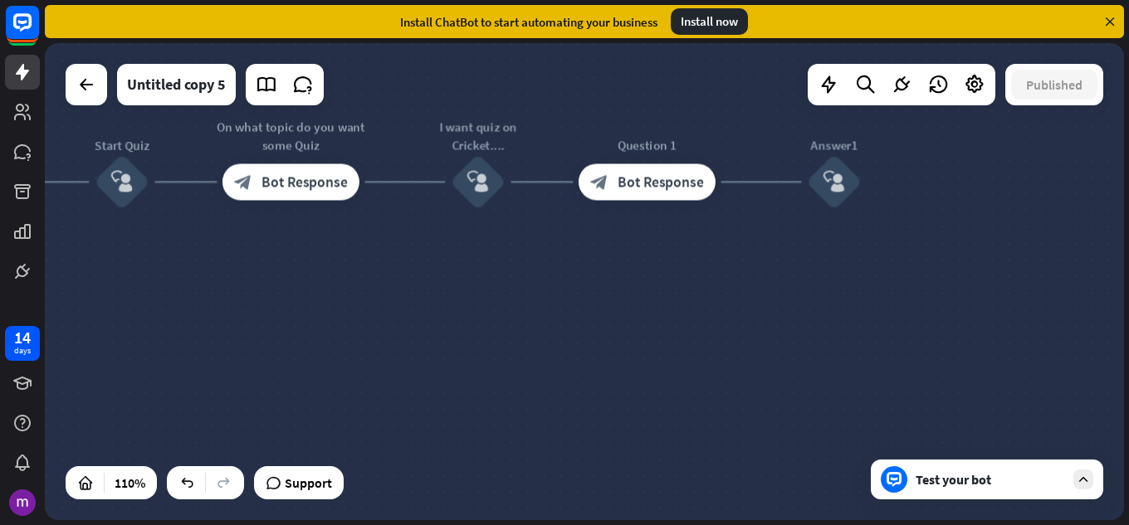
click at [1094, 476] on div "Test your bot" at bounding box center [987, 480] width 232 height 40
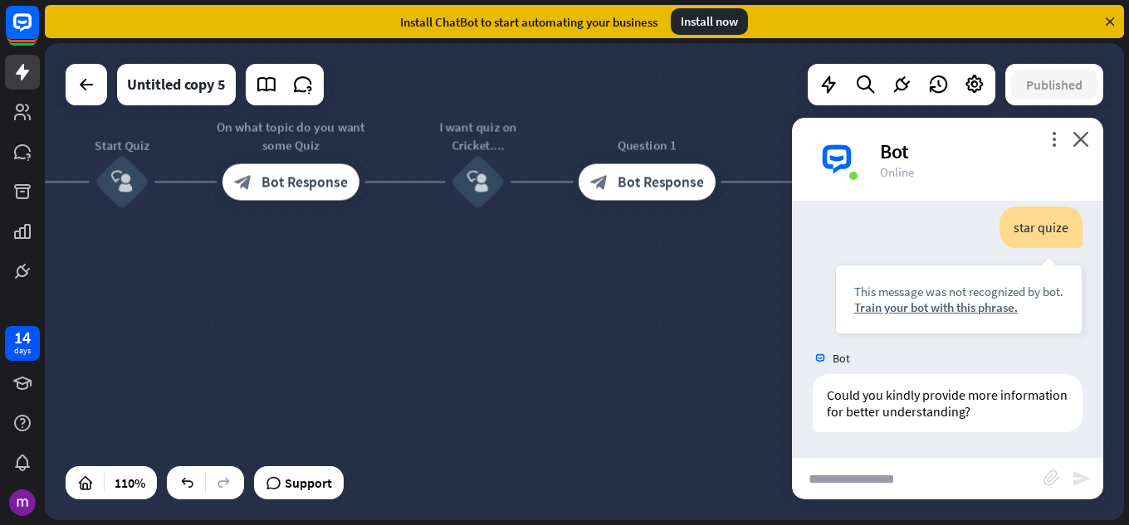
click at [1086, 484] on icon "send" at bounding box center [1082, 479] width 20 height 20
click at [1085, 135] on icon "close" at bounding box center [1080, 139] width 17 height 16
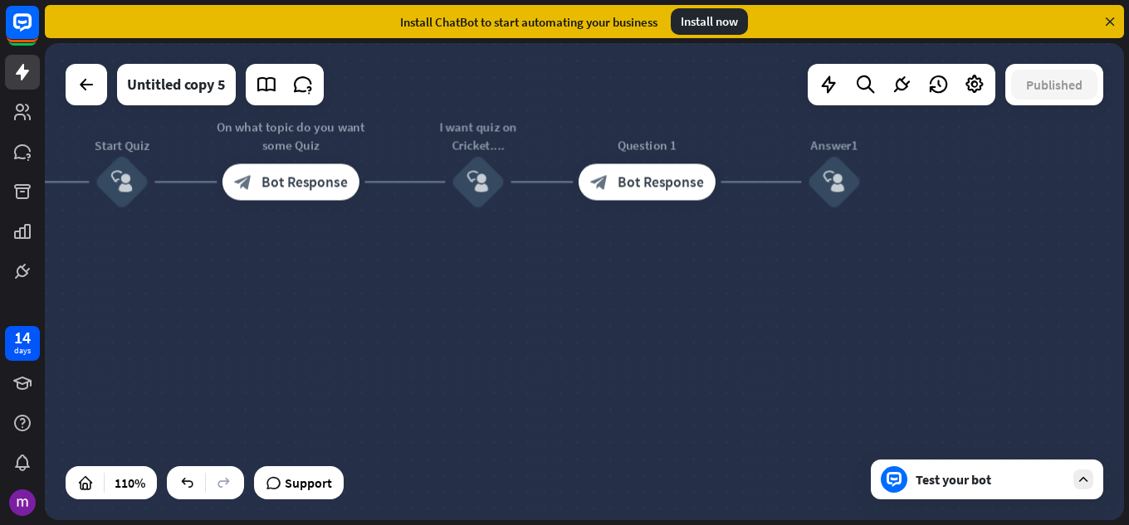
click at [1088, 490] on div "Test your bot" at bounding box center [987, 480] width 232 height 40
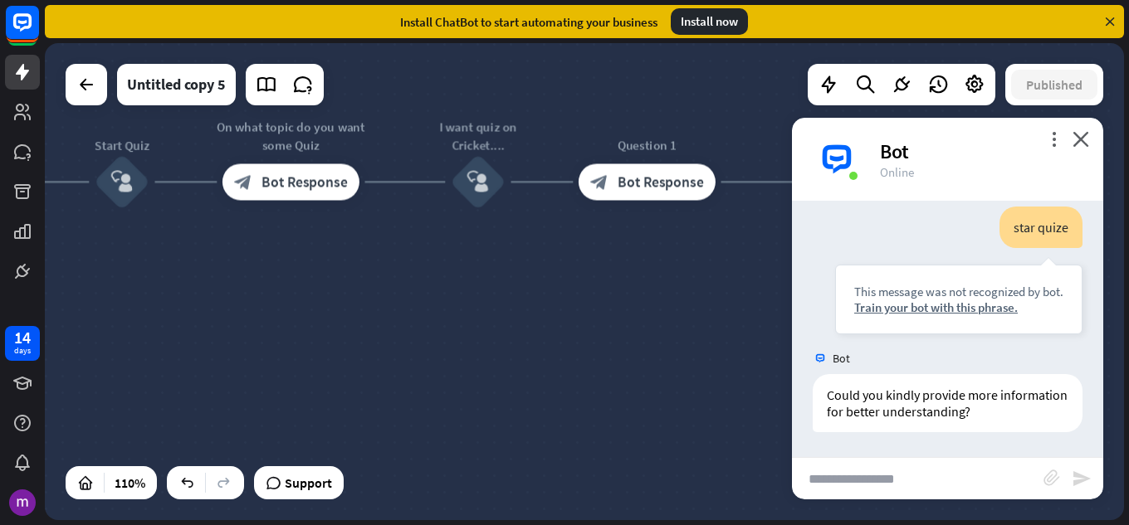
click at [1071, 134] on div "more_vert close Bot Online" at bounding box center [947, 159] width 311 height 83
click at [1079, 142] on icon "close" at bounding box center [1080, 139] width 17 height 16
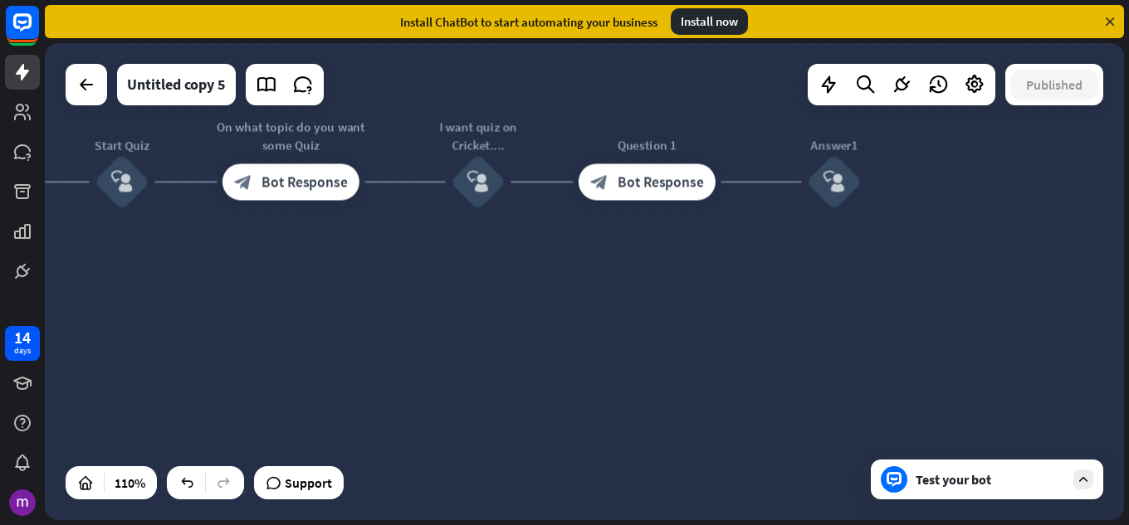
click at [990, 491] on div "Test your bot" at bounding box center [987, 480] width 232 height 40
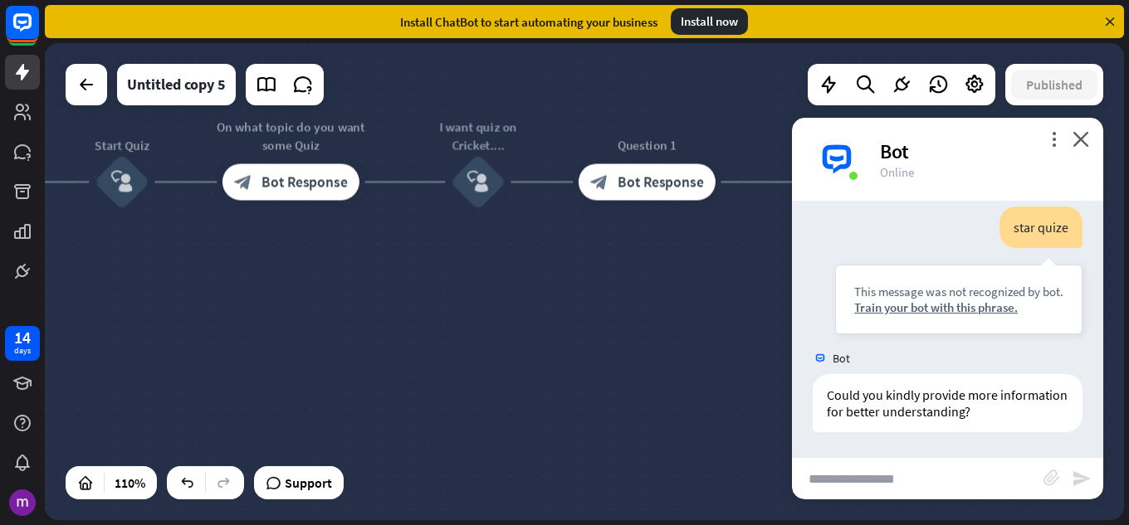
click at [976, 479] on input "text" at bounding box center [918, 479] width 252 height 42
drag, startPoint x: 871, startPoint y: 434, endPoint x: 892, endPoint y: 338, distance: 98.5
click at [892, 338] on div "Bot Hello! I'm here to lend a helping hand whenever you need it. What can I do …" at bounding box center [947, 329] width 311 height 257
click at [924, 482] on input "text" at bounding box center [918, 479] width 252 height 42
click at [983, 472] on input "text" at bounding box center [918, 479] width 252 height 42
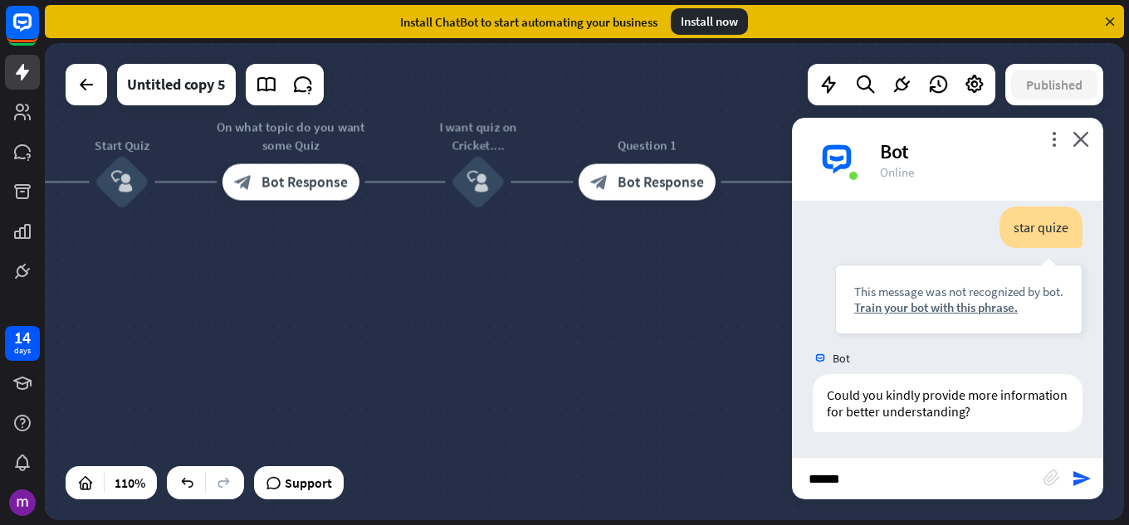
click at [946, 480] on input "******" at bounding box center [918, 479] width 252 height 42
type input "*"
type input "*****"
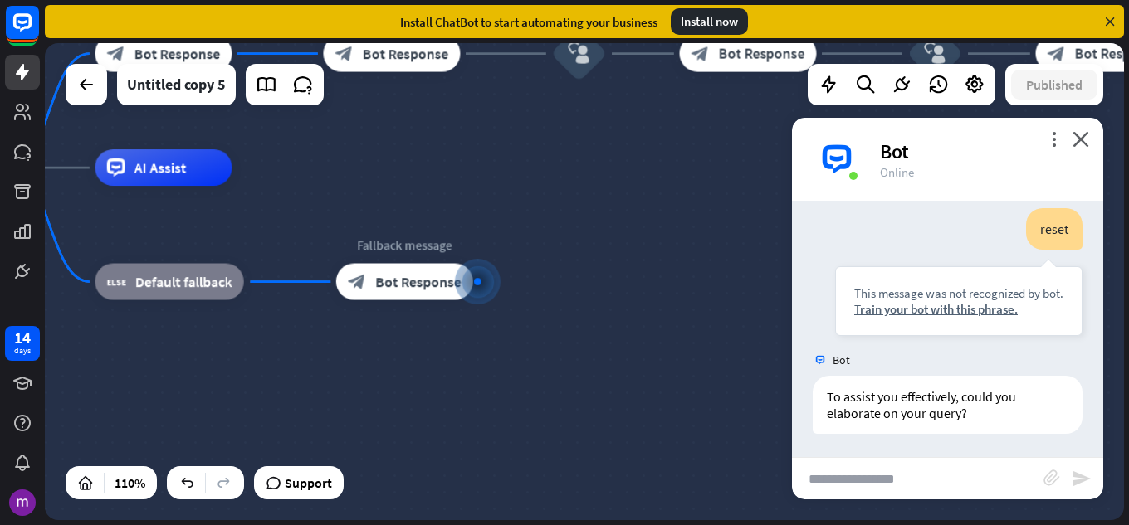
scroll to position [521, 0]
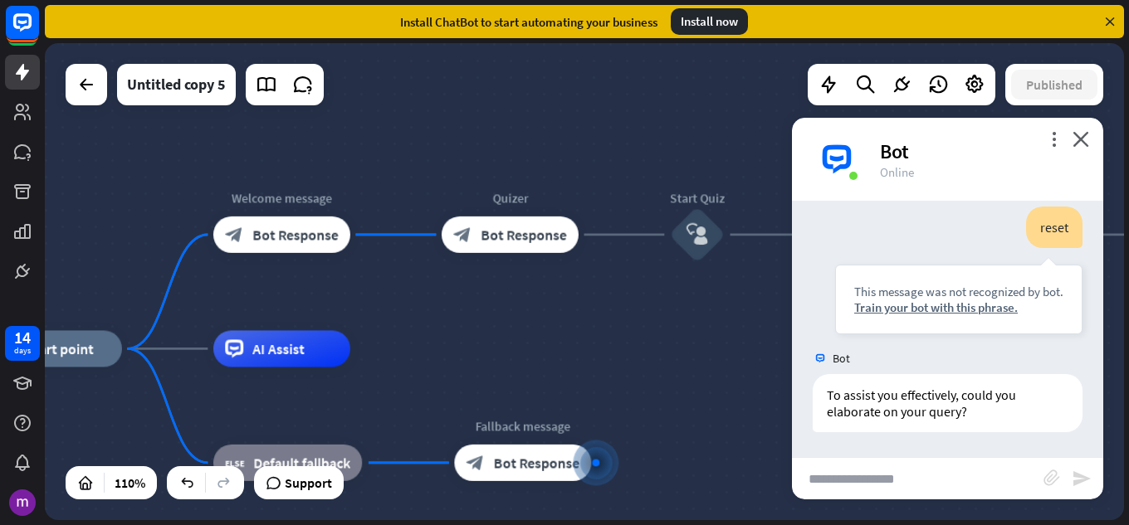
drag, startPoint x: 768, startPoint y: 418, endPoint x: 901, endPoint y: 441, distance: 134.8
click at [896, 442] on div "home_2 Start point Welcome message block_bot_response Bot Response Quizer block…" at bounding box center [584, 281] width 1079 height 477
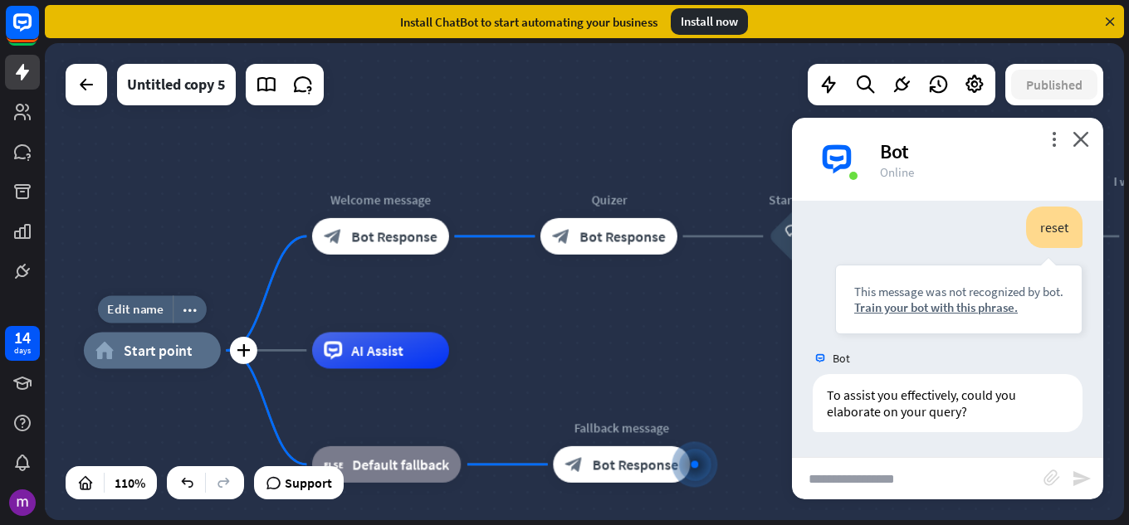
click at [181, 359] on span "Start point" at bounding box center [158, 350] width 69 height 18
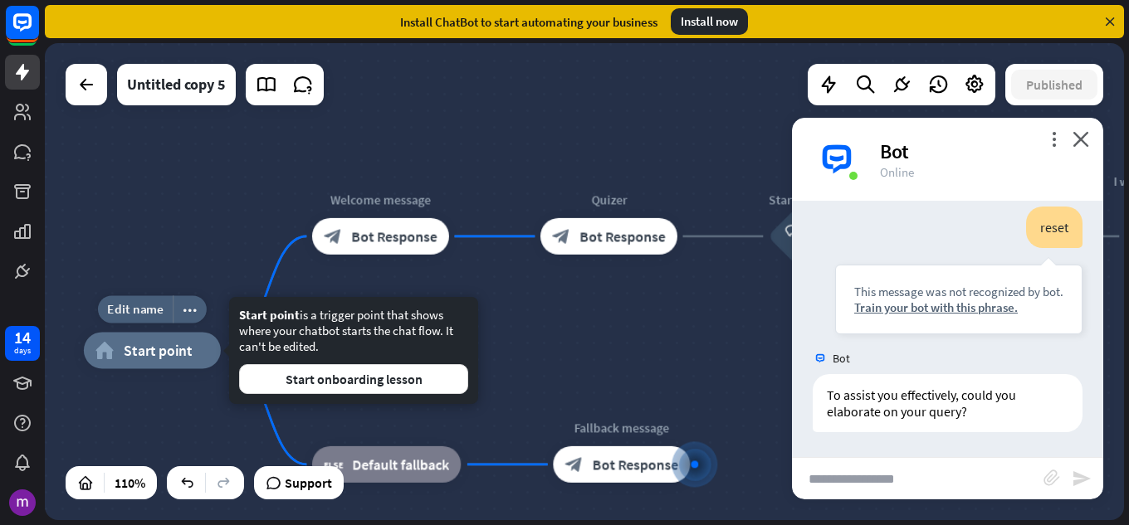
click at [179, 359] on span "Start point" at bounding box center [158, 350] width 69 height 18
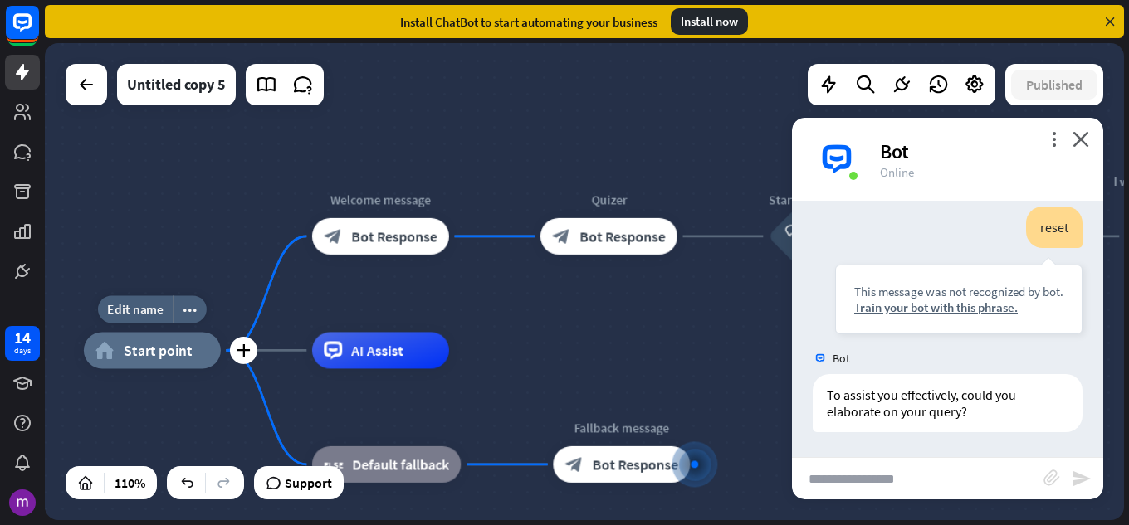
click at [179, 359] on span "Start point" at bounding box center [158, 350] width 69 height 18
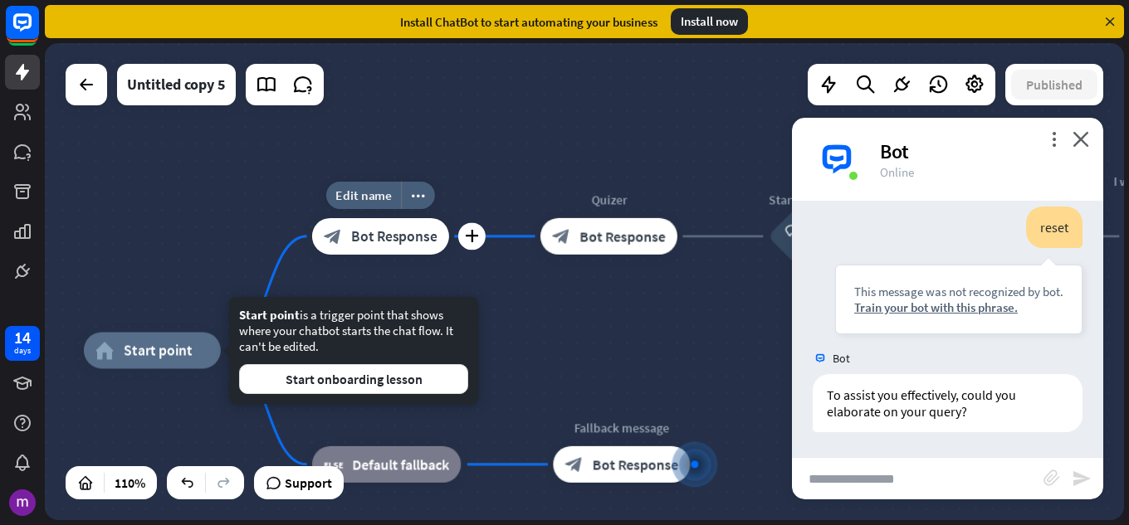
click at [356, 247] on div "block_bot_response Bot Response" at bounding box center [380, 236] width 137 height 37
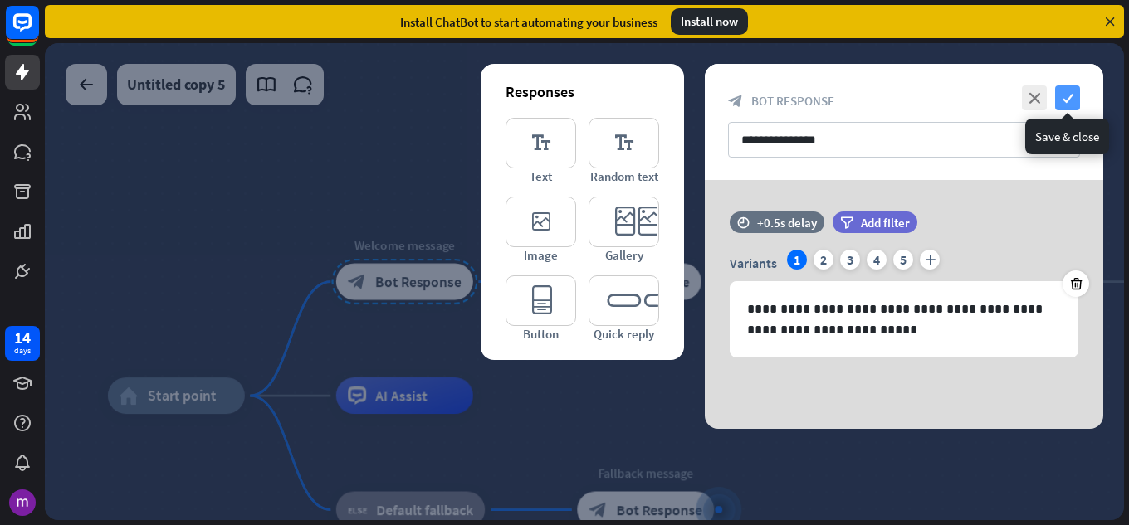
click at [1068, 99] on icon "check" at bounding box center [1067, 98] width 25 height 25
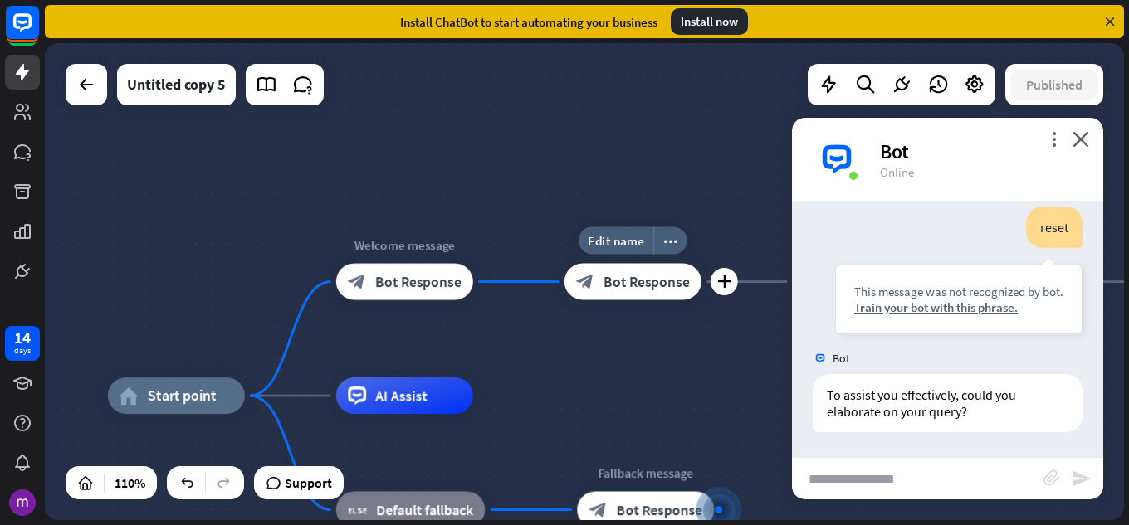
click at [638, 283] on span "Bot Response" at bounding box center [646, 282] width 86 height 18
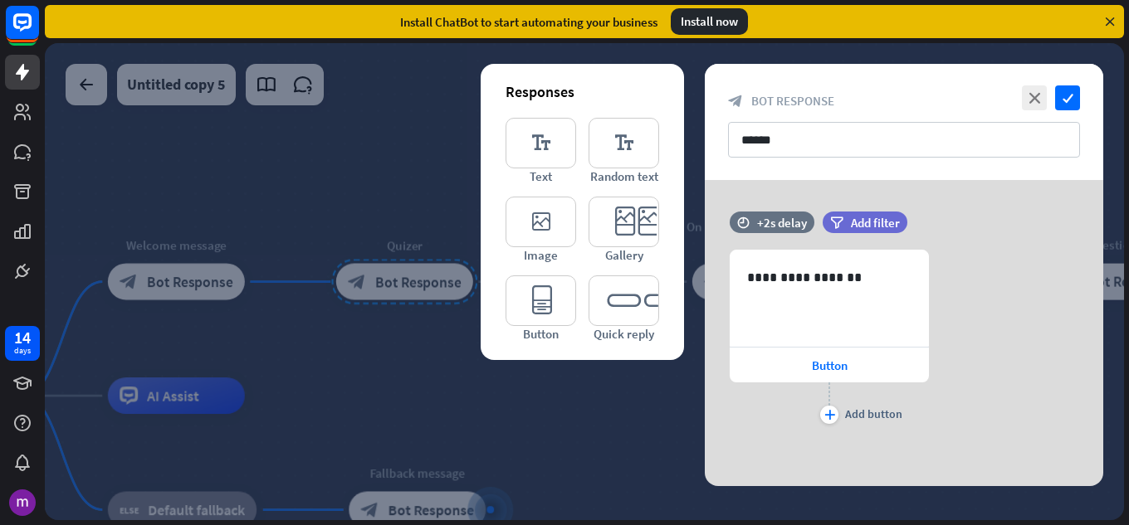
drag, startPoint x: 637, startPoint y: 375, endPoint x: 464, endPoint y: 320, distance: 181.4
click at [464, 320] on div at bounding box center [584, 281] width 1079 height 477
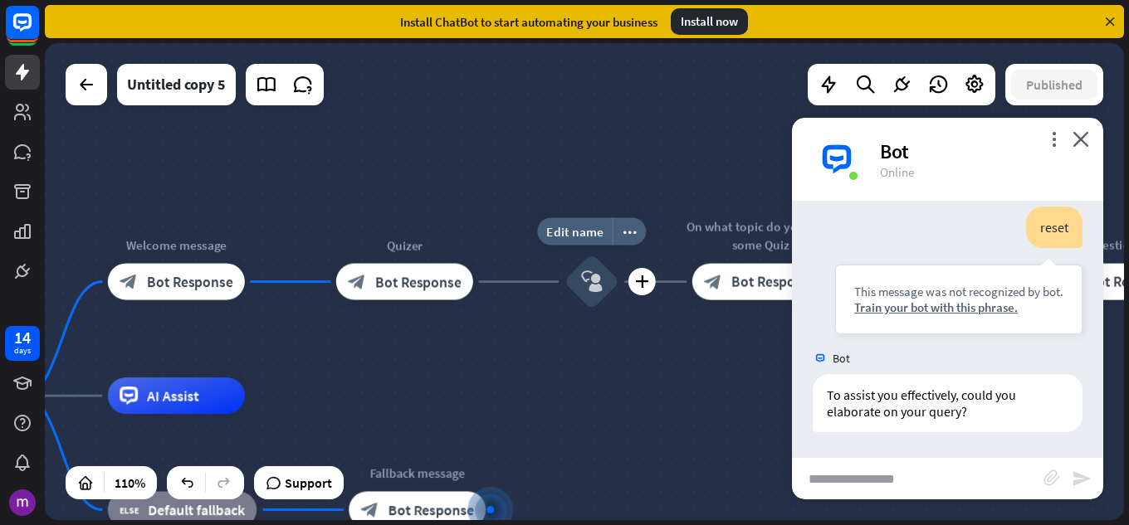
click at [573, 296] on div "block_user_input" at bounding box center [591, 282] width 55 height 55
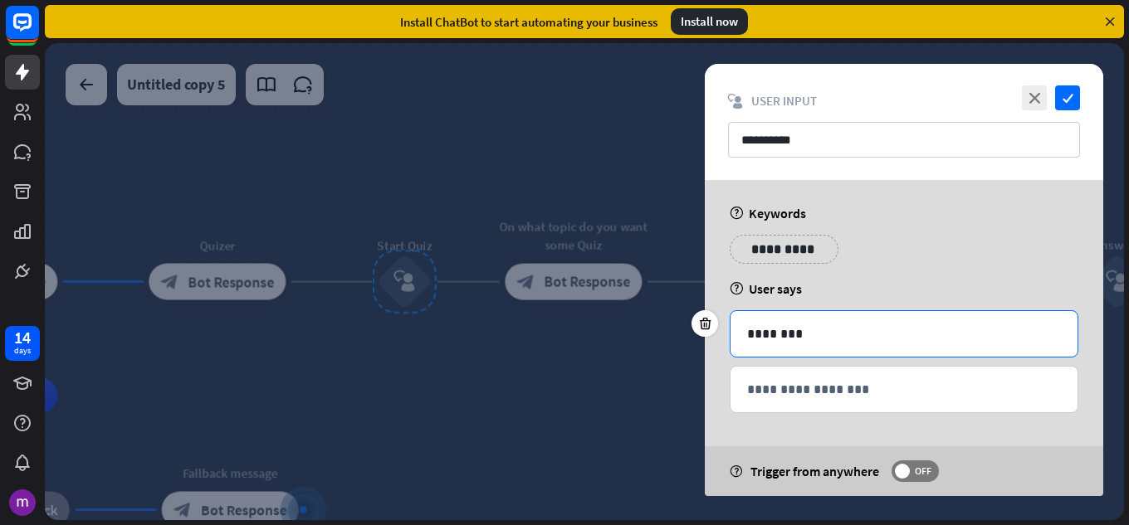
click at [769, 330] on p "********" at bounding box center [904, 334] width 314 height 21
click at [1064, 94] on icon "check" at bounding box center [1067, 98] width 25 height 25
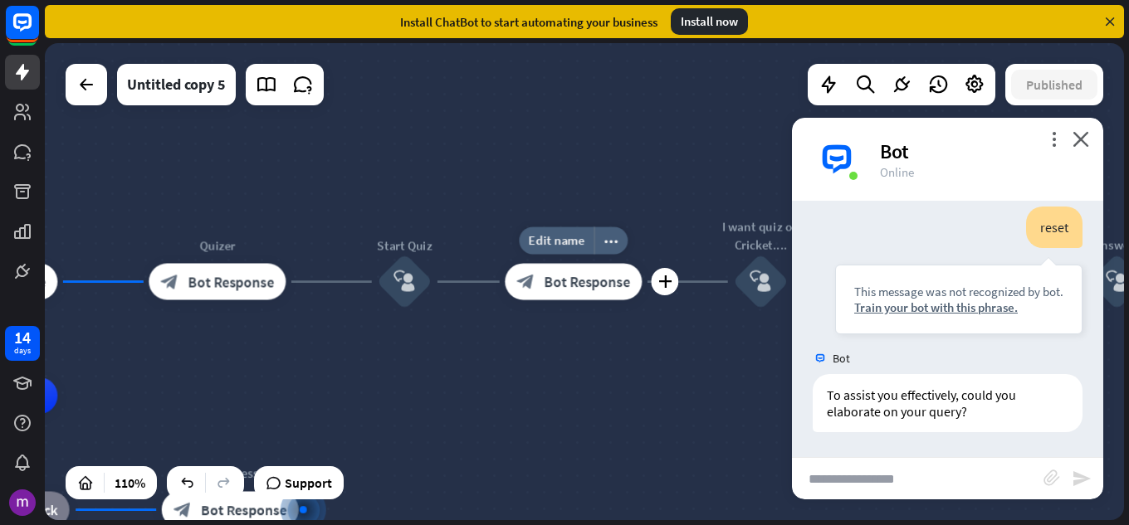
click at [530, 287] on icon "block_bot_response" at bounding box center [526, 282] width 18 height 18
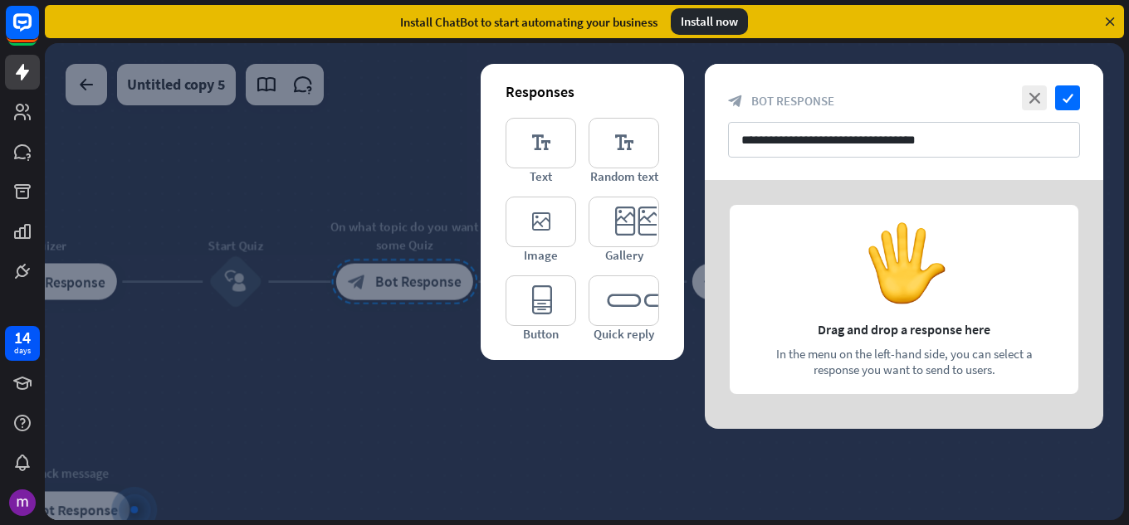
drag, startPoint x: 475, startPoint y: 371, endPoint x: 260, endPoint y: 347, distance: 216.3
click at [244, 350] on div at bounding box center [584, 281] width 1079 height 477
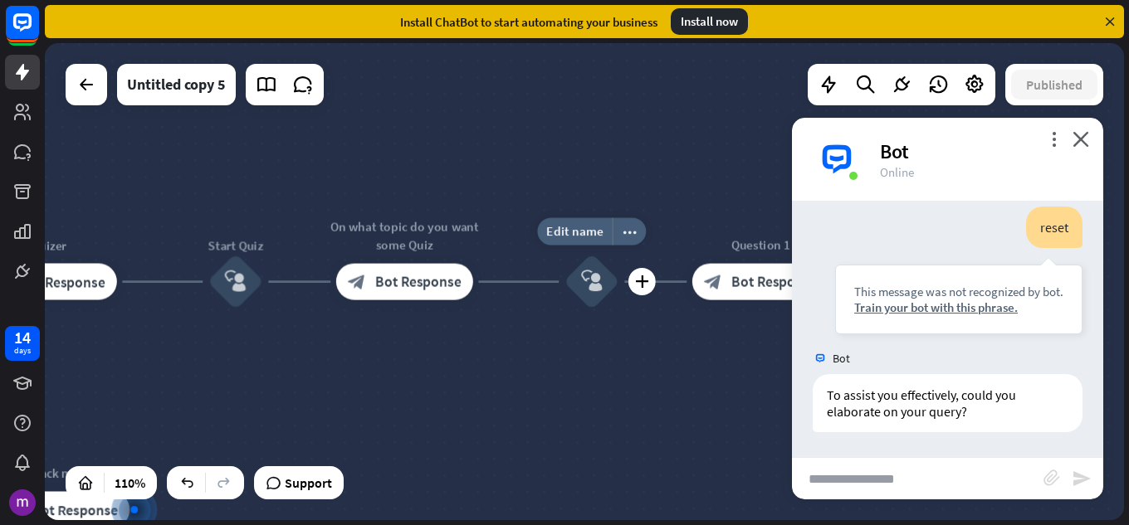
click at [603, 281] on icon "block_user_input" at bounding box center [592, 282] width 22 height 22
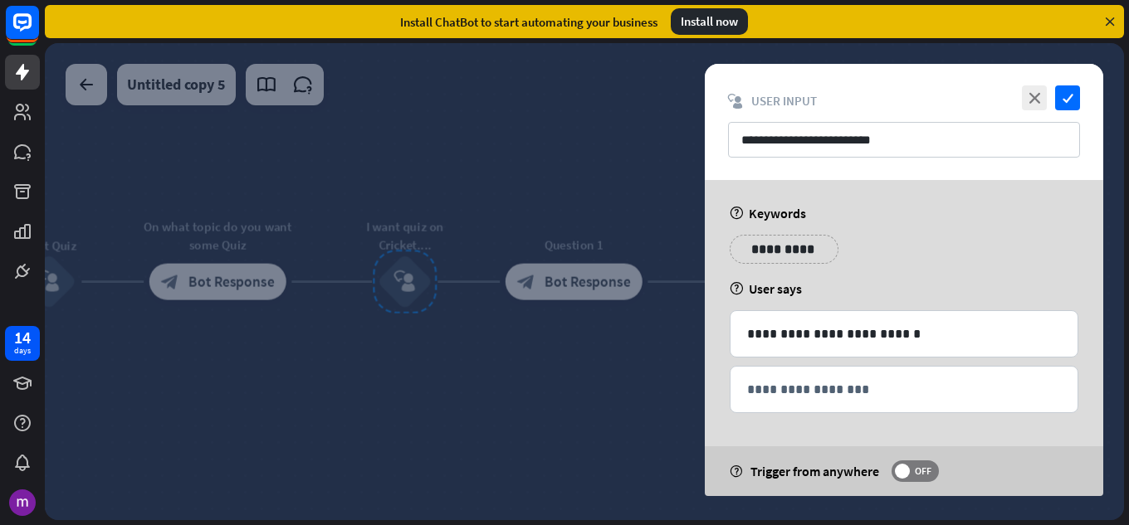
drag, startPoint x: 584, startPoint y: 359, endPoint x: 462, endPoint y: 354, distance: 122.1
click at [462, 354] on div at bounding box center [584, 281] width 1079 height 477
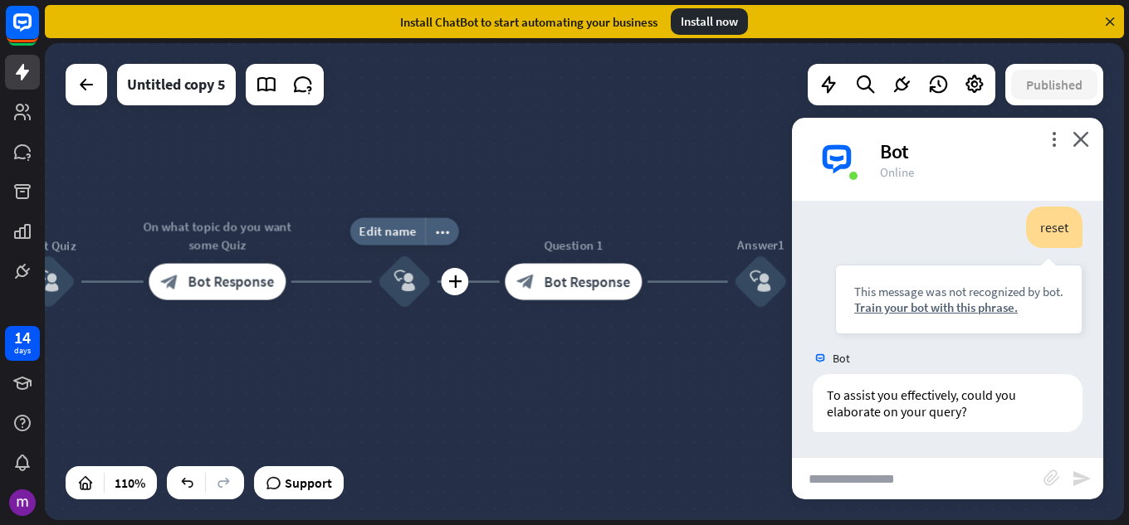
click at [393, 277] on icon "block_user_input" at bounding box center [404, 282] width 22 height 22
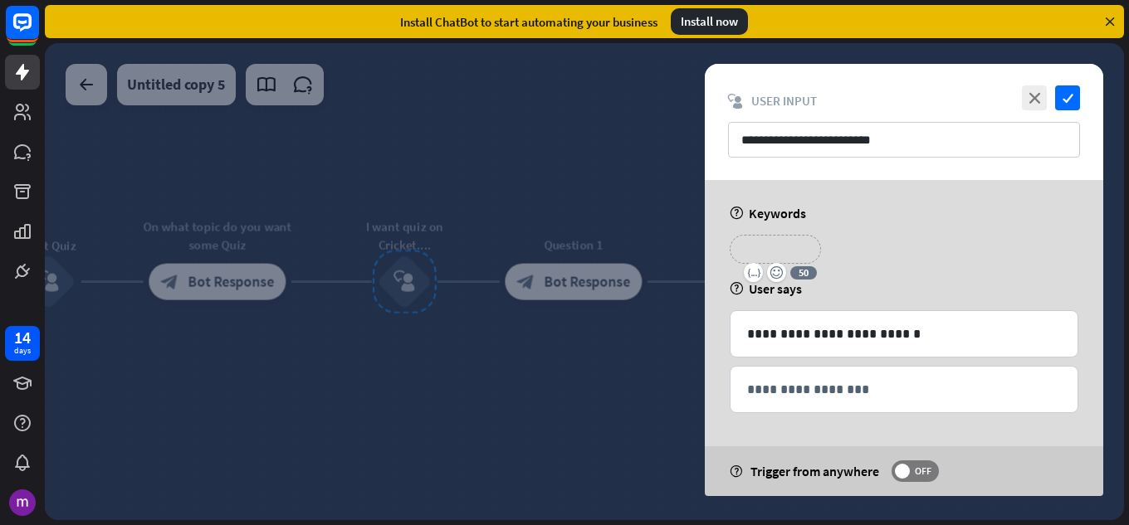
click at [765, 252] on p "**********" at bounding box center [775, 249] width 66 height 21
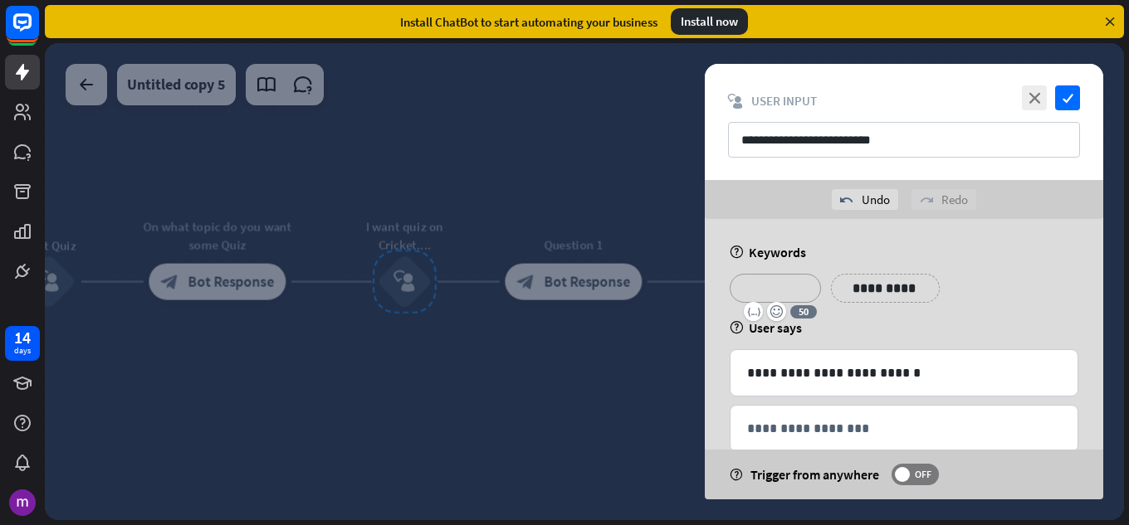
click at [545, 379] on div at bounding box center [584, 281] width 1079 height 477
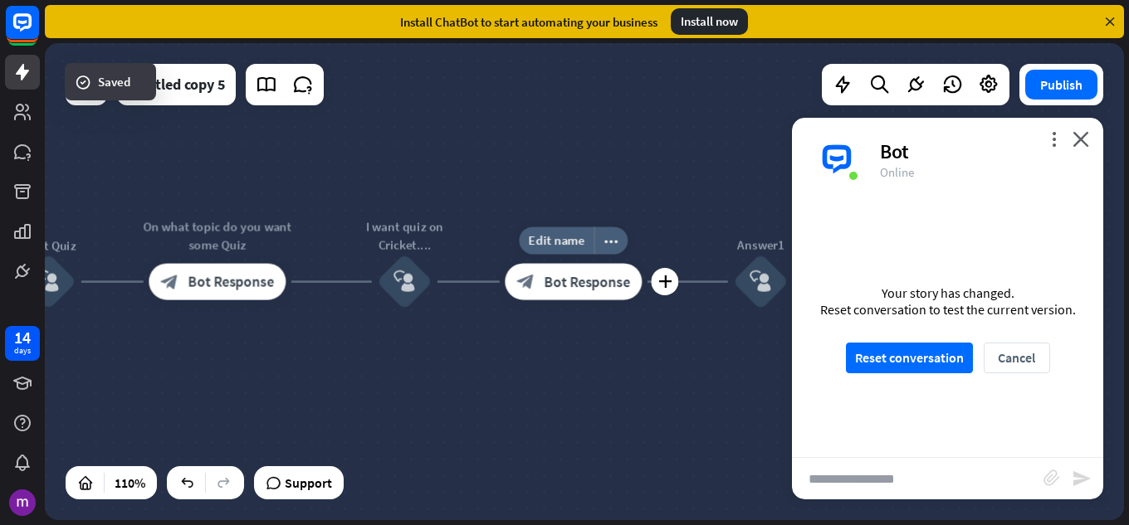
click at [584, 287] on span "Bot Response" at bounding box center [588, 282] width 86 height 18
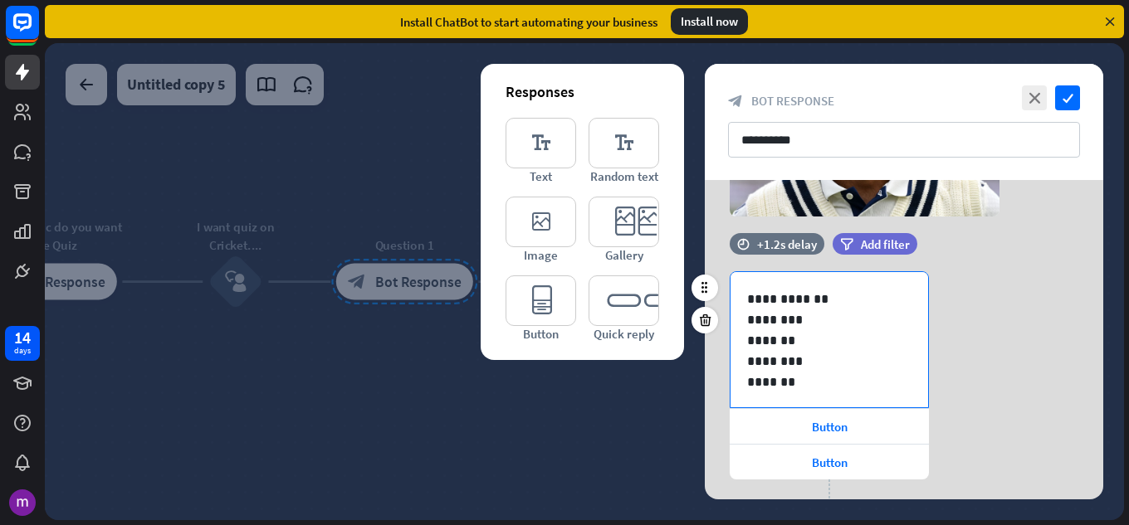
scroll to position [2, 0]
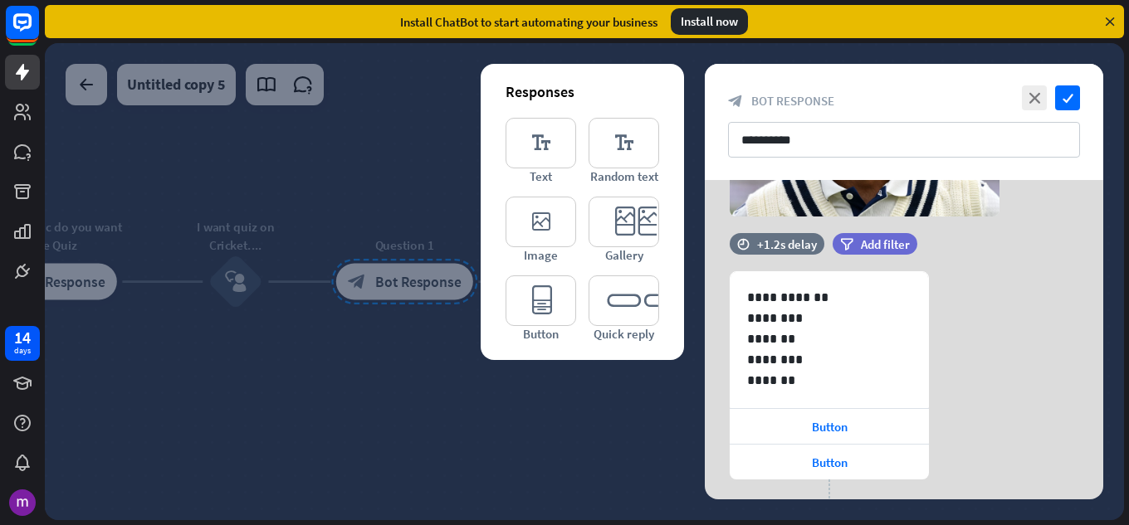
click at [857, 229] on div "time +2s delay filter Add filter camera Choose or remove image" at bounding box center [904, 98] width 398 height 271
click at [854, 238] on div "filter Add filter" at bounding box center [875, 244] width 85 height 22
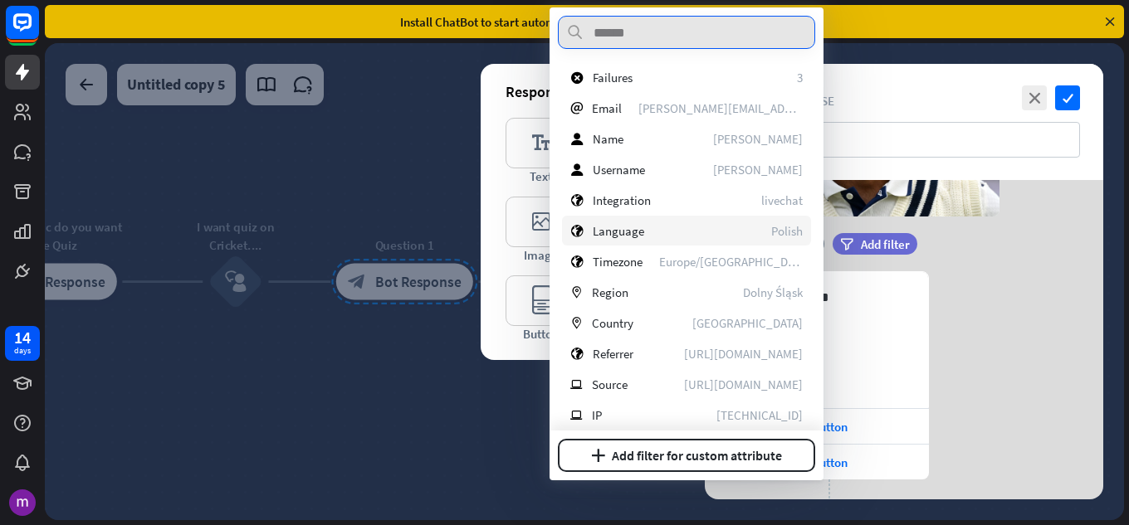
scroll to position [9, 0]
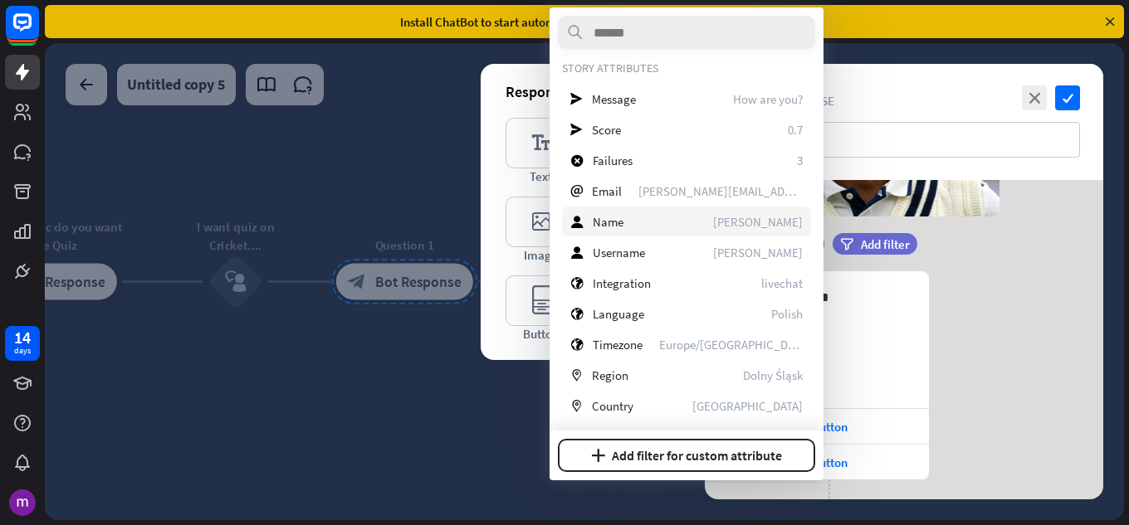
click at [628, 232] on div "user Name Peter Crauch" at bounding box center [686, 222] width 249 height 30
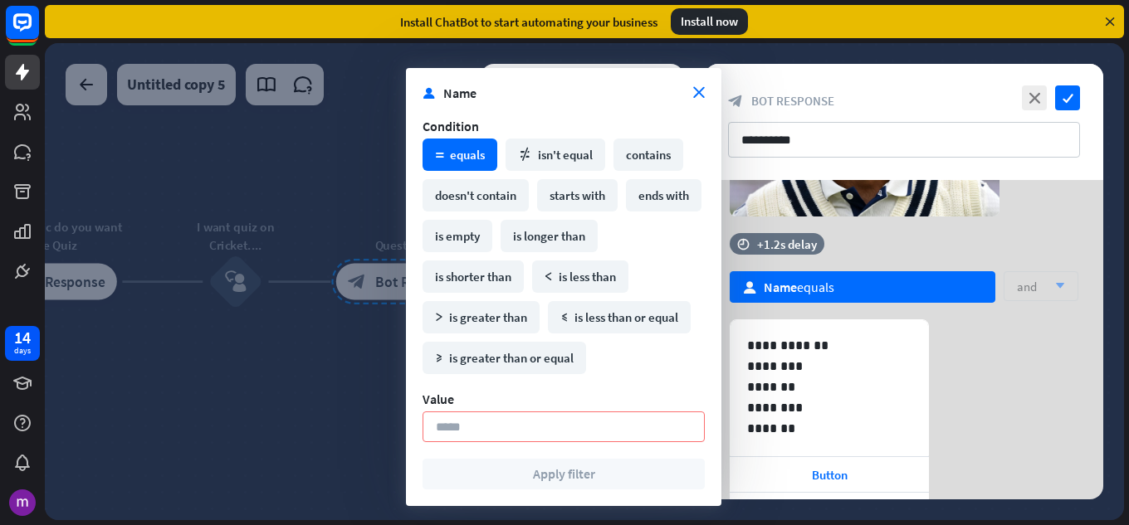
click at [991, 363] on div "**********" at bounding box center [904, 447] width 398 height 254
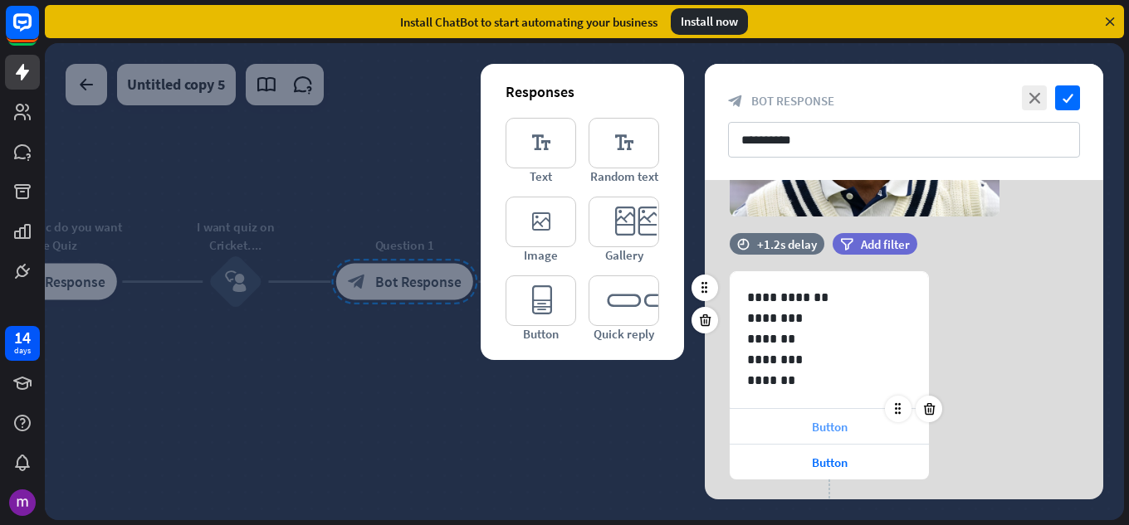
click at [851, 437] on div "Button" at bounding box center [829, 426] width 199 height 35
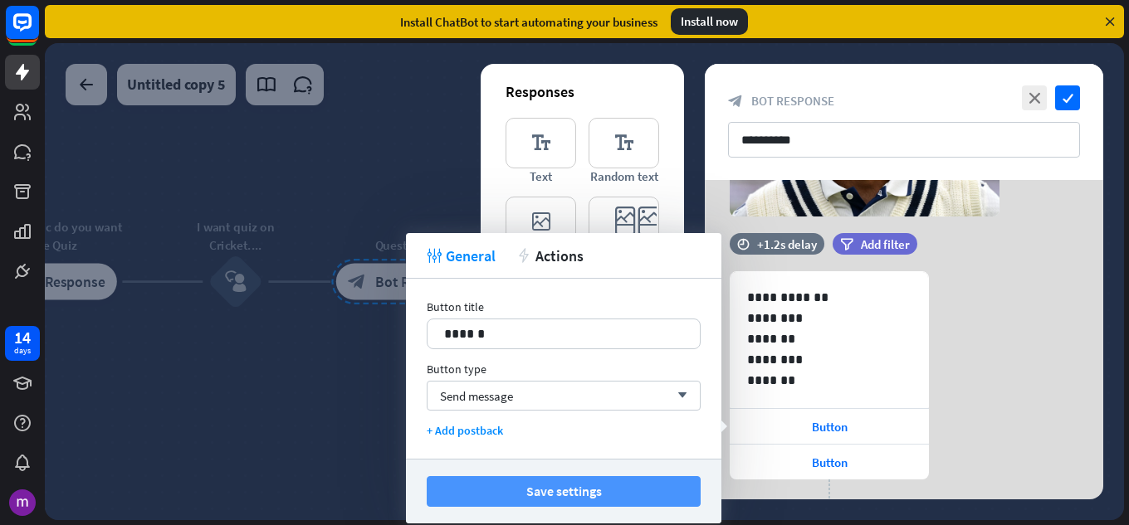
click at [584, 482] on button "Save settings" at bounding box center [564, 491] width 274 height 31
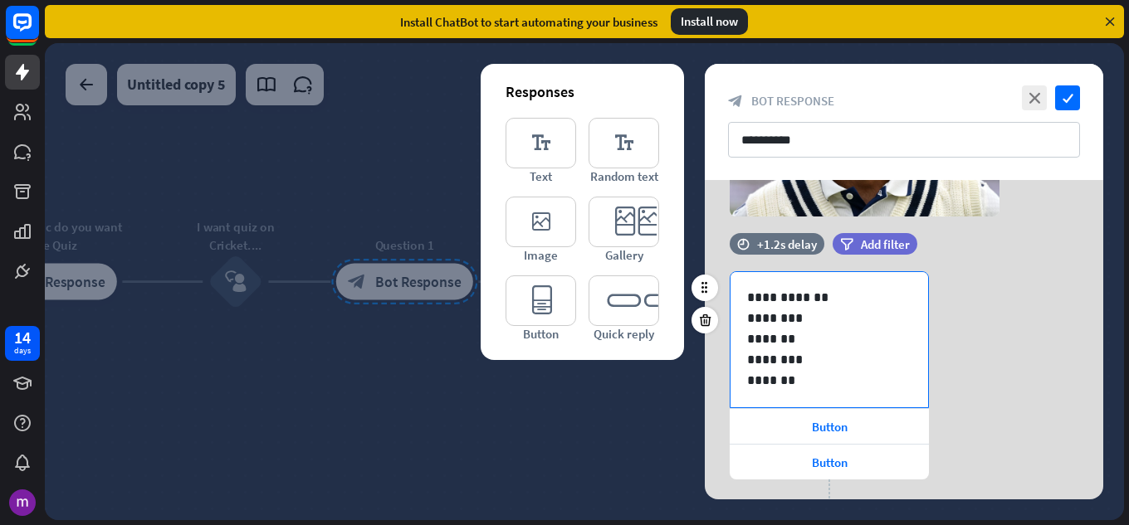
click at [797, 369] on p "********" at bounding box center [823, 359] width 152 height 21
click at [515, 442] on div at bounding box center [584, 281] width 1079 height 477
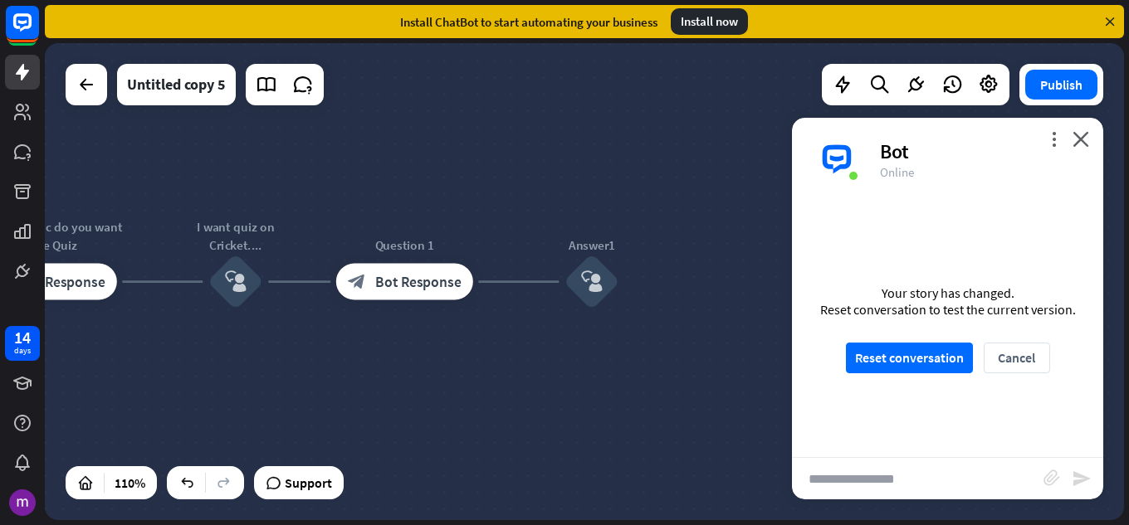
click at [1097, 141] on div "more_vert close Bot Online" at bounding box center [947, 159] width 311 height 83
click at [1095, 148] on div "more_vert close Bot Online" at bounding box center [947, 159] width 311 height 83
click at [1086, 139] on icon "close" at bounding box center [1080, 139] width 17 height 16
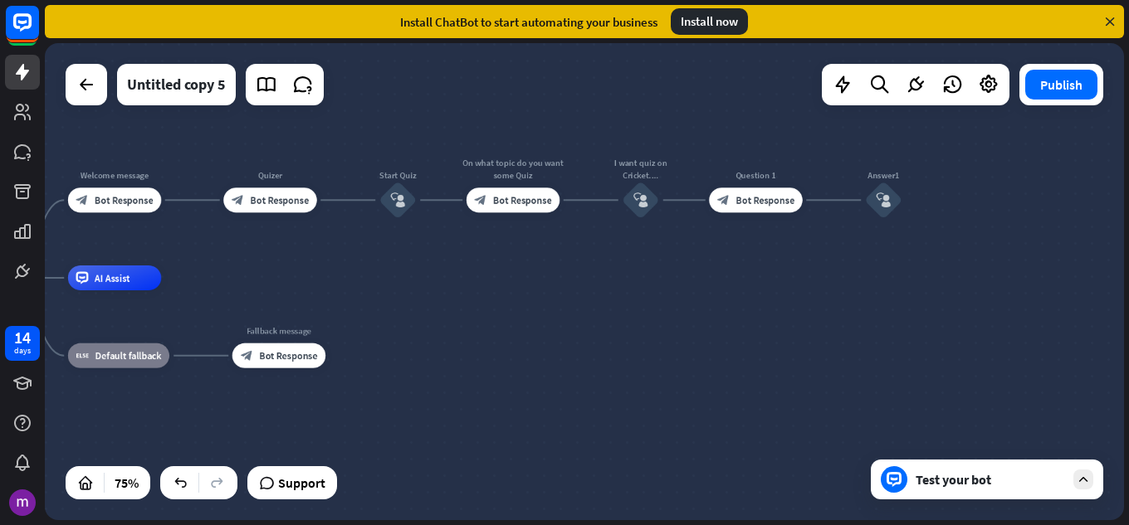
drag, startPoint x: 818, startPoint y: 421, endPoint x: 860, endPoint y: 377, distance: 60.5
click at [860, 384] on div "home_2 Start point Welcome message block_bot_response Bot Response Quizer block…" at bounding box center [584, 281] width 1079 height 477
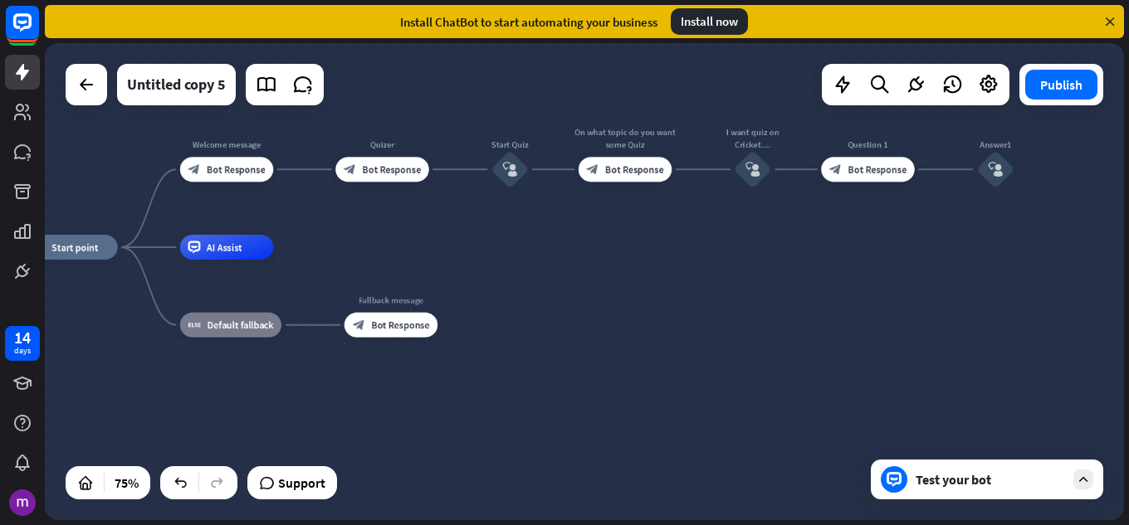
drag, startPoint x: 747, startPoint y: 323, endPoint x: 783, endPoint y: 327, distance: 35.9
click at [783, 327] on div "home_2 Start point Welcome message block_bot_response Bot Response Quizer block…" at bounding box center [428, 426] width 809 height 358
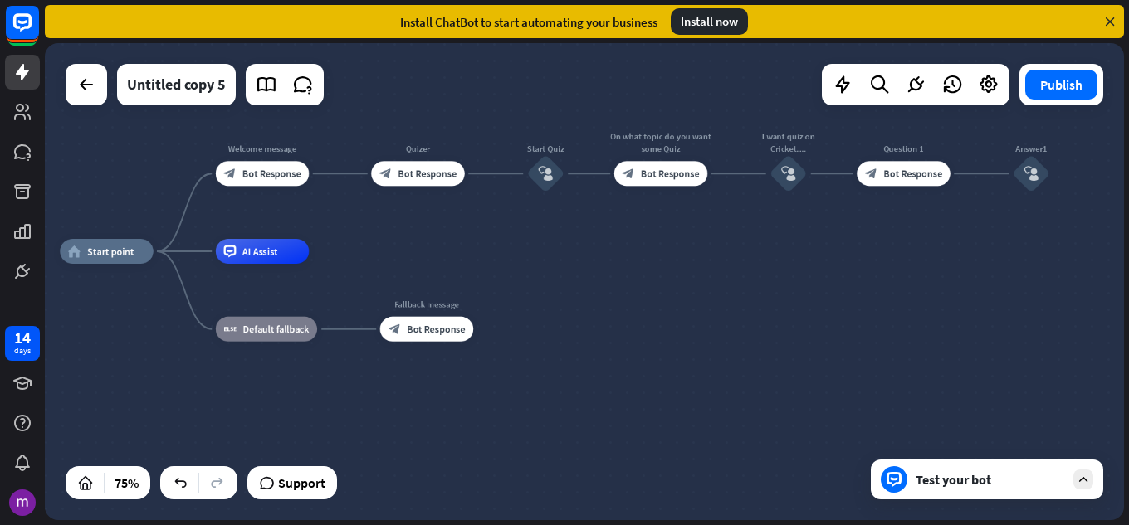
drag, startPoint x: 783, startPoint y: 327, endPoint x: 857, endPoint y: 330, distance: 74.8
click at [857, 330] on div "home_2 Start point Welcome message block_bot_response Bot Response Quizer block…" at bounding box center [464, 431] width 809 height 358
